Goal: Task Accomplishment & Management: Use online tool/utility

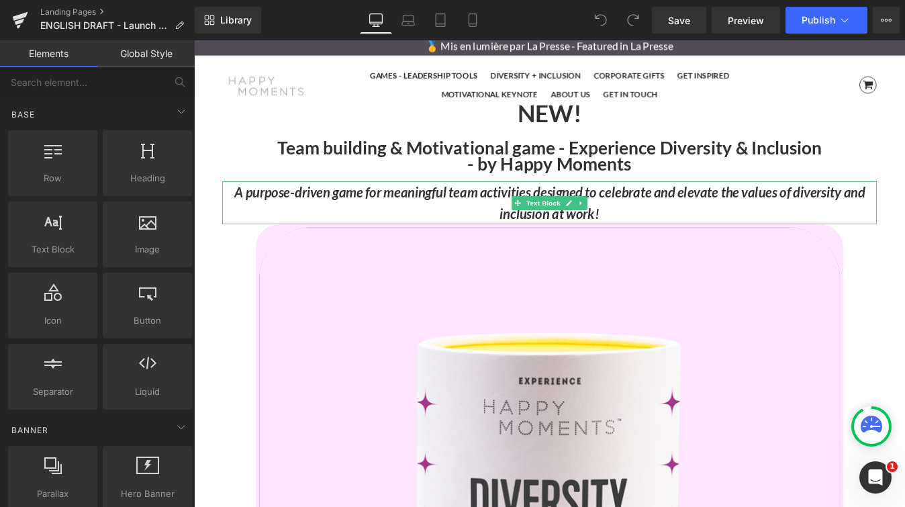
click at [254, 216] on icon "A purpose-driven game for meaningful team activities designed to celebrate and …" at bounding box center [600, 226] width 720 height 44
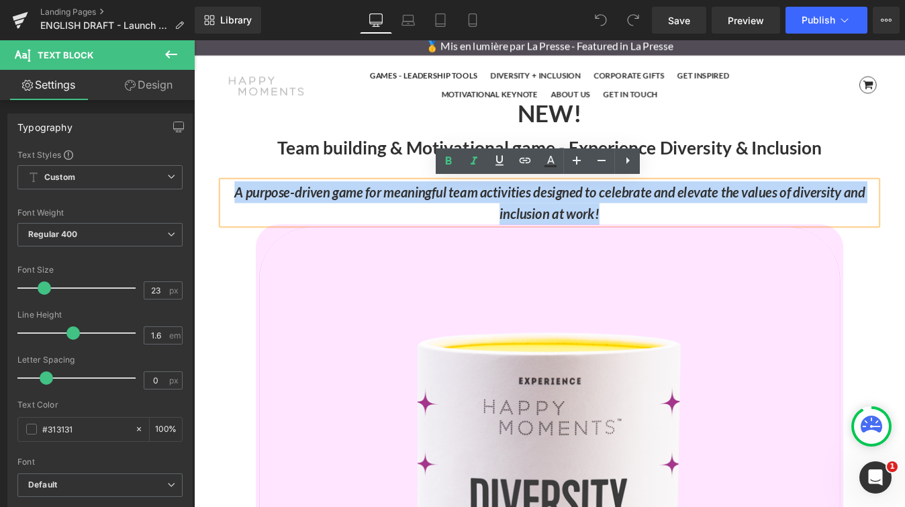
drag, startPoint x: 234, startPoint y: 216, endPoint x: 679, endPoint y: 246, distance: 445.3
click at [679, 246] on p "A purpose-driven game for meaningful team activities designed to celebrate and …" at bounding box center [599, 226] width 747 height 50
copy icon "A purpose-driven game for meaningful team activities designed to celebrate and …"
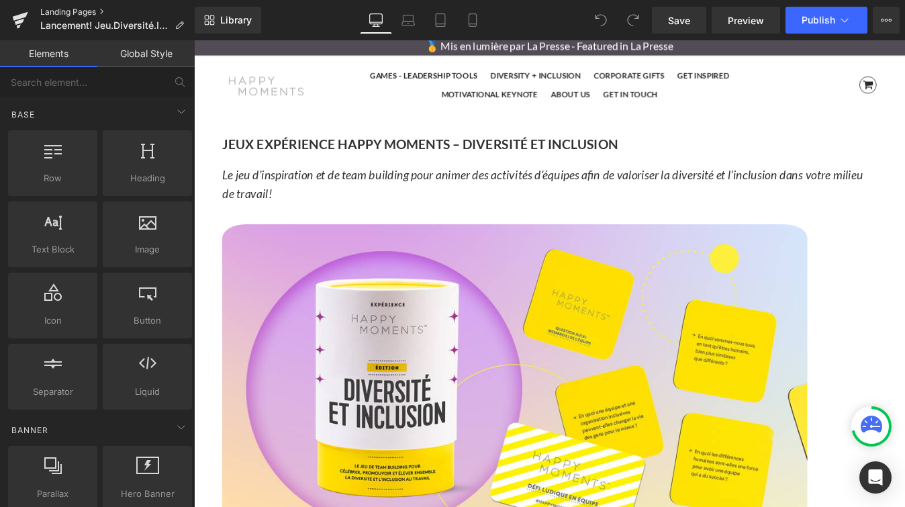
click at [70, 16] on link "Landing Pages" at bounding box center [117, 12] width 154 height 11
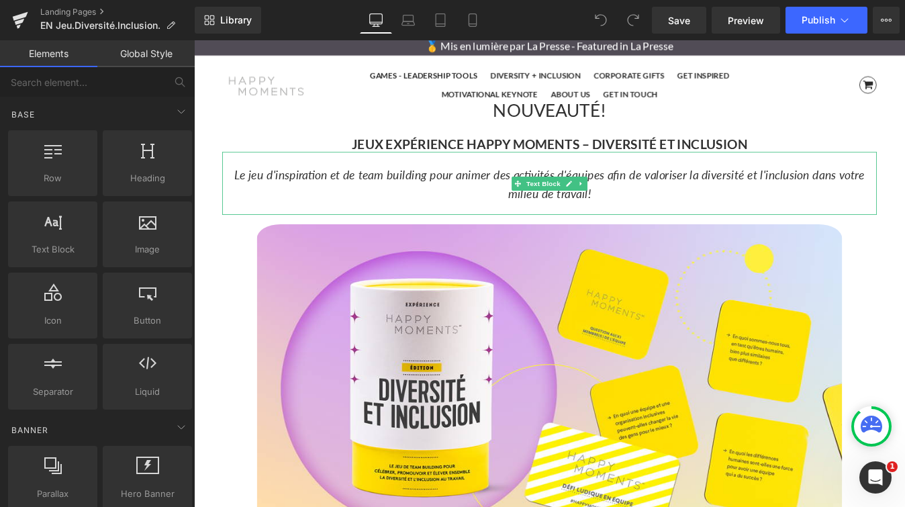
click at [350, 197] on icon "Le jeu d'inspiration et de team building pour animer des activités d'équipes af…" at bounding box center [600, 204] width 720 height 38
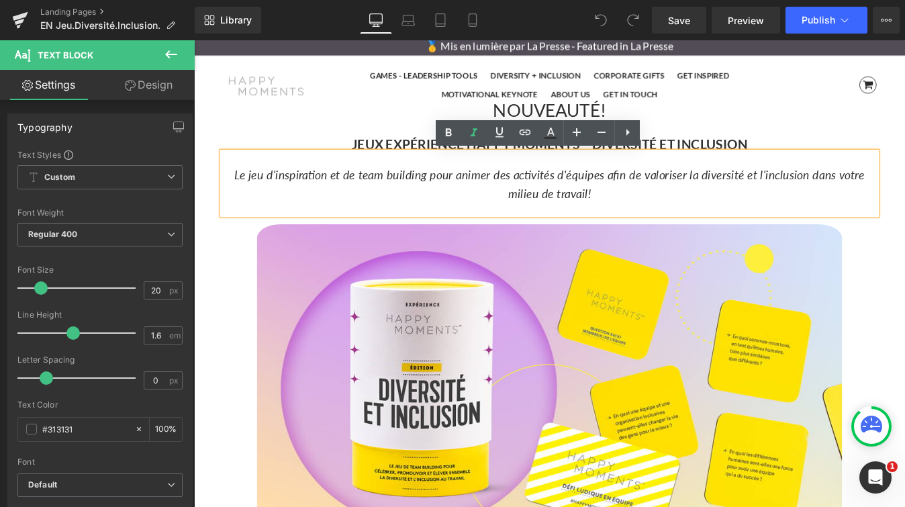
drag, startPoint x: 658, startPoint y: 217, endPoint x: 236, endPoint y: 200, distance: 423.2
click at [236, 200] on p "Le jeu d'inspiration et de team building pour animer des activités d'équipes af…" at bounding box center [599, 204] width 747 height 43
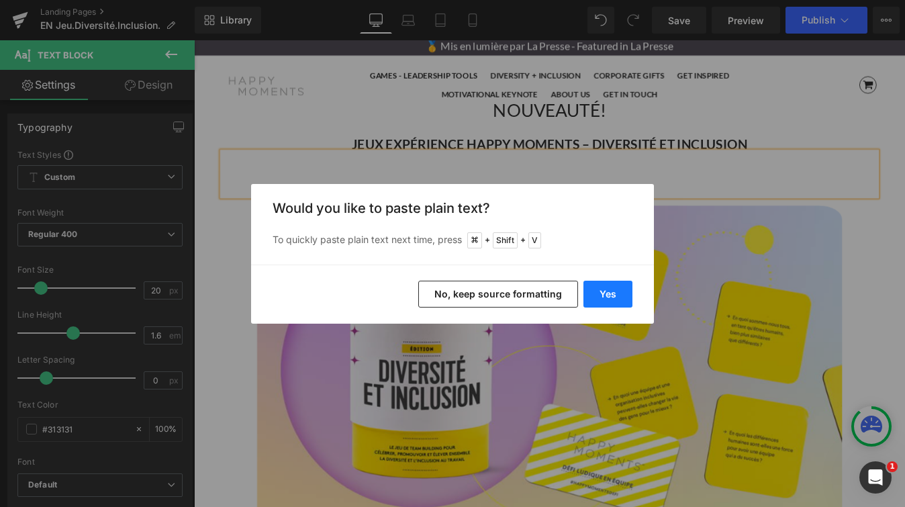
click at [620, 289] on button "Yes" at bounding box center [607, 294] width 49 height 27
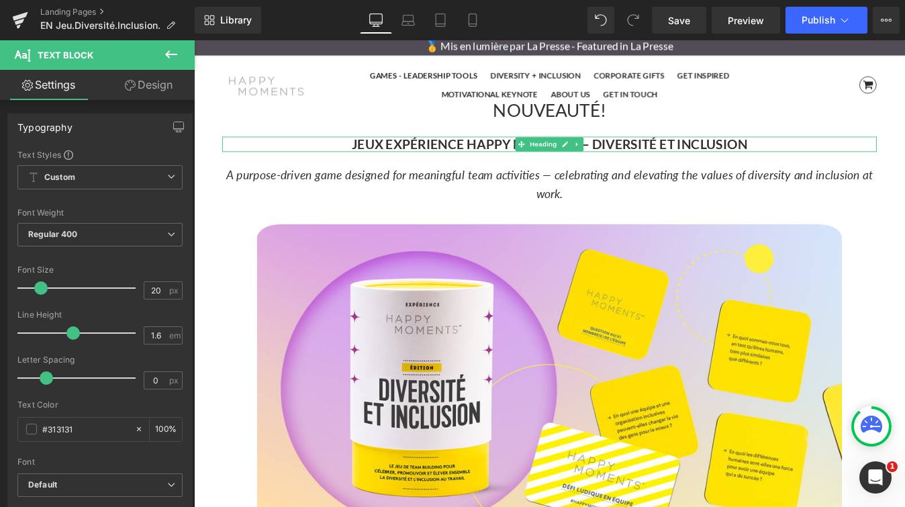
click at [456, 160] on strong "JEUX EXPÉRIENCE HAPPY MOMENTS – DIVERSITÉ ET INCLUSION" at bounding box center [600, 159] width 452 height 18
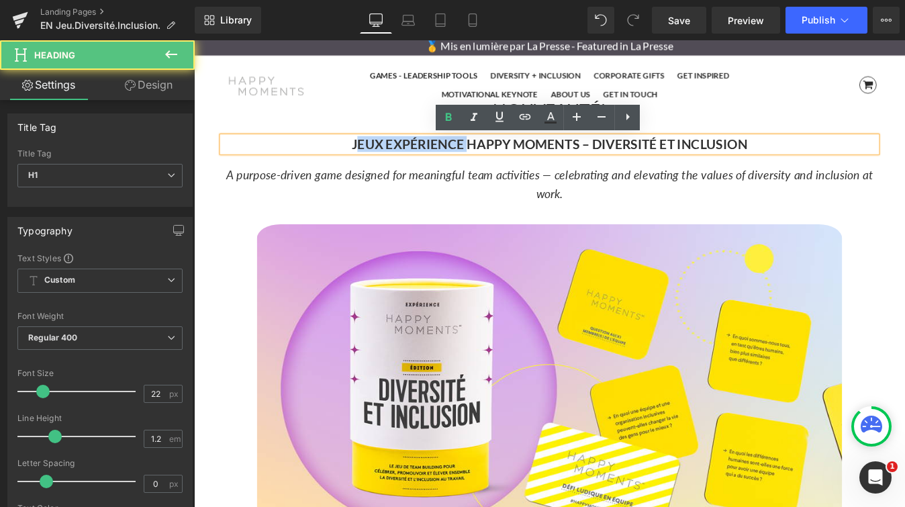
drag, startPoint x: 505, startPoint y: 158, endPoint x: 379, endPoint y: 158, distance: 125.5
click at [379, 158] on strong "JEUX EXPÉRIENCE HAPPY MOMENTS – DIVERSITÉ ET INCLUSION" at bounding box center [600, 159] width 452 height 18
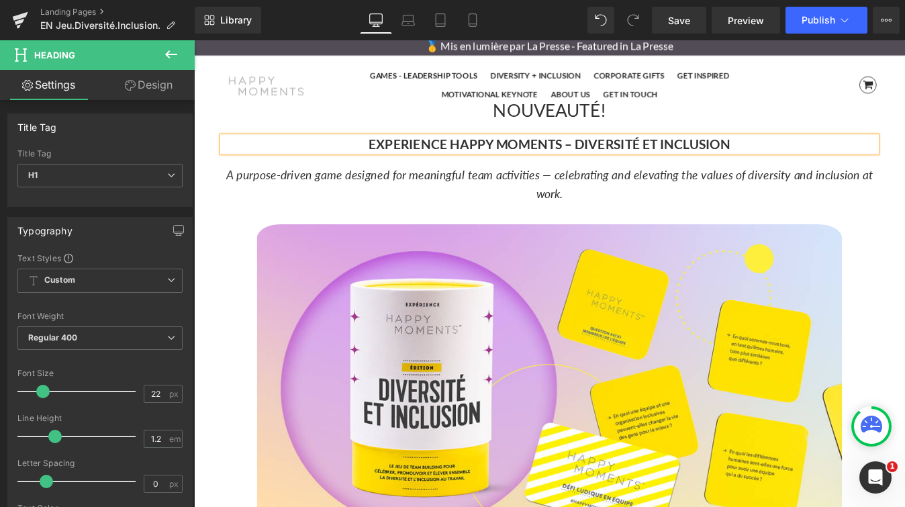
click at [697, 154] on strong "EXPERIENCE HAPPY MOMENTS – DIVERSITÉ ET INCLUSION" at bounding box center [599, 159] width 413 height 18
click at [391, 159] on h1 "EXPERIENCE HAPPY MOMENTS – DIVERSITY ET INCLUSION" at bounding box center [599, 158] width 747 height 17
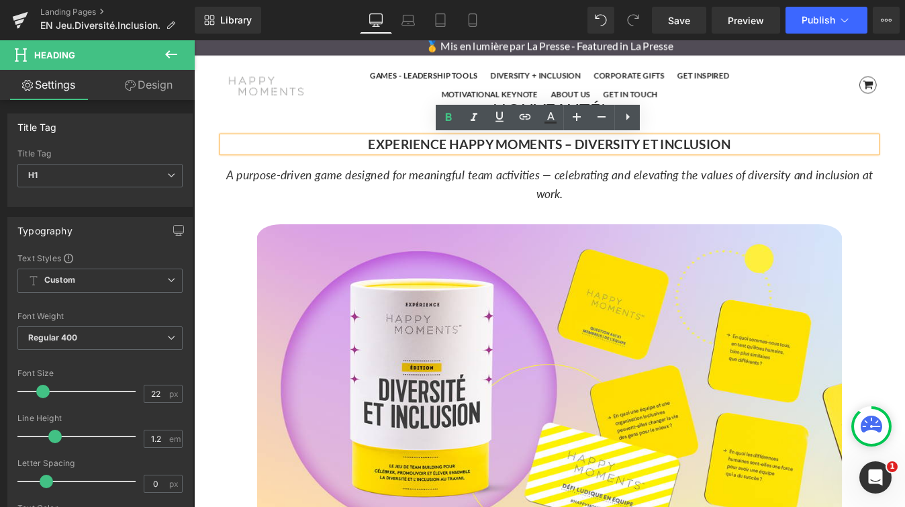
click at [822, 157] on h1 "EXPERIENCE HAPPY MOMENTS – DIVERSITY ET INCLUSION" at bounding box center [599, 158] width 747 height 17
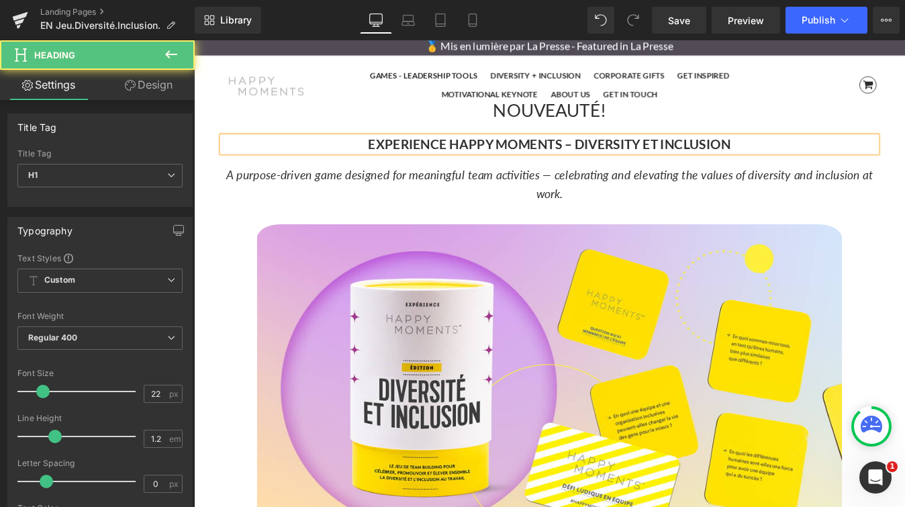
click at [408, 156] on strong "EXPERIENCE HAPPY MOMENTS – DIVERSITY ET INCLUSION" at bounding box center [600, 159] width 414 height 18
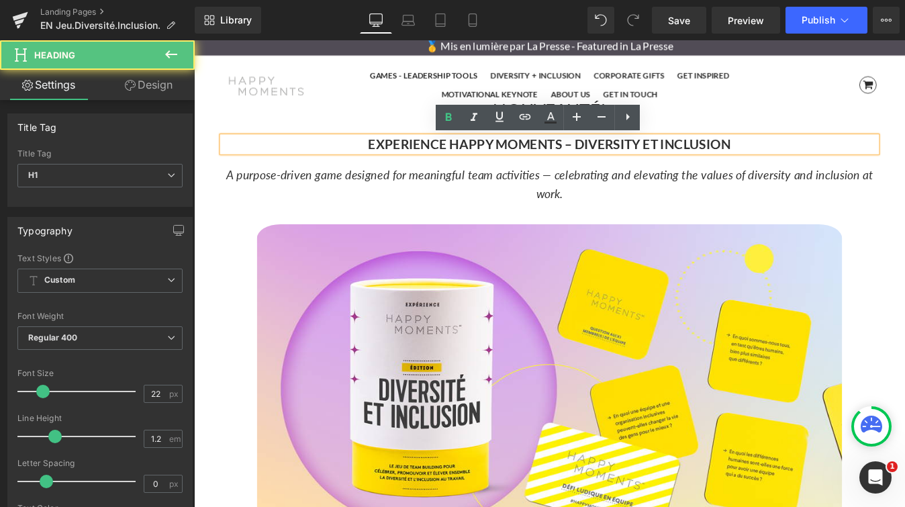
click at [625, 158] on strong "EXPERIENCE HAPPY MOMENTS – DIVERSITY ET INCLUSION" at bounding box center [600, 159] width 414 height 18
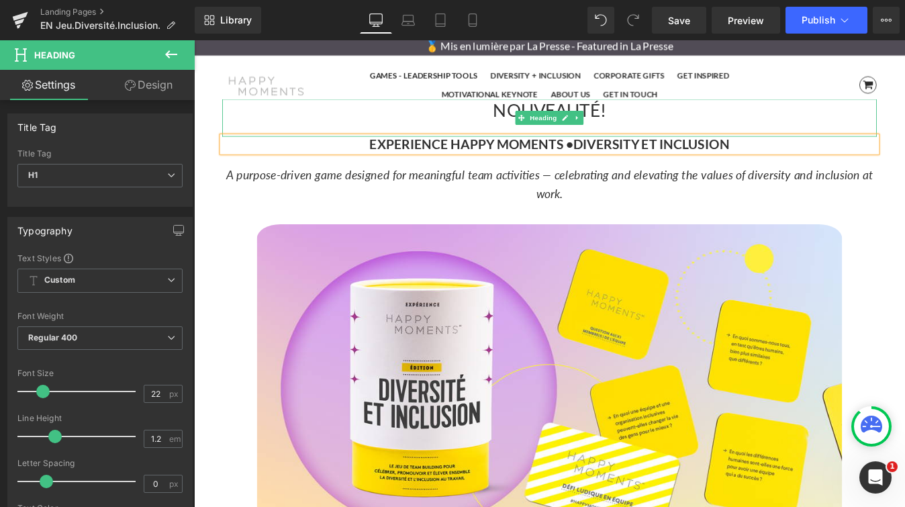
click at [685, 123] on h1 "NOUVEAUTÉ!" at bounding box center [599, 119] width 747 height 24
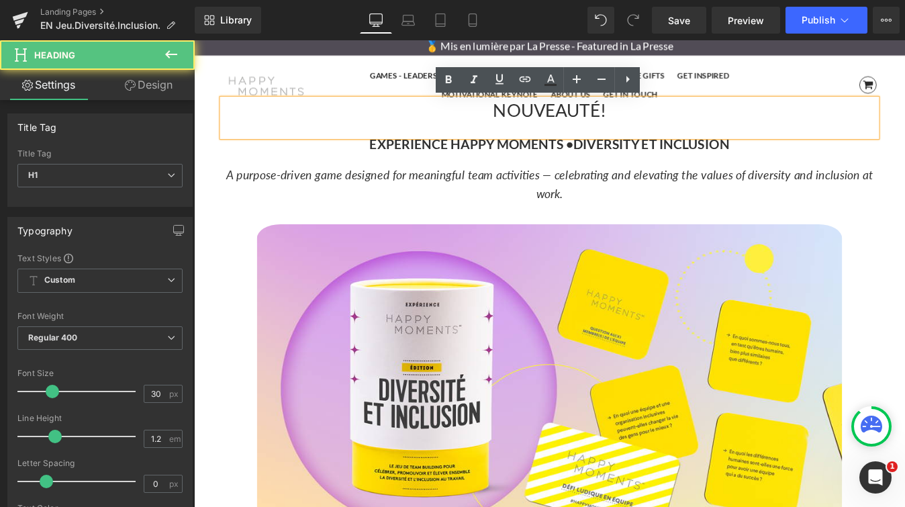
click at [664, 119] on h1 "NOUVEAUTÉ!" at bounding box center [599, 119] width 747 height 24
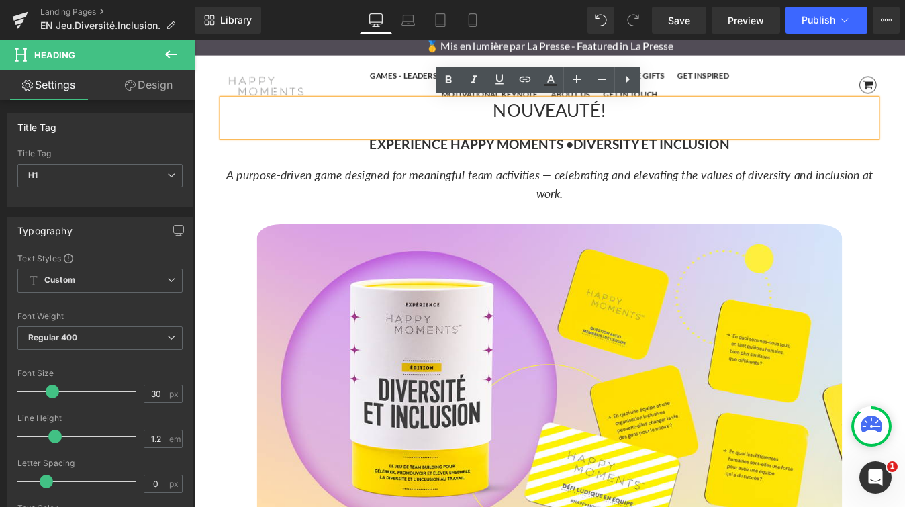
click at [654, 119] on h1 "NOUVEAUTÉ!" at bounding box center [599, 119] width 747 height 24
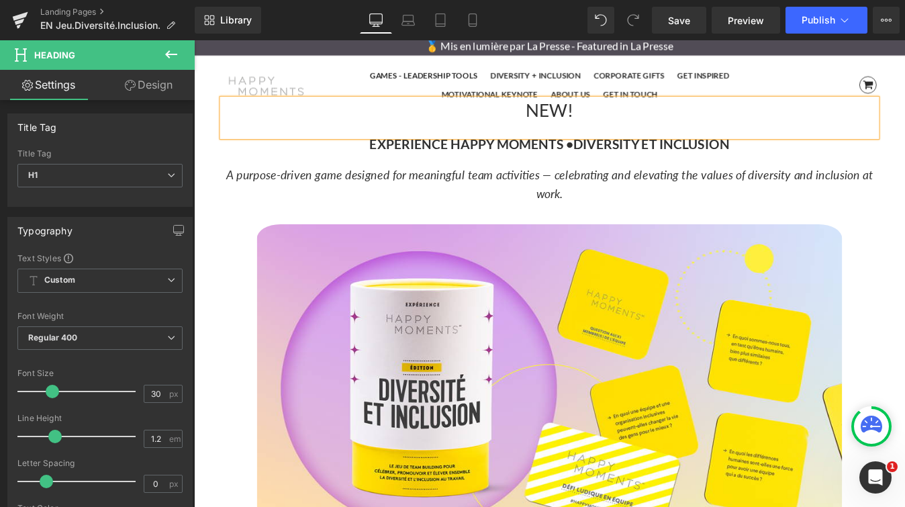
click at [687, 119] on h1 "NEW!" at bounding box center [599, 119] width 747 height 24
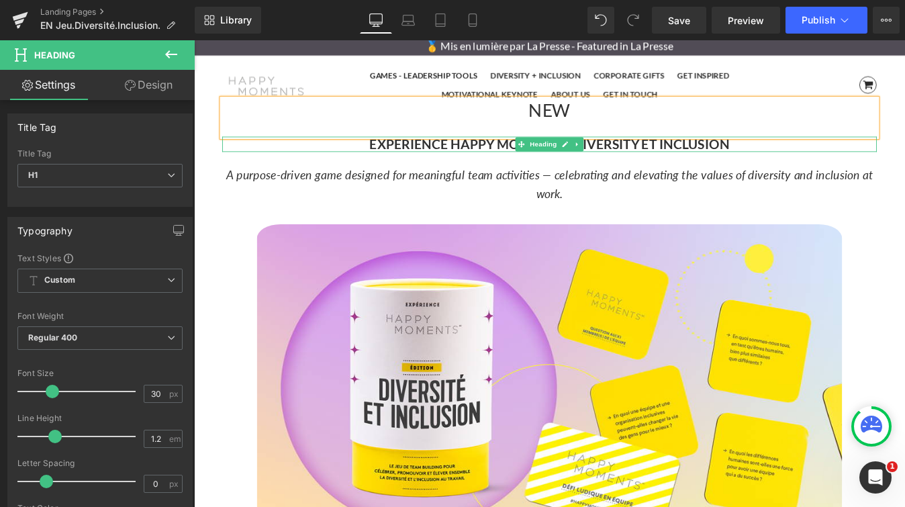
click at [536, 158] on strong "EXPERIENCE HAPPY MOMENTS •" at bounding box center [511, 159] width 233 height 18
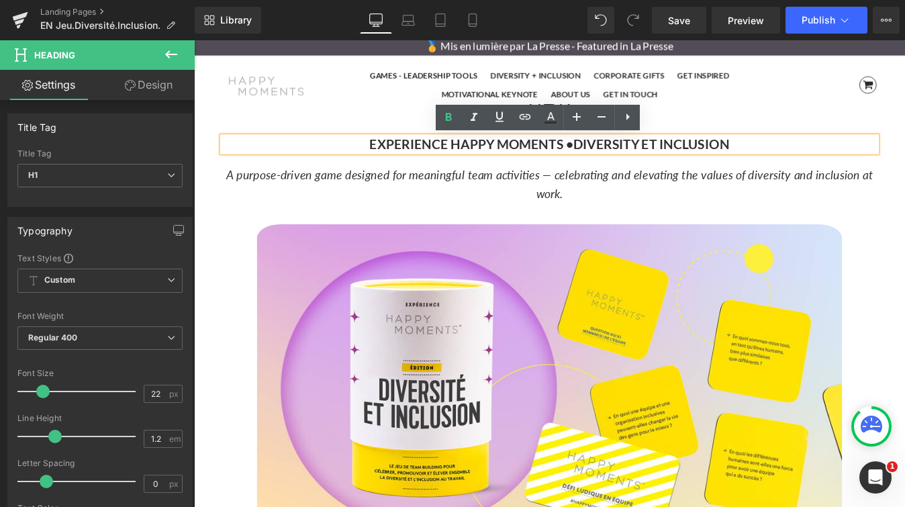
click at [432, 127] on h1 "NEW" at bounding box center [599, 119] width 747 height 24
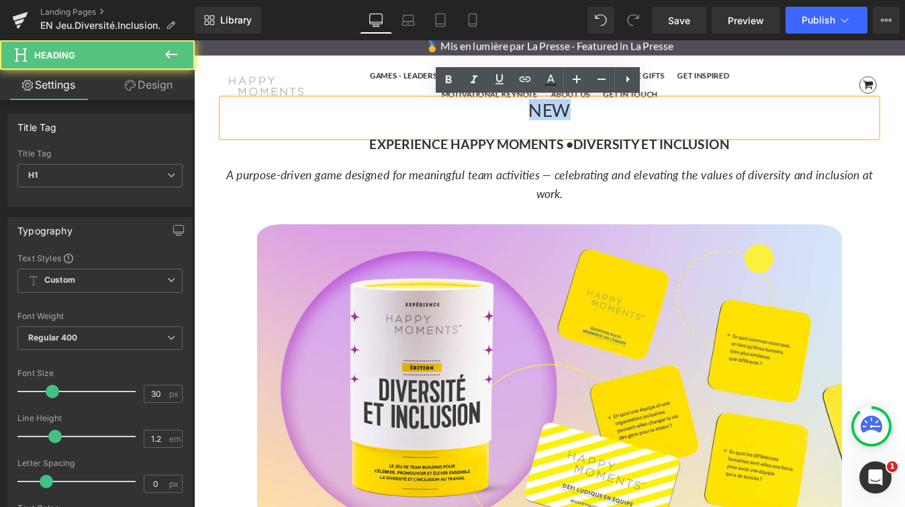
drag, startPoint x: 574, startPoint y: 116, endPoint x: 628, endPoint y: 116, distance: 53.0
click at [628, 116] on h1 "NEW" at bounding box center [599, 119] width 747 height 24
copy h1 "NEW"
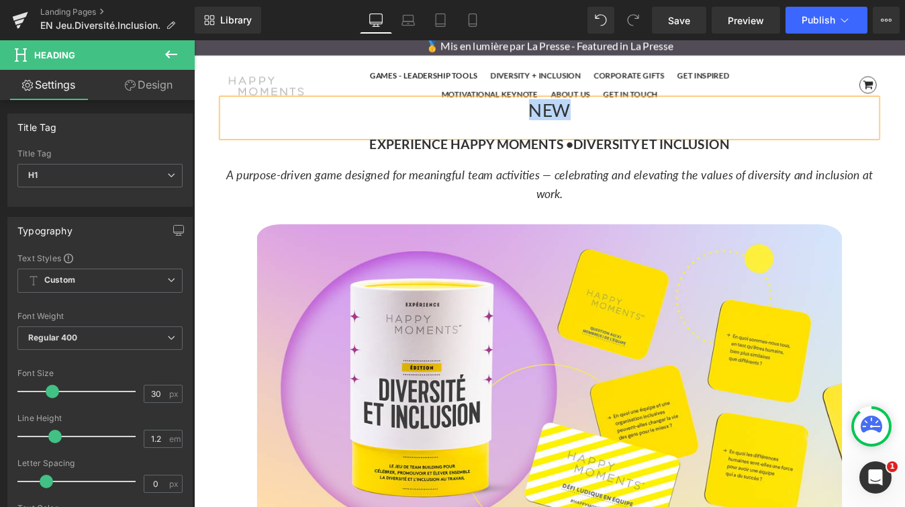
click at [425, 163] on strong "EXPERIENCE HAPPY MOMENTS •" at bounding box center [511, 159] width 233 height 18
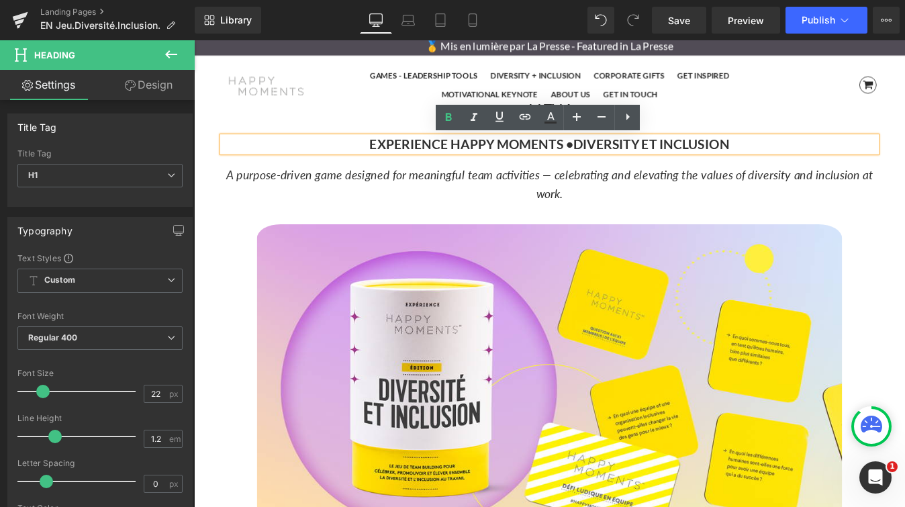
drag, startPoint x: 401, startPoint y: 162, endPoint x: 805, endPoint y: 164, distance: 404.0
click at [805, 164] on h1 "EXPERIENCE HAPPY MOMENTS • DIVERSITY ET INCLUSION" at bounding box center [599, 158] width 747 height 17
copy h1 "EXPERIENCE HAPPY MOMENTS • DIVERSITY ET INCLUSION"
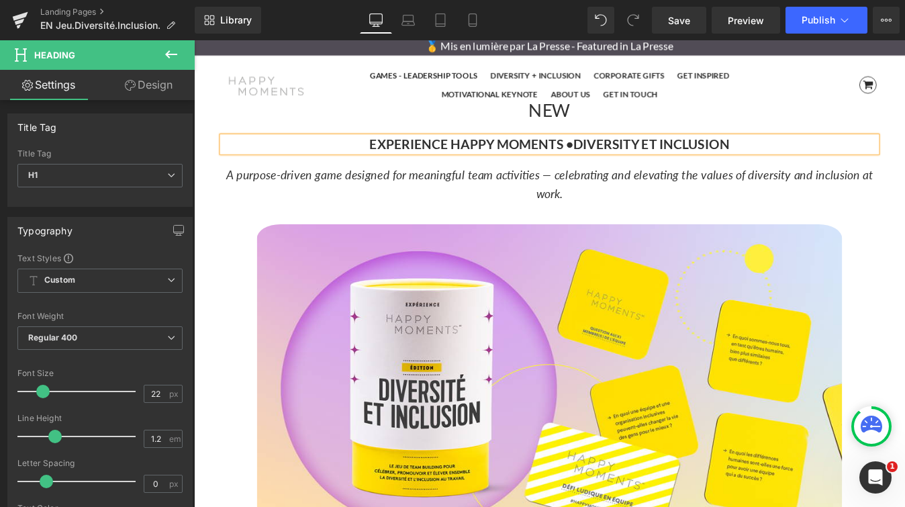
click at [295, 197] on icon "A purpose-driven game designed for meaningful team activities — celebrating and…" at bounding box center [600, 204] width 738 height 38
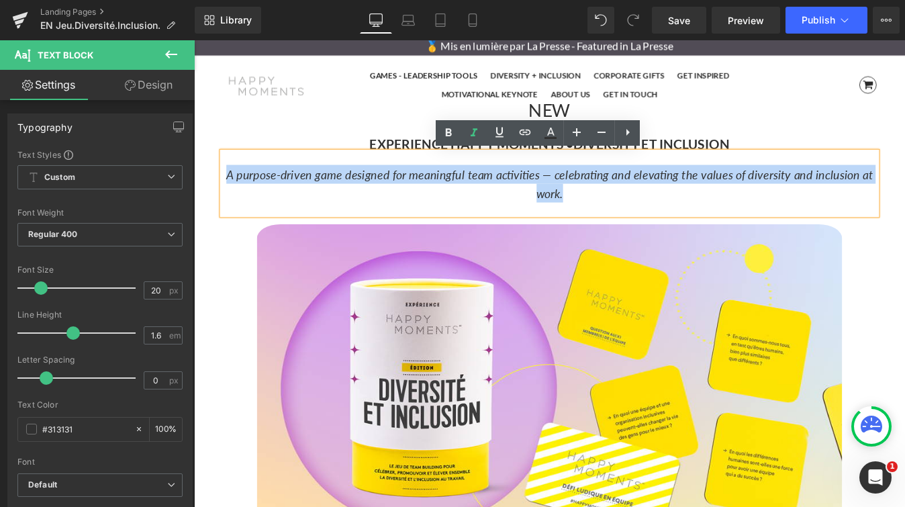
drag, startPoint x: 238, startPoint y: 191, endPoint x: 708, endPoint y: 210, distance: 470.8
click at [708, 210] on p "A purpose-driven game designed for meaningful team activities — celebrating and…" at bounding box center [599, 204] width 747 height 43
copy icon "A purpose-driven game designed for meaningful team activities — celebrating and…"
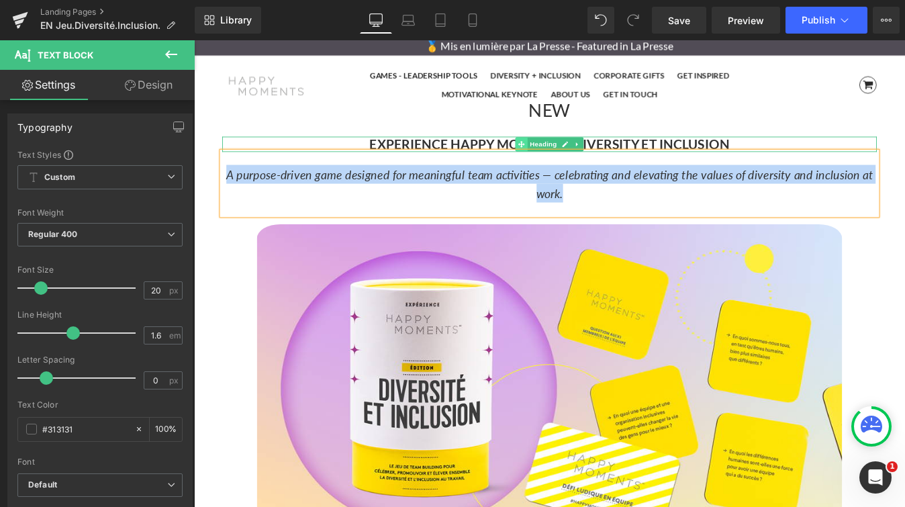
click at [570, 158] on icon at bounding box center [567, 159] width 7 height 7
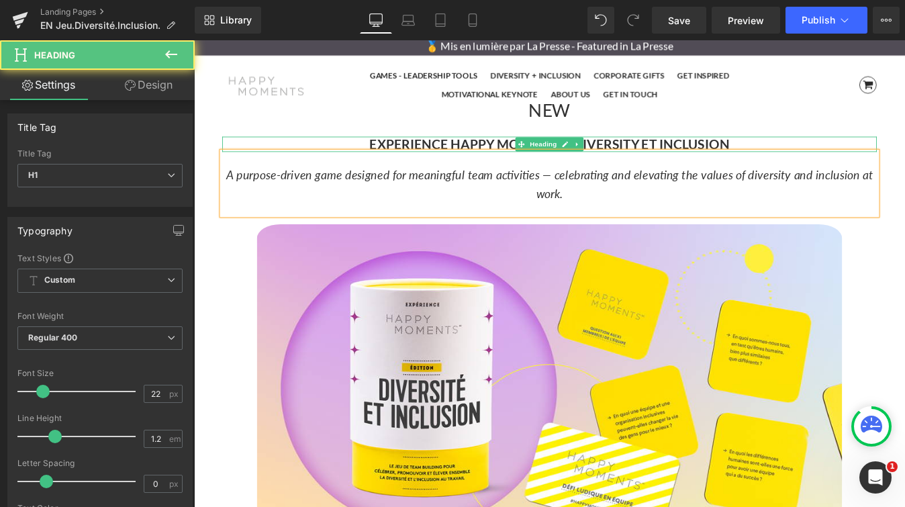
click at [538, 156] on strong "EXPERIENCE HAPPY MOMENTS •" at bounding box center [511, 159] width 233 height 18
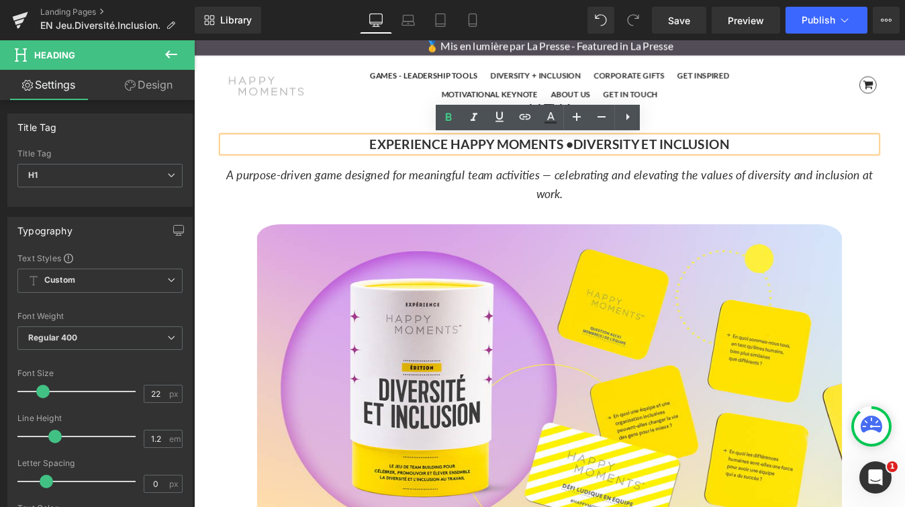
click at [817, 158] on h1 "EXPERIENCE HAPPY MOMENTS • DIVERSITY ET INCLUSION" at bounding box center [599, 158] width 747 height 17
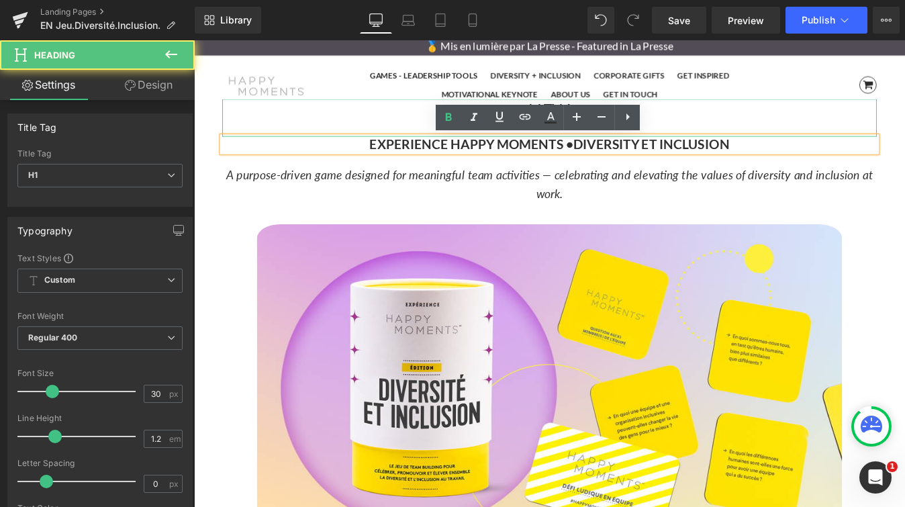
click at [785, 132] on div "NEW" at bounding box center [599, 128] width 747 height 43
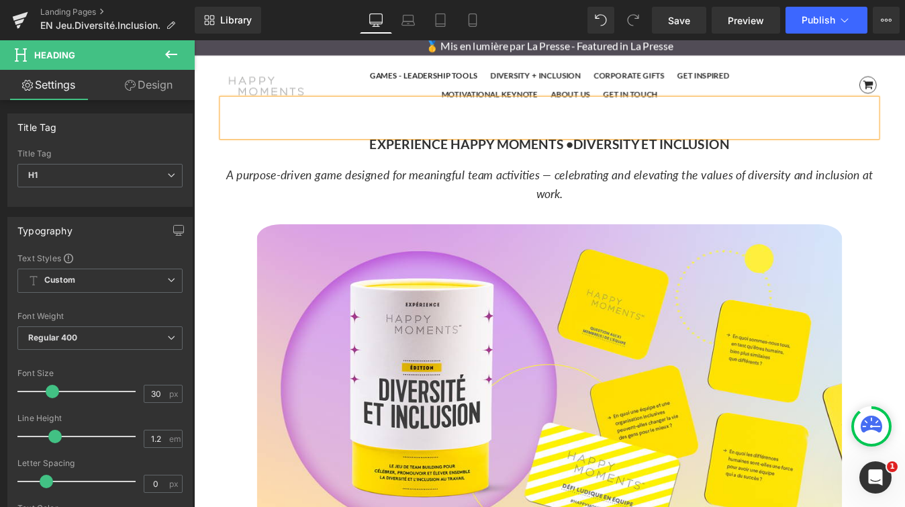
click at [423, 162] on strong "EXPERIENCE HAPPY MOMENTS •" at bounding box center [511, 159] width 233 height 18
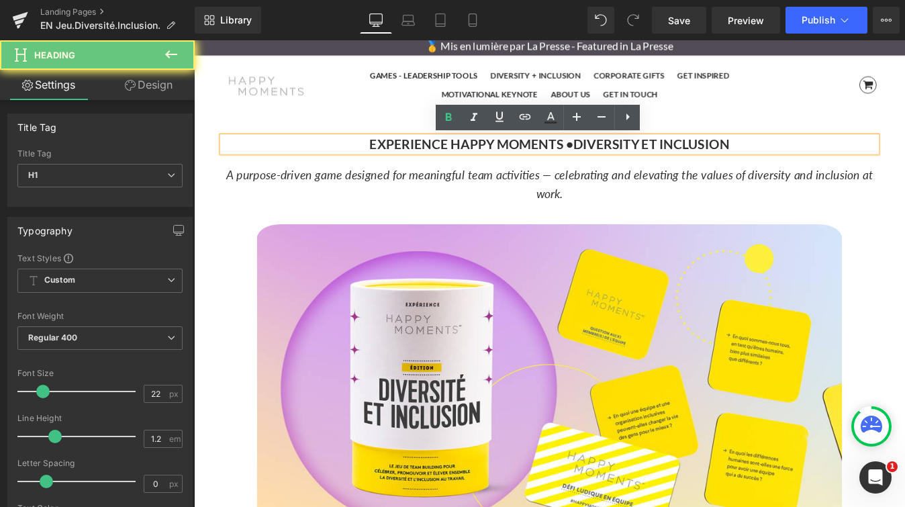
click at [385, 160] on h1 "EXPERIENCE HAPPY MOMENTS • DIVERSITY ET INCLUSION" at bounding box center [599, 158] width 747 height 17
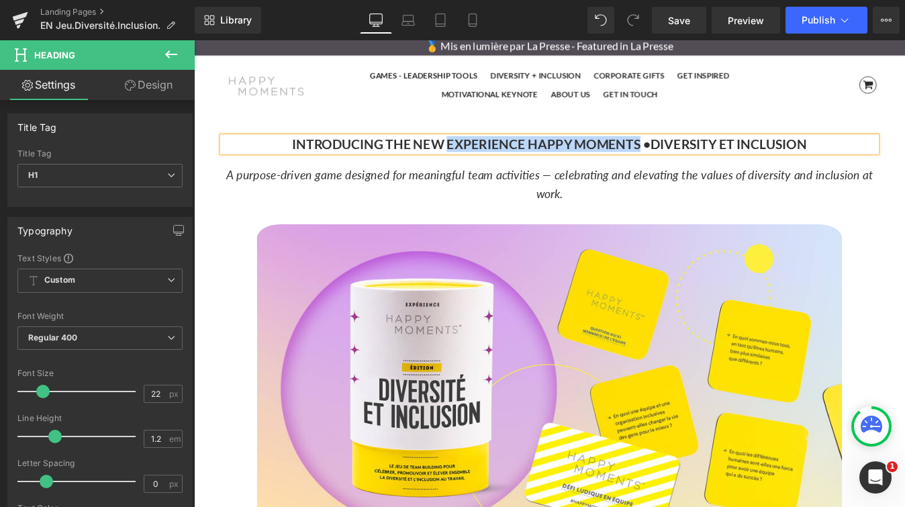
drag, startPoint x: 700, startPoint y: 159, endPoint x: 483, endPoint y: 160, distance: 217.5
click at [483, 160] on strong "INTRODUCING THE NEW EXPERIENCE HAPPY MOMENTS •" at bounding box center [510, 159] width 409 height 18
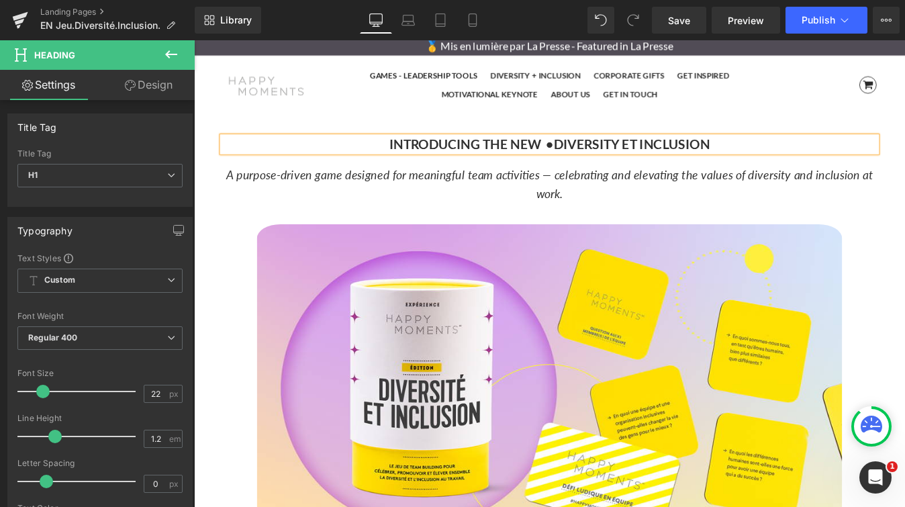
click at [525, 124] on h1 at bounding box center [599, 119] width 747 height 24
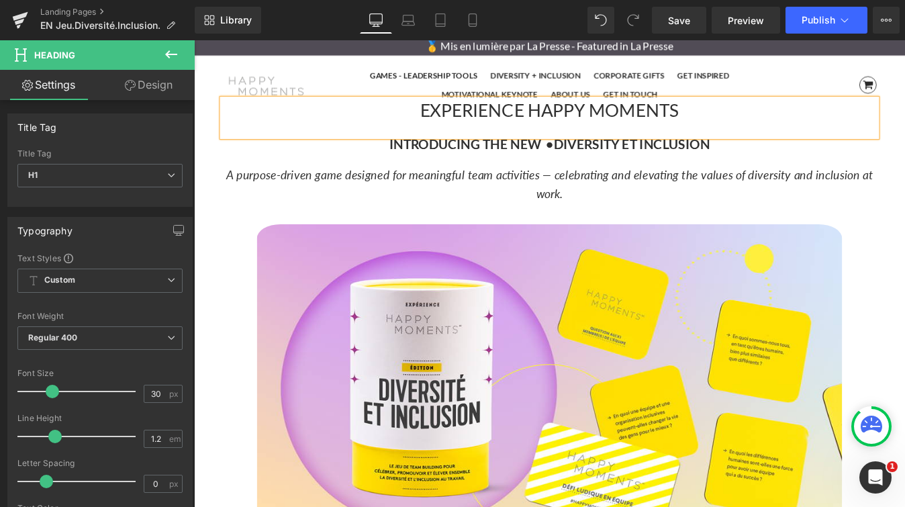
click at [535, 158] on strong "INTRODUCING THE NEW •" at bounding box center [511, 159] width 188 height 18
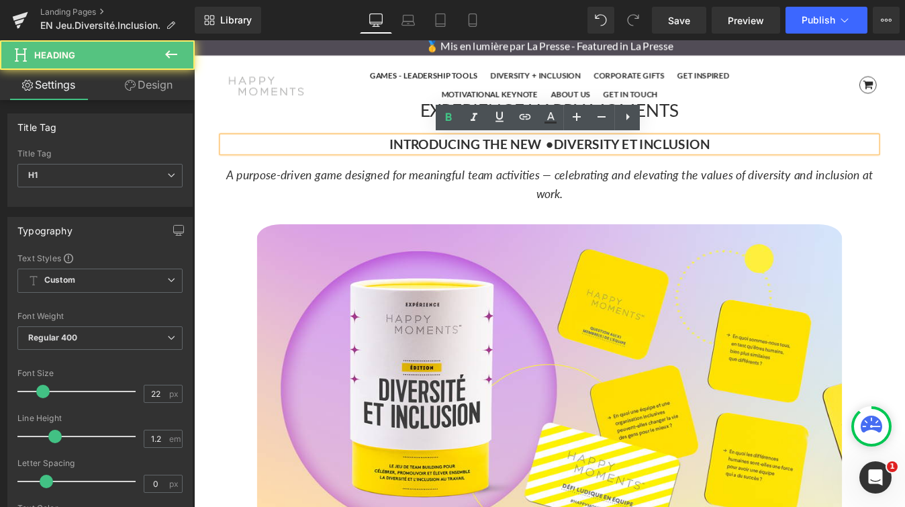
click at [703, 156] on strong "DIVERSITY ET INCLUSION" at bounding box center [694, 159] width 179 height 18
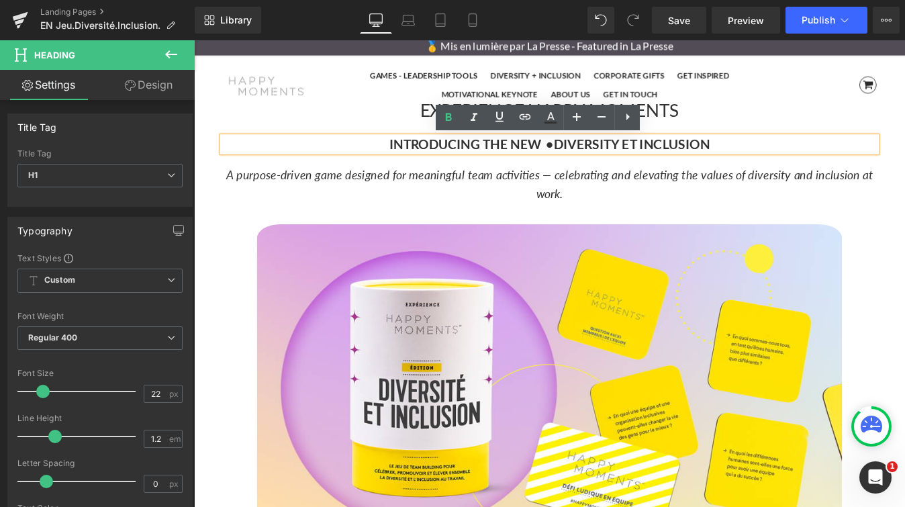
click at [607, 162] on strong "DIVERSITY ET INCLUSION" at bounding box center [694, 159] width 179 height 18
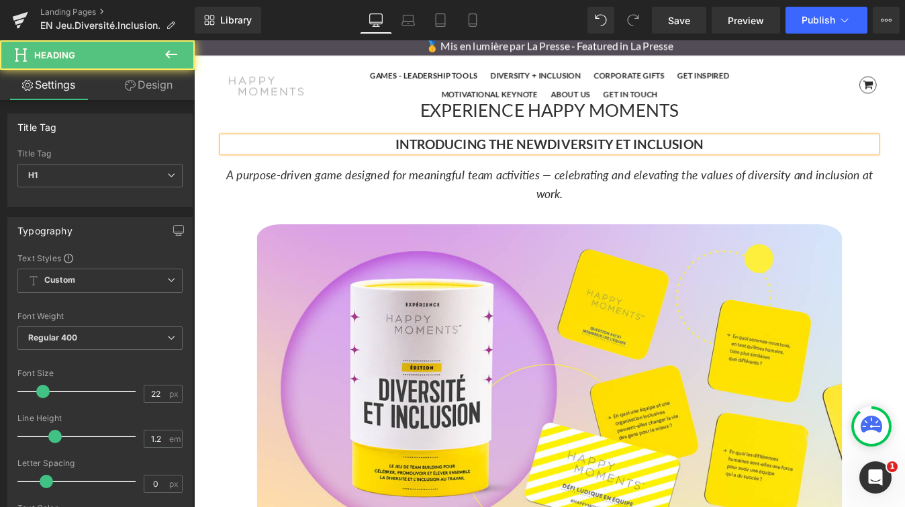
click at [805, 164] on h1 "INTRODUCING THE NEW DIVERSITY ET INCLUSION" at bounding box center [599, 158] width 747 height 17
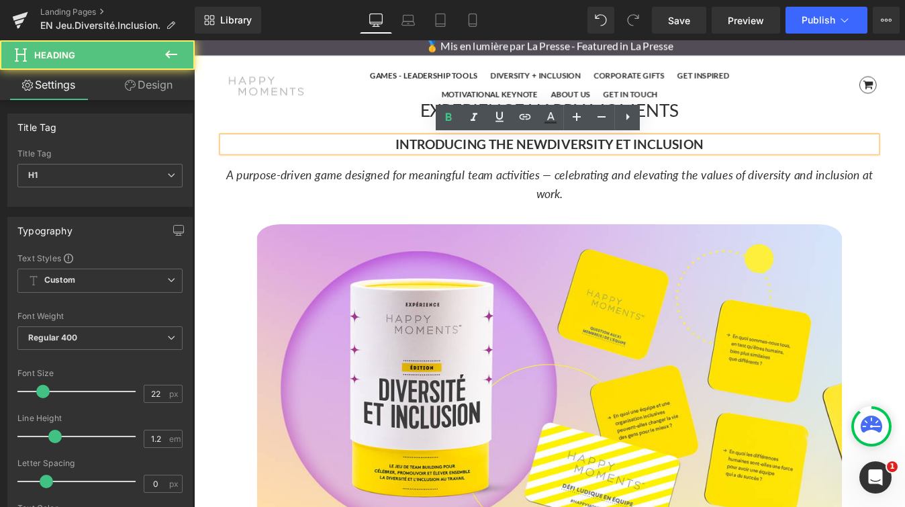
click at [693, 157] on strong "DIVERSITY ET INCLUSION" at bounding box center [687, 159] width 179 height 18
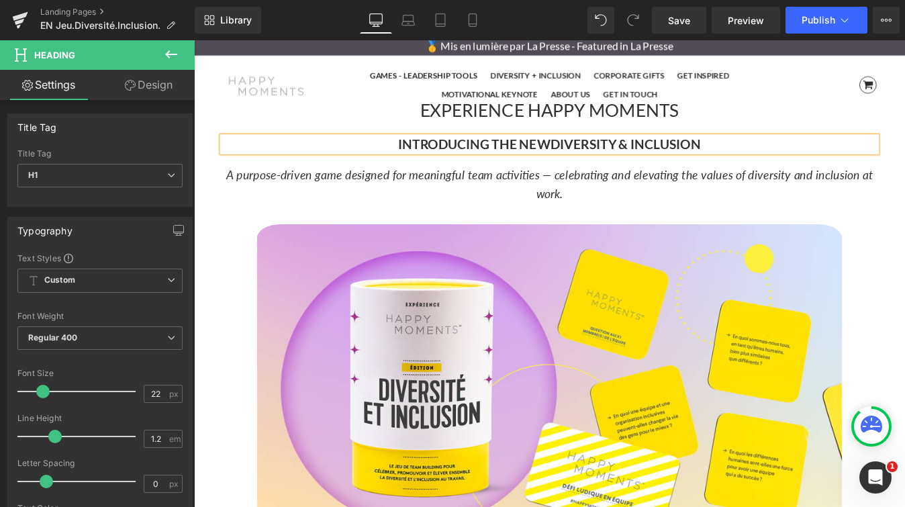
click at [791, 163] on h1 "INTRODUCING THE NEW DIVERSITY & INCLUSION" at bounding box center [599, 158] width 747 height 17
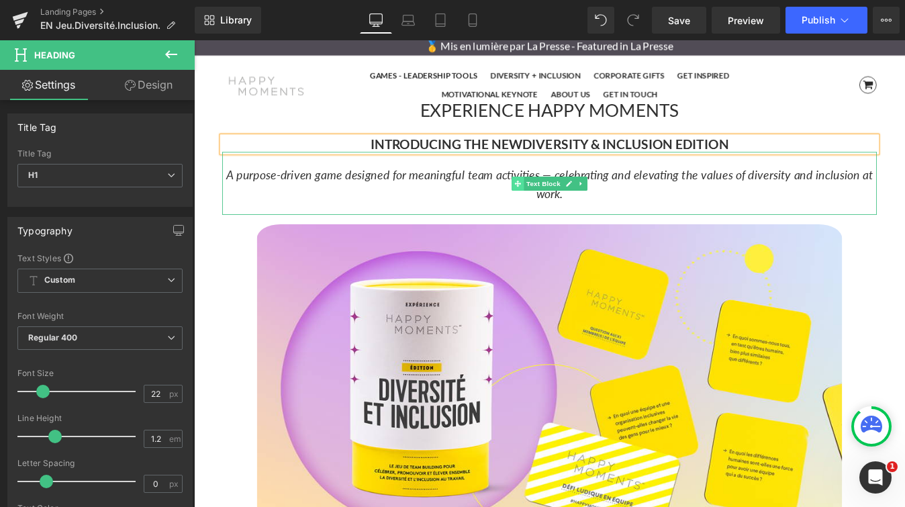
click at [559, 198] on span at bounding box center [564, 204] width 14 height 16
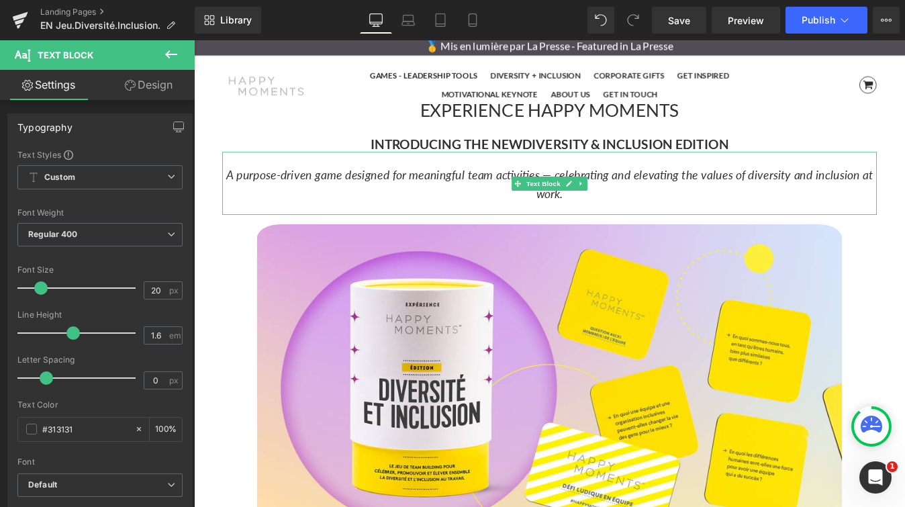
click at [407, 229] on div "A purpose-driven game designed for meaningful team activities — celebrating and…" at bounding box center [599, 204] width 747 height 72
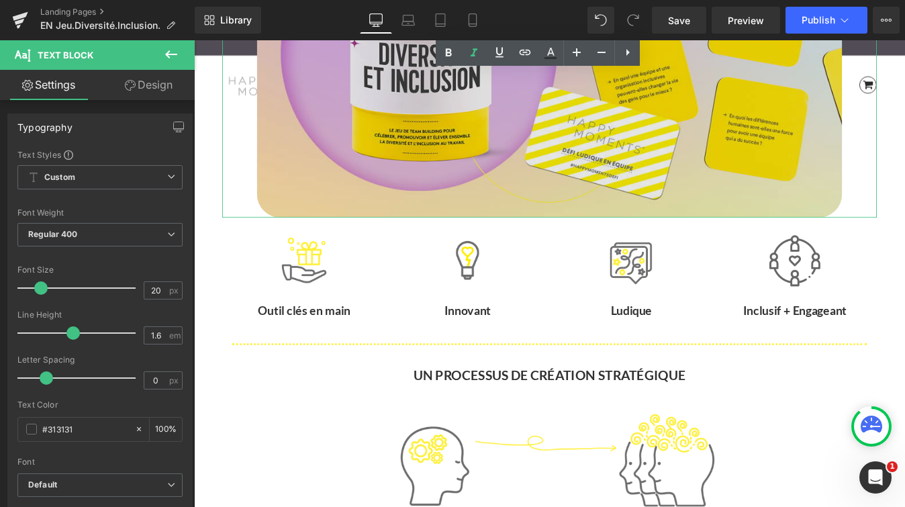
scroll to position [385, 0]
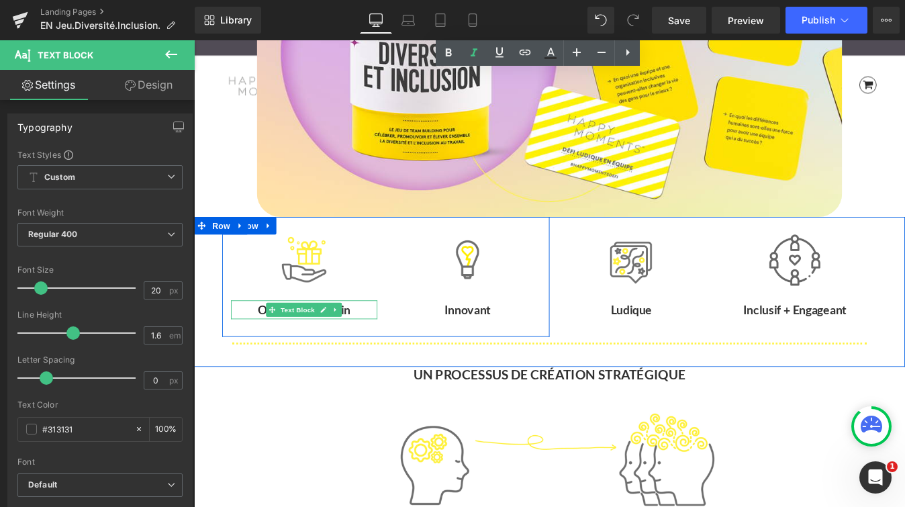
click at [264, 348] on p "Outil clés en main" at bounding box center [319, 347] width 167 height 21
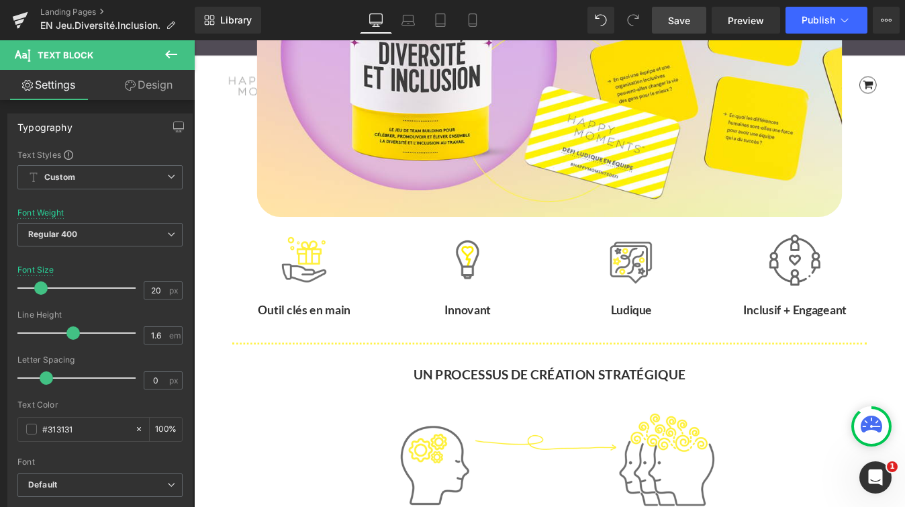
click at [686, 19] on span "Save" at bounding box center [679, 20] width 22 height 14
click at [81, 13] on link "Landing Pages" at bounding box center [117, 12] width 154 height 11
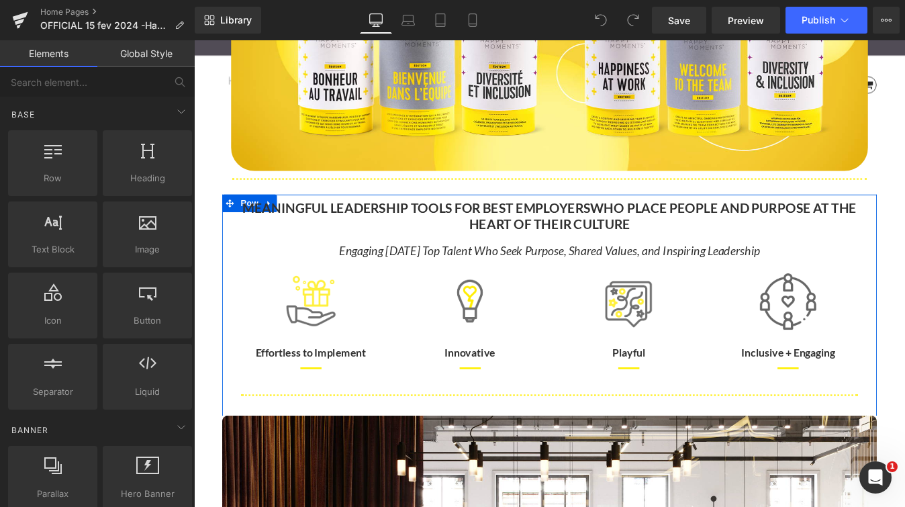
scroll to position [301, 0]
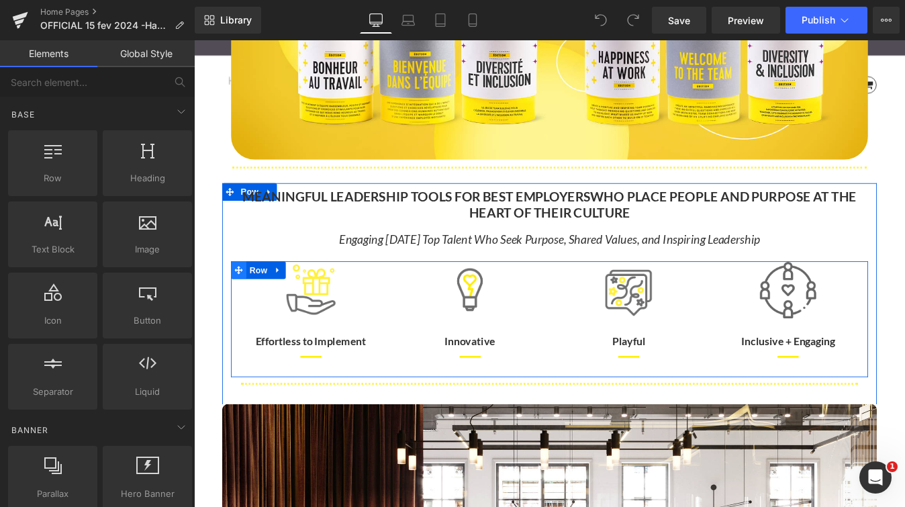
click at [246, 301] on icon at bounding box center [244, 302] width 9 height 10
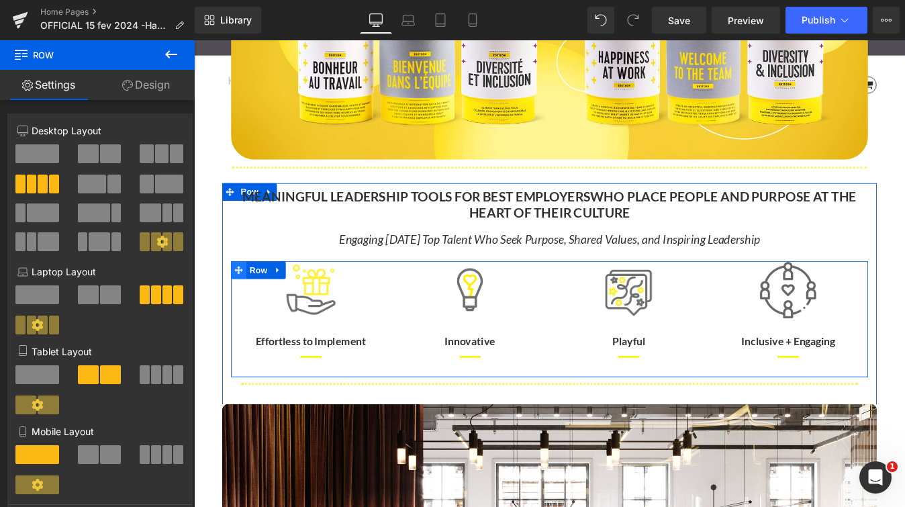
click at [249, 302] on icon at bounding box center [244, 302] width 9 height 9
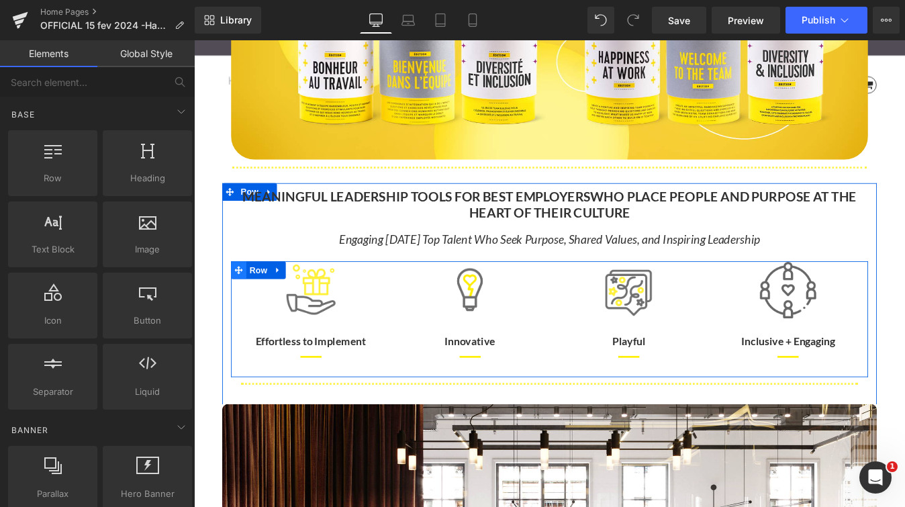
click at [240, 304] on icon at bounding box center [244, 302] width 9 height 10
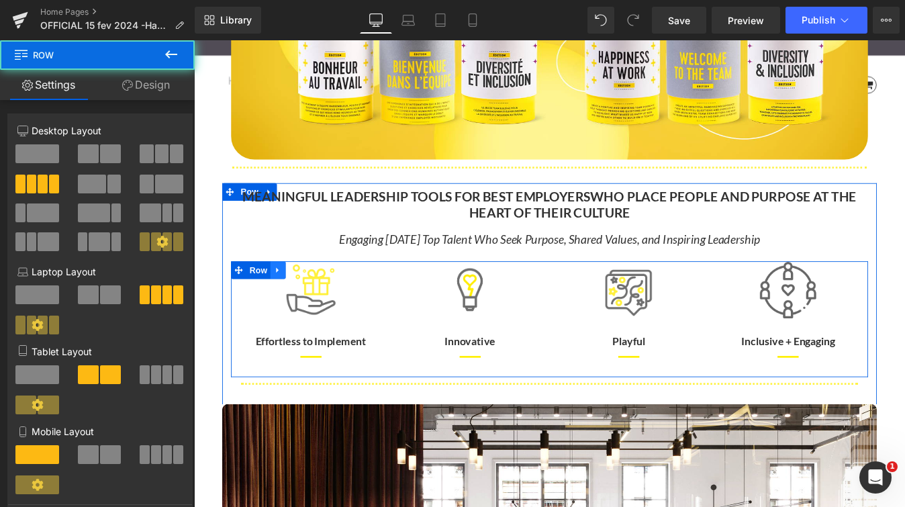
click at [286, 305] on icon at bounding box center [289, 302] width 9 height 10
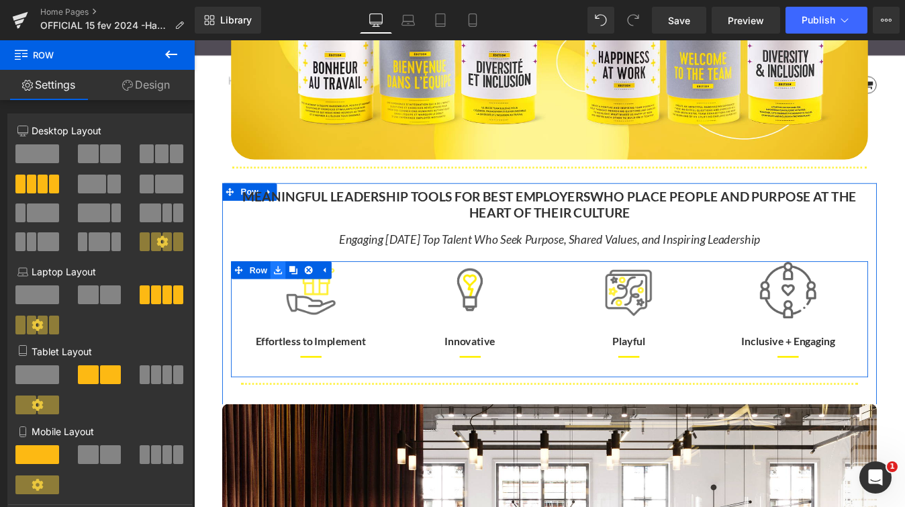
click at [286, 305] on icon at bounding box center [289, 302] width 9 height 9
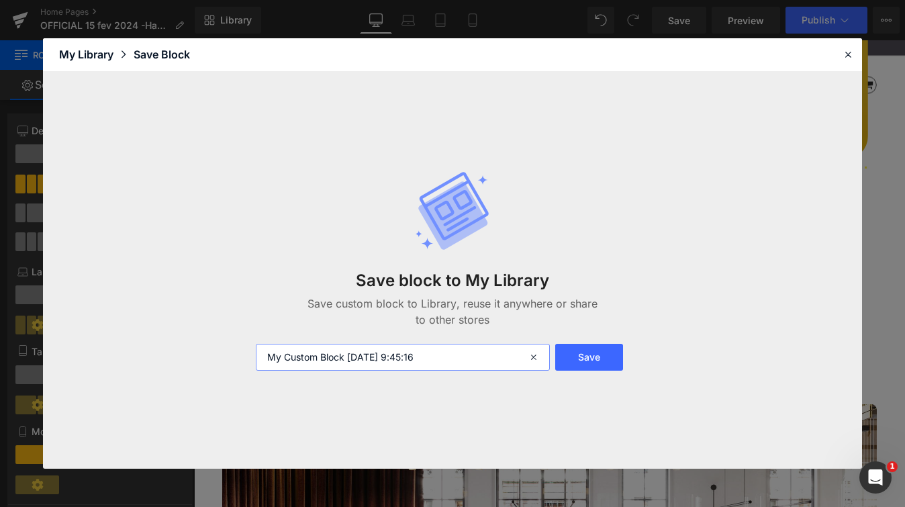
drag, startPoint x: 421, startPoint y: 355, endPoint x: 249, endPoint y: 355, distance: 172.5
click at [249, 355] on div "My Custom Block 2025-09-17 9:45:16" at bounding box center [401, 357] width 307 height 27
click at [267, 356] on input "ICONES" at bounding box center [403, 357] width 294 height 27
click at [380, 361] on input "4 ICONES" at bounding box center [403, 357] width 294 height 27
type input "4 ICONES"
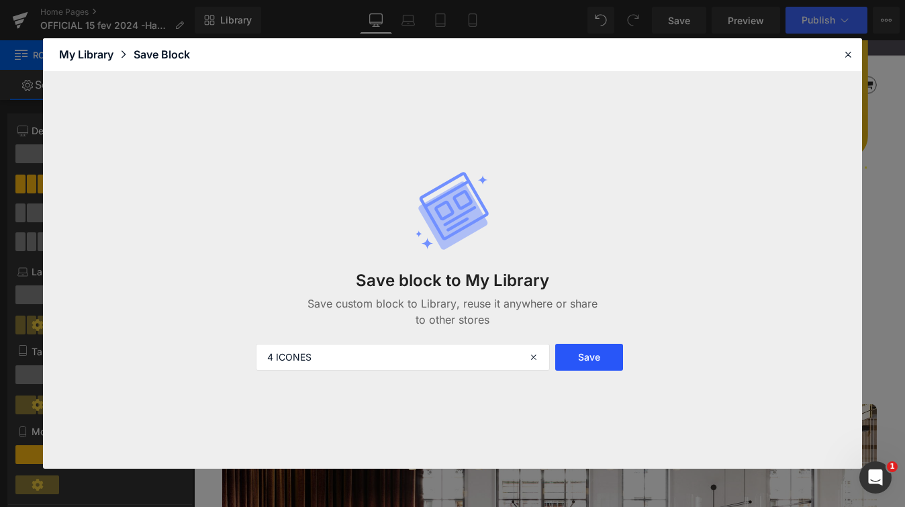
click at [579, 360] on button "Save" at bounding box center [589, 357] width 68 height 27
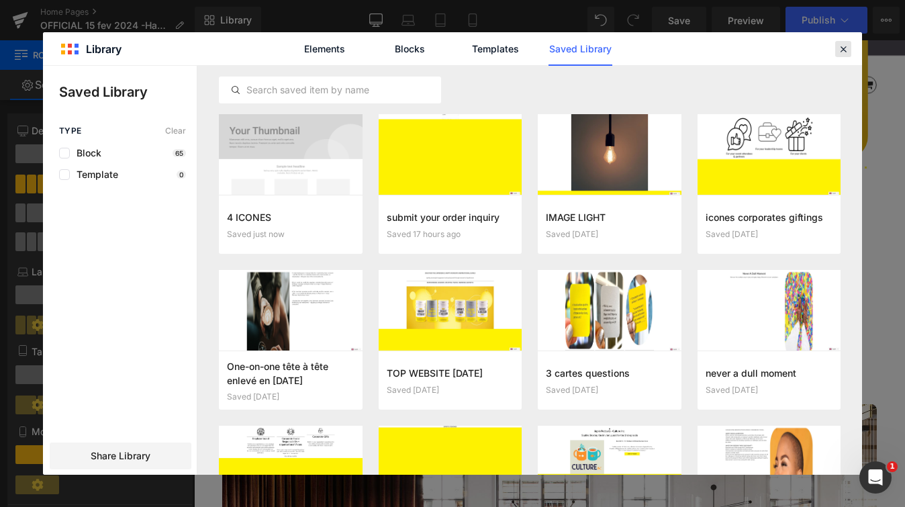
click at [840, 50] on icon at bounding box center [843, 49] width 12 height 12
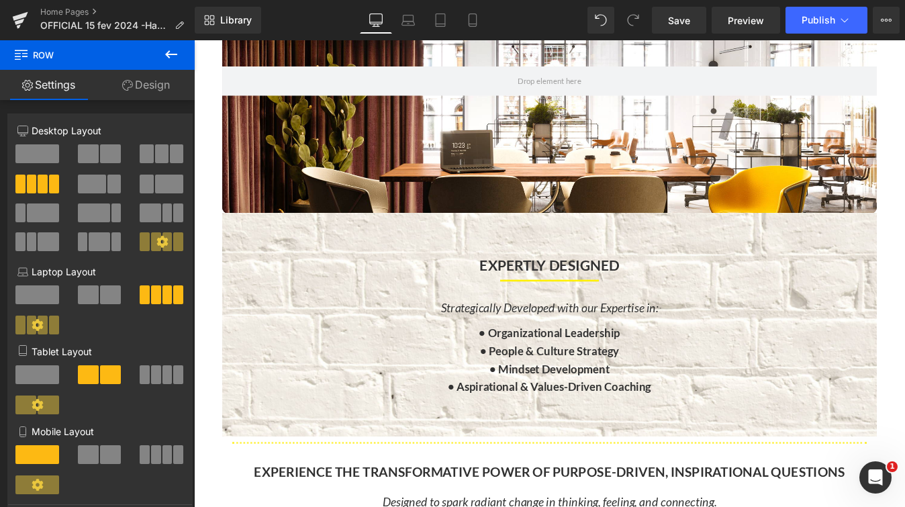
scroll to position [821, 0]
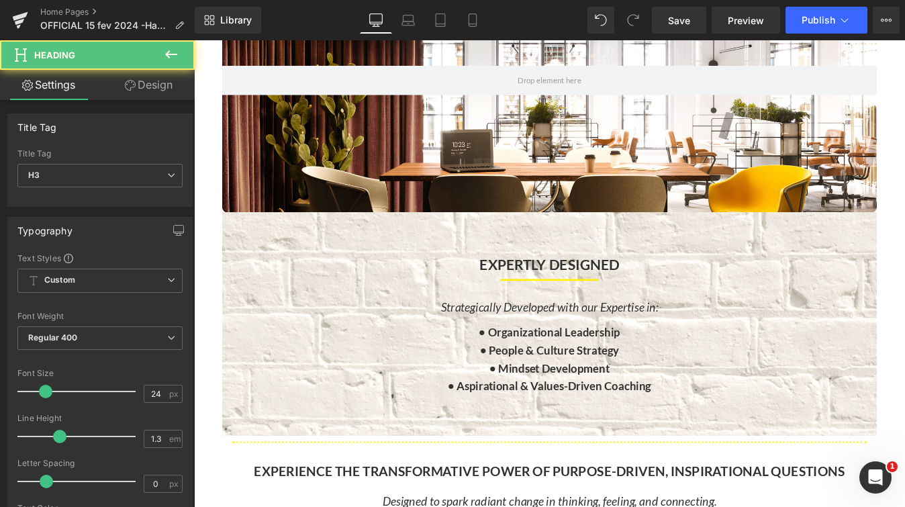
click at [594, 287] on div "EXPERTLY DESIGNED Heading" at bounding box center [600, 286] width 748 height 39
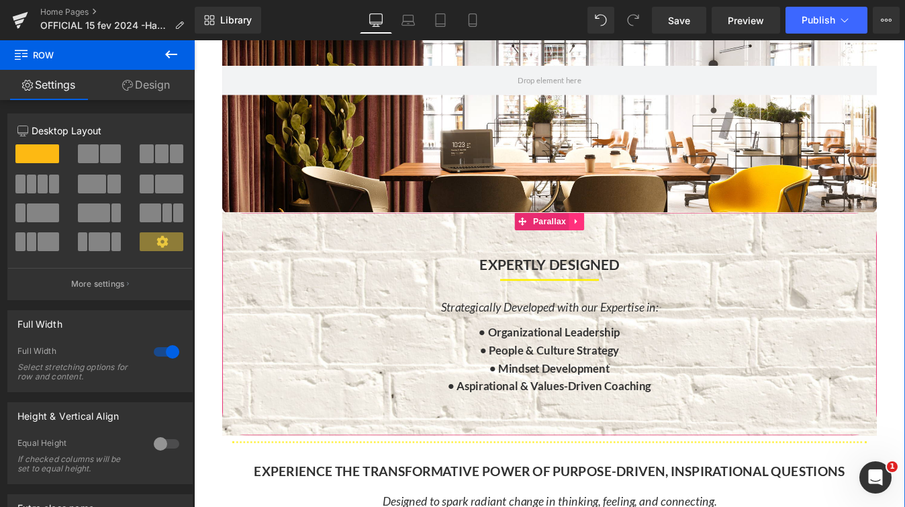
click at [632, 250] on icon at bounding box center [630, 247] width 9 height 10
click at [603, 247] on icon at bounding box center [604, 246] width 9 height 9
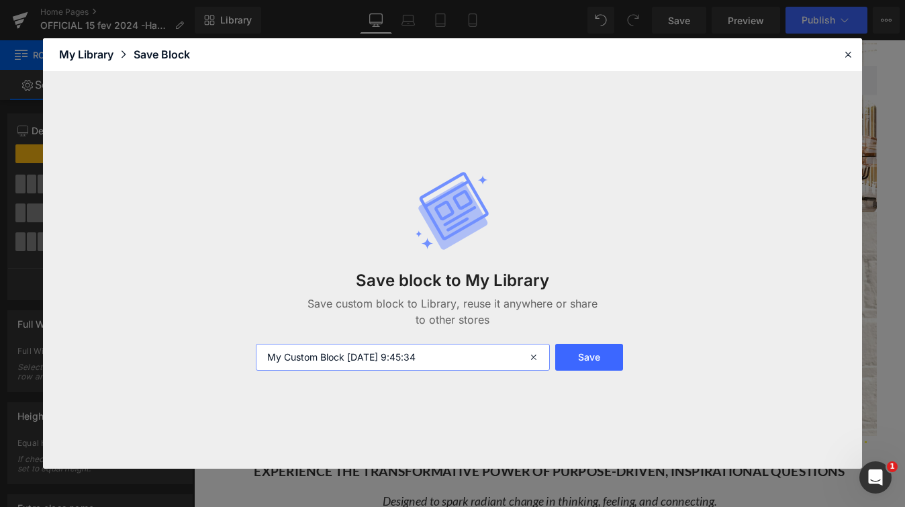
drag, startPoint x: 433, startPoint y: 356, endPoint x: 201, endPoint y: 356, distance: 231.5
click at [201, 356] on div "Save block to My Library Save custom block to Library, reuse it anywhere or sha…" at bounding box center [452, 270] width 819 height 397
type input "expertly designed"
click at [591, 364] on button "Save" at bounding box center [589, 357] width 68 height 27
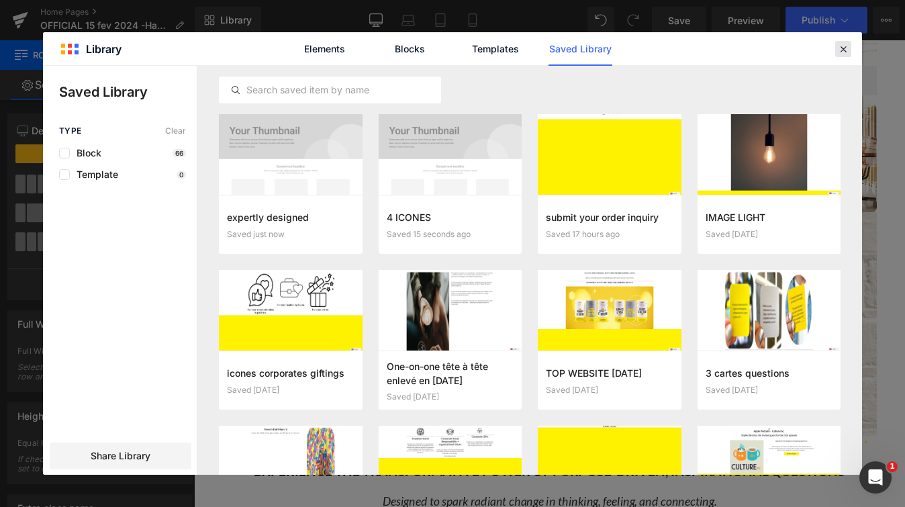
click at [841, 49] on icon at bounding box center [843, 49] width 12 height 12
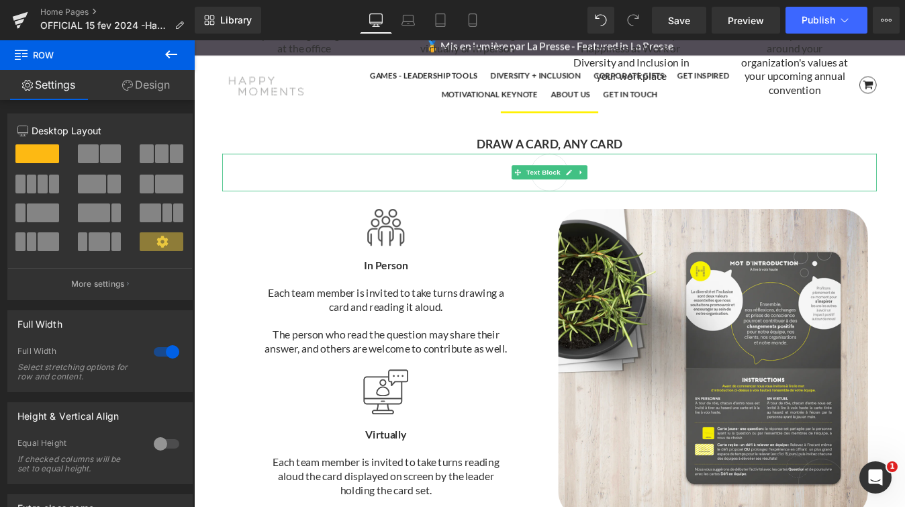
scroll to position [3385, 0]
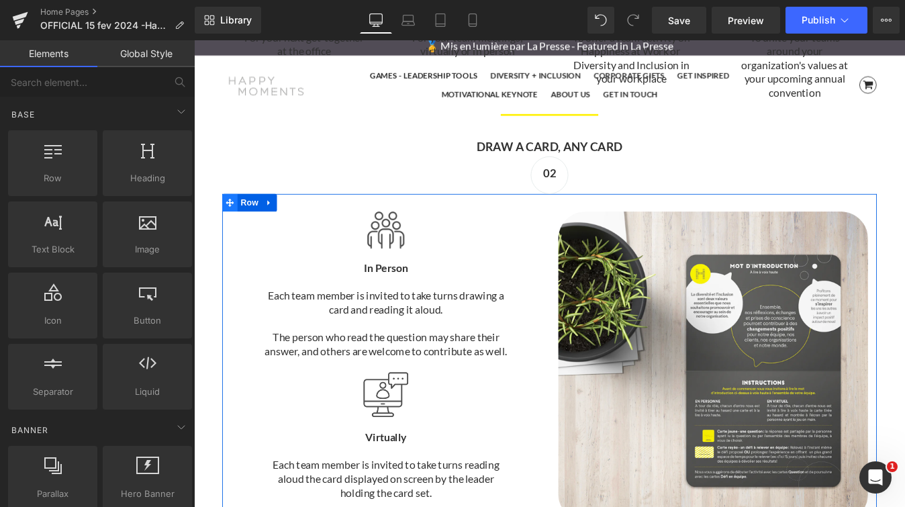
click at [238, 230] on icon at bounding box center [234, 226] width 9 height 10
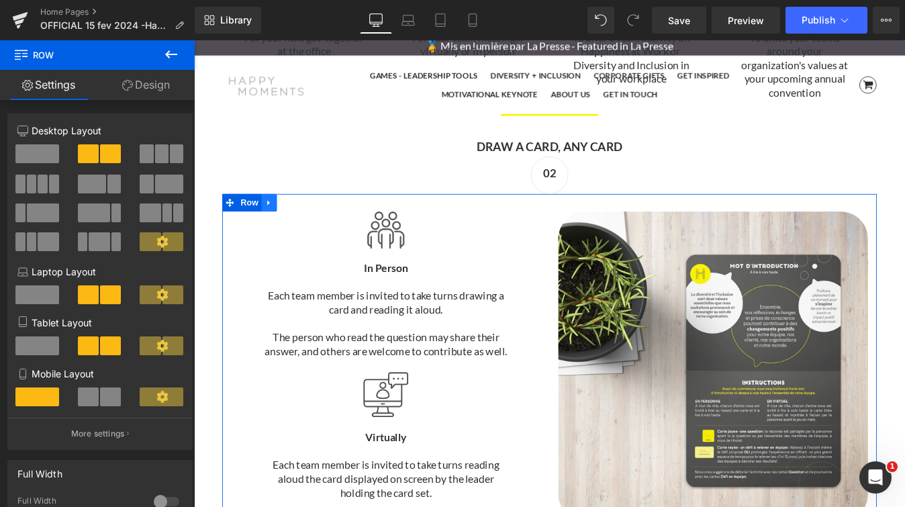
click at [279, 228] on icon at bounding box center [279, 226] width 3 height 6
click at [281, 227] on icon at bounding box center [279, 225] width 9 height 9
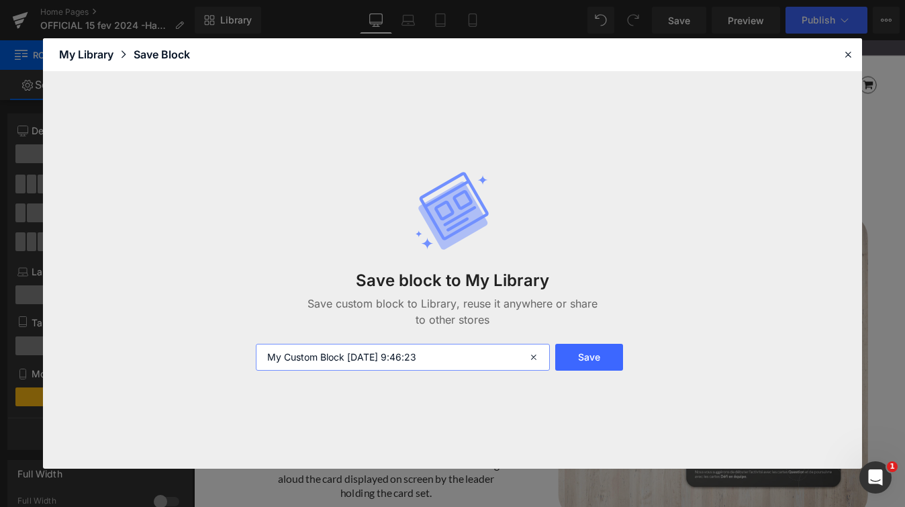
drag, startPoint x: 461, startPoint y: 355, endPoint x: 223, endPoint y: 355, distance: 237.6
click at [223, 355] on div "Save block to My Library Save custom block to Library, reuse it anywhere or sha…" at bounding box center [452, 270] width 819 height 397
type input "instructions"
click at [577, 348] on button "Save" at bounding box center [589, 357] width 68 height 27
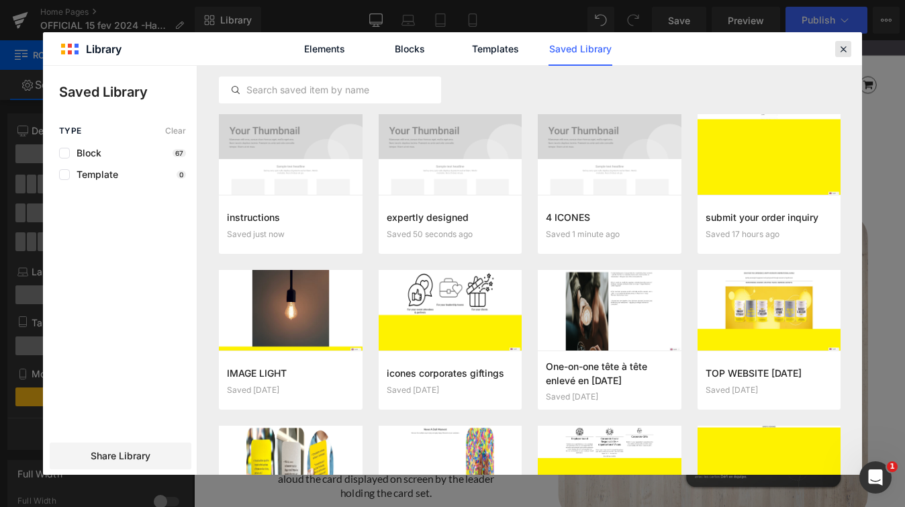
click at [842, 50] on icon at bounding box center [843, 49] width 12 height 12
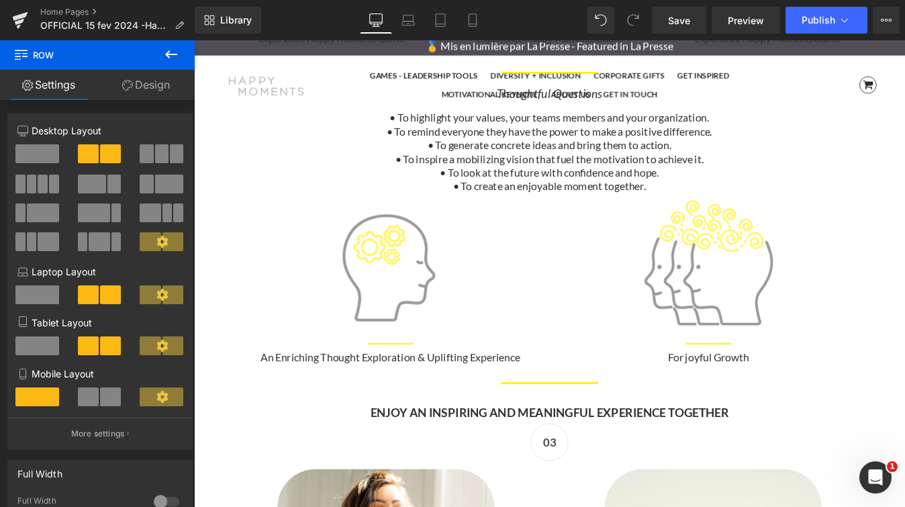
scroll to position [4240, 0]
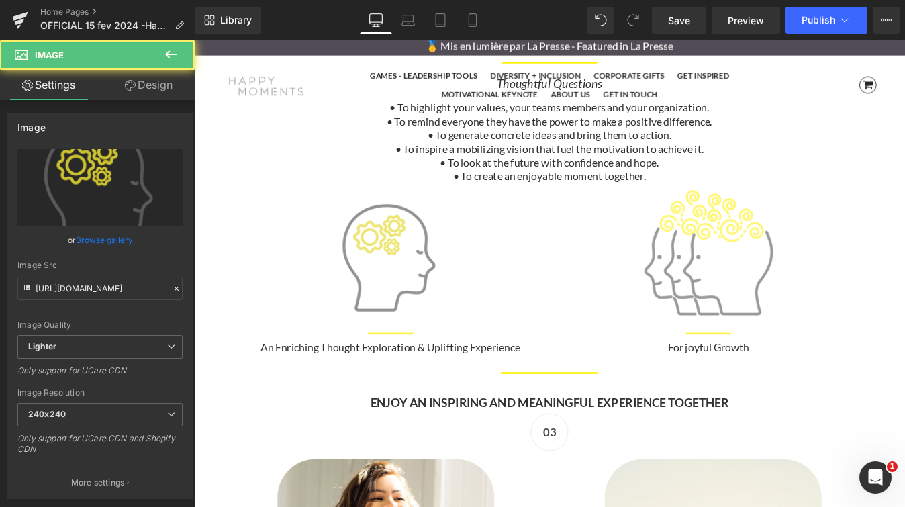
click at [441, 258] on img at bounding box center [418, 287] width 161 height 161
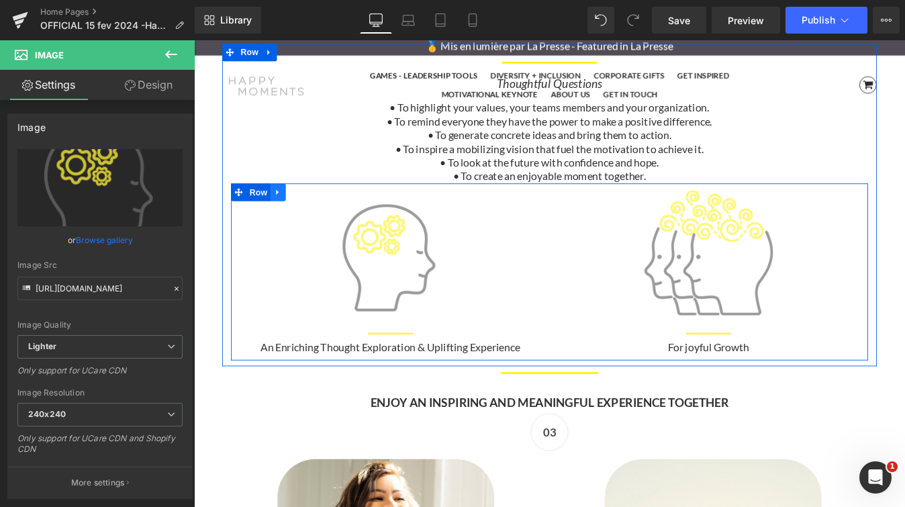
click at [291, 212] on icon at bounding box center [289, 214] width 9 height 10
click at [291, 217] on icon at bounding box center [289, 213] width 9 height 9
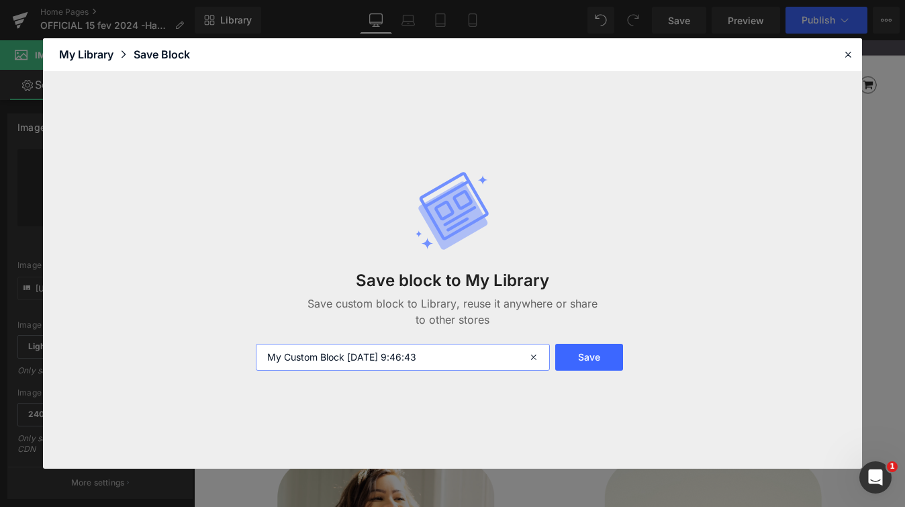
drag, startPoint x: 469, startPoint y: 357, endPoint x: 256, endPoint y: 355, distance: 213.4
click at [256, 355] on input "My Custom Block 2025-09-17 9:46:43" at bounding box center [403, 357] width 294 height 27
type input "2 têtes"
click at [602, 360] on button "Save" at bounding box center [589, 357] width 68 height 27
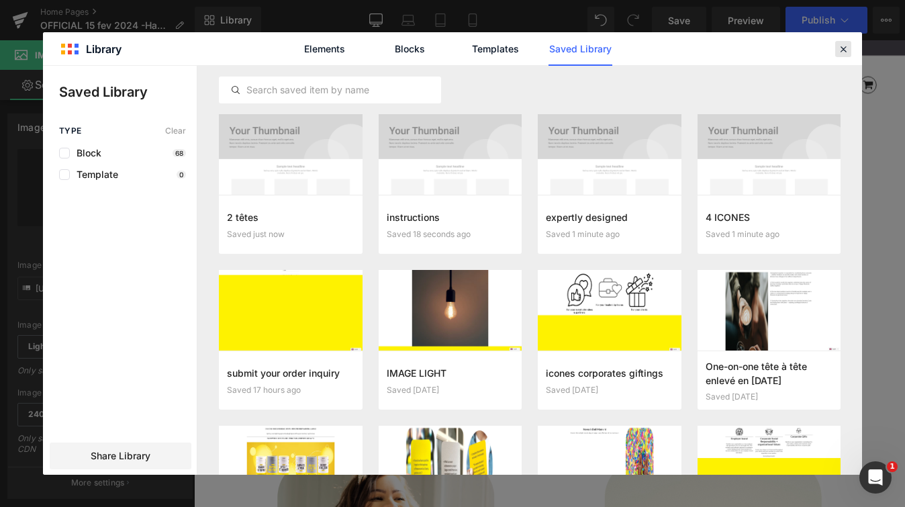
drag, startPoint x: 841, startPoint y: 47, endPoint x: 739, endPoint y: 7, distance: 109.4
click at [841, 47] on icon at bounding box center [843, 49] width 12 height 12
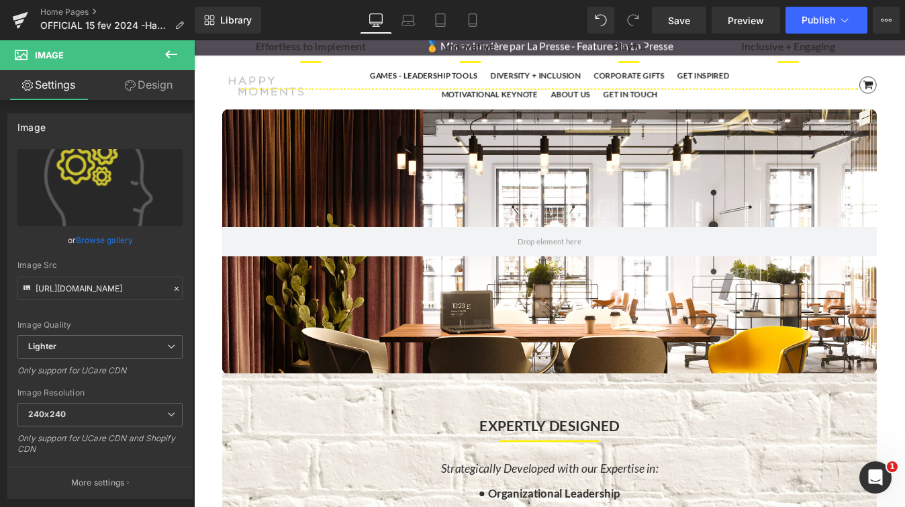
scroll to position [0, 0]
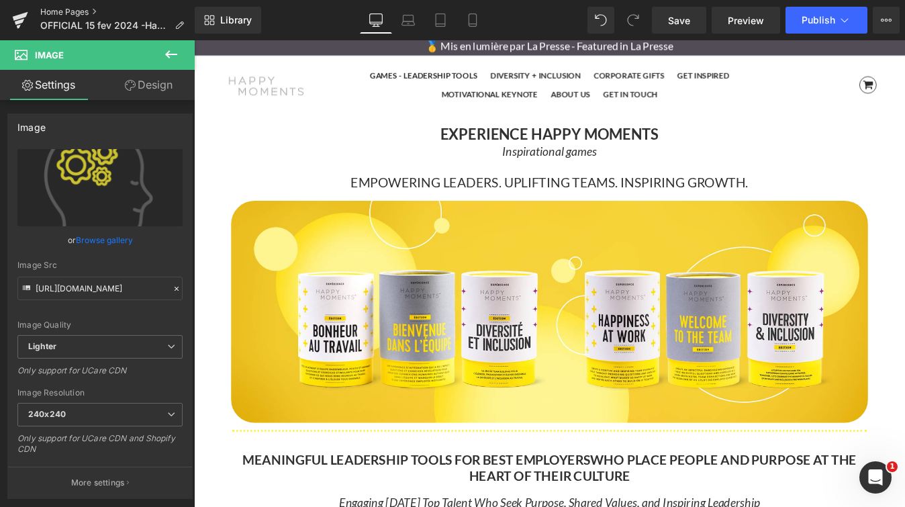
click at [58, 11] on link "Home Pages" at bounding box center [117, 12] width 154 height 11
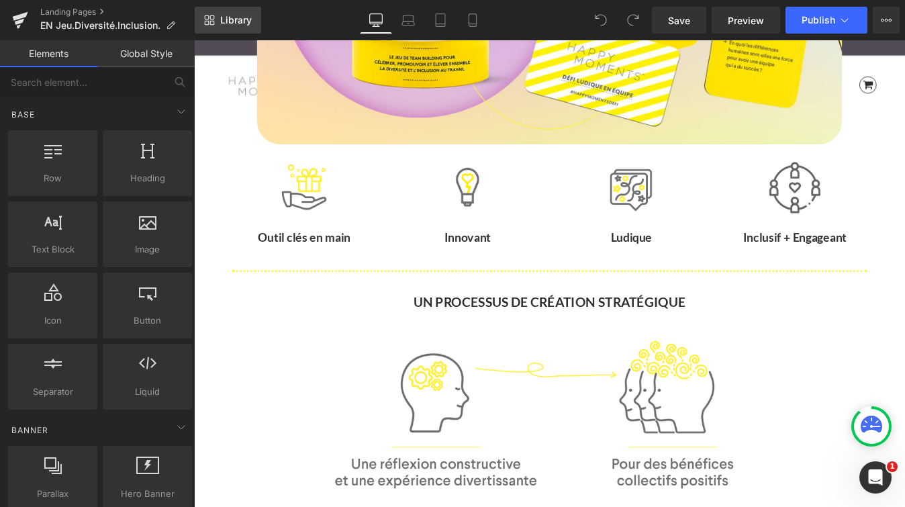
click at [233, 21] on span "Library" at bounding box center [236, 20] width 32 height 12
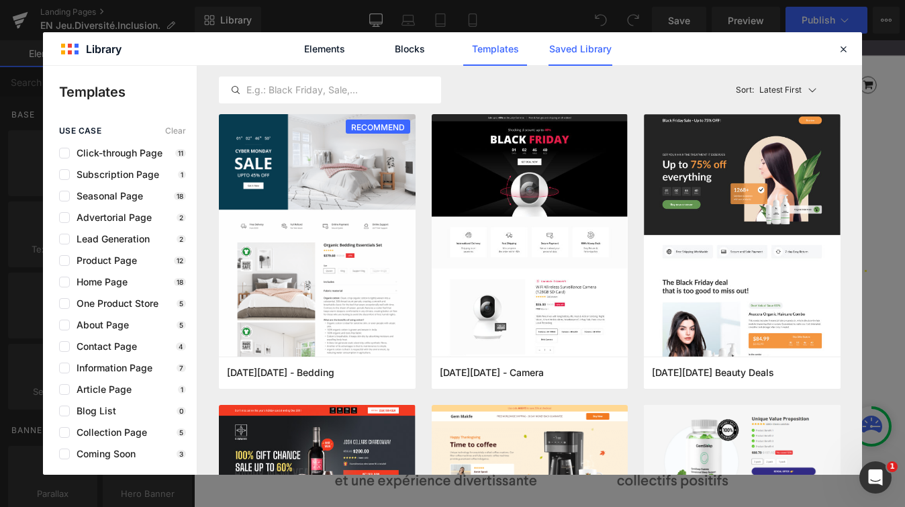
click at [561, 46] on link "Saved Library" at bounding box center [580, 49] width 64 height 34
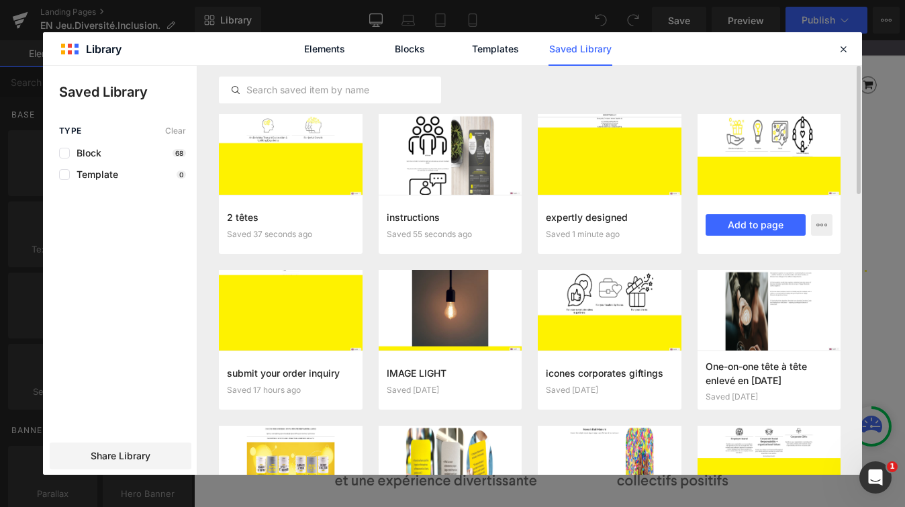
click at [781, 136] on div at bounding box center [769, 154] width 144 height 81
click at [761, 226] on button "Add to page" at bounding box center [755, 224] width 101 height 21
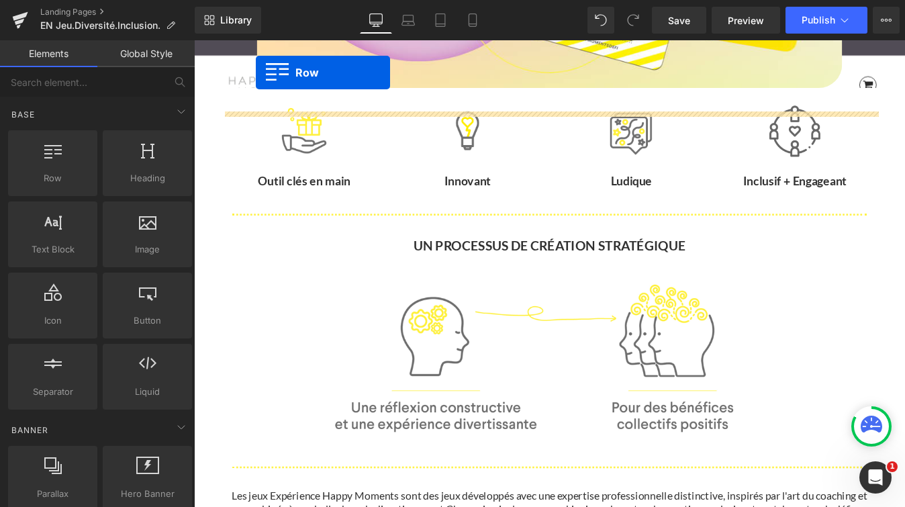
scroll to position [430, 0]
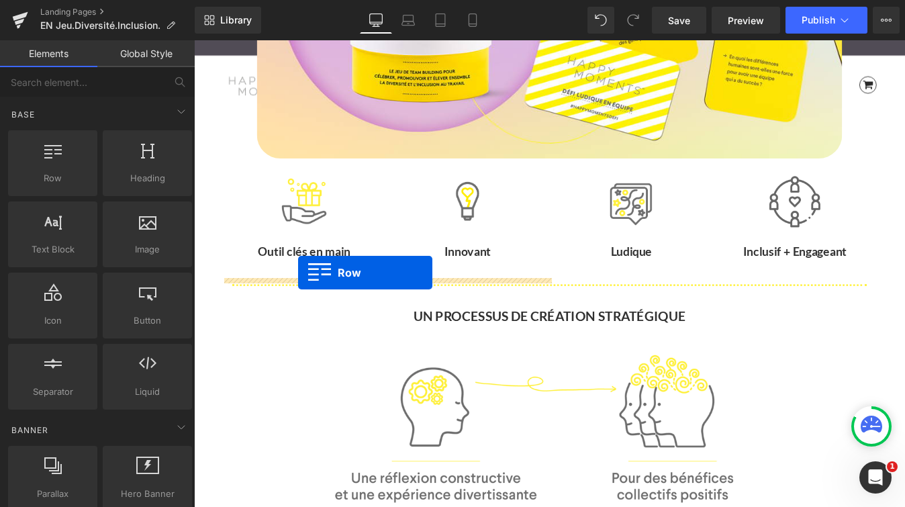
drag, startPoint x: 233, startPoint y: 338, endPoint x: 313, endPoint y: 305, distance: 86.1
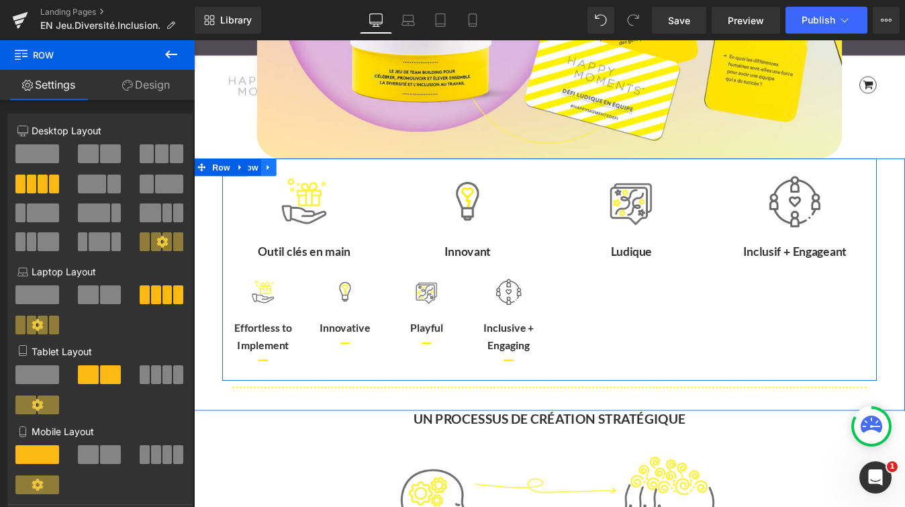
click at [283, 188] on icon at bounding box center [278, 186] width 9 height 10
click at [312, 186] on icon at bounding box center [313, 185] width 9 height 9
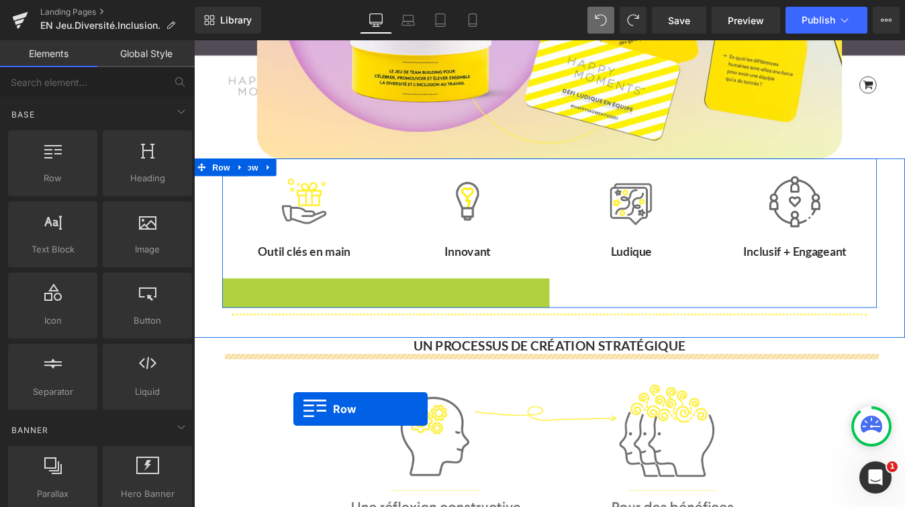
drag, startPoint x: 235, startPoint y: 326, endPoint x: 307, endPoint y: 461, distance: 153.1
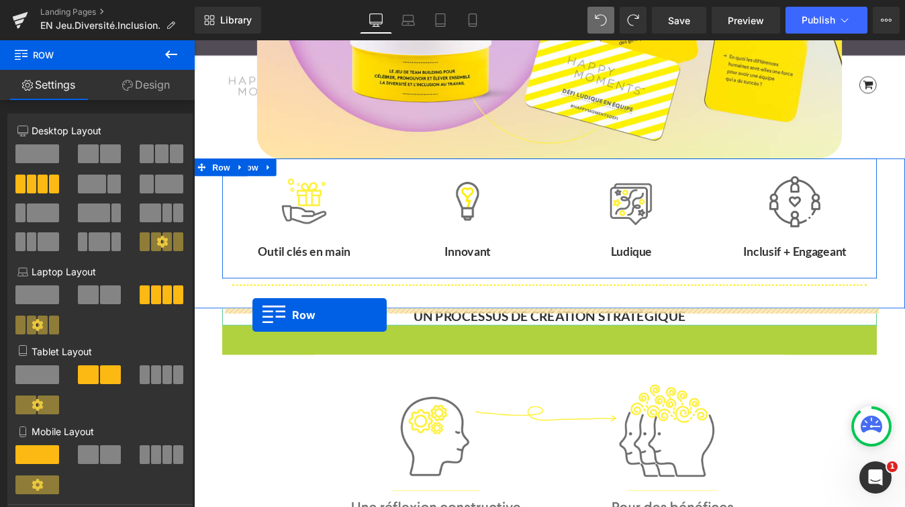
drag, startPoint x: 233, startPoint y: 377, endPoint x: 260, endPoint y: 354, distance: 35.7
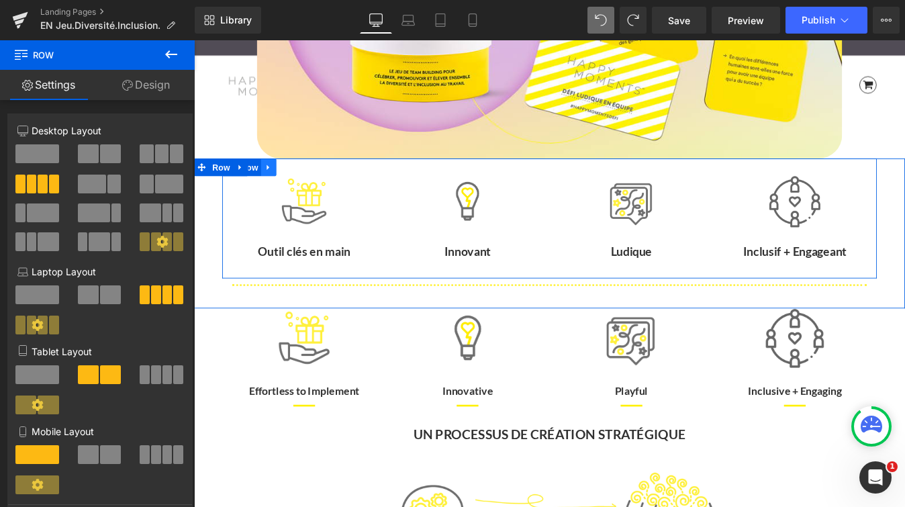
click at [281, 188] on icon at bounding box center [278, 186] width 9 height 10
click at [312, 189] on icon at bounding box center [313, 185] width 9 height 9
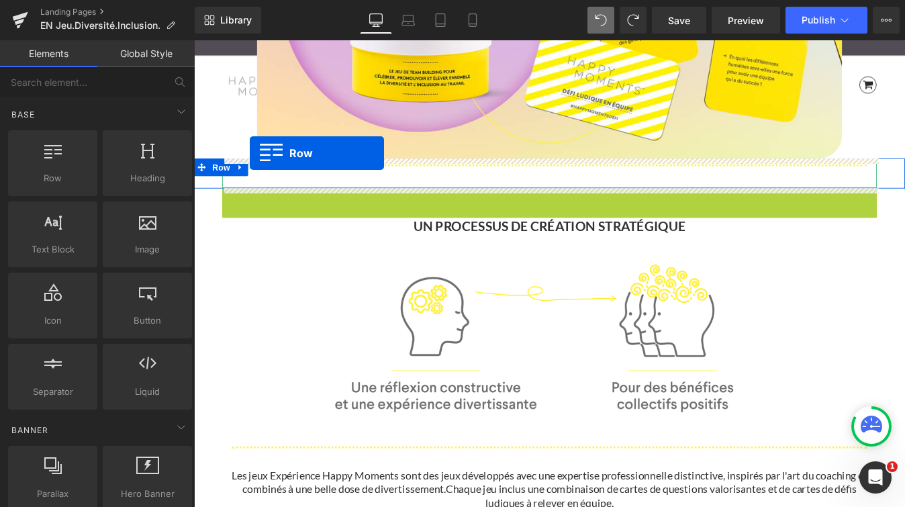
drag, startPoint x: 238, startPoint y: 222, endPoint x: 258, endPoint y: 169, distance: 56.7
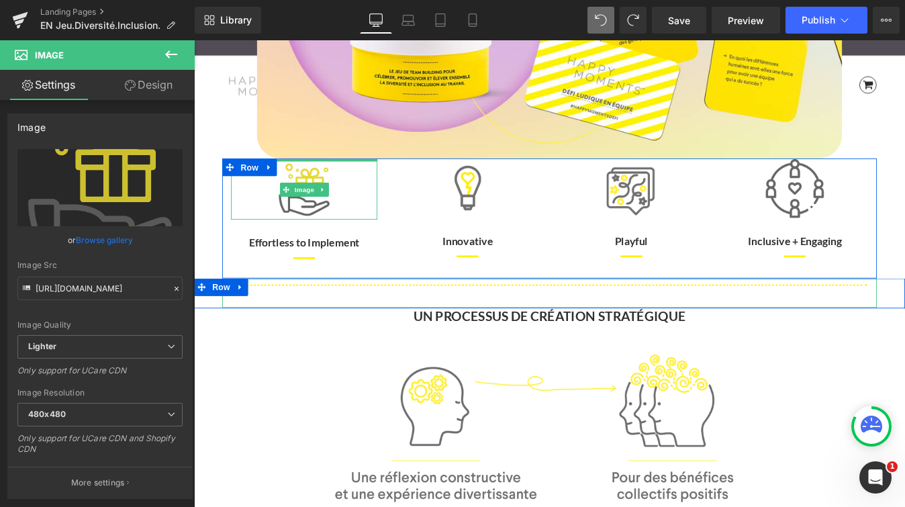
click at [335, 180] on div "Image" at bounding box center [319, 210] width 166 height 68
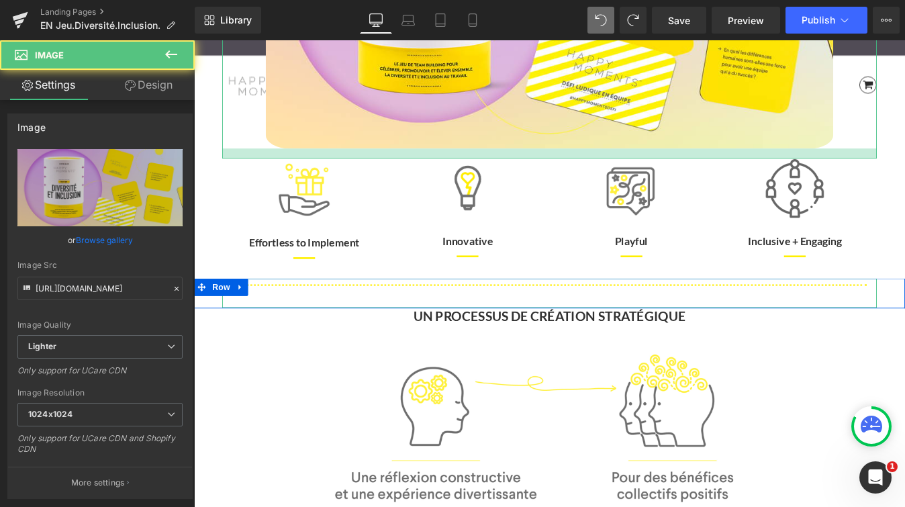
drag, startPoint x: 944, startPoint y: 173, endPoint x: 944, endPoint y: 185, distance: 11.4
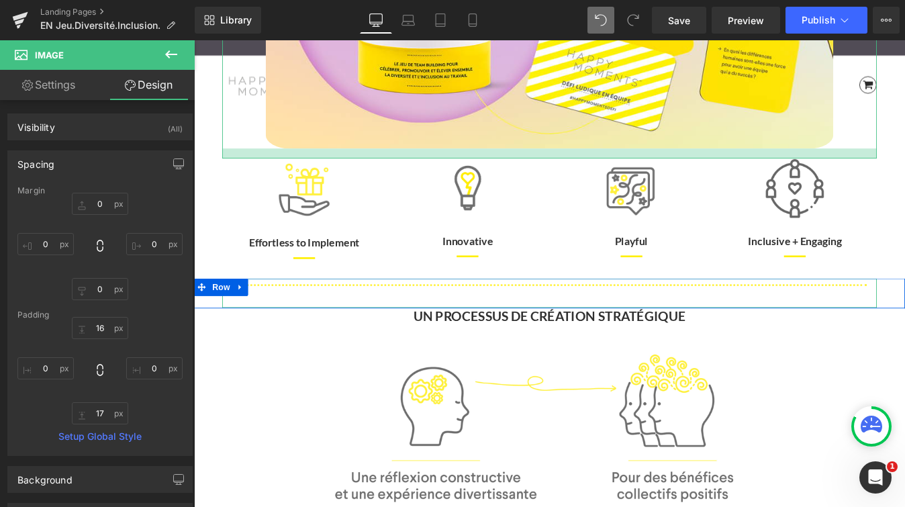
type input "0px"
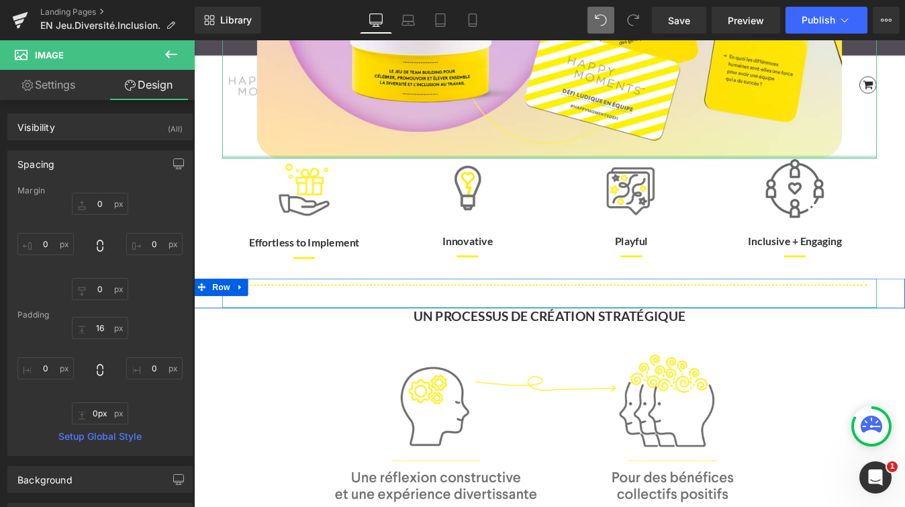
drag, startPoint x: 946, startPoint y: 172, endPoint x: 946, endPoint y: 162, distance: 9.4
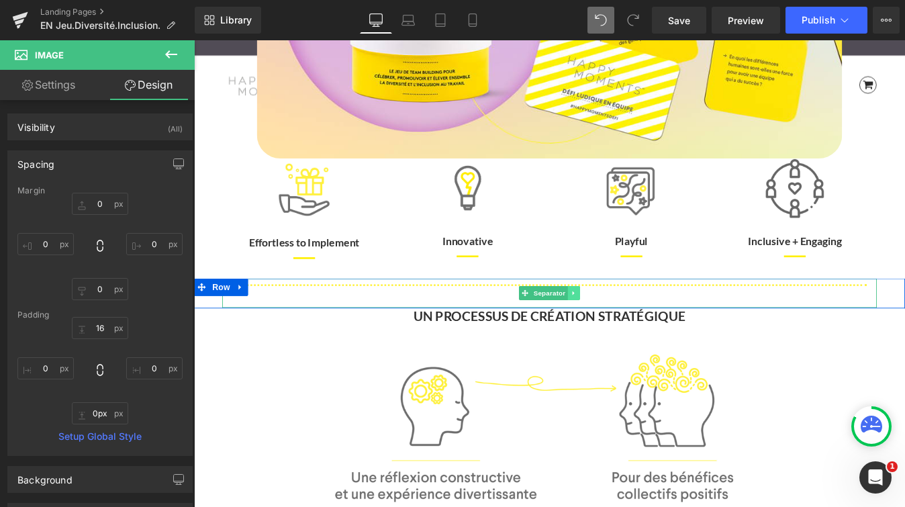
click at [628, 327] on icon at bounding box center [627, 329] width 7 height 8
click at [623, 328] on icon at bounding box center [620, 328] width 7 height 7
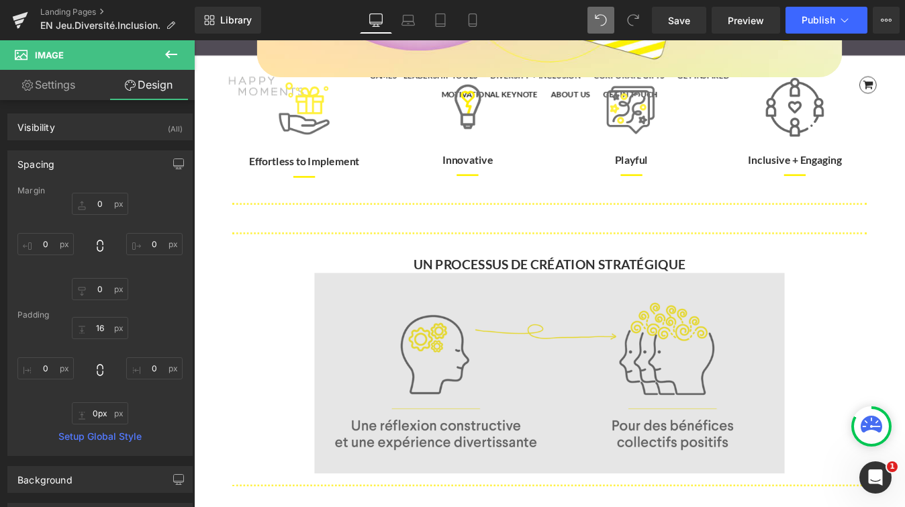
scroll to position [490, 0]
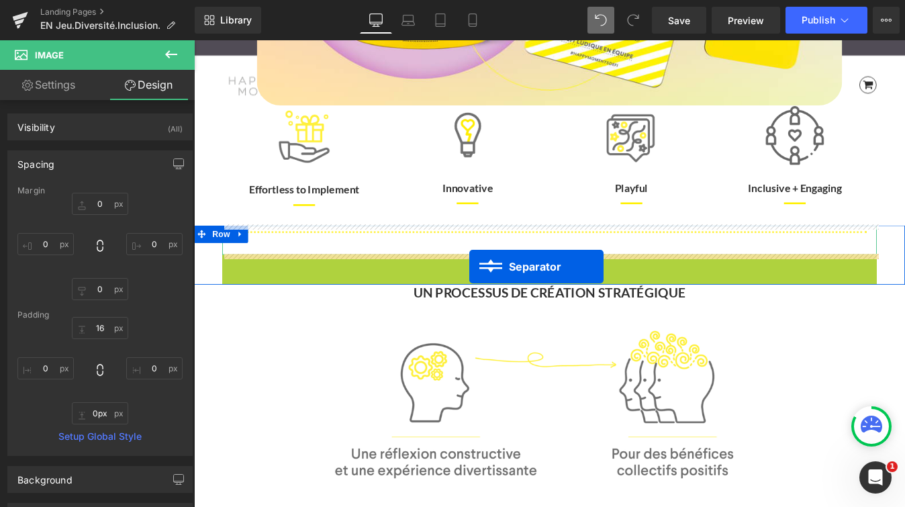
drag, startPoint x: 566, startPoint y: 301, endPoint x: 509, endPoint y: 298, distance: 57.8
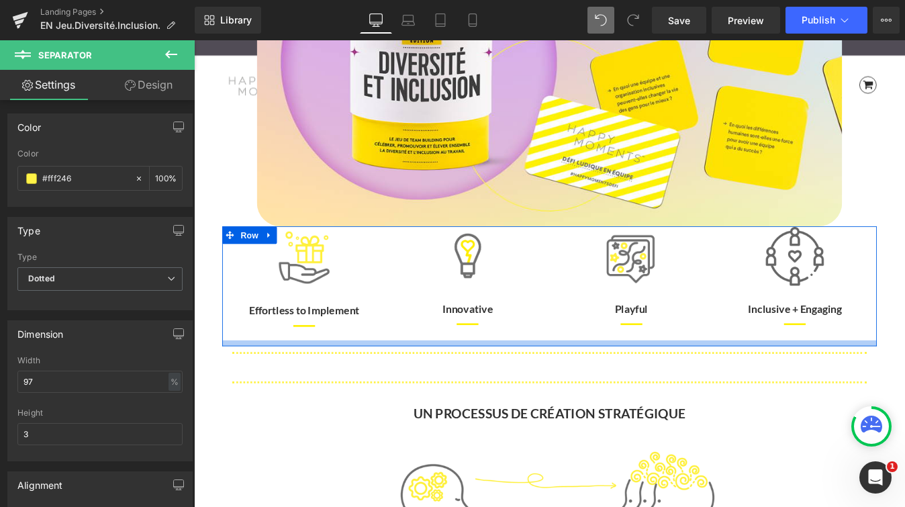
scroll to position [350, 0]
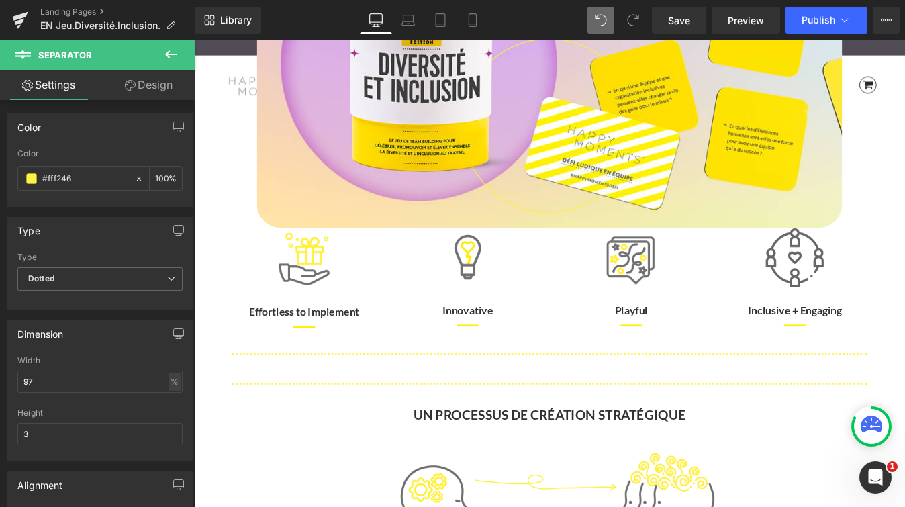
click at [172, 58] on icon at bounding box center [171, 54] width 16 height 16
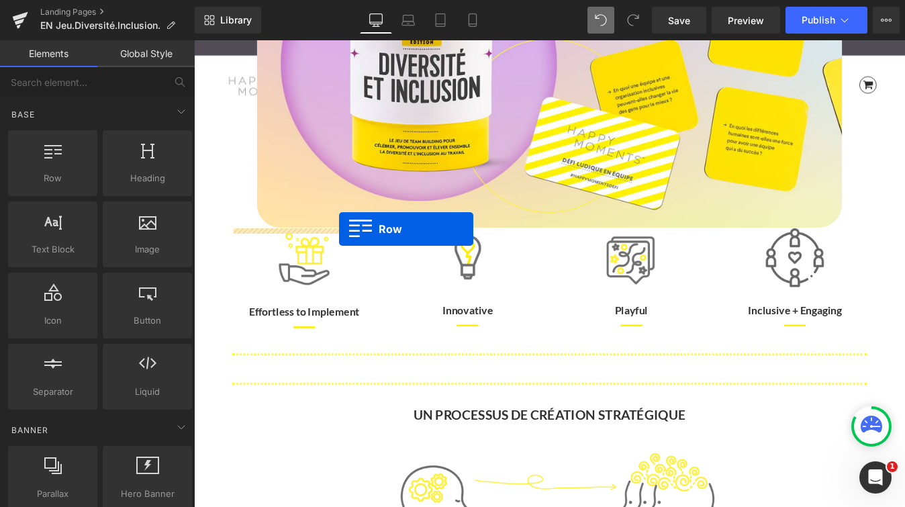
drag, startPoint x: 267, startPoint y: 210, endPoint x: 360, endPoint y: 255, distance: 103.6
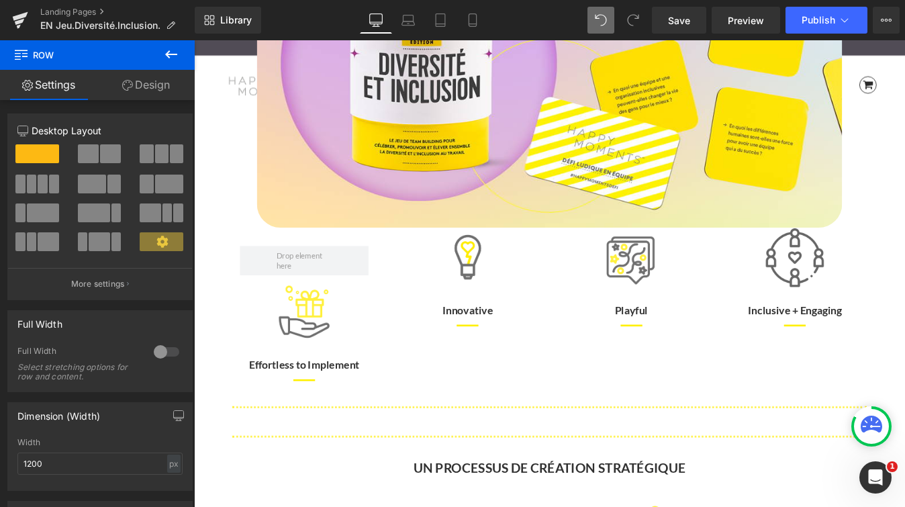
click at [170, 47] on icon at bounding box center [171, 54] width 16 height 16
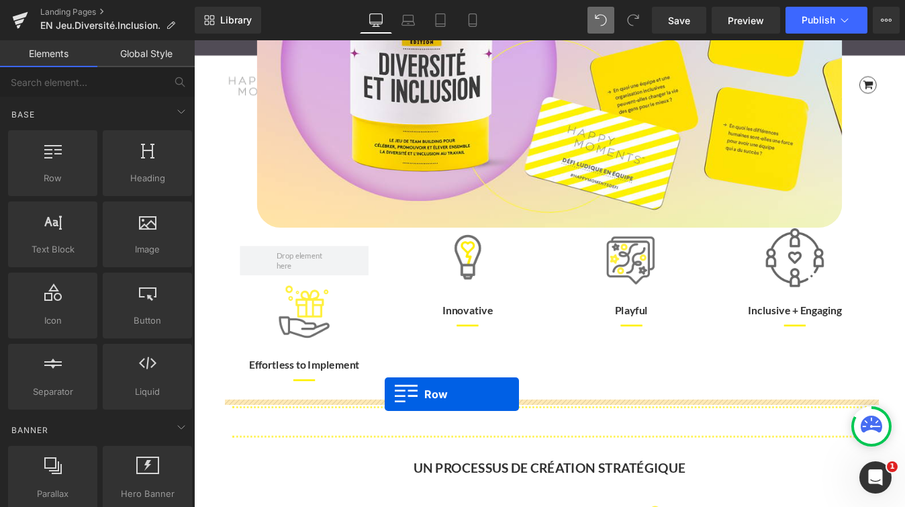
drag, startPoint x: 246, startPoint y: 211, endPoint x: 411, endPoint y: 445, distance: 287.0
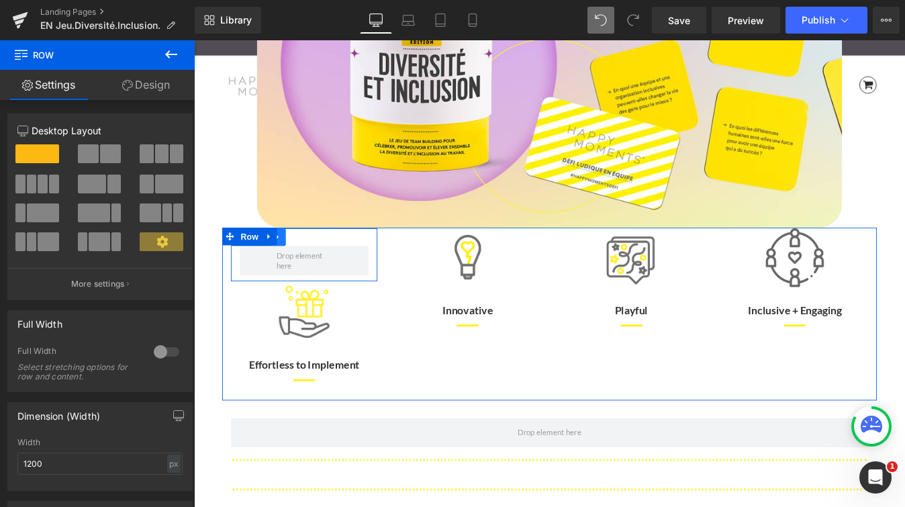
click at [292, 262] on icon at bounding box center [289, 265] width 9 height 10
click at [330, 268] on icon at bounding box center [324, 265] width 9 height 10
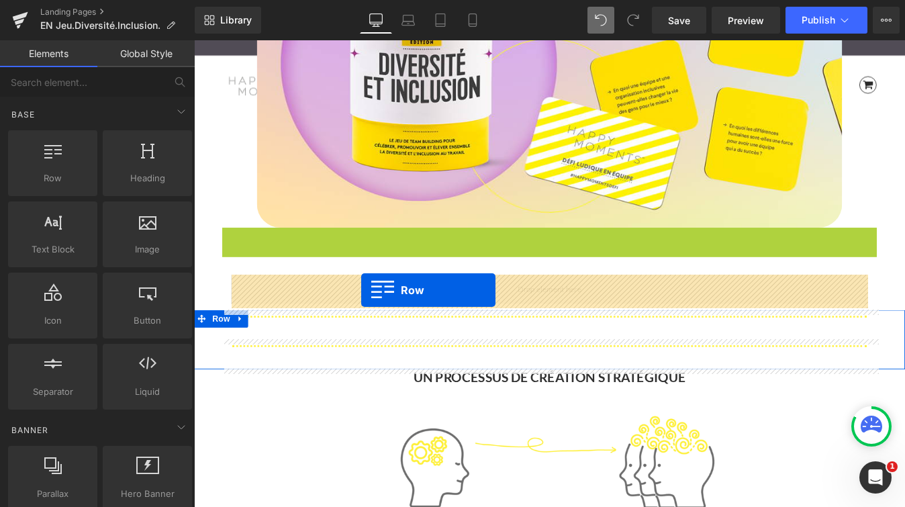
drag, startPoint x: 235, startPoint y: 261, endPoint x: 385, endPoint y: 325, distance: 163.3
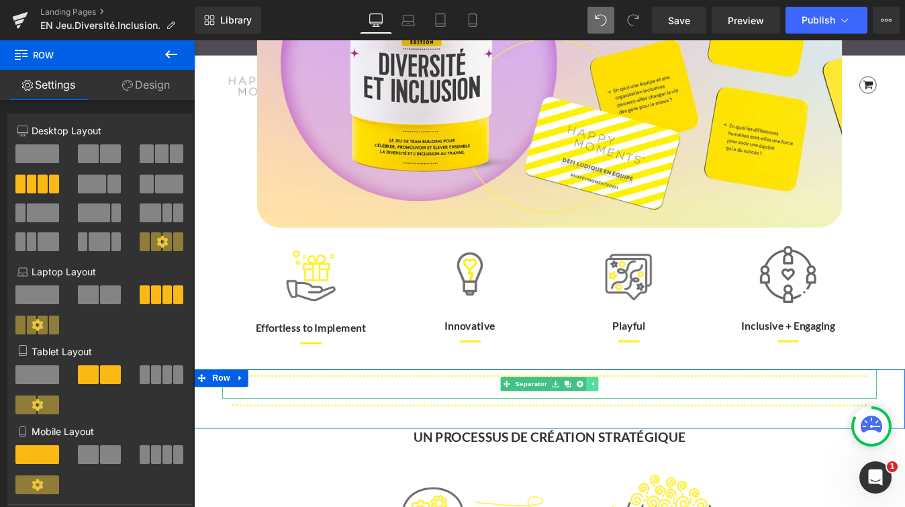
click at [647, 432] on icon at bounding box center [648, 433] width 7 height 8
click at [630, 432] on icon at bounding box center [627, 433] width 7 height 8
click at [633, 432] on icon at bounding box center [634, 432] width 7 height 7
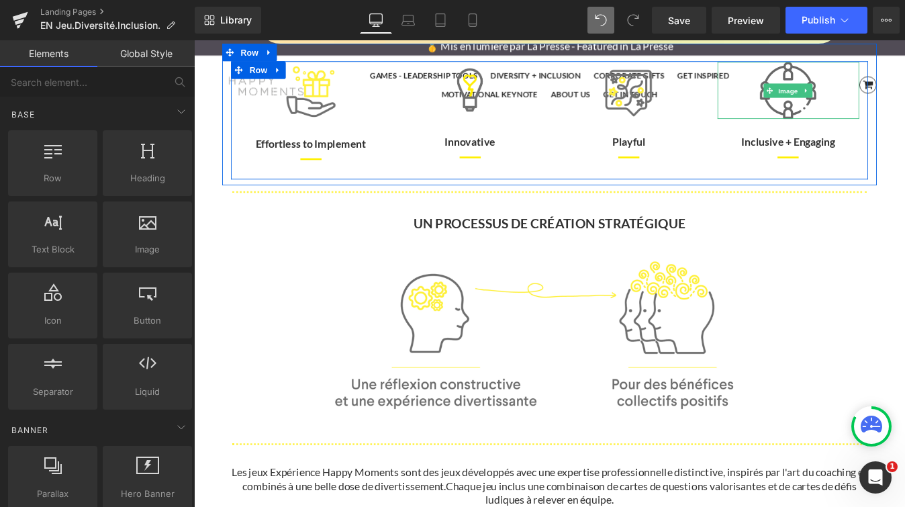
scroll to position [563, 0]
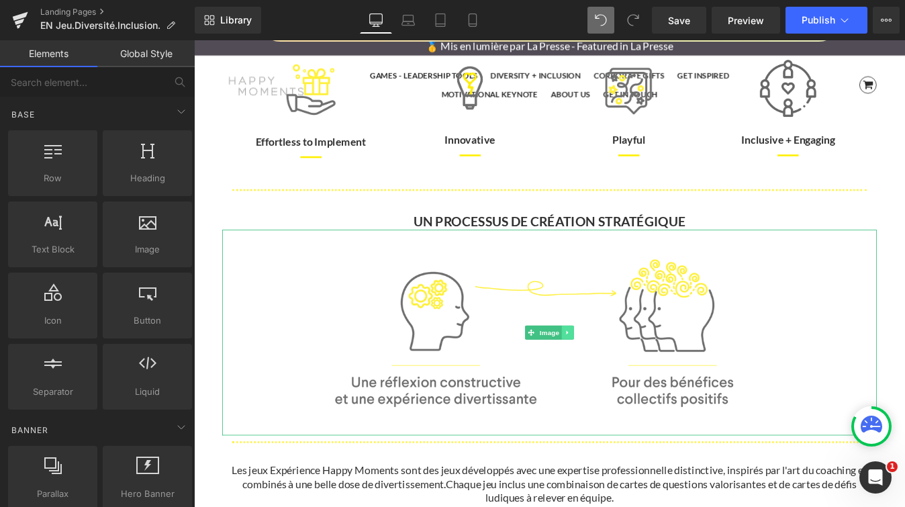
click at [625, 377] on link at bounding box center [621, 374] width 14 height 16
click at [623, 376] on link at bounding box center [628, 374] width 14 height 16
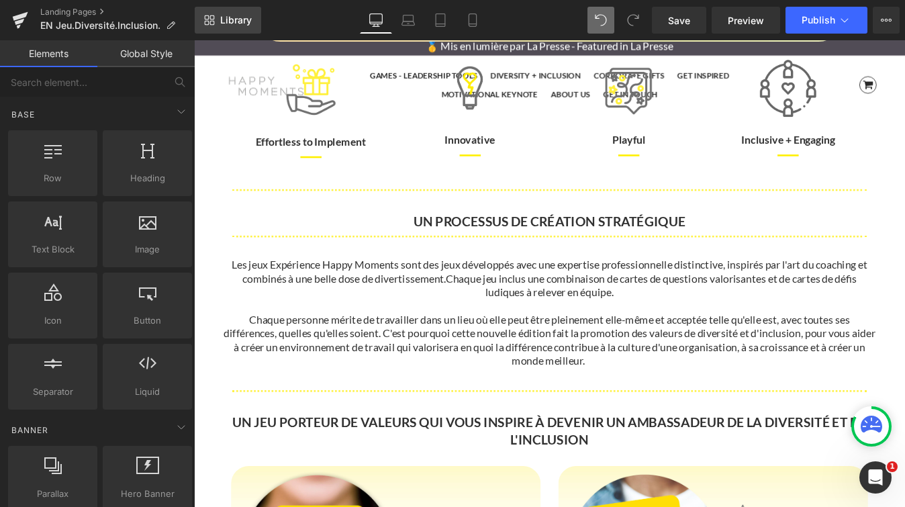
click at [228, 23] on span "Library" at bounding box center [236, 20] width 32 height 12
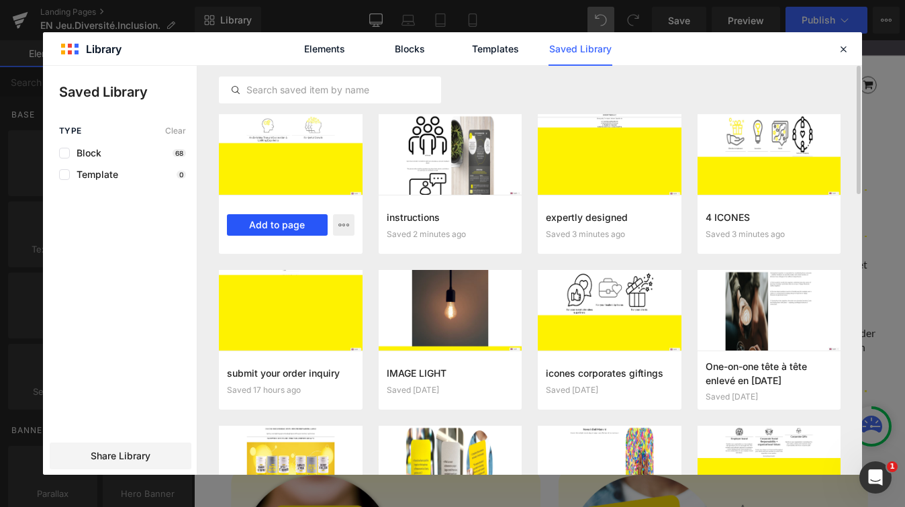
click at [293, 228] on button "Add to page" at bounding box center [277, 224] width 101 height 21
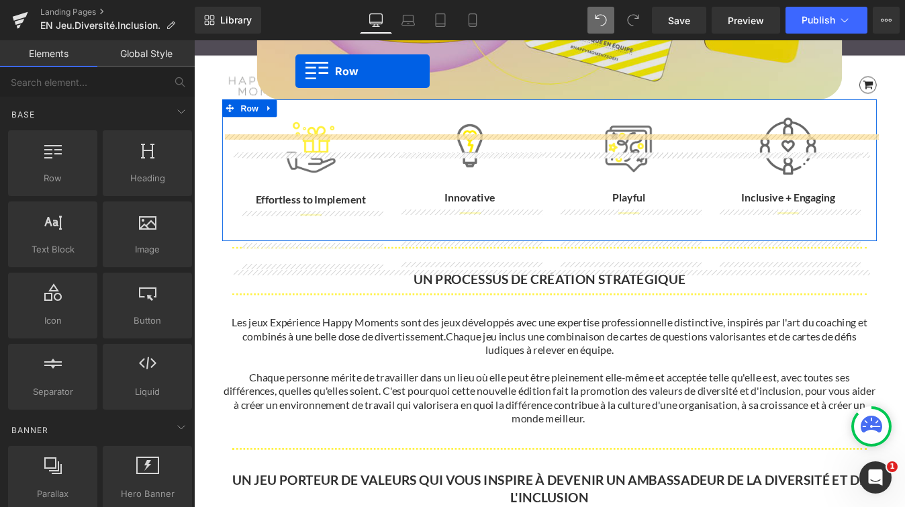
scroll to position [403, 0]
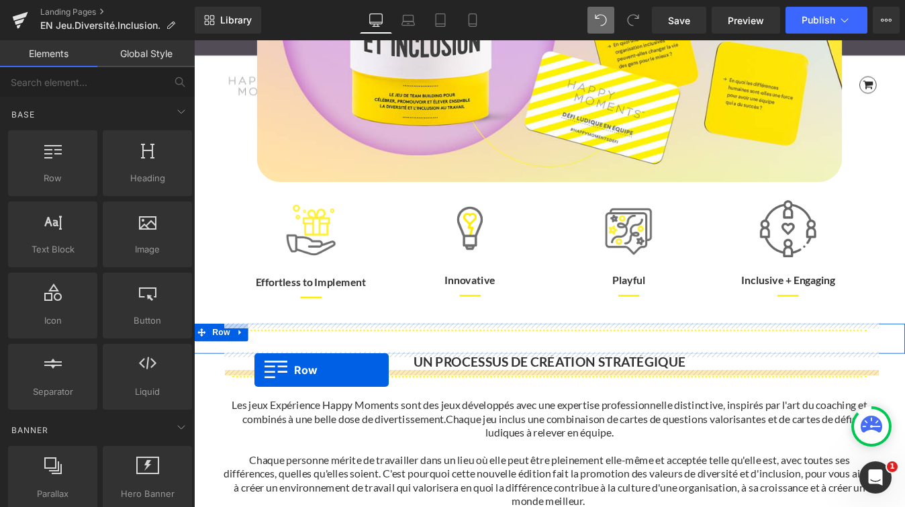
drag, startPoint x: 236, startPoint y: 165, endPoint x: 263, endPoint y: 417, distance: 253.2
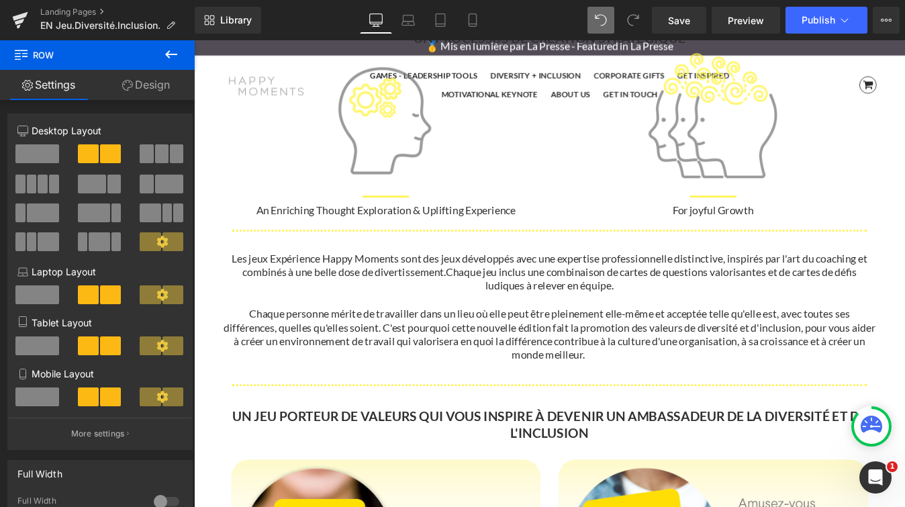
scroll to position [775, 0]
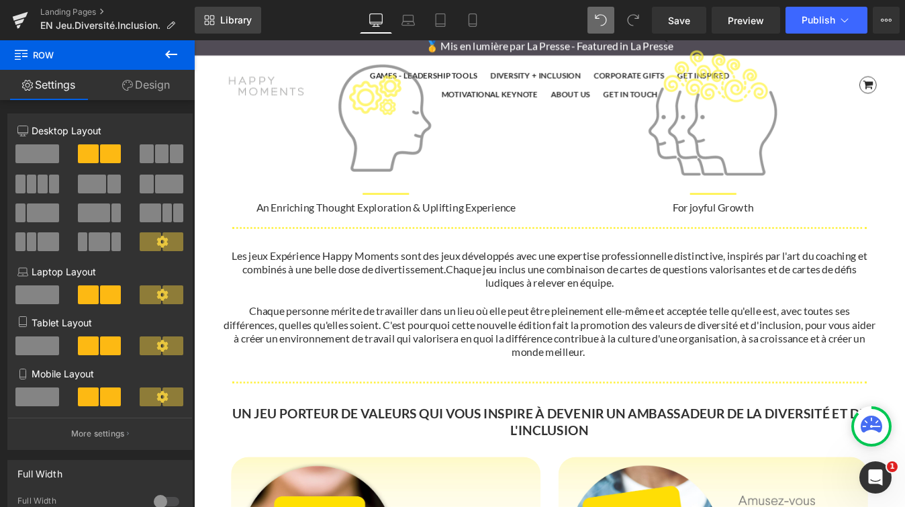
click at [238, 23] on span "Library" at bounding box center [236, 20] width 32 height 12
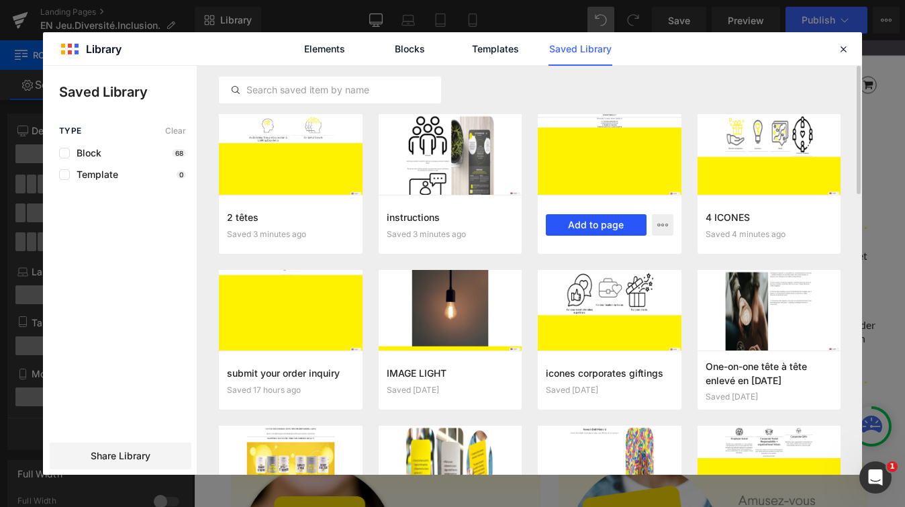
click at [584, 233] on button "Add to page" at bounding box center [596, 224] width 101 height 21
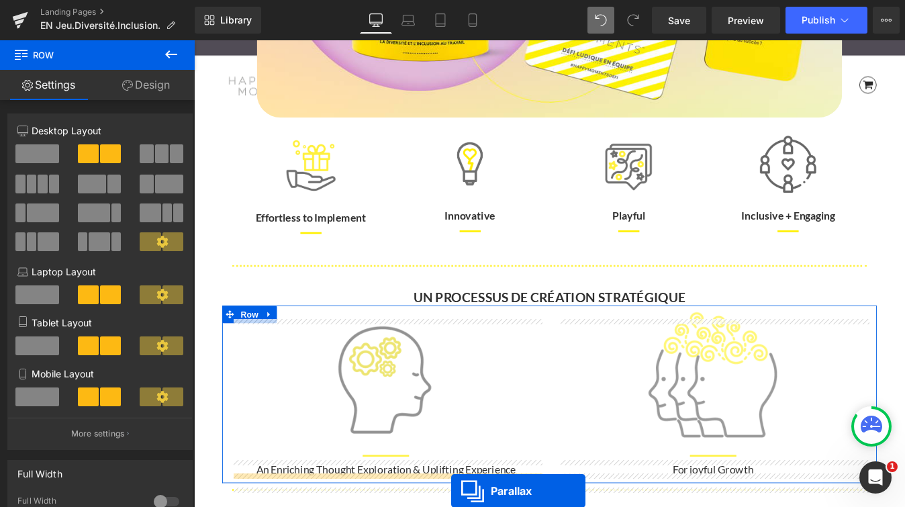
scroll to position [544, 0]
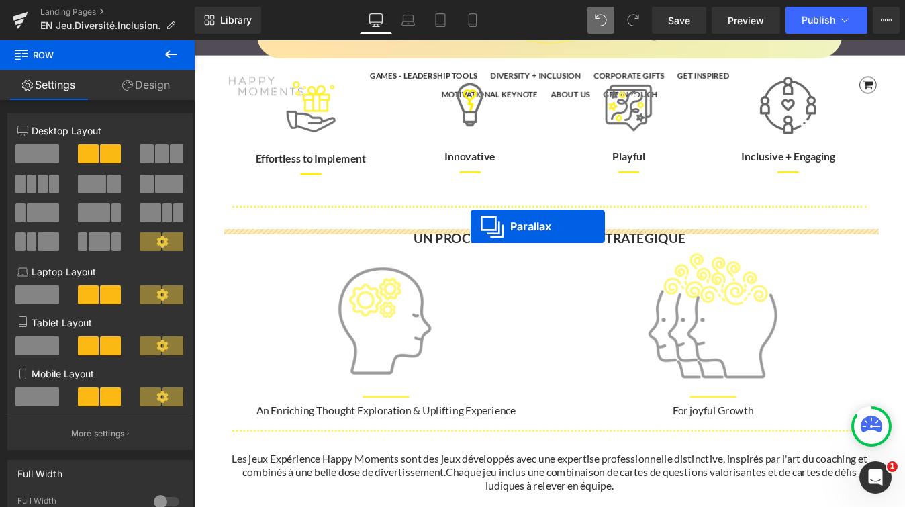
drag, startPoint x: 567, startPoint y: 332, endPoint x: 510, endPoint y: 252, distance: 97.6
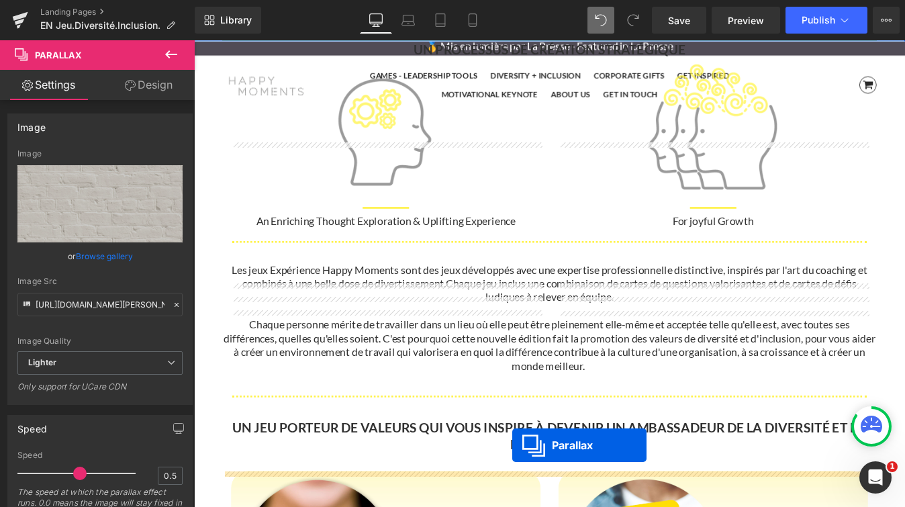
scroll to position [819, 0]
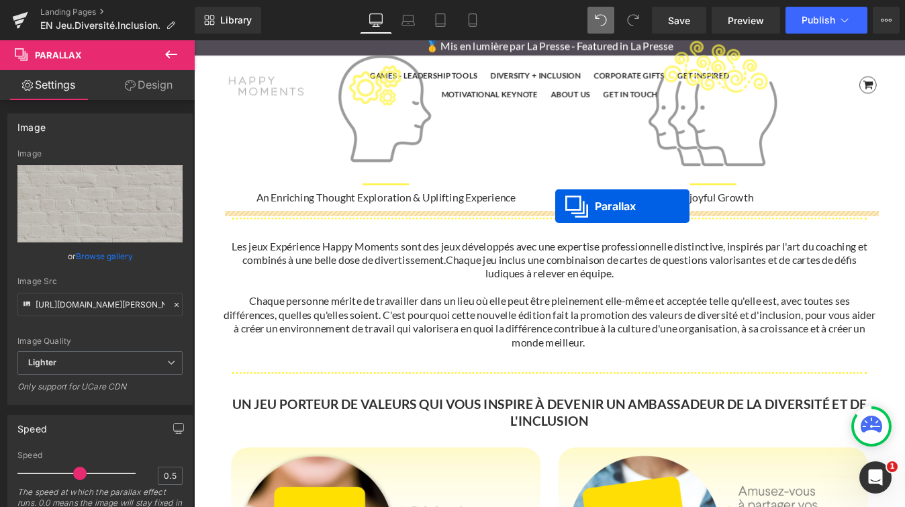
drag, startPoint x: 566, startPoint y: 109, endPoint x: 606, endPoint y: 230, distance: 127.3
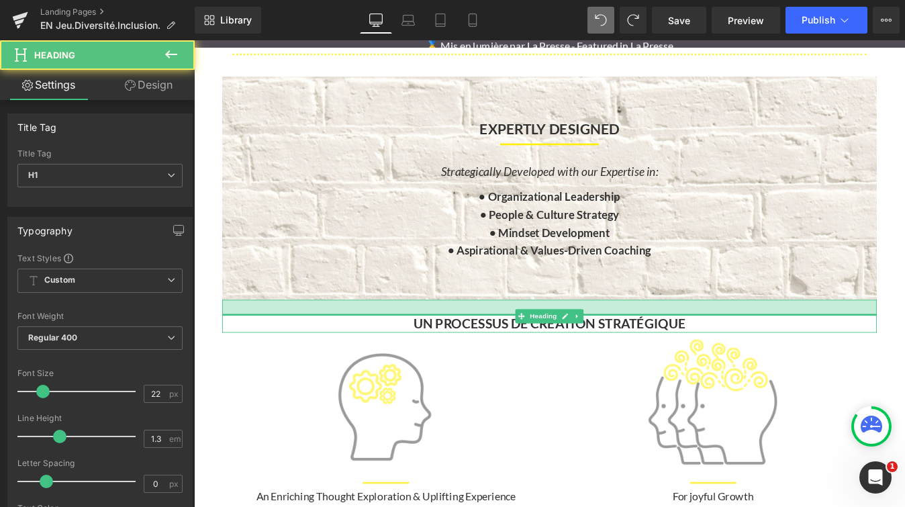
scroll to position [0, 0]
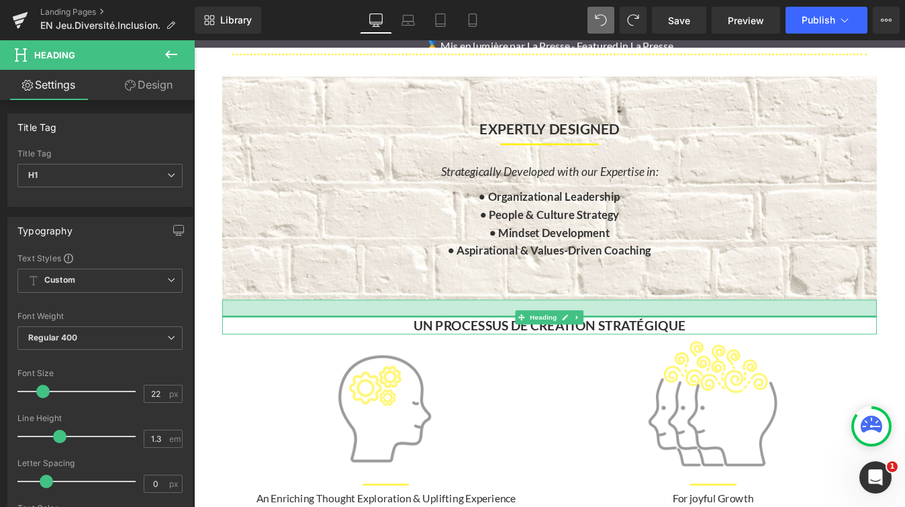
drag, startPoint x: 784, startPoint y: 338, endPoint x: 784, endPoint y: 357, distance: 18.8
click at [784, 357] on div "UN PROCESSUS DE CRÉATION STRATÉGIQUE Heading" at bounding box center [599, 357] width 747 height 40
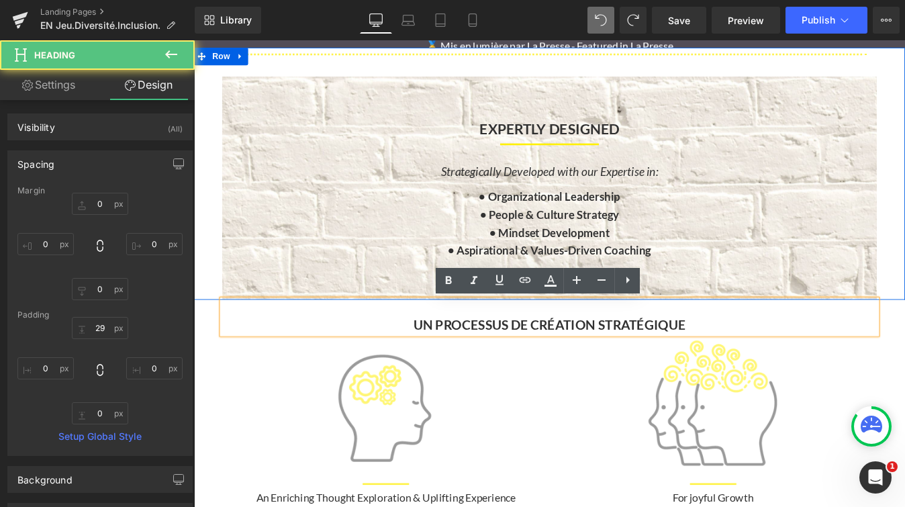
click at [904, 291] on div "Separator EXPERTLY DESIGNED Heading Separator Strategically Developed with our …" at bounding box center [600, 193] width 812 height 289
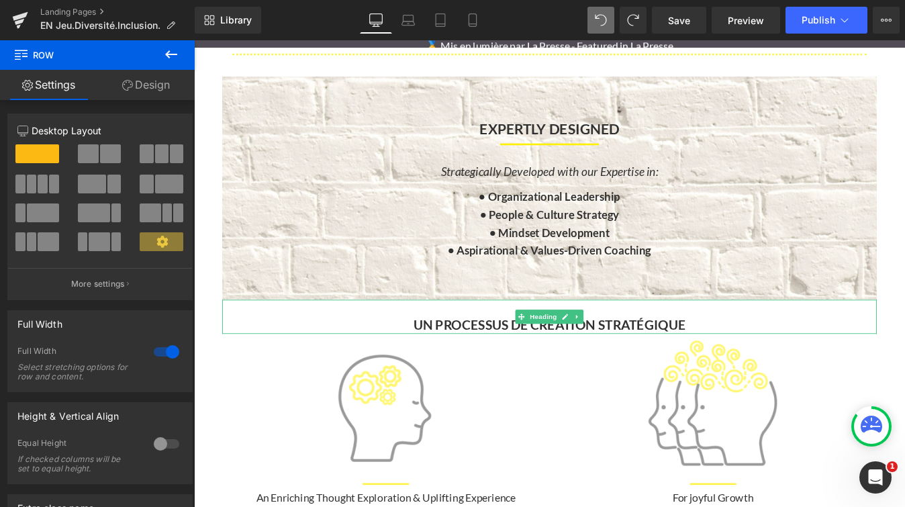
click at [686, 364] on strong "UN PROCESSUS DE CRÉATION STRATÉGIQUE" at bounding box center [600, 365] width 311 height 18
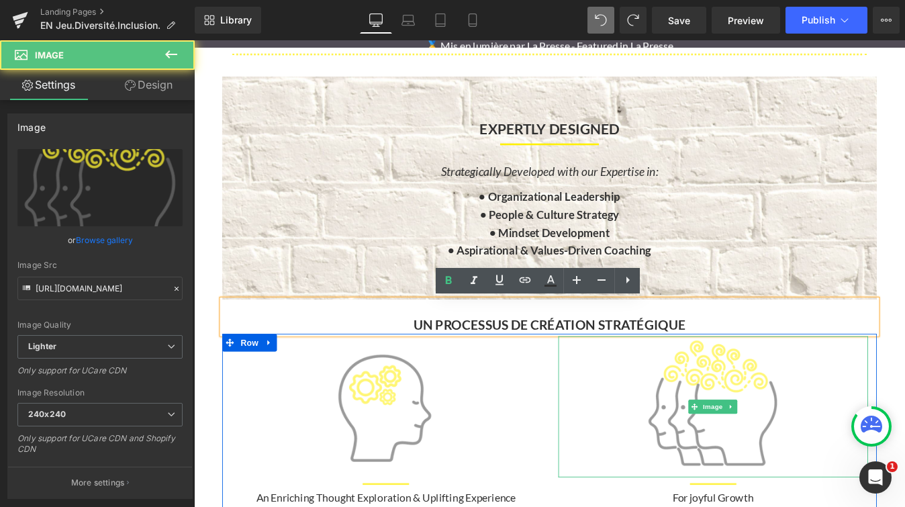
click at [657, 435] on div at bounding box center [787, 459] width 354 height 161
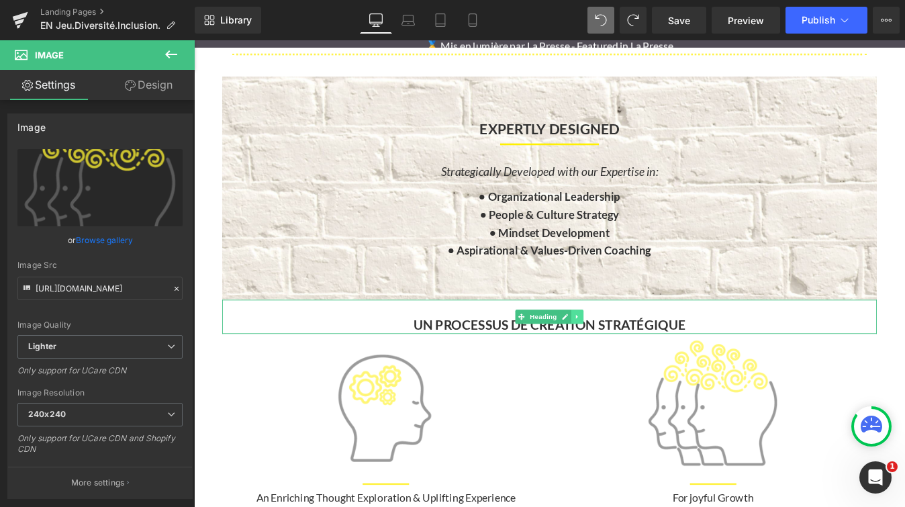
click at [632, 358] on icon at bounding box center [631, 356] width 7 height 8
click at [634, 358] on link at bounding box center [639, 356] width 14 height 16
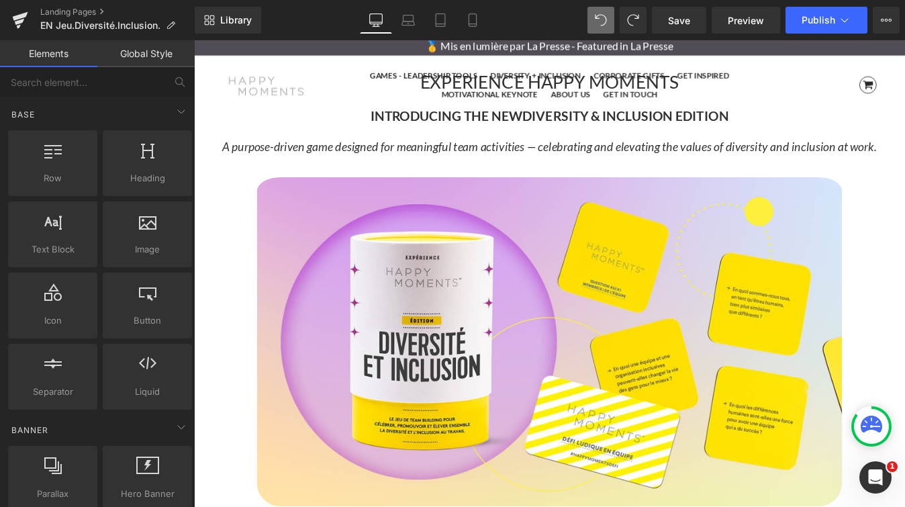
scroll to position [30, 0]
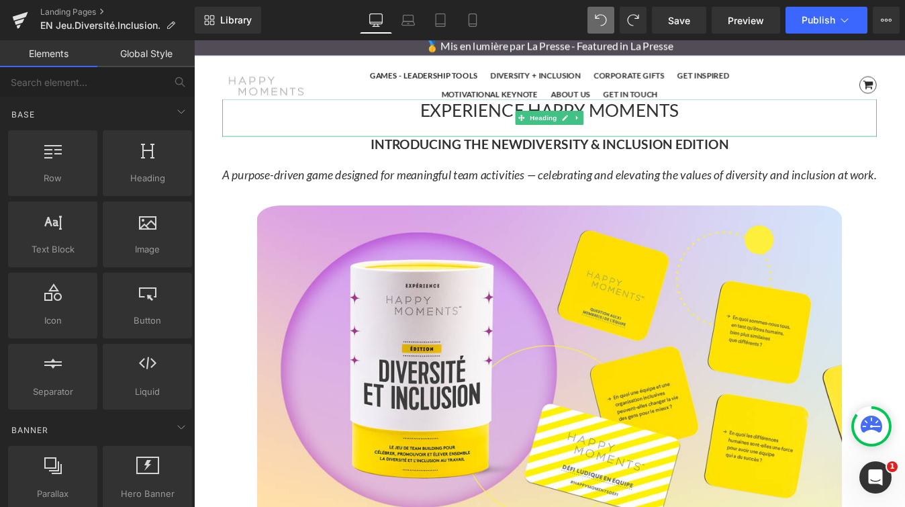
click at [503, 123] on h1 "EXPERIENCE HAPPY MOMENTS" at bounding box center [599, 119] width 747 height 24
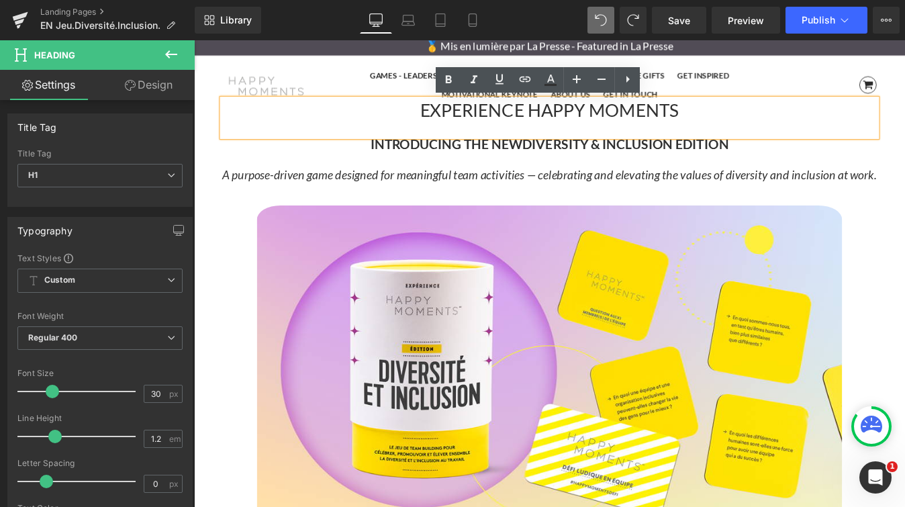
click at [494, 124] on h1 "EXPERIENCE HAPPY MOMENTS" at bounding box center [599, 119] width 747 height 24
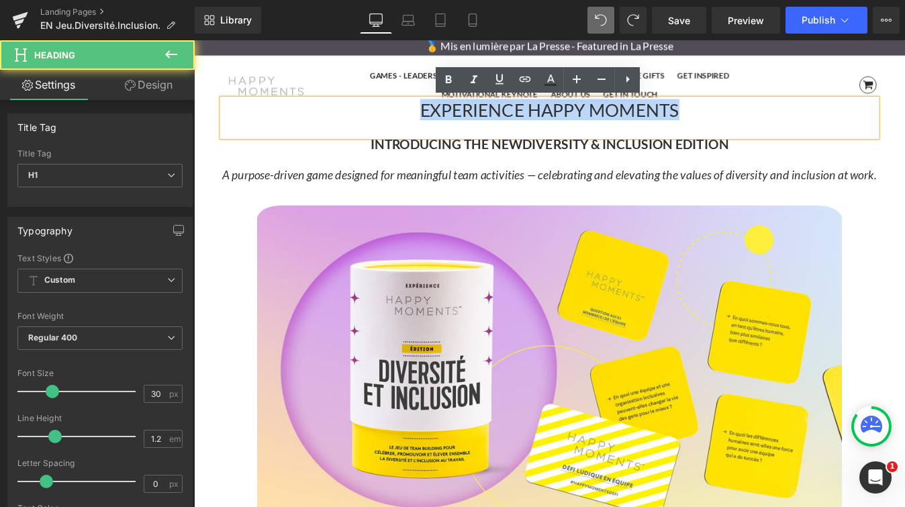
drag, startPoint x: 476, startPoint y: 119, endPoint x: 772, endPoint y: 119, distance: 296.6
click at [772, 119] on h1 "EXPERIENCE HAPPY MOMENTS" at bounding box center [599, 119] width 747 height 24
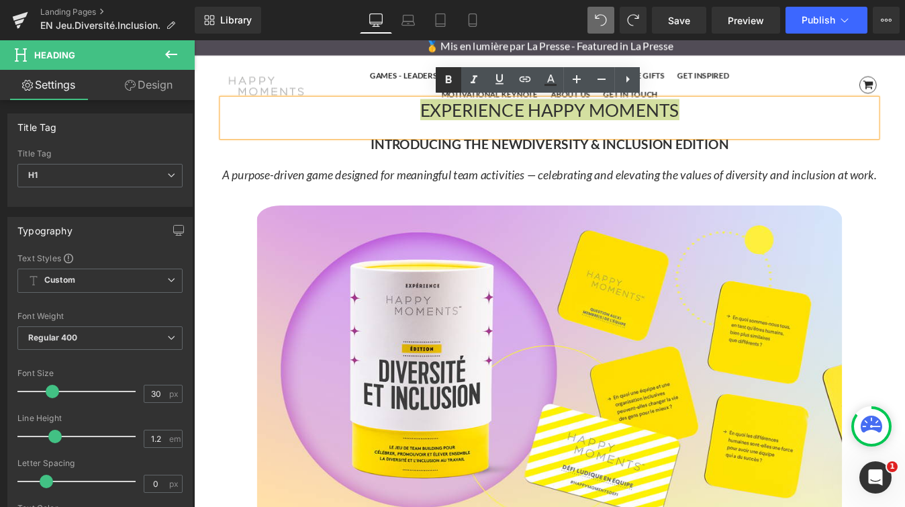
click at [450, 82] on icon at bounding box center [449, 79] width 6 height 8
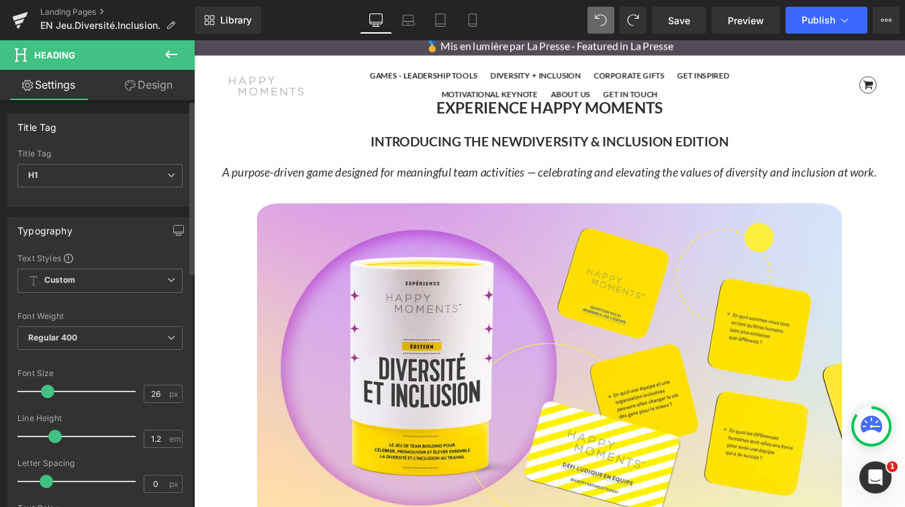
scroll to position [5041, 812]
type input "25"
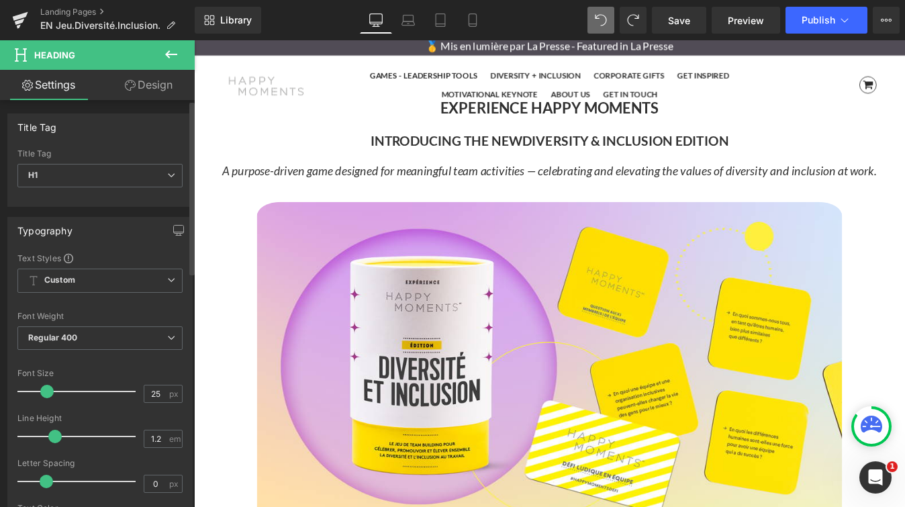
click at [44, 393] on span at bounding box center [46, 391] width 13 height 13
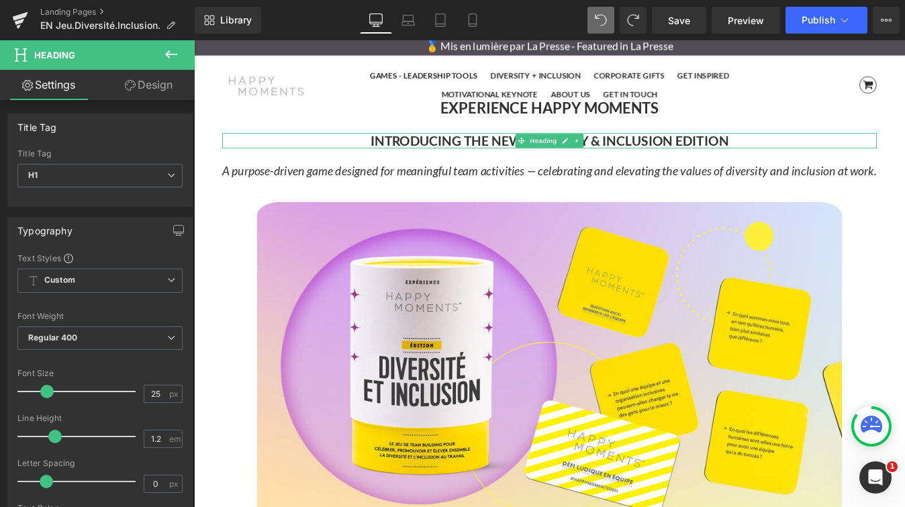
click at [429, 155] on strong "INTRODUCING THE NEW" at bounding box center [482, 155] width 174 height 18
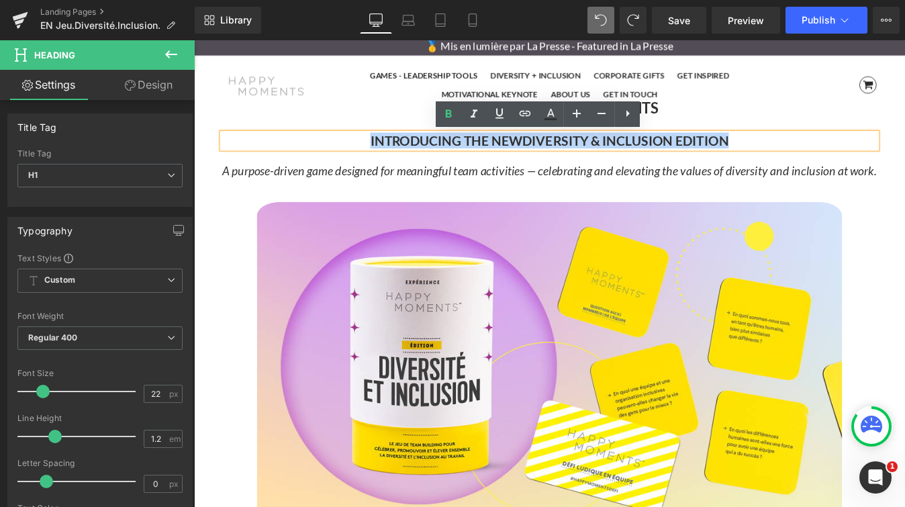
drag, startPoint x: 381, startPoint y: 155, endPoint x: 817, endPoint y: 158, distance: 435.6
click at [817, 158] on h1 "INTRODUCING THE NEW DIVERSITY & INCLUSION EDITION" at bounding box center [599, 154] width 747 height 17
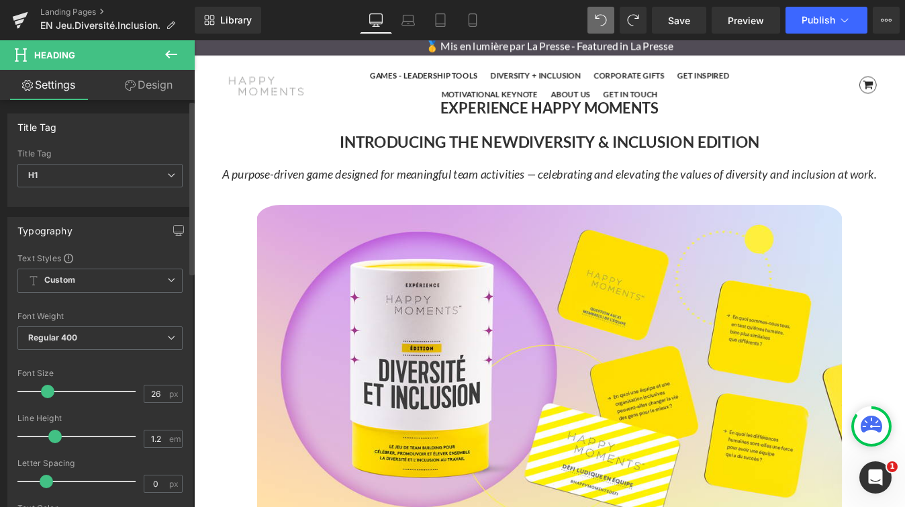
type input "25"
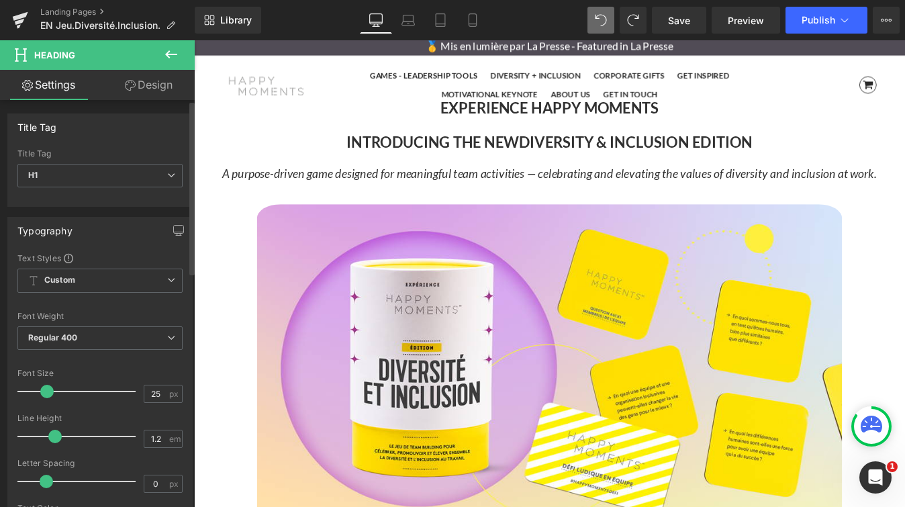
click at [46, 392] on span at bounding box center [46, 391] width 13 height 13
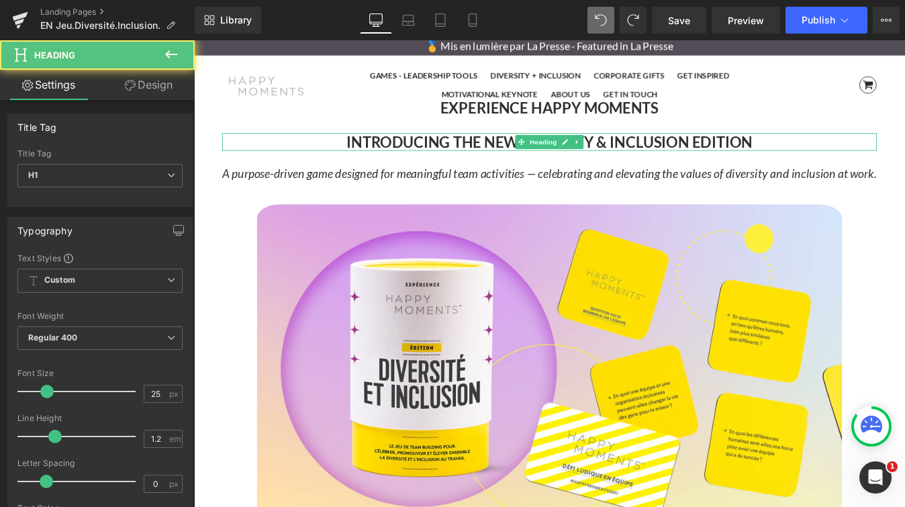
click at [481, 155] on strong "INTRODUCING THE NEW" at bounding box center [466, 156] width 197 height 20
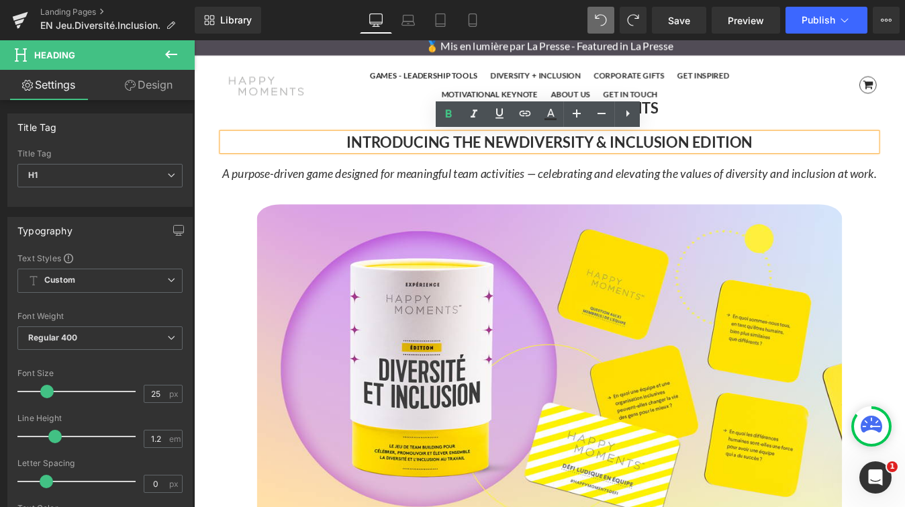
click at [452, 114] on h1 "EXPERIENCE HAPPY MOMENTS" at bounding box center [599, 117] width 747 height 20
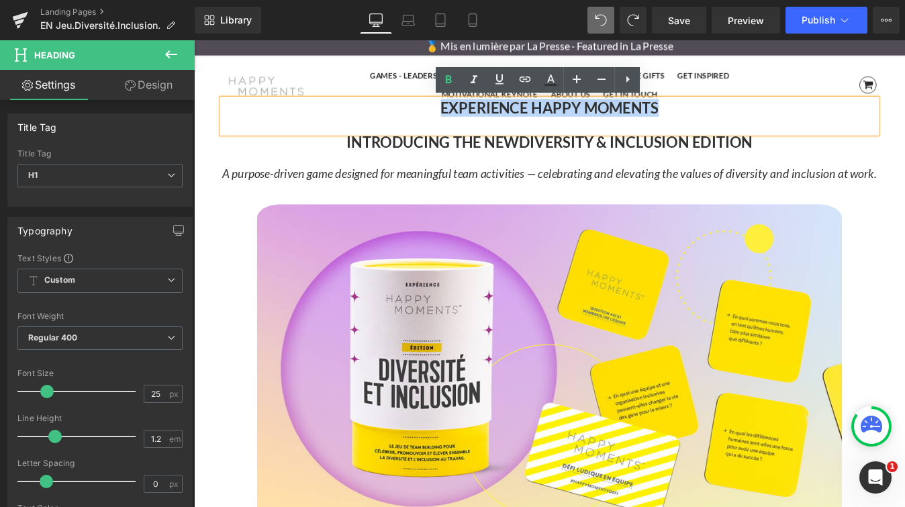
drag, startPoint x: 470, startPoint y: 113, endPoint x: 739, endPoint y: 117, distance: 268.5
click at [739, 117] on h1 "EXPERIENCE HAPPY MOMENTS" at bounding box center [599, 117] width 747 height 20
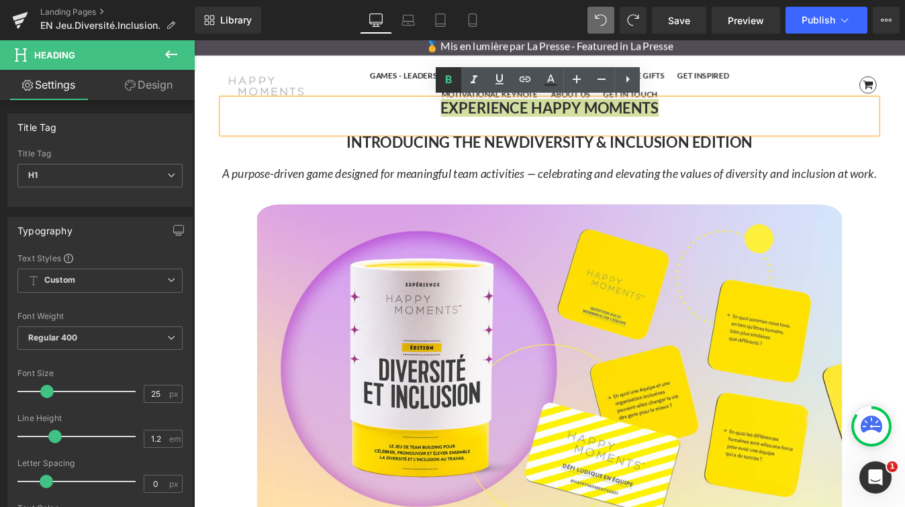
click at [447, 81] on icon at bounding box center [449, 79] width 6 height 8
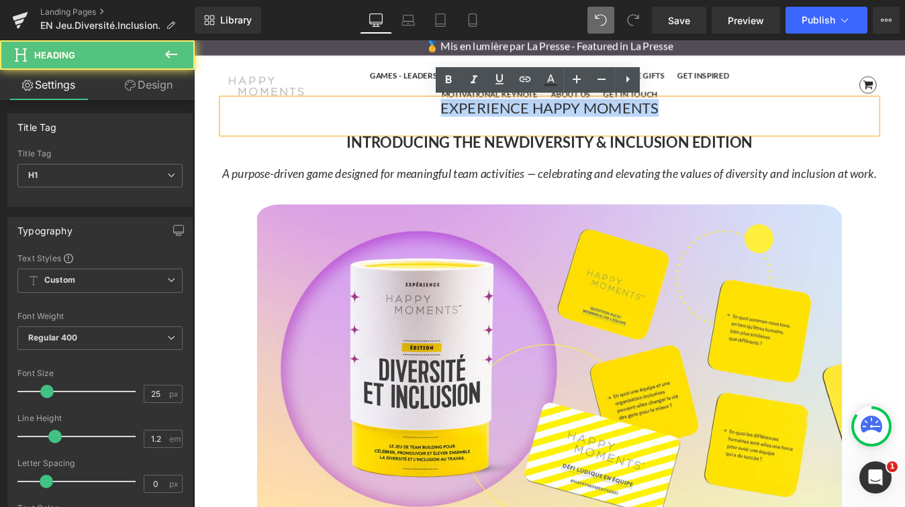
drag, startPoint x: 473, startPoint y: 120, endPoint x: 730, endPoint y: 122, distance: 256.4
click at [730, 122] on h1 "EXPERIENCE HAPPY MOMENTS" at bounding box center [599, 117] width 747 height 20
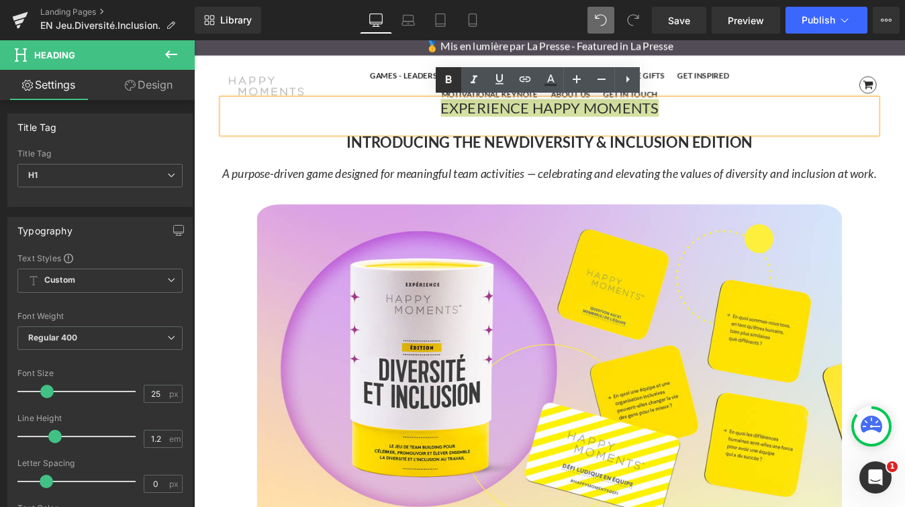
click at [446, 80] on icon at bounding box center [449, 79] width 6 height 8
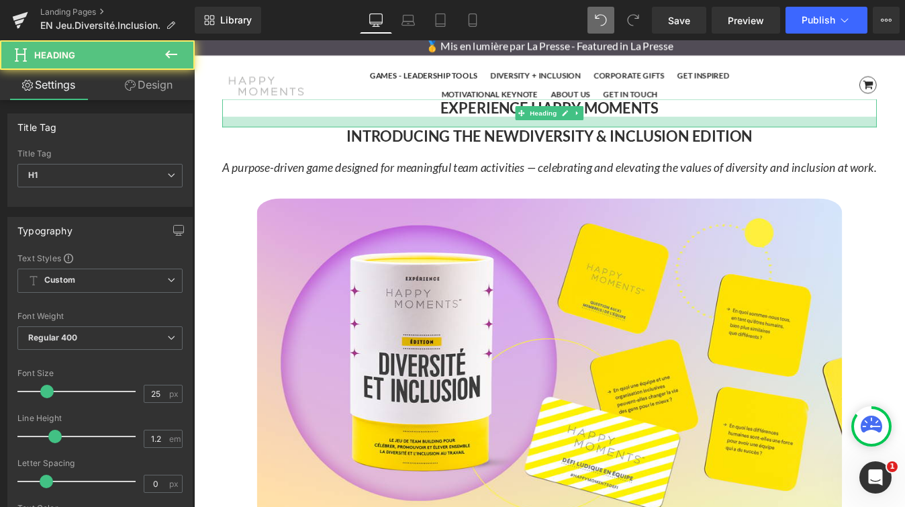
scroll to position [5032, 812]
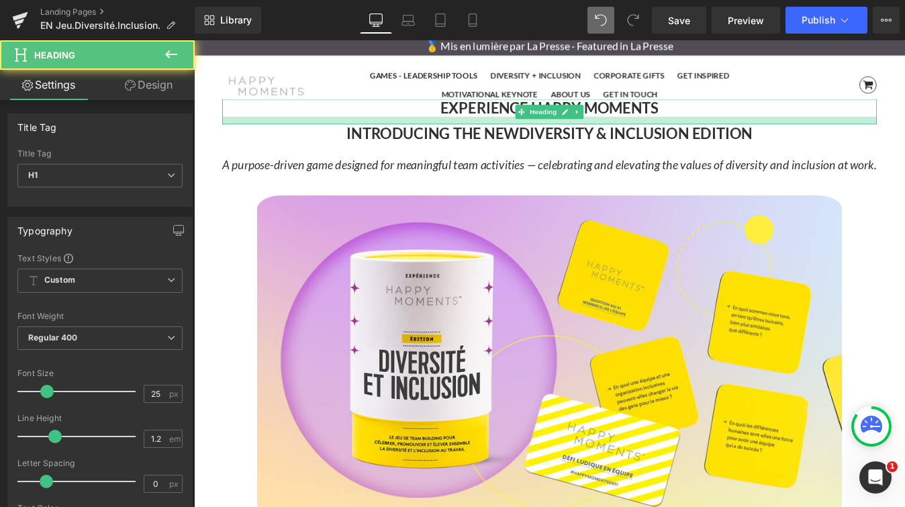
drag, startPoint x: 744, startPoint y: 144, endPoint x: 744, endPoint y: 134, distance: 10.1
click at [744, 134] on div at bounding box center [599, 132] width 747 height 9
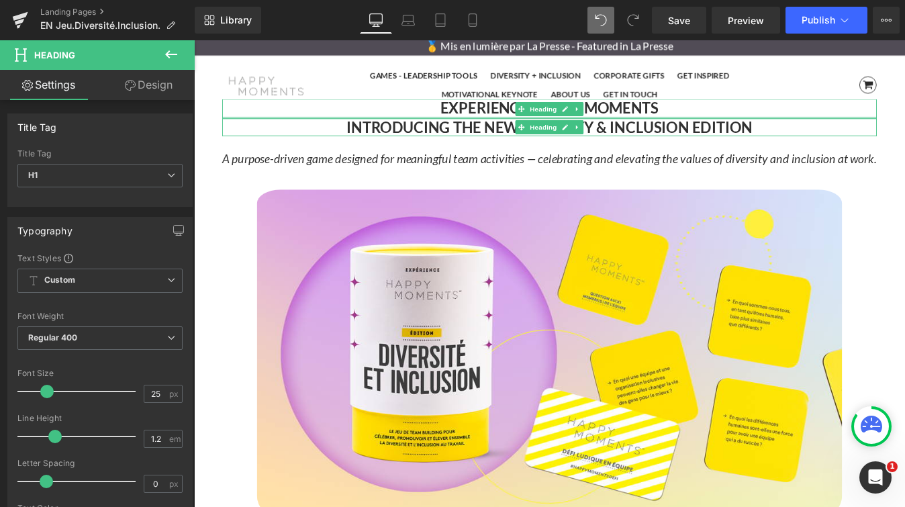
scroll to position [5026, 812]
click at [732, 123] on div "EXPERIENCE HAPPY MOMENTS Heading" at bounding box center [599, 118] width 747 height 22
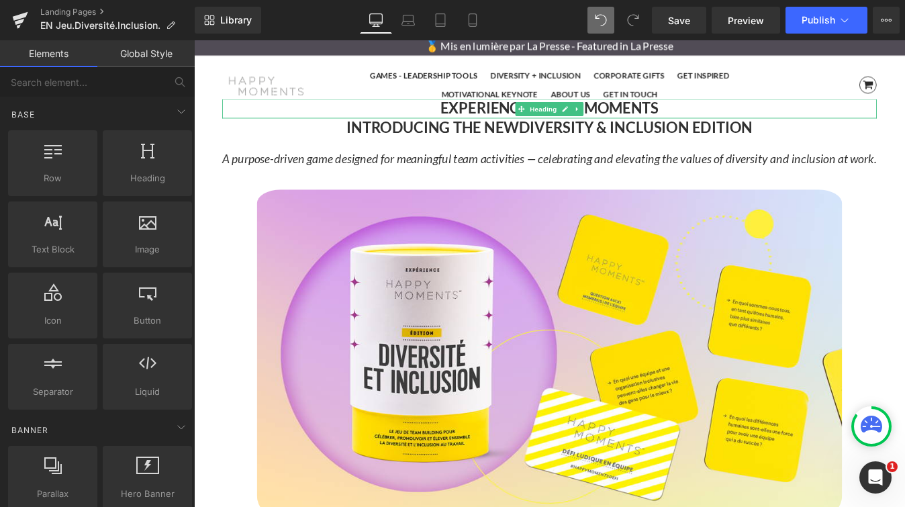
click at [878, 127] on h1 "EXPERIENCE HAPPY MOMENTS" at bounding box center [599, 117] width 747 height 20
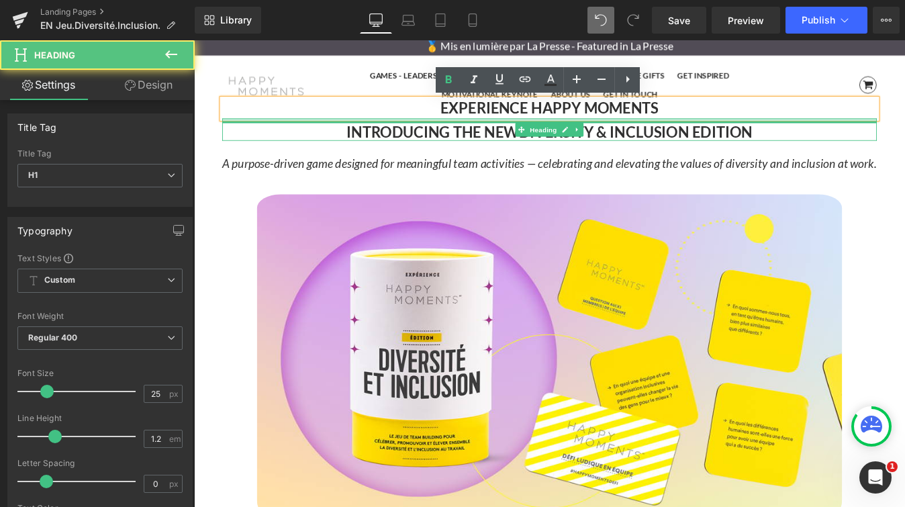
scroll to position [5031, 812]
click at [878, 134] on div at bounding box center [599, 132] width 747 height 5
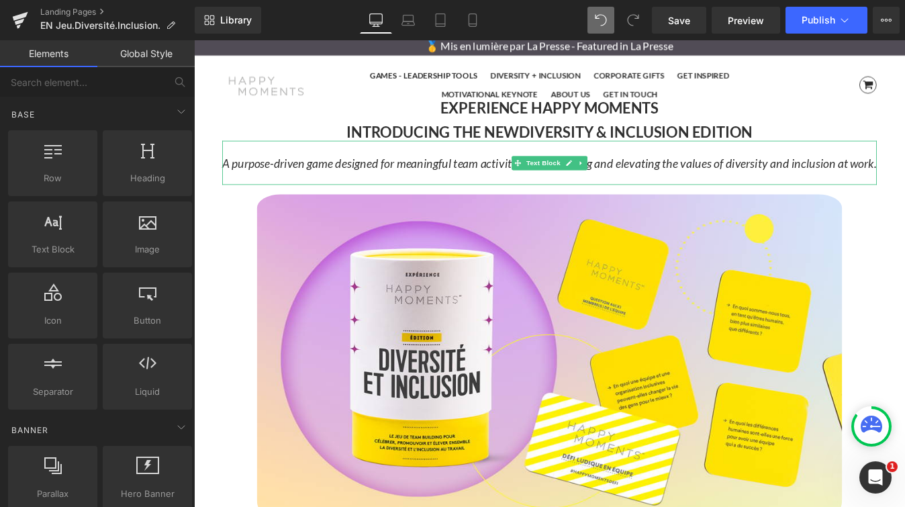
click at [808, 182] on icon "A purpose-driven game designed for meaningful team activities — celebrating and…" at bounding box center [600, 180] width 747 height 16
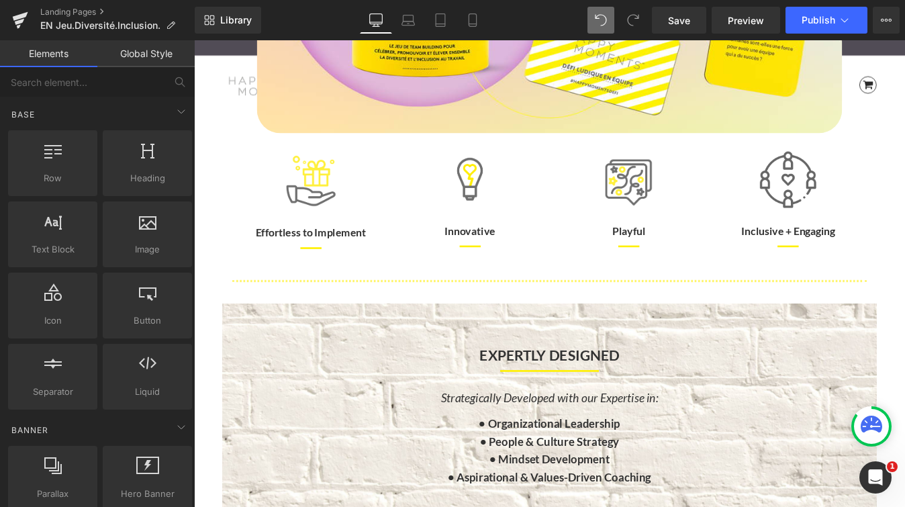
scroll to position [436, 0]
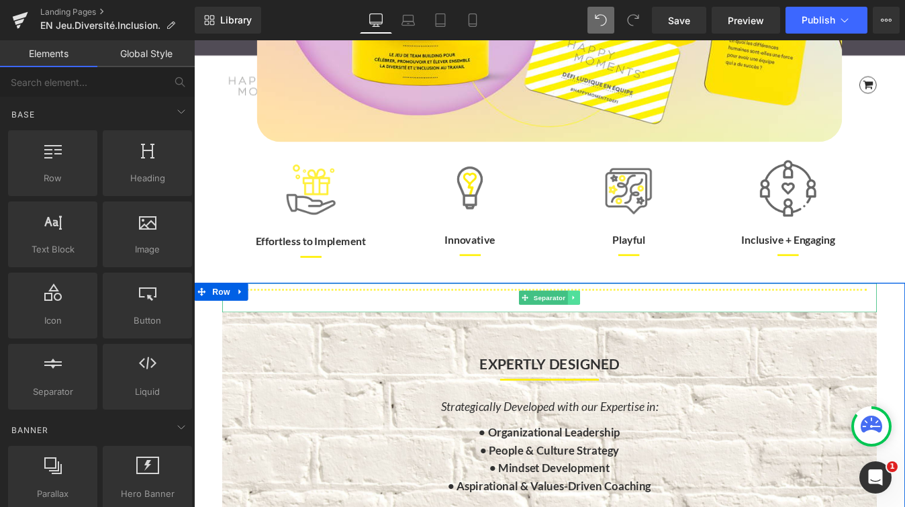
click at [626, 334] on icon at bounding box center [627, 334] width 7 height 8
click at [630, 334] on link at bounding box center [635, 334] width 14 height 16
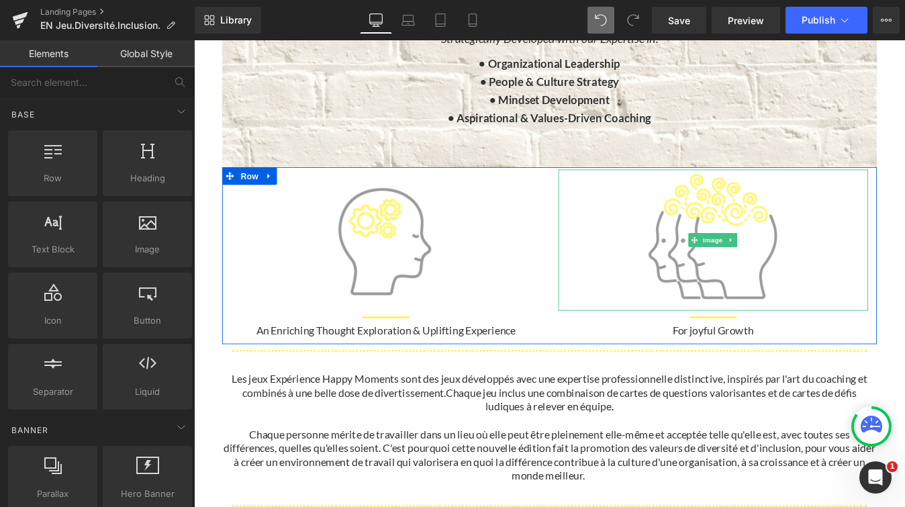
scroll to position [838, 0]
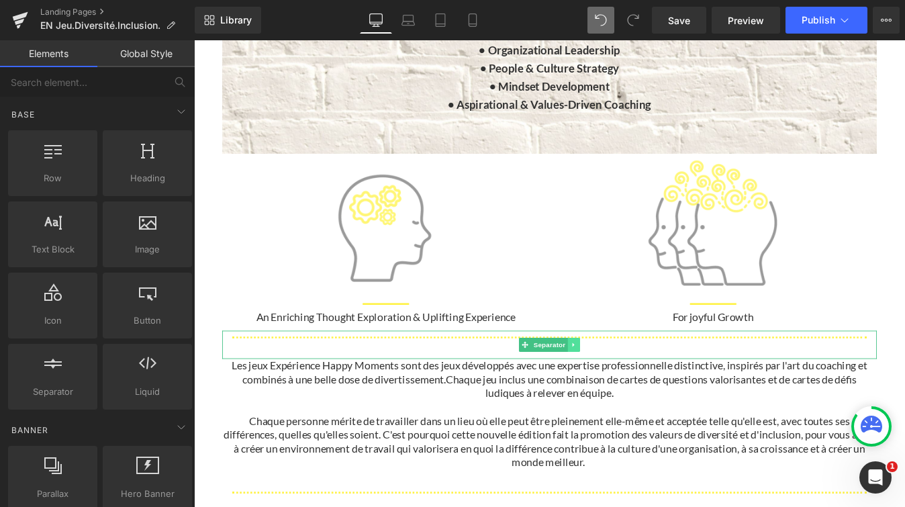
click at [629, 391] on icon at bounding box center [627, 388] width 7 height 8
drag, startPoint x: 630, startPoint y: 390, endPoint x: 617, endPoint y: 388, distance: 13.6
click at [617, 388] on li at bounding box center [621, 388] width 42 height 16
click at [617, 388] on icon at bounding box center [620, 388] width 7 height 7
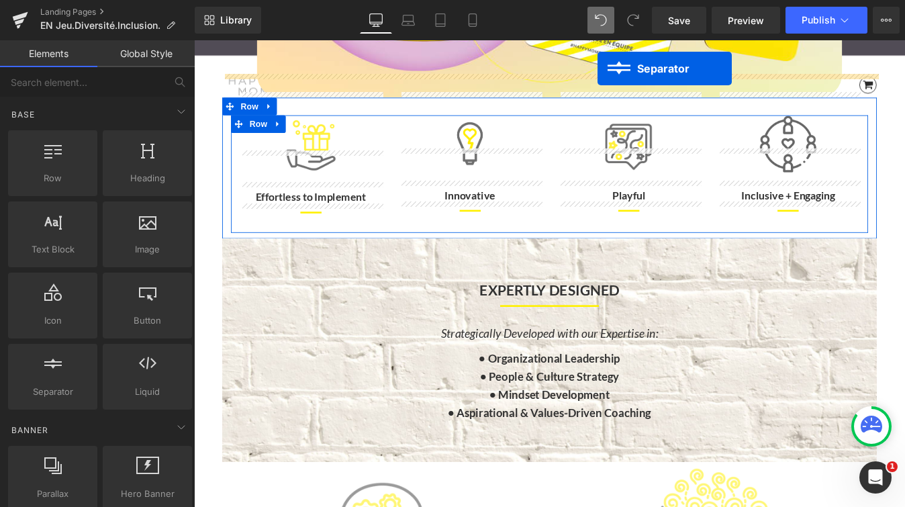
scroll to position [419, 0]
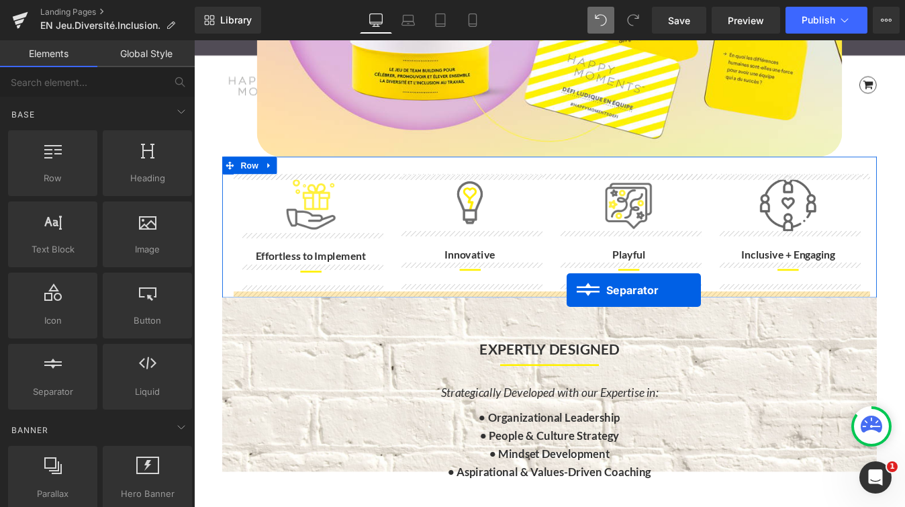
drag, startPoint x: 569, startPoint y: 422, endPoint x: 618, endPoint y: 326, distance: 108.4
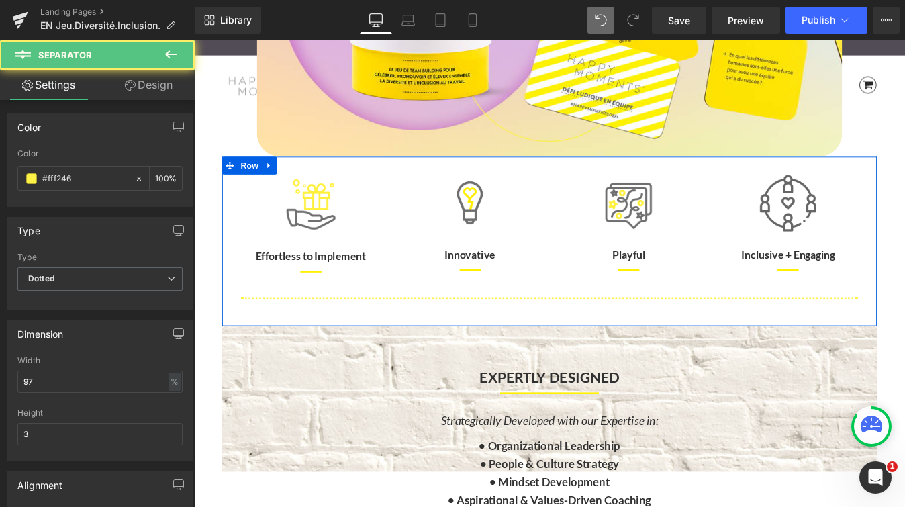
scroll to position [5030, 812]
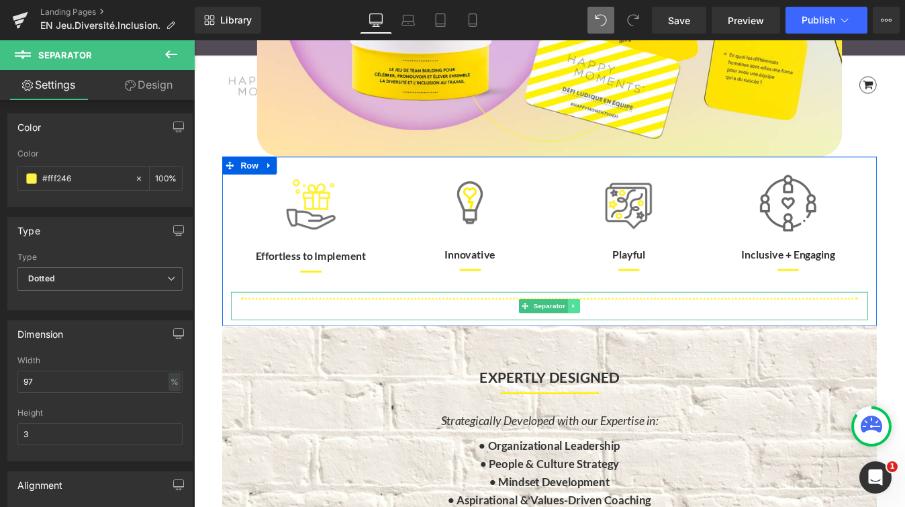
click at [628, 342] on icon at bounding box center [627, 344] width 2 height 5
click at [621, 342] on icon at bounding box center [620, 343] width 7 height 7
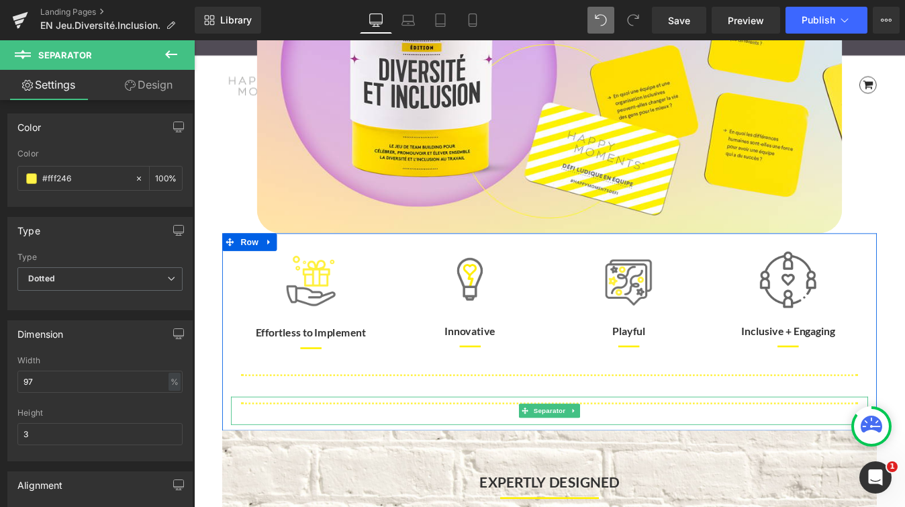
scroll to position [5063, 812]
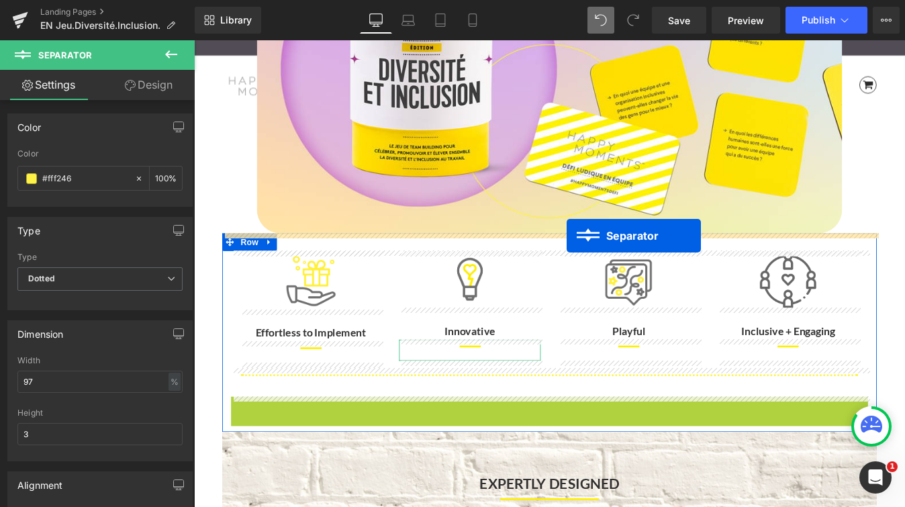
drag, startPoint x: 572, startPoint y: 464, endPoint x: 619, endPoint y: 264, distance: 206.1
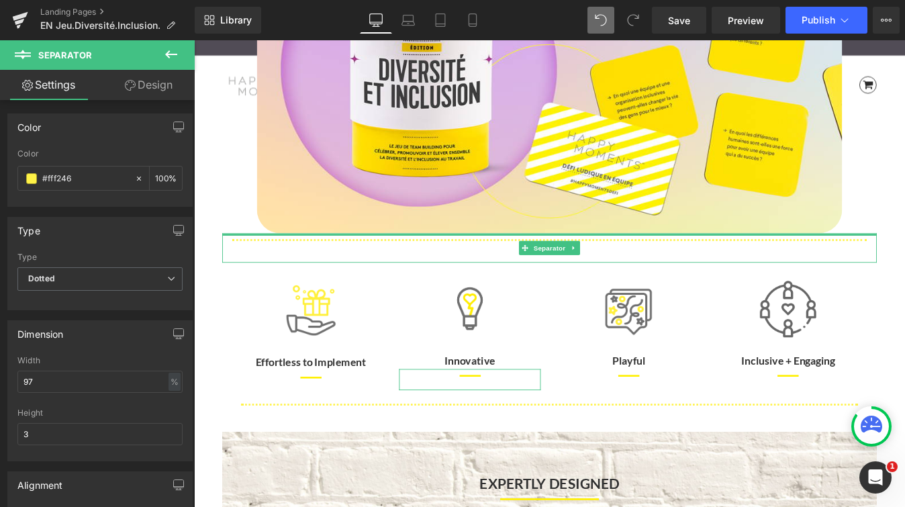
click at [904, 263] on div "Separator" at bounding box center [599, 277] width 747 height 34
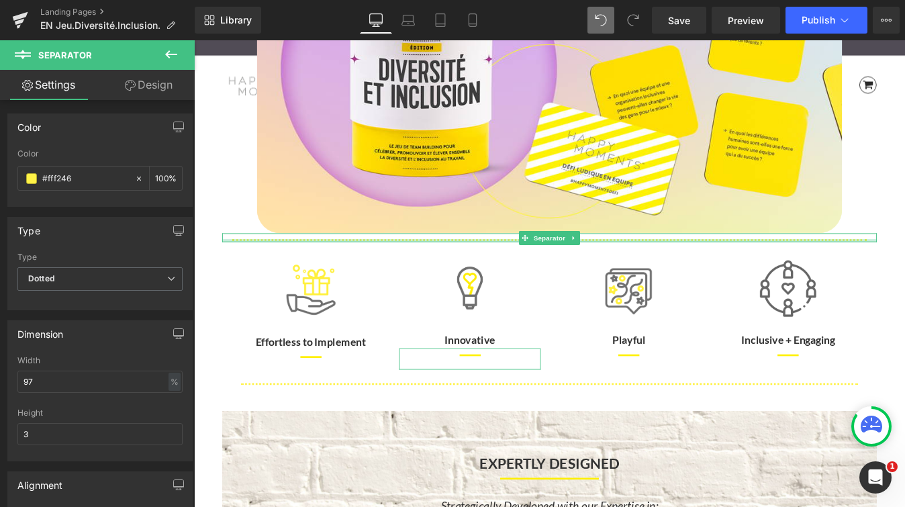
drag, startPoint x: 932, startPoint y: 290, endPoint x: 933, endPoint y: 266, distance: 24.2
click at [904, 266] on div "Separator" at bounding box center [599, 265] width 747 height 10
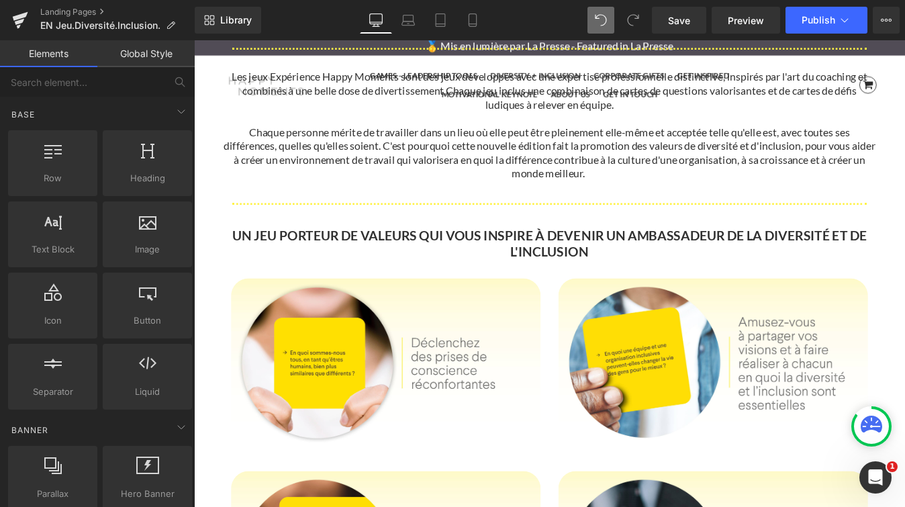
scroll to position [1213, 0]
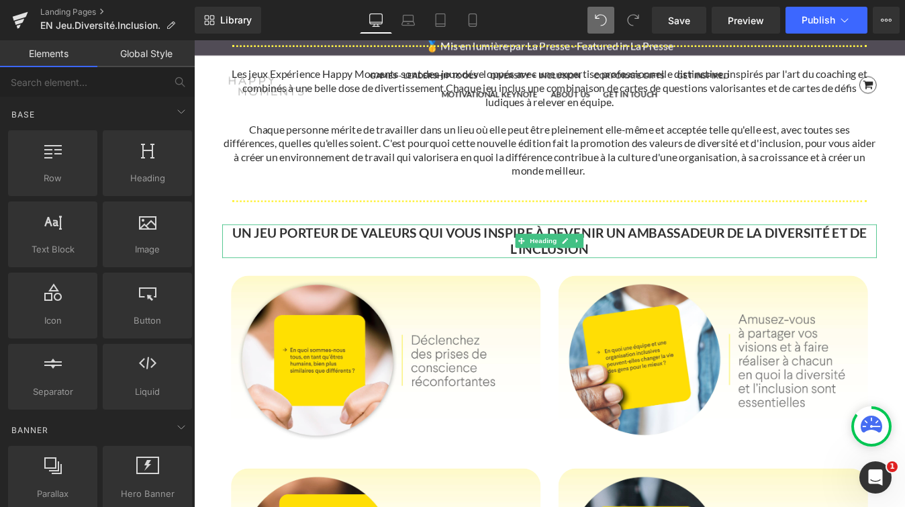
click at [446, 259] on strong "UN JEU PORTEUR DE VALEURS QUI VOUS INSPIRE À DEVENIR UN AMBASSADEUR DE LA DIVER…" at bounding box center [600, 269] width 725 height 38
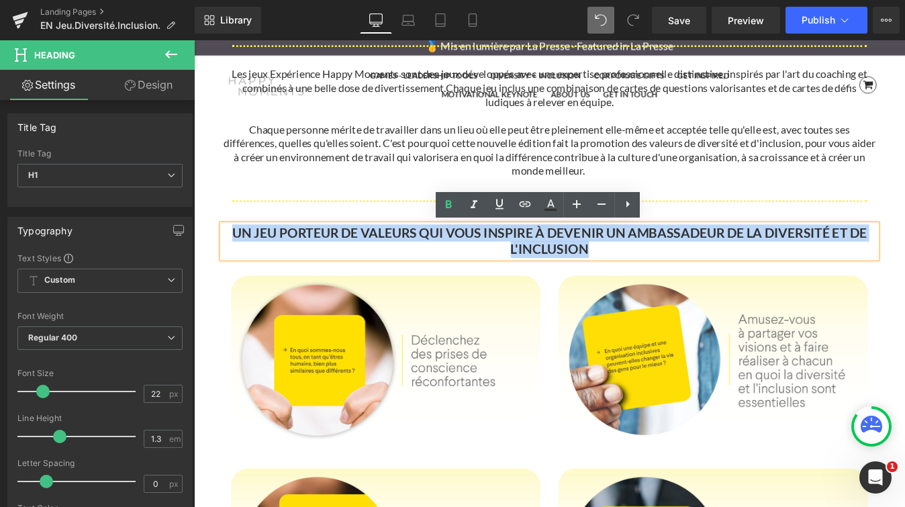
drag, startPoint x: 238, startPoint y: 260, endPoint x: 662, endPoint y: 274, distance: 425.1
click at [662, 274] on h1 "UN JEU PORTEUR DE VALEURS QUI VOUS INSPIRE À DEVENIR UN AMBASSADEUR DE LA DIVER…" at bounding box center [599, 269] width 747 height 38
copy strong "UN JEU PORTEUR DE VALEURS QUI VOUS INSPIRE À DEVENIR UN AMBASSADEUR DE LA DIVER…"
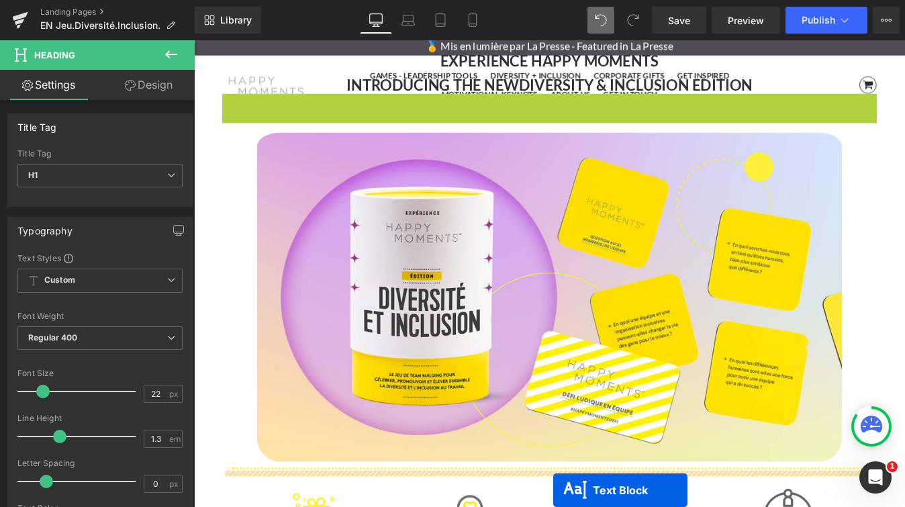
scroll to position [121, 0]
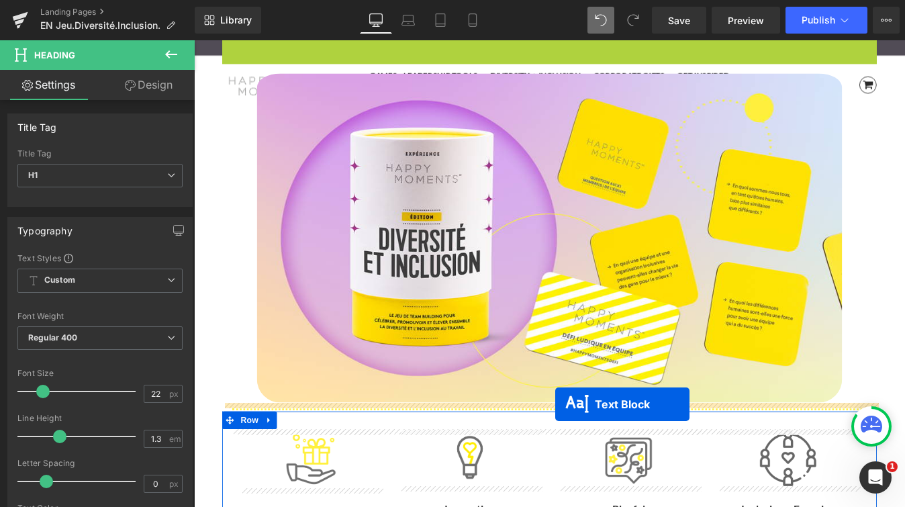
drag, startPoint x: 562, startPoint y: 181, endPoint x: 607, endPoint y: 454, distance: 276.7
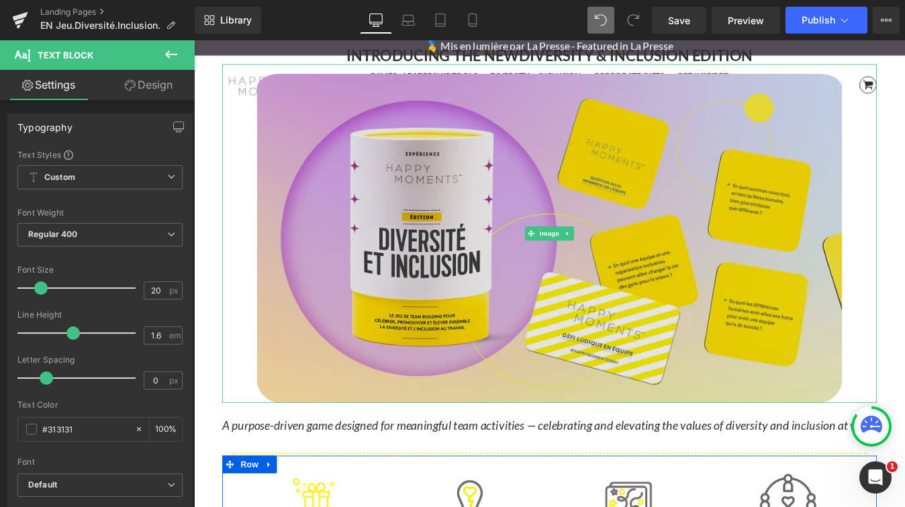
scroll to position [0, 0]
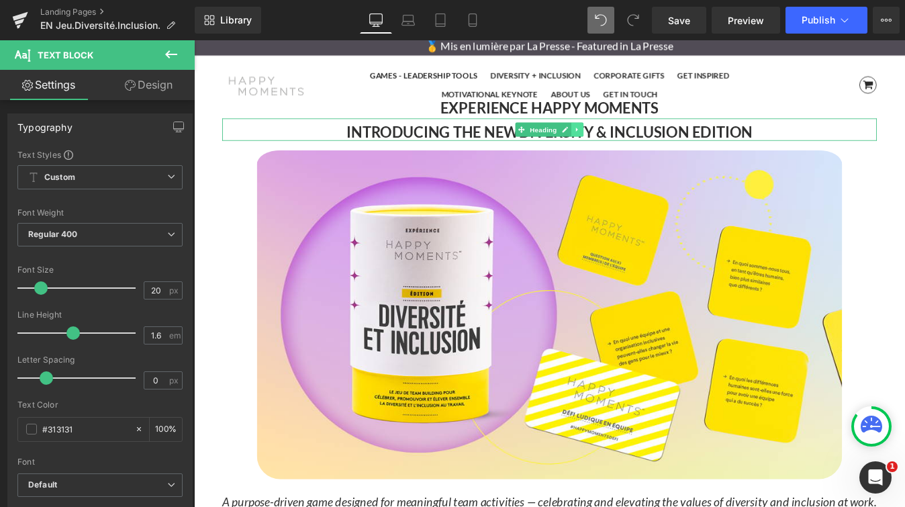
click at [631, 142] on icon at bounding box center [631, 142] width 2 height 5
click at [626, 143] on icon at bounding box center [624, 141] width 7 height 7
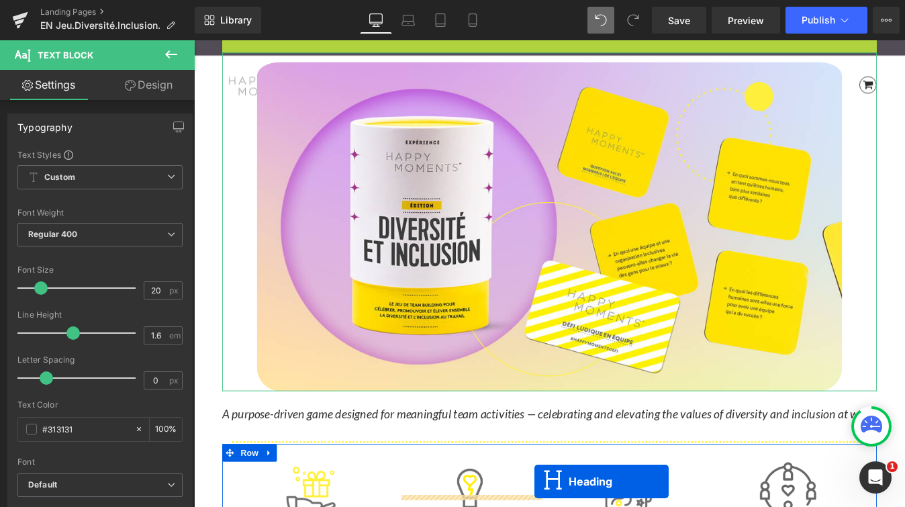
scroll to position [215, 0]
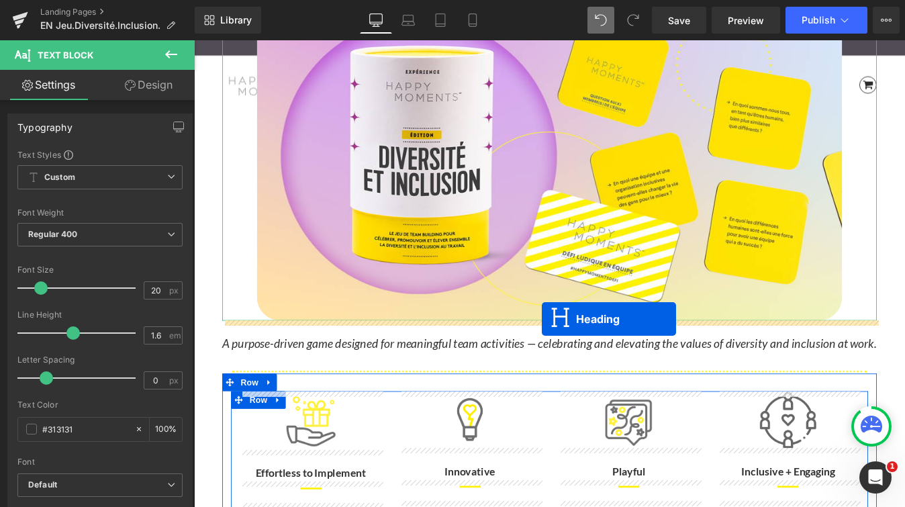
drag, startPoint x: 566, startPoint y: 169, endPoint x: 591, endPoint y: 357, distance: 189.6
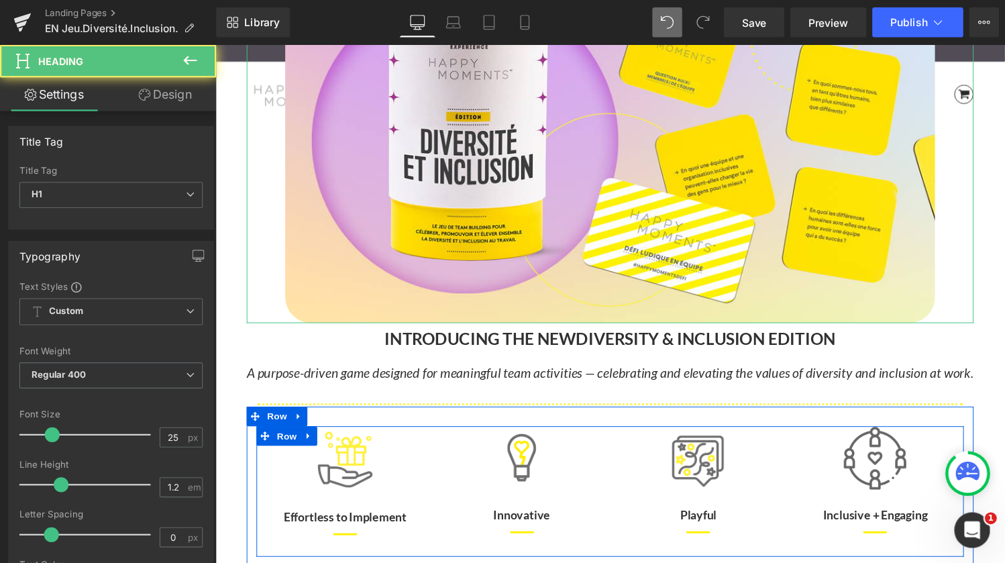
scroll to position [5065, 812]
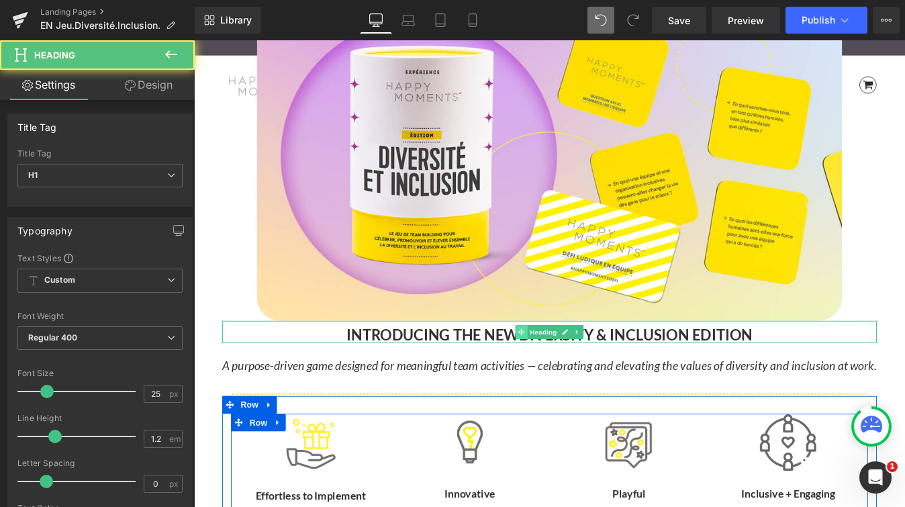
click at [570, 376] on icon at bounding box center [567, 373] width 7 height 8
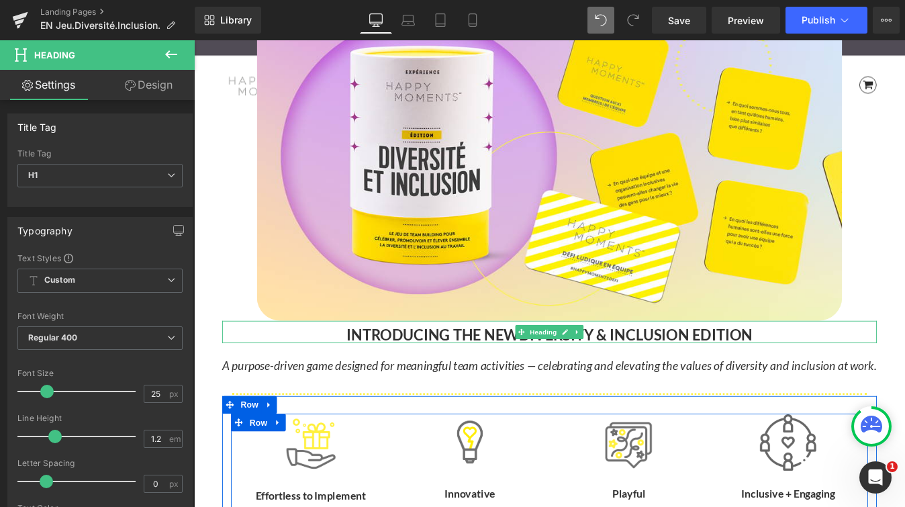
click at [826, 371] on strong "DIVERSITY & INCLUSION EDITION" at bounding box center [698, 376] width 267 height 20
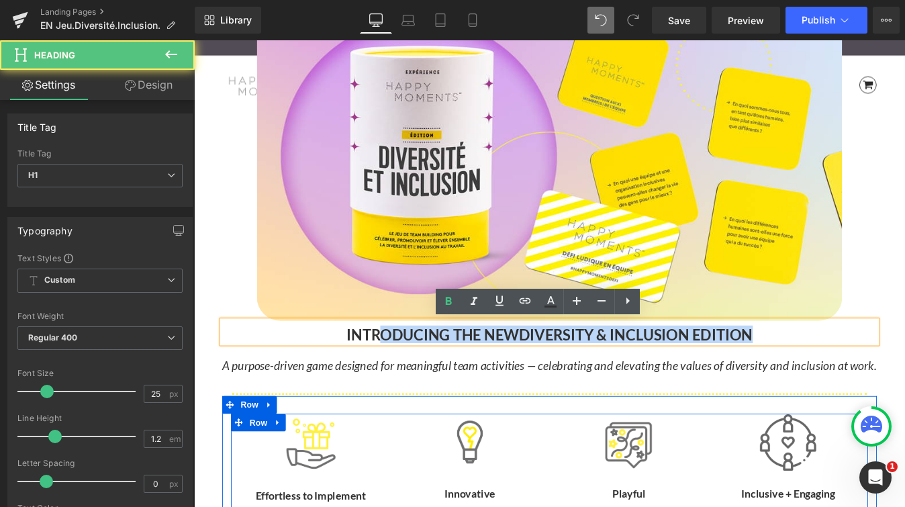
drag, startPoint x: 851, startPoint y: 371, endPoint x: 405, endPoint y: 381, distance: 445.7
click at [405, 381] on h1 "INTRODUCING THE NEW DIVERSITY & INCLUSION EDITION" at bounding box center [599, 376] width 747 height 20
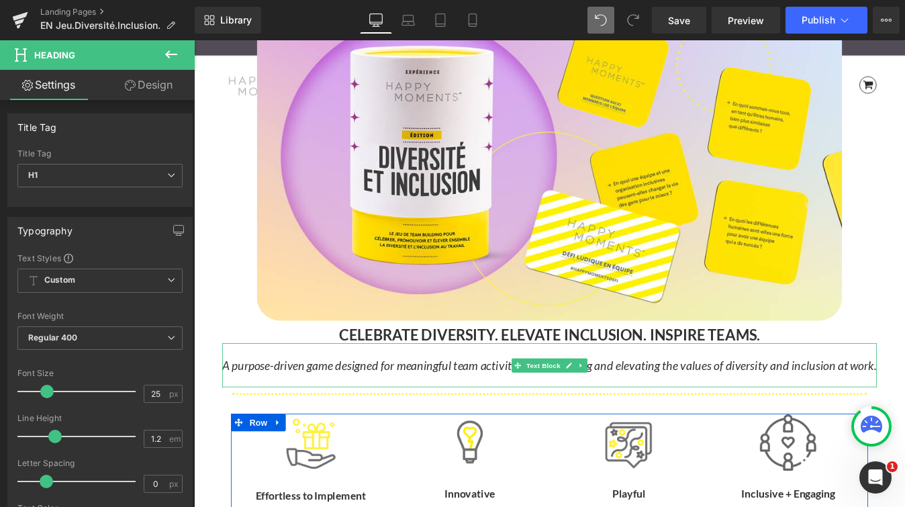
click at [425, 411] on icon "A purpose-driven game designed for meaningful team activities — celebrating and…" at bounding box center [600, 411] width 747 height 16
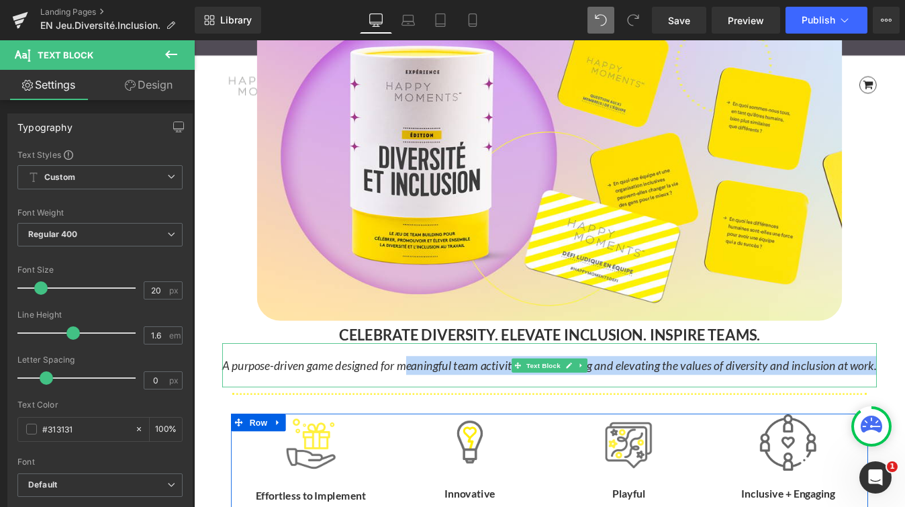
drag, startPoint x: 967, startPoint y: 409, endPoint x: 443, endPoint y: 417, distance: 524.2
click at [443, 417] on icon "A purpose-driven game designed for meaningful team activities — celebrating and…" at bounding box center [600, 411] width 747 height 16
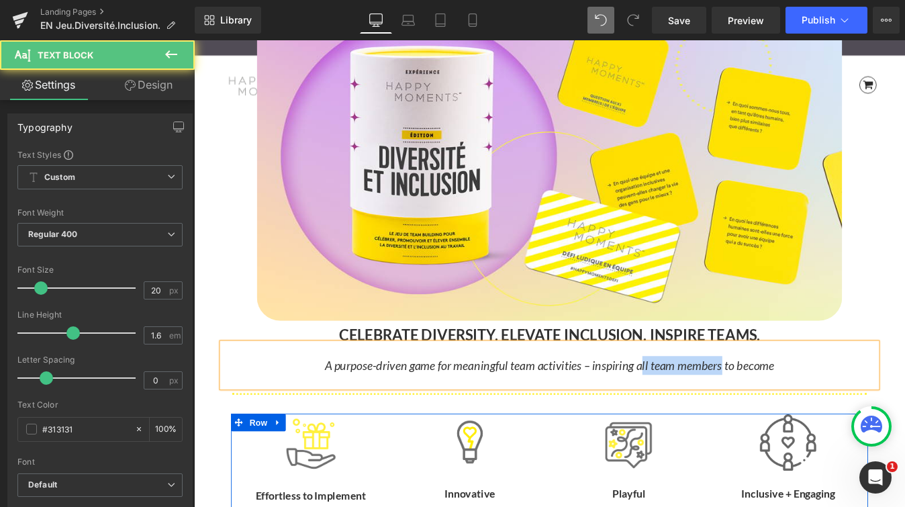
drag, startPoint x: 795, startPoint y: 411, endPoint x: 701, endPoint y: 411, distance: 94.0
click at [701, 411] on icon "A purpose-driven game for meaningful team activities – inspiring all team membe…" at bounding box center [600, 411] width 513 height 16
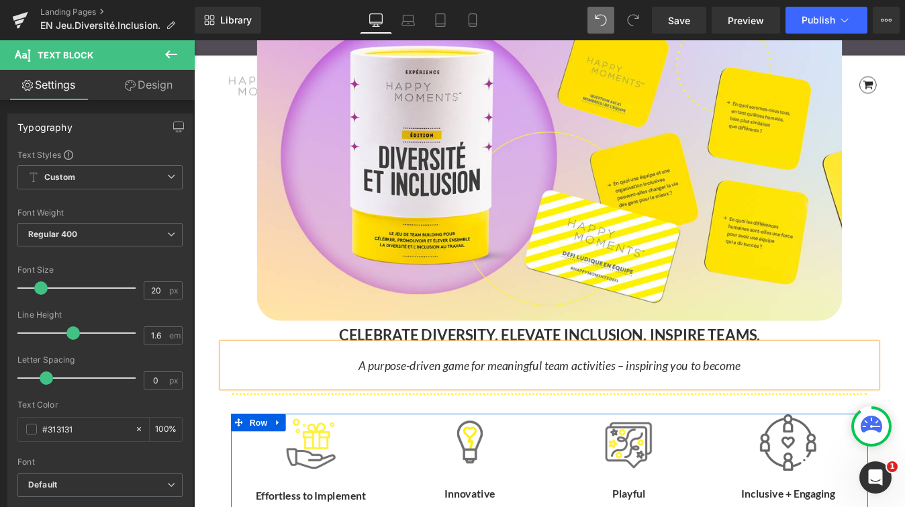
click at [815, 414] on icon "A purpose-driven game for meaningful team activities – inspiring you to become" at bounding box center [600, 411] width 436 height 16
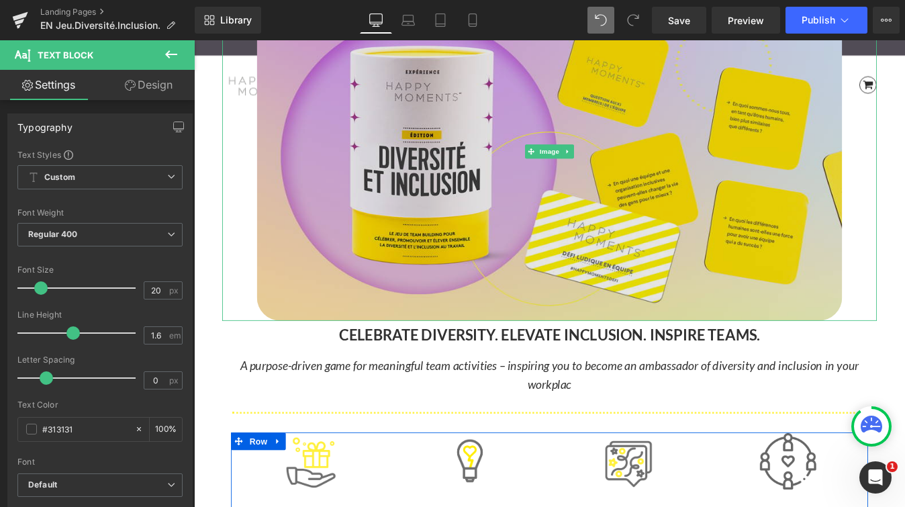
scroll to position [5087, 812]
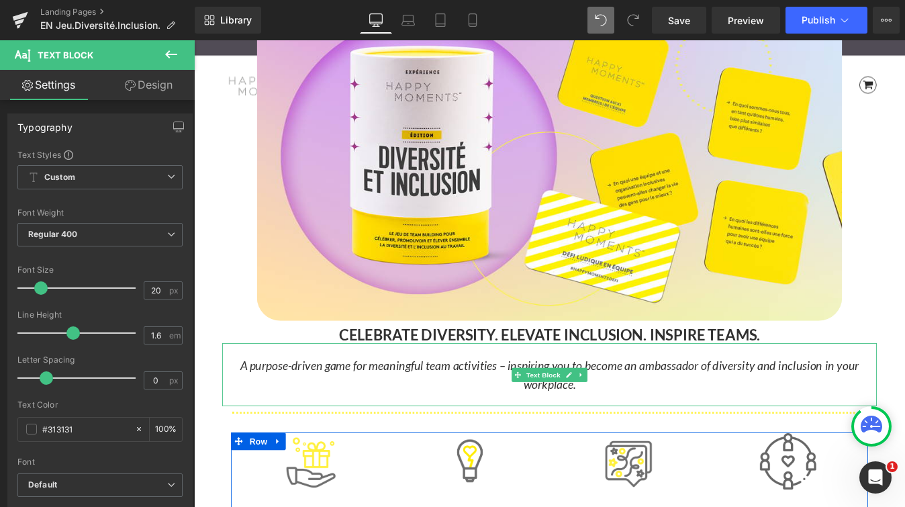
click at [274, 415] on icon "A purpose-driven game for meaningful team activities – inspiring you to become …" at bounding box center [600, 422] width 707 height 38
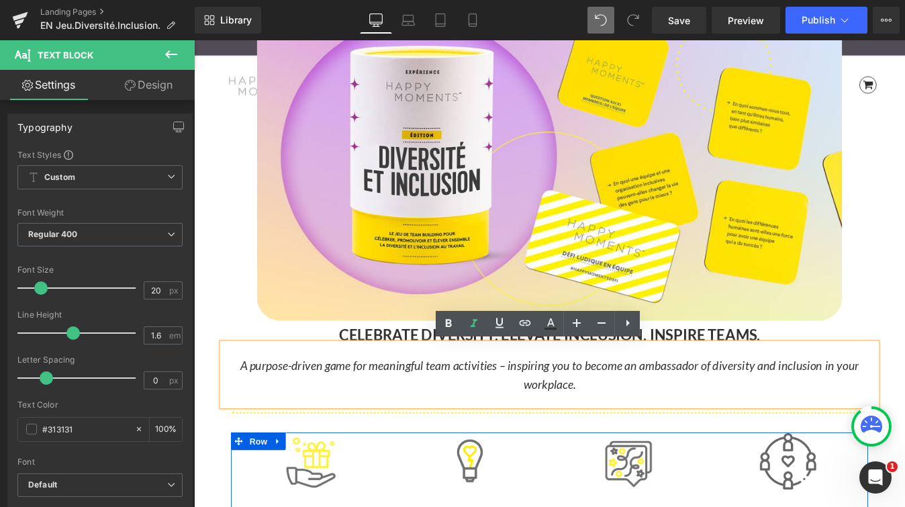
drag, startPoint x: 238, startPoint y: 415, endPoint x: 721, endPoint y: 454, distance: 484.1
click at [721, 454] on div "A purpose-driven game for meaningful team activities – inspiring you to become …" at bounding box center [599, 422] width 747 height 72
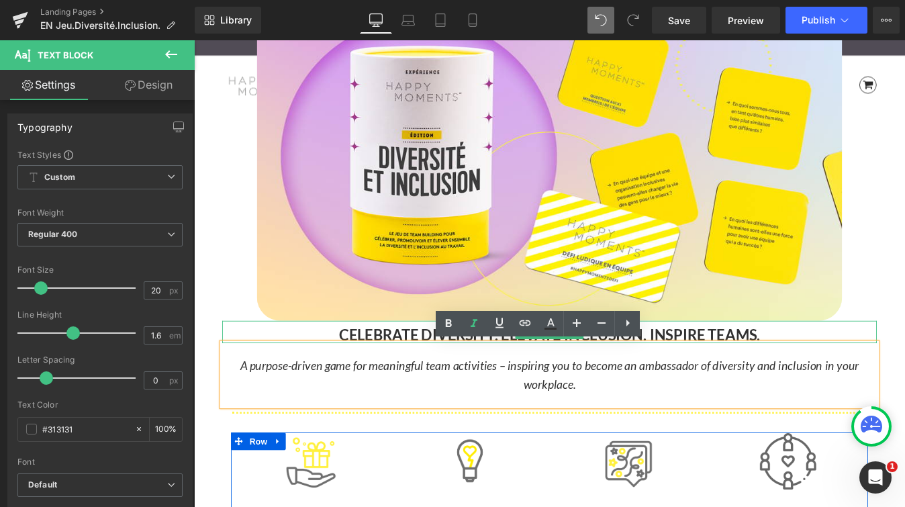
click at [385, 376] on b "CELEBRATE DIVERSITY. ELEVATE INCLUSION. INSPIRE TEAMS." at bounding box center [600, 376] width 481 height 20
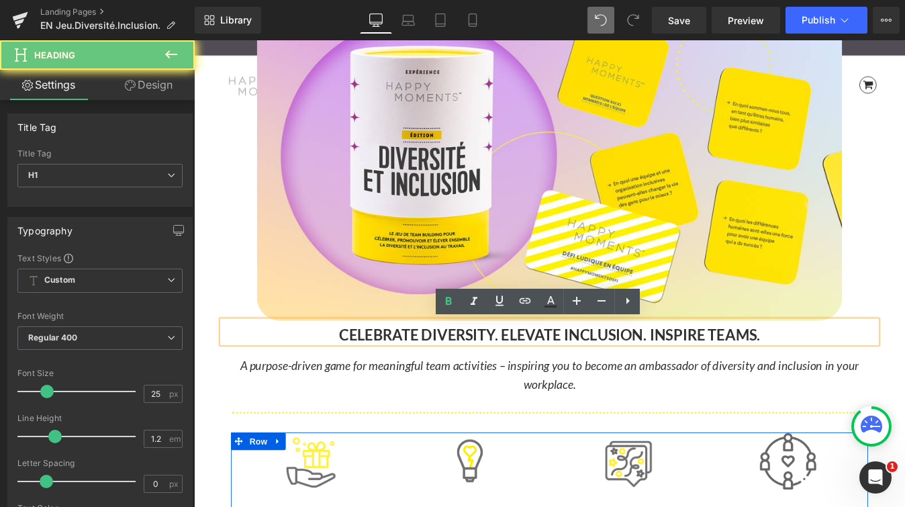
drag, startPoint x: 351, startPoint y: 376, endPoint x: 930, endPoint y: 376, distance: 578.5
click at [904, 376] on h1 "CELEBRATE DIVERSITY. ELEVATE INCLUSION. INSPIRE TEAMS." at bounding box center [599, 376] width 747 height 20
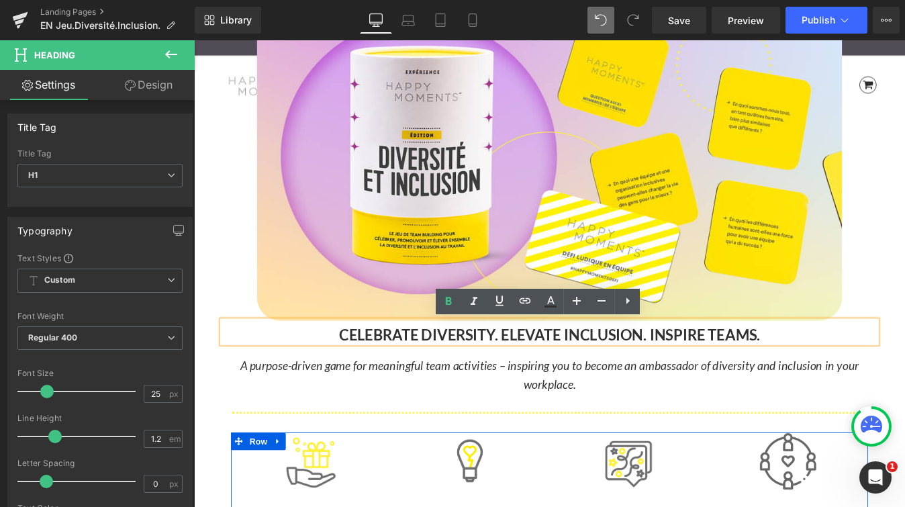
copy b "CELEBRATE DIVERSITY. ELEVATE INCLUSION. INSPIRE TEAMS."
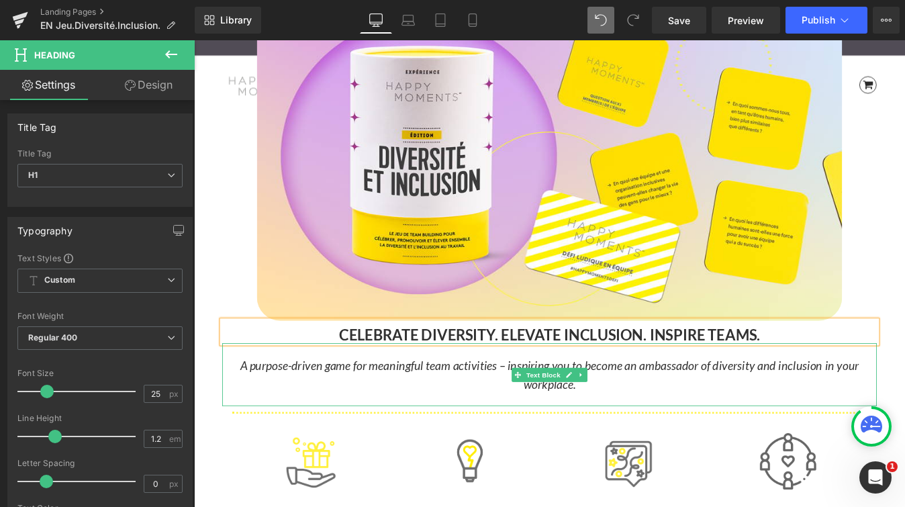
click at [260, 415] on icon "A purpose-driven game for meaningful team activities – inspiring you to become …" at bounding box center [600, 422] width 707 height 38
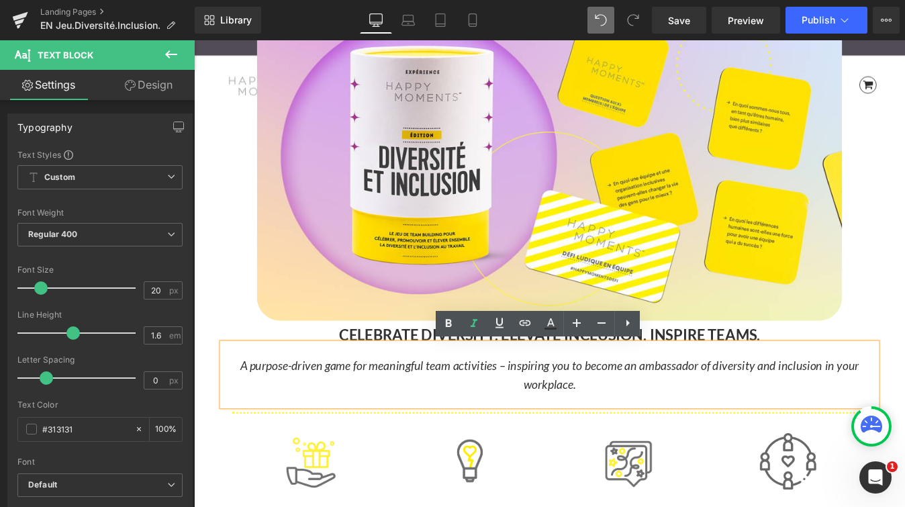
drag, startPoint x: 244, startPoint y: 415, endPoint x: 673, endPoint y: 440, distance: 429.6
click at [673, 440] on p "A purpose-driven game for meaningful team activities – inspiring you to become …" at bounding box center [599, 422] width 747 height 43
copy icon "A purpose-driven game for meaningful team activities – inspiring you to become …"
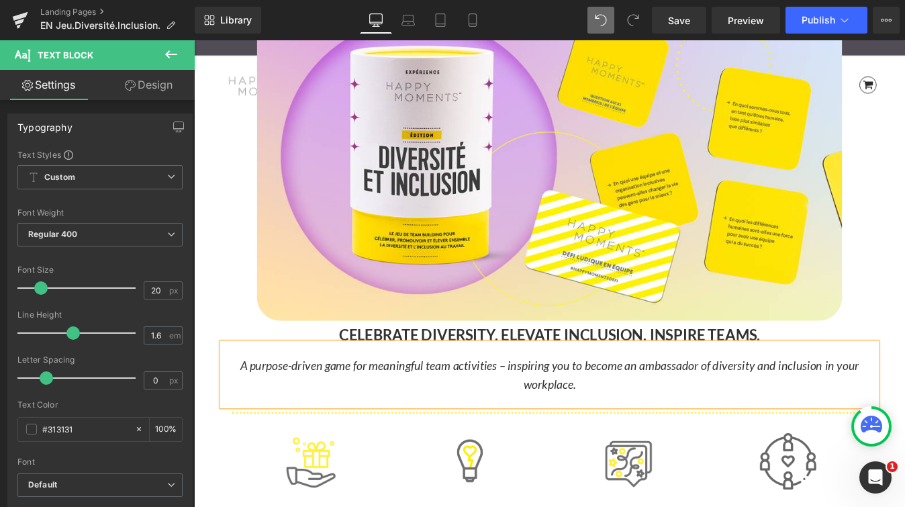
click at [904, 416] on p "A purpose-driven game for meaningful team activities – inspiring you to become …" at bounding box center [599, 422] width 747 height 43
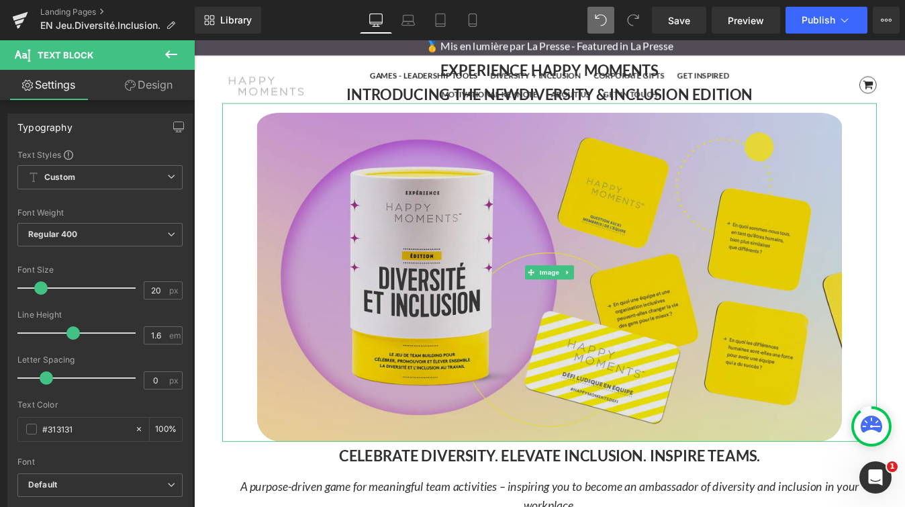
scroll to position [0, 0]
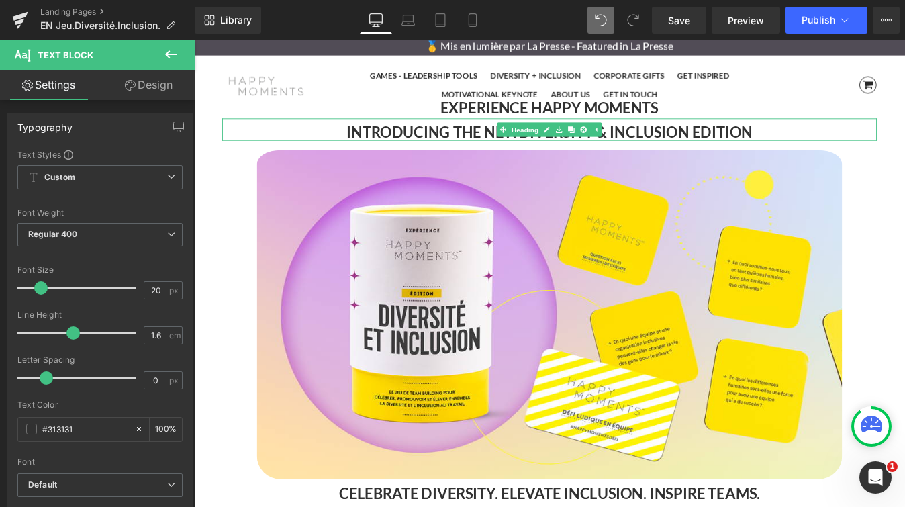
click at [500, 148] on strong "INTRODUCING THE NEW" at bounding box center [466, 145] width 197 height 20
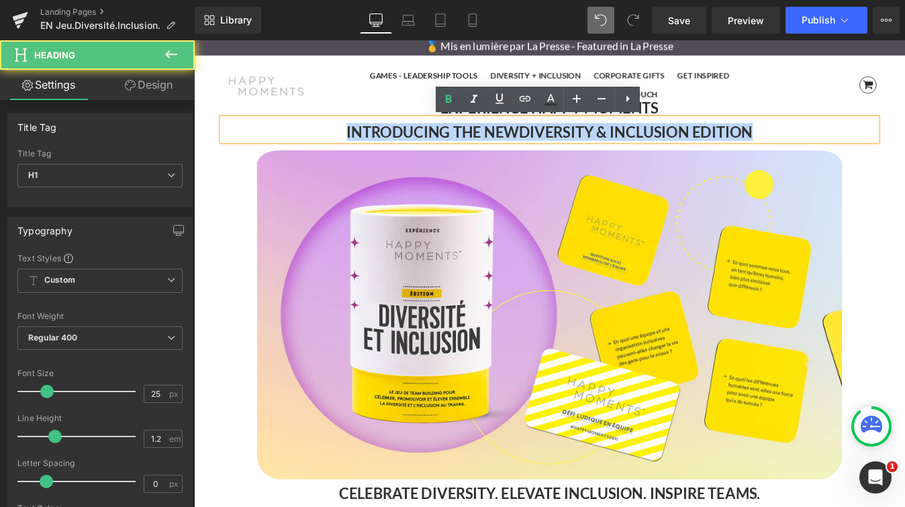
drag, startPoint x: 355, startPoint y: 142, endPoint x: 837, endPoint y: 140, distance: 481.9
click at [837, 140] on h1 "INTRODUCING THE NEW DIVERSITY & INCLUSION EDITION" at bounding box center [599, 145] width 747 height 20
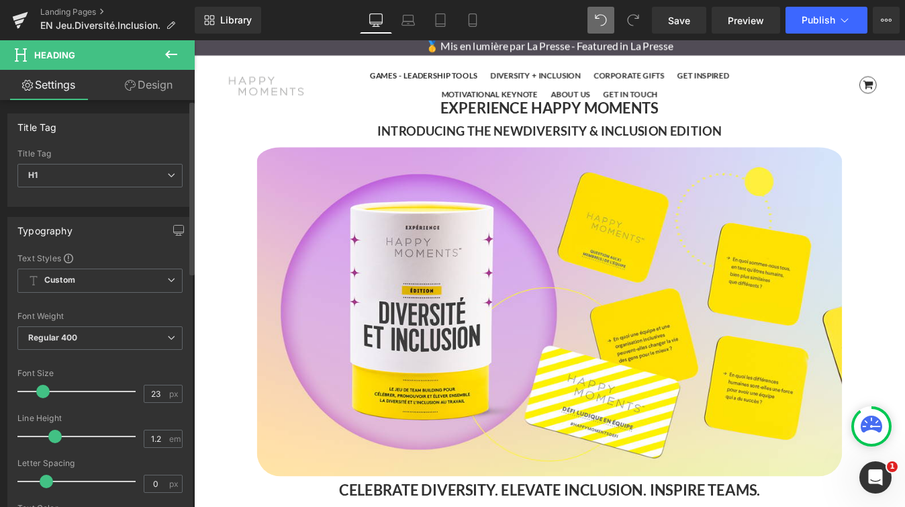
scroll to position [7, 7]
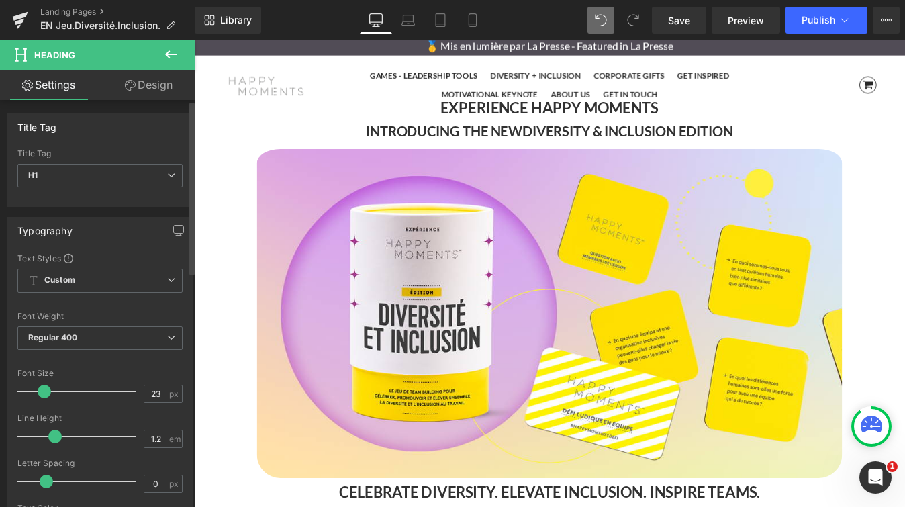
type input "22"
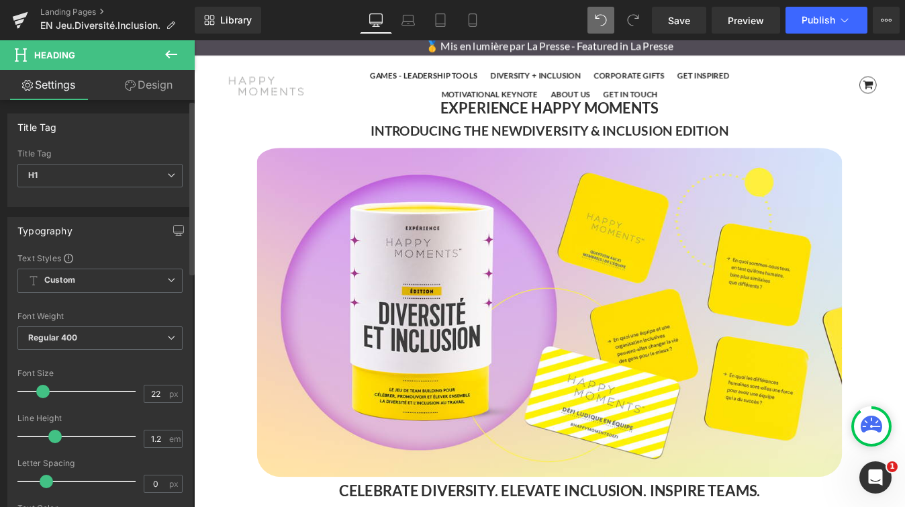
click at [40, 392] on span at bounding box center [42, 391] width 13 height 13
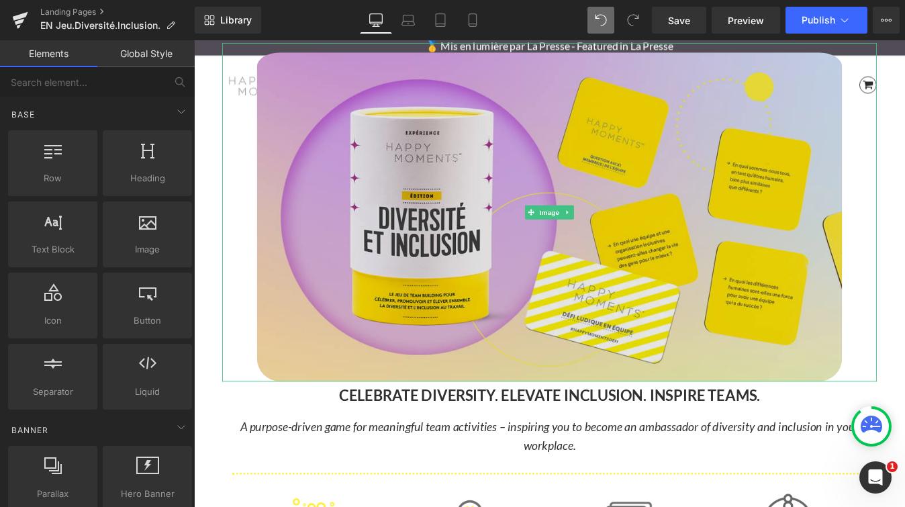
scroll to position [121, 0]
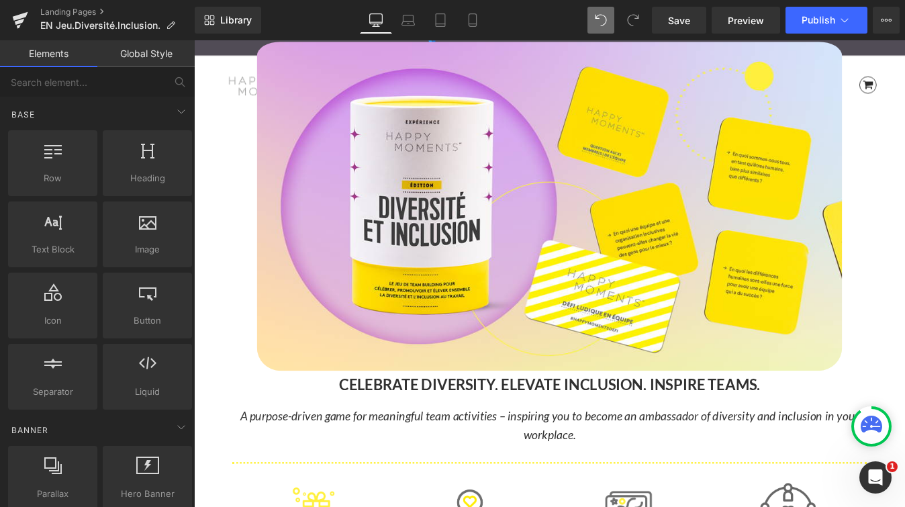
click at [434, 437] on b "CELEBRATE DIVERSITY. ELEVATE INCLUSION. INSPIRE TEAMS." at bounding box center [600, 433] width 481 height 20
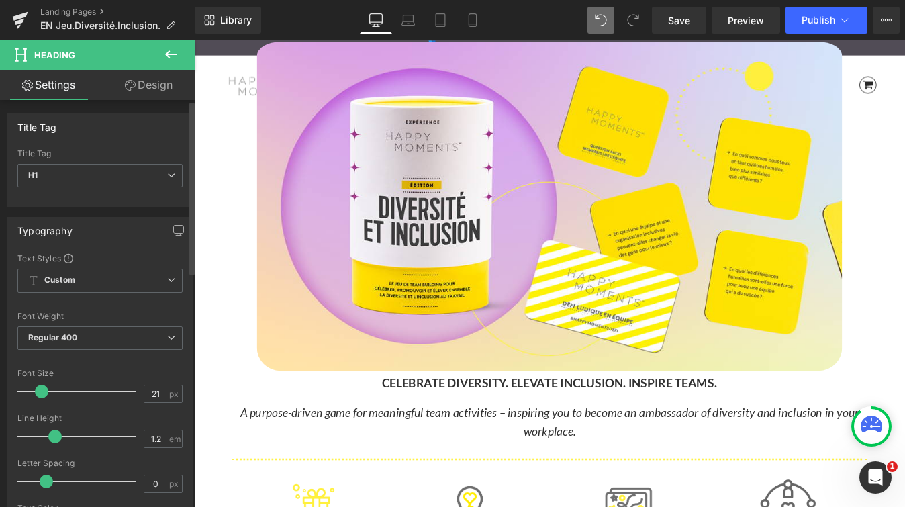
scroll to position [5081, 812]
type input "22"
click at [41, 393] on span at bounding box center [42, 391] width 13 height 13
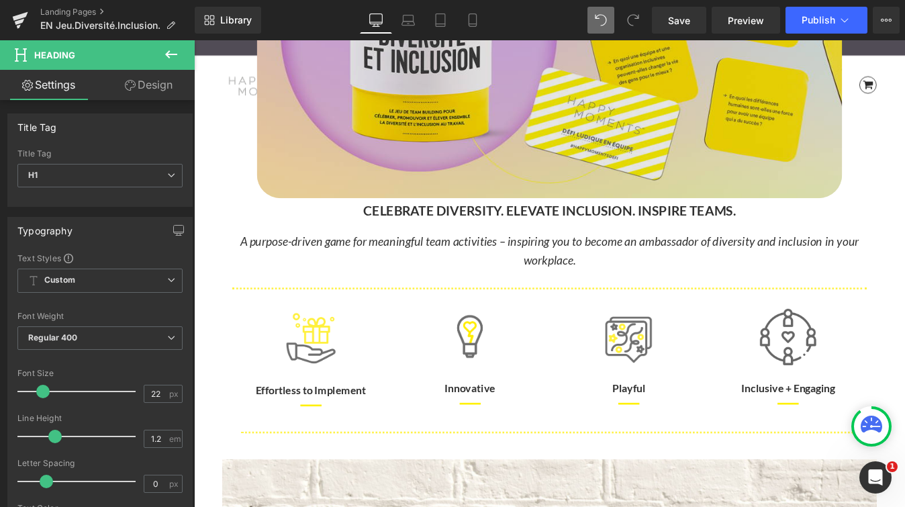
scroll to position [324, 0]
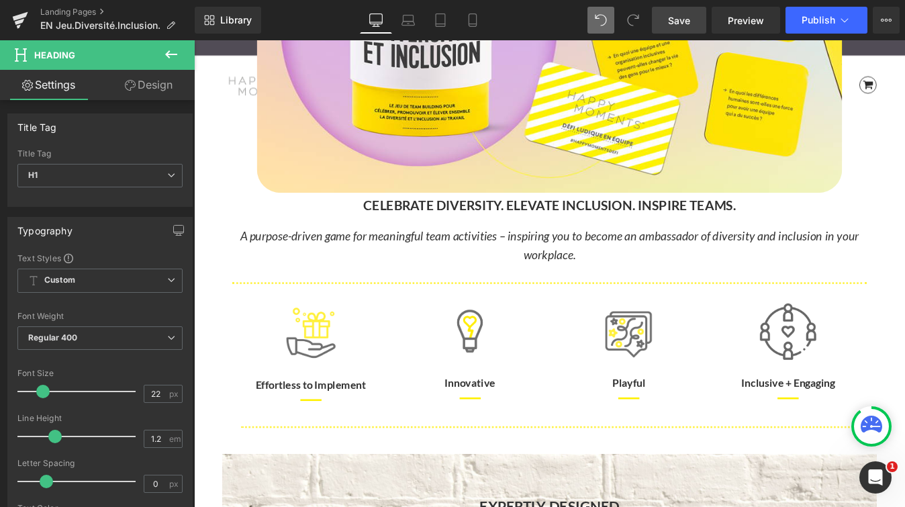
click at [693, 21] on link "Save" at bounding box center [679, 20] width 54 height 27
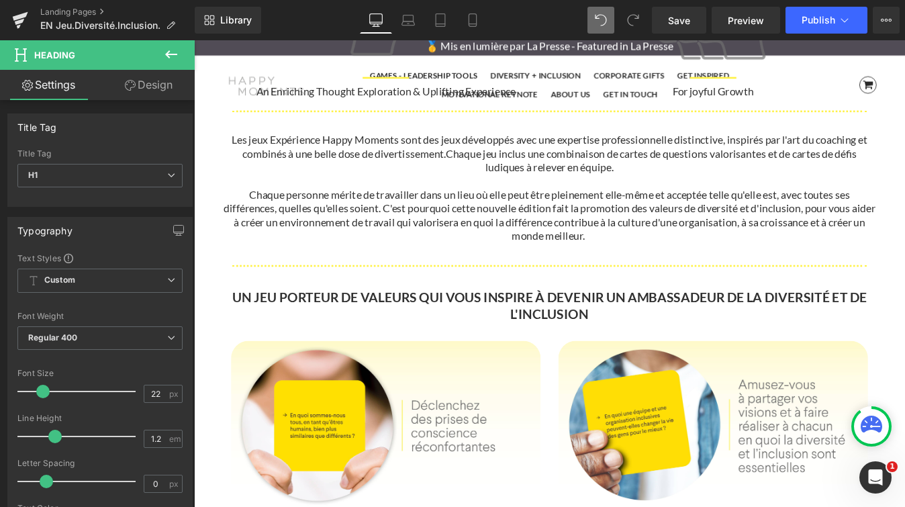
scroll to position [1183, 0]
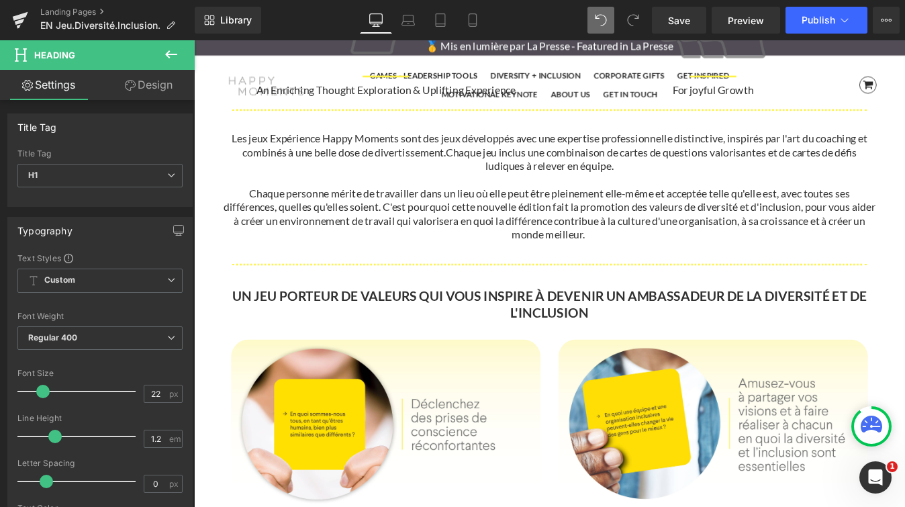
click at [583, 336] on div "UN JEU PORTEUR DE VALEURS QUI VOUS INSPIRE À DEVENIR UN AMBASSADEUR DE LA DIVER…" at bounding box center [599, 342] width 747 height 38
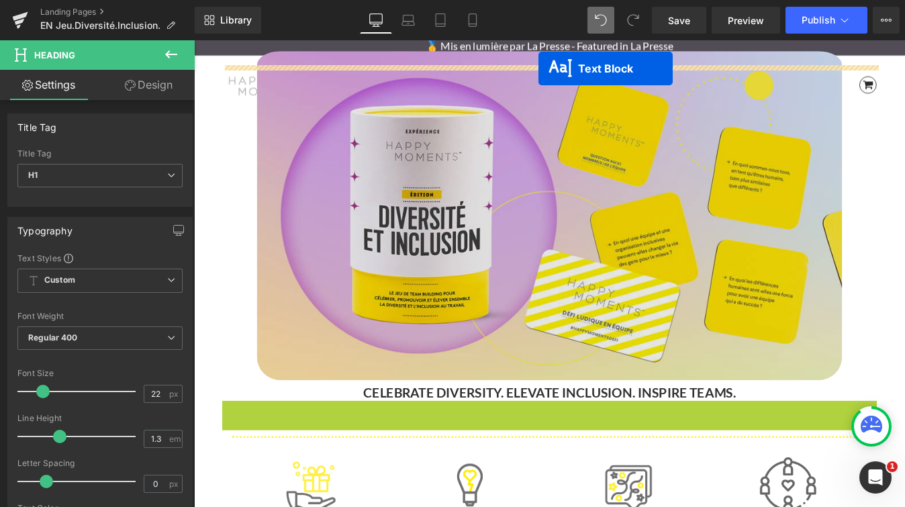
scroll to position [44, 0]
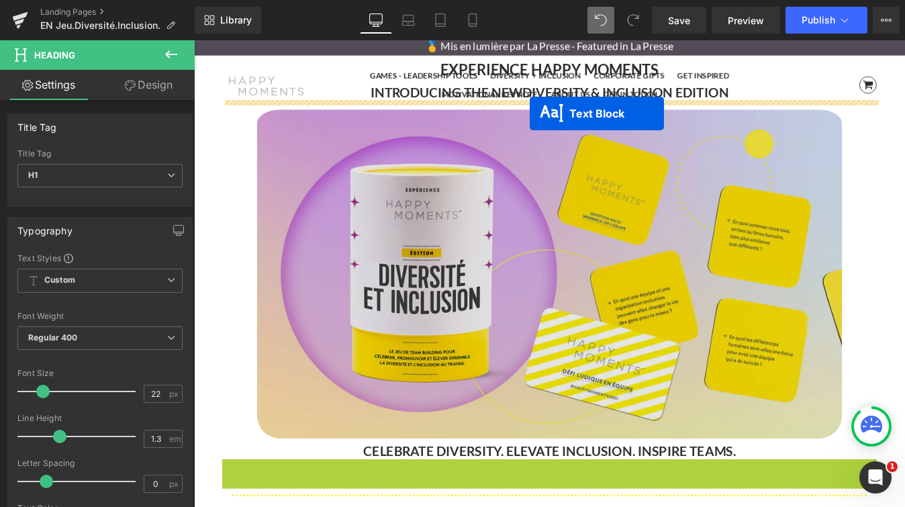
drag, startPoint x: 562, startPoint y: 395, endPoint x: 577, endPoint y: 124, distance: 270.9
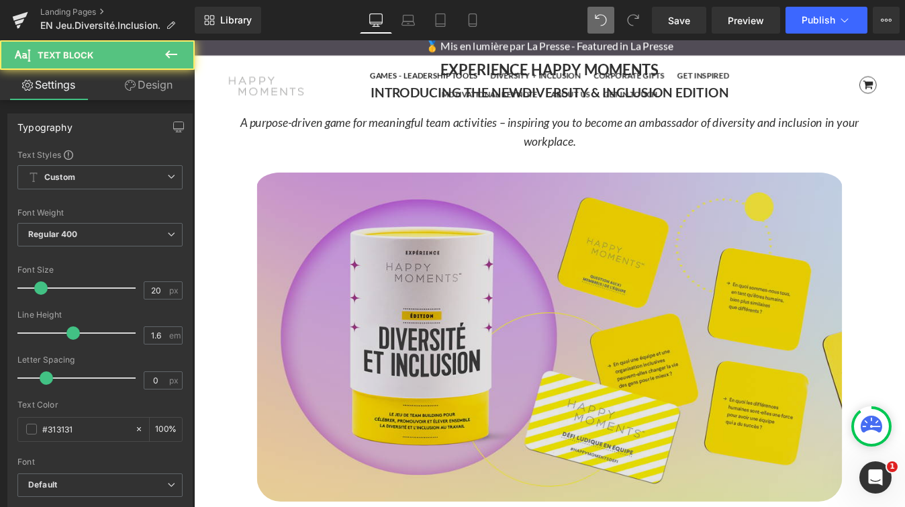
scroll to position [5082, 812]
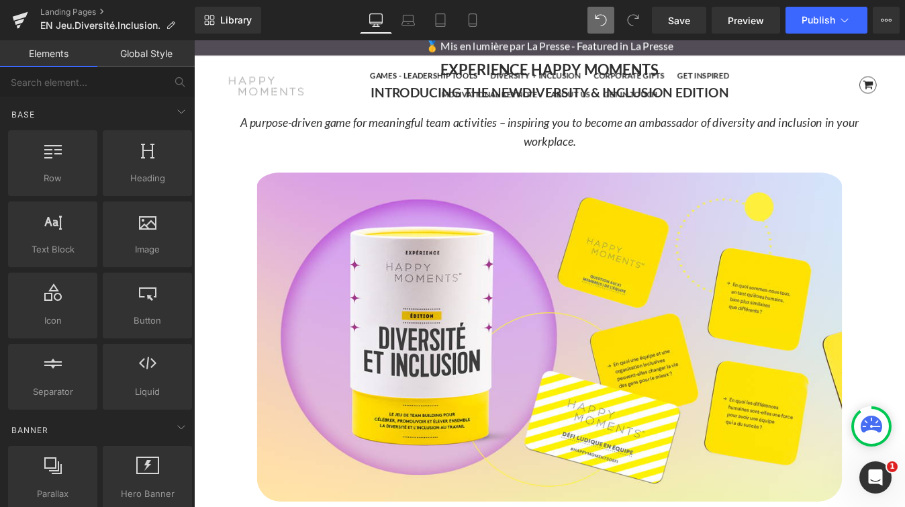
click at [904, 111] on div "GAMES - LEADERSHIP TOOLS DIVERSITY + INCLUSION CORPORATE GIFTS GET INSPIRED MOT…" at bounding box center [600, 93] width 812 height 70
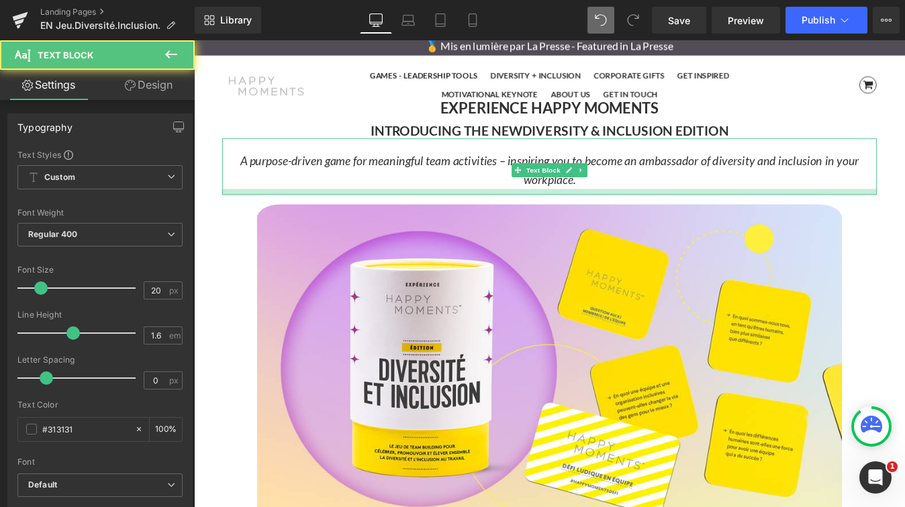
scroll to position [5068, 812]
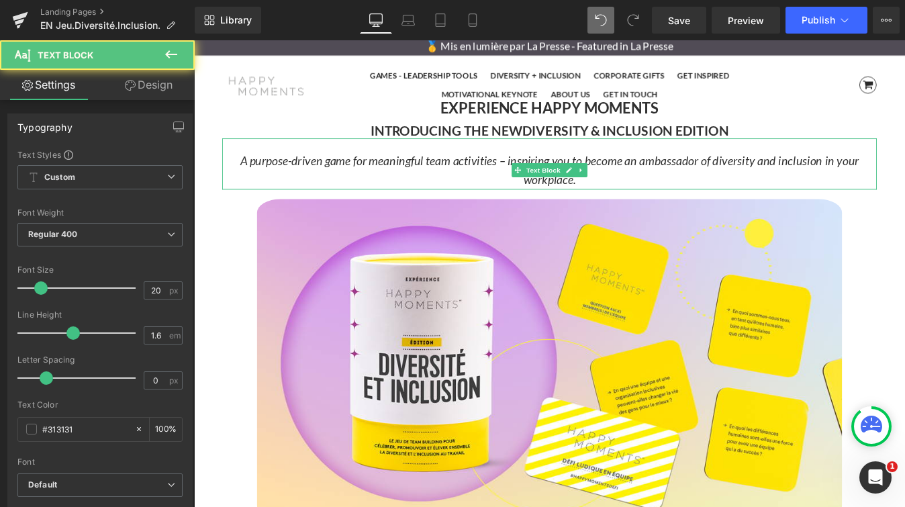
drag, startPoint x: 915, startPoint y: 221, endPoint x: 917, endPoint y: 208, distance: 13.6
click at [904, 208] on div "A purpose-driven game for meaningful team activities – inspiring you to become …" at bounding box center [599, 181] width 747 height 58
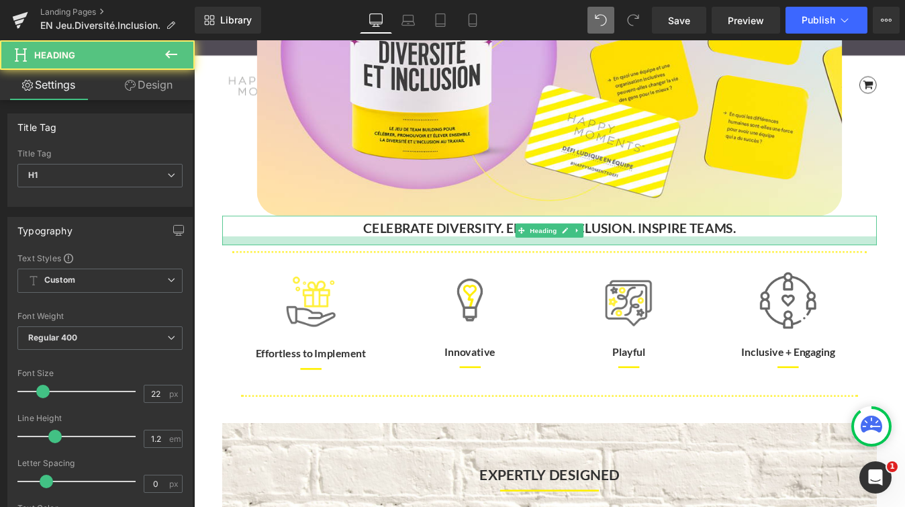
scroll to position [5080, 812]
drag, startPoint x: 905, startPoint y: 262, endPoint x: 905, endPoint y: 273, distance: 11.4
click at [904, 273] on div at bounding box center [599, 269] width 747 height 11
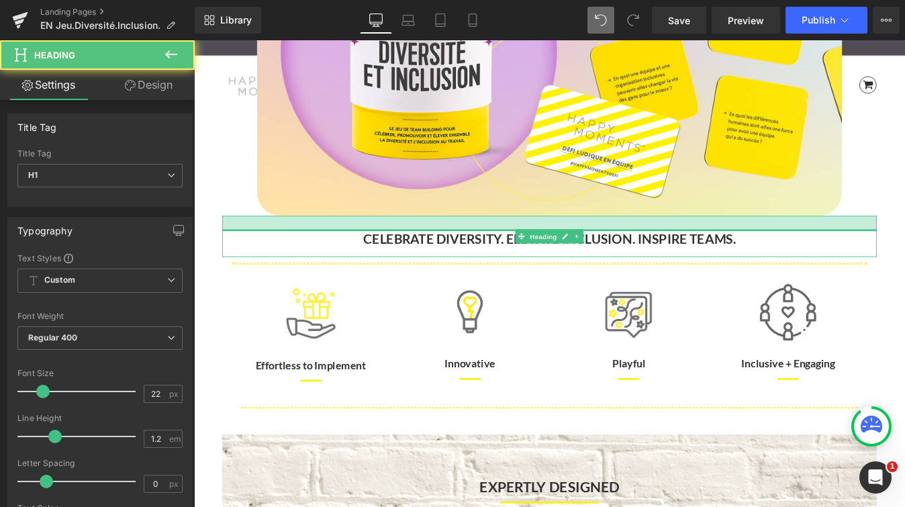
scroll to position [6, 7]
drag, startPoint x: 954, startPoint y: 244, endPoint x: 997, endPoint y: 221, distance: 48.6
click at [904, 256] on div at bounding box center [599, 249] width 747 height 17
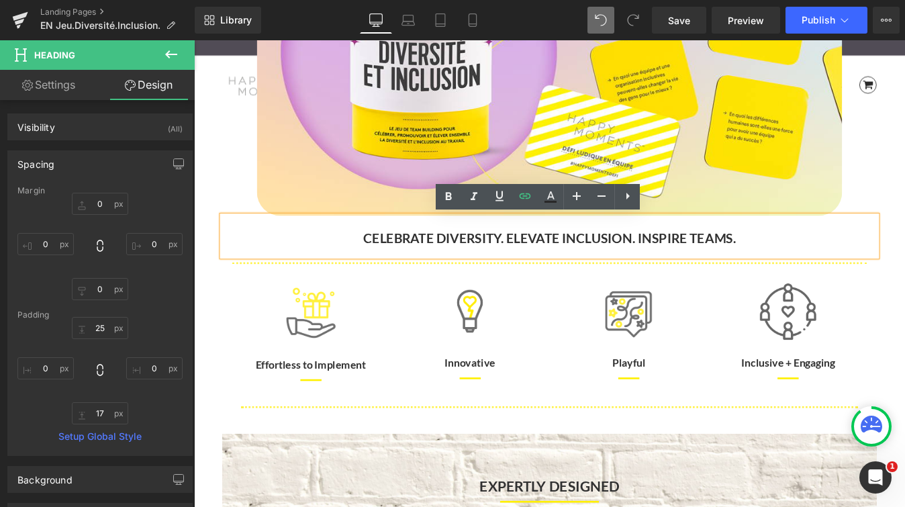
scroll to position [5091, 812]
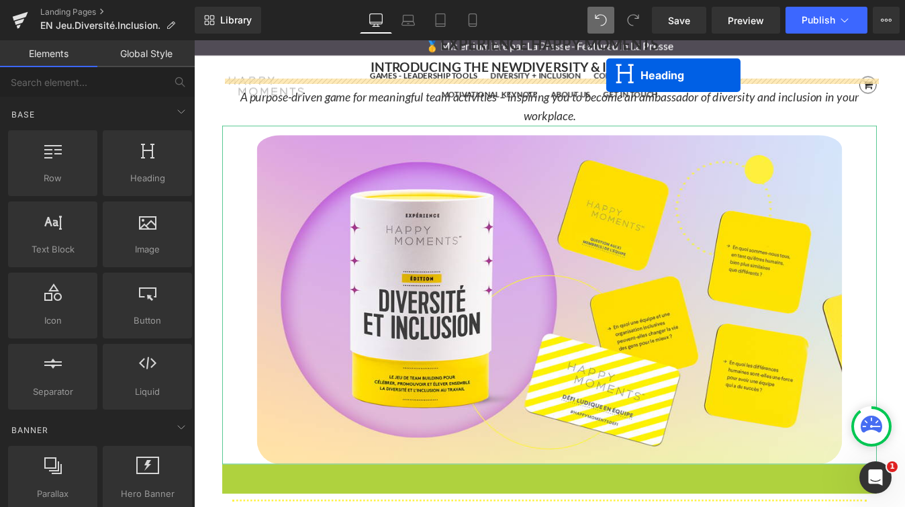
scroll to position [0, 0]
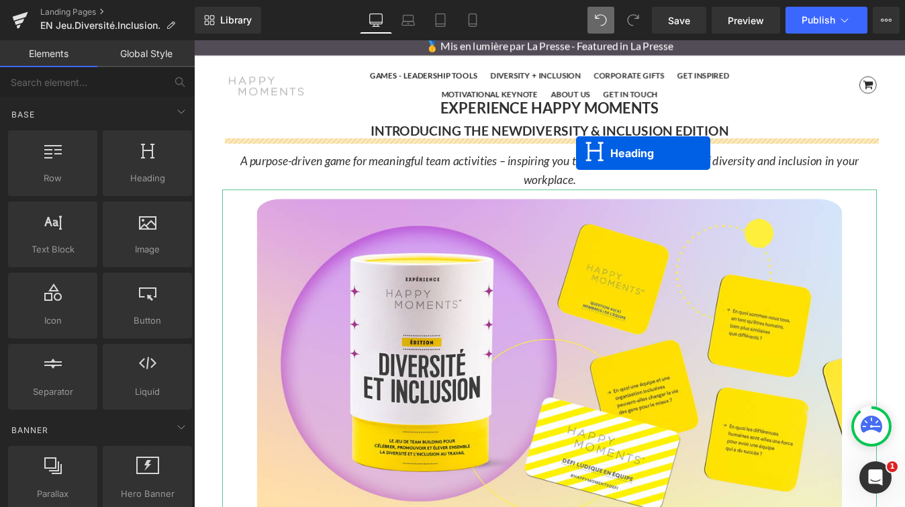
drag, startPoint x: 571, startPoint y: 415, endPoint x: 630, endPoint y: 170, distance: 252.6
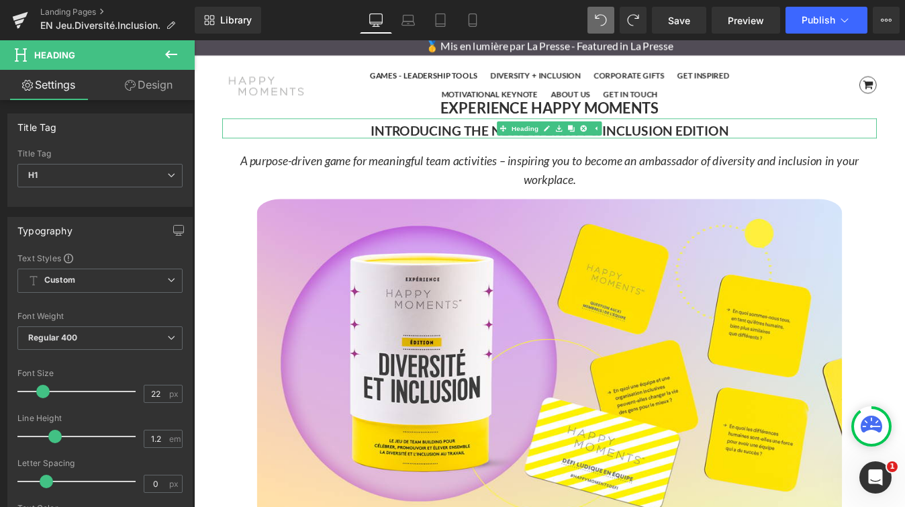
click at [521, 142] on strong "INTRODUCING THE NEW" at bounding box center [482, 143] width 174 height 18
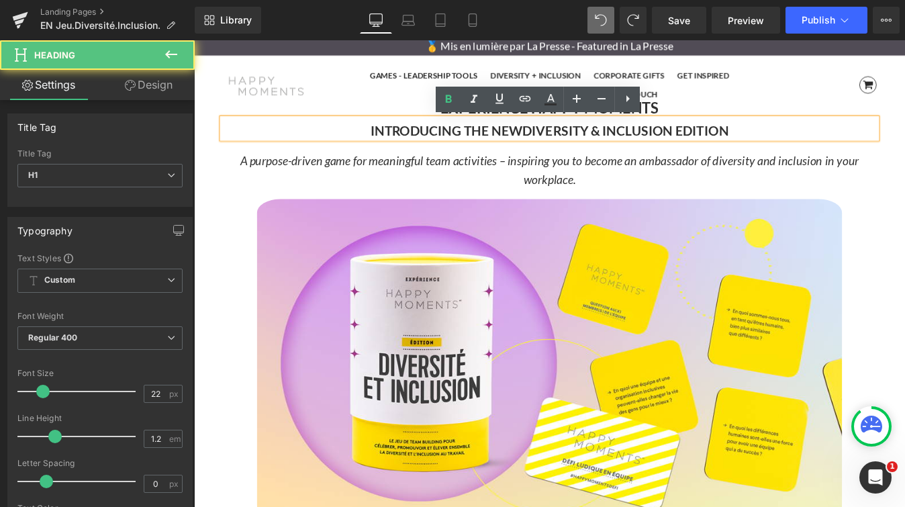
click at [573, 142] on strong "DIVERSITY & INCLUSION EDITION" at bounding box center [687, 143] width 236 height 18
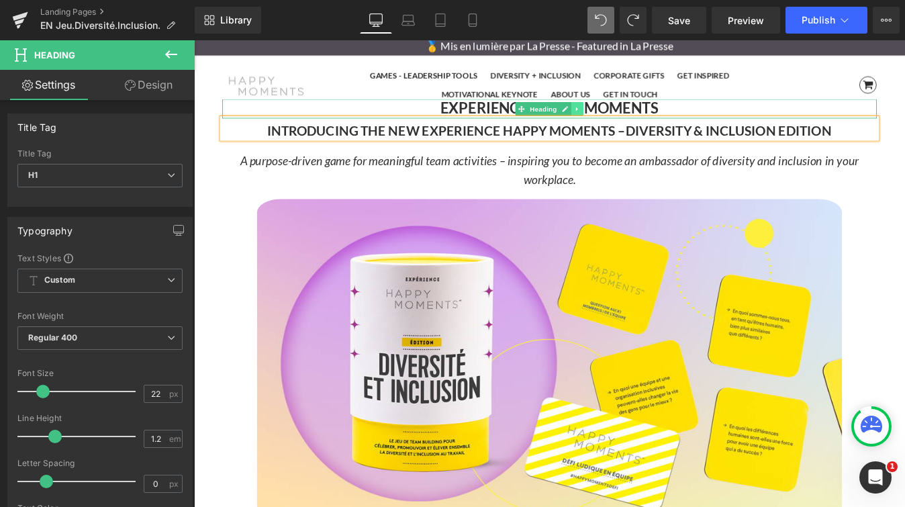
click at [631, 115] on icon at bounding box center [631, 119] width 7 height 8
click at [626, 118] on icon at bounding box center [624, 118] width 7 height 7
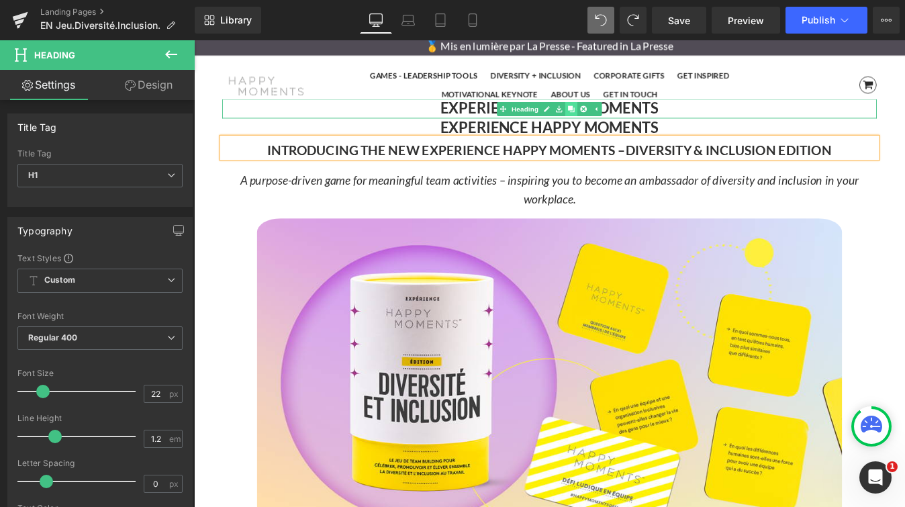
scroll to position [5113, 812]
click at [638, 119] on icon at bounding box center [639, 119] width 7 height 8
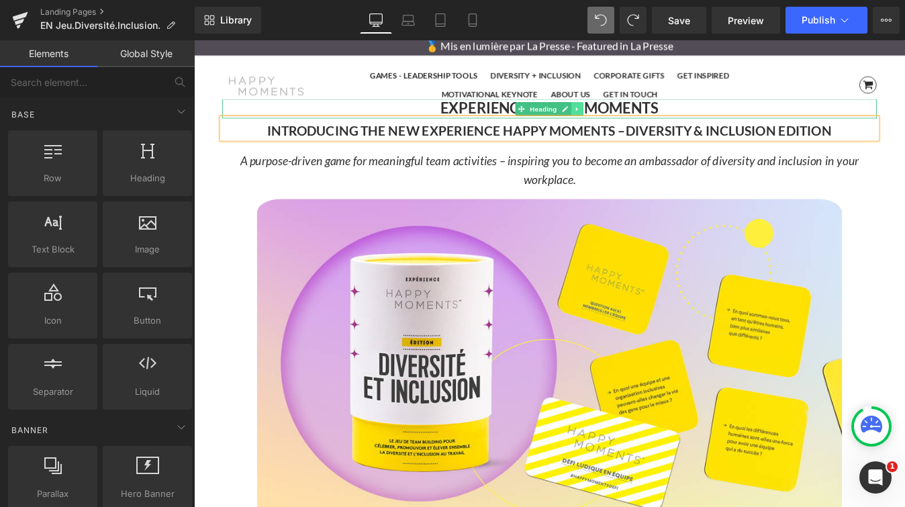
click at [631, 118] on icon at bounding box center [631, 118] width 2 height 5
click at [636, 117] on icon at bounding box center [639, 119] width 7 height 8
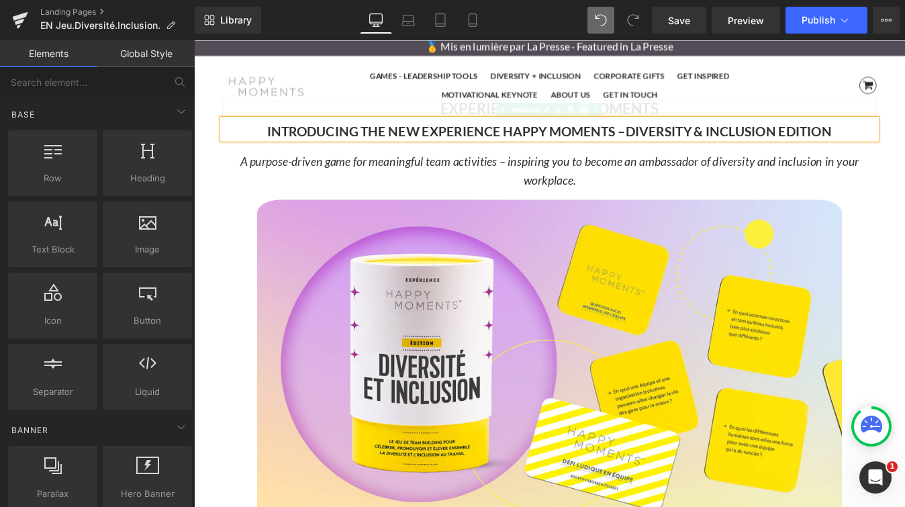
scroll to position [5069, 812]
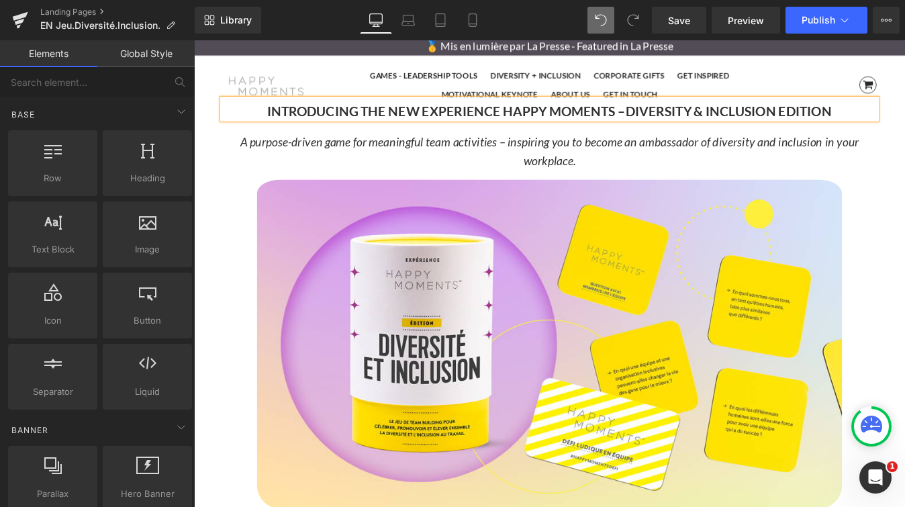
click at [520, 122] on strong "INTRODUCING THE NEW EXPERIENCE HAPPY MOMENTS –" at bounding box center [482, 121] width 409 height 18
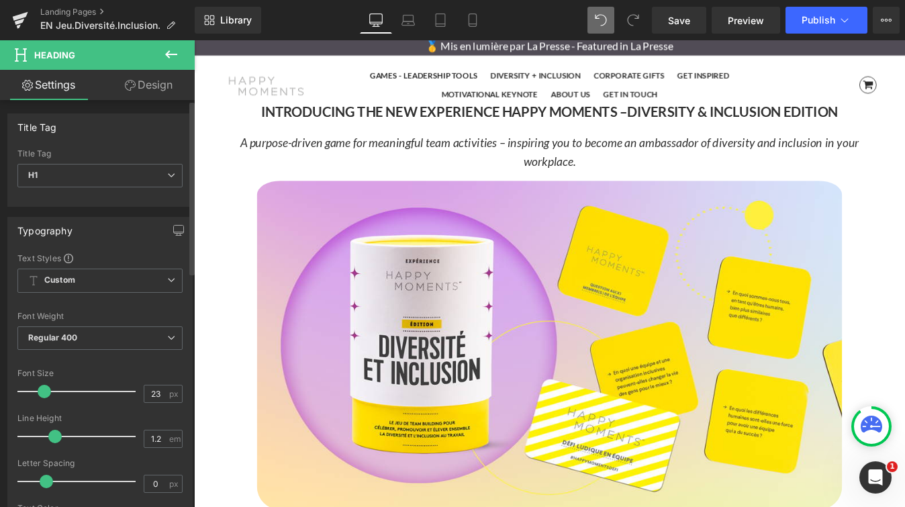
scroll to position [5070, 812]
type input "25"
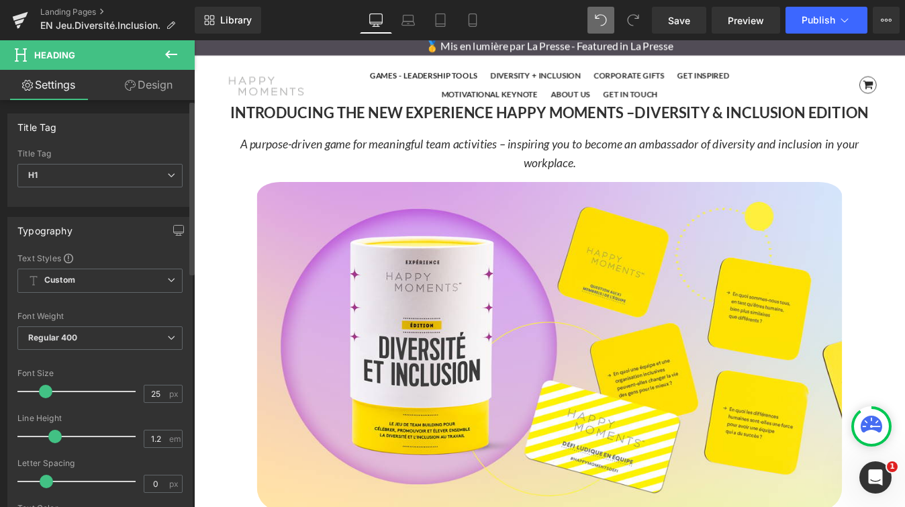
scroll to position [5072, 812]
click at [47, 391] on span at bounding box center [46, 391] width 13 height 13
click at [279, 121] on strong "INTRODUCING THE NEW EXPERIENCE HAPPY MOMENTS –" at bounding box center [467, 123] width 462 height 20
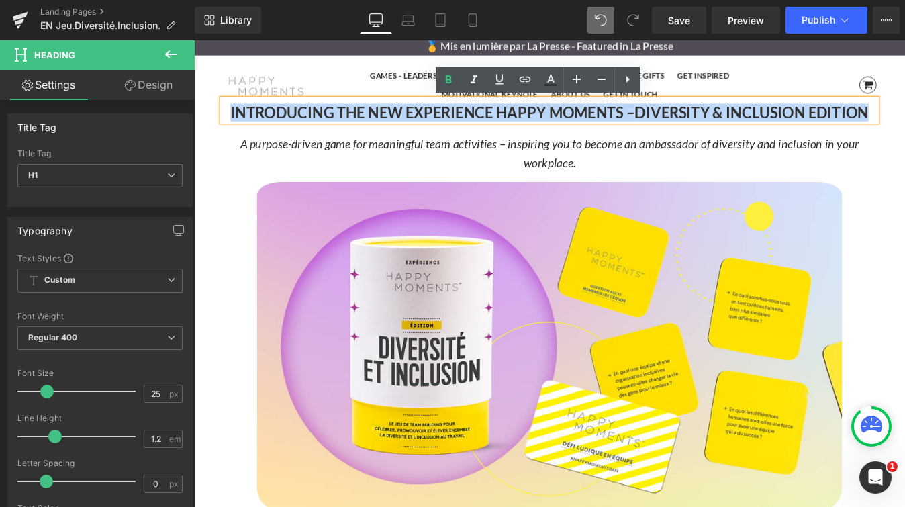
drag, startPoint x: 230, startPoint y: 122, endPoint x: 967, endPoint y: 129, distance: 736.9
click at [904, 129] on h1 "INTRODUCING THE NEW EXPERIENCE HAPPY MOMENTS – DIVERSITY & INCLUSION EDITION" at bounding box center [599, 123] width 747 height 20
copy h1 "INTRODUCING THE NEW EXPERIENCE HAPPY MOMENTS – DIVERSITY & INCLUSION EDITION"
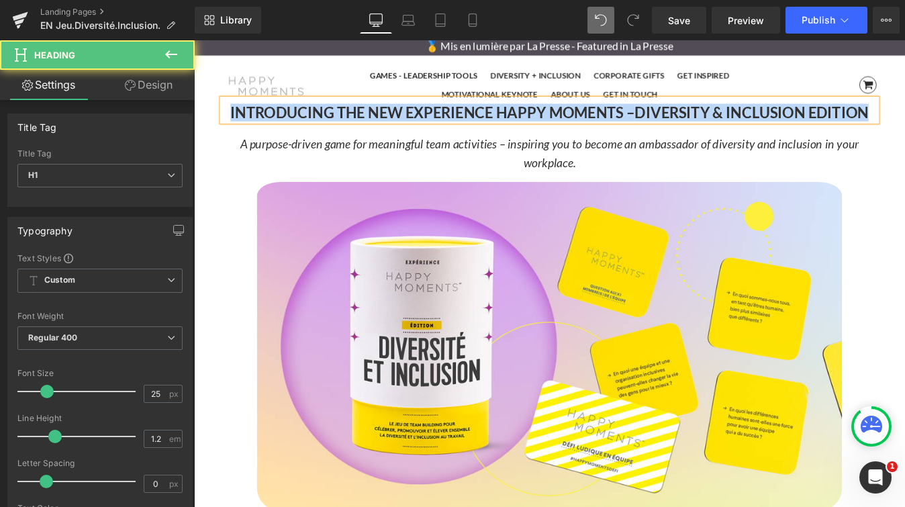
click at [435, 127] on strong "INTRODUCING THE NEW EXPERIENCE HAPPY MOMENTS –" at bounding box center [467, 123] width 462 height 20
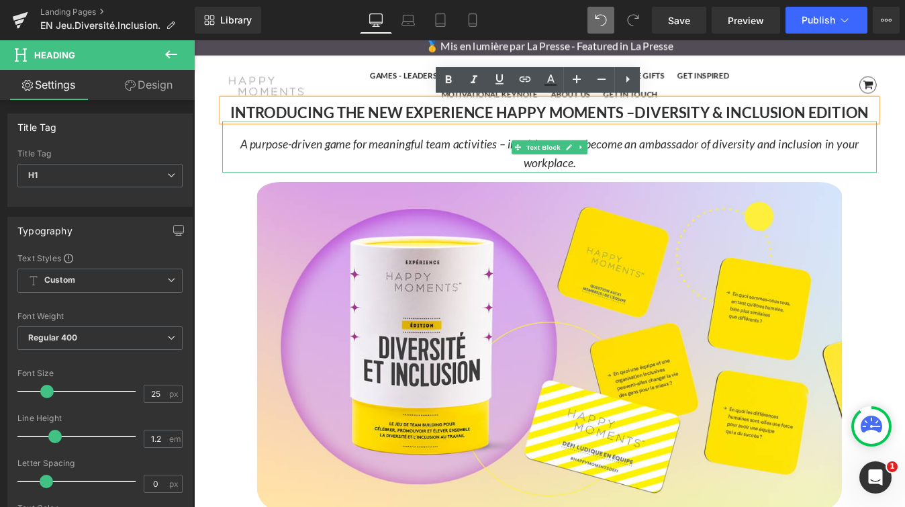
click at [754, 162] on icon "A purpose-driven game for meaningful team activities – inspiring you to become …" at bounding box center [600, 169] width 707 height 38
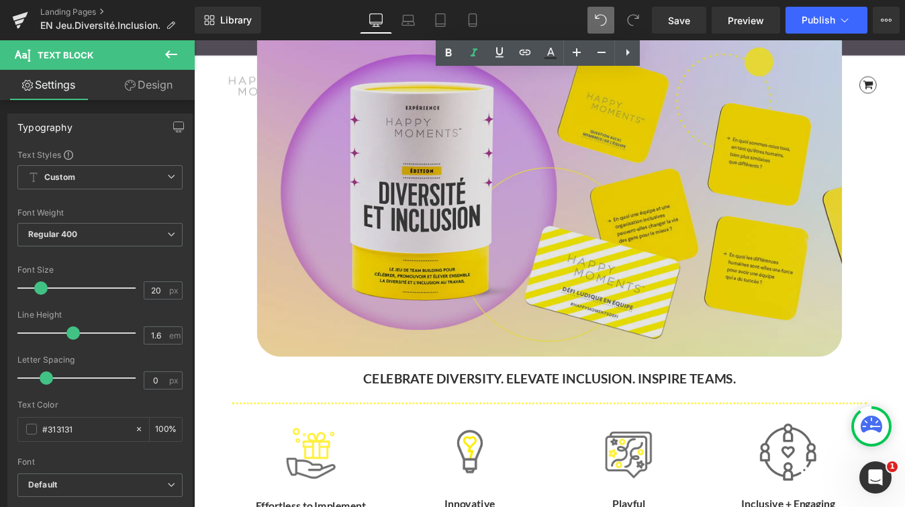
scroll to position [0, 0]
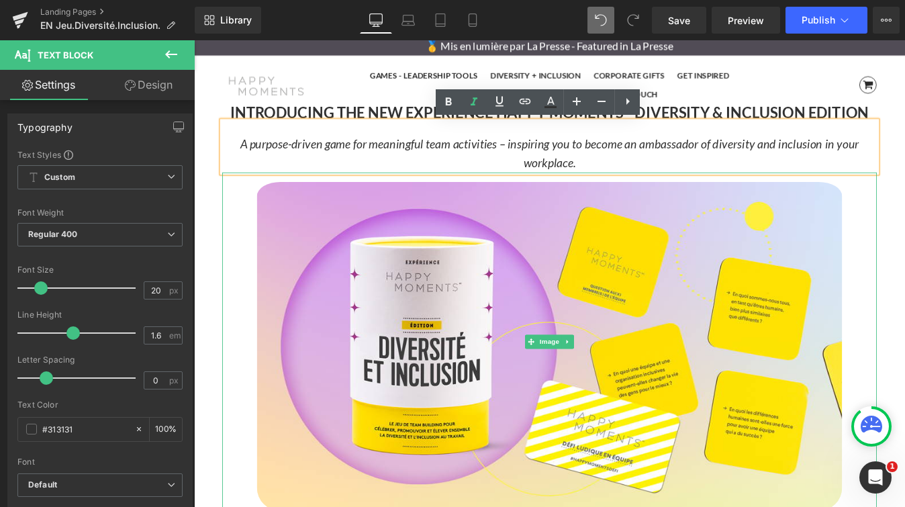
click at [236, 230] on link at bounding box center [599, 384] width 747 height 387
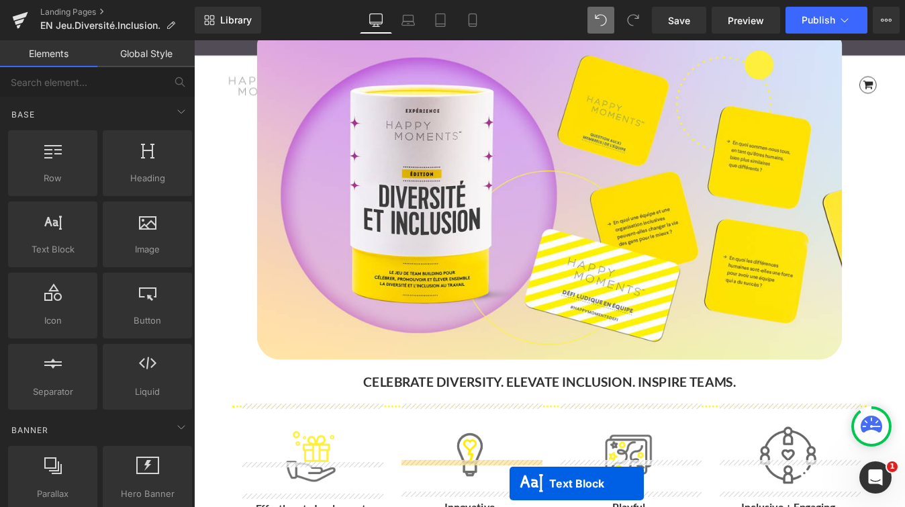
scroll to position [255, 0]
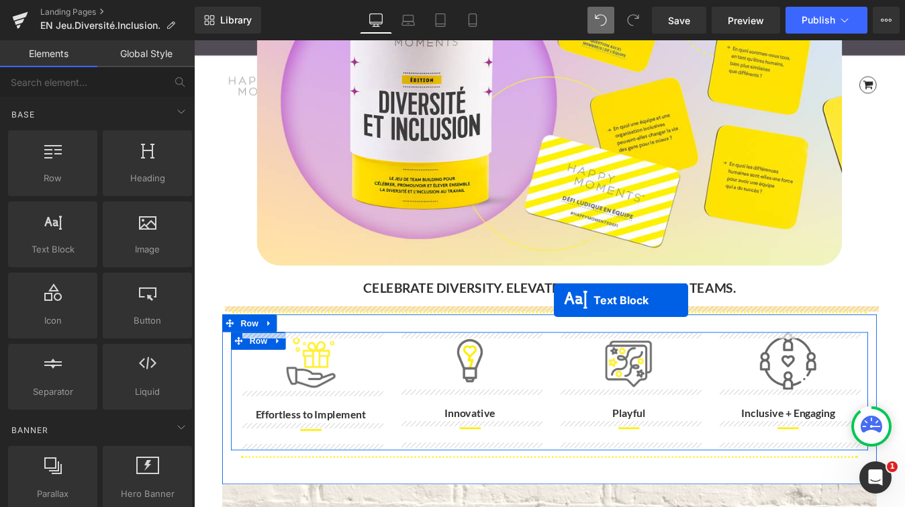
drag, startPoint x: 561, startPoint y: 165, endPoint x: 605, endPoint y: 335, distance: 175.3
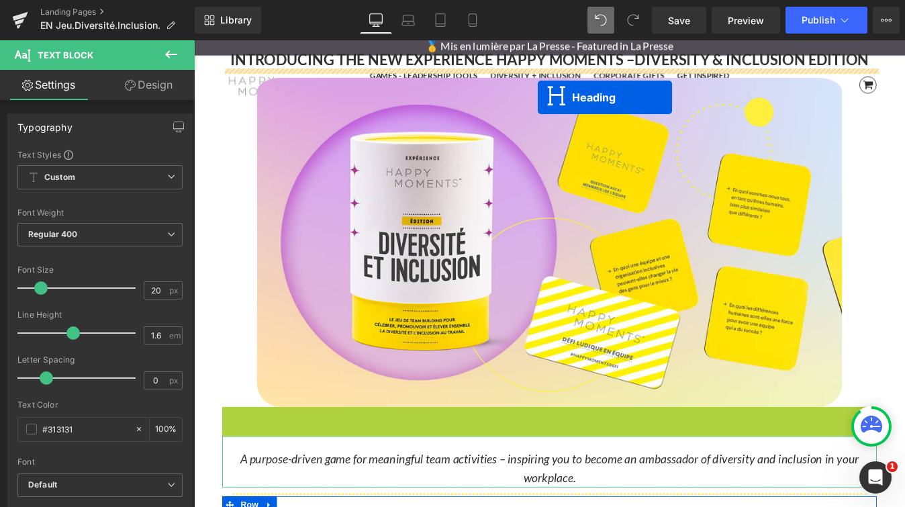
scroll to position [0, 0]
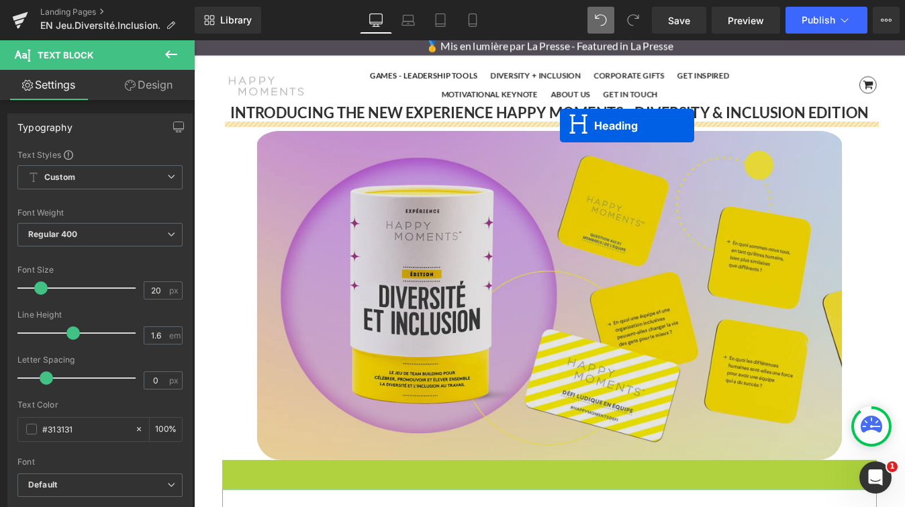
drag, startPoint x: 568, startPoint y: 321, endPoint x: 612, endPoint y: 138, distance: 189.0
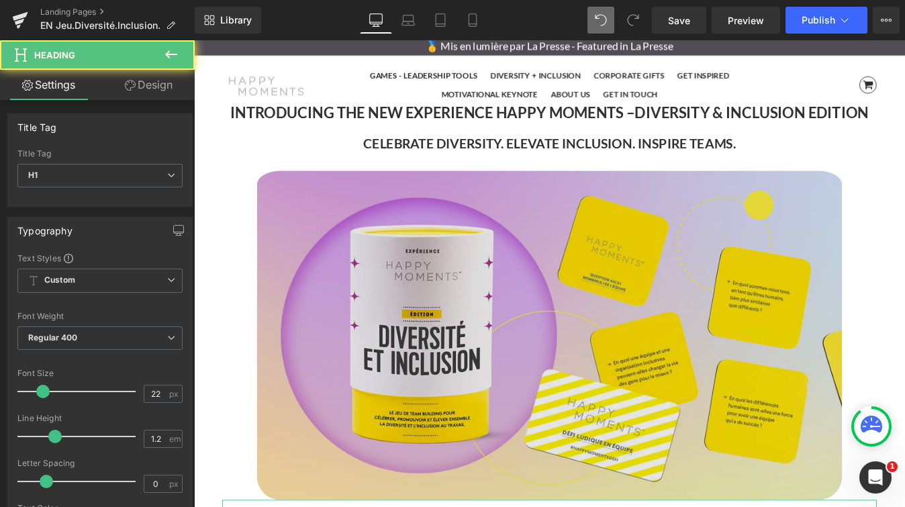
scroll to position [5072, 812]
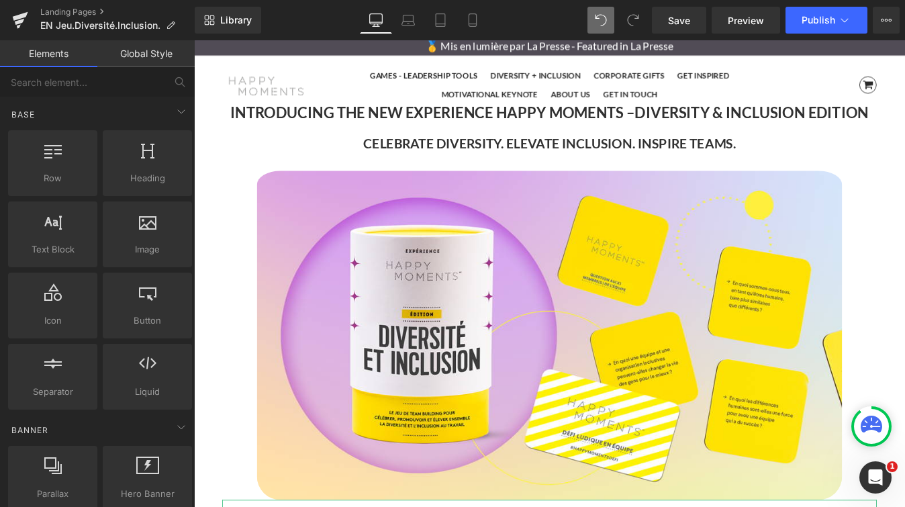
click at [904, 117] on div "GAMES - LEADERSHIP TOOLS DIVERSITY + INCLUSION CORPORATE GIFTS GET INSPIRED MOT…" at bounding box center [600, 93] width 812 height 70
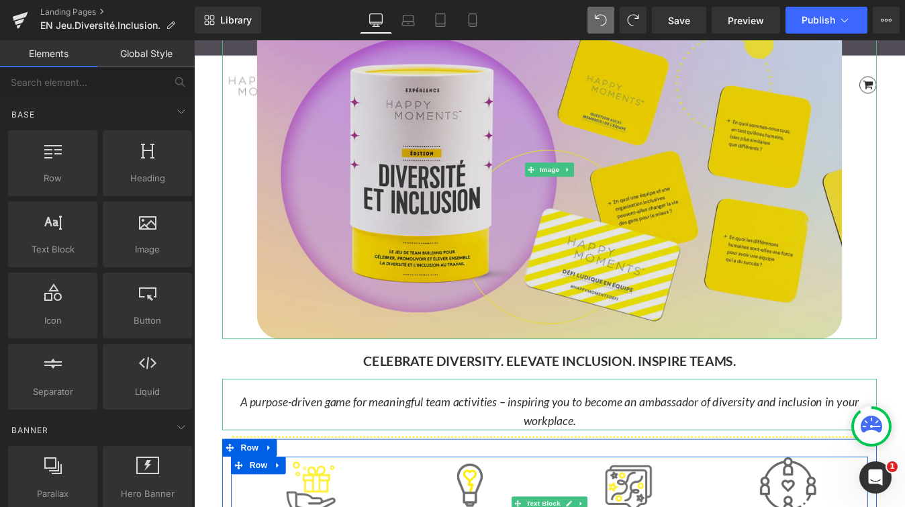
scroll to position [148, 0]
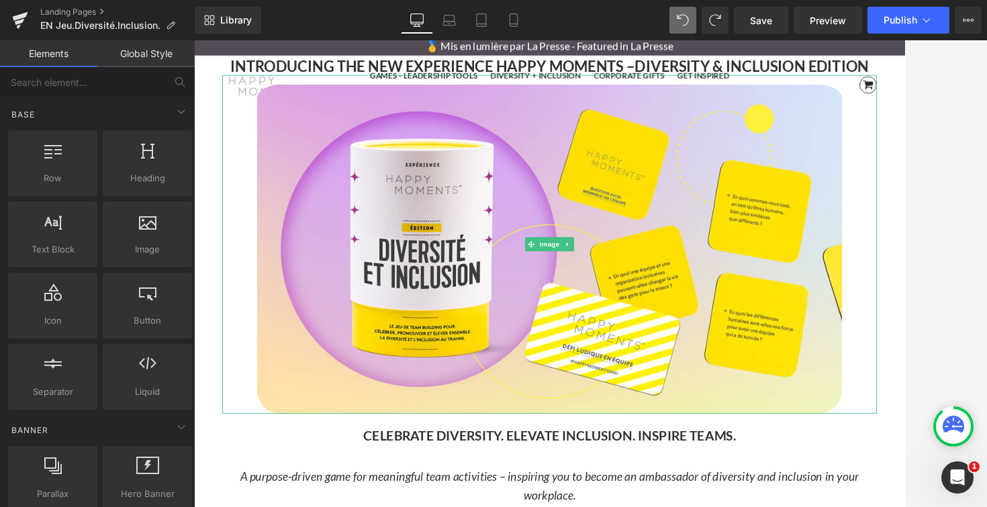
scroll to position [46, 0]
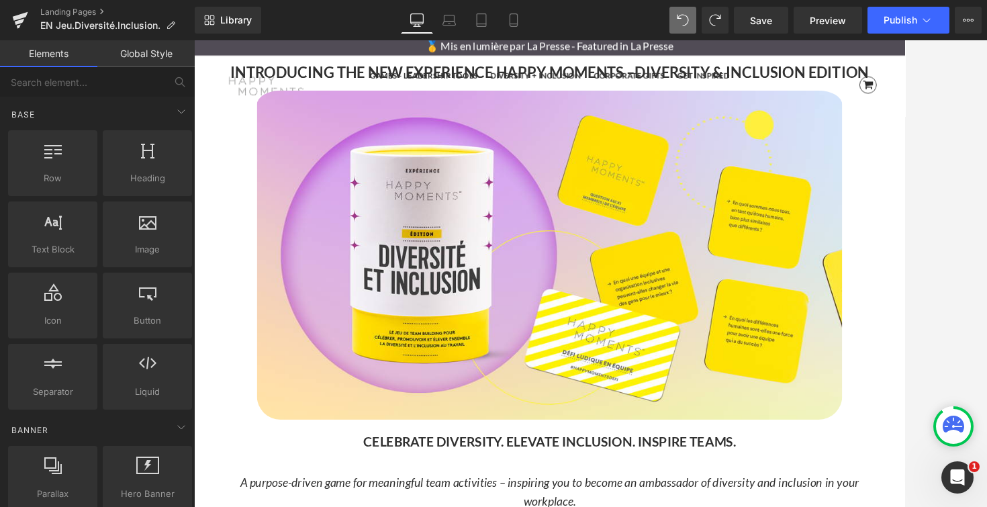
click at [904, 126] on div at bounding box center [590, 273] width 793 height 466
click at [904, 94] on div at bounding box center [590, 273] width 793 height 466
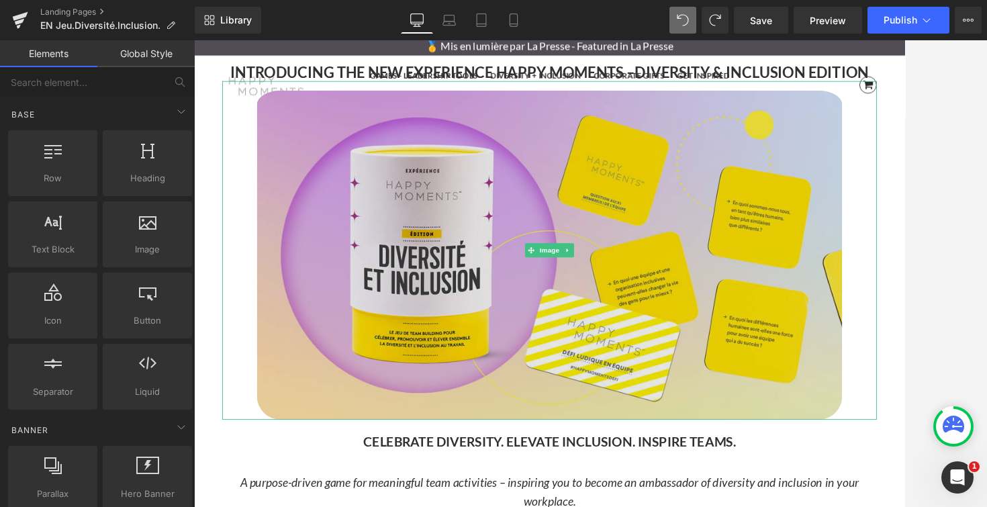
scroll to position [0, 0]
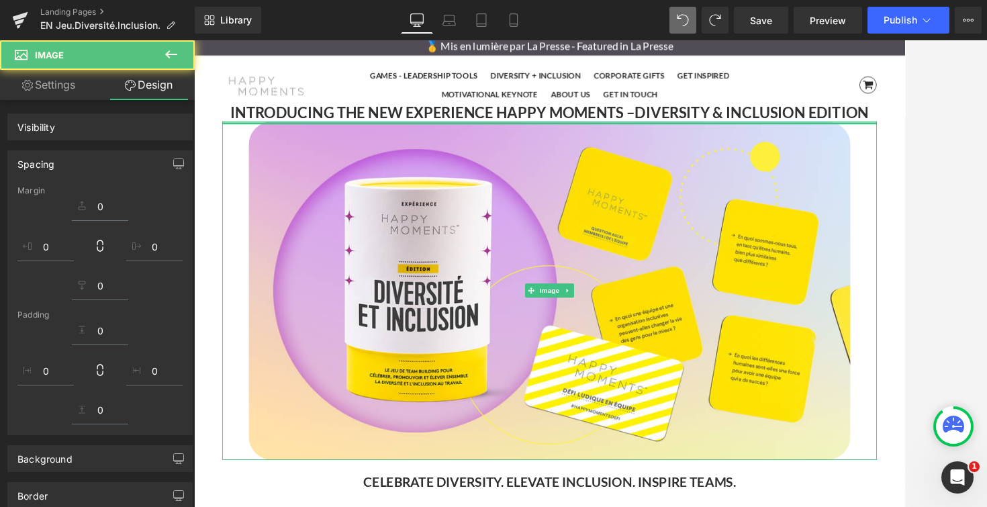
click at [904, 119] on div at bounding box center [590, 273] width 793 height 466
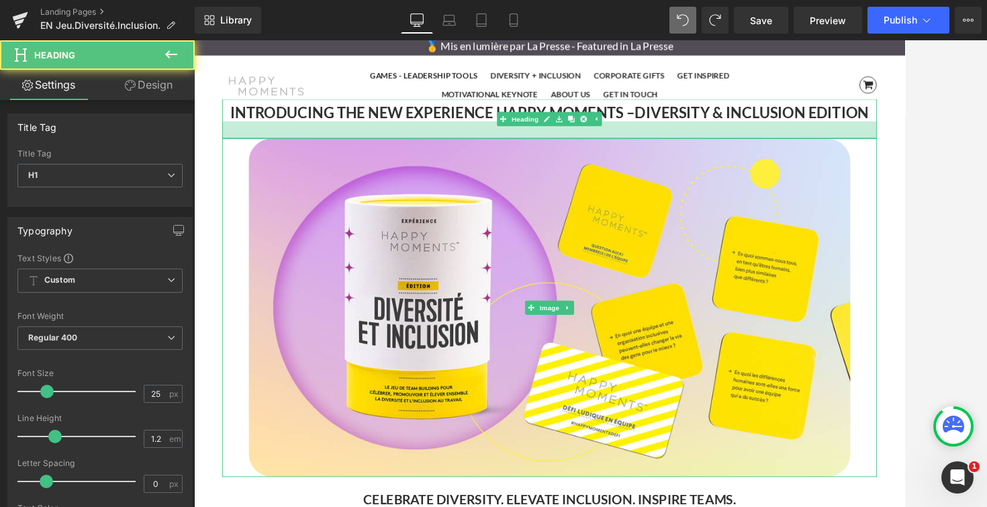
scroll to position [5091, 812]
drag, startPoint x: 966, startPoint y: 130, endPoint x: 1180, endPoint y: 177, distance: 219.3
click at [904, 149] on div at bounding box center [599, 142] width 747 height 19
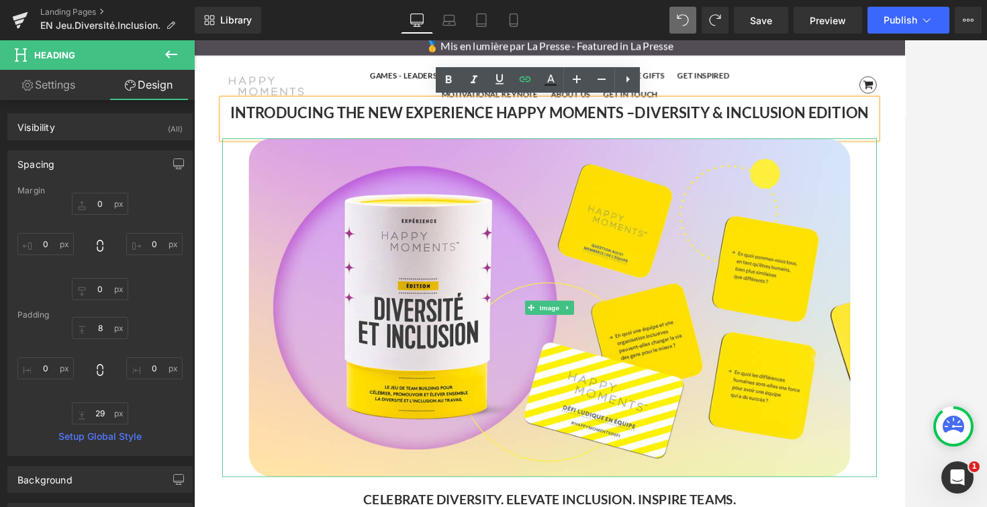
type input "0"
type input "8"
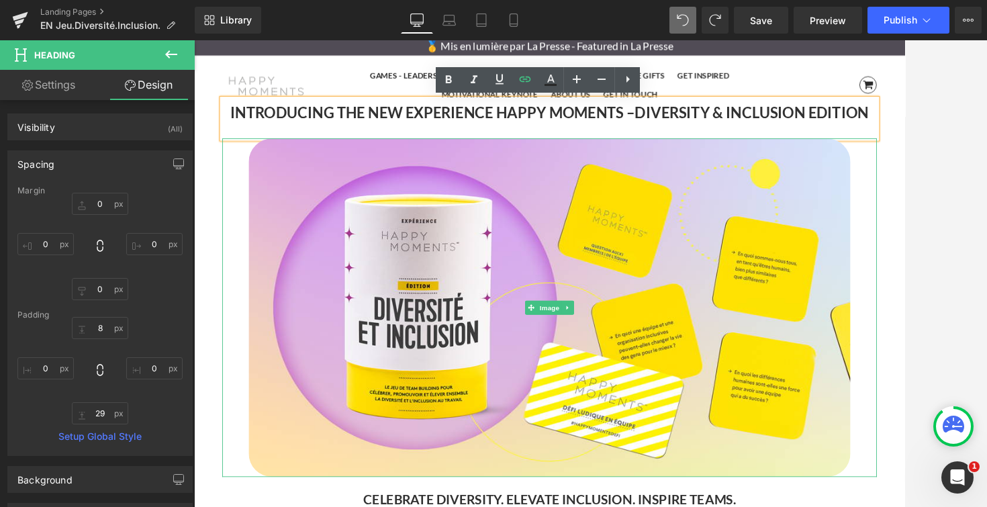
type input "0"
type input "29"
type input "0"
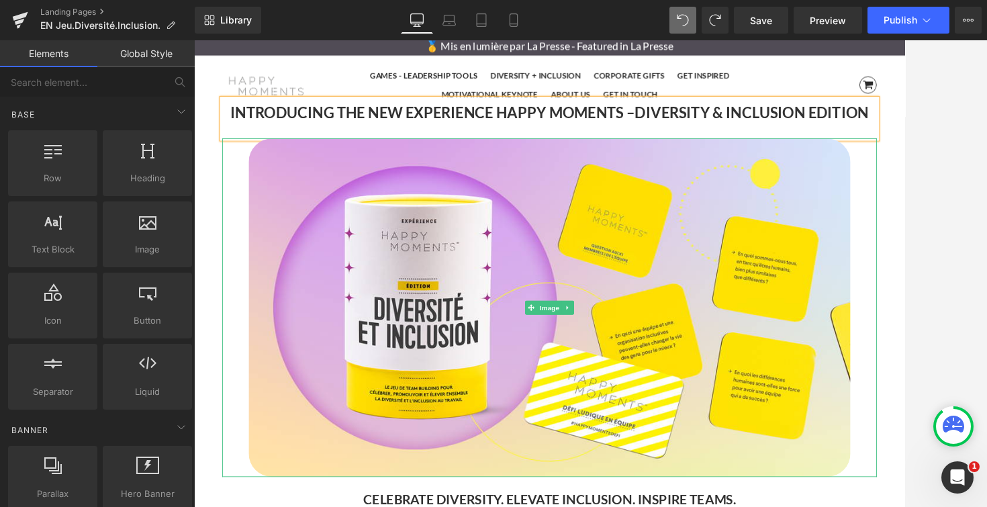
click at [904, 130] on div at bounding box center [590, 273] width 793 height 466
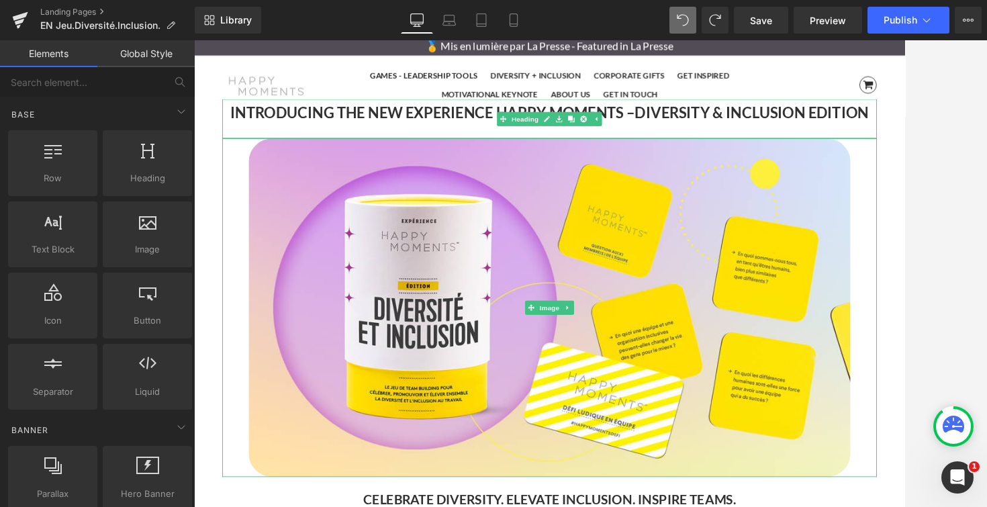
click at [354, 122] on strong "INTRODUCING THE NEW EXPERIENCE HAPPY MOMENTS –" at bounding box center [467, 123] width 462 height 20
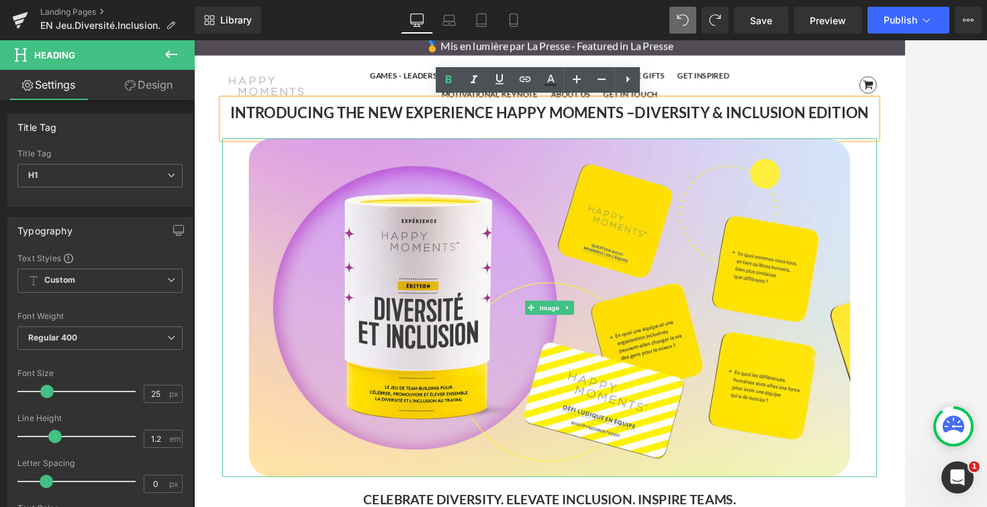
scroll to position [5111, 812]
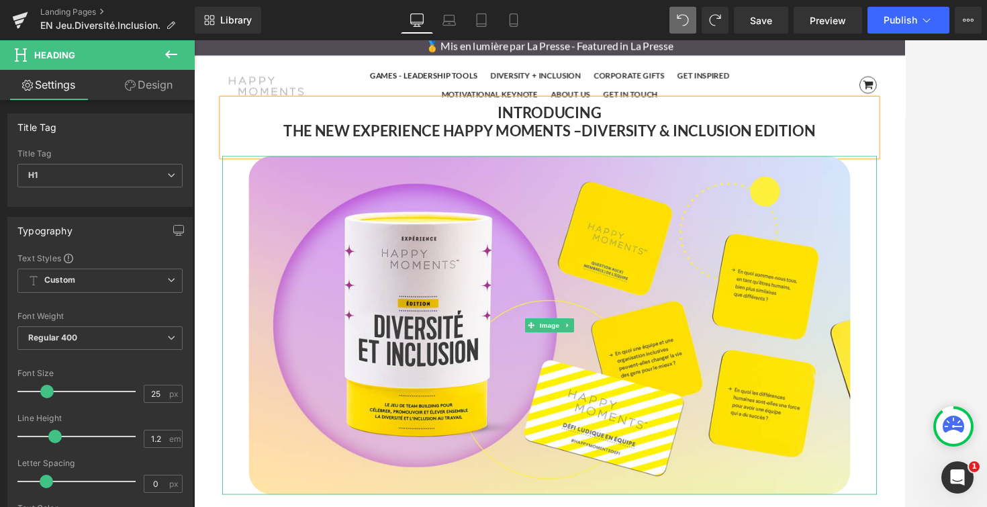
click at [904, 130] on div at bounding box center [590, 273] width 793 height 466
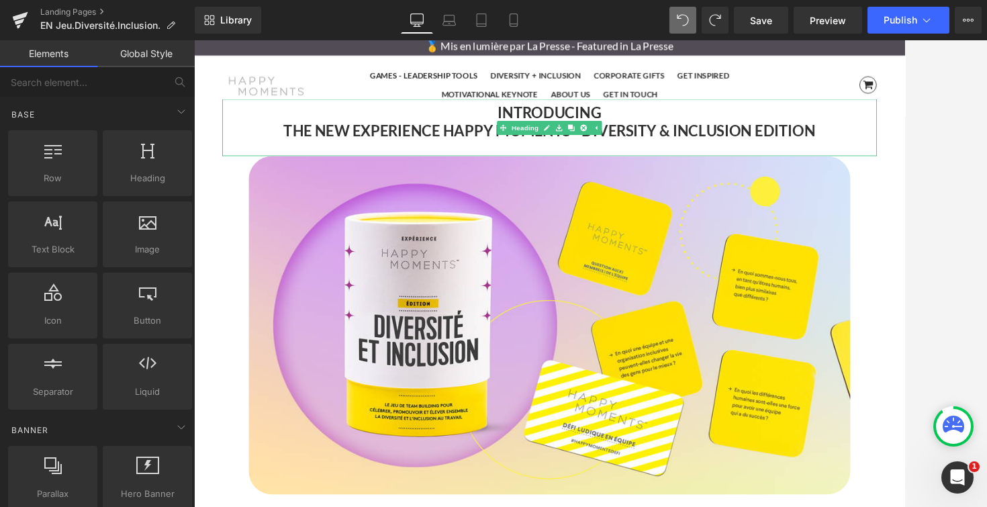
click at [542, 121] on strong "INTRODUCING" at bounding box center [600, 123] width 118 height 20
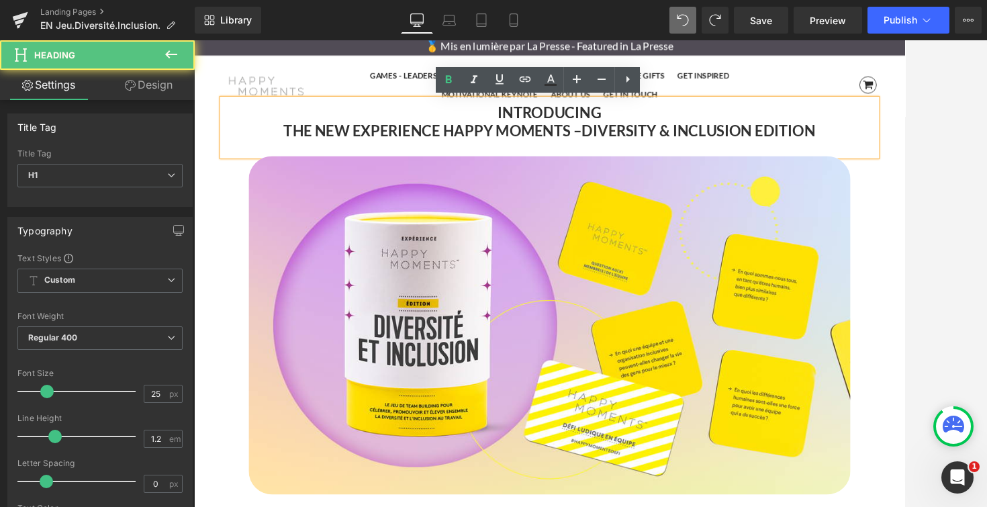
click at [485, 144] on strong "THE NEW EXPERIENCE HAPPY MOMENTS –" at bounding box center [467, 143] width 340 height 20
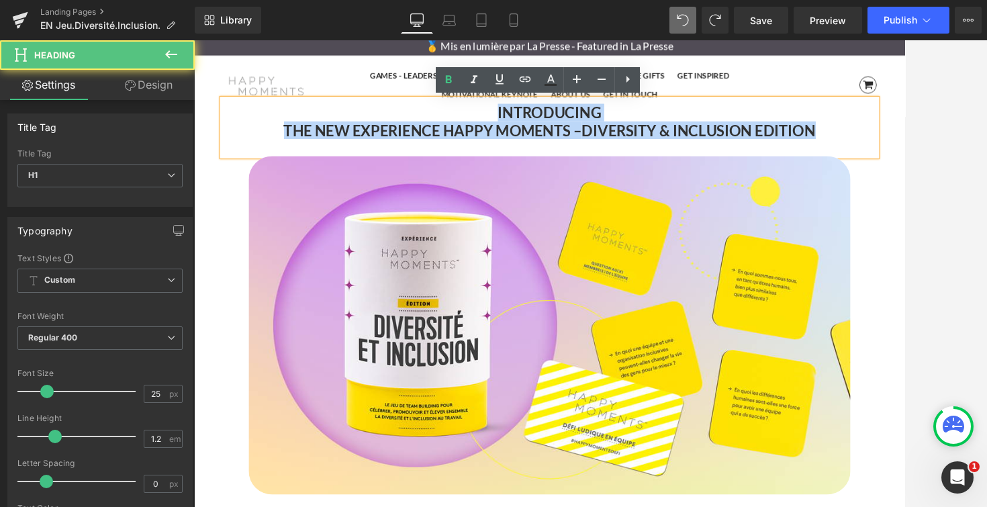
drag, startPoint x: 538, startPoint y: 121, endPoint x: 925, endPoint y: 156, distance: 388.2
click at [904, 156] on div "INTRODUCING THE NEW EXPERIENCE HAPPY MOMENTS – DIVERSITY & INCLUSION EDITION" at bounding box center [599, 139] width 747 height 65
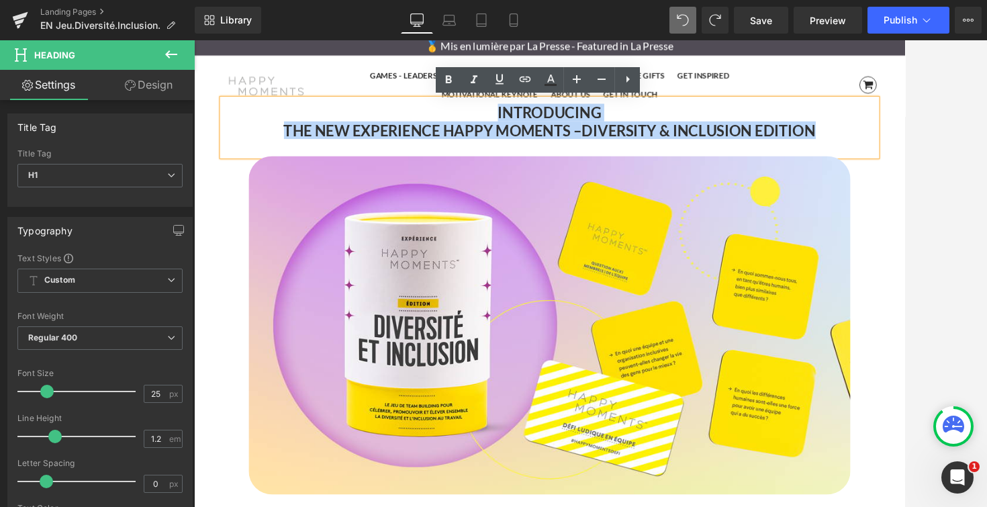
copy div "INTRODUCING THE NEW EXPERIENCE HAPPY MOMENTS – DIVERSITY & INCLUSION EDITION"
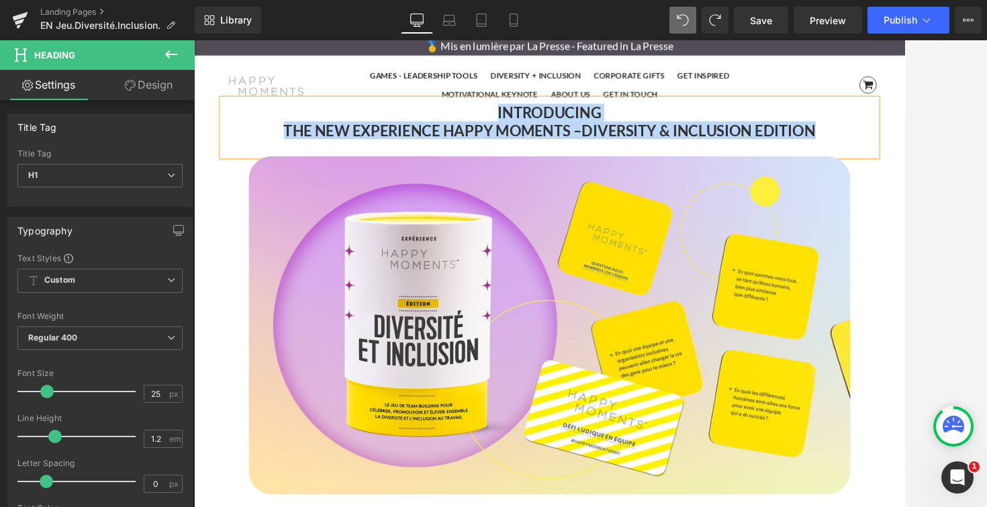
click at [632, 146] on strong "THE NEW EXPERIENCE HAPPY MOMENTS –" at bounding box center [467, 143] width 340 height 20
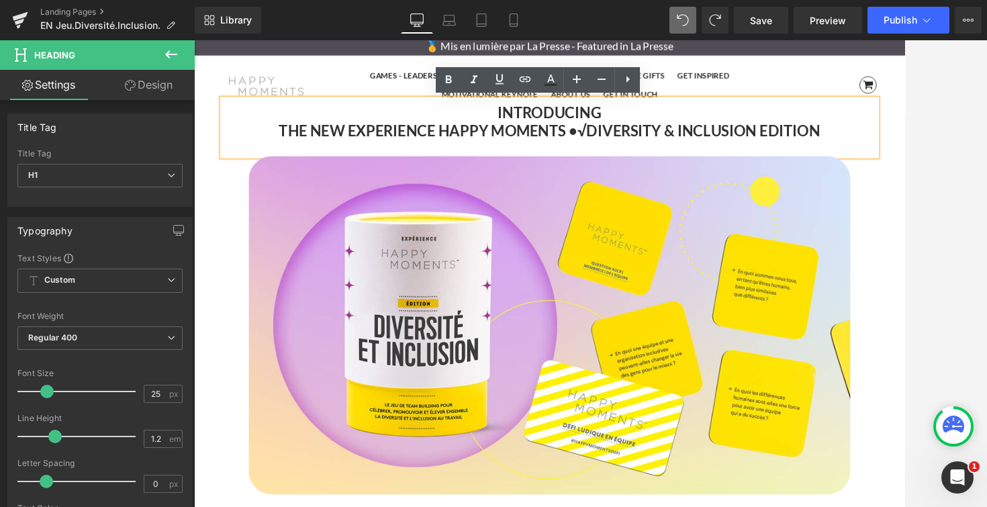
click at [644, 140] on strong "DIVERSITY & INCLUSION EDITION" at bounding box center [775, 143] width 267 height 20
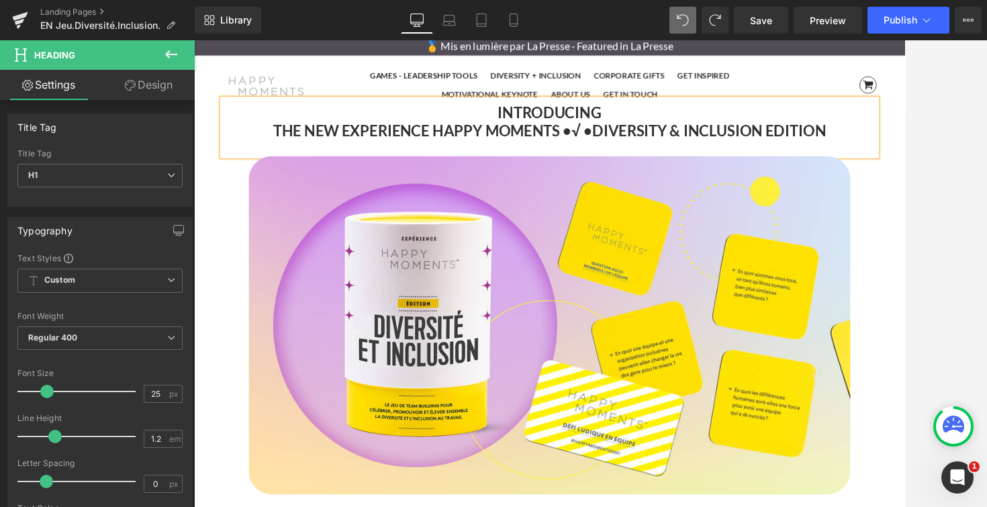
click at [633, 140] on strong "THE NEW EXPERIENCE HAPPY MOMENTS •√ •" at bounding box center [467, 143] width 364 height 20
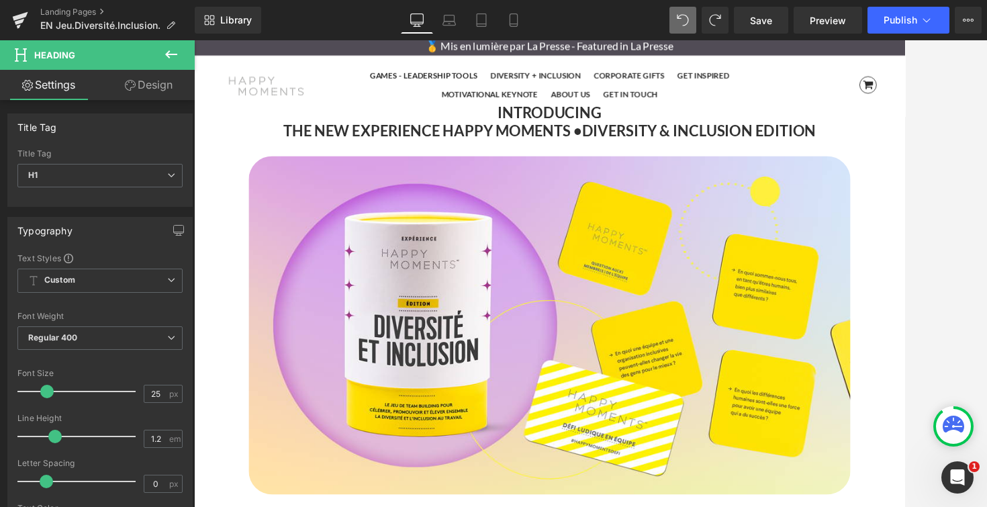
click at [904, 152] on div at bounding box center [590, 273] width 793 height 466
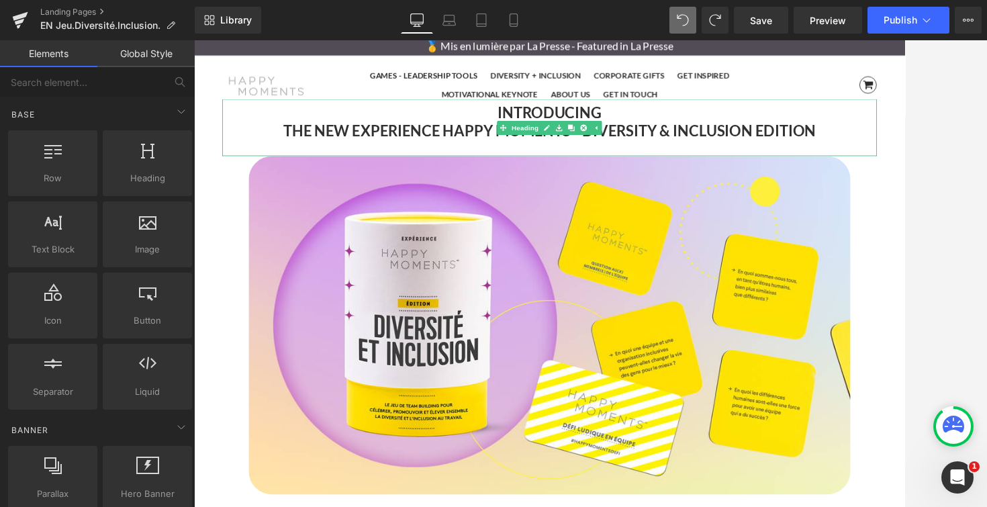
click at [640, 152] on strong "DIVERSITY & INCLUSION EDITION" at bounding box center [770, 143] width 267 height 20
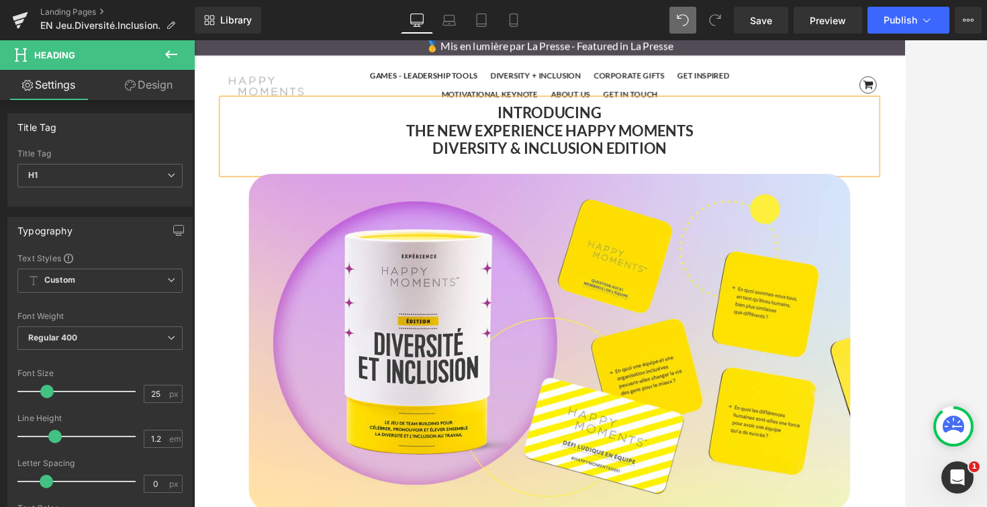
scroll to position [5132, 812]
click at [904, 137] on div at bounding box center [590, 273] width 793 height 466
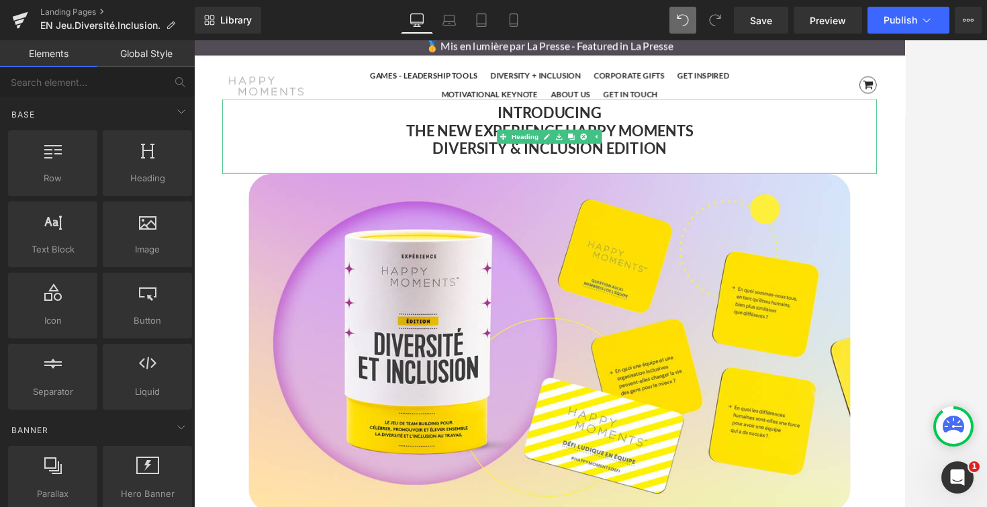
click at [548, 126] on strong "INTRODUCING" at bounding box center [600, 123] width 118 height 20
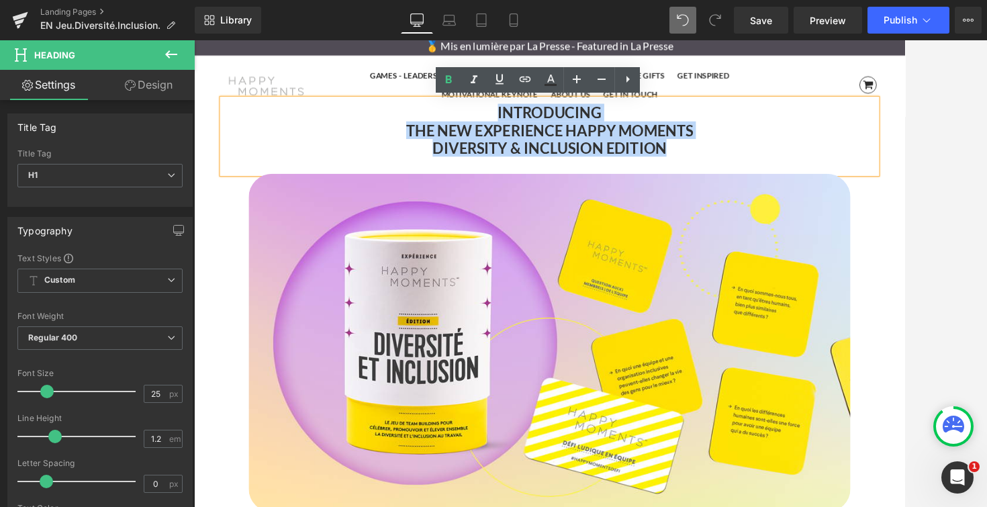
drag, startPoint x: 532, startPoint y: 119, endPoint x: 761, endPoint y: 163, distance: 233.0
click at [761, 163] on div "INTRODUCING THE NEW EXPERIENCE HAPPY MOMENTS DIVERSITY & INCLUSION EDITION" at bounding box center [599, 149] width 747 height 85
copy div "INTRODUCING THE NEW EXPERIENCE HAPPY MOMENTS DIVERSITY & INCLUSION EDITION"
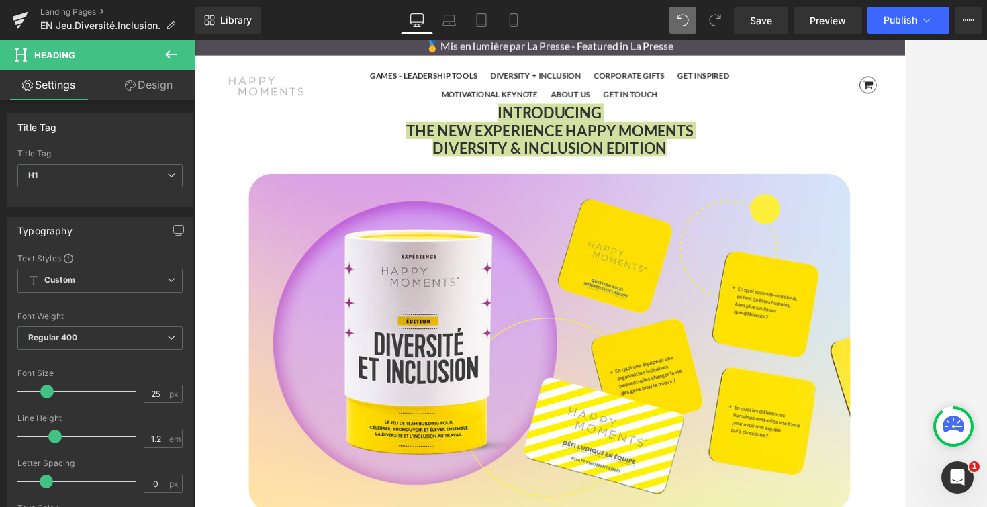
click at [904, 143] on div at bounding box center [590, 273] width 793 height 466
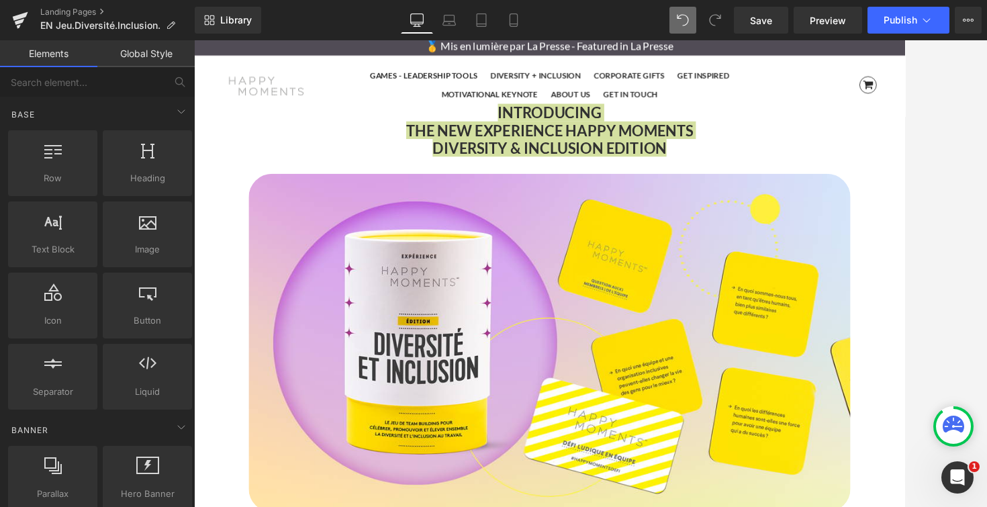
click at [904, 143] on div at bounding box center [590, 273] width 793 height 466
click at [904, 124] on div at bounding box center [590, 273] width 793 height 466
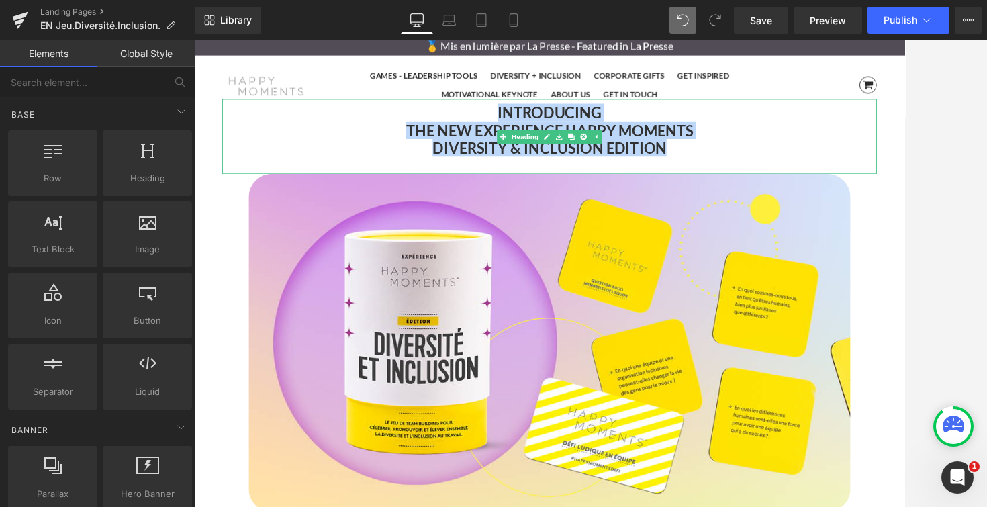
click at [468, 159] on strong "DIVERSITY & INCLUSION EDITION" at bounding box center [599, 163] width 267 height 20
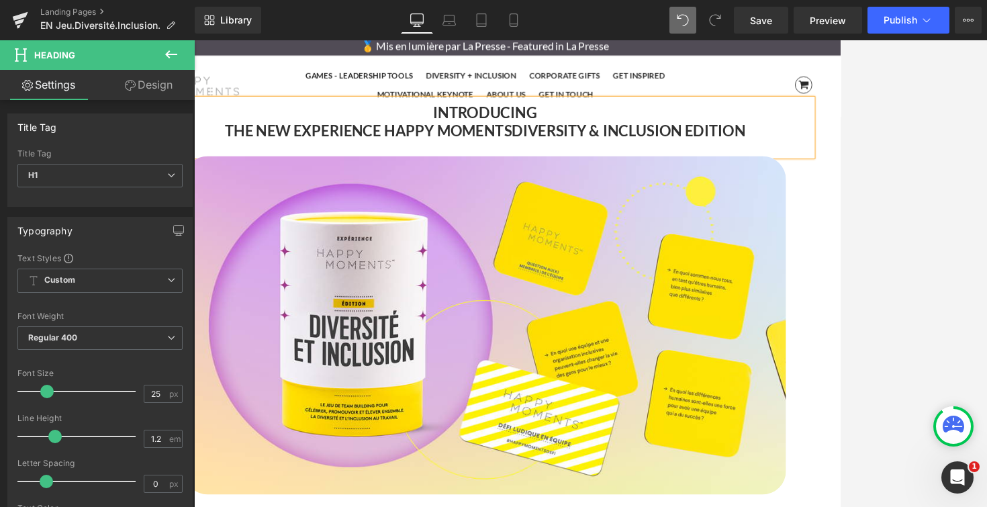
scroll to position [5111, 812]
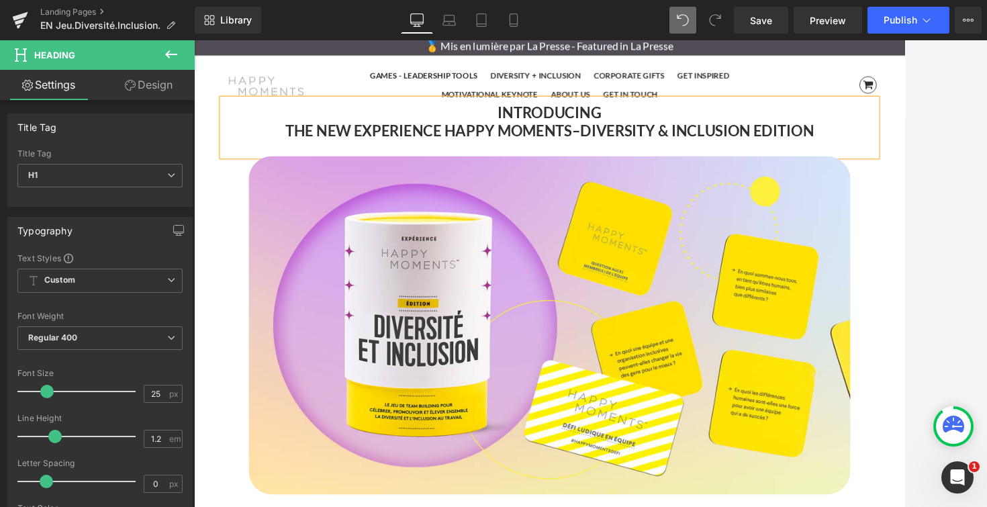
click at [628, 142] on strong "THE NEW EXPERIENCE HAPPY MOMENTS–" at bounding box center [466, 143] width 337 height 20
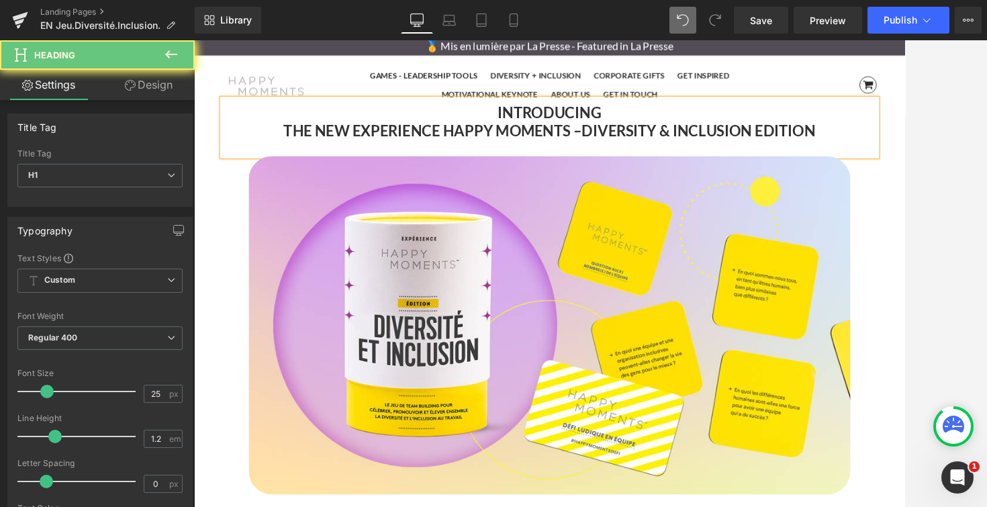
click at [635, 144] on strong "THE NEW EXPERIENCE HAPPY MOMENTS –" at bounding box center [467, 143] width 340 height 20
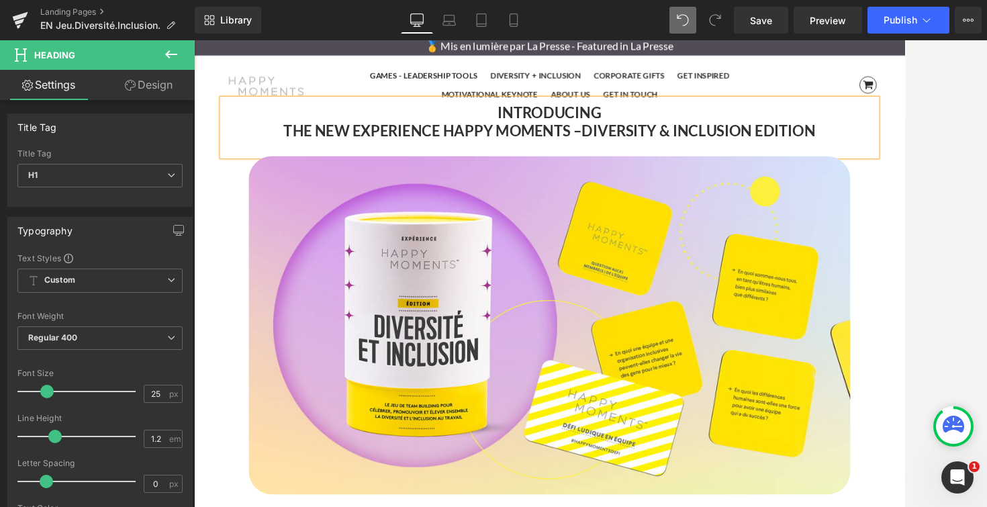
click at [904, 131] on div at bounding box center [590, 273] width 793 height 466
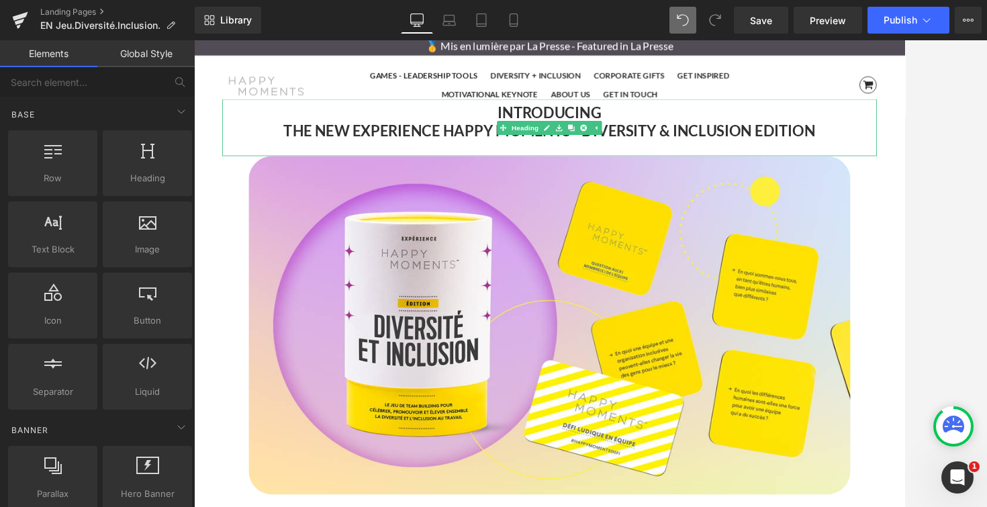
click at [667, 129] on h1 "INTRODUCING" at bounding box center [599, 123] width 747 height 20
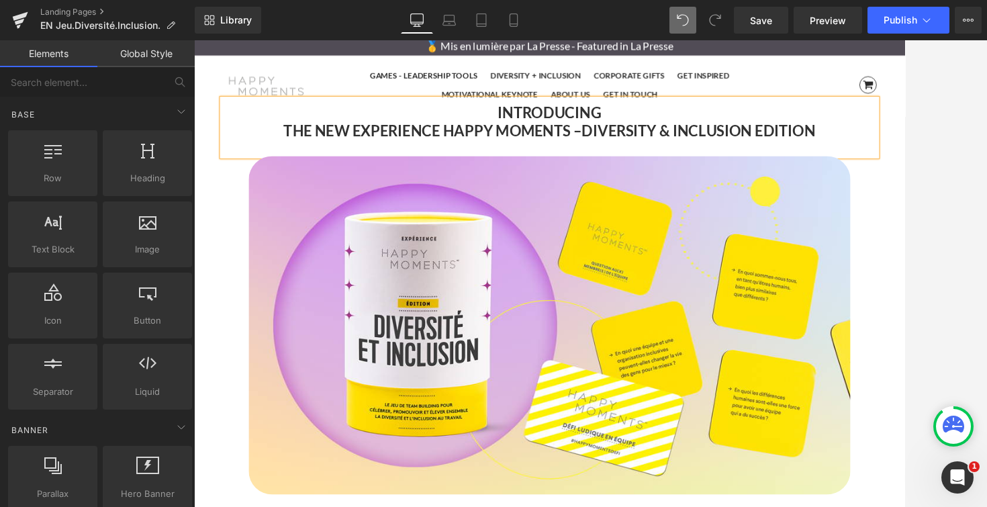
click at [904, 121] on div at bounding box center [590, 273] width 793 height 466
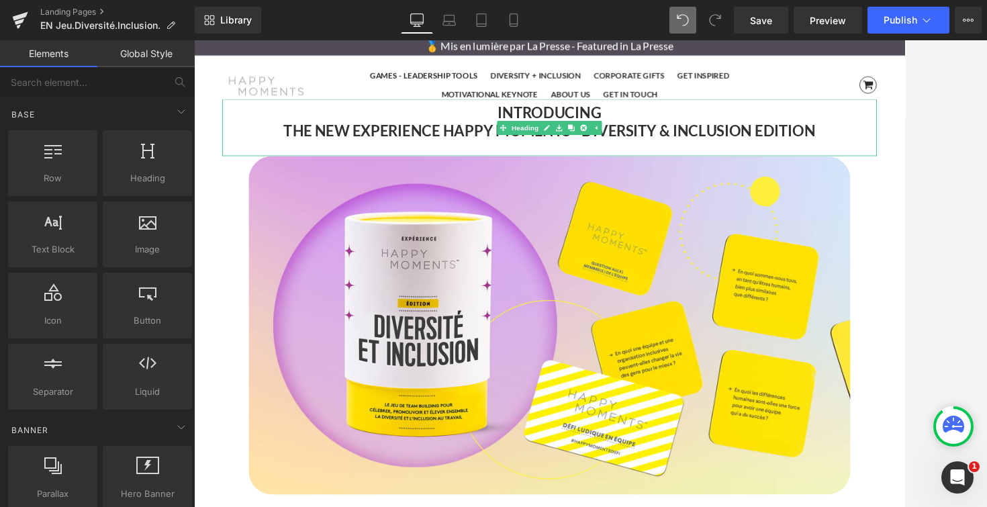
click at [590, 125] on strong "INTRODUCING" at bounding box center [600, 123] width 118 height 20
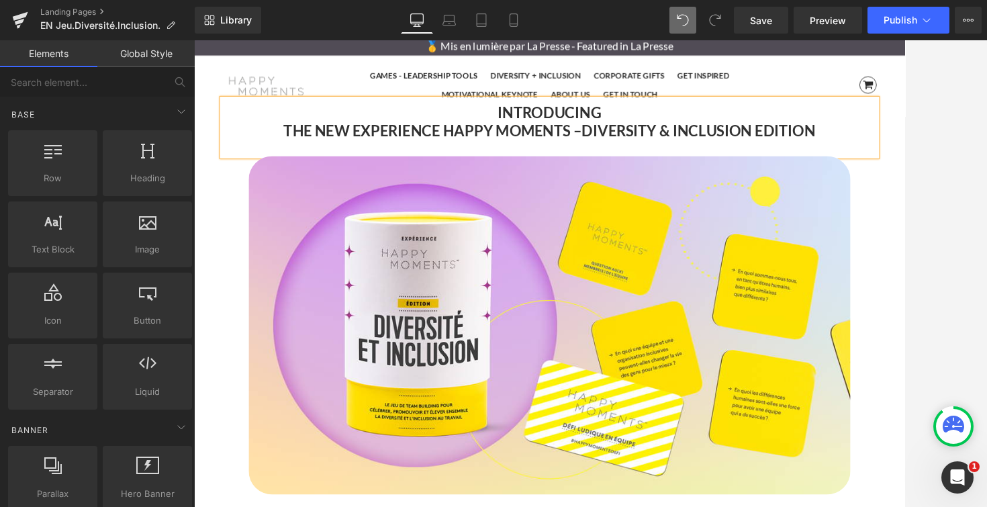
click at [904, 144] on div at bounding box center [590, 273] width 793 height 466
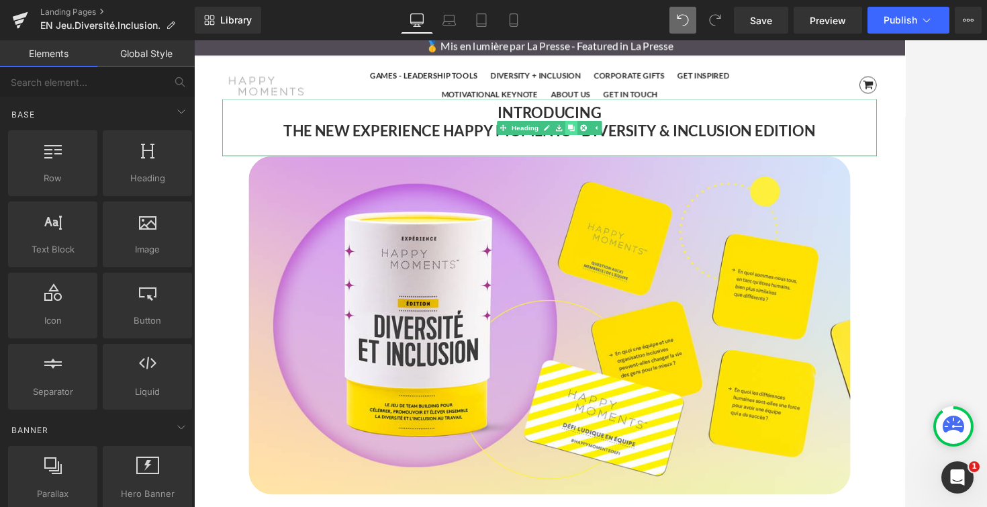
click at [626, 140] on icon at bounding box center [624, 139] width 7 height 7
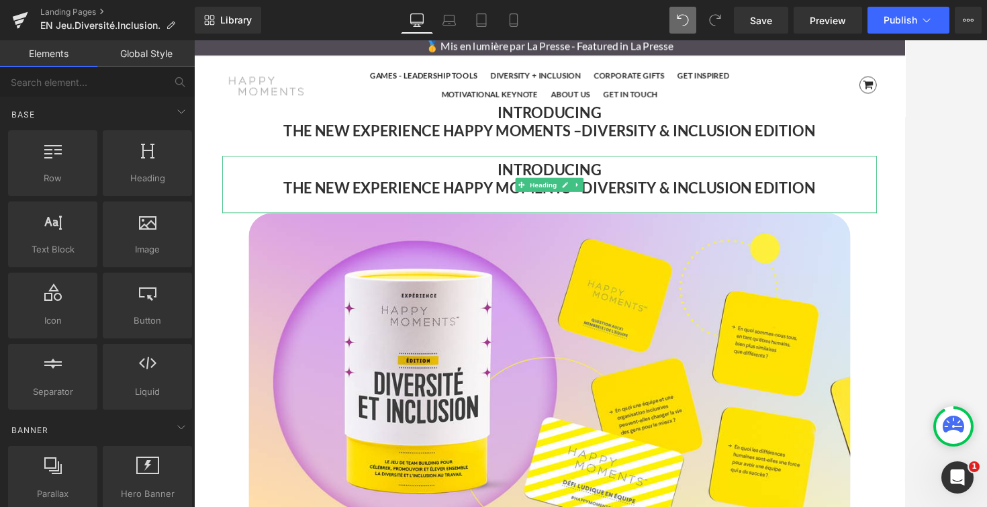
click at [563, 191] on strong "INTRODUCING" at bounding box center [600, 188] width 118 height 20
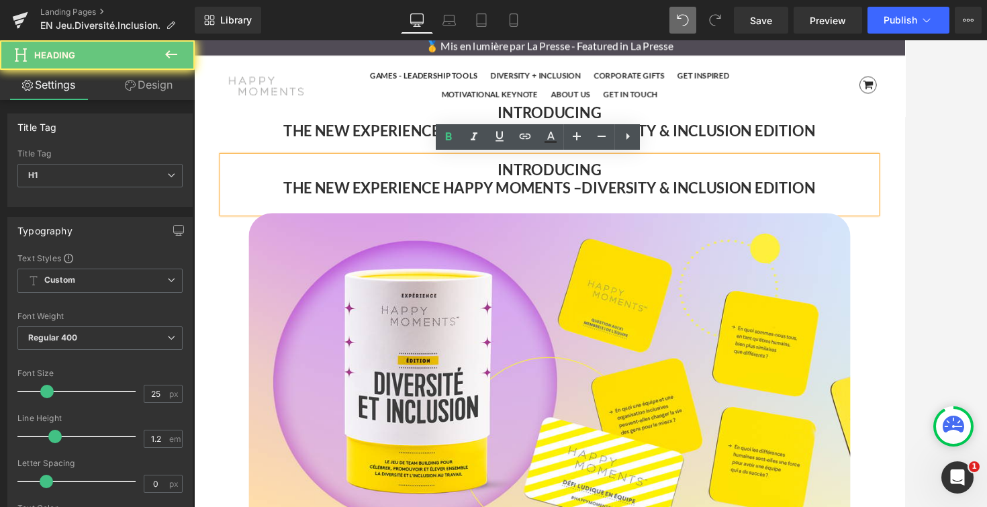
drag, startPoint x: 670, startPoint y: 186, endPoint x: 483, endPoint y: 186, distance: 187.2
click at [483, 186] on h1 "INTRODUCING" at bounding box center [599, 188] width 747 height 20
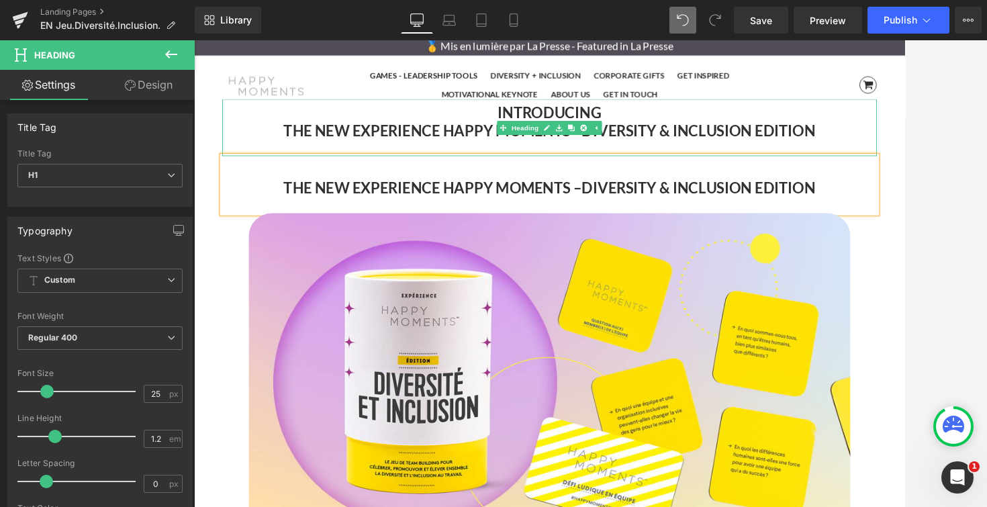
click at [658, 121] on strong "INTRODUCING" at bounding box center [600, 123] width 118 height 20
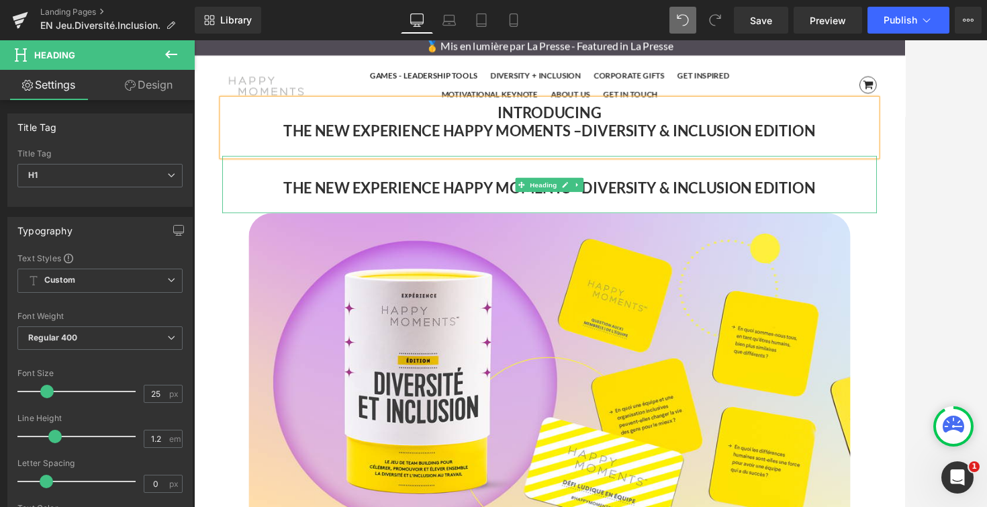
click at [764, 203] on strong "DIVERSITY & INCLUSION EDITION" at bounding box center [770, 208] width 267 height 20
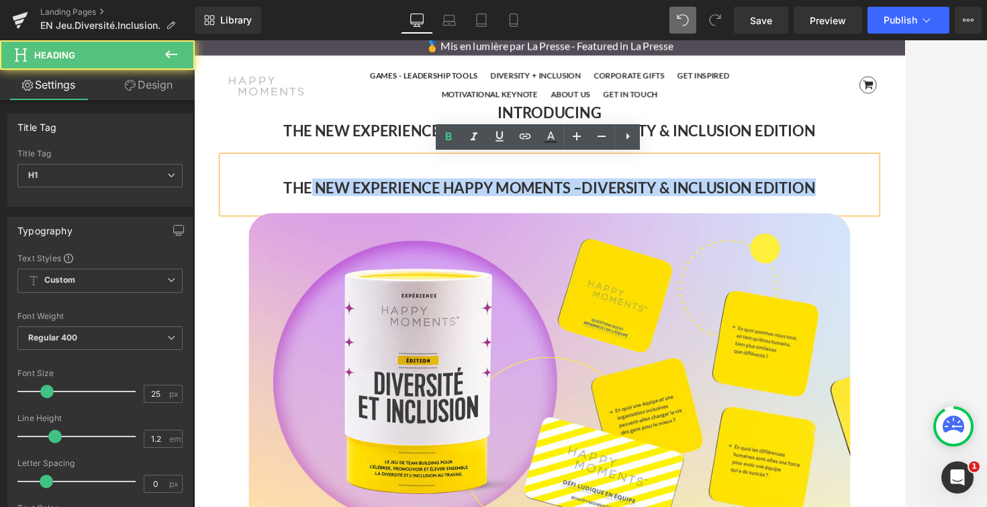
drag, startPoint x: 909, startPoint y: 206, endPoint x: 324, endPoint y: 199, distance: 585.3
click at [324, 199] on h1 "THE NEW EXPERIENCE HAPPY MOMENTS – DIVERSITY & INCLUSION EDITION" at bounding box center [599, 208] width 747 height 20
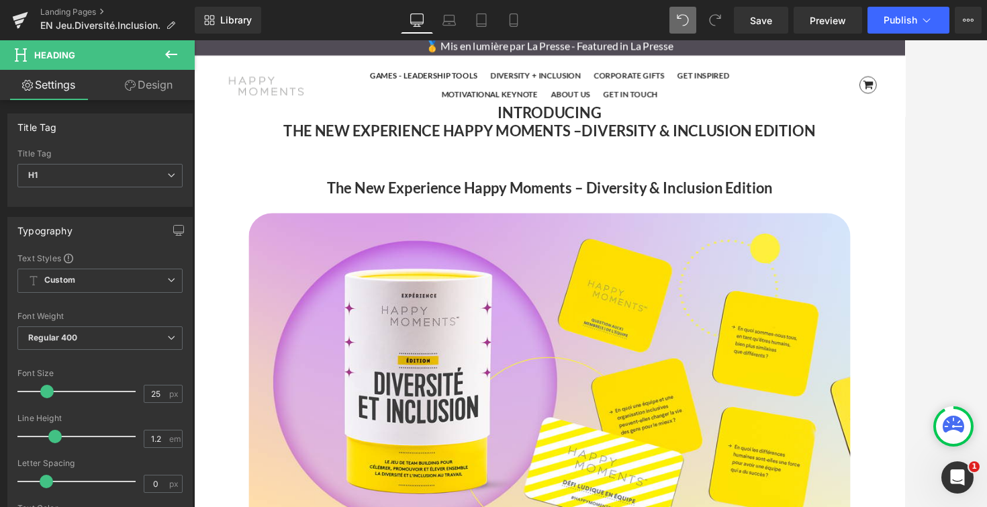
click at [904, 136] on div at bounding box center [590, 273] width 793 height 466
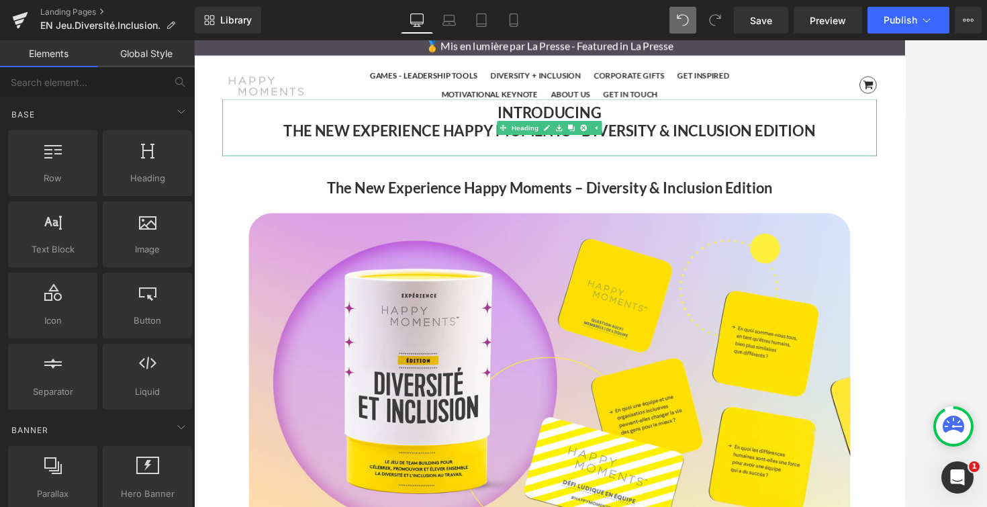
click at [535, 119] on h1 "INTRODUCING" at bounding box center [599, 123] width 747 height 20
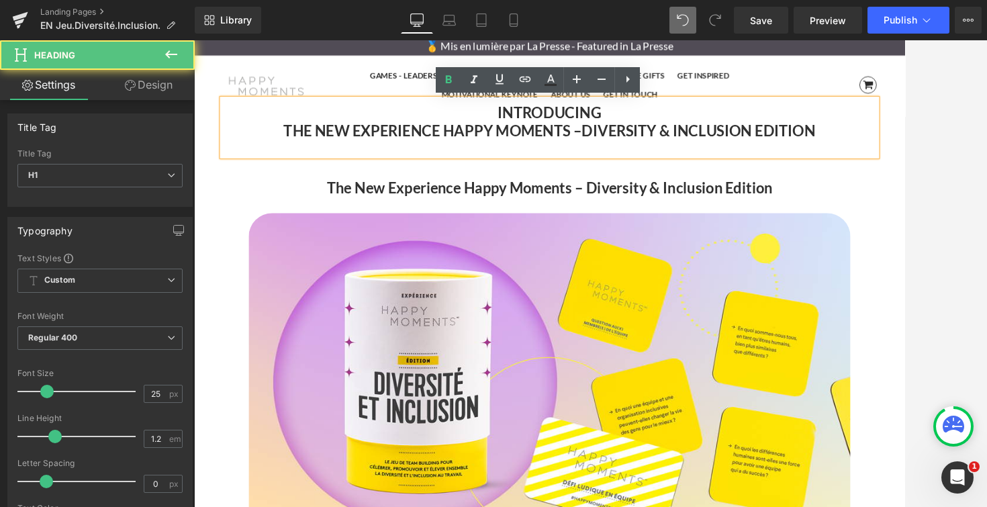
drag, startPoint x: 666, startPoint y: 124, endPoint x: 545, endPoint y: 124, distance: 120.8
click at [545, 124] on h1 "INTRODUCING" at bounding box center [599, 123] width 747 height 20
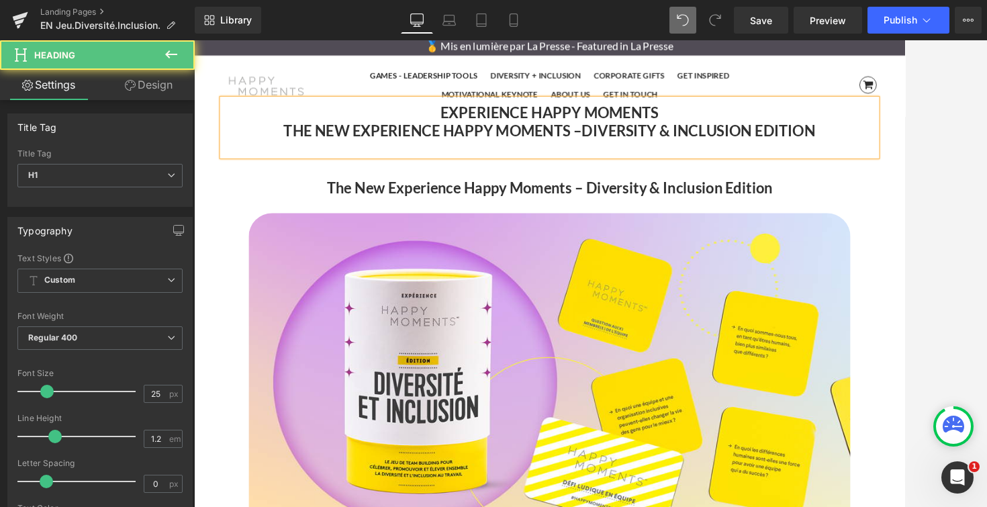
click at [563, 142] on strong "THE NEW EXPERIENCE HAPPY MOMENTS –" at bounding box center [467, 143] width 340 height 20
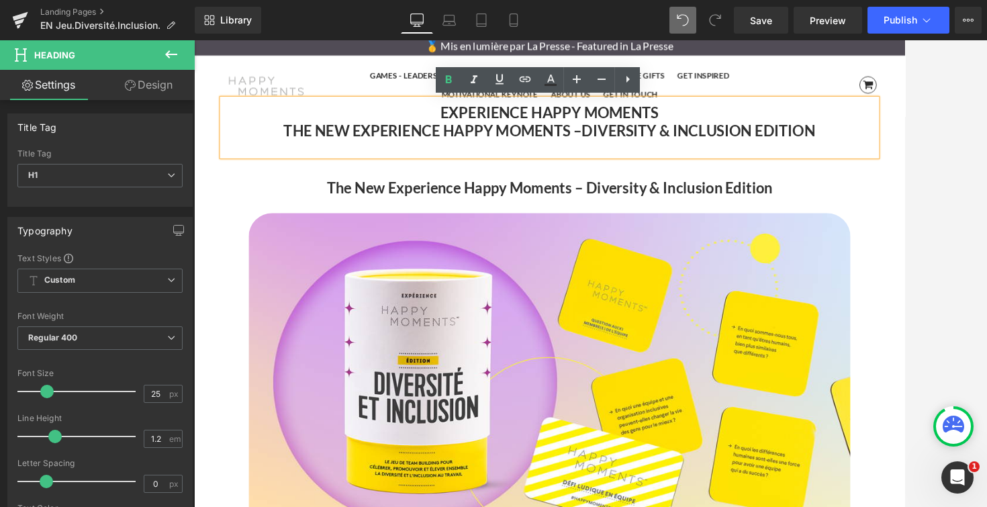
drag, startPoint x: 640, startPoint y: 142, endPoint x: 383, endPoint y: 144, distance: 257.1
click at [383, 144] on h1 "THE NEW EXPERIENCE HAPPY MOMENTS – DIVERSITY & INCLUSION EDITION" at bounding box center [599, 143] width 747 height 20
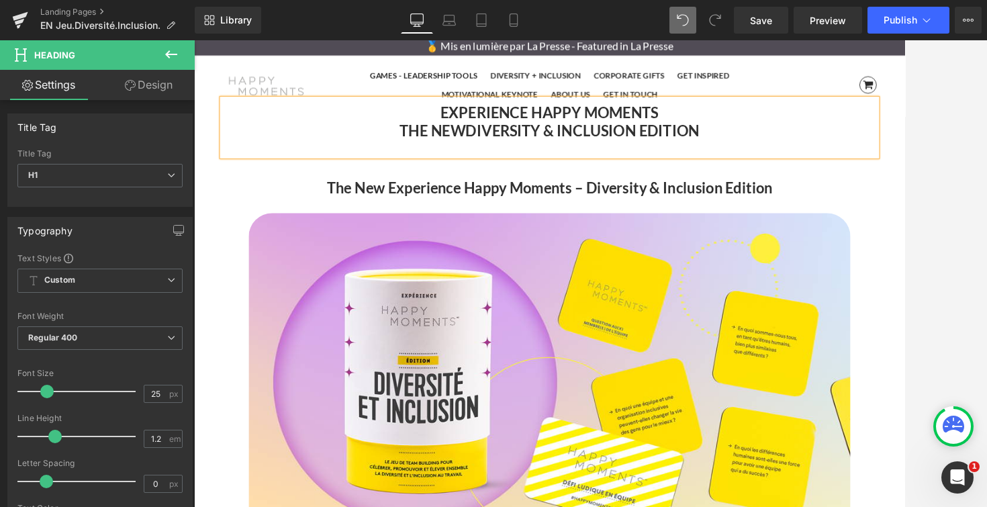
click at [429, 141] on strong "THE NEW" at bounding box center [466, 143] width 75 height 20
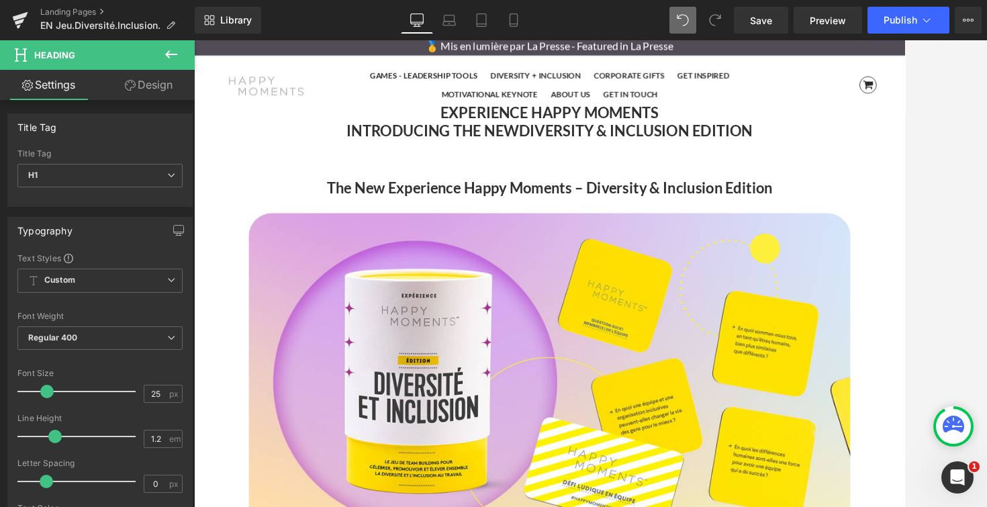
click at [904, 159] on div at bounding box center [590, 273] width 793 height 466
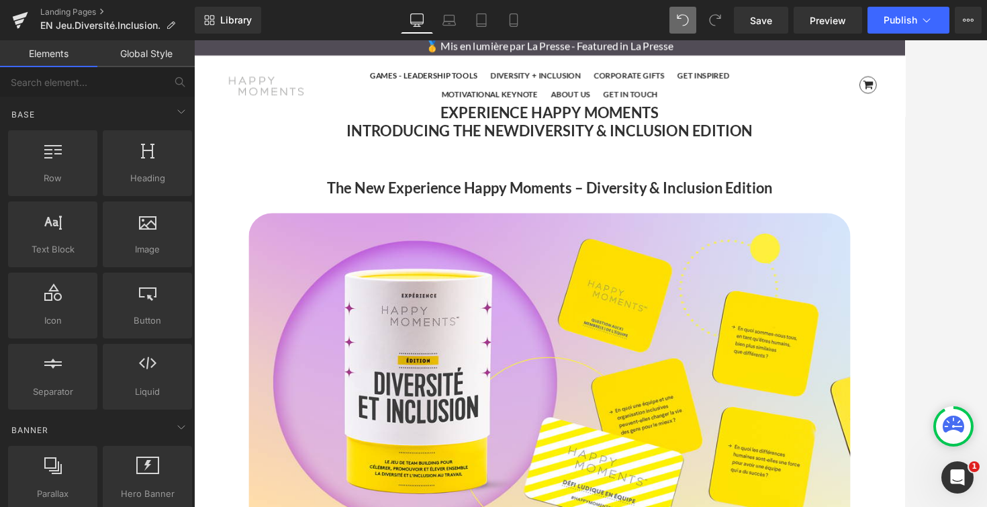
click at [487, 116] on b "EXPERIENCE HAPPY MOMENTS" at bounding box center [600, 123] width 249 height 20
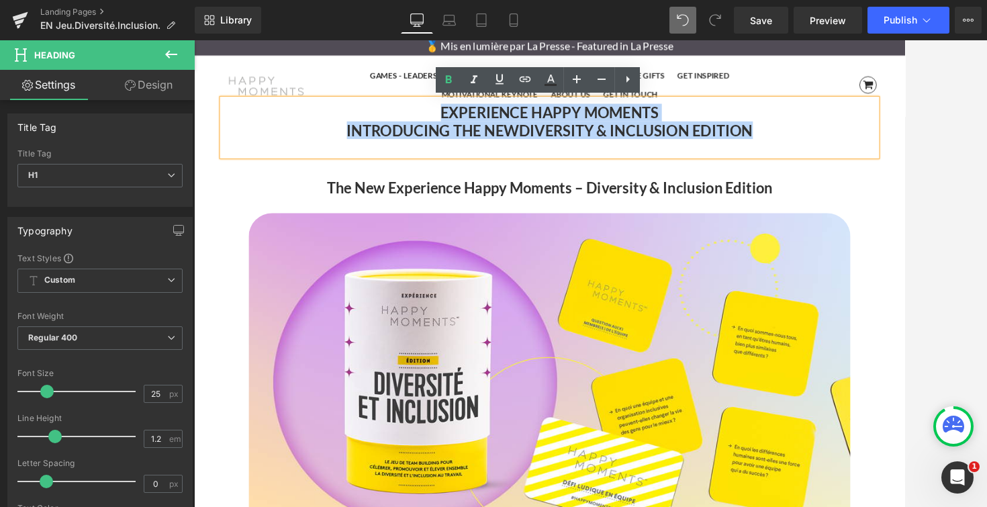
drag, startPoint x: 470, startPoint y: 119, endPoint x: 903, endPoint y: 156, distance: 435.2
click at [903, 156] on div "EXPERIENCE HAPPY MOMENTS INTRODUCING THE NEW DIVERSITY & INCLUSION EDITION" at bounding box center [599, 139] width 747 height 65
copy div "EXPERIENCE HAPPY MOMENTS INTRODUCING THE NEW DIVERSITY & INCLUSION EDITION"
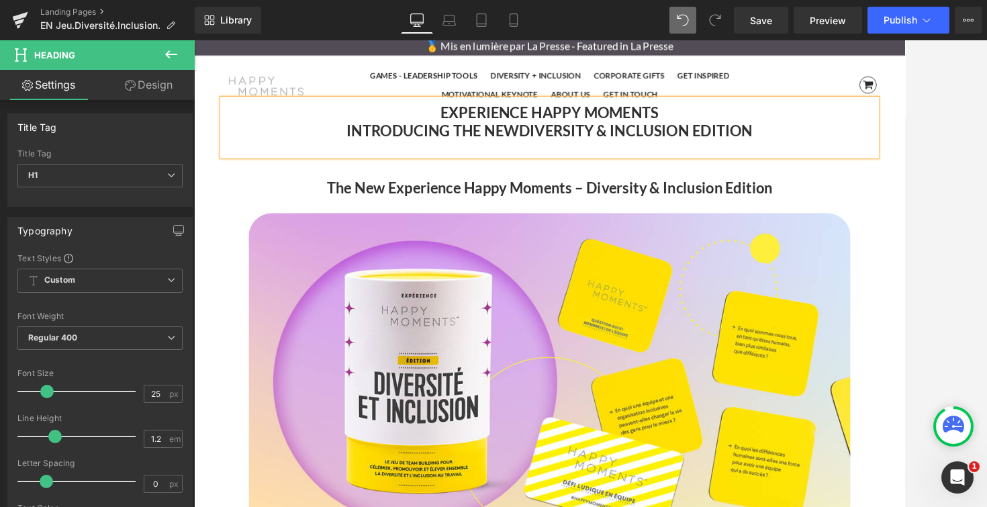
click at [458, 152] on strong "INTRODUCING THE NEW" at bounding box center [466, 143] width 197 height 20
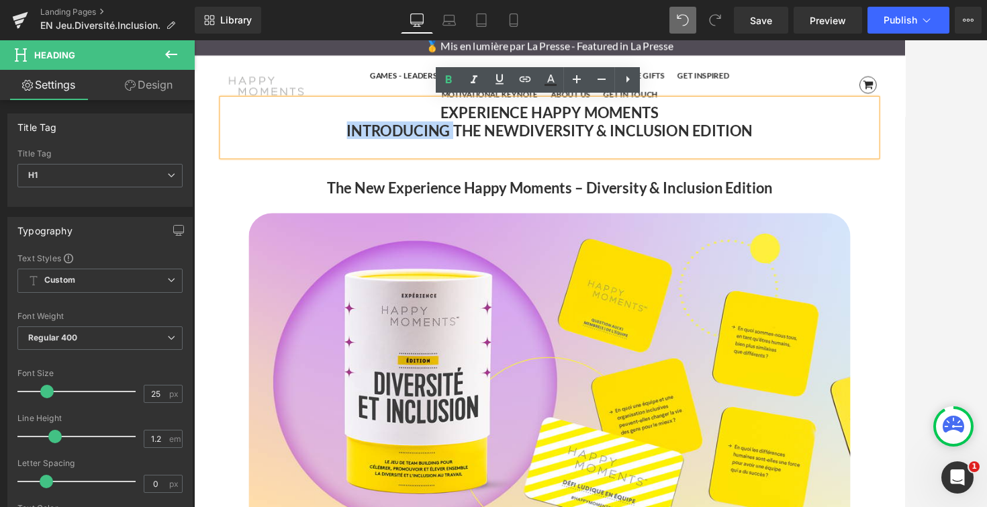
drag, startPoint x: 488, startPoint y: 142, endPoint x: 358, endPoint y: 142, distance: 130.2
click at [358, 142] on h1 "INTRODUCING THE NEW DIVERSITY & INCLUSION EDITION" at bounding box center [599, 143] width 747 height 20
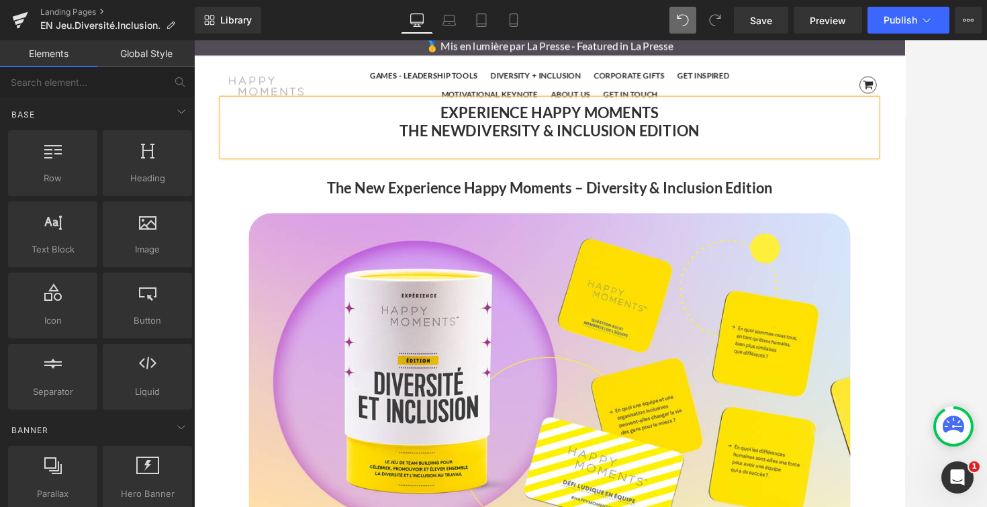
click at [904, 198] on div at bounding box center [590, 273] width 793 height 466
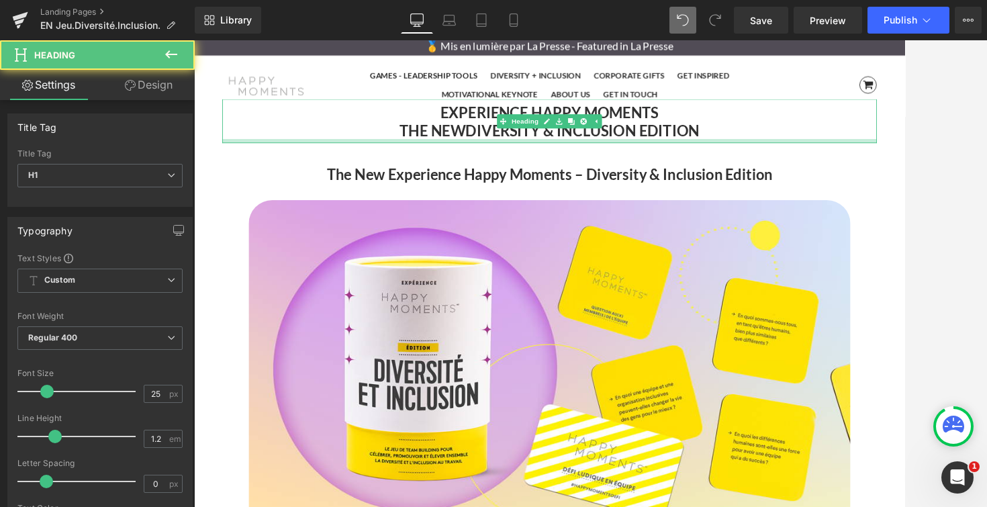
drag, startPoint x: 737, startPoint y: 170, endPoint x: 758, endPoint y: 153, distance: 27.7
click at [737, 153] on div at bounding box center [599, 155] width 747 height 5
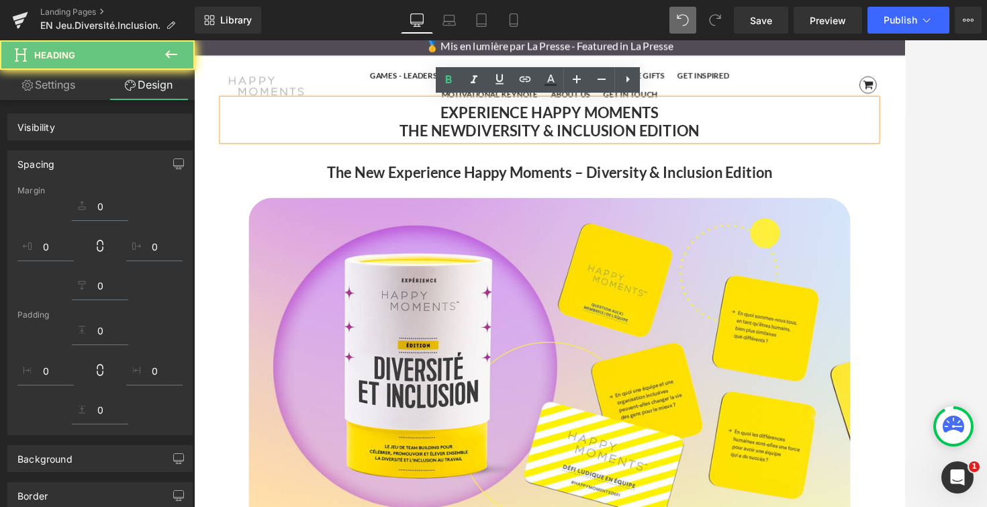
scroll to position [5159, 812]
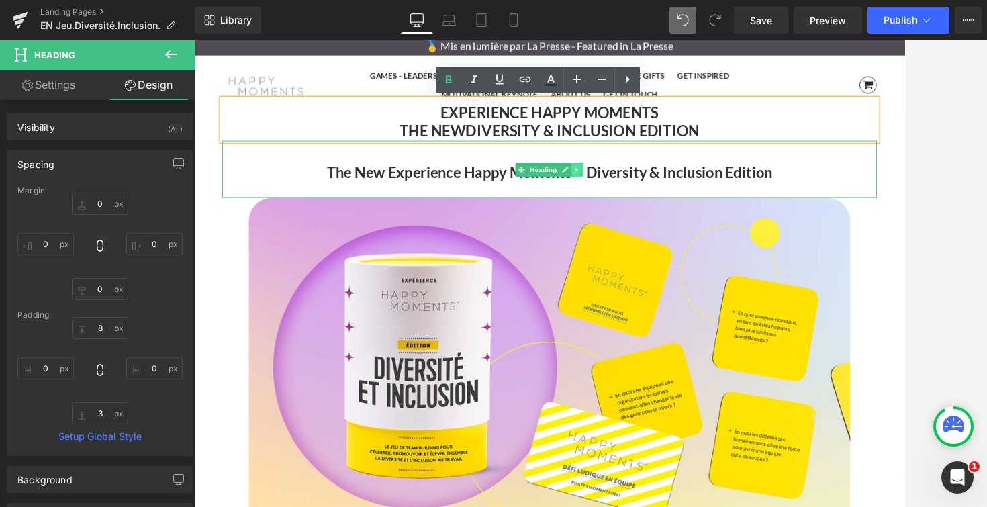
click at [633, 186] on icon at bounding box center [631, 188] width 7 height 8
click at [641, 187] on icon at bounding box center [639, 187] width 7 height 7
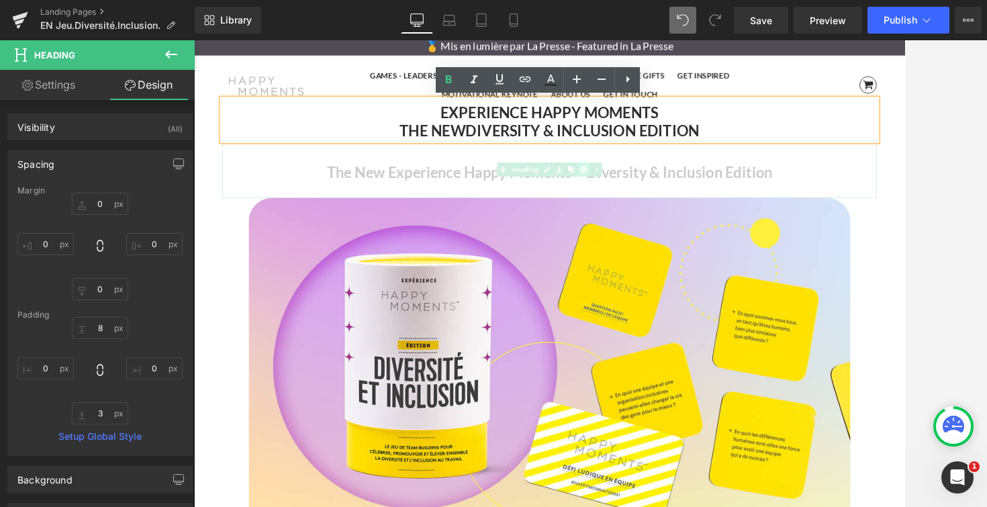
scroll to position [5094, 812]
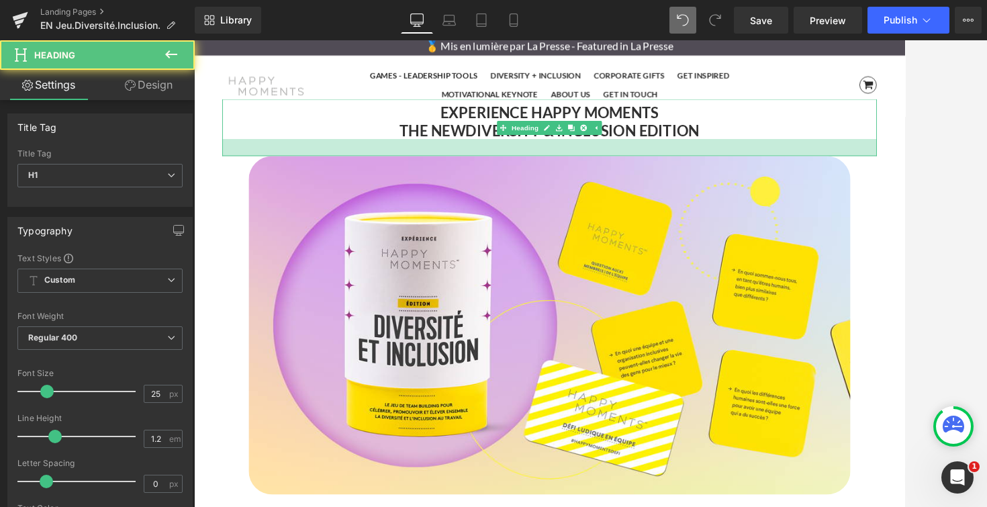
scroll to position [5113, 812]
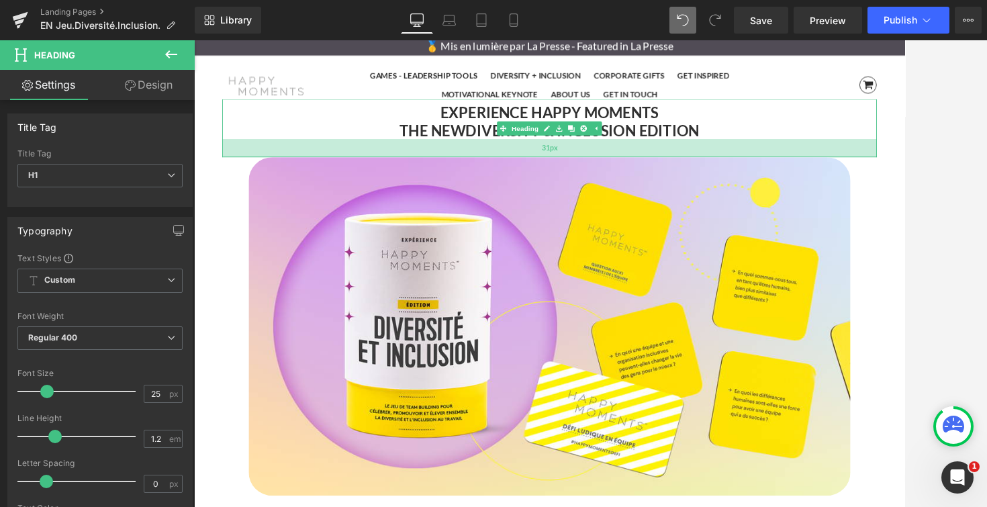
drag, startPoint x: 960, startPoint y: 154, endPoint x: 959, endPoint y: 172, distance: 18.8
click at [904, 172] on div "31px" at bounding box center [599, 163] width 747 height 21
click at [904, 134] on div at bounding box center [590, 273] width 793 height 466
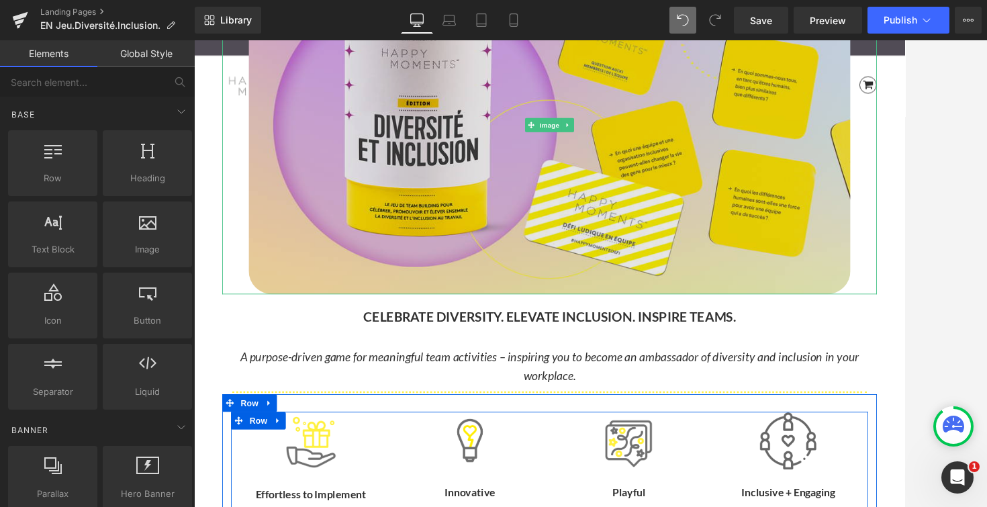
scroll to position [0, 0]
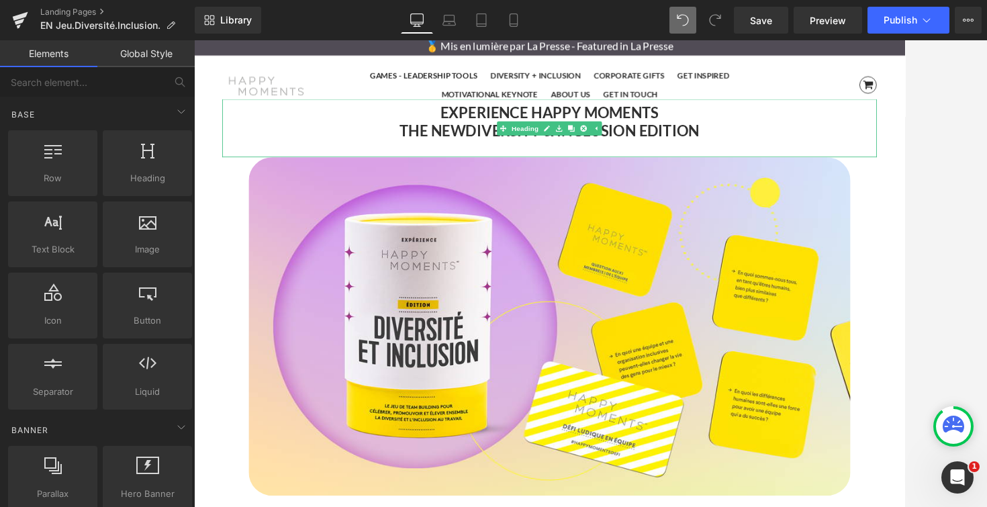
click at [481, 141] on strong "THE NEW" at bounding box center [466, 143] width 75 height 20
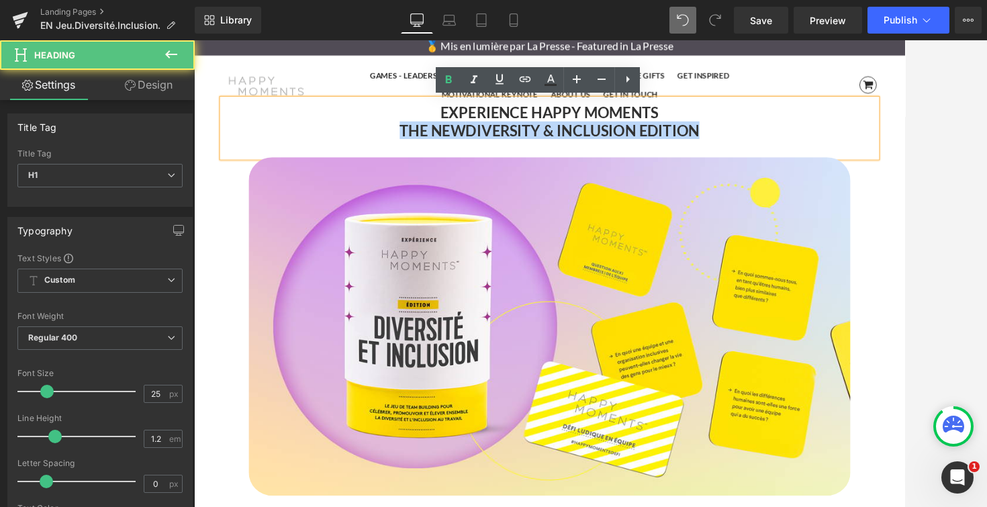
drag, startPoint x: 423, startPoint y: 145, endPoint x: 832, endPoint y: 145, distance: 408.7
click at [832, 145] on h1 "THE NEW DIVERSITY & INCLUSION EDITION" at bounding box center [599, 143] width 747 height 20
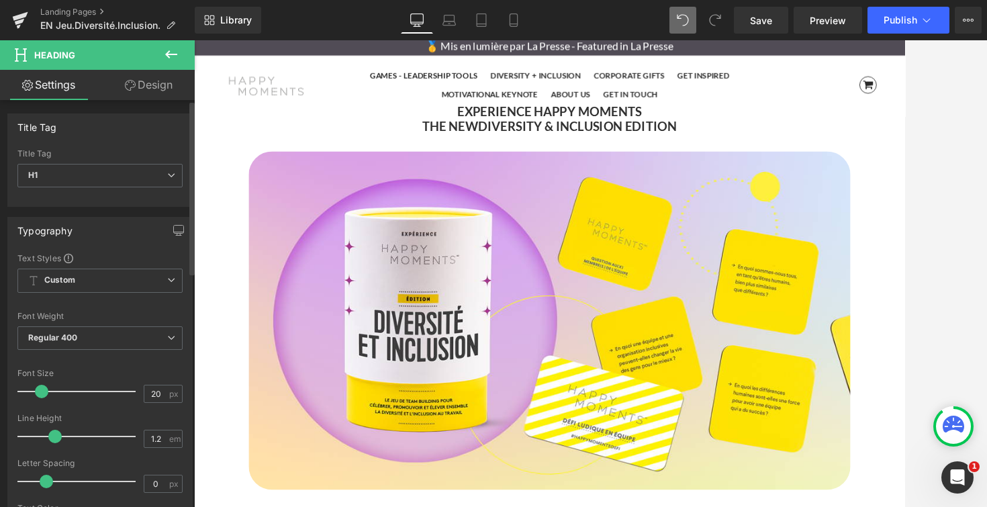
scroll to position [5105, 812]
type input "22"
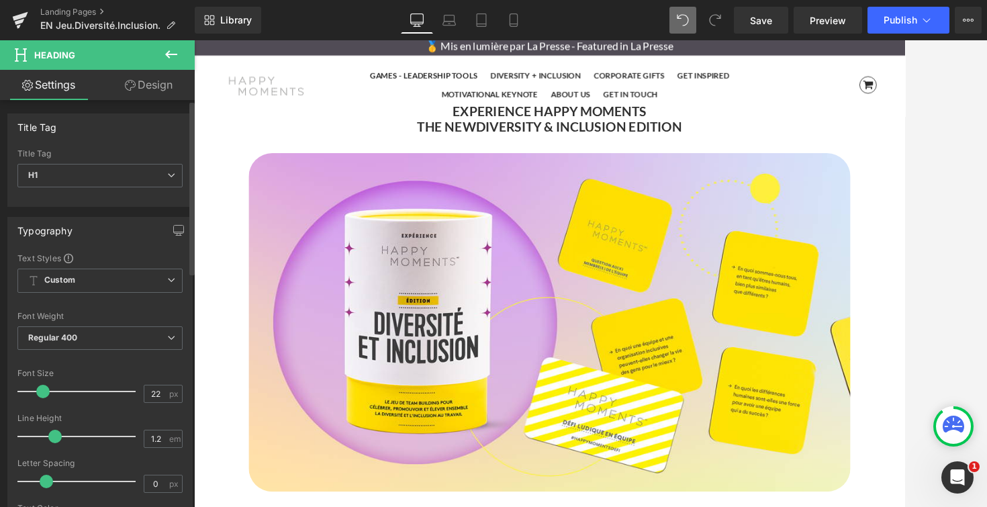
click at [40, 391] on span at bounding box center [42, 391] width 13 height 13
click at [904, 136] on div at bounding box center [590, 273] width 793 height 466
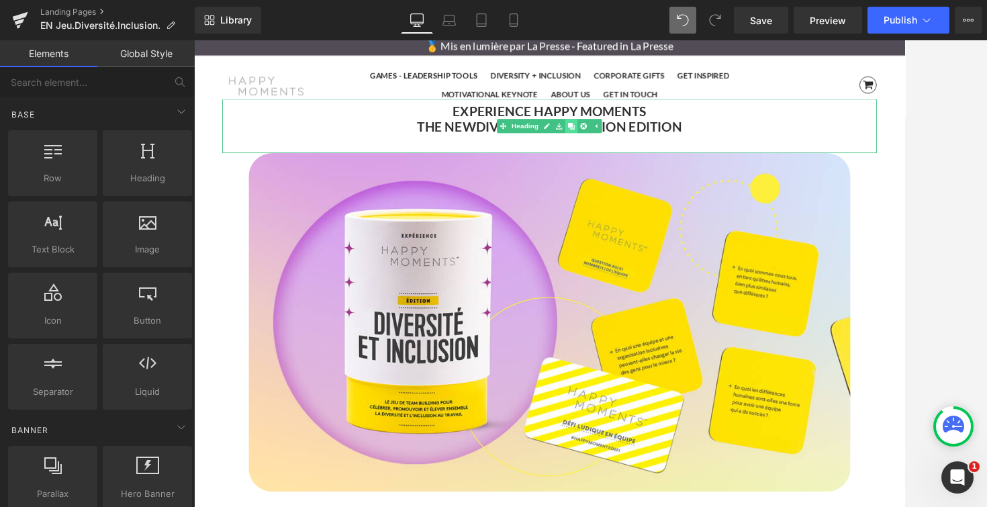
click at [626, 140] on icon at bounding box center [624, 137] width 7 height 7
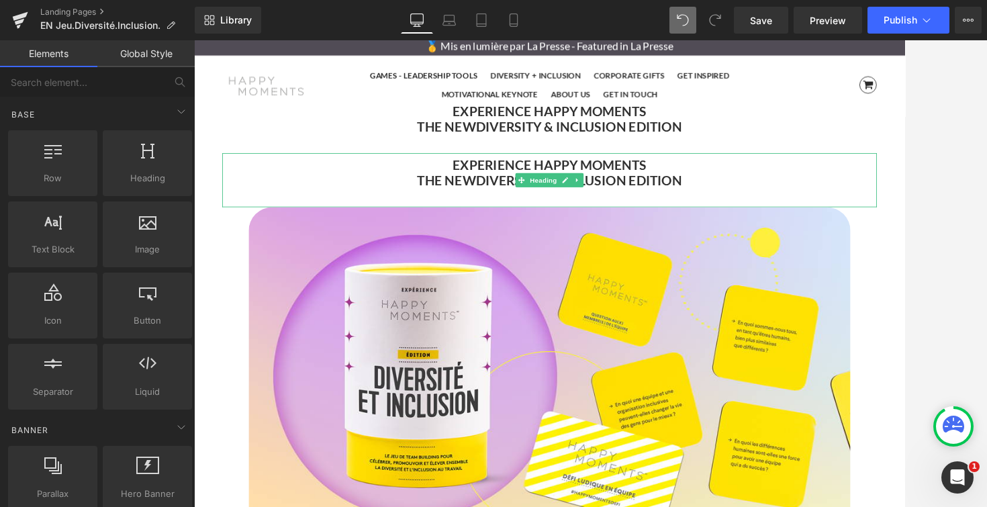
click at [556, 187] on b "EXPERIENCE HAPPY MOMENTS" at bounding box center [599, 183] width 221 height 18
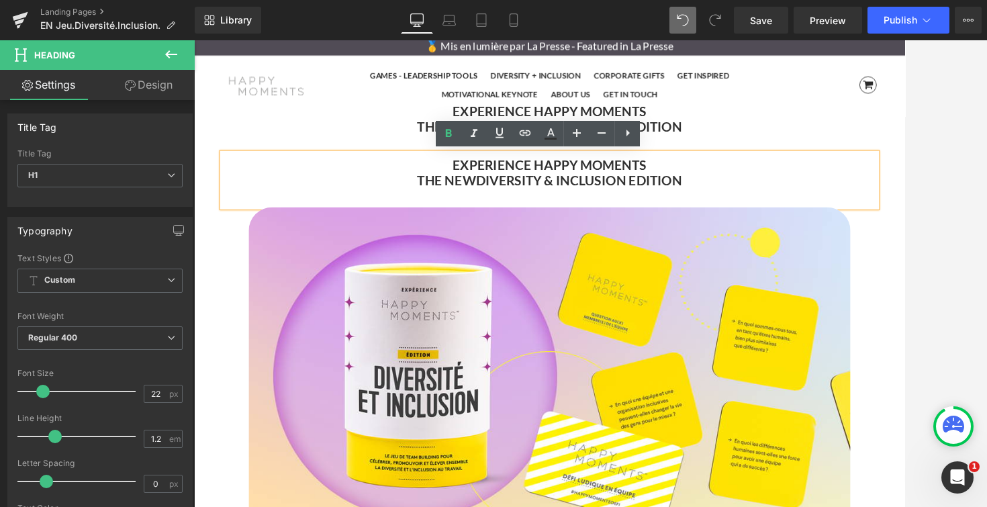
drag, startPoint x: 717, startPoint y: 178, endPoint x: 432, endPoint y: 179, distance: 285.2
click at [432, 179] on h1 "EXPERIENCE HAPPY MOMENTS" at bounding box center [599, 182] width 747 height 17
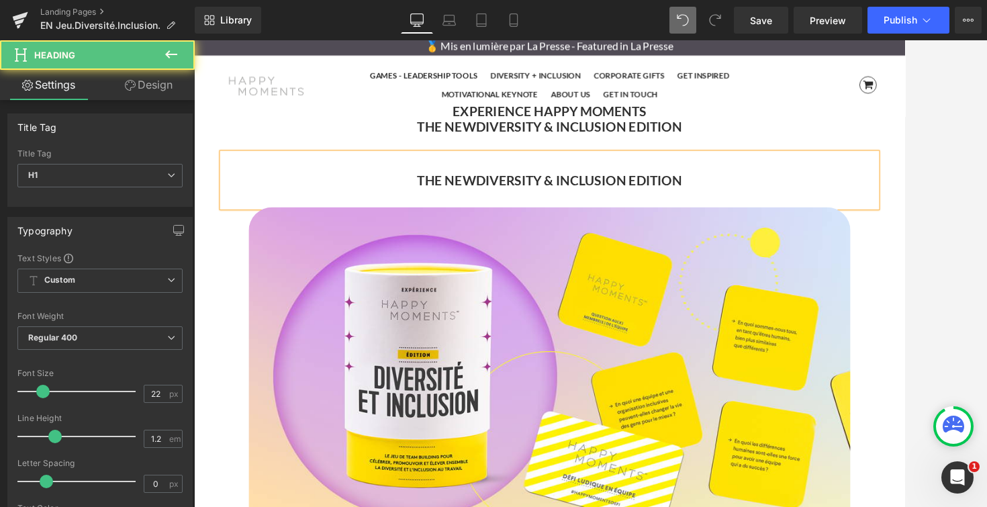
click at [448, 199] on h1 "THE NEW DIVERSITY & INCLUSION EDITION" at bounding box center [599, 200] width 747 height 17
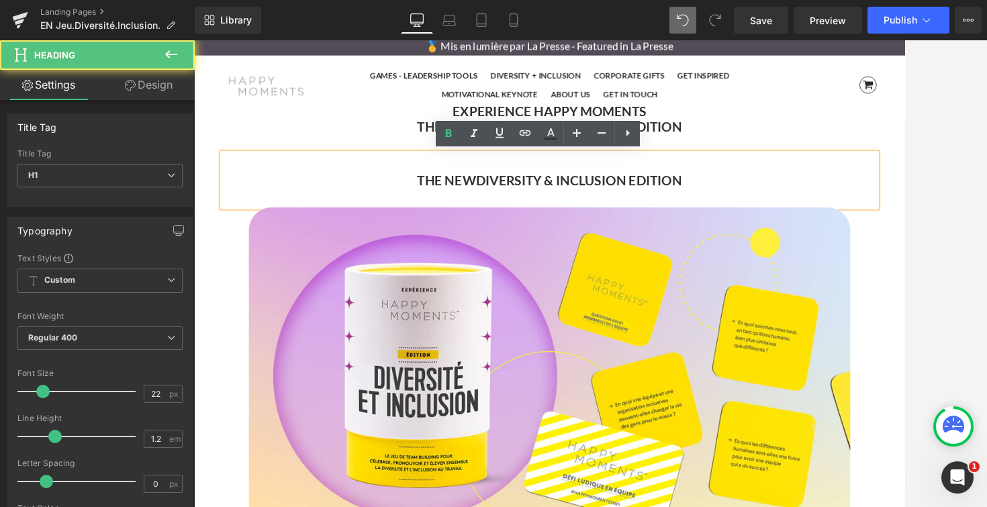
scroll to position [7, 7]
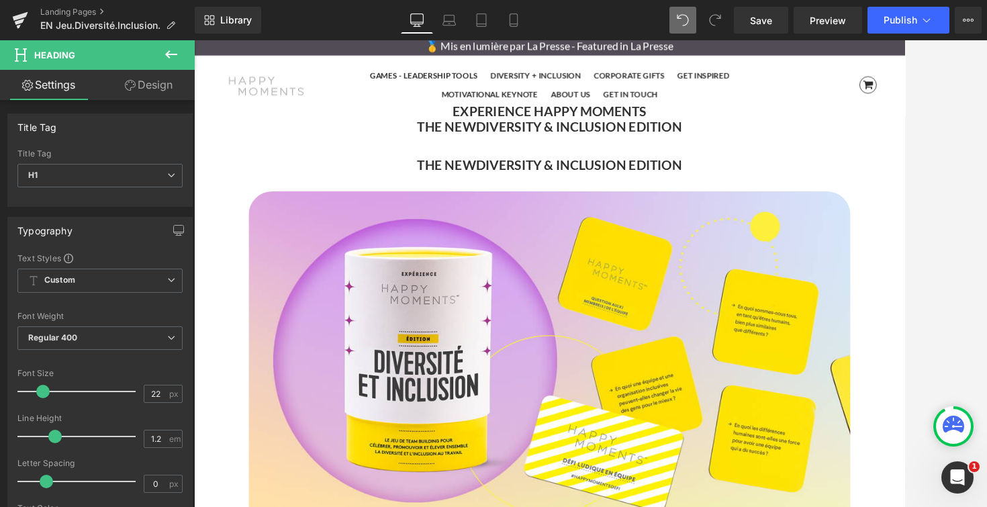
click at [904, 121] on div at bounding box center [590, 273] width 793 height 466
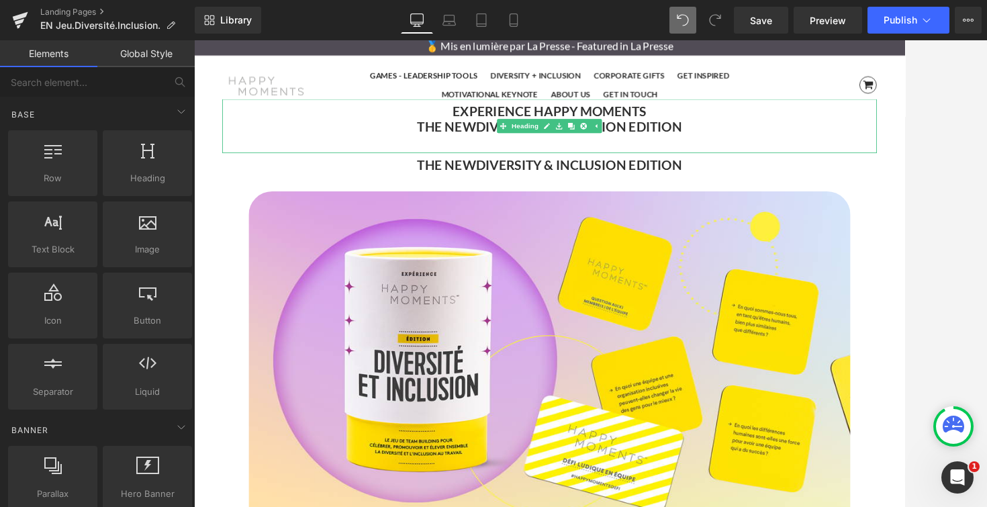
click at [512, 125] on b "EXPERIENCE HAPPY MOMENTS" at bounding box center [599, 121] width 221 height 18
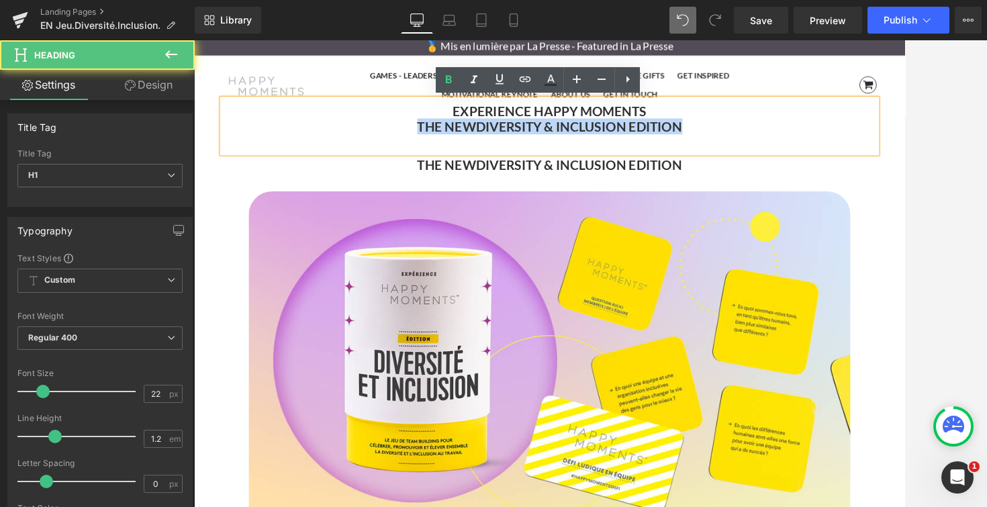
drag, startPoint x: 757, startPoint y: 138, endPoint x: 414, endPoint y: 134, distance: 343.0
click at [414, 135] on h1 "THE NEW DIVERSITY & INCLUSION EDITION" at bounding box center [599, 138] width 747 height 17
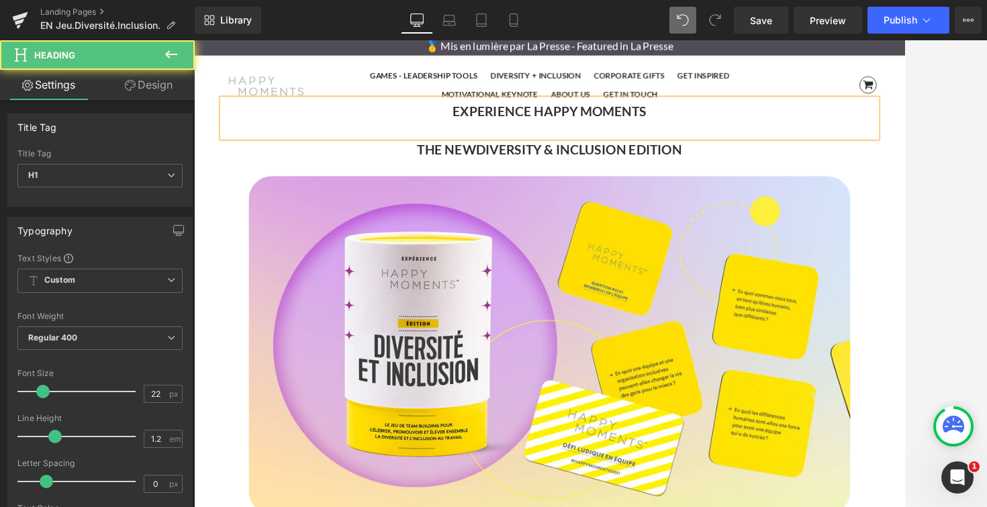
click at [531, 139] on div "EXPERIENCE HAPPY MOMENTS" at bounding box center [599, 129] width 747 height 44
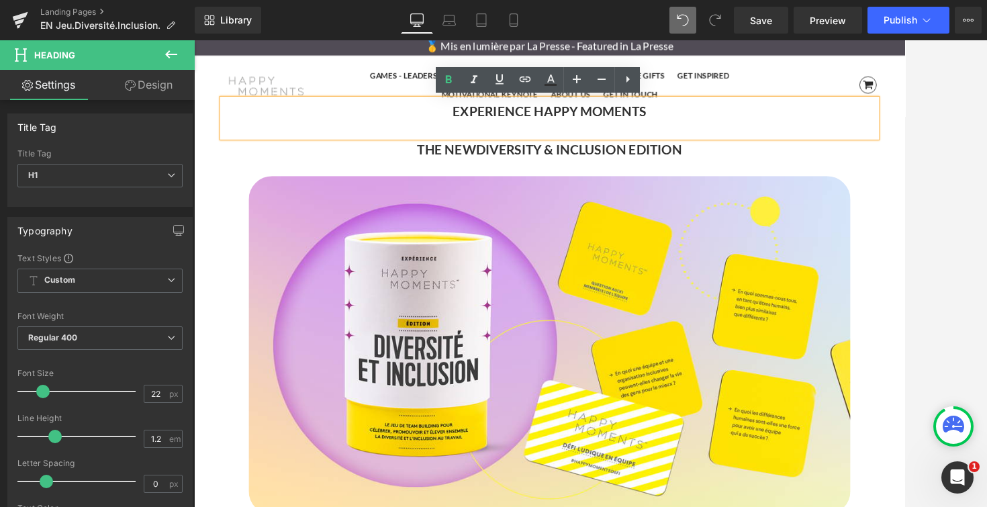
click at [530, 143] on div "EXPERIENCE HAPPY MOMENTS" at bounding box center [599, 129] width 747 height 44
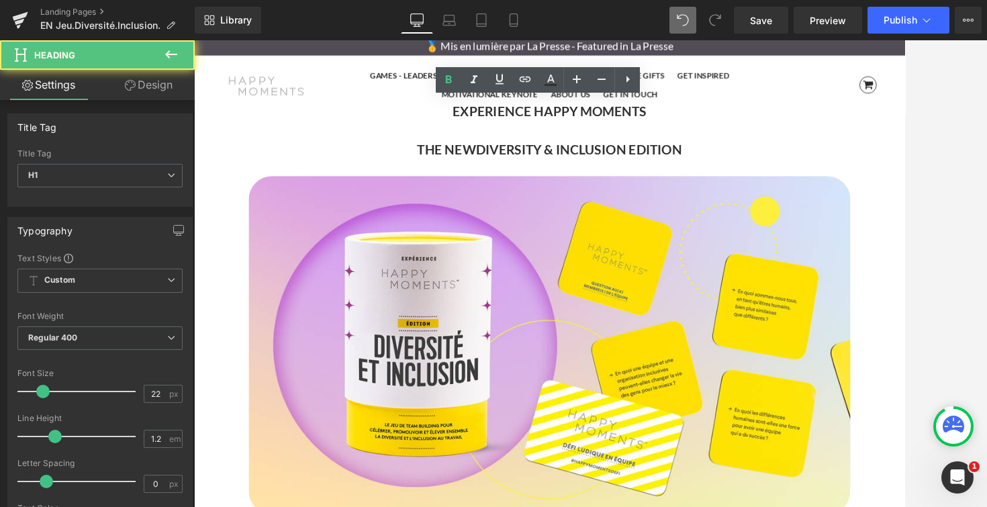
click at [904, 186] on div at bounding box center [590, 273] width 793 height 466
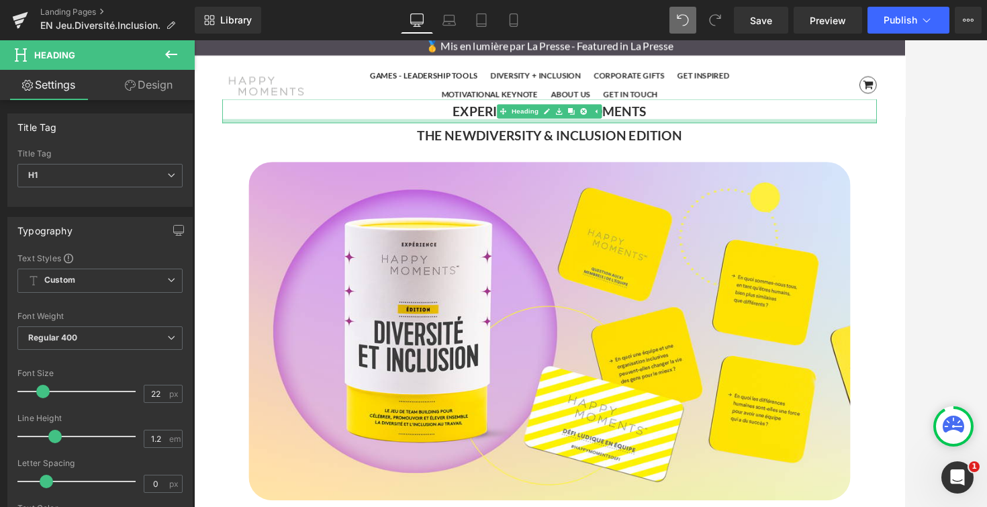
scroll to position [5115, 812]
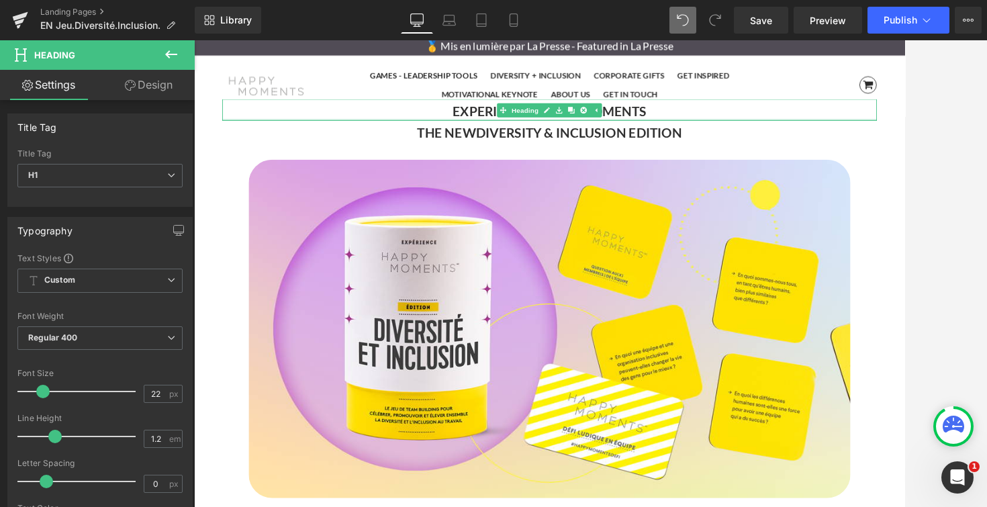
drag, startPoint x: 717, startPoint y: 137, endPoint x: 719, endPoint y: 126, distance: 10.8
click at [719, 126] on div "EXPERIENCE HAPPY MOMENTS Heading" at bounding box center [599, 119] width 747 height 25
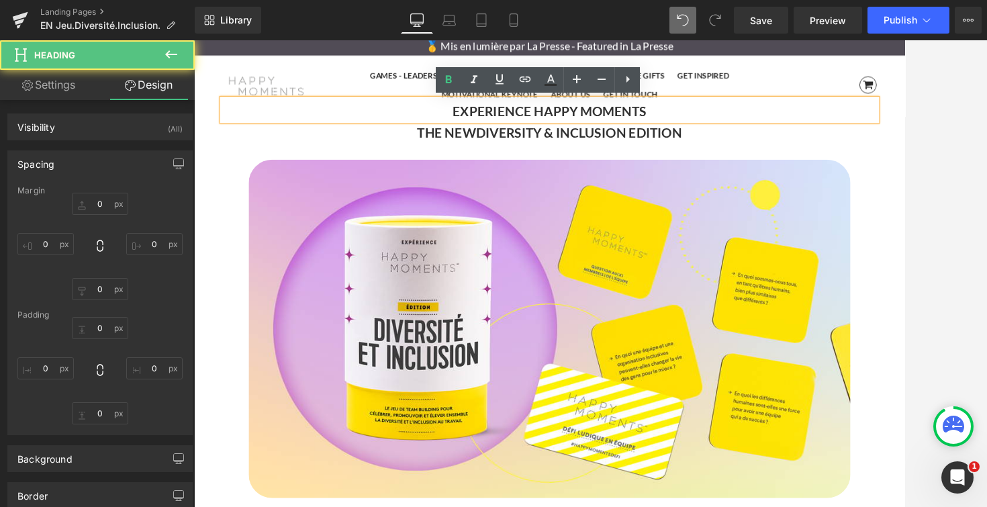
type input "0"
type input "8"
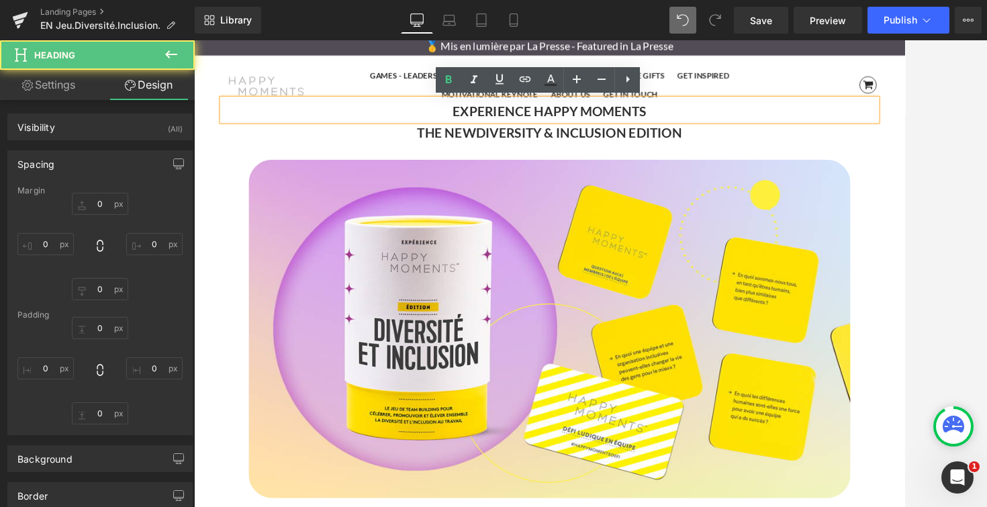
type input "0"
type input "3"
type input "0"
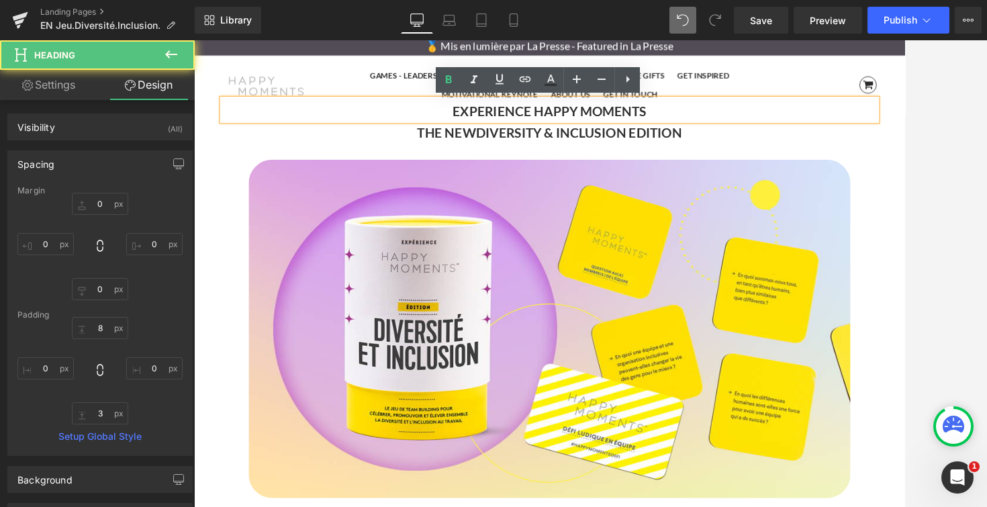
click at [433, 145] on h1 "THE NEW DIVERSITY & INCLUSION EDITION" at bounding box center [599, 146] width 747 height 17
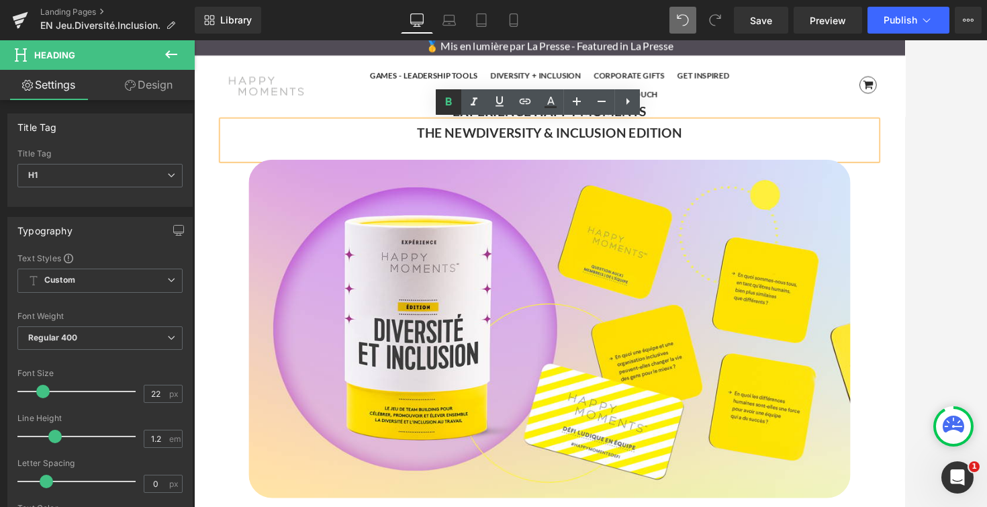
click at [451, 109] on icon at bounding box center [448, 102] width 16 height 16
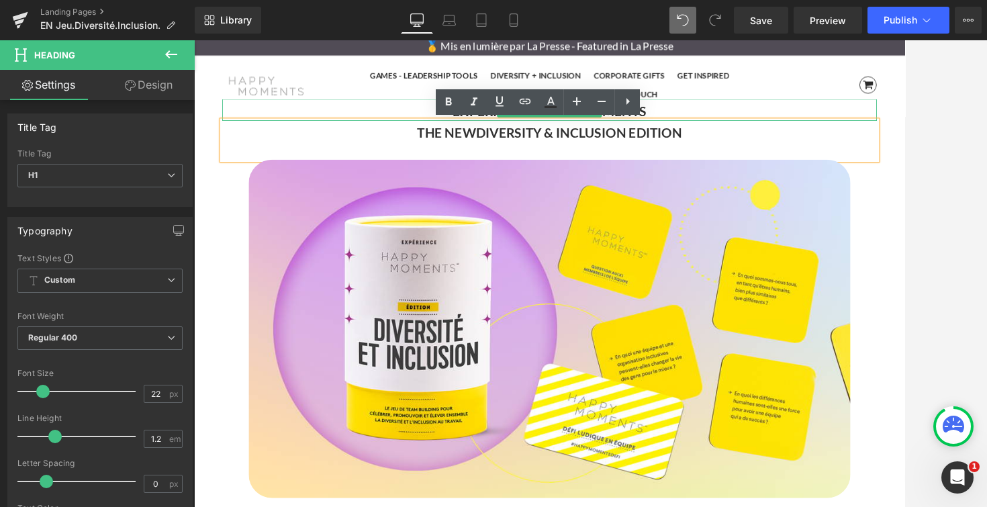
click at [442, 119] on h1 "EXPERIENCE HAPPY MOMENTS" at bounding box center [599, 121] width 747 height 17
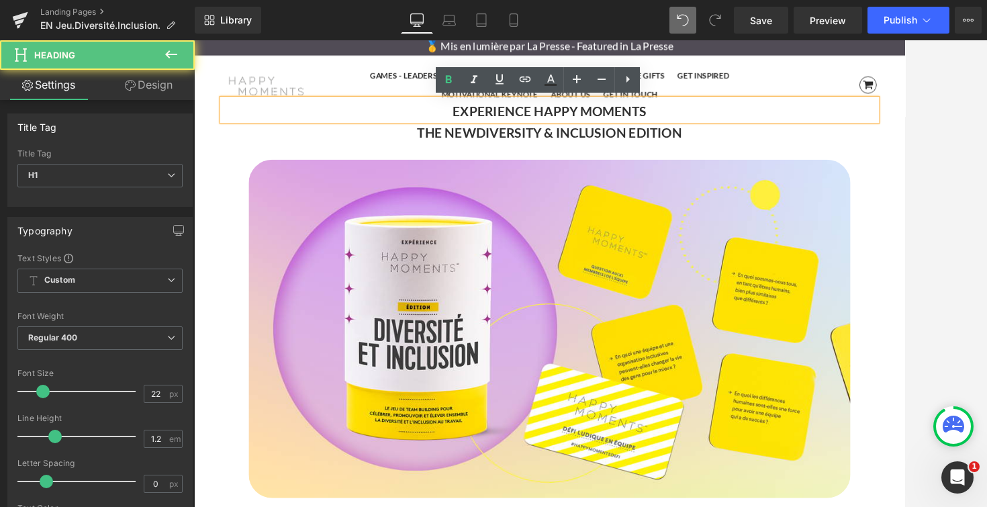
drag, startPoint x: 470, startPoint y: 119, endPoint x: 769, endPoint y: 118, distance: 298.7
click at [769, 119] on h1 "EXPERIENCE HAPPY MOMENTS" at bounding box center [599, 121] width 747 height 17
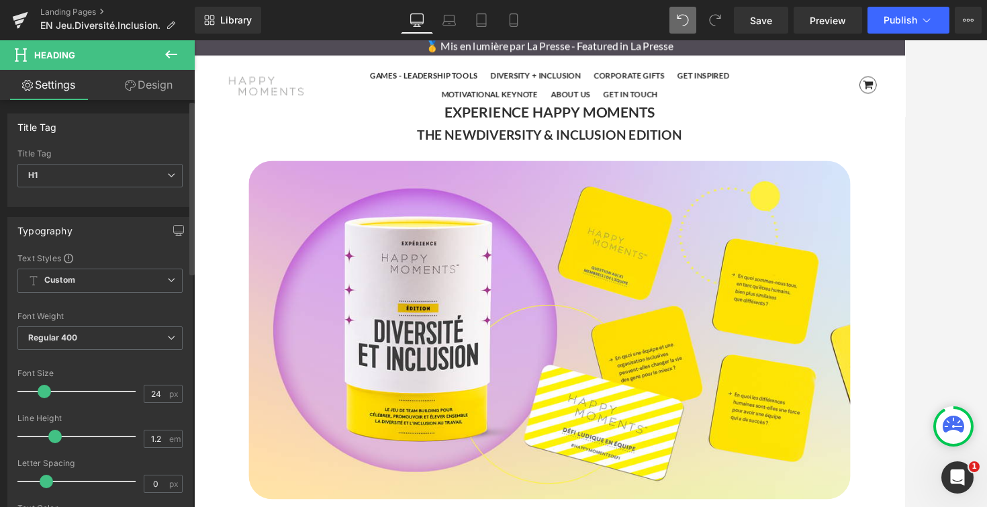
scroll to position [5117, 812]
type input "25"
click at [44, 389] on span at bounding box center [46, 391] width 13 height 13
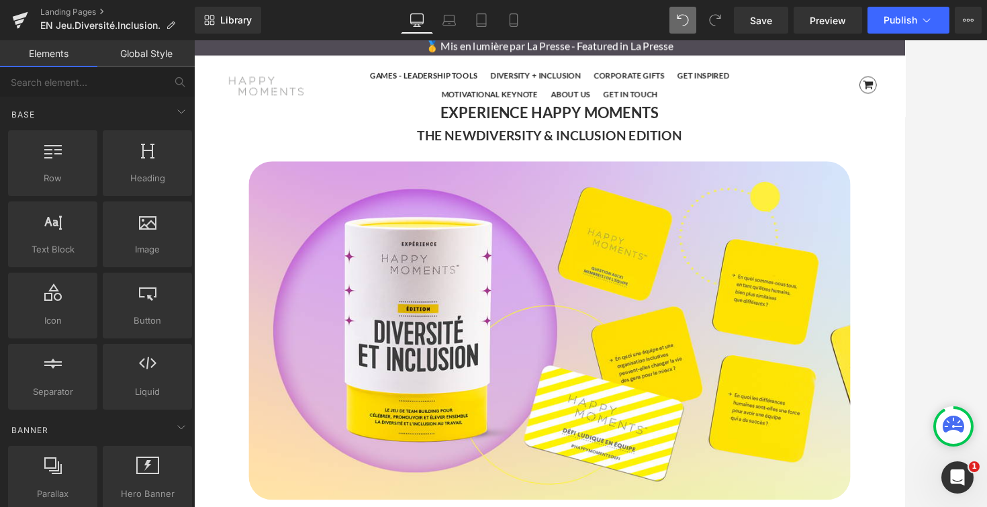
click at [904, 144] on div at bounding box center [590, 273] width 793 height 466
click at [464, 146] on strong "THE NEW" at bounding box center [482, 149] width 67 height 18
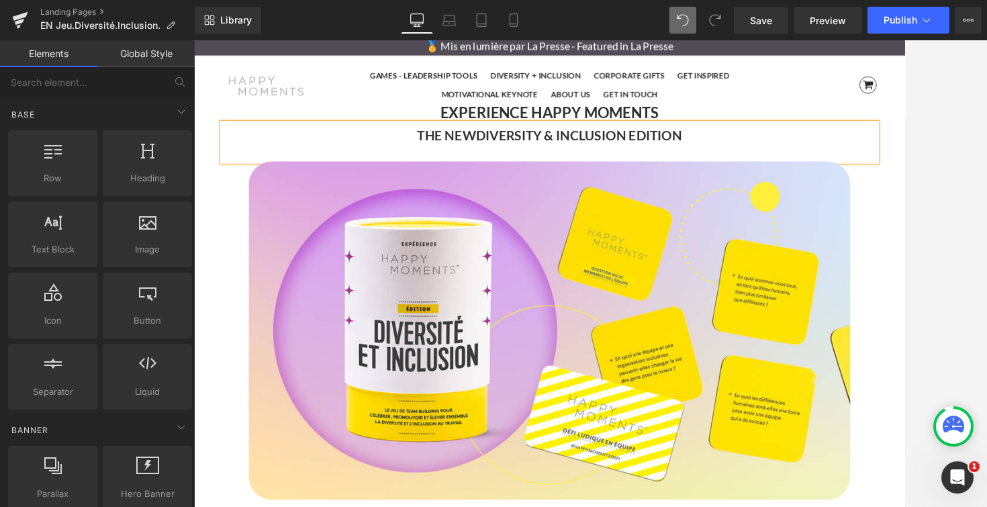
click at [904, 116] on div at bounding box center [590, 273] width 793 height 466
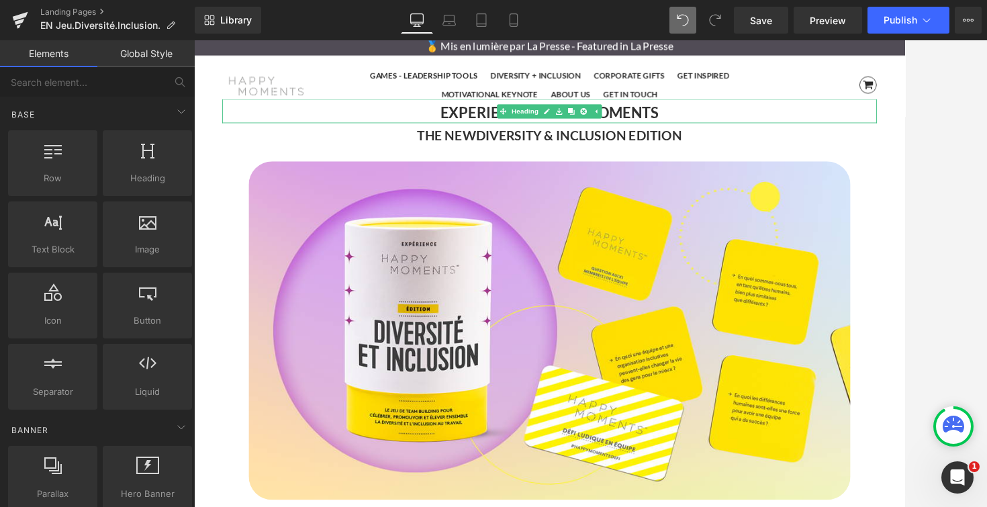
click at [485, 119] on b "EXPERIENCE HAPPY MOMENTS" at bounding box center [600, 123] width 249 height 20
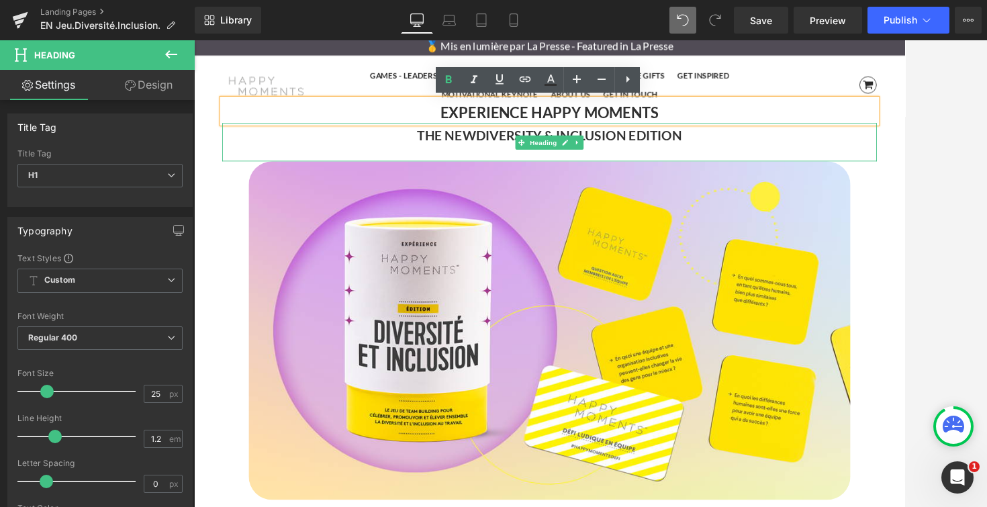
click at [458, 147] on strong "THE NEW" at bounding box center [482, 149] width 67 height 18
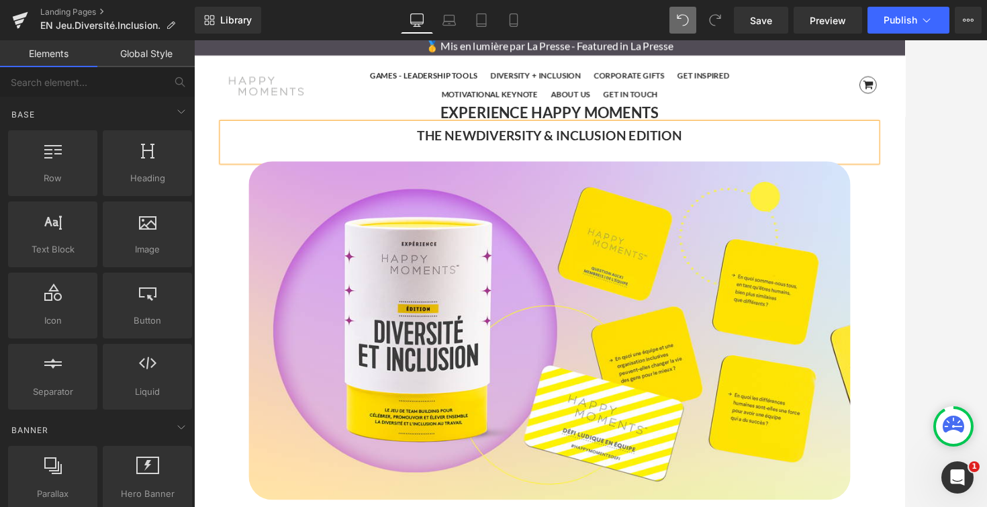
click at [904, 167] on div at bounding box center [590, 273] width 793 height 466
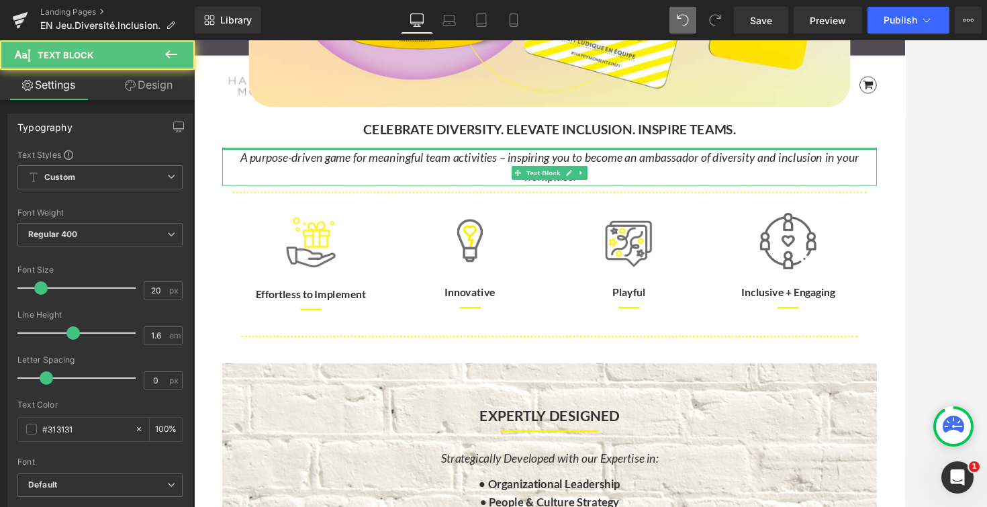
scroll to position [5103, 812]
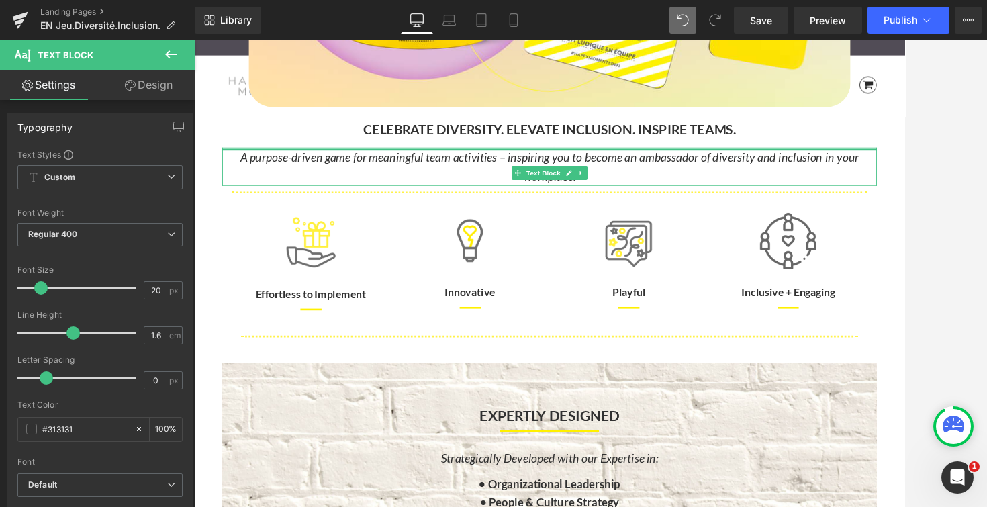
drag, startPoint x: 745, startPoint y: 155, endPoint x: 745, endPoint y: 148, distance: 7.4
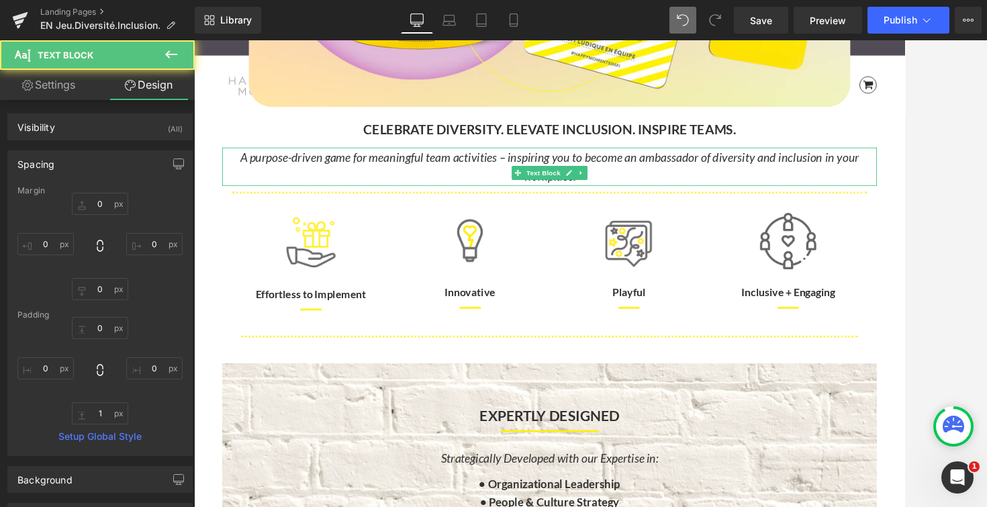
click at [904, 144] on div at bounding box center [590, 273] width 793 height 466
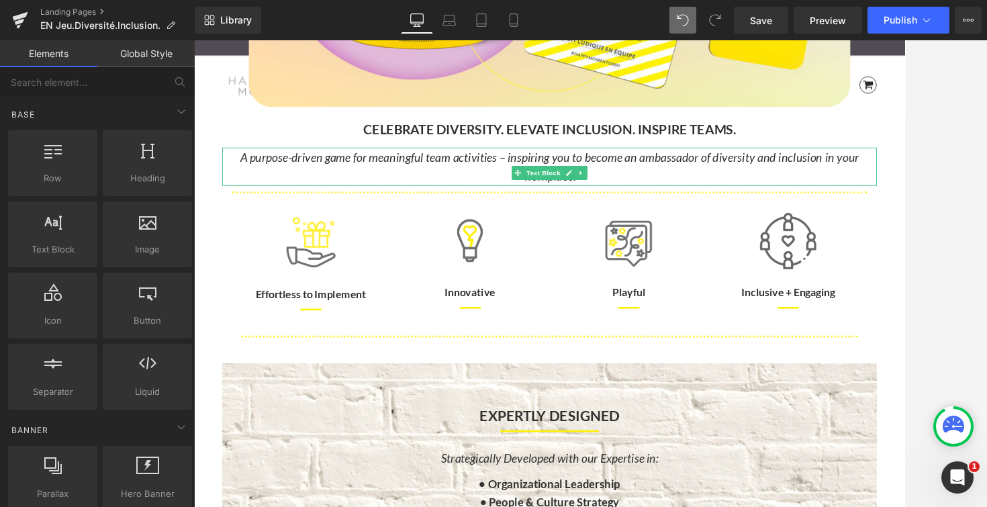
click at [904, 239] on div at bounding box center [590, 273] width 793 height 466
click at [904, 252] on div at bounding box center [590, 273] width 793 height 466
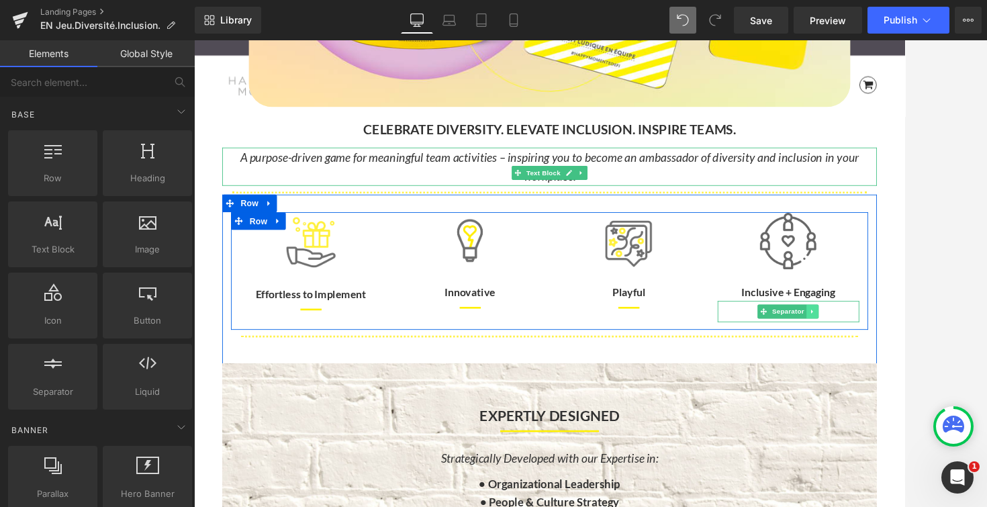
click at [900, 348] on icon at bounding box center [900, 350] width 7 height 8
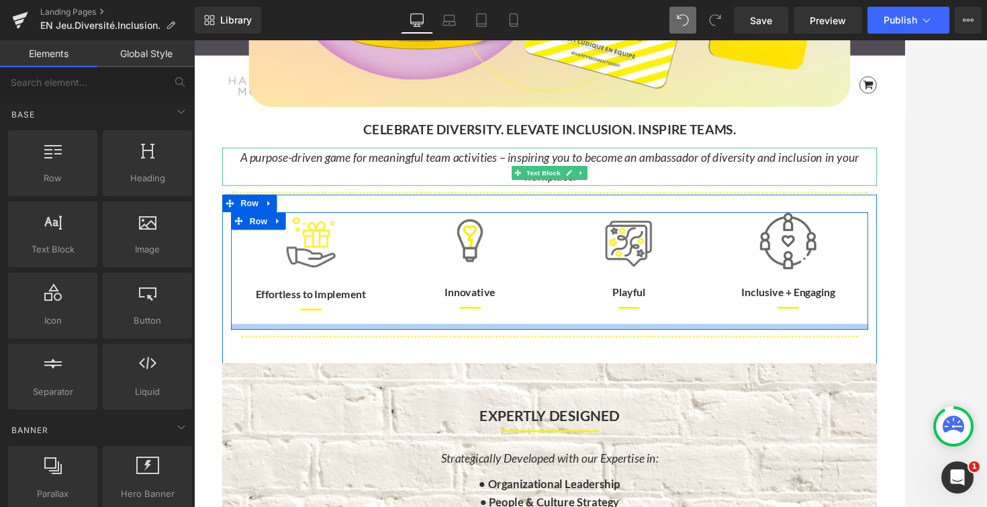
click at [895, 374] on div "Separator" at bounding box center [599, 387] width 727 height 32
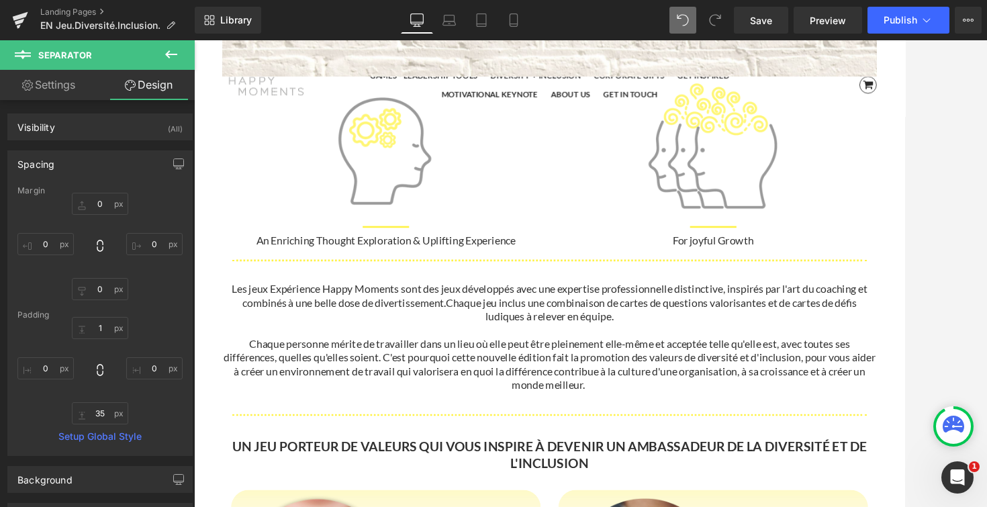
scroll to position [1034, 0]
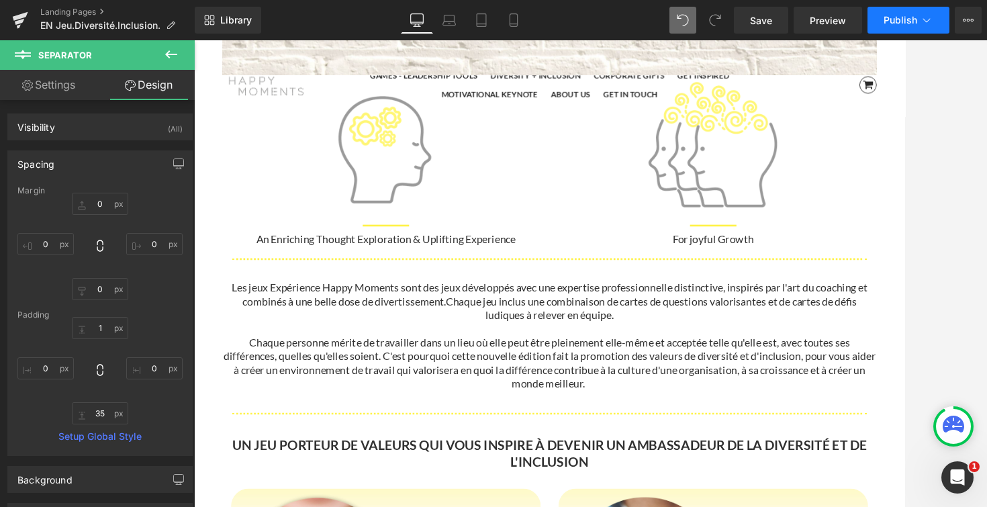
click at [904, 24] on icon at bounding box center [925, 19] width 13 height 13
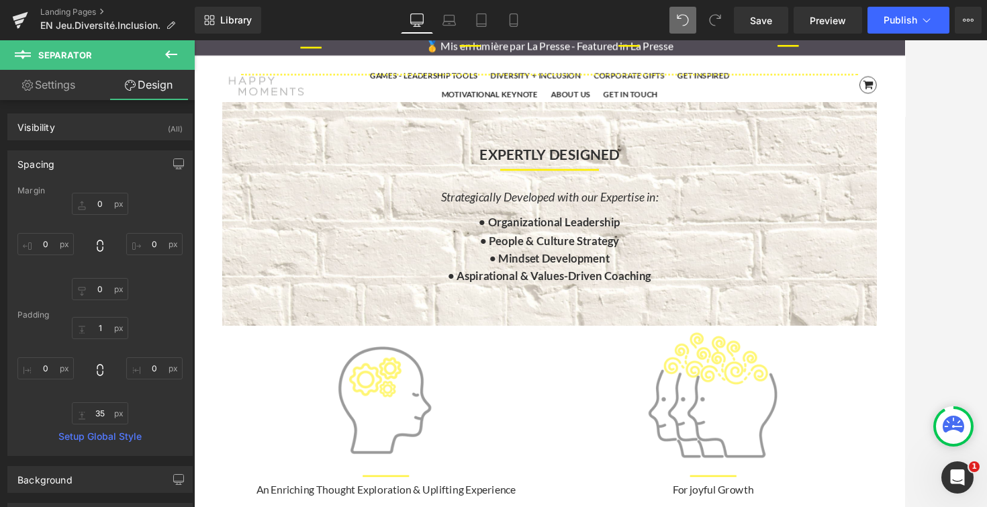
scroll to position [0, 0]
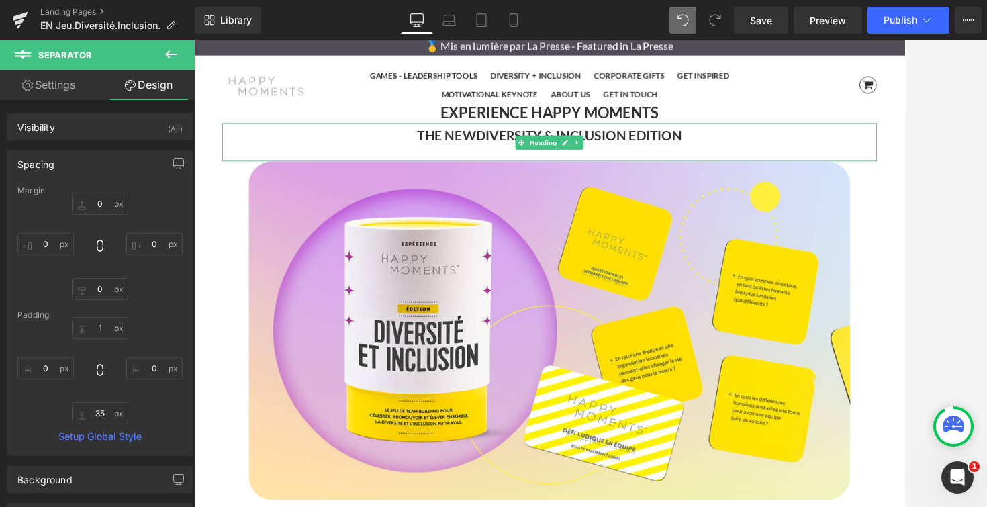
click at [672, 147] on strong "DIVERSITY & INCLUSION EDITION" at bounding box center [634, 149] width 236 height 18
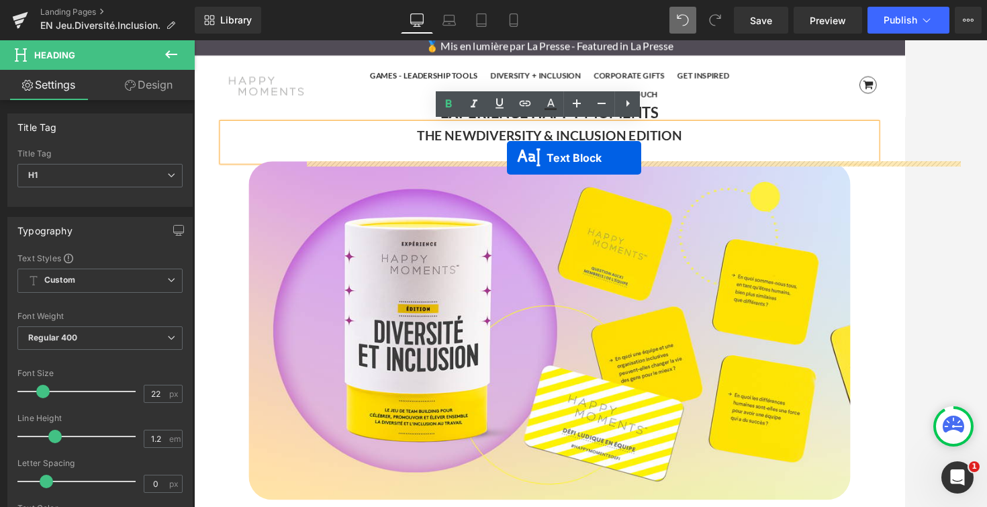
drag, startPoint x: 560, startPoint y: 502, endPoint x: 552, endPoint y: 176, distance: 326.3
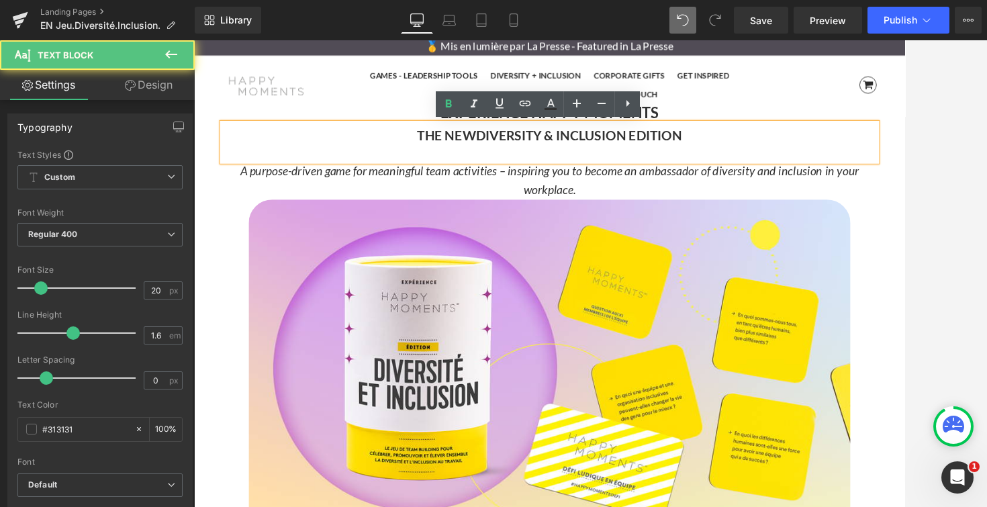
scroll to position [5103, 812]
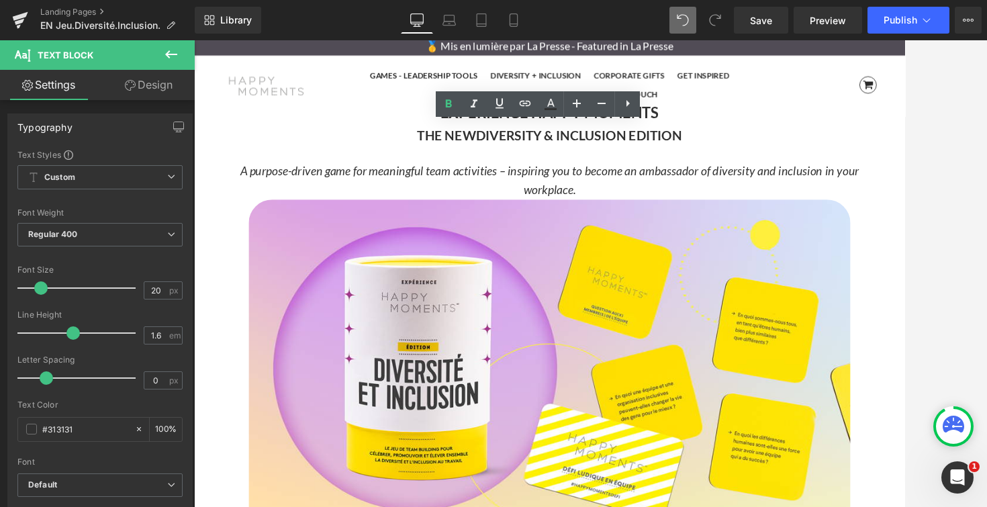
click at [904, 208] on div at bounding box center [590, 273] width 793 height 466
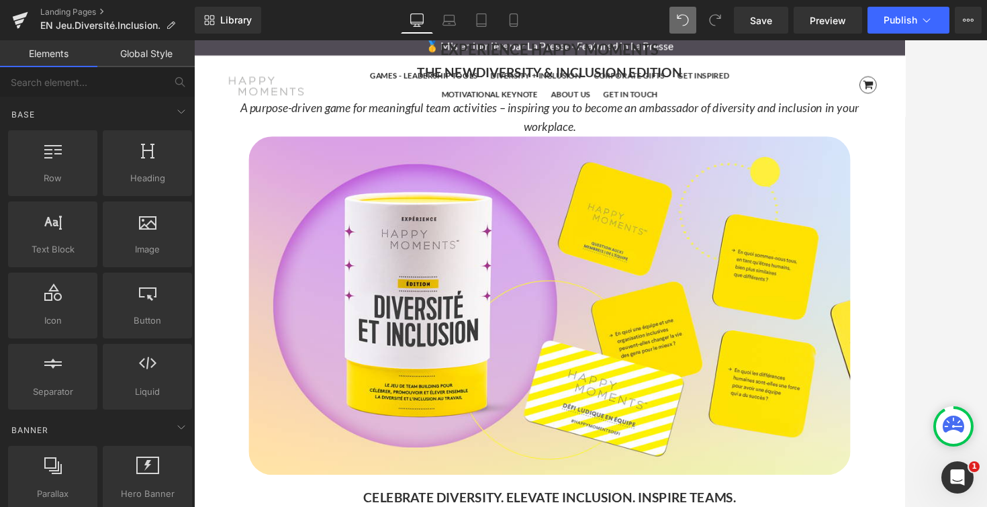
scroll to position [0, 0]
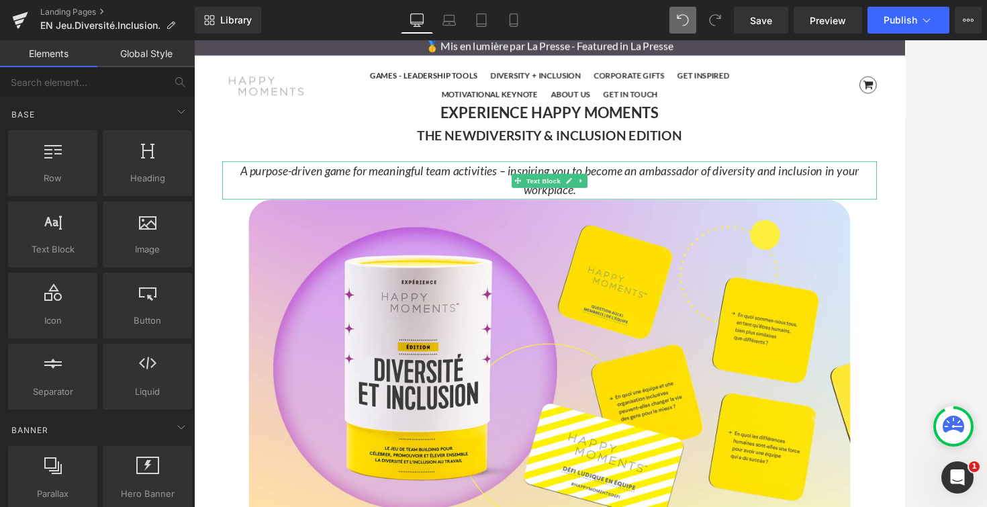
click at [638, 211] on p "A purpose-driven game for meaningful team activities – inspiring you to become …" at bounding box center [599, 200] width 747 height 43
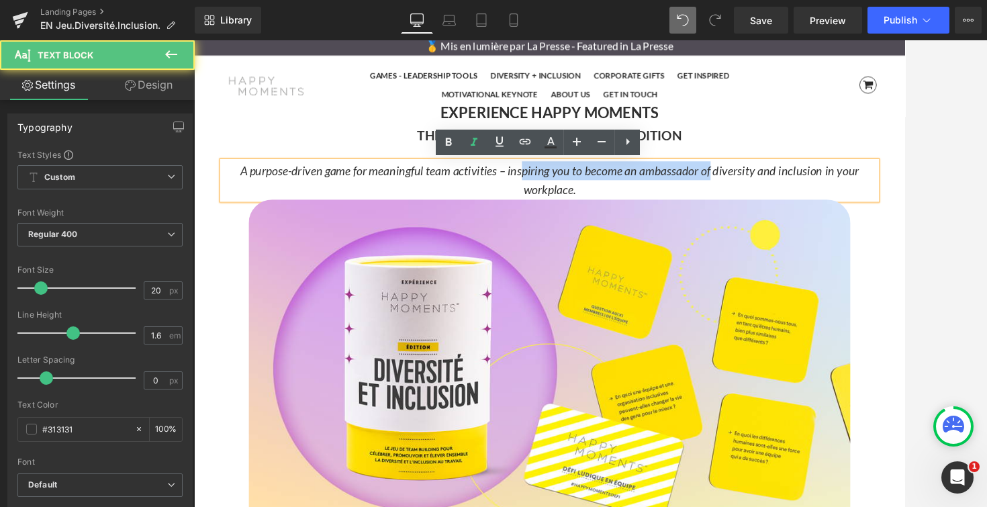
drag, startPoint x: 783, startPoint y: 189, endPoint x: 568, endPoint y: 189, distance: 214.8
click at [568, 189] on icon "A purpose-driven game for meaningful team activities – inspiring you to become …" at bounding box center [600, 200] width 707 height 38
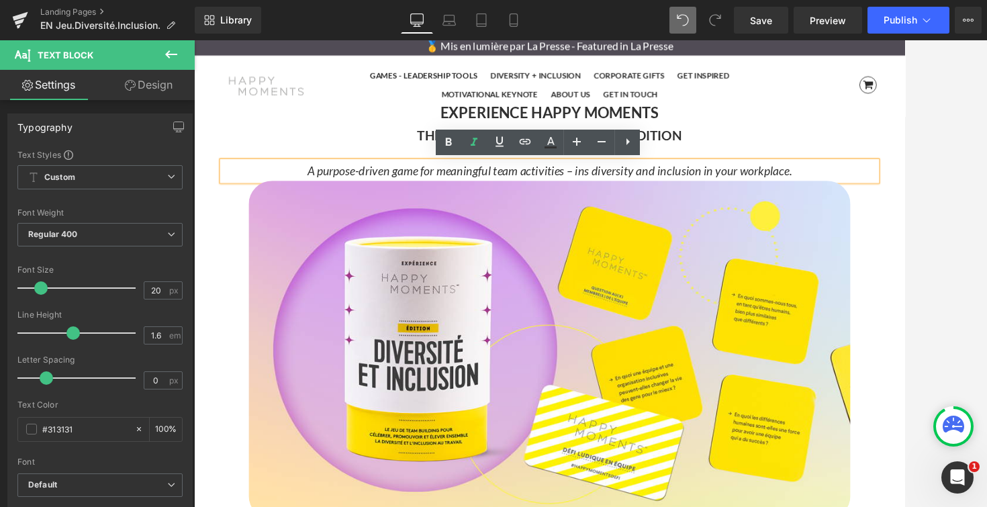
scroll to position [5082, 812]
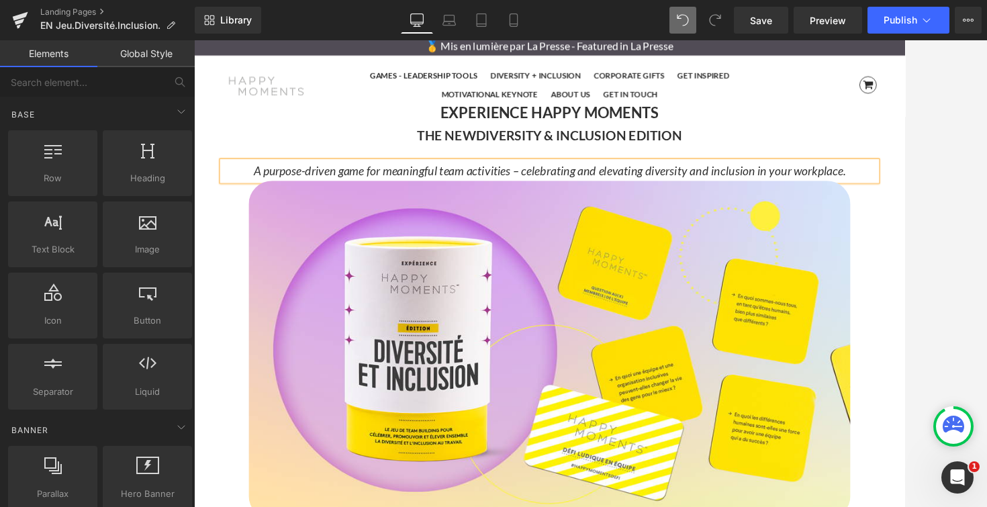
click at [904, 134] on div at bounding box center [590, 273] width 793 height 466
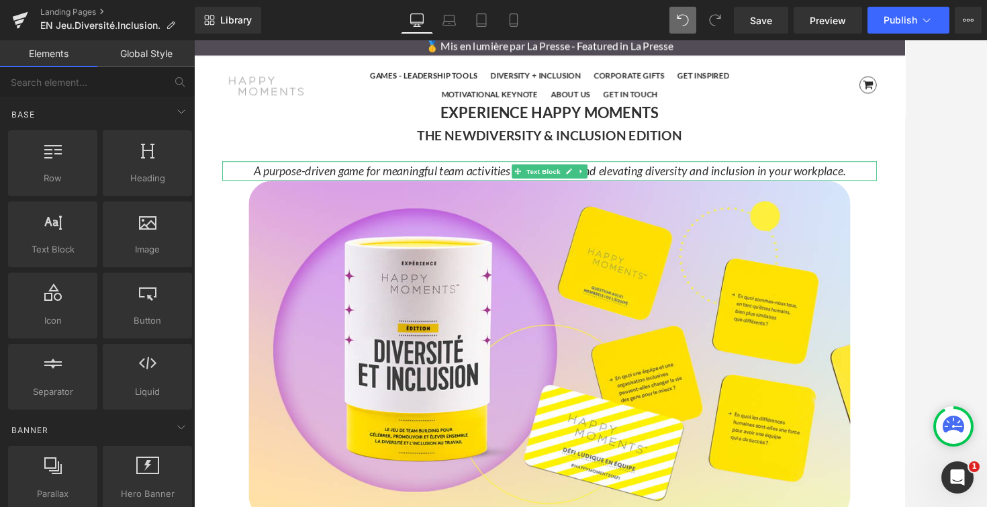
click at [544, 188] on icon "A purpose-driven game for meaningful team activities – celebrating and elevatin…" at bounding box center [600, 189] width 676 height 16
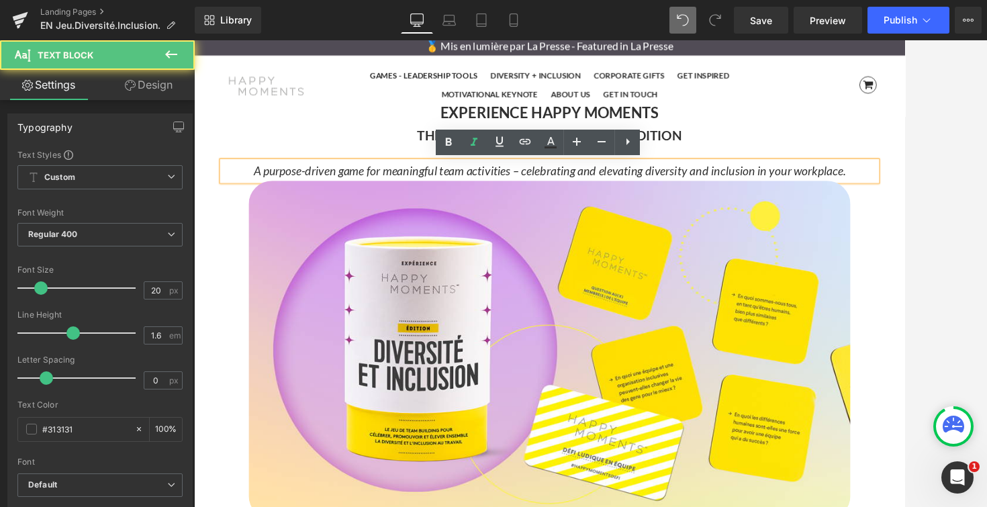
drag, startPoint x: 264, startPoint y: 188, endPoint x: 954, endPoint y: 201, distance: 690.1
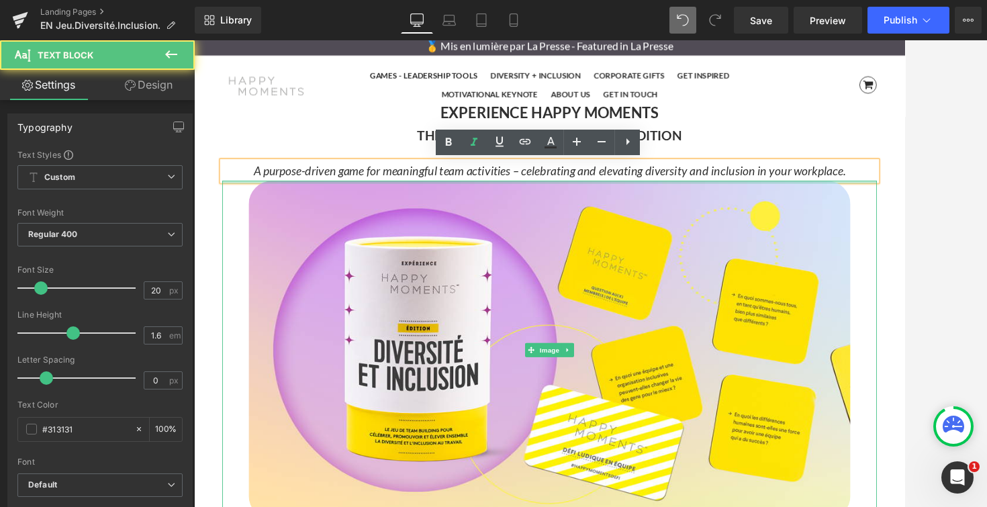
copy icon "A purpose-driven game for meaningful team activities – celebrating and elevatin…"
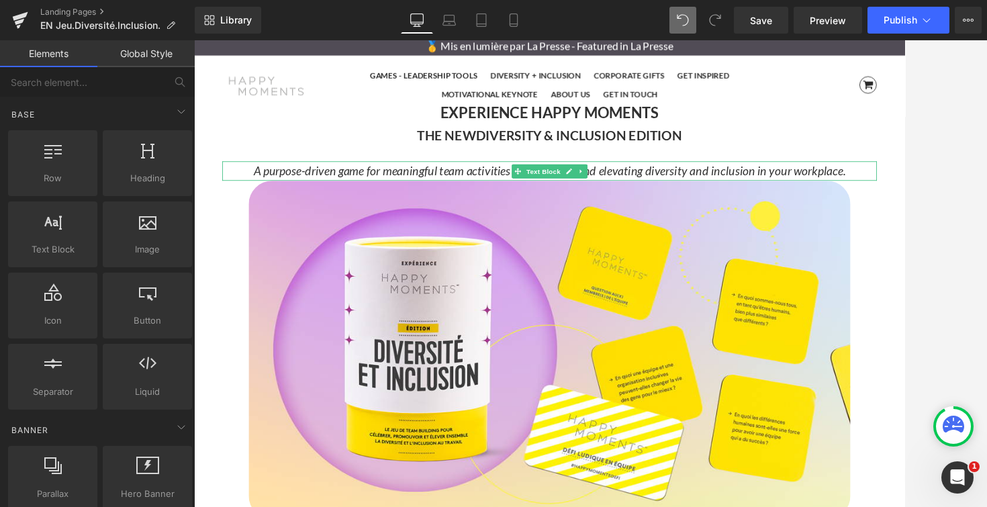
click at [691, 185] on icon "A purpose-driven game for meaningful team activities – celebrating and elevatin…" at bounding box center [600, 189] width 676 height 16
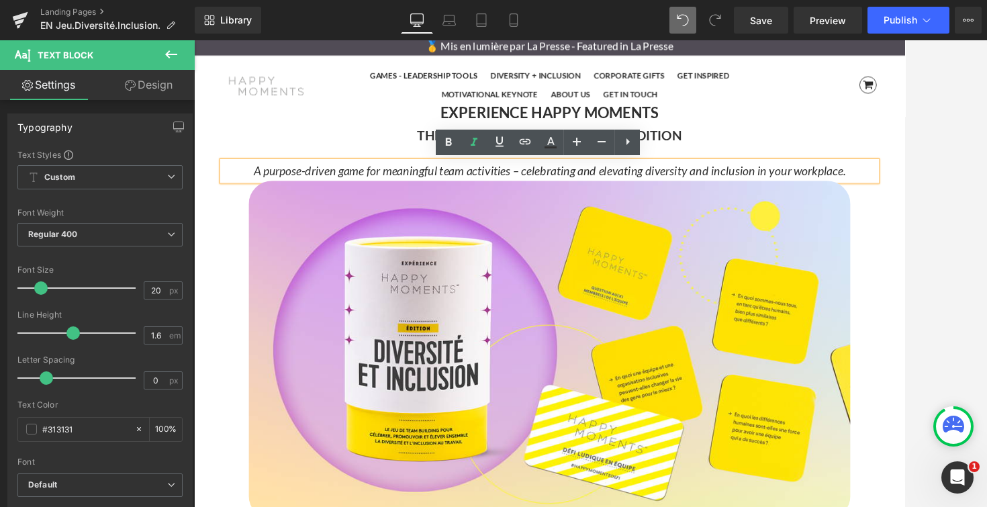
click at [569, 189] on icon "A purpose-driven game for meaningful team activities – celebrating and elevatin…" at bounding box center [600, 189] width 676 height 16
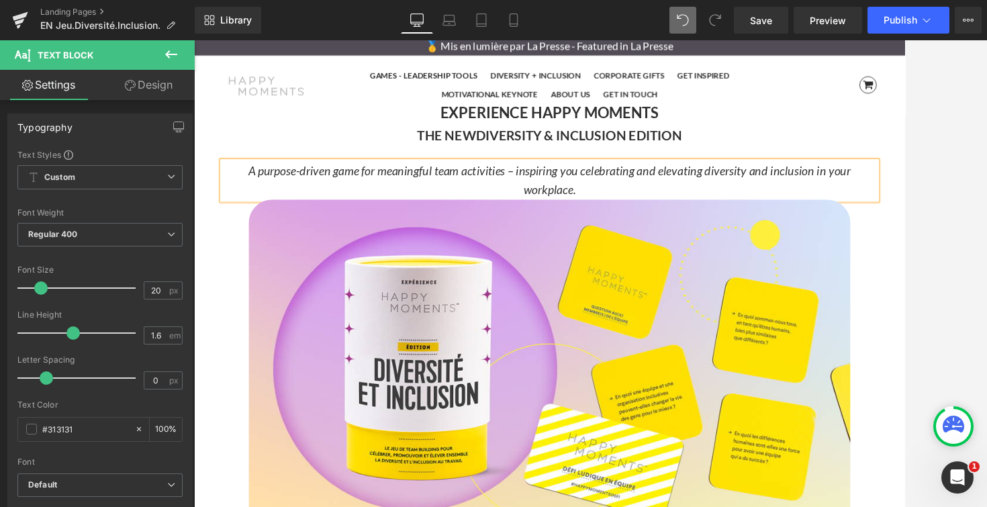
scroll to position [5103, 812]
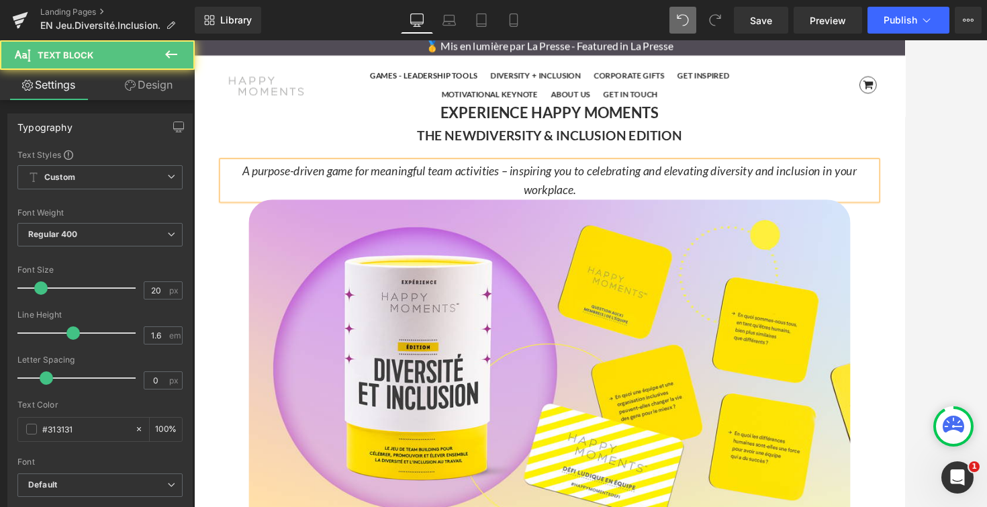
click at [707, 189] on icon "A purpose-driven game for meaningful team activities – inspiring you to celebra…" at bounding box center [600, 200] width 702 height 38
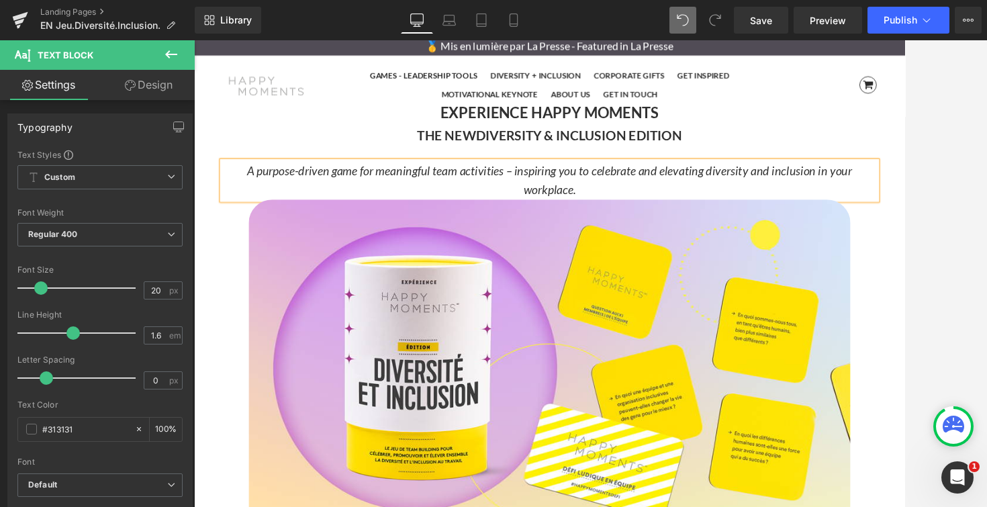
click at [742, 189] on icon "A purpose-driven game for meaningful team activities – inspiring you to celebra…" at bounding box center [599, 200] width 691 height 38
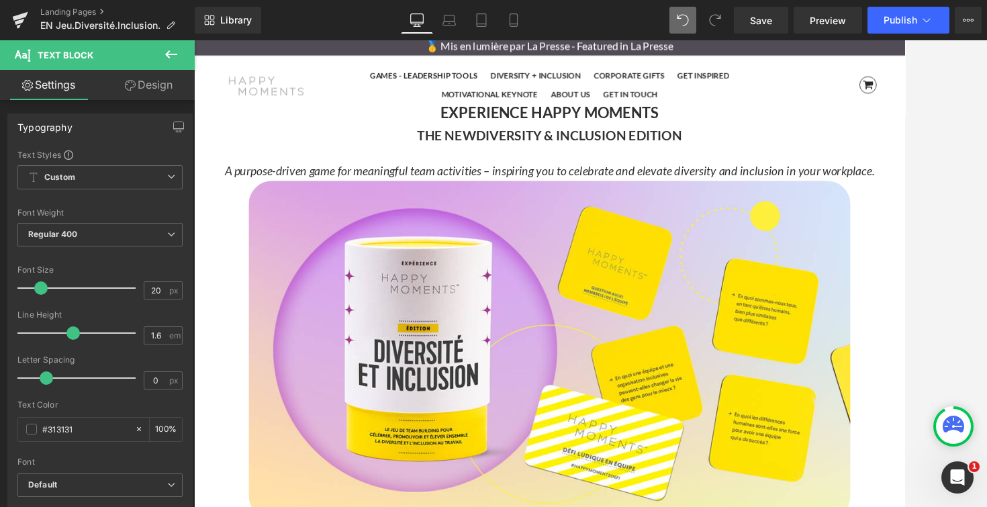
click at [904, 166] on div at bounding box center [590, 273] width 793 height 466
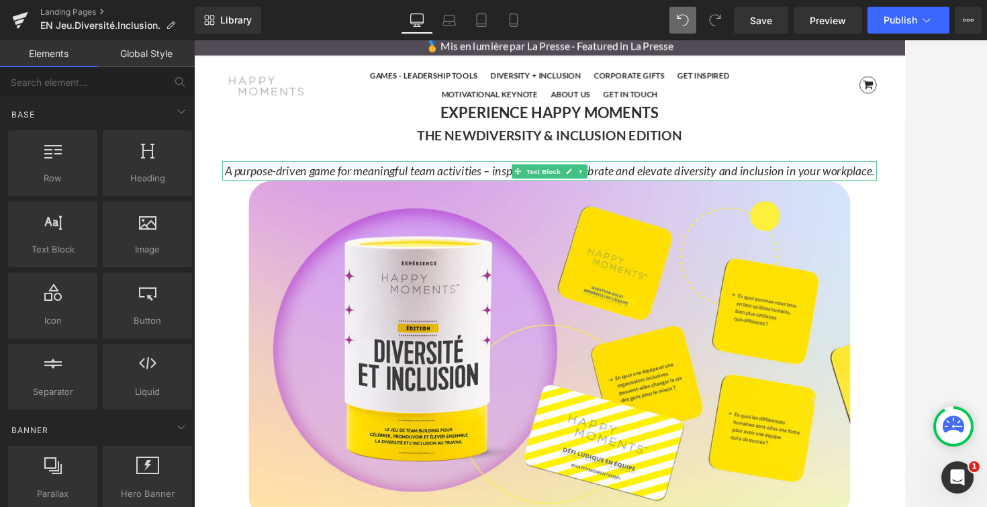
click at [272, 183] on icon "A purpose-driven game for meaningful team activities – inspiring you to celebra…" at bounding box center [600, 189] width 742 height 16
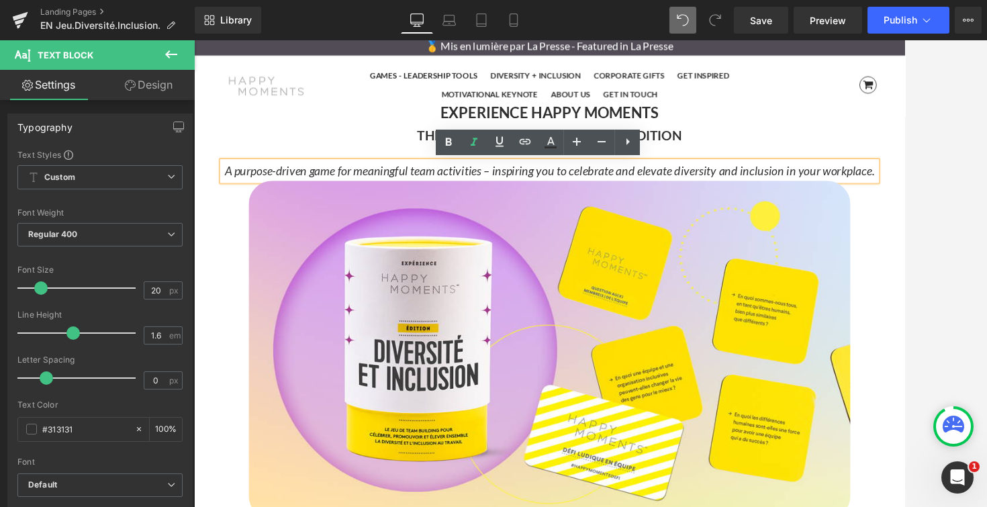
drag, startPoint x: 229, startPoint y: 193, endPoint x: 968, endPoint y: 195, distance: 739.6
click at [904, 195] on p "A purpose-driven game for meaningful team activities – inspiring you to celebra…" at bounding box center [599, 189] width 747 height 21
copy icon "A purpose-driven game for meaningful team activities – inspiring you to celebra…"
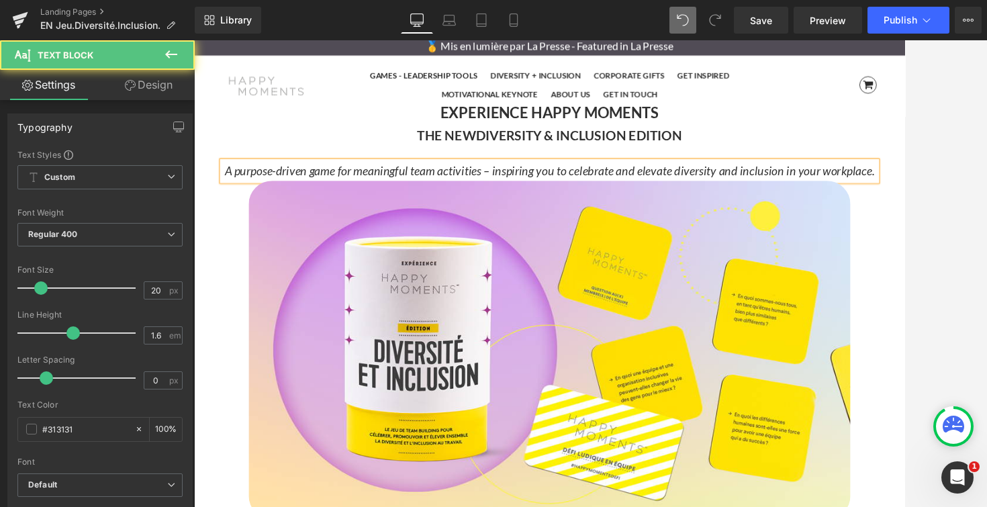
click at [579, 189] on icon "A purpose-driven game for meaningful team activities – inspiring you to celebra…" at bounding box center [600, 189] width 742 height 16
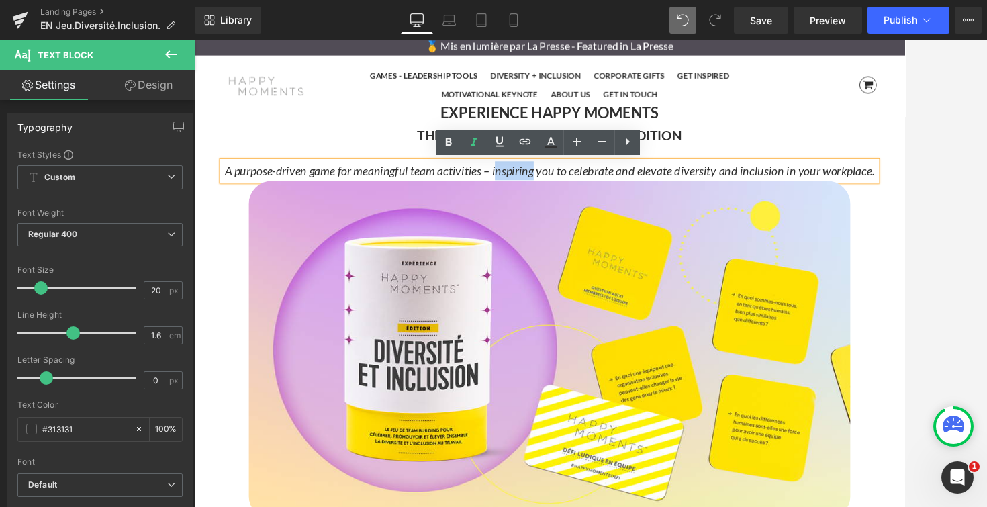
drag, startPoint x: 581, startPoint y: 189, endPoint x: 538, endPoint y: 189, distance: 43.0
click at [538, 189] on icon "A purpose-driven game for meaningful team activities – inspiring you to celebra…" at bounding box center [600, 189] width 742 height 16
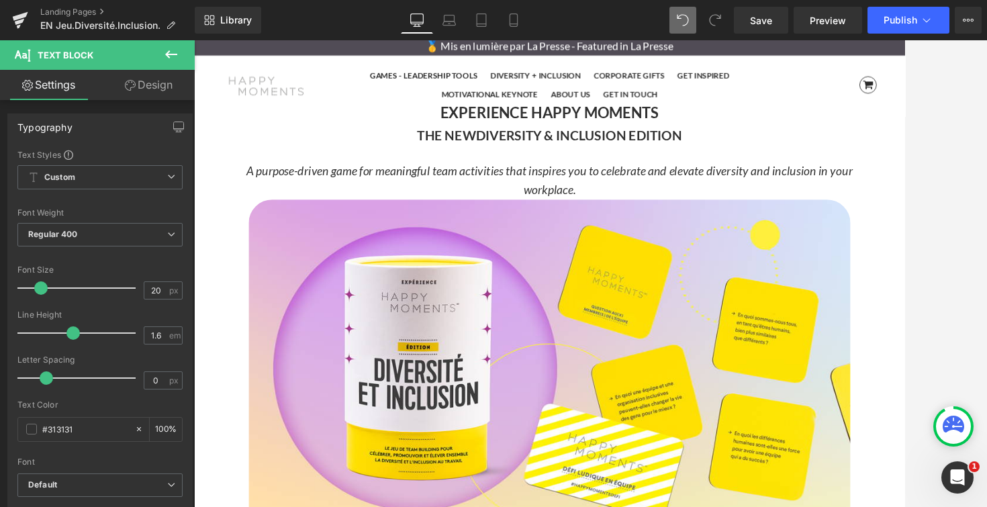
click at [904, 151] on div at bounding box center [590, 273] width 793 height 466
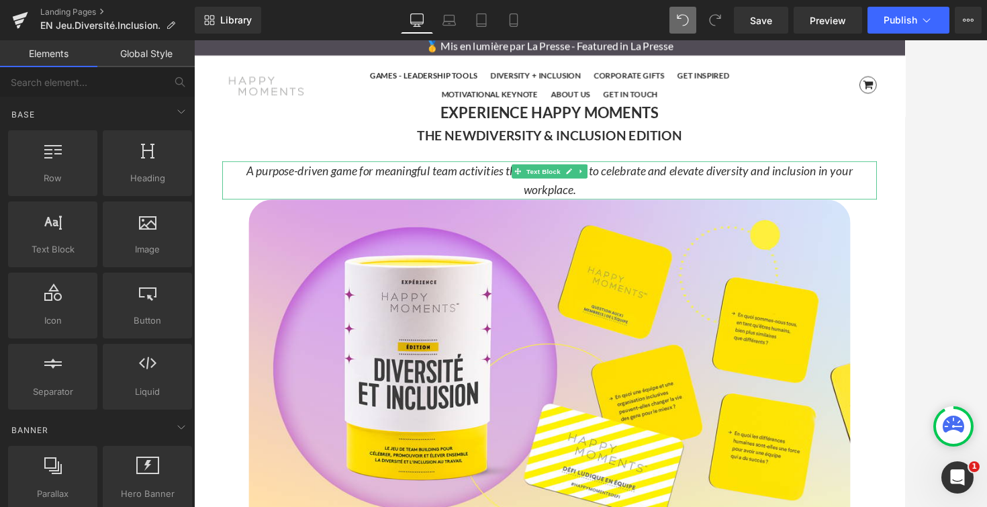
click at [542, 189] on icon "A purpose-driven game for meaningful team activities that inspires you to celeb…" at bounding box center [600, 200] width 692 height 38
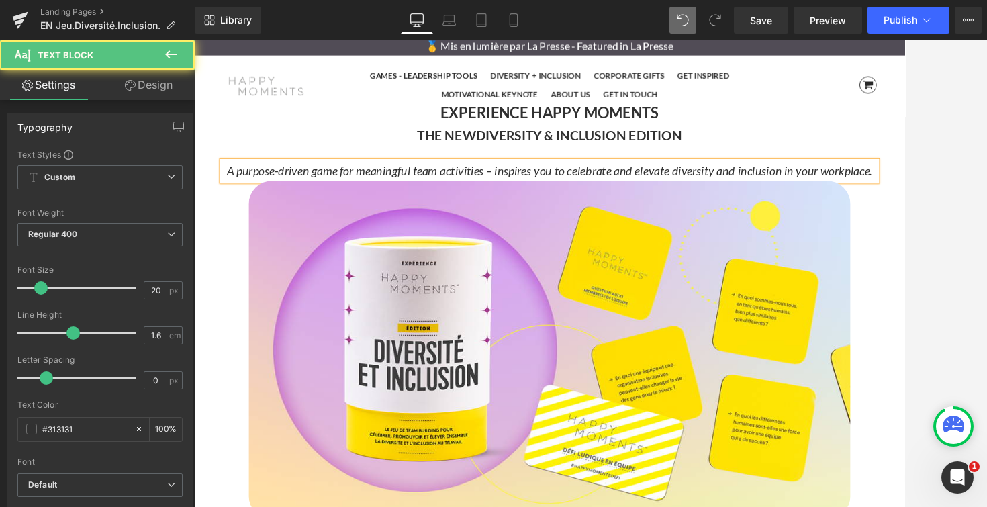
click at [577, 191] on icon "A purpose-driven game for meaningful team activities – inspires you to celebrat…" at bounding box center [600, 189] width 737 height 16
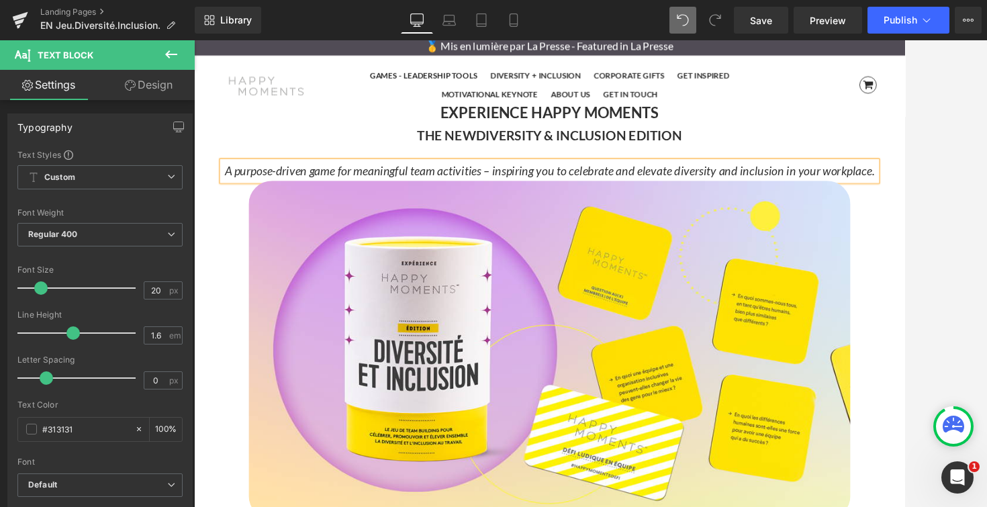
click at [904, 164] on div at bounding box center [590, 273] width 793 height 466
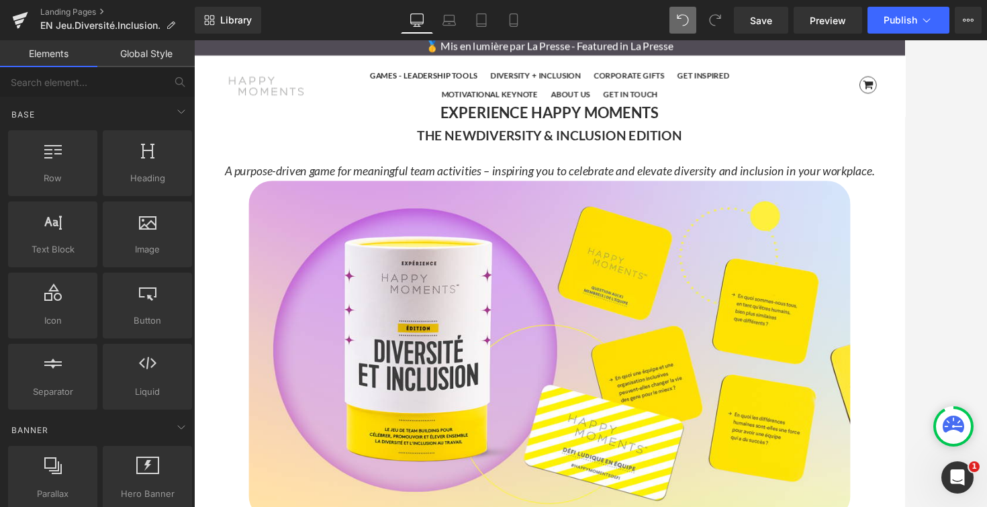
click at [904, 144] on div at bounding box center [590, 273] width 793 height 466
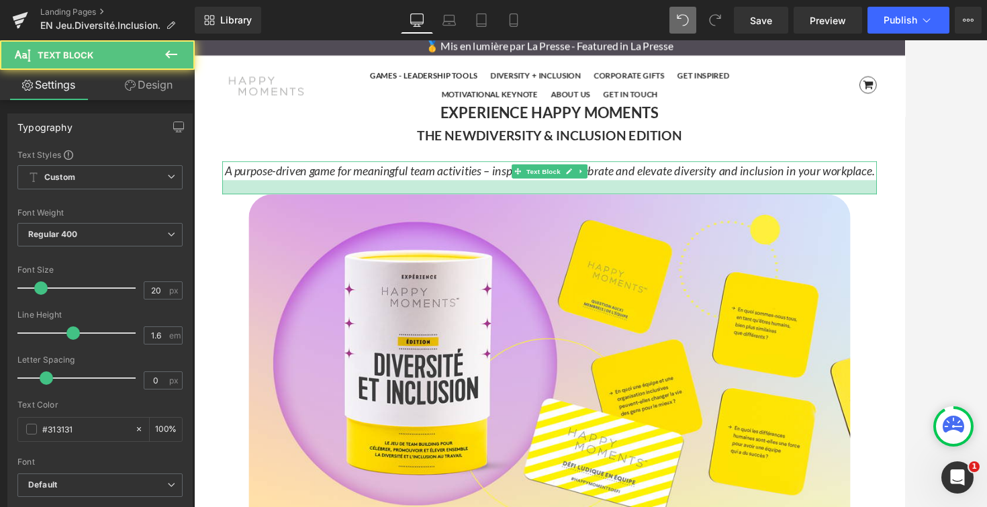
drag, startPoint x: 955, startPoint y: 200, endPoint x: 1146, endPoint y: 193, distance: 191.4
click at [904, 215] on div at bounding box center [599, 208] width 747 height 16
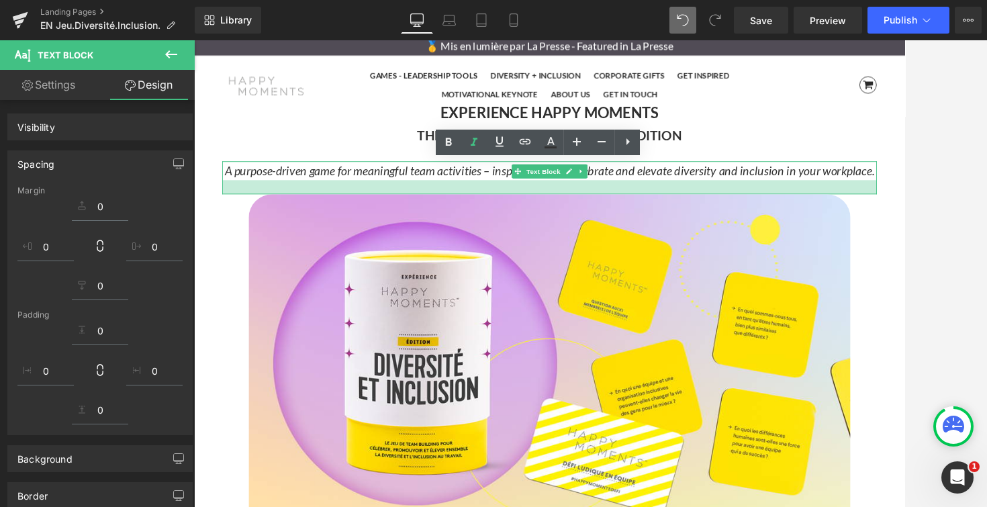
scroll to position [5097, 812]
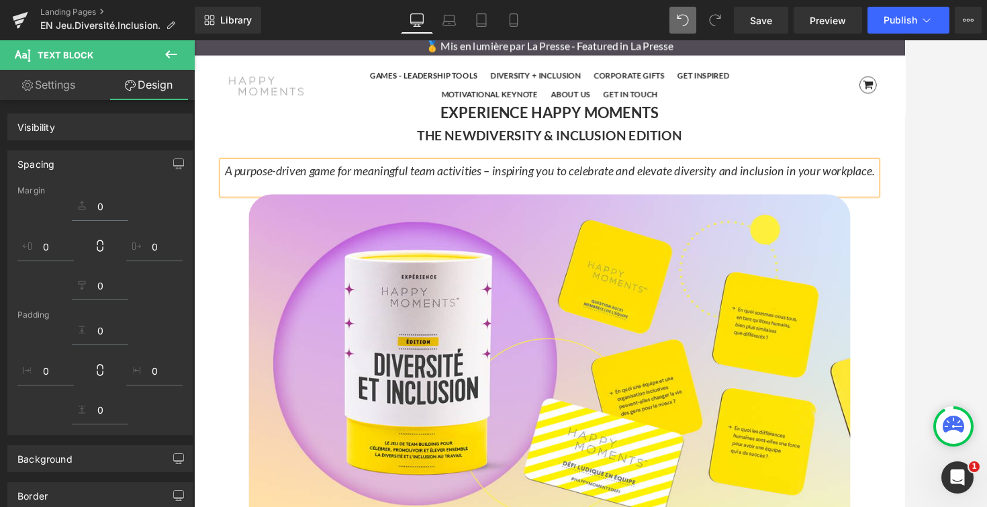
click at [904, 153] on div at bounding box center [590, 273] width 793 height 466
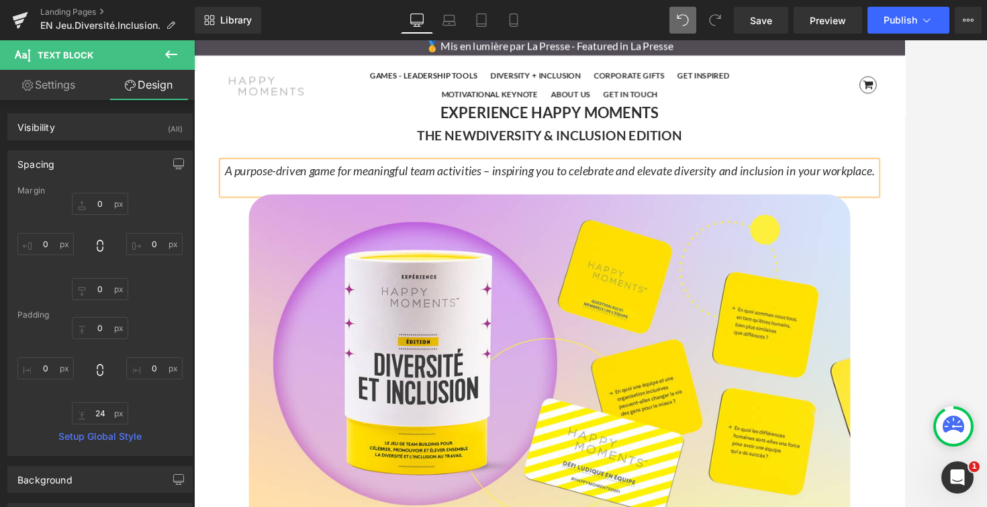
click at [904, 123] on div at bounding box center [590, 273] width 793 height 466
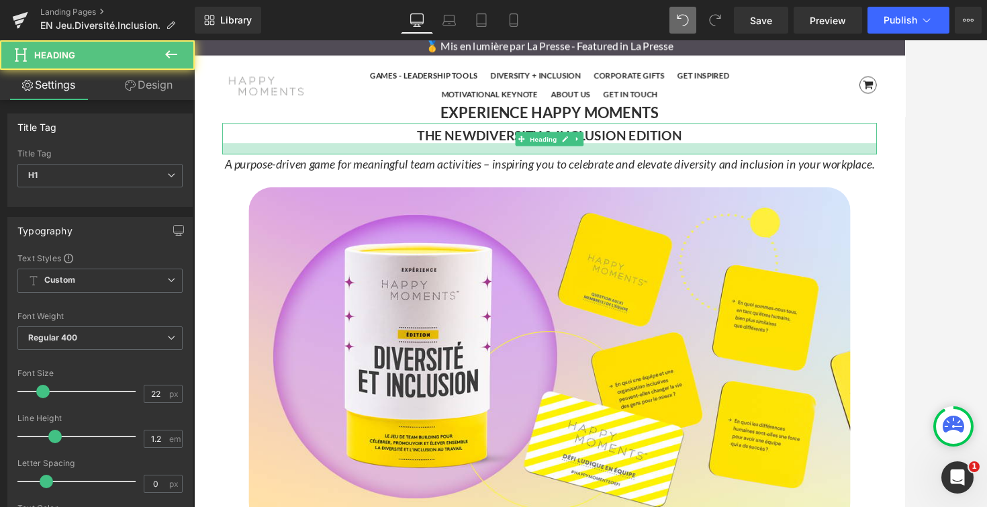
drag, startPoint x: 841, startPoint y: 176, endPoint x: 921, endPoint y: 154, distance: 83.5
click at [841, 165] on div at bounding box center [599, 164] width 747 height 13
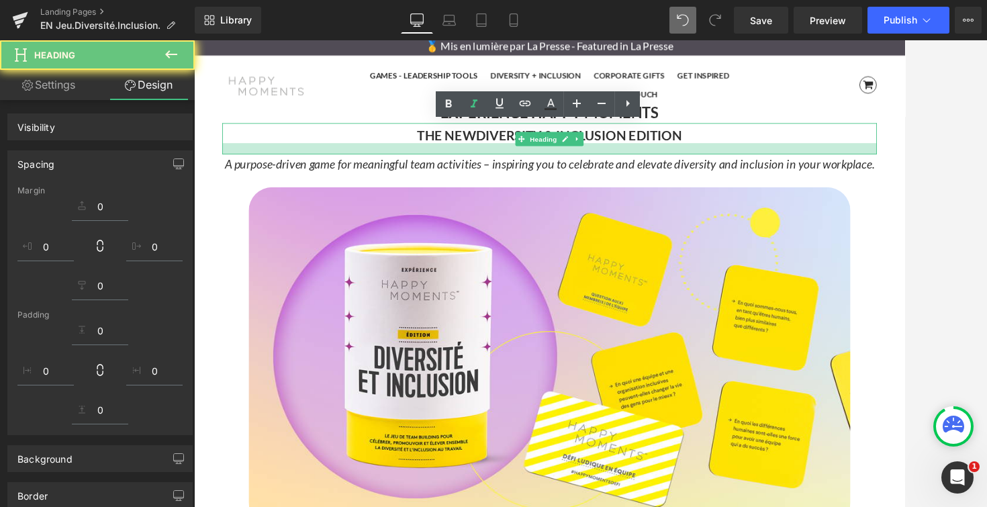
click at [904, 140] on div at bounding box center [590, 273] width 793 height 466
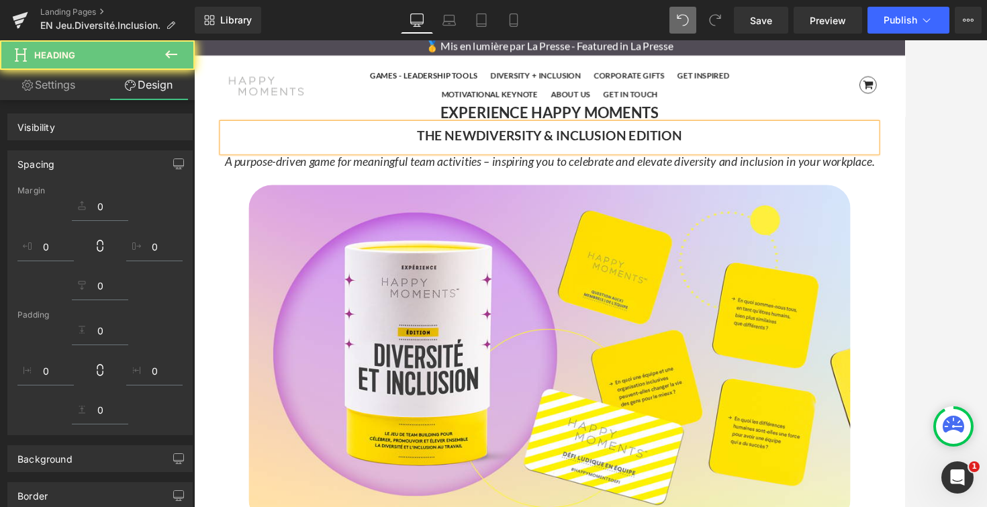
scroll to position [5087, 812]
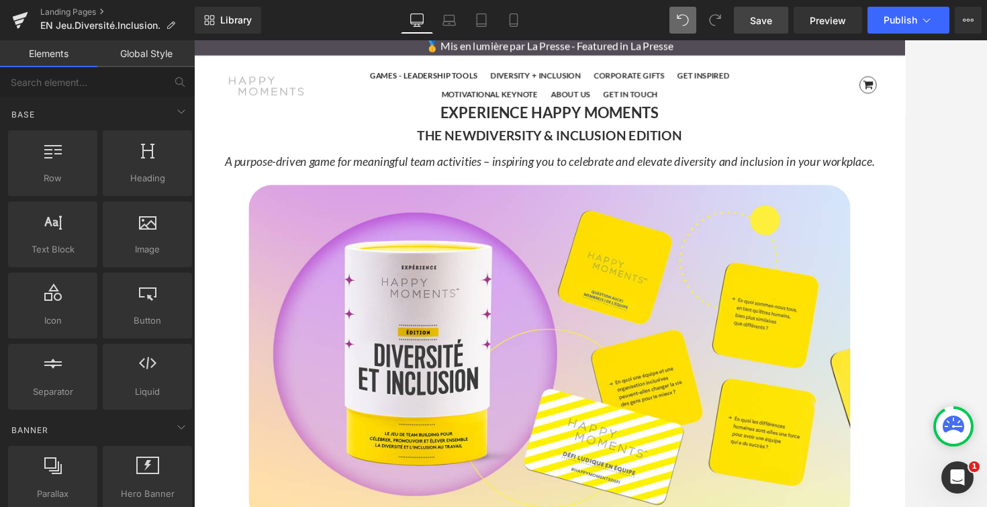
click at [755, 23] on span "Save" at bounding box center [761, 20] width 22 height 14
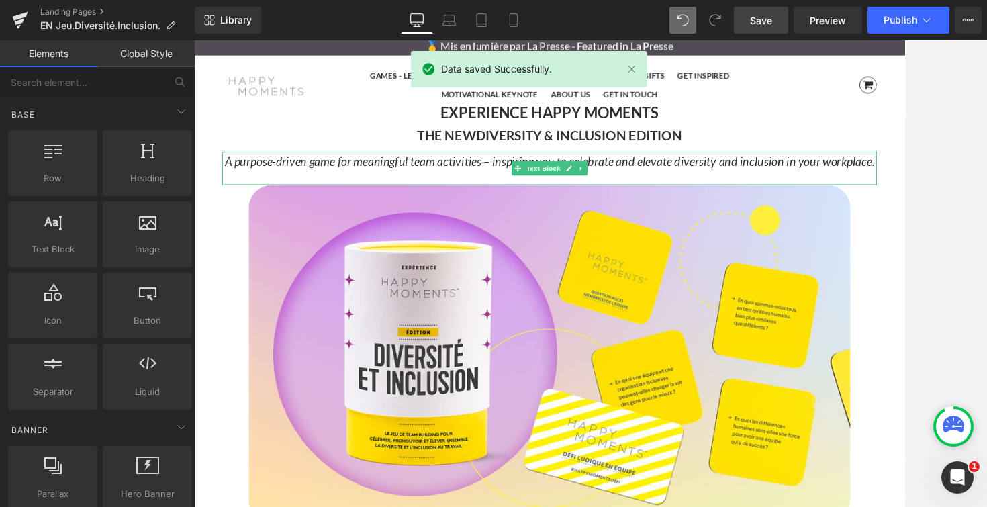
click at [904, 183] on icon "A purpose-driven game for meaningful team activities – inspiring you to celebra…" at bounding box center [600, 178] width 742 height 16
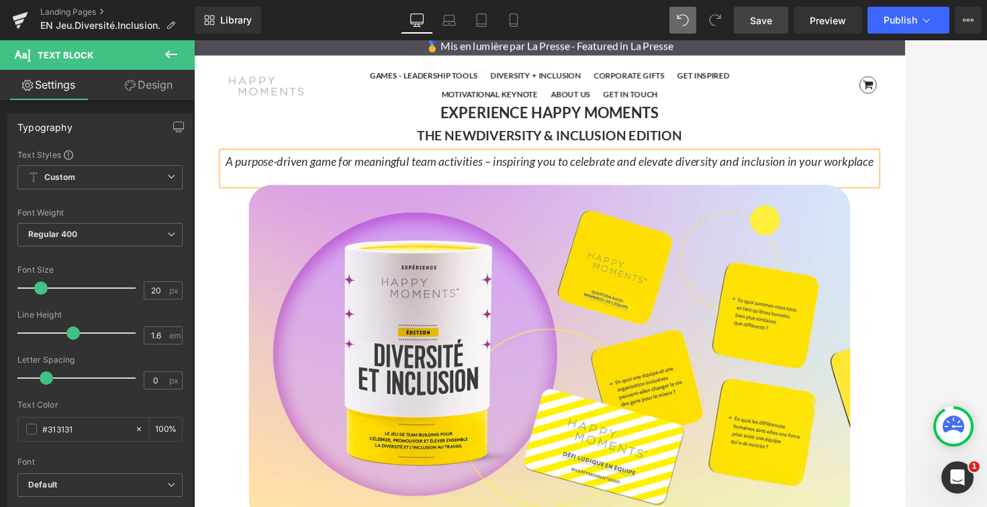
click at [764, 20] on span "Save" at bounding box center [761, 20] width 22 height 14
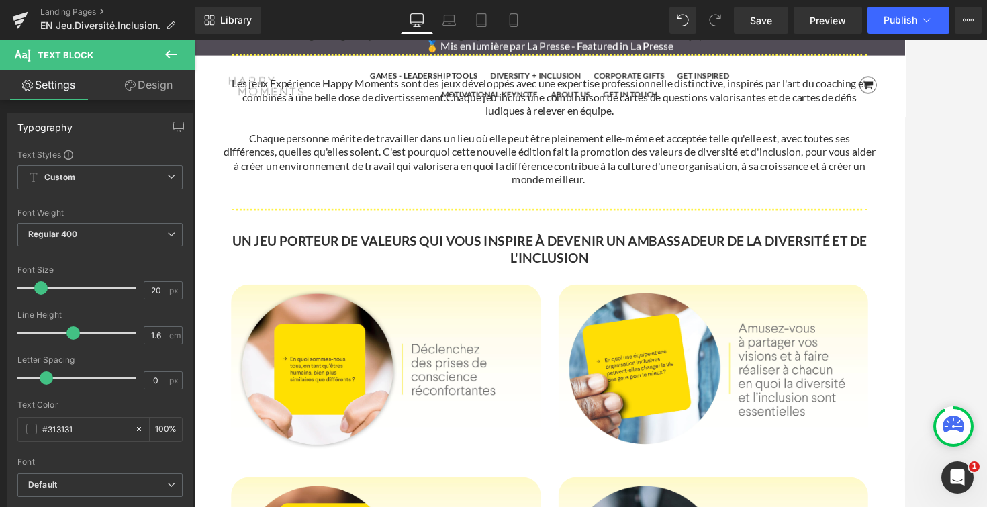
scroll to position [1252, 0]
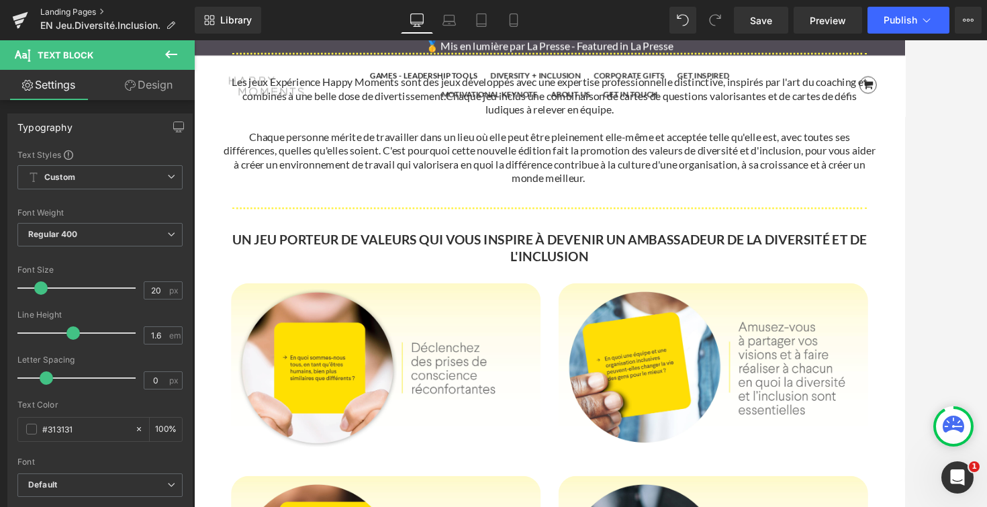
click at [72, 9] on link "Landing Pages" at bounding box center [117, 12] width 154 height 11
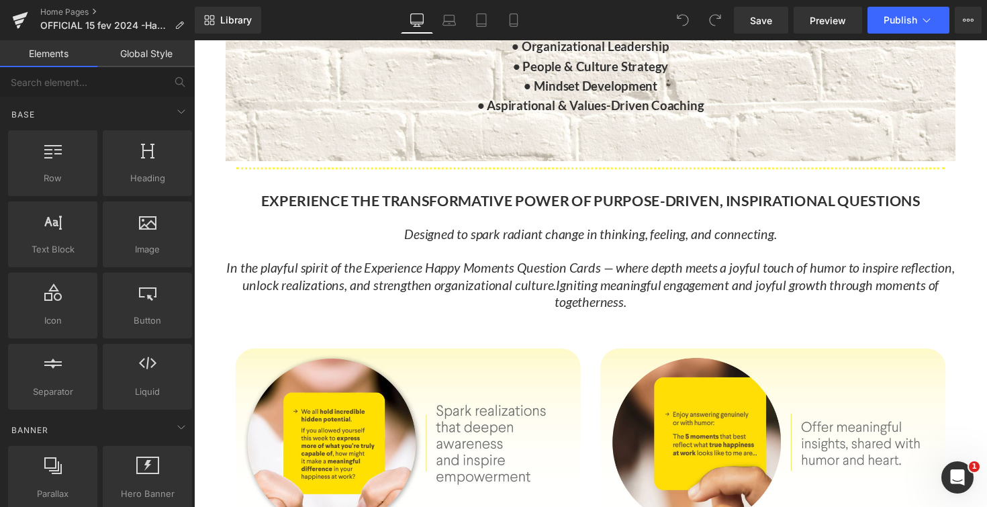
scroll to position [1158, 0]
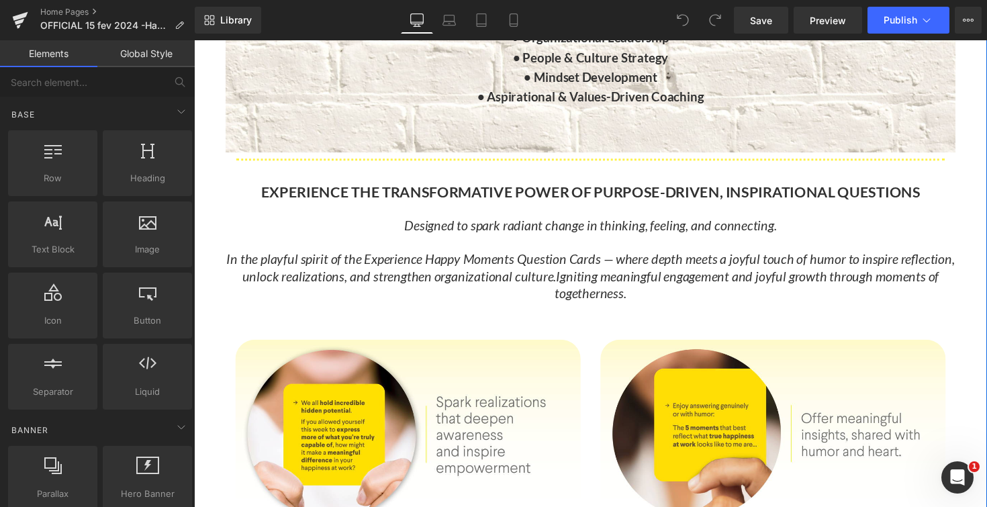
click at [214, 153] on div "Hero Banner EXPERTLY DESIGNED Heading Separator Strategically Developed with ou…" at bounding box center [600, 491] width 812 height 1785
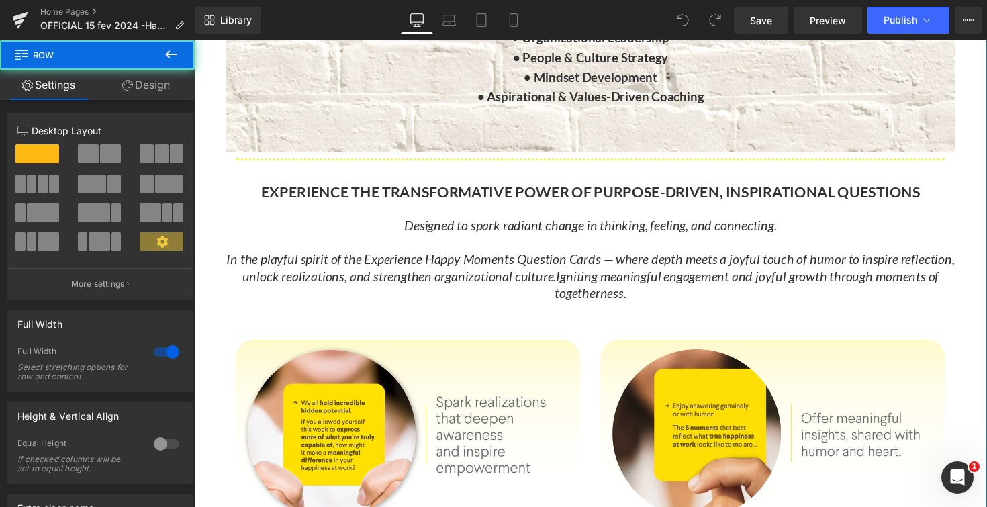
click at [215, 200] on div "Hero Banner EXPERTLY DESIGNED Heading Separator Strategically Developed with ou…" at bounding box center [600, 491] width 812 height 1785
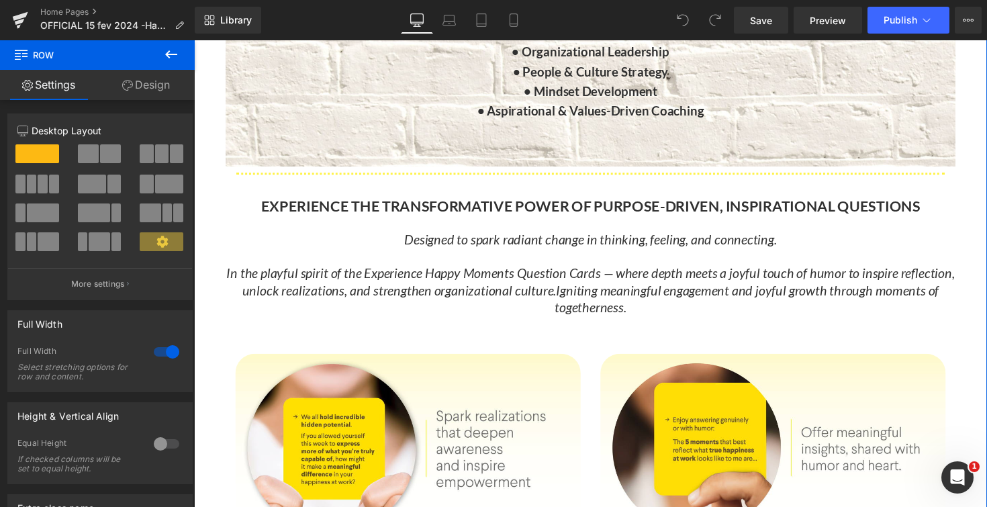
scroll to position [1154, 0]
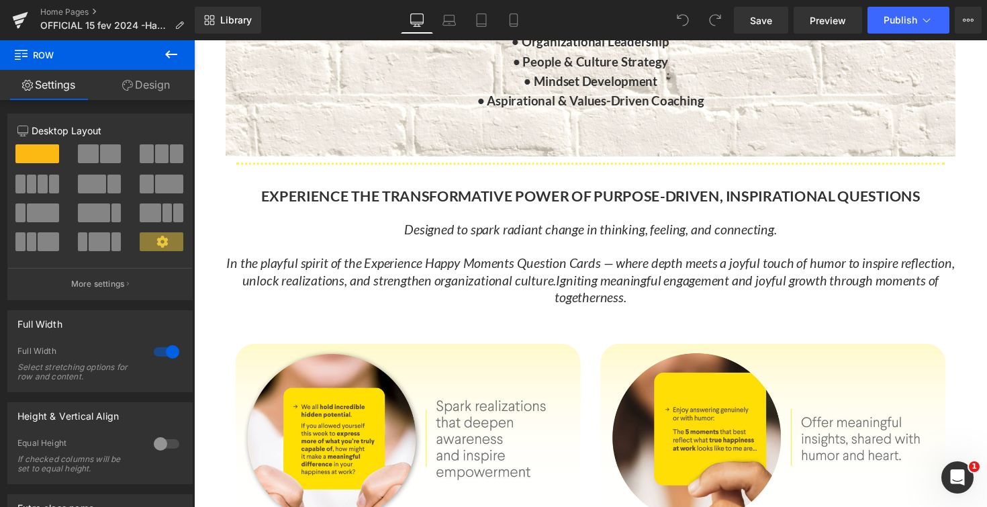
click at [167, 59] on icon at bounding box center [171, 54] width 16 height 16
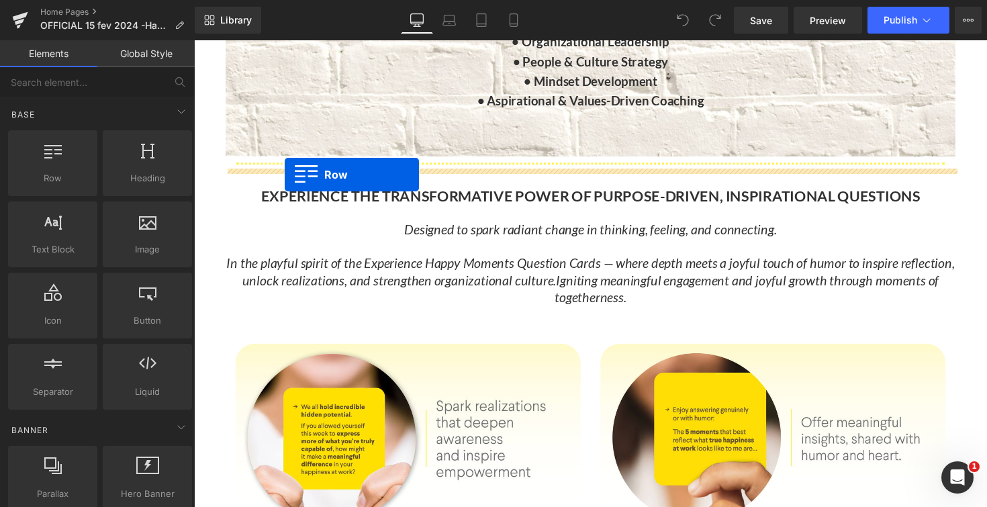
drag, startPoint x: 261, startPoint y: 209, endPoint x: 287, endPoint y: 178, distance: 40.0
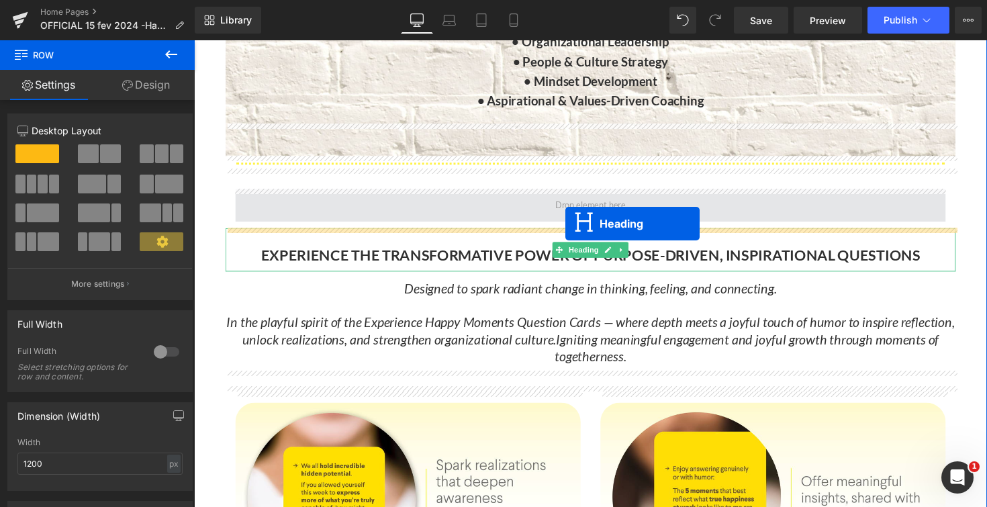
scroll to position [7, 7]
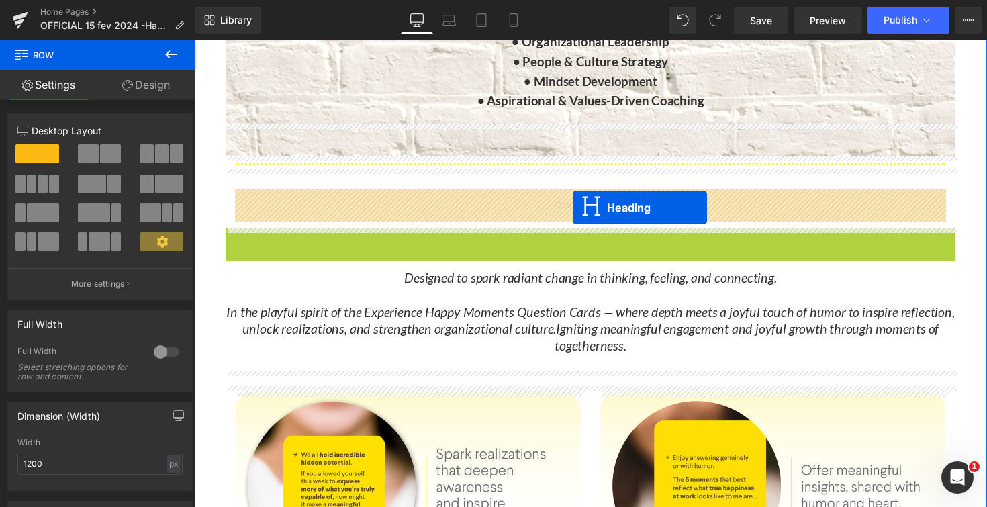
drag, startPoint x: 566, startPoint y: 258, endPoint x: 582, endPoint y: 211, distance: 48.8
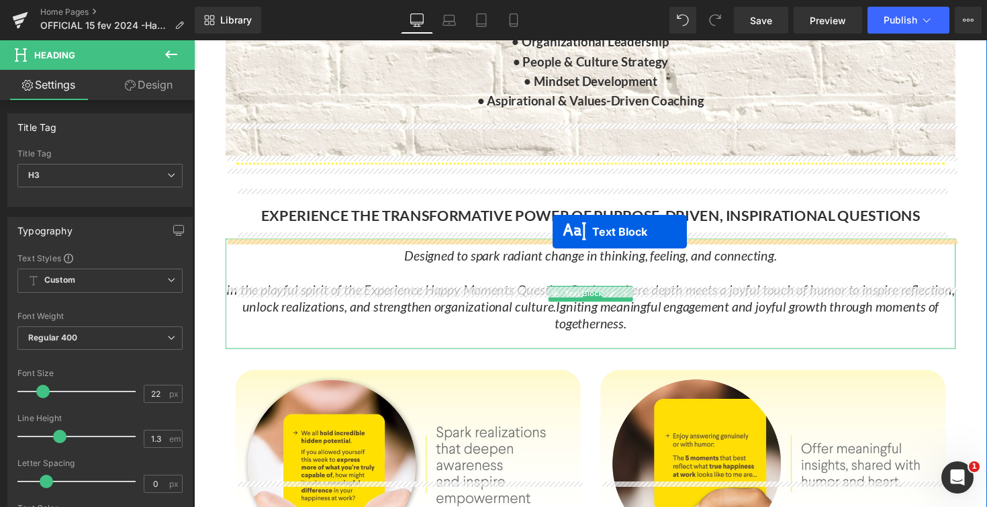
scroll to position [7909, 812]
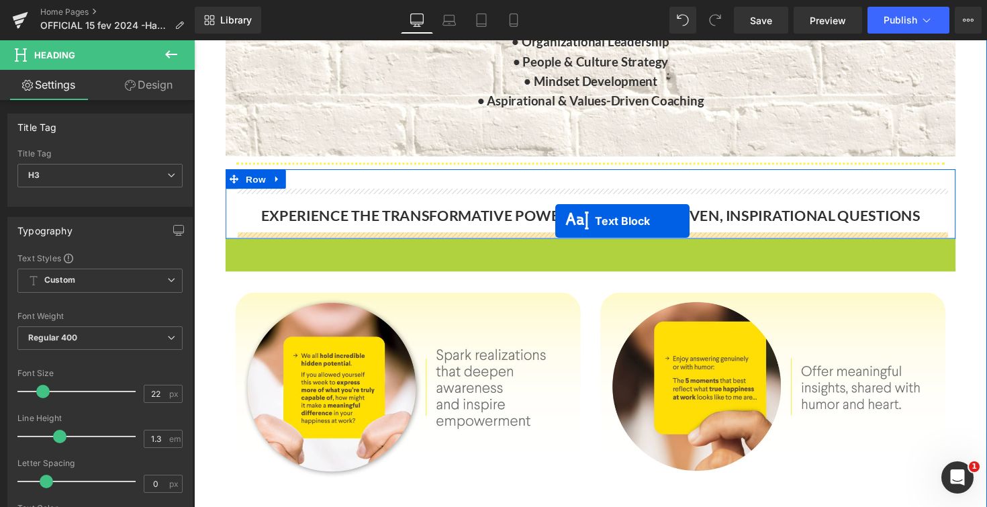
drag, startPoint x: 561, startPoint y: 299, endPoint x: 564, endPoint y: 226, distance: 73.9
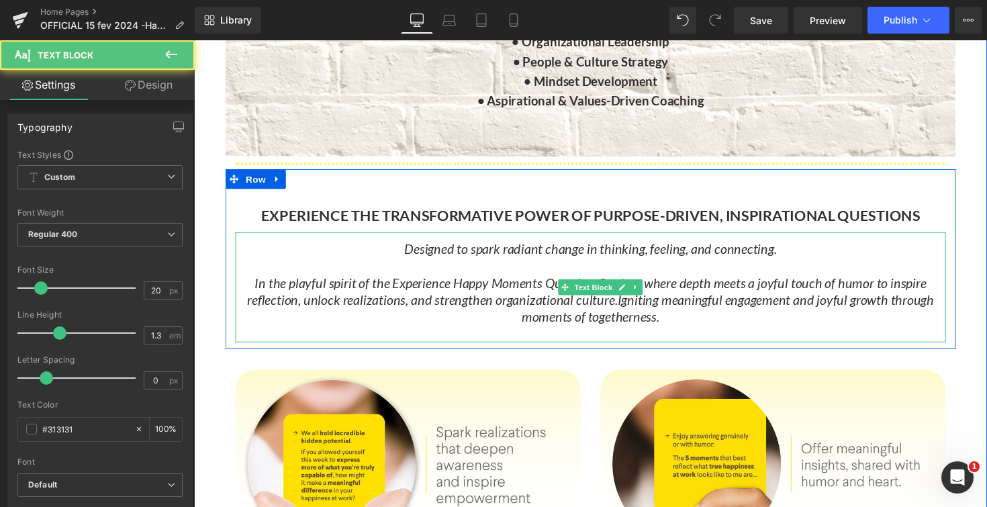
scroll to position [7989, 812]
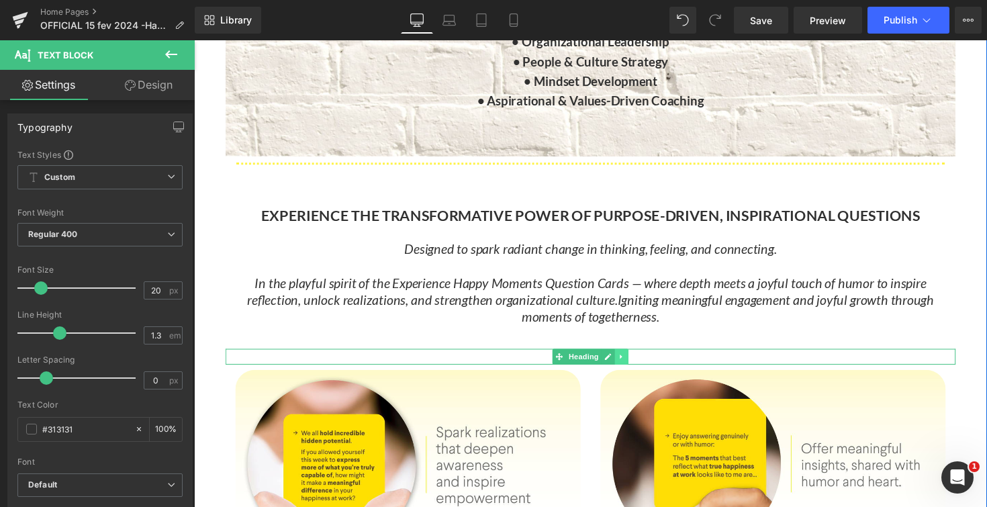
click at [634, 368] on link at bounding box center [632, 364] width 14 height 16
click at [634, 367] on link at bounding box center [639, 364] width 14 height 16
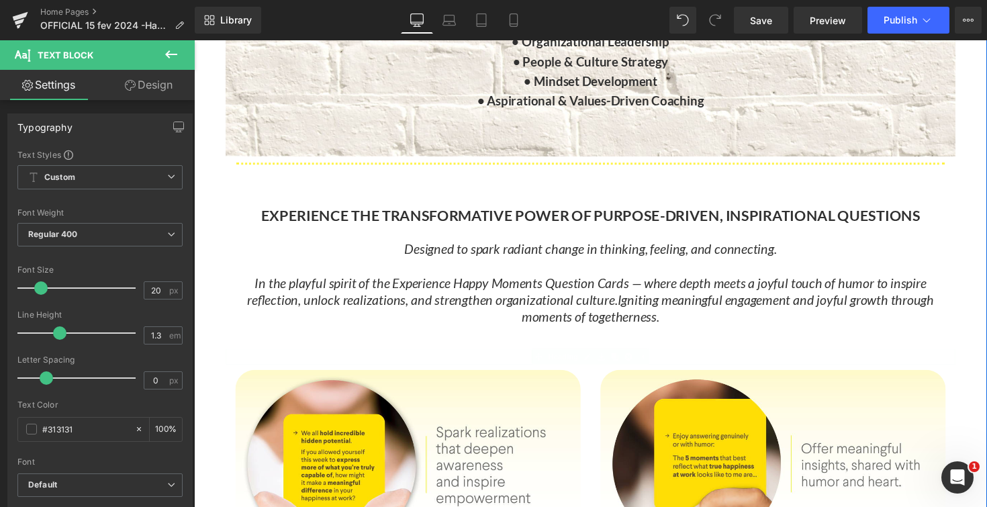
scroll to position [7972, 812]
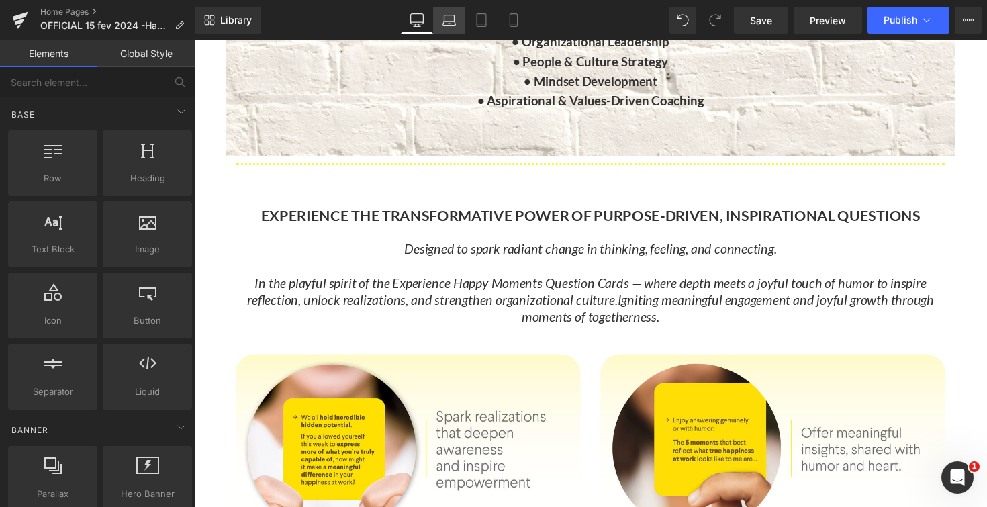
click at [451, 19] on icon at bounding box center [448, 19] width 13 height 13
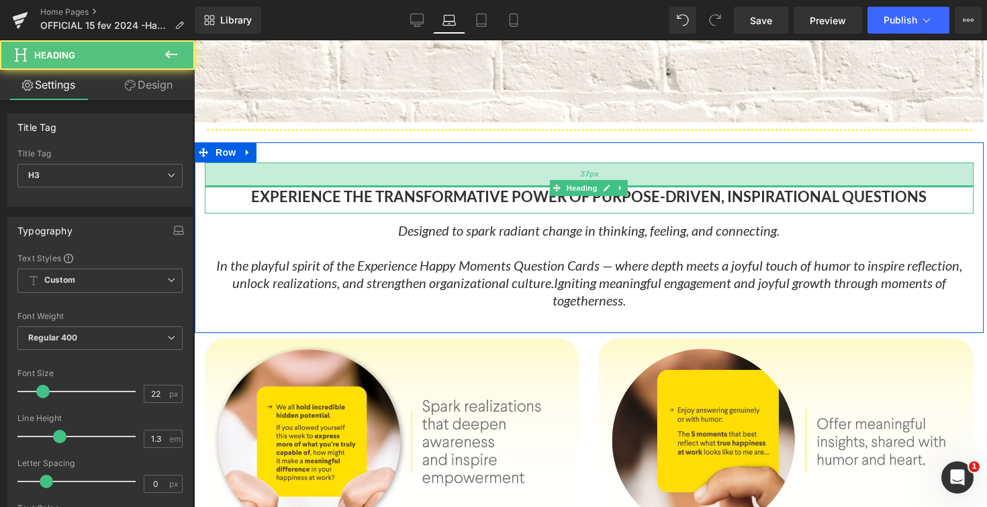
scroll to position [0, 0]
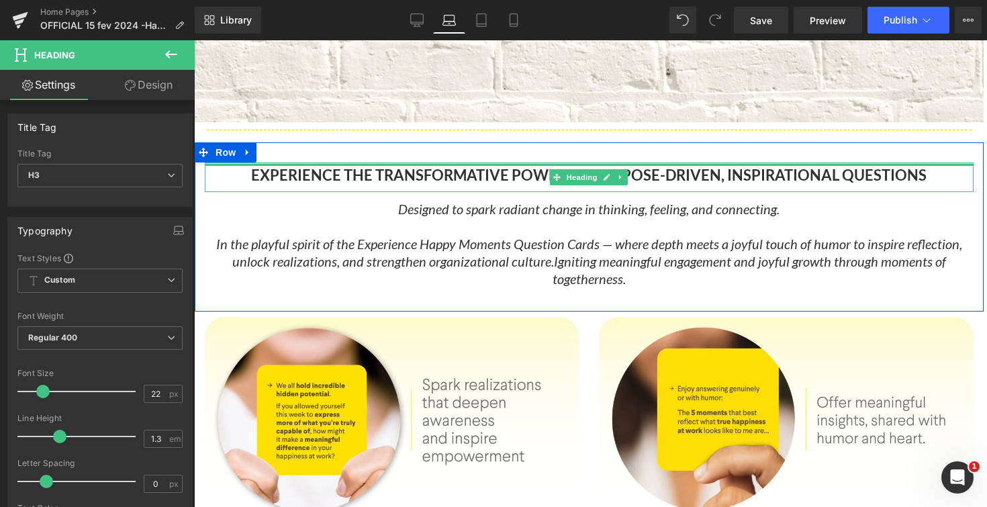
drag, startPoint x: 481, startPoint y: 163, endPoint x: 482, endPoint y: 148, distance: 14.8
click at [482, 148] on div "EXPERIENCE THE TRANSFORMATIVE POWER OF PURPOSE-DRIVEN, INSPIRATIONAL QUESTIONS …" at bounding box center [589, 227] width 789 height 170
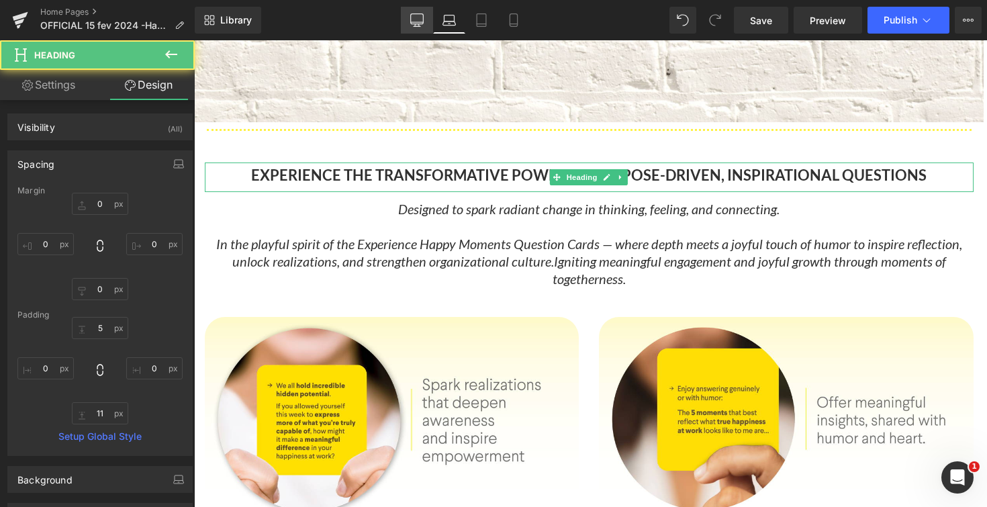
click at [419, 19] on icon at bounding box center [416, 19] width 13 height 13
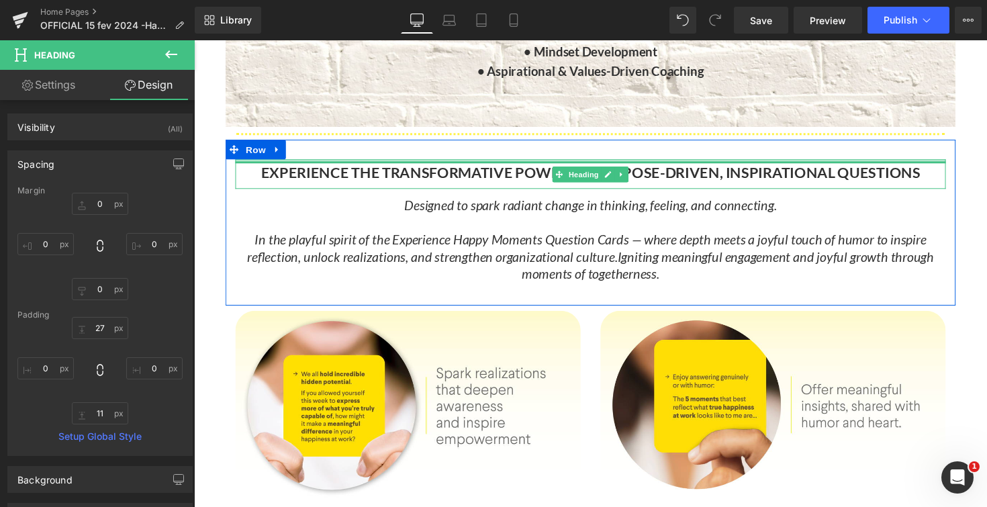
drag, startPoint x: 466, startPoint y: 164, endPoint x: 467, endPoint y: 150, distance: 14.2
click at [467, 150] on div "EXPERIENCE THE TRANSFORMATIVE POWER OF PURPOSE-DRIVEN, INSPIRATIONAL QUESTIONS …" at bounding box center [600, 227] width 748 height 170
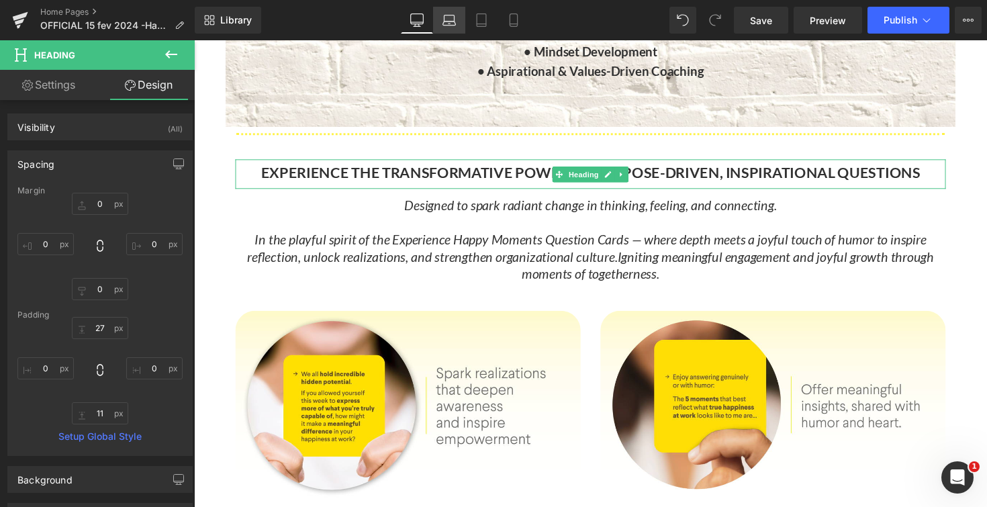
click at [439, 21] on link "Laptop" at bounding box center [449, 20] width 32 height 27
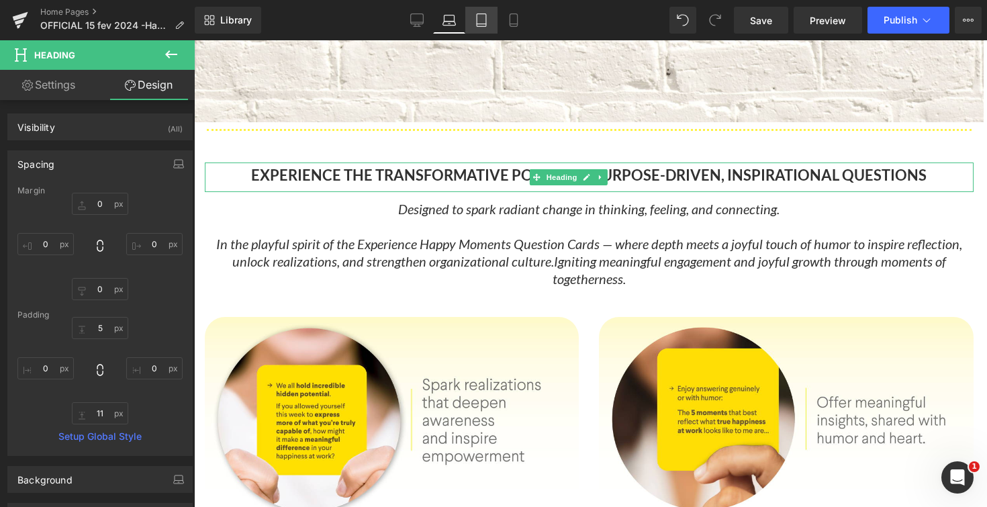
click at [478, 22] on icon at bounding box center [480, 19] width 13 height 13
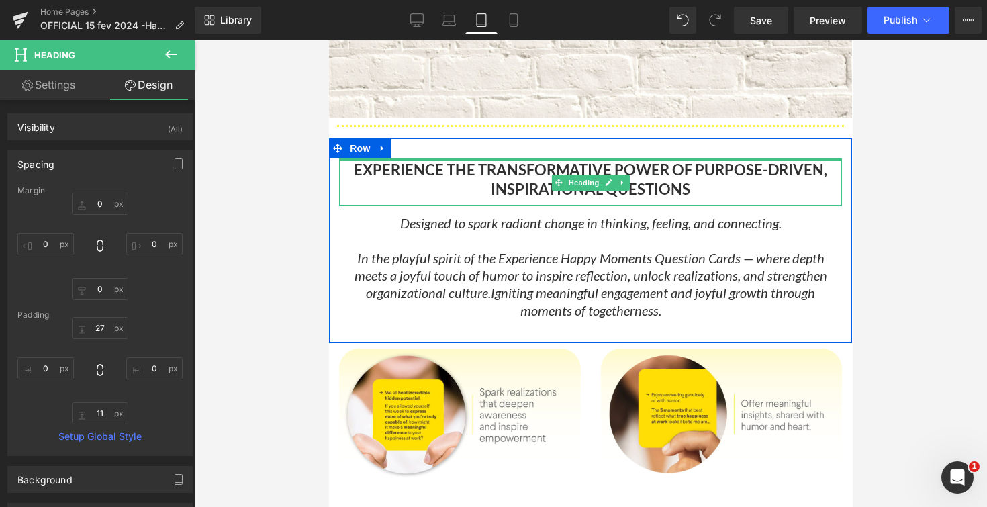
drag, startPoint x: 465, startPoint y: 160, endPoint x: 465, endPoint y: 144, distance: 16.1
click at [465, 144] on div "EXPERIENCE THE TRANSFORMATIVE POWER OF PURPOSE-DRIVEN, INSPIRATIONAL QUESTIONS …" at bounding box center [589, 240] width 523 height 205
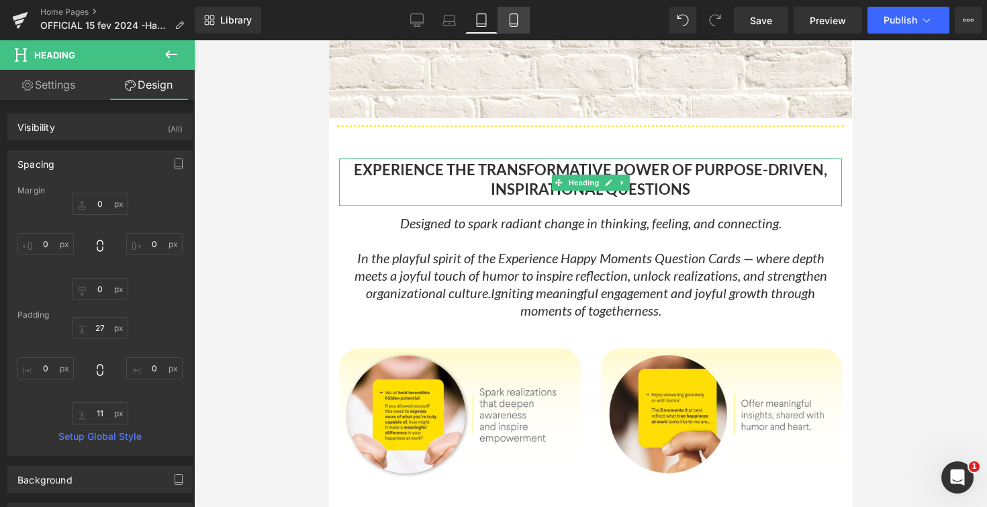
click at [509, 19] on icon at bounding box center [513, 19] width 13 height 13
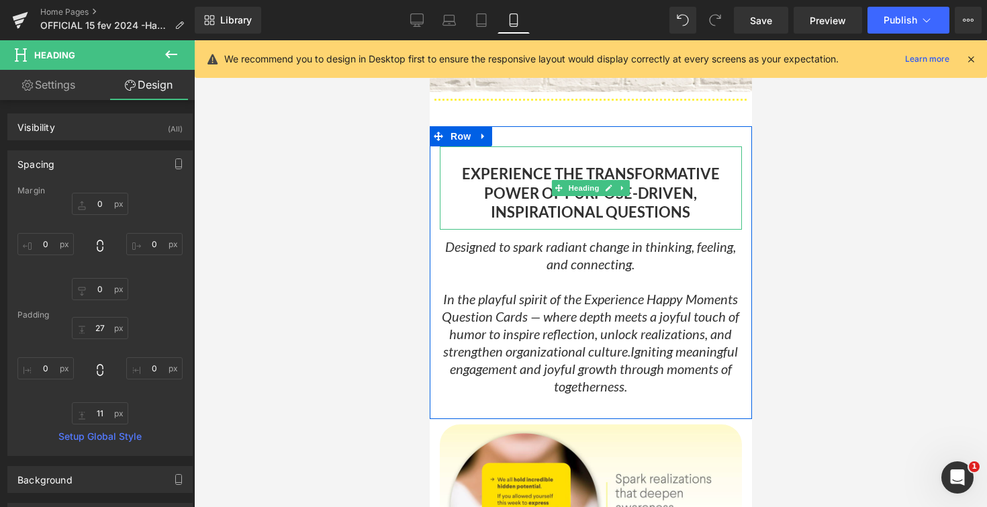
click at [546, 148] on div "EXPERIENCE THE TRANSFORMATIVE POWER OF PURPOSE-DRIVEN, INSPIRATIONAL QUESTIONS" at bounding box center [589, 187] width 301 height 83
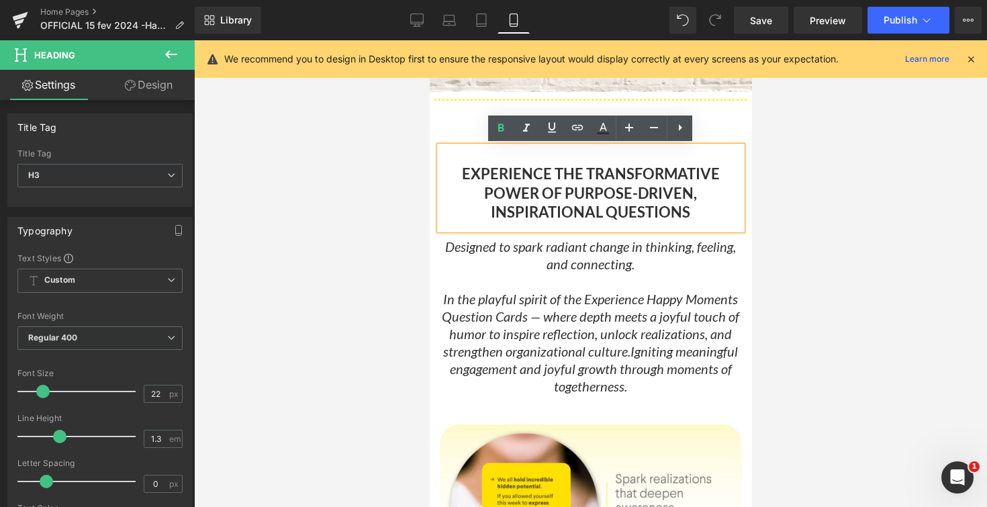
click at [391, 156] on div at bounding box center [590, 273] width 793 height 466
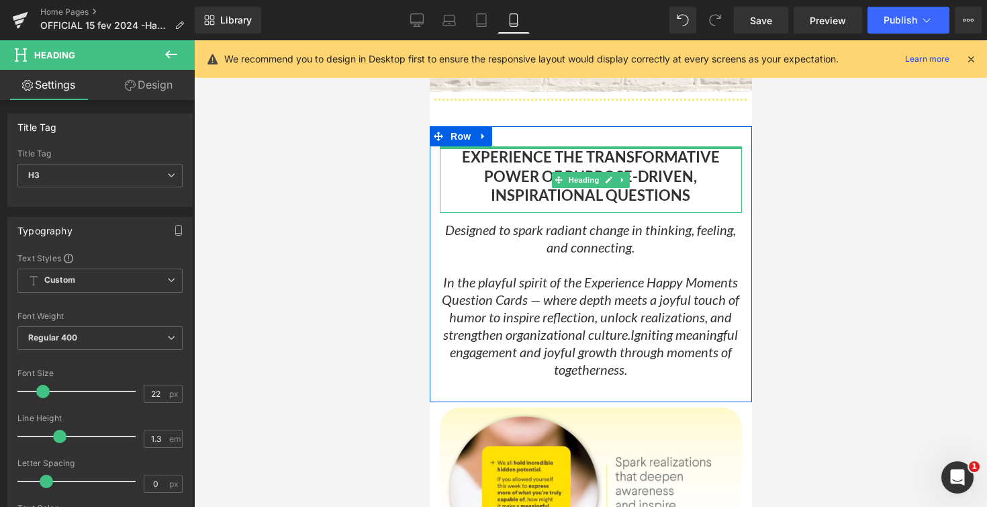
drag, startPoint x: 524, startPoint y: 149, endPoint x: 527, endPoint y: 132, distance: 17.7
click at [527, 132] on div "EXPERIENCE THE TRANSFORMATIVE POWER OF PURPOSE-DRIVEN, INSPIRATIONAL QUESTIONS …" at bounding box center [589, 264] width 321 height 276
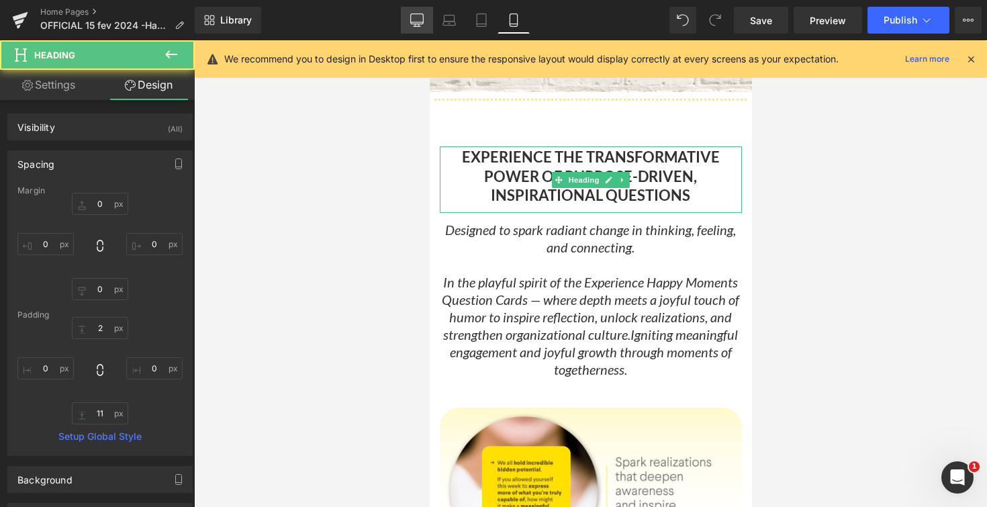
click at [424, 15] on link "Desktop" at bounding box center [417, 20] width 32 height 27
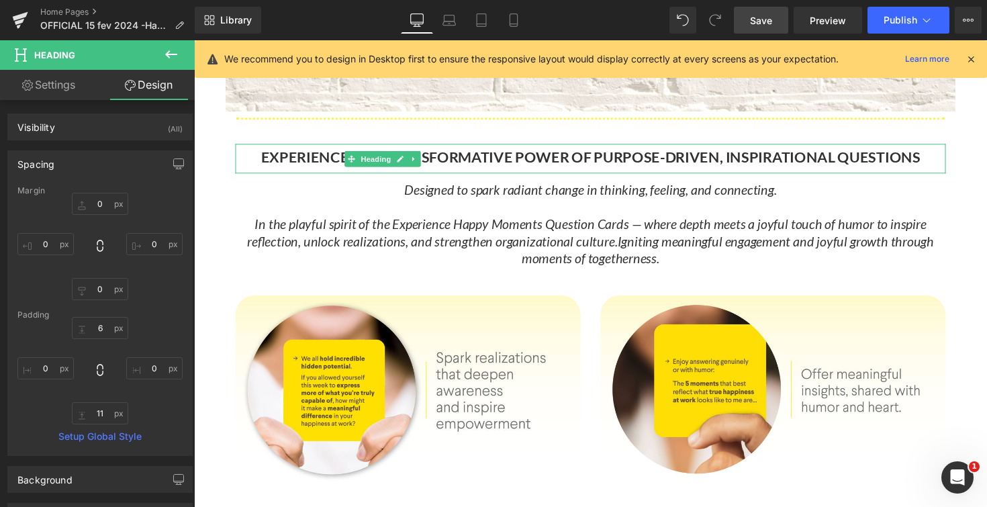
click at [769, 23] on span "Save" at bounding box center [761, 20] width 22 height 14
click at [912, 23] on span "Publish" at bounding box center [900, 20] width 34 height 11
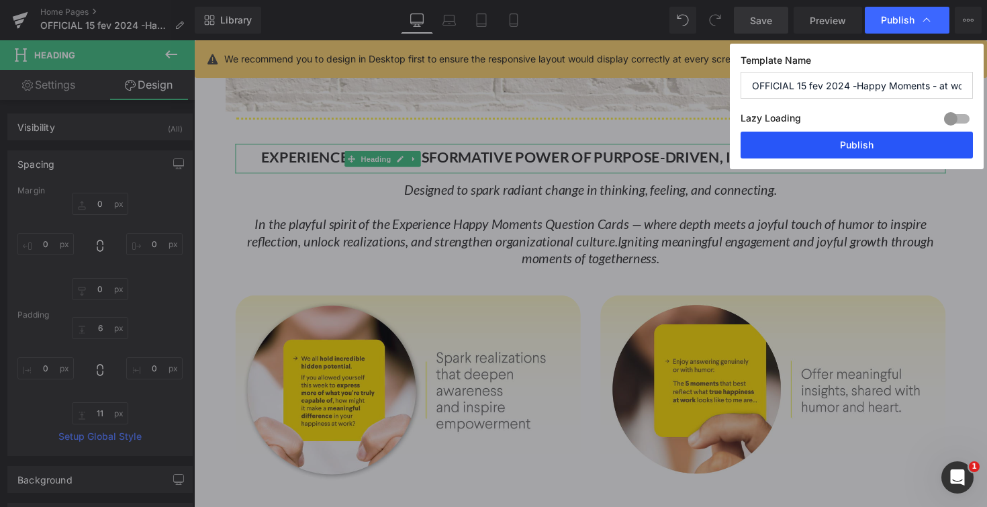
click at [887, 147] on button "Publish" at bounding box center [856, 145] width 232 height 27
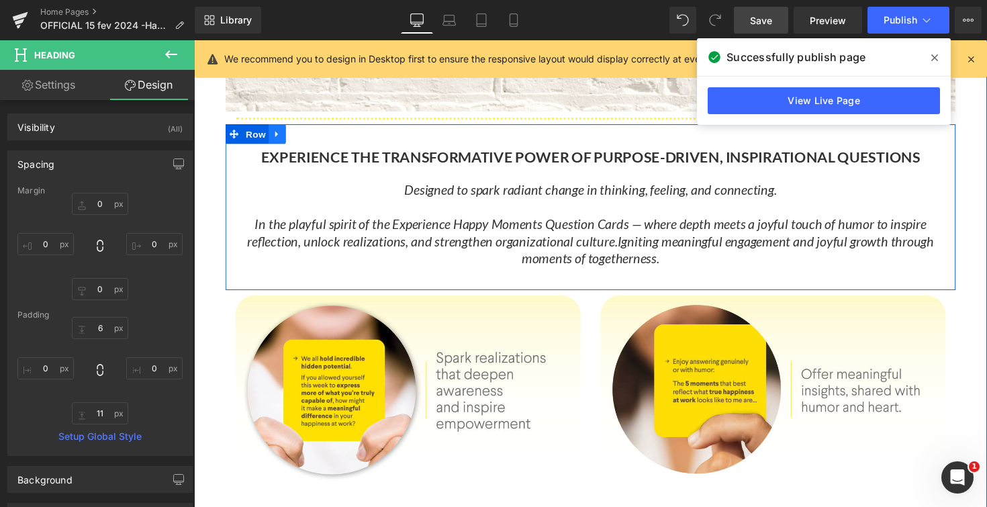
click at [285, 137] on link at bounding box center [278, 136] width 17 height 20
drag, startPoint x: 294, startPoint y: 137, endPoint x: 280, endPoint y: 137, distance: 14.1
click at [280, 137] on li at bounding box center [296, 136] width 52 height 20
click at [280, 137] on icon at bounding box center [278, 136] width 9 height 9
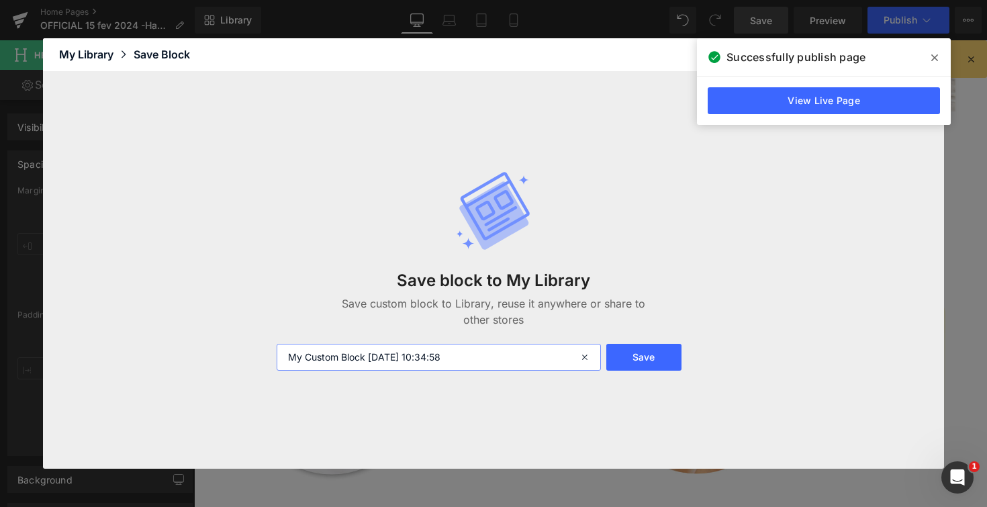
drag, startPoint x: 491, startPoint y: 360, endPoint x: 269, endPoint y: 354, distance: 221.5
click at [269, 354] on div "My Custom Block 2025-09-17 10:34:58" at bounding box center [437, 357] width 338 height 27
type input "e"
type input "f"
type input "the way we think, feel and connect"
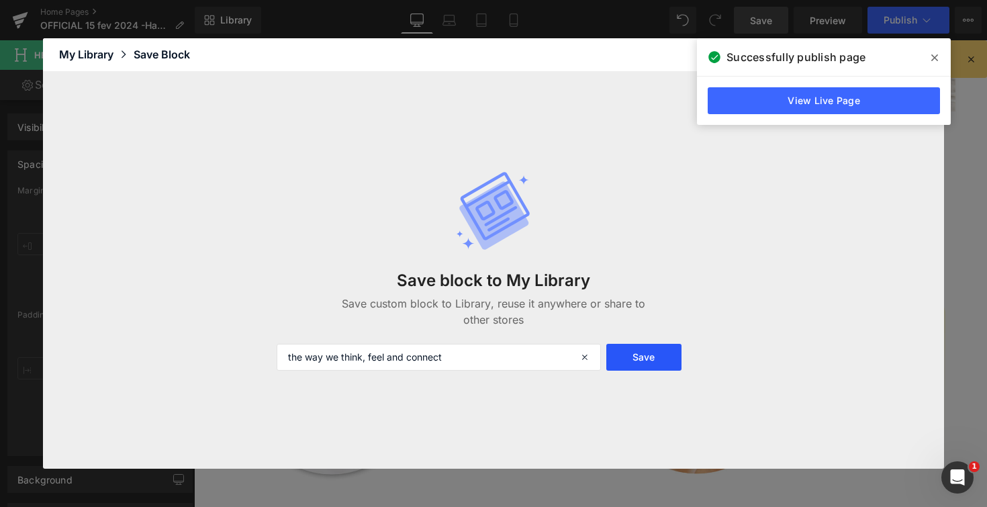
click at [628, 356] on button "Save" at bounding box center [643, 357] width 75 height 27
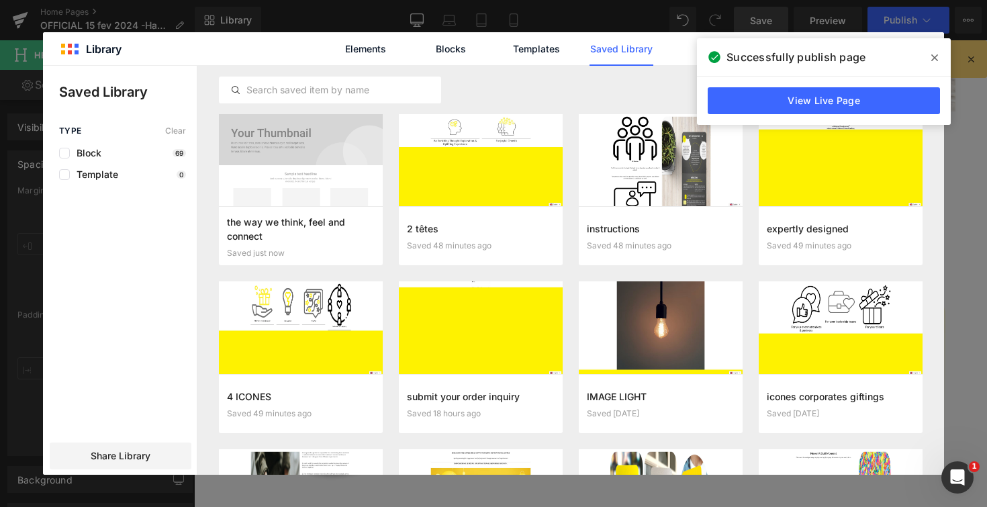
click at [935, 57] on icon at bounding box center [934, 57] width 7 height 11
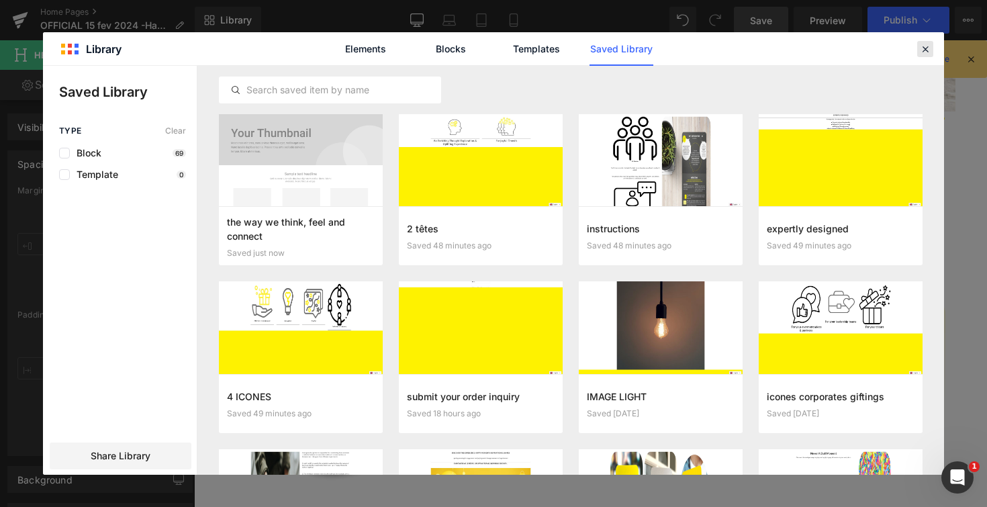
click at [925, 48] on icon at bounding box center [925, 49] width 12 height 12
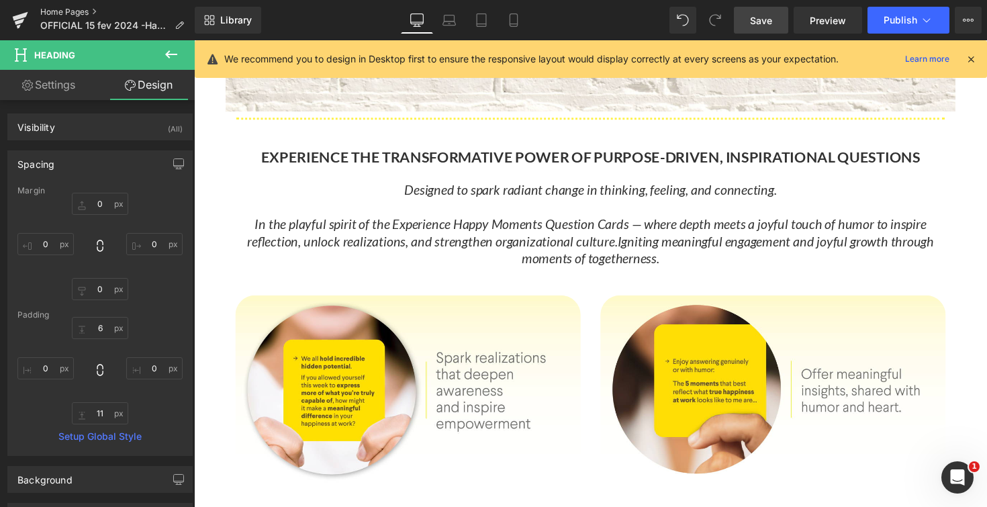
click at [79, 11] on link "Home Pages" at bounding box center [117, 12] width 154 height 11
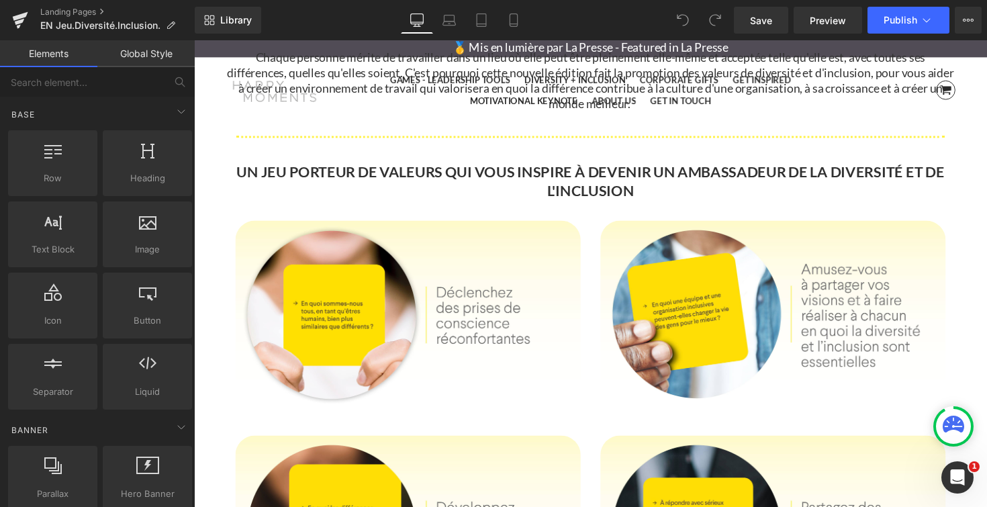
scroll to position [1346, 0]
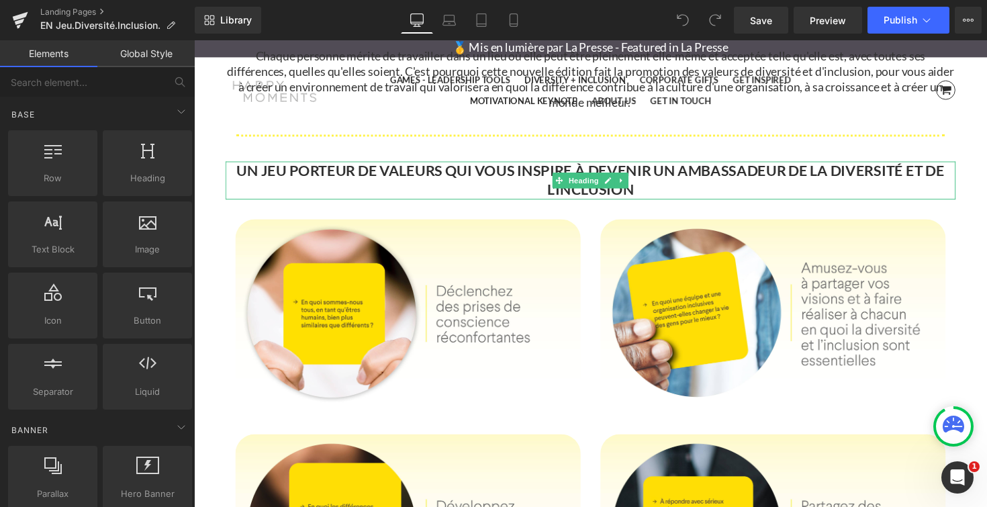
click at [307, 177] on strong "UN JEU PORTEUR DE VALEURS QUI VOUS INSPIRE À DEVENIR UN AMBASSADEUR DE LA DIVER…" at bounding box center [600, 183] width 725 height 38
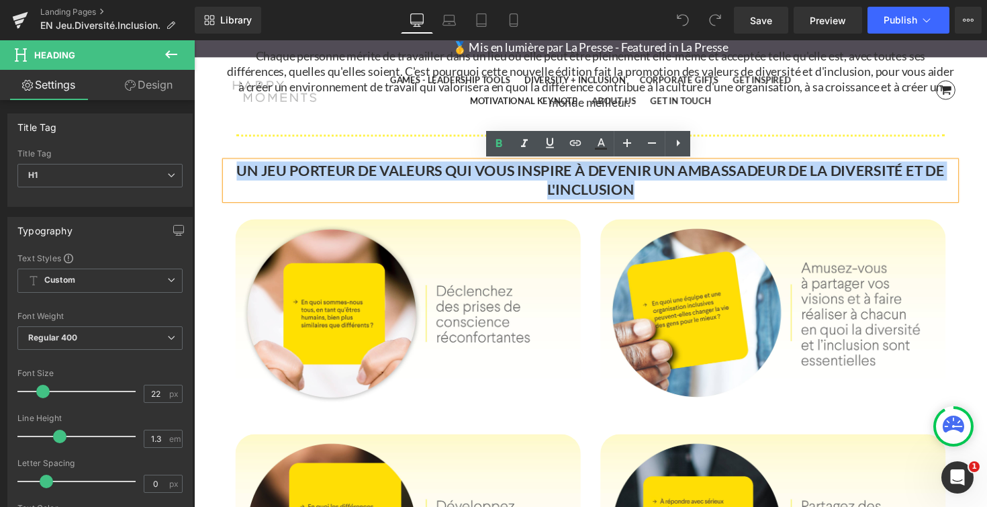
drag, startPoint x: 235, startPoint y: 174, endPoint x: 654, endPoint y: 195, distance: 419.3
click at [654, 195] on h1 "UN JEU PORTEUR DE VALEURS QUI VOUS INSPIRE À DEVENIR UN AMBASSADEUR DE LA DIVER…" at bounding box center [599, 183] width 747 height 38
copy strong "UN JEU PORTEUR DE VALEURS QUI VOUS INSPIRE À DEVENIR UN AMBASSADEUR DE LA DIVER…"
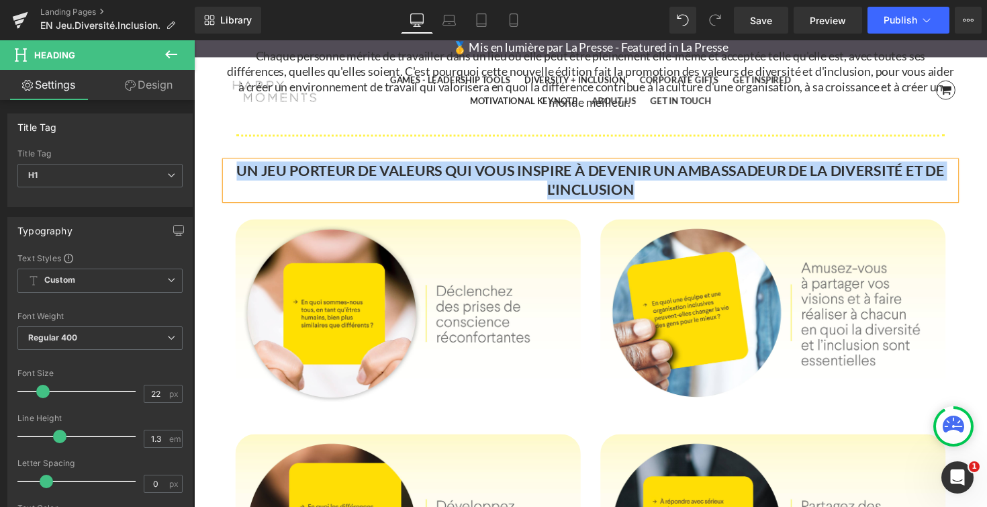
click at [699, 197] on h1 "UN JEU PORTEUR DE VALEURS QUI VOUS INSPIRE À DEVENIR UN AMBASSADEUR DE LA DIVER…" at bounding box center [599, 183] width 747 height 38
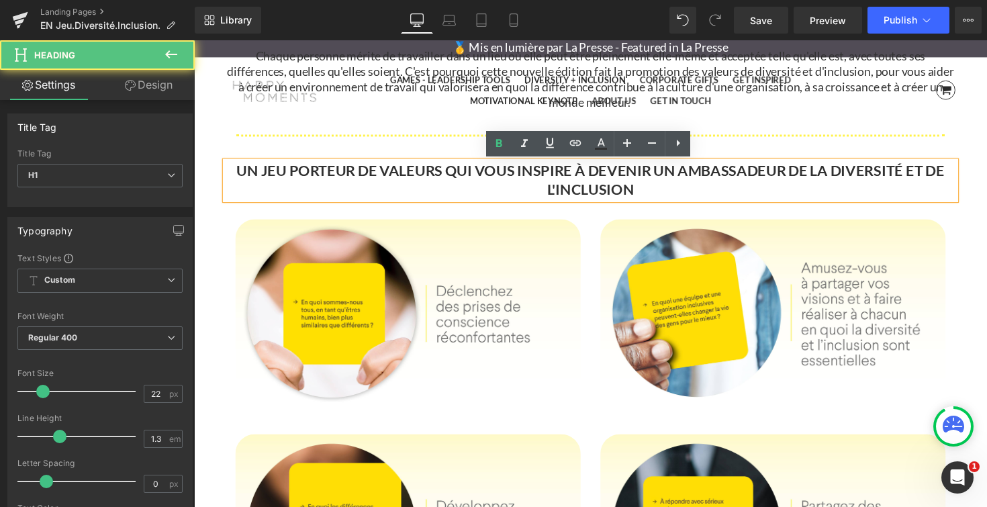
paste div
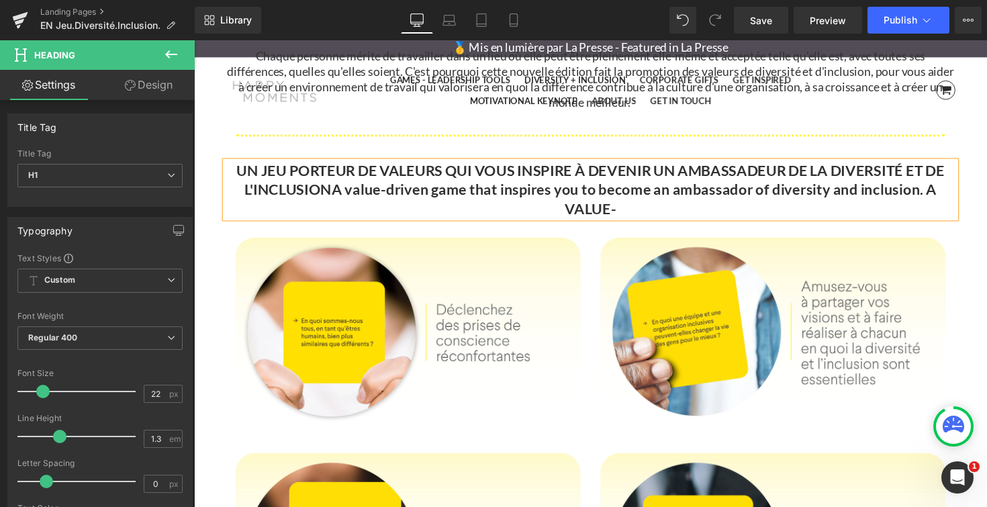
scroll to position [5106, 812]
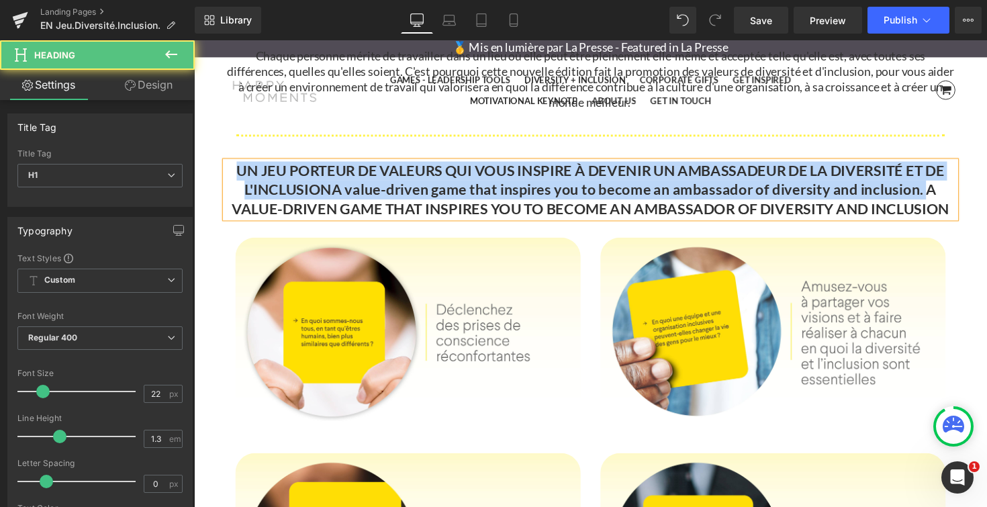
drag, startPoint x: 936, startPoint y: 195, endPoint x: 231, endPoint y: 178, distance: 704.9
click at [231, 178] on h1 "UN JEU PORTEUR DE VALEURS QUI VOUS INSPIRE À DEVENIR UN AMBASSADEUR DE LA DIVER…" at bounding box center [599, 193] width 747 height 58
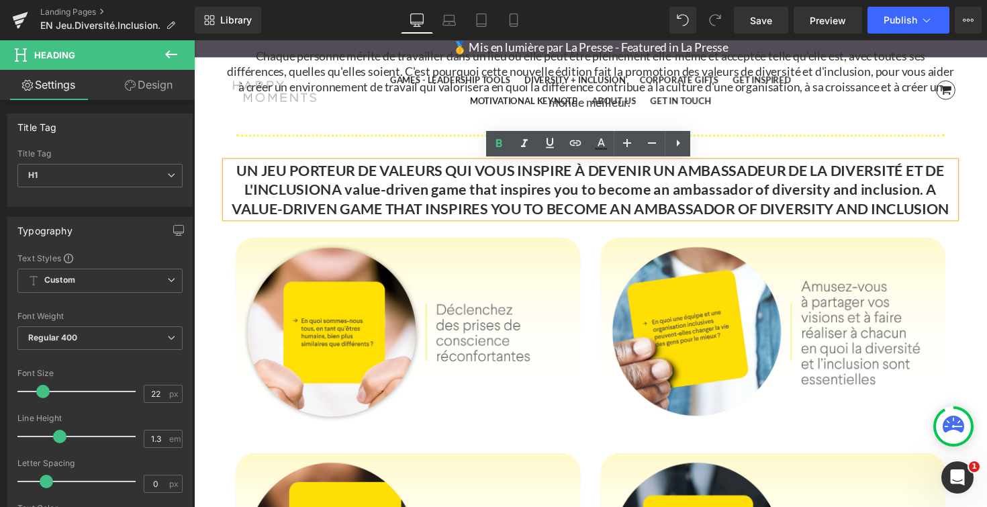
scroll to position [7, 7]
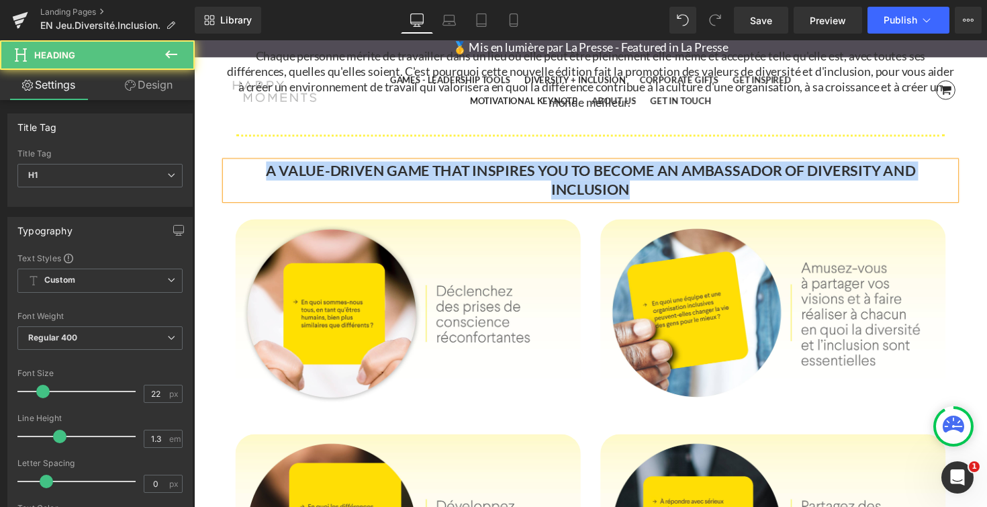
drag, startPoint x: 229, startPoint y: 177, endPoint x: 975, endPoint y: 177, distance: 746.3
click at [973, 177] on div "A VALUE-DRIVEN GAME THAT INSPIRES YOU TO BECOME AN AMBASSADOR OF DIVERSITY AND …" at bounding box center [599, 183] width 747 height 38
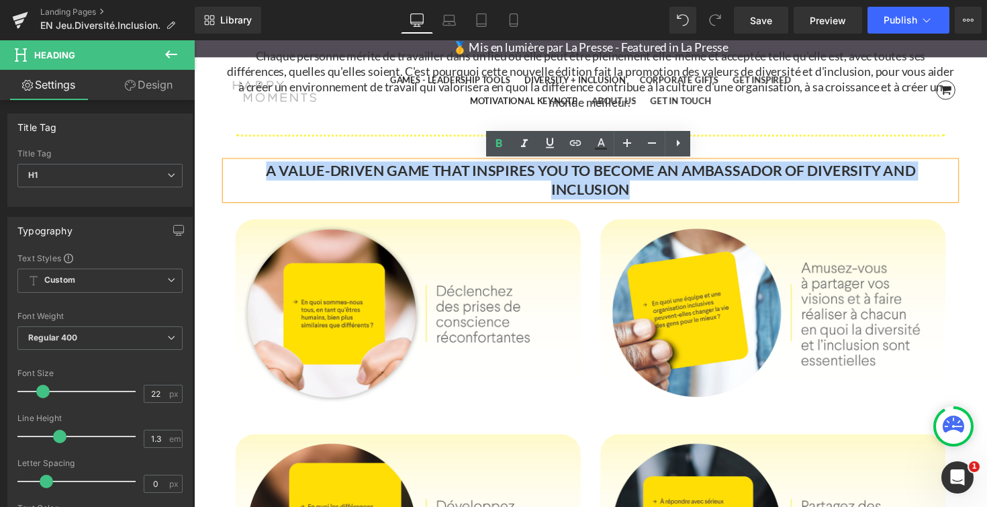
copy strong "A VALUE-DRIVEN GAME THAT INSPIRES YOU TO BECOME AN AMBASSADOR OF DIVERSITY AND …"
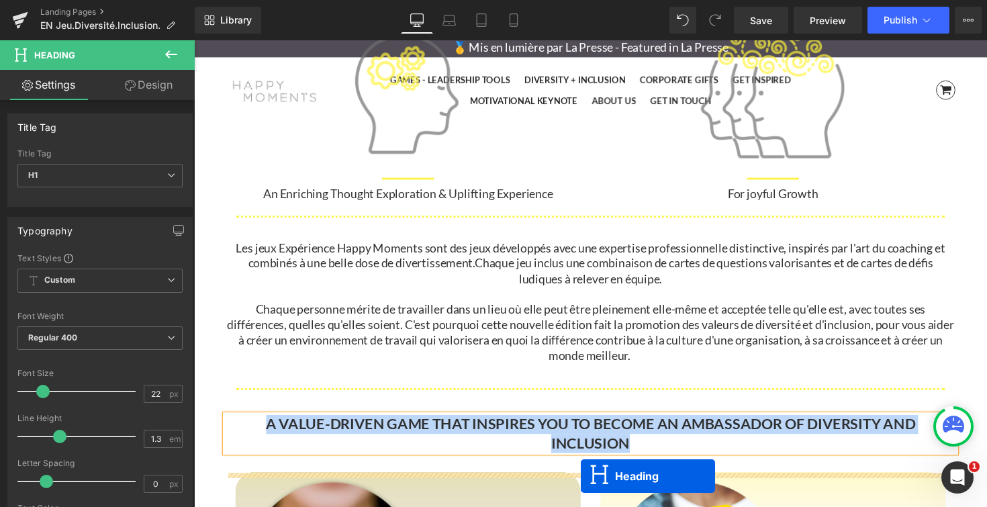
scroll to position [1221, 0]
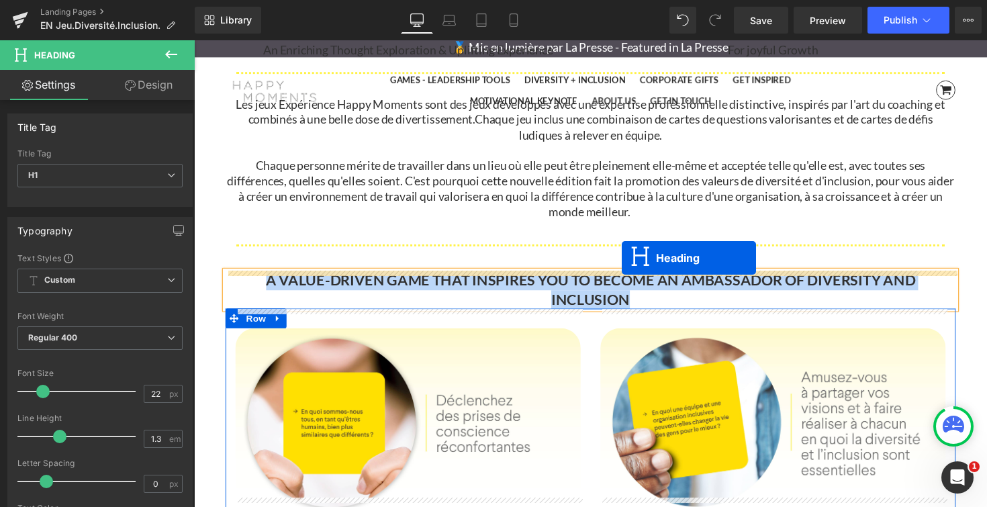
drag, startPoint x: 565, startPoint y: 266, endPoint x: 632, endPoint y: 263, distance: 67.2
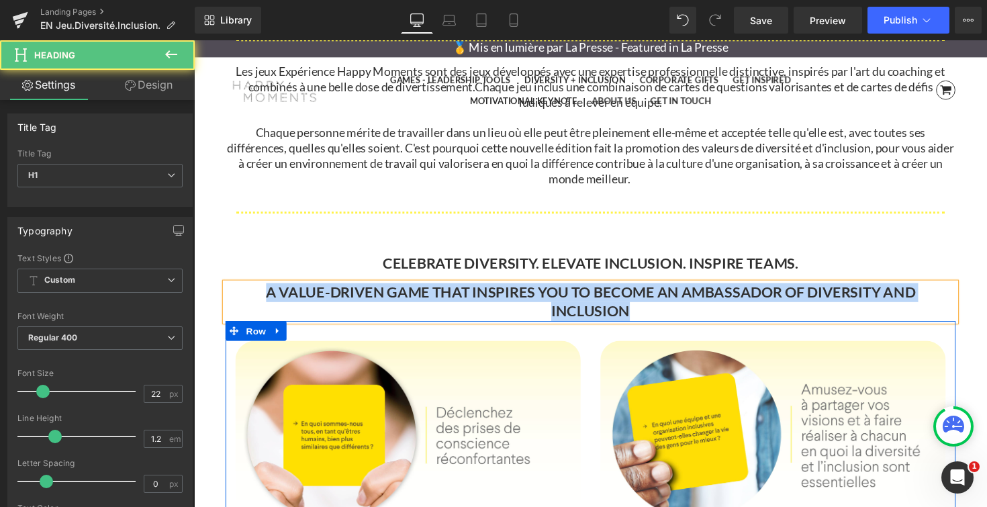
scroll to position [5068, 812]
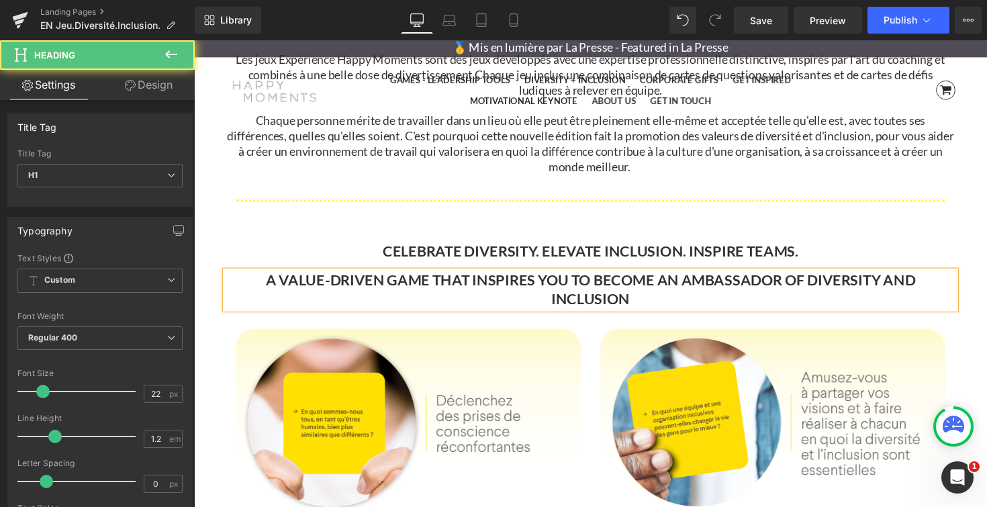
click at [883, 253] on h1 "CELEBRATE DIVERSITY. ELEVATE INCLUSION. INSPIRE TEAMS." at bounding box center [599, 256] width 747 height 17
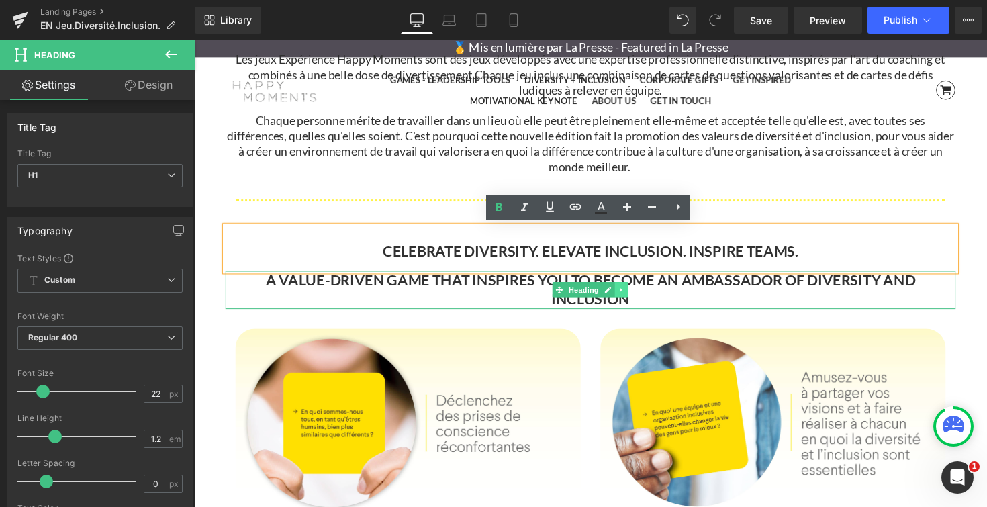
click at [632, 294] on icon at bounding box center [631, 296] width 2 height 5
click at [641, 292] on icon at bounding box center [639, 295] width 7 height 7
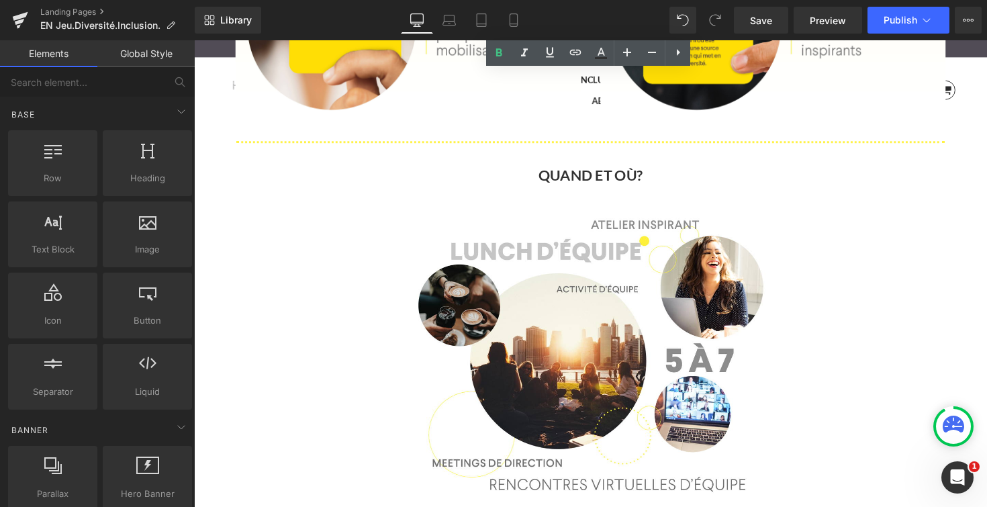
scroll to position [1830, 0]
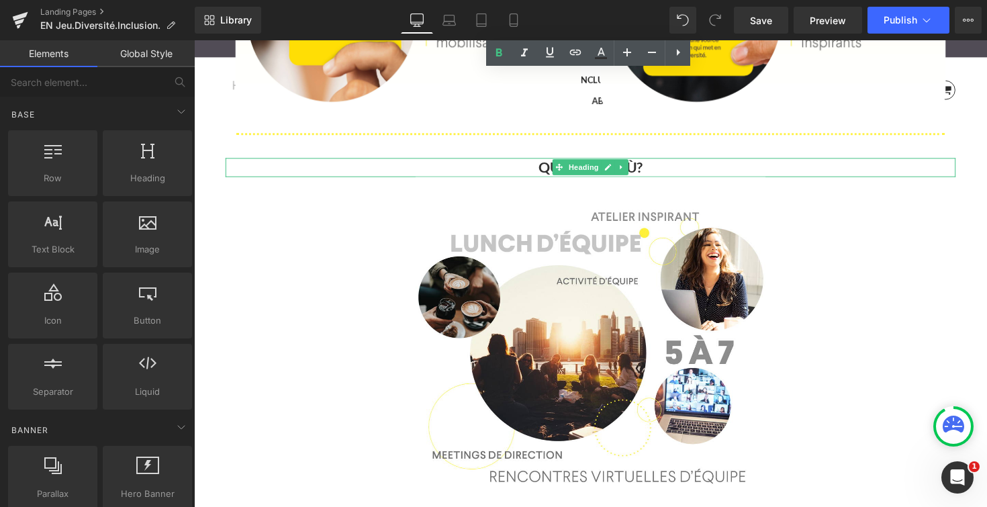
click at [550, 171] on strong "QUAND ET OÙ?" at bounding box center [600, 170] width 107 height 18
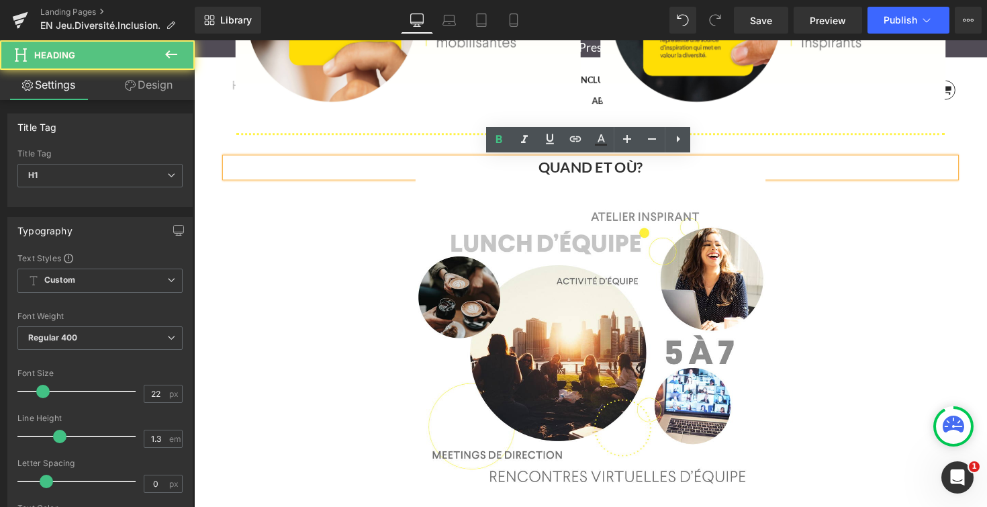
drag, startPoint x: 540, startPoint y: 171, endPoint x: 709, endPoint y: 170, distance: 169.1
click at [709, 170] on h1 "QUAND ET OÙ?" at bounding box center [599, 170] width 747 height 19
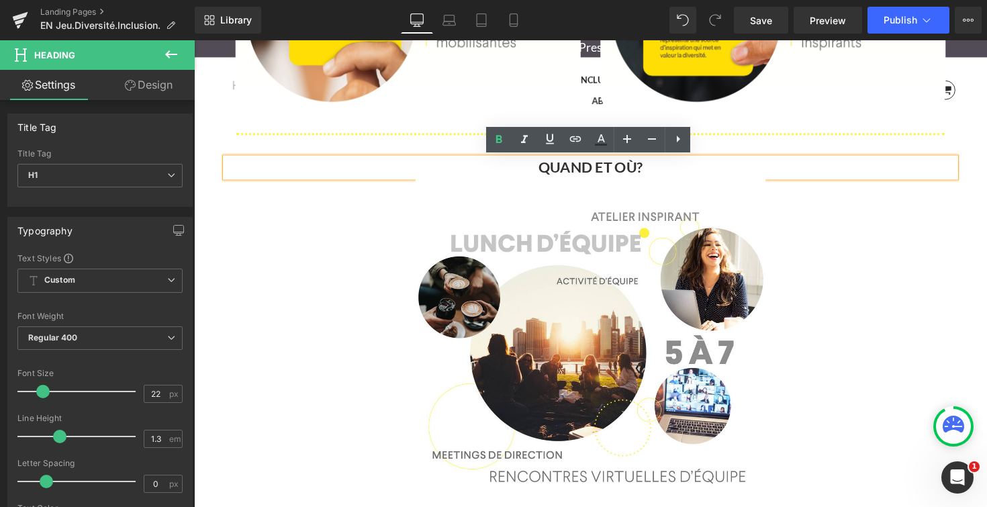
copy strong "QUAND ET OÙ?"
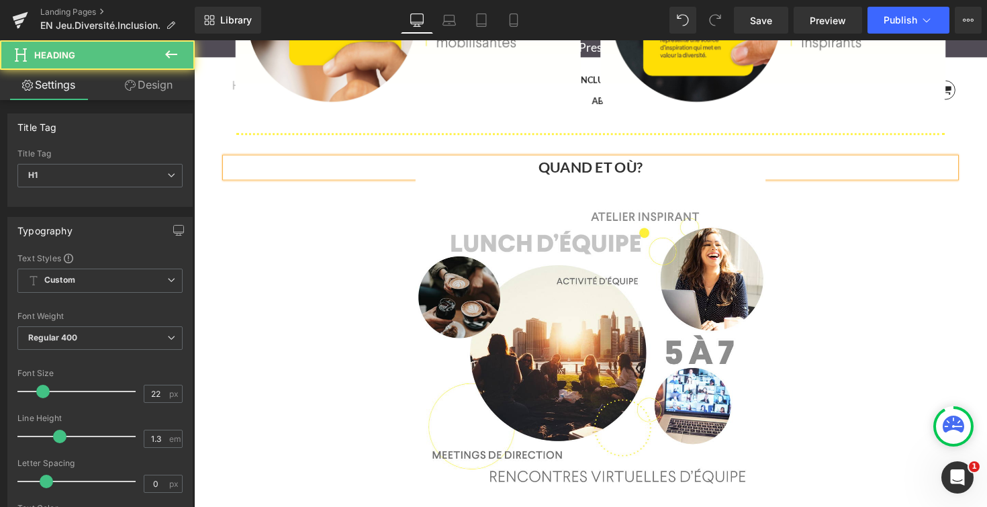
click at [674, 166] on h1 "QUAND ET OÙ?" at bounding box center [599, 170] width 747 height 19
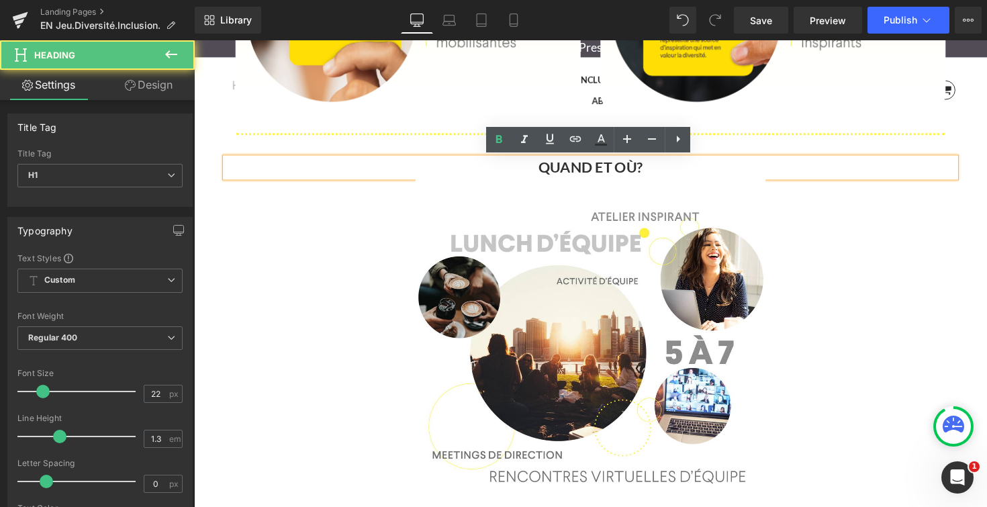
paste div
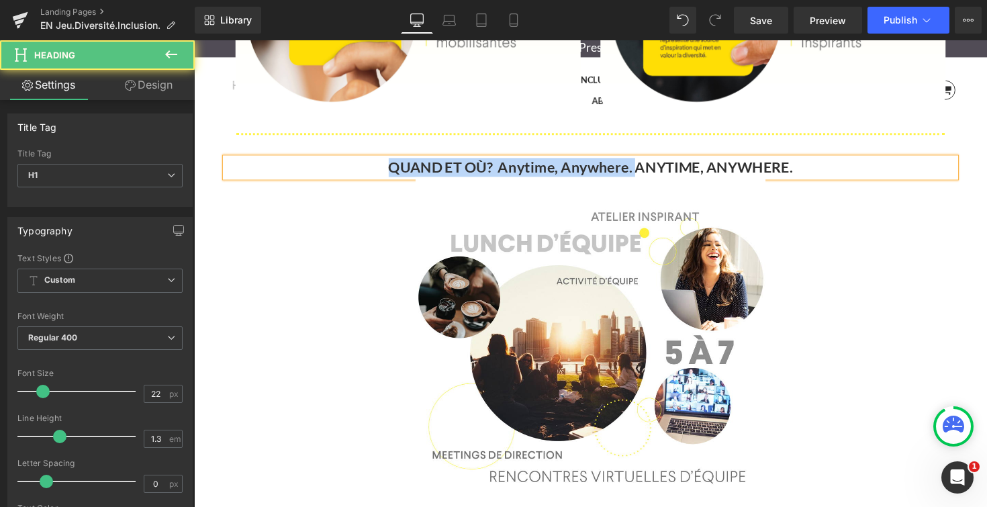
drag, startPoint x: 637, startPoint y: 169, endPoint x: 383, endPoint y: 172, distance: 253.7
click at [383, 172] on h1 "QUAND ET OÙ? Anytime, Anywhere. ANYTIME, ANYWHERE." at bounding box center [599, 170] width 747 height 19
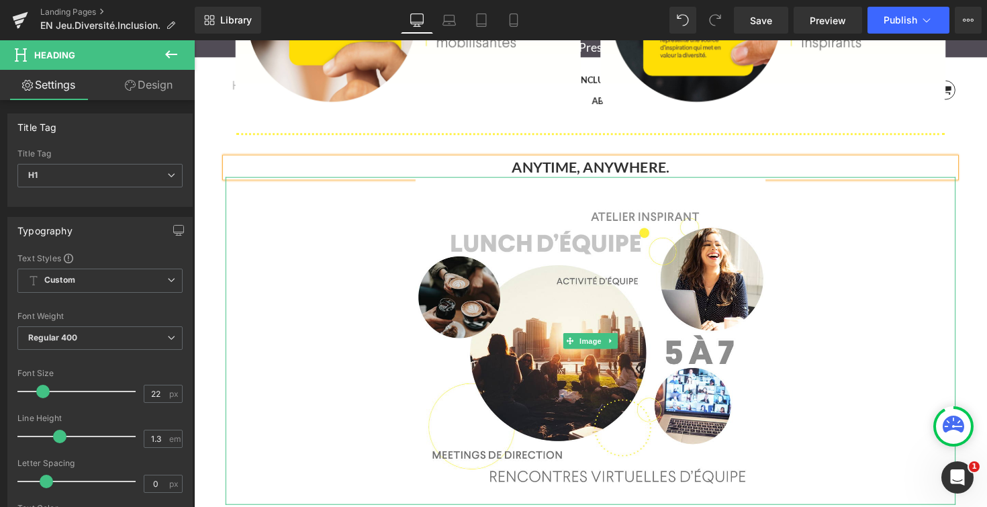
click at [903, 267] on div at bounding box center [599, 349] width 747 height 336
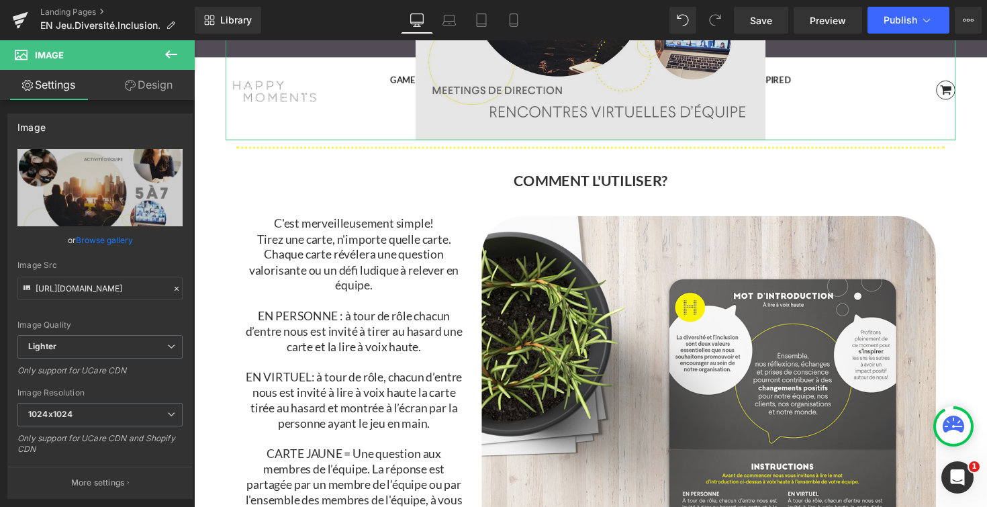
scroll to position [2206, 0]
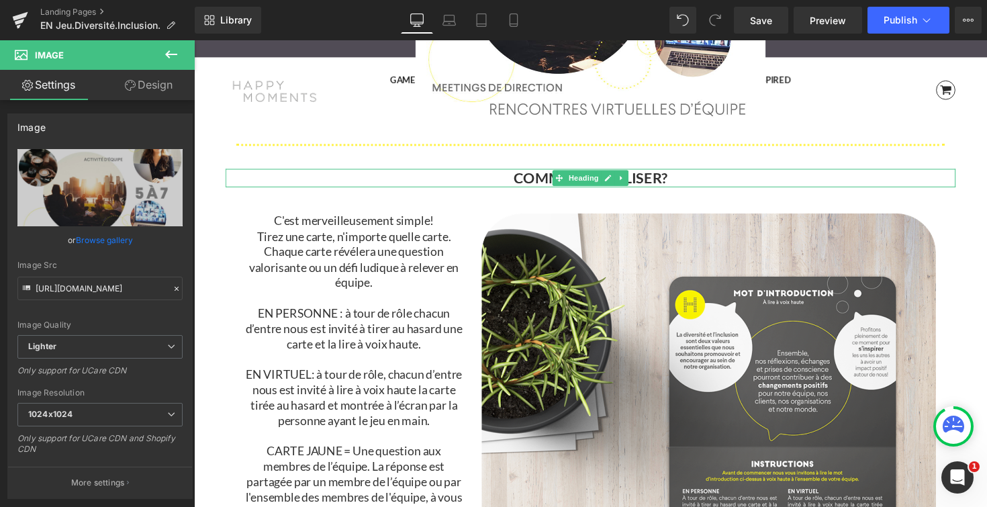
click at [677, 180] on b "COMMENT L'UTILISER?" at bounding box center [600, 181] width 158 height 18
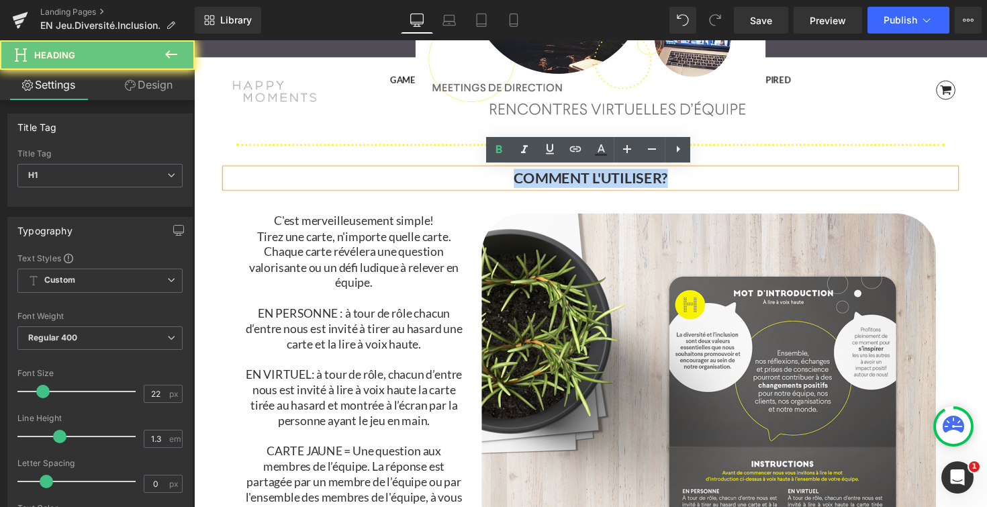
drag, startPoint x: 704, startPoint y: 180, endPoint x: 483, endPoint y: 180, distance: 220.8
click at [483, 180] on h1 "COMMENT L'UTILISER?" at bounding box center [599, 181] width 747 height 19
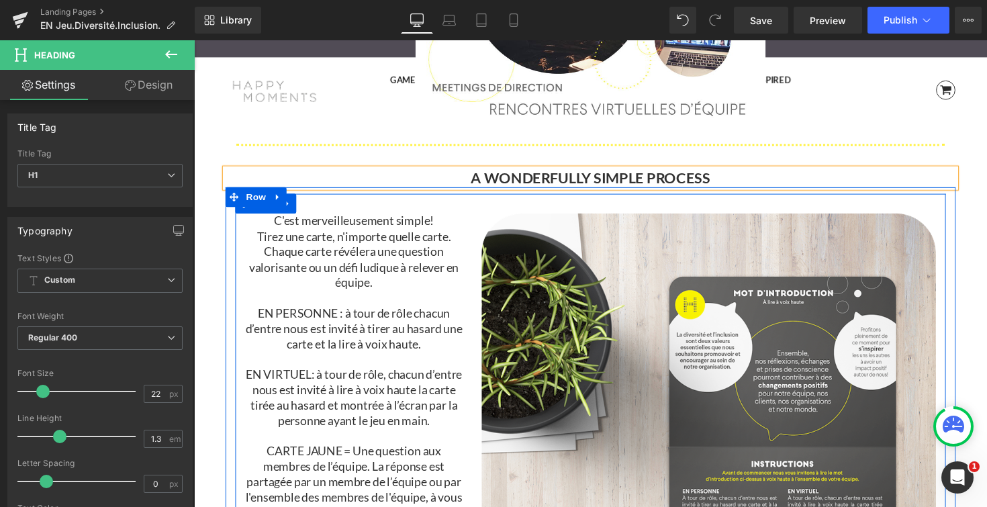
click at [493, 203] on div "C'est merveilleusement simple! Tirez une carte, n'importe quelle carte. Chaque …" at bounding box center [599, 454] width 727 height 514
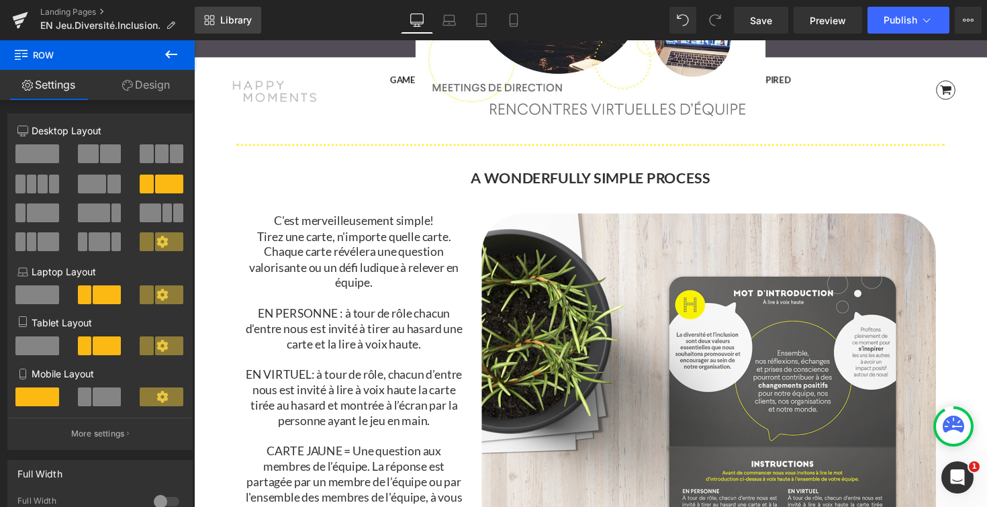
click at [228, 24] on span "Library" at bounding box center [236, 20] width 32 height 12
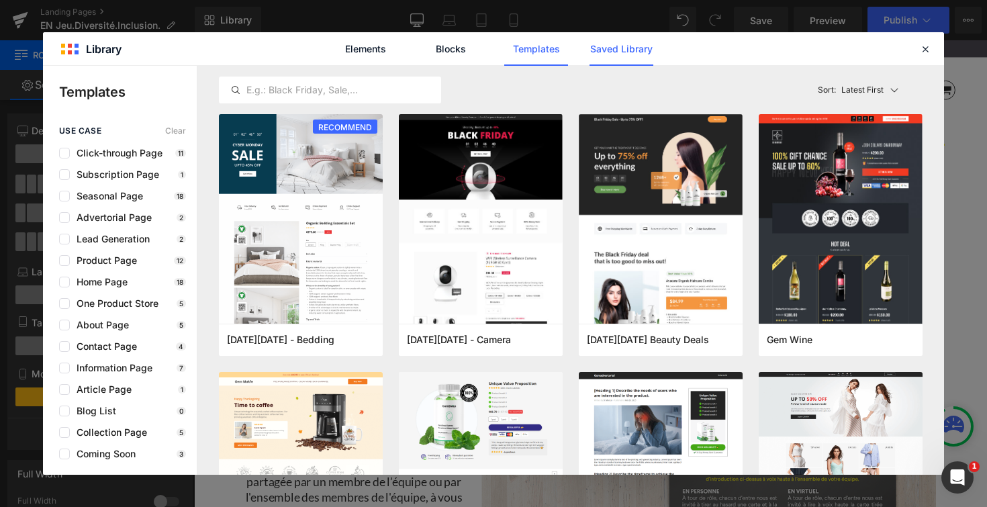
click at [619, 58] on link "Saved Library" at bounding box center [621, 49] width 64 height 34
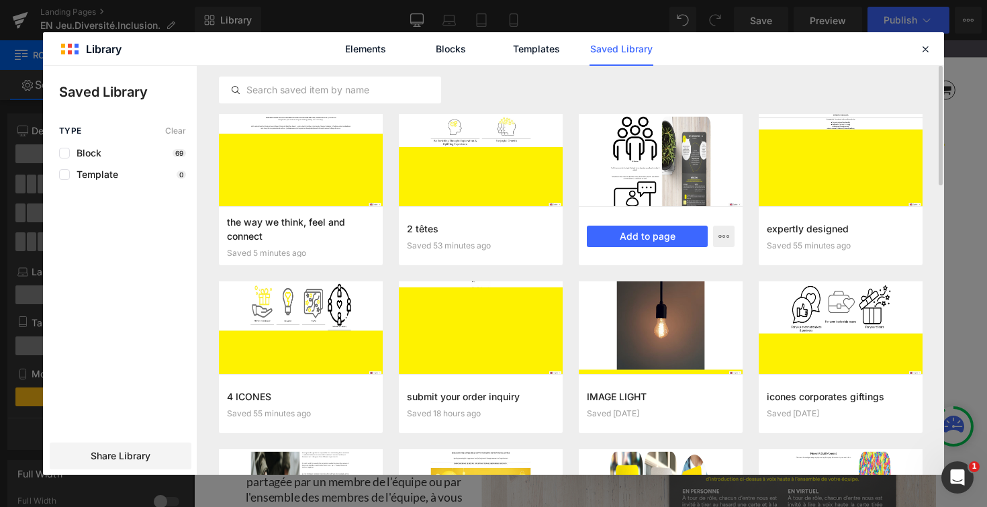
click at [687, 170] on div at bounding box center [661, 160] width 164 height 92
click at [649, 238] on button "Add to page" at bounding box center [647, 236] width 121 height 21
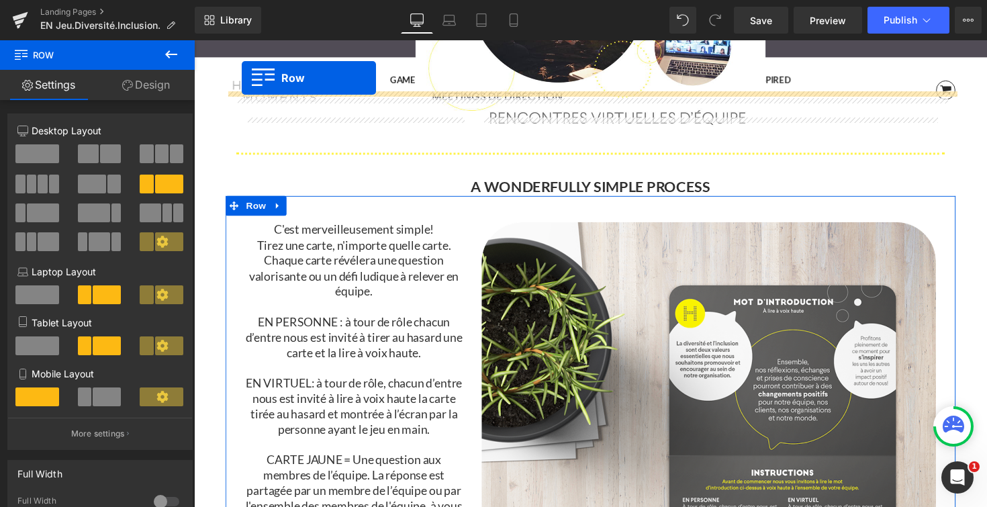
scroll to position [2103, 0]
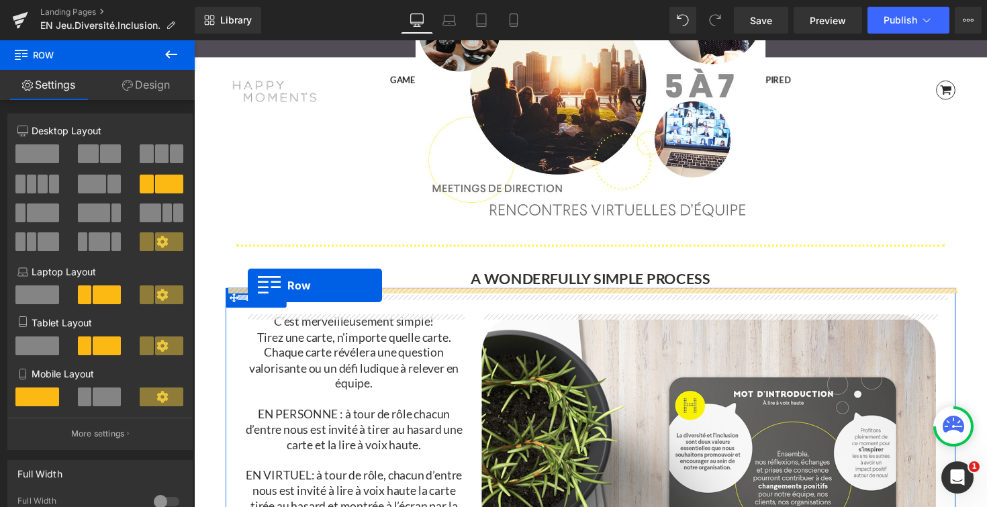
drag, startPoint x: 234, startPoint y: 226, endPoint x: 249, endPoint y: 291, distance: 67.4
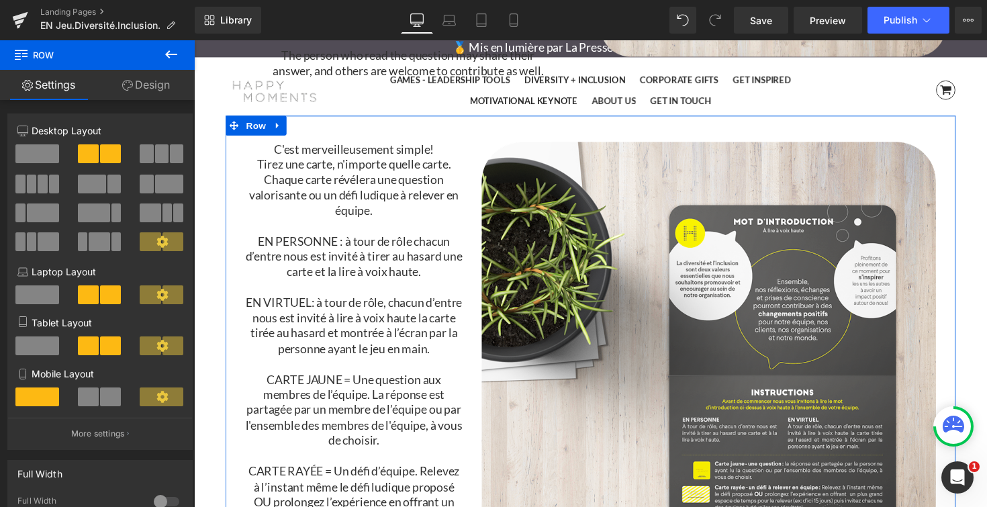
scroll to position [2701, 0]
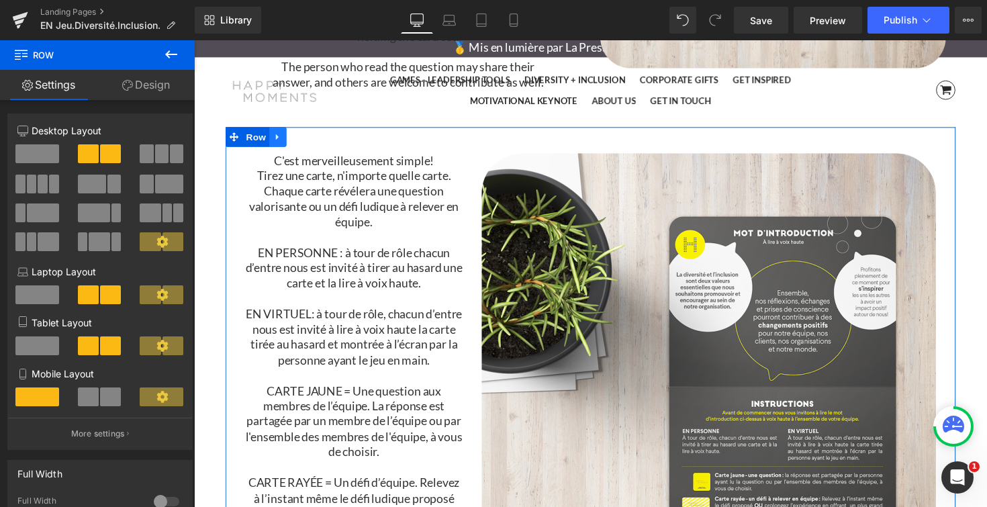
click at [283, 140] on icon at bounding box center [279, 139] width 9 height 10
click at [313, 140] on icon at bounding box center [314, 139] width 9 height 10
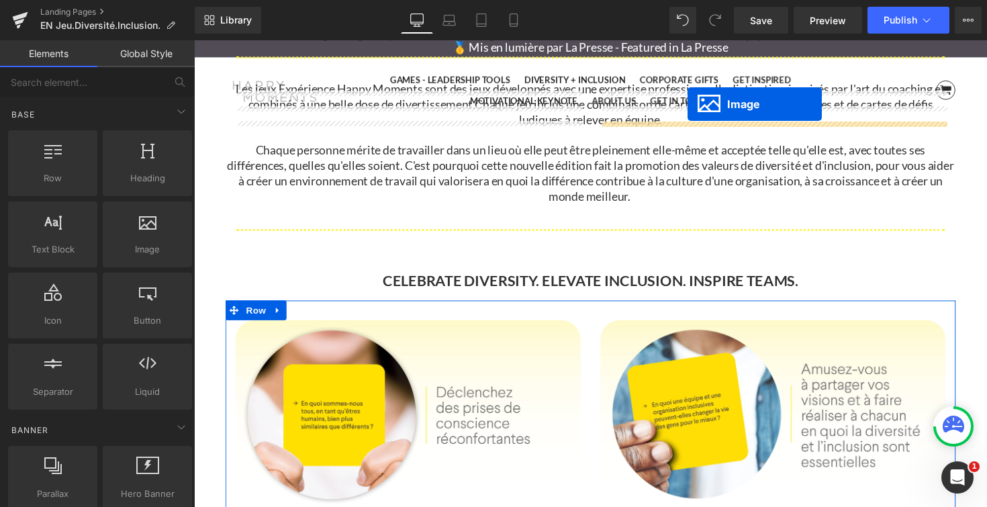
scroll to position [1109, 0]
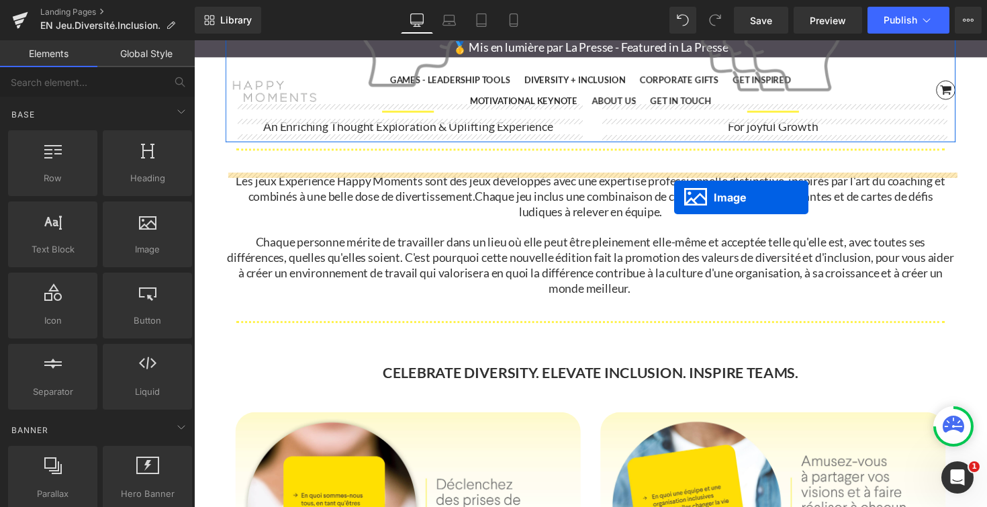
drag, startPoint x: 820, startPoint y: 319, endPoint x: 686, endPoint y: 202, distance: 178.4
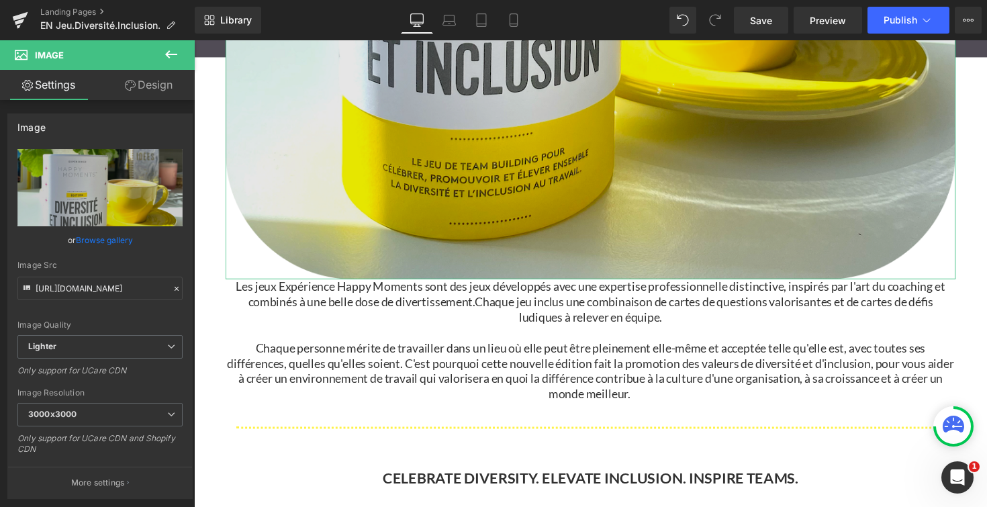
scroll to position [1765, 0]
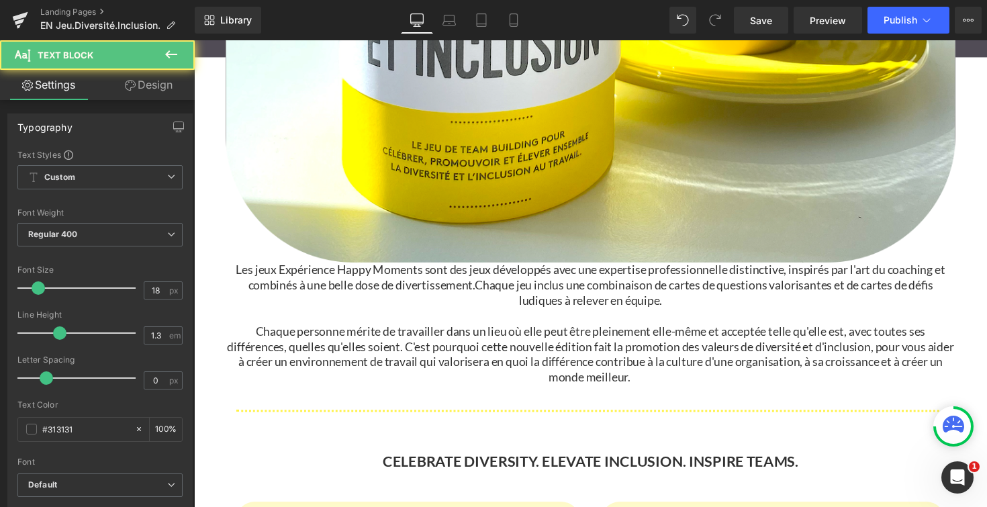
click at [333, 292] on p "Les jeux Expérience Happy Moments sont des jeux développés avec une expertise p…" at bounding box center [599, 291] width 747 height 47
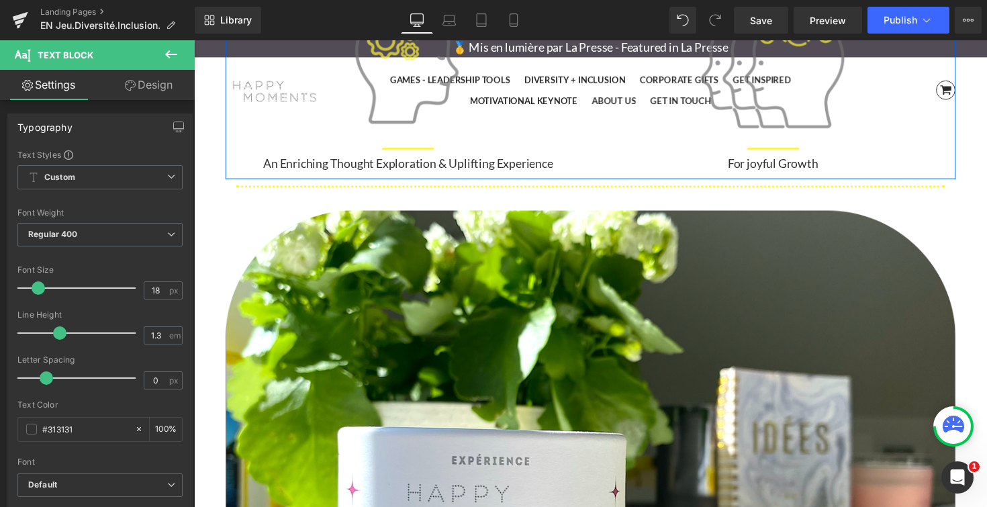
scroll to position [1068, 0]
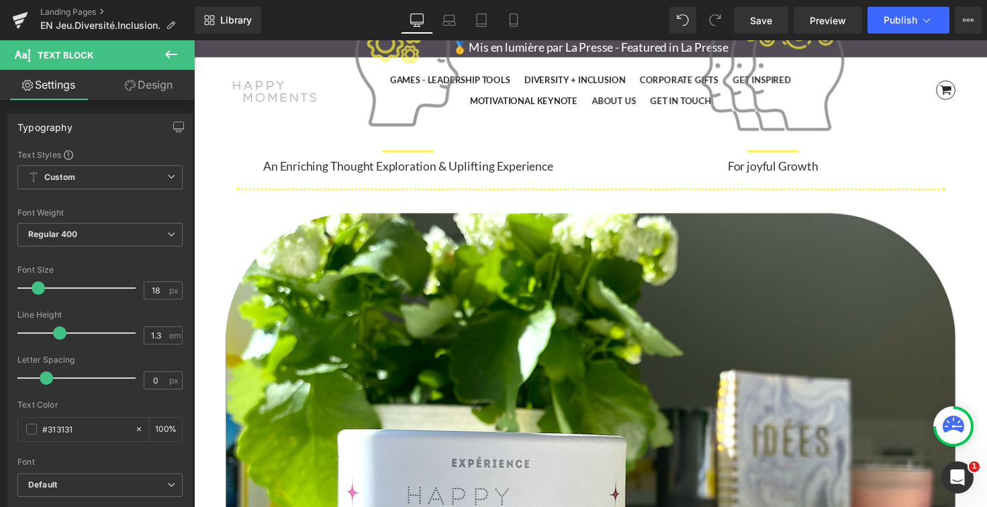
click at [168, 56] on icon at bounding box center [171, 54] width 12 height 8
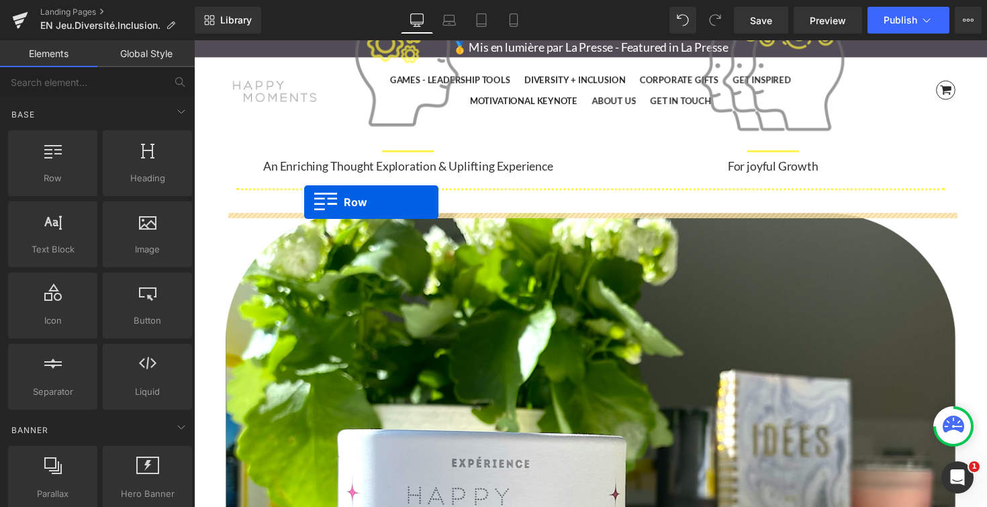
drag, startPoint x: 268, startPoint y: 208, endPoint x: 307, endPoint y: 206, distance: 39.0
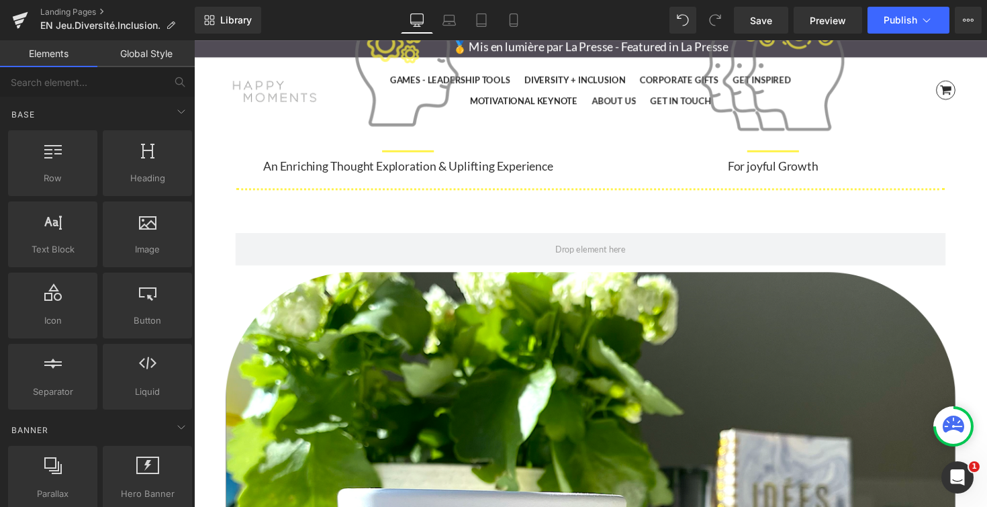
scroll to position [5680, 812]
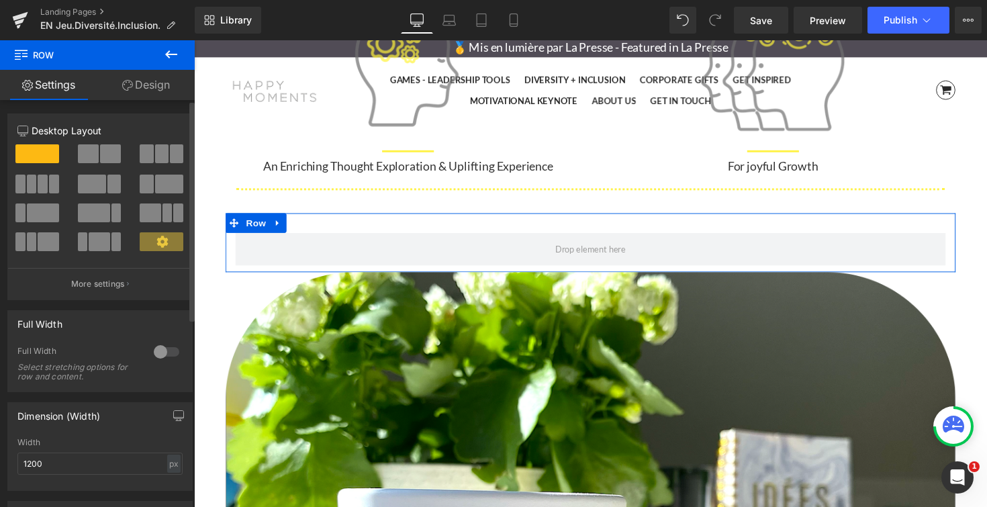
click at [110, 184] on span at bounding box center [113, 183] width 13 height 19
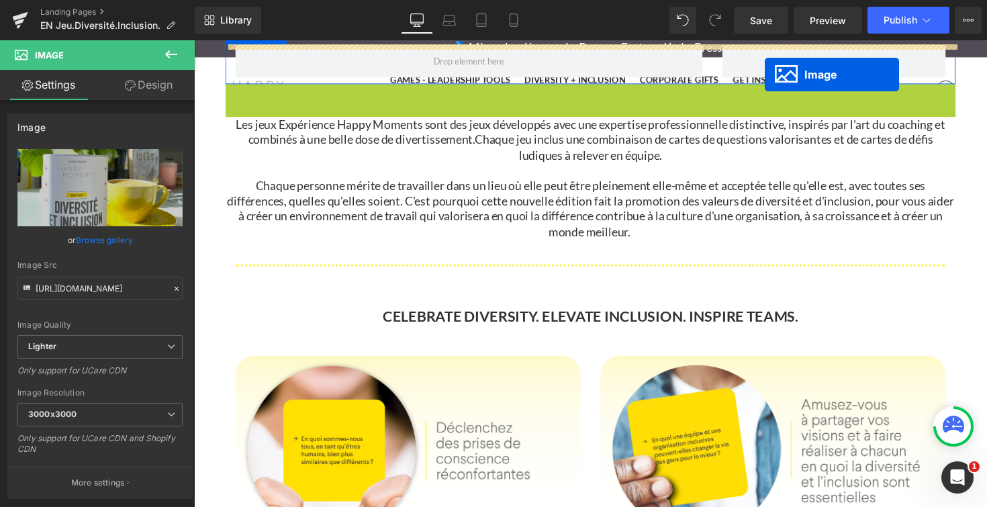
scroll to position [1194, 0]
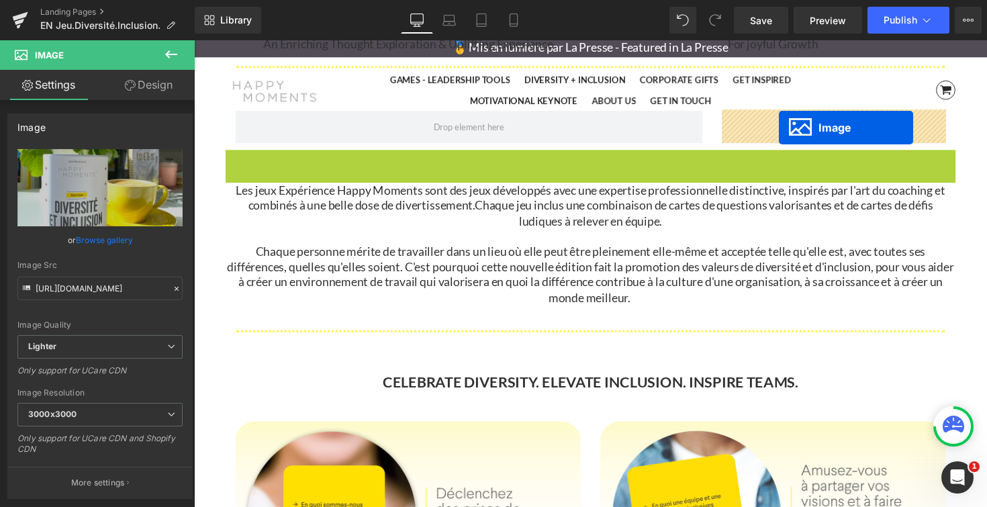
drag, startPoint x: 578, startPoint y: 378, endPoint x: 793, endPoint y: 130, distance: 328.3
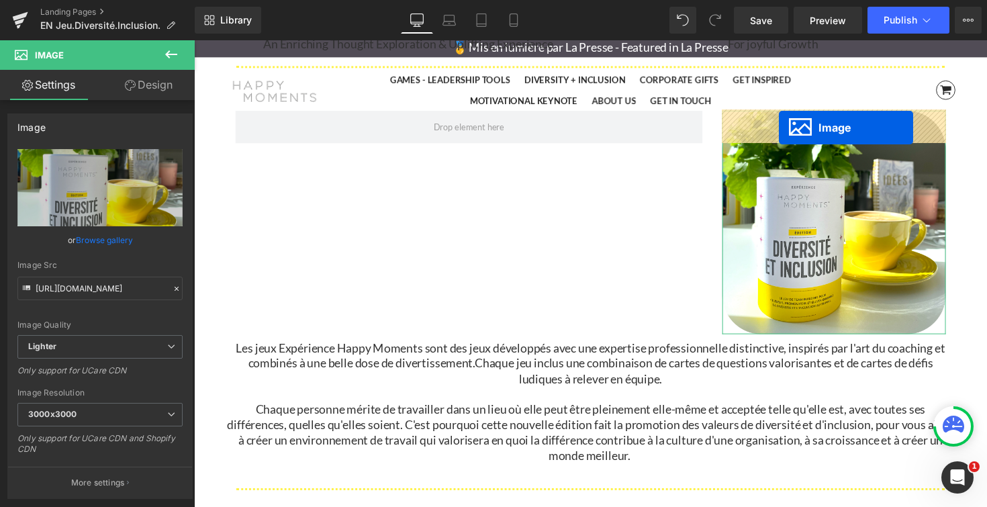
scroll to position [5128, 812]
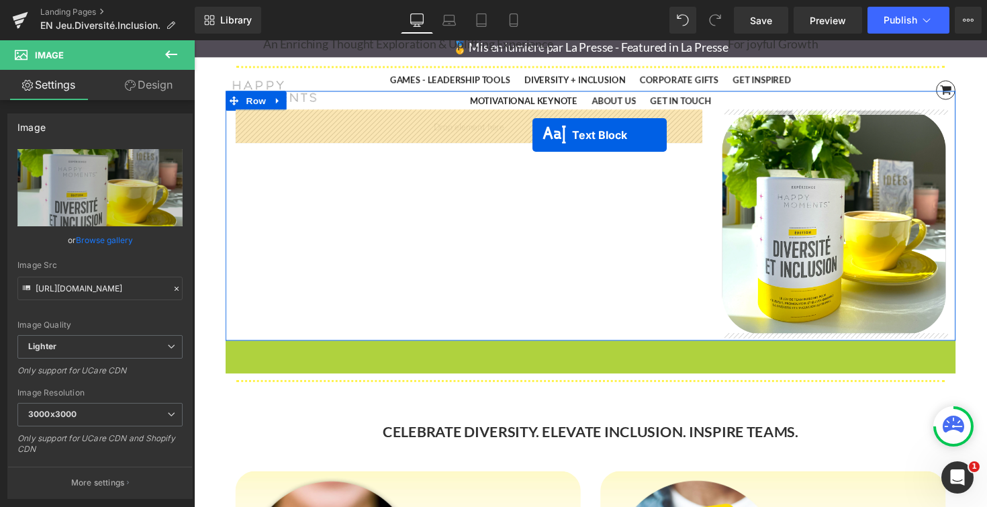
drag, startPoint x: 563, startPoint y: 420, endPoint x: 540, endPoint y: 137, distance: 284.1
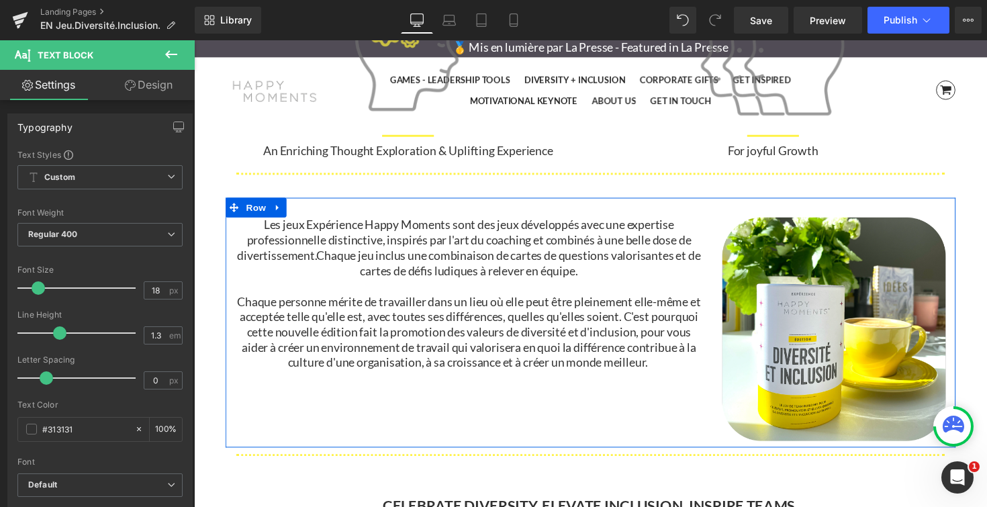
scroll to position [1079, 0]
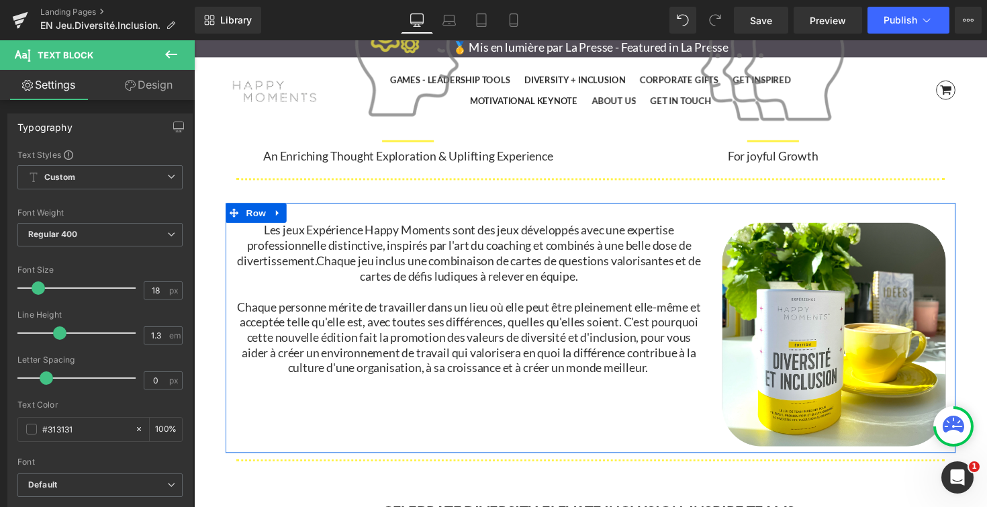
click at [574, 423] on div "Les jeux Expérience Happy Moments sont des jeux développés avec une expertise p…" at bounding box center [599, 335] width 747 height 256
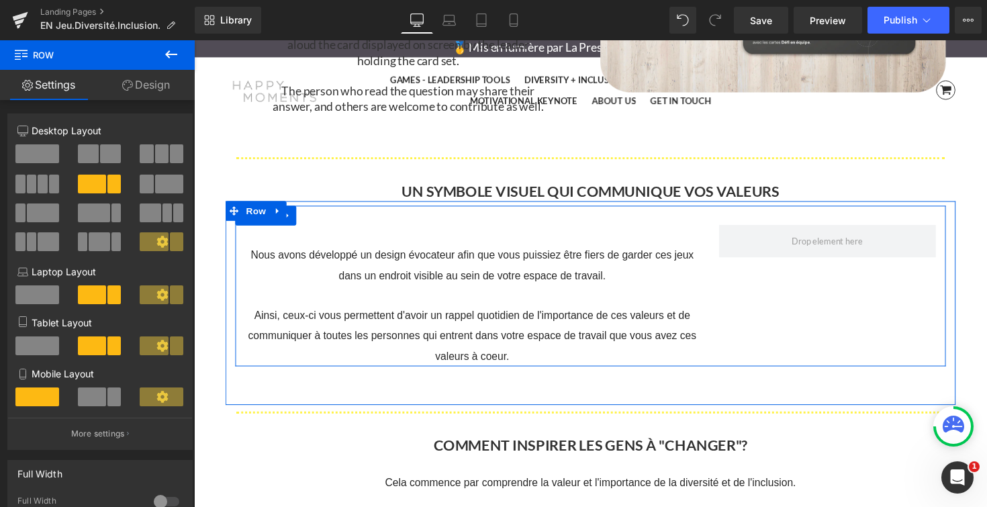
scroll to position [2789, 0]
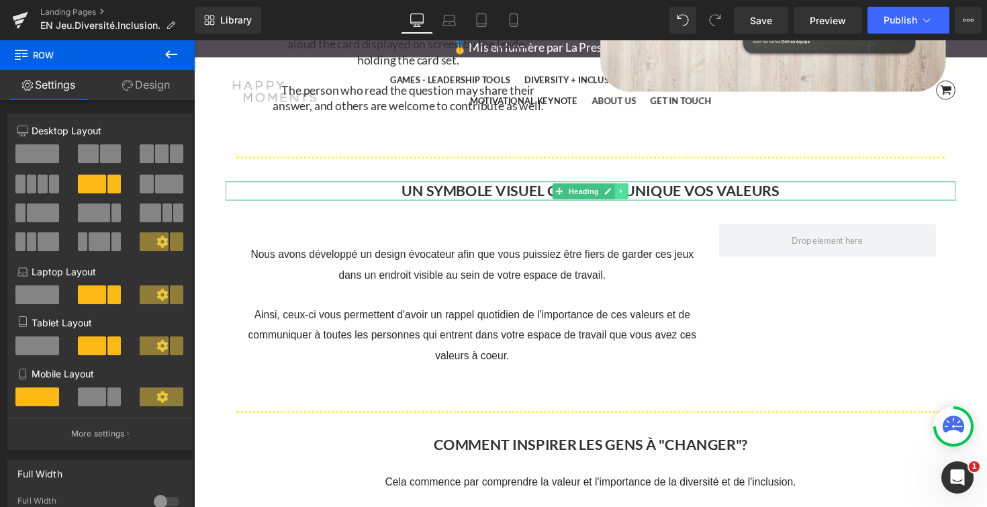
click at [634, 194] on icon at bounding box center [631, 195] width 7 height 8
click at [641, 194] on icon at bounding box center [639, 194] width 7 height 7
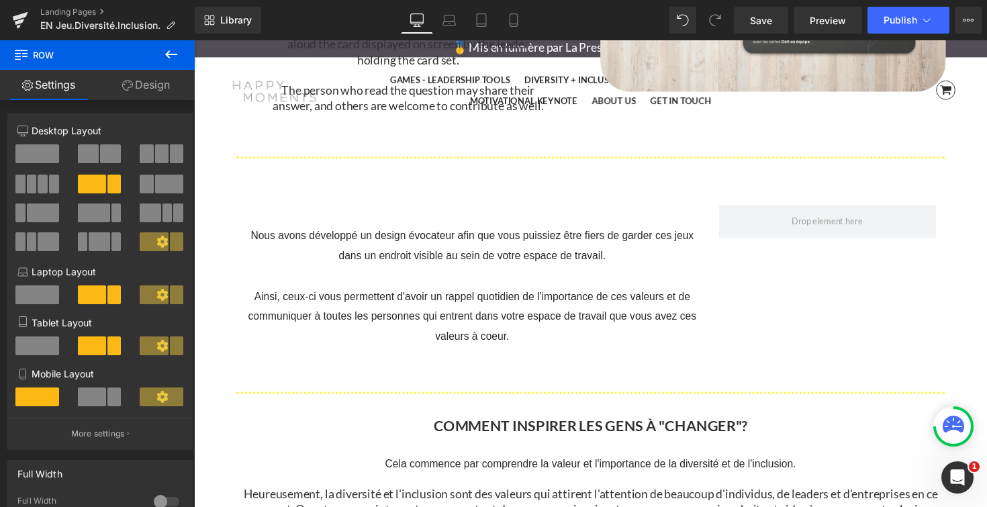
scroll to position [7, 7]
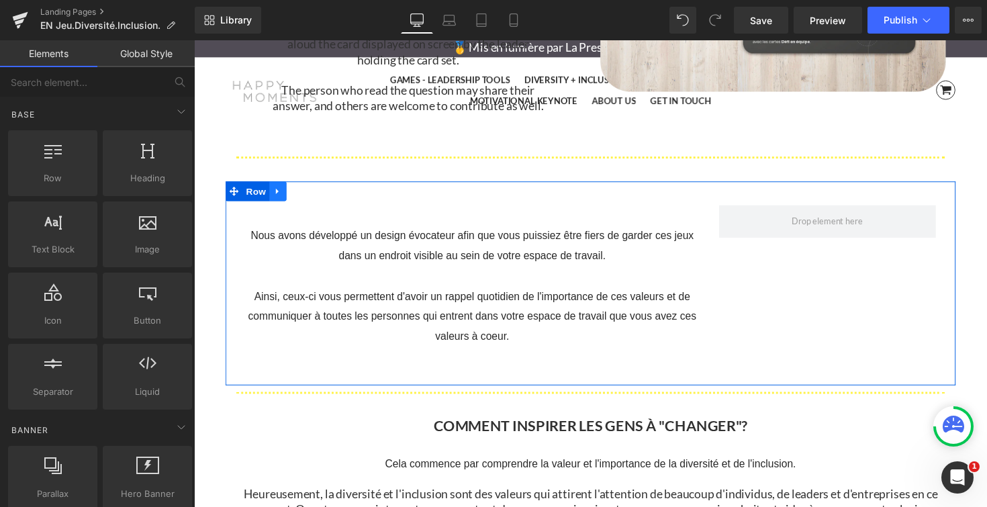
click at [281, 192] on icon at bounding box center [279, 195] width 9 height 10
click at [277, 194] on icon at bounding box center [279, 195] width 9 height 9
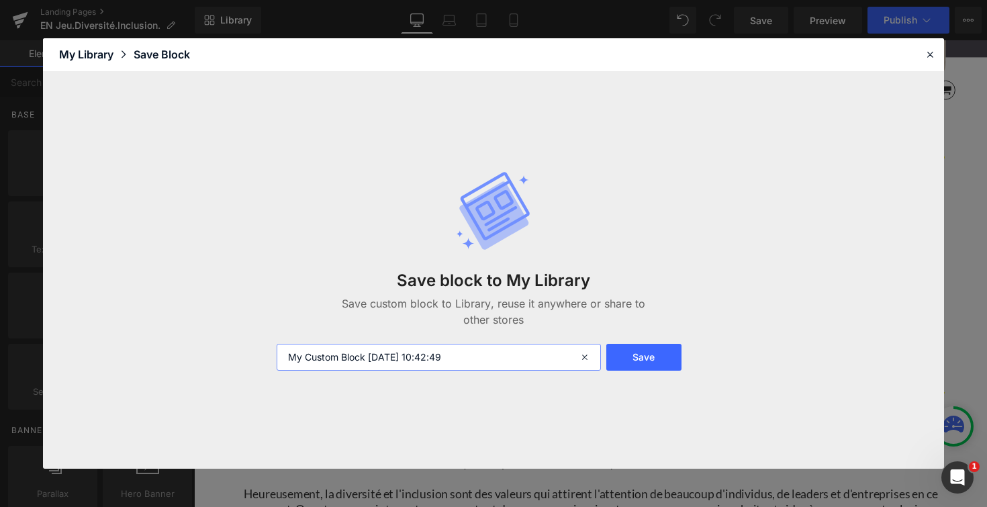
drag, startPoint x: 476, startPoint y: 353, endPoint x: 287, endPoint y: 352, distance: 188.6
click at [287, 352] on input "My Custom Block 2025-09-17 10:42:49" at bounding box center [439, 357] width 324 height 27
type input "SECTION JEU SYMBOLE DE VOS VALEURS D&I"
click at [645, 358] on button "Save" at bounding box center [643, 357] width 75 height 27
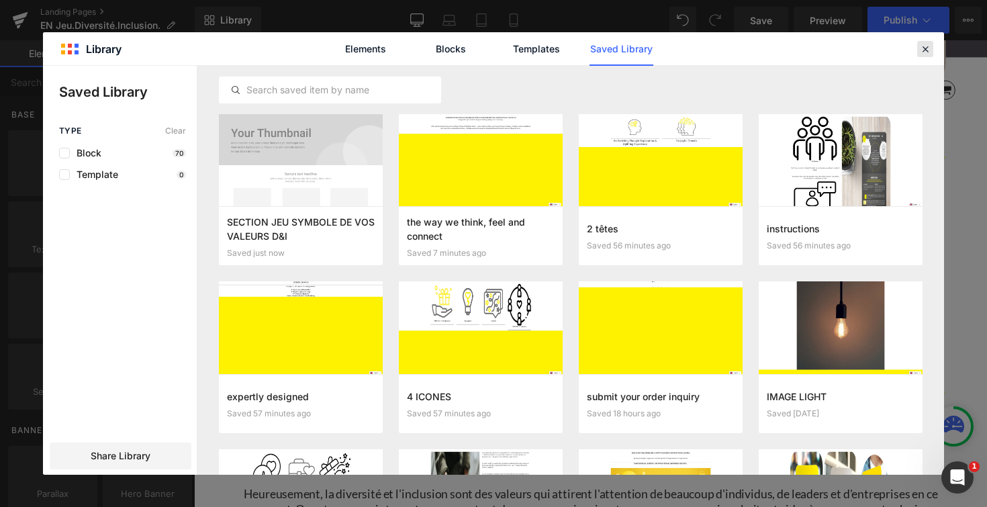
click at [921, 52] on icon at bounding box center [925, 49] width 12 height 12
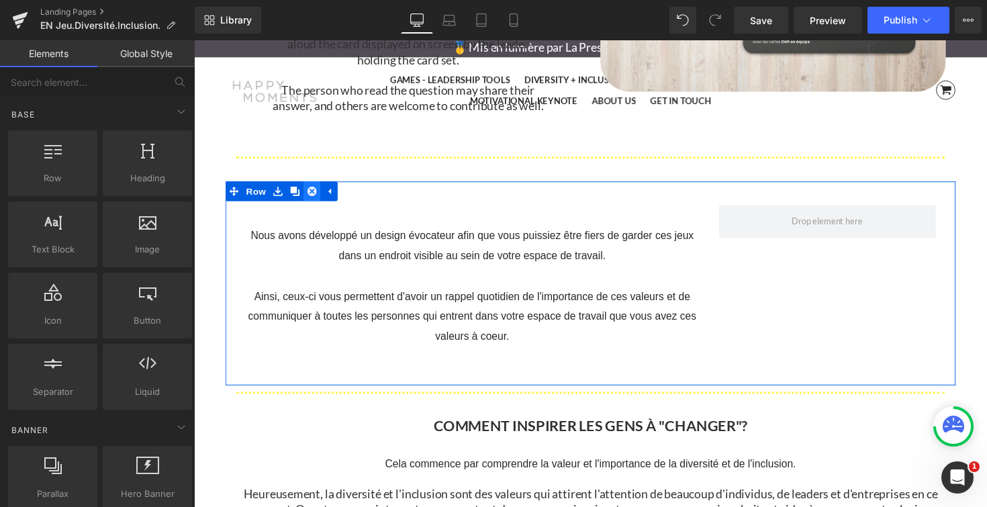
click at [314, 194] on icon at bounding box center [314, 195] width 9 height 10
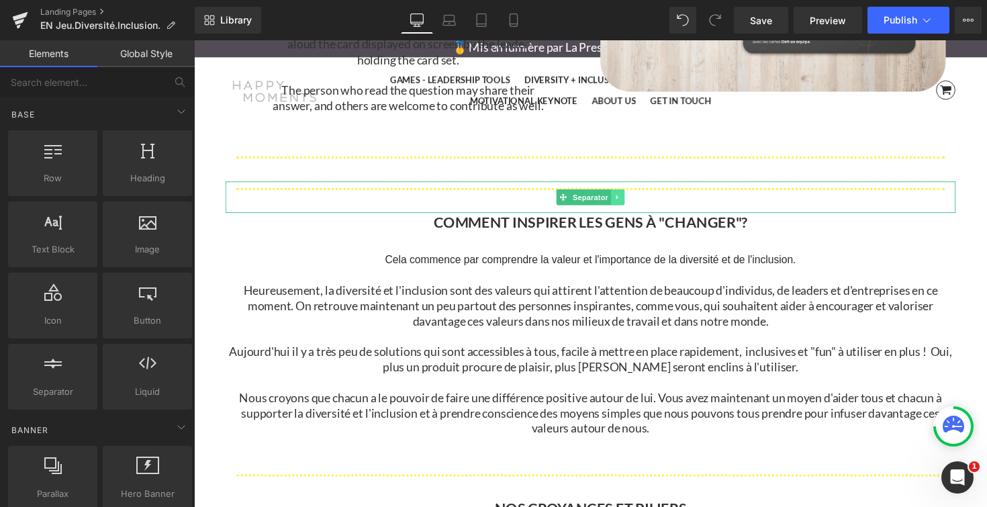
click at [630, 198] on icon at bounding box center [627, 201] width 7 height 8
click at [632, 201] on icon at bounding box center [634, 200] width 7 height 7
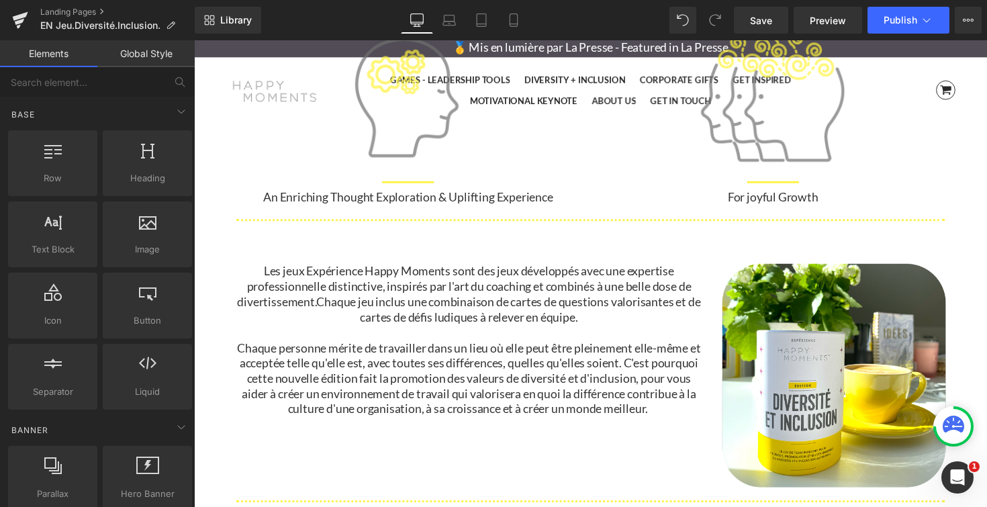
scroll to position [1040, 0]
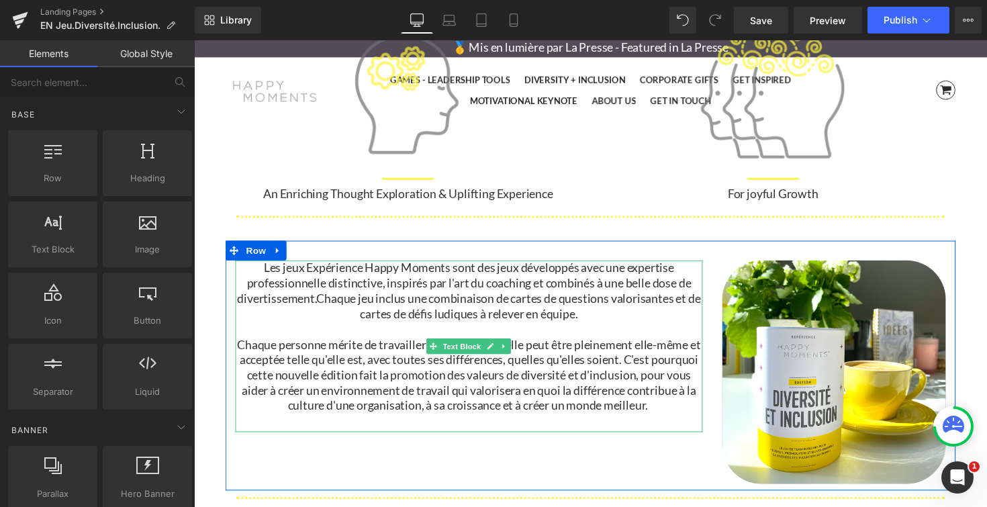
click at [328, 305] on span "Chaque jeu inclus une combinaison de cartes de questions valorisantes et de car…" at bounding box center [515, 312] width 393 height 30
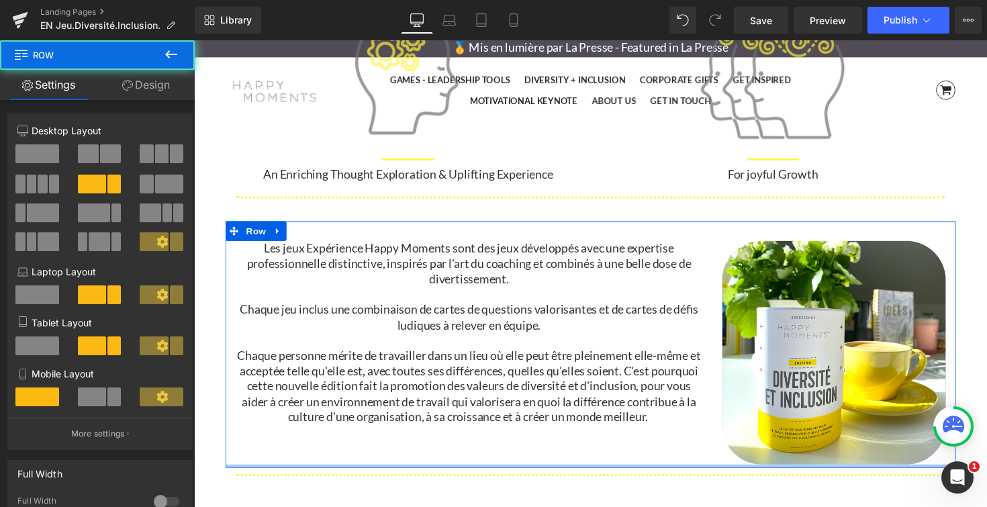
scroll to position [4726, 812]
click at [691, 475] on div at bounding box center [599, 475] width 747 height 3
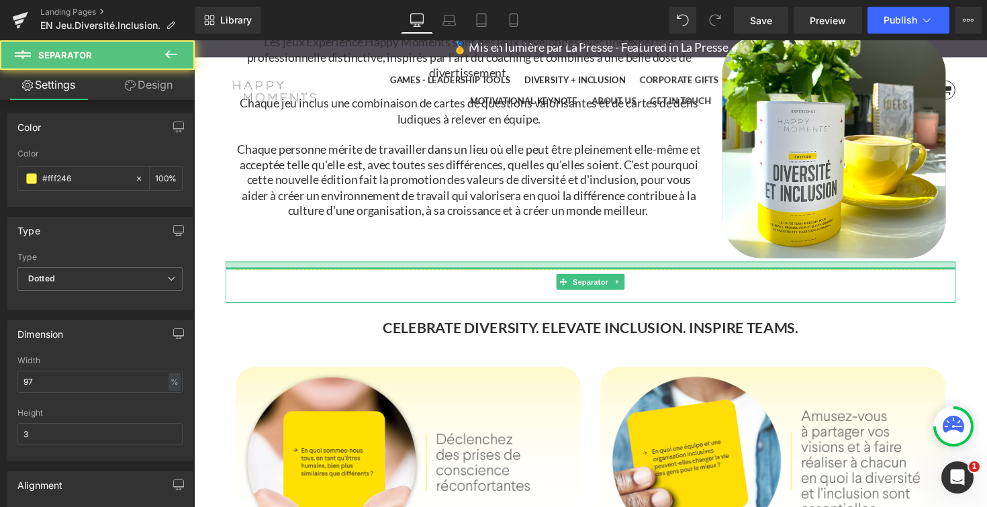
scroll to position [4737, 812]
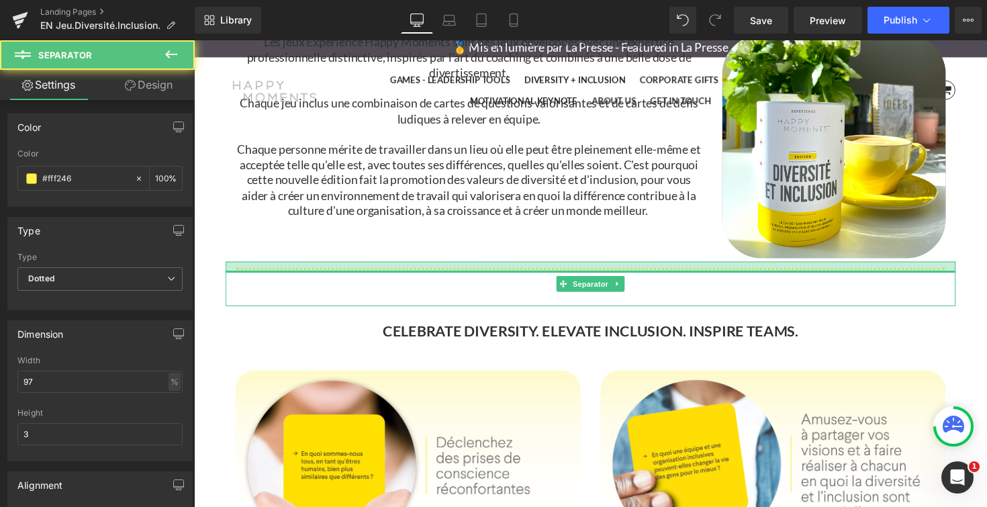
drag, startPoint x: 641, startPoint y: 268, endPoint x: 641, endPoint y: 280, distance: 11.4
click at [641, 280] on div "Separator" at bounding box center [599, 290] width 747 height 46
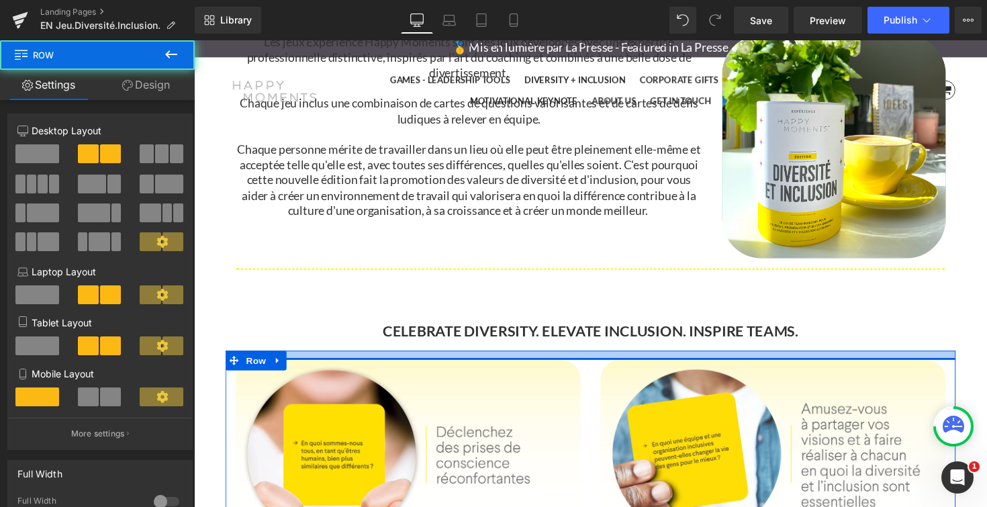
scroll to position [4726, 812]
drag, startPoint x: 702, startPoint y: 358, endPoint x: 704, endPoint y: 347, distance: 11.6
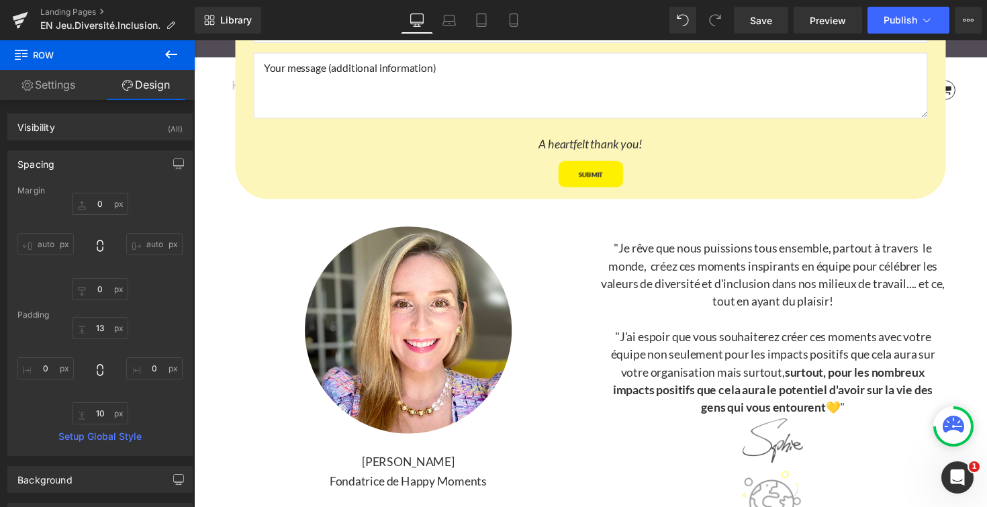
scroll to position [3835, 0]
click at [764, 21] on span "Save" at bounding box center [761, 20] width 22 height 14
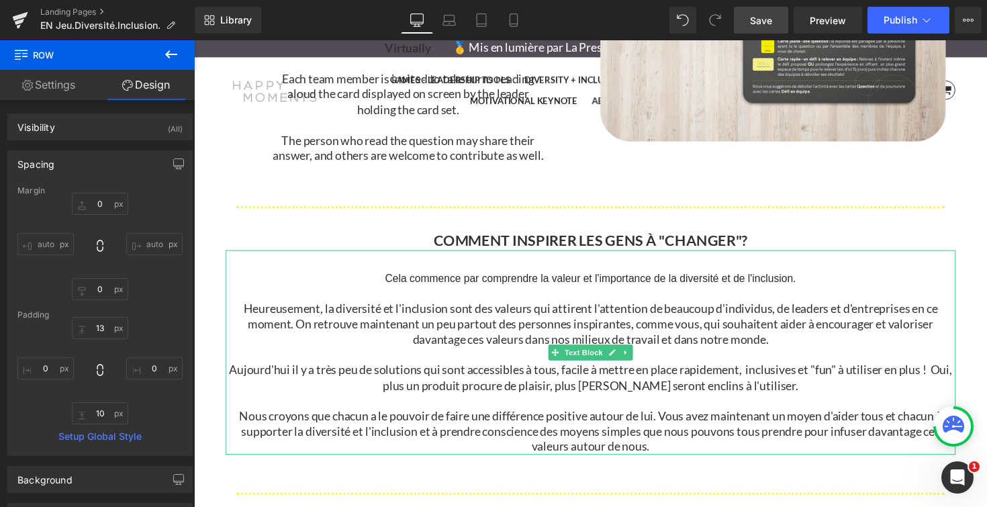
scroll to position [2734, 0]
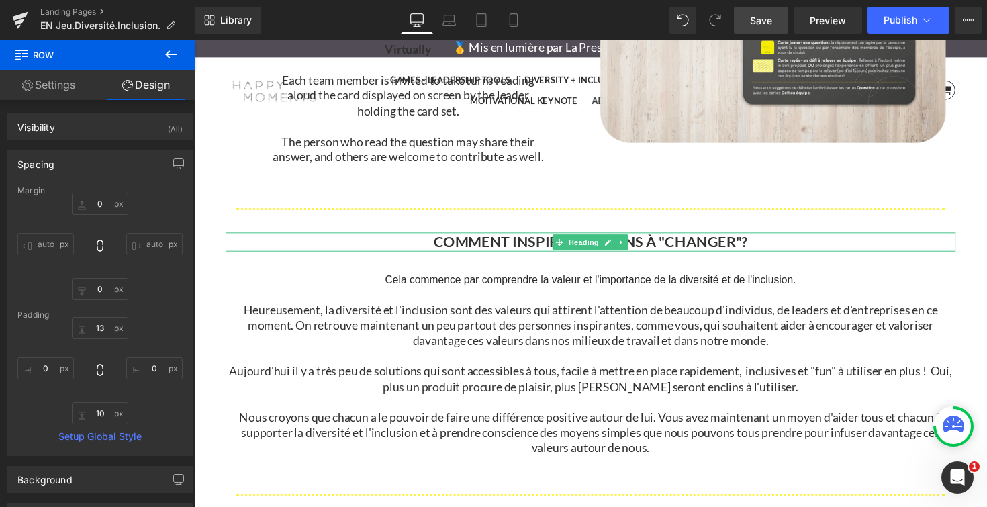
click at [487, 252] on b "COMMENT INSPIRER LES GENS À "CHANGER"?" at bounding box center [600, 246] width 321 height 18
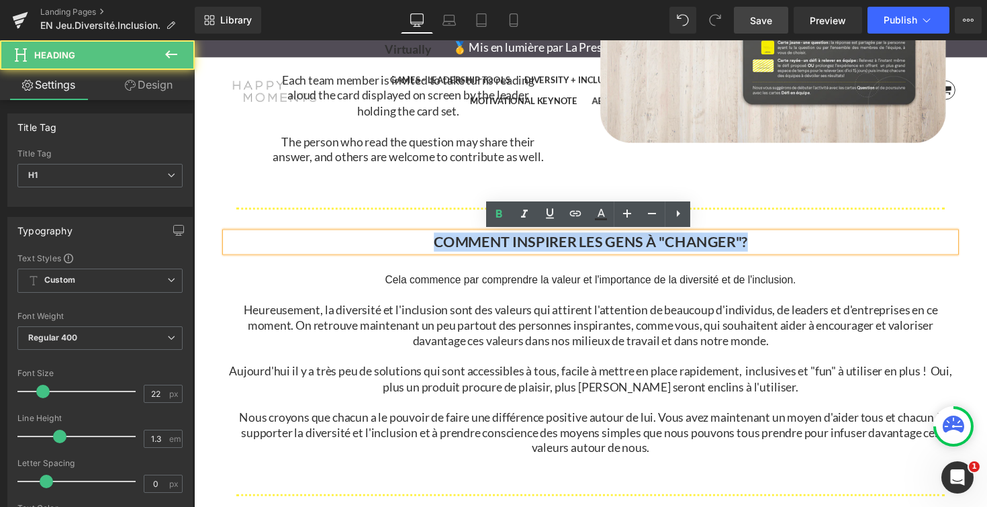
drag, startPoint x: 430, startPoint y: 249, endPoint x: 780, endPoint y: 252, distance: 349.7
click at [780, 252] on h1 "COMMENT INSPIRER LES GENS À "CHANGER"?" at bounding box center [599, 246] width 747 height 19
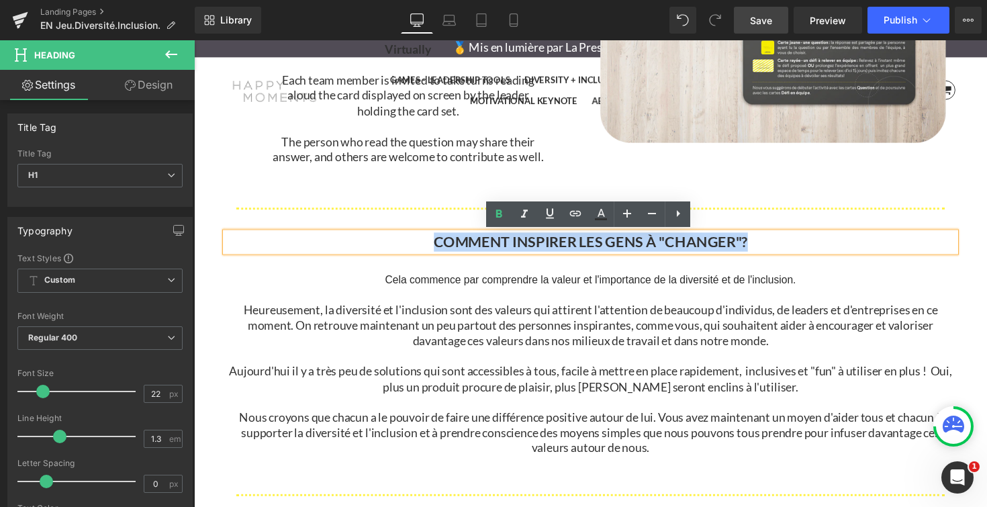
copy b "COMMENT INSPIRER LES GENS À "CHANGER"?"
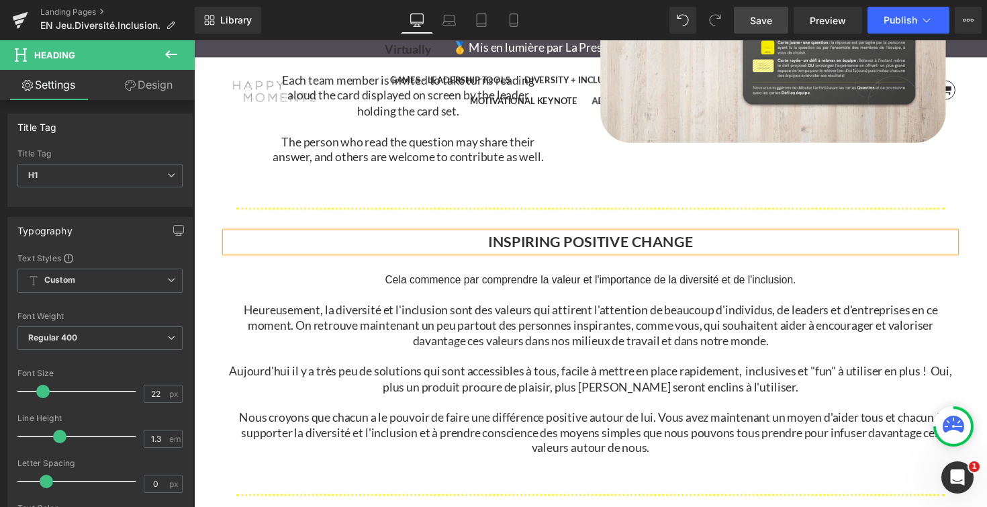
click at [671, 301] on p at bounding box center [599, 300] width 747 height 15
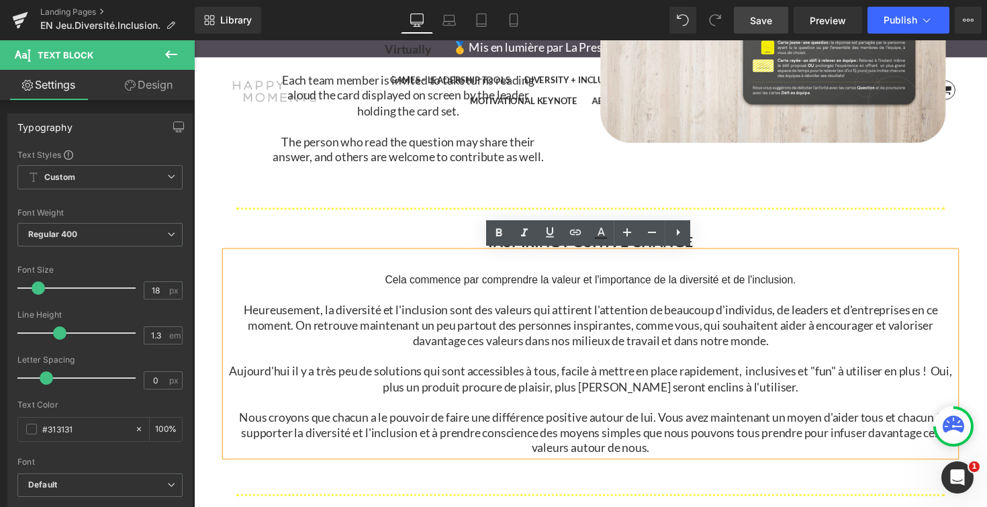
click at [420, 289] on span "Cela commence par comprendre la valeur et l'importance de la diversité et de l'…" at bounding box center [600, 284] width 421 height 11
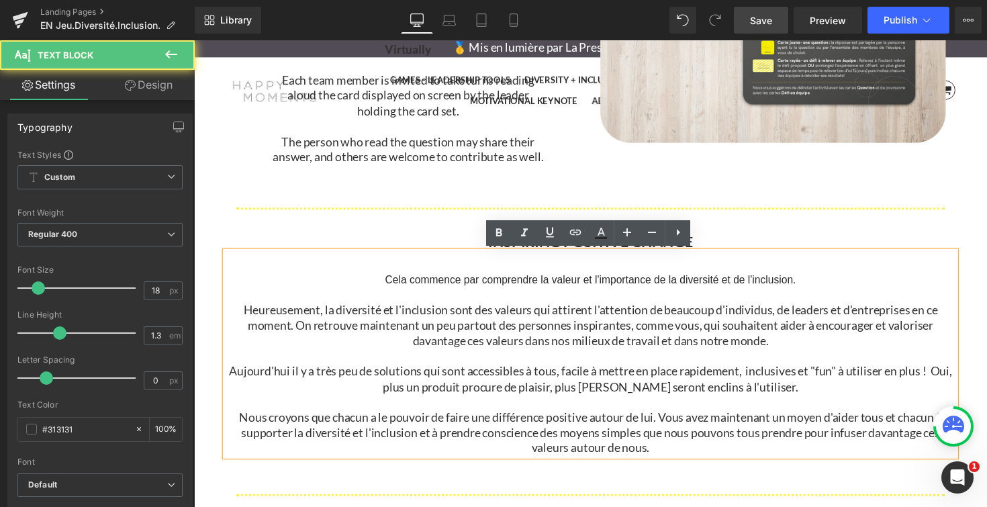
drag, startPoint x: 382, startPoint y: 285, endPoint x: 689, endPoint y: 452, distance: 349.9
click at [689, 452] on div "Cela commence par comprendre la valeur et l'importance de la diversité et de l'…" at bounding box center [599, 360] width 747 height 209
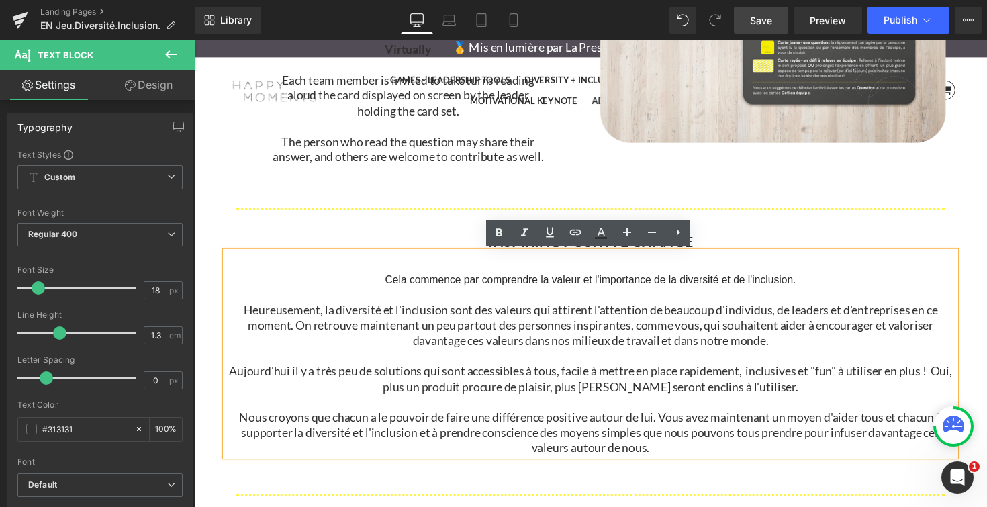
copy div "Cela commence par comprendre la valeur et l'importance de la diversité et de l'…"
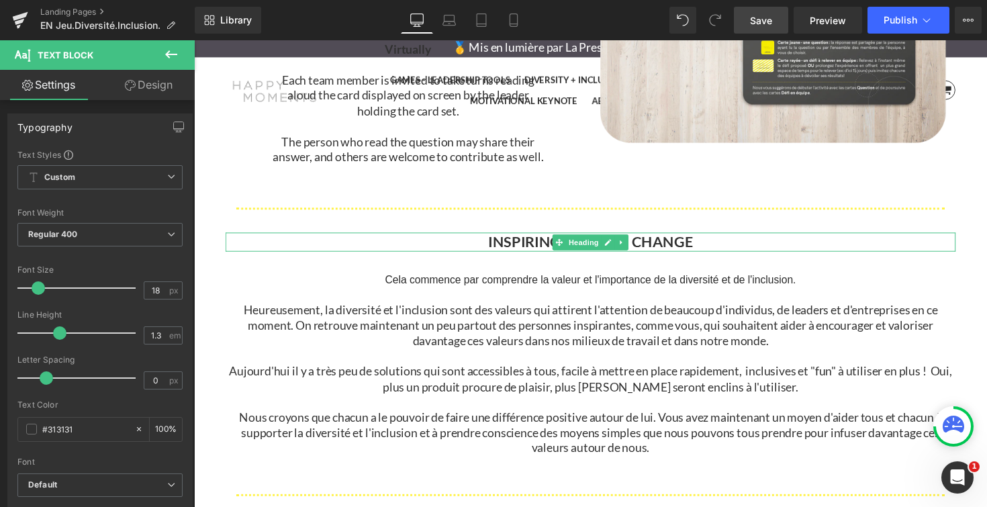
click at [519, 254] on div "INSPIRING POSITIVE CHANGE Heading" at bounding box center [599, 246] width 747 height 19
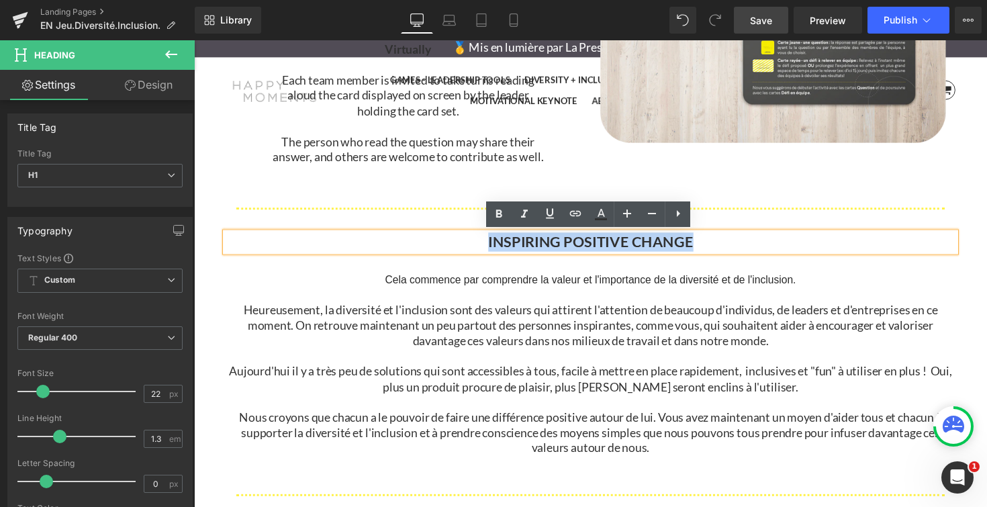
drag, startPoint x: 494, startPoint y: 247, endPoint x: 724, endPoint y: 246, distance: 230.2
click at [724, 246] on h1 "INSPIRING POSITIVE CHANGE" at bounding box center [599, 246] width 747 height 19
copy b "INSPIRING POSITIVE CHANGE"
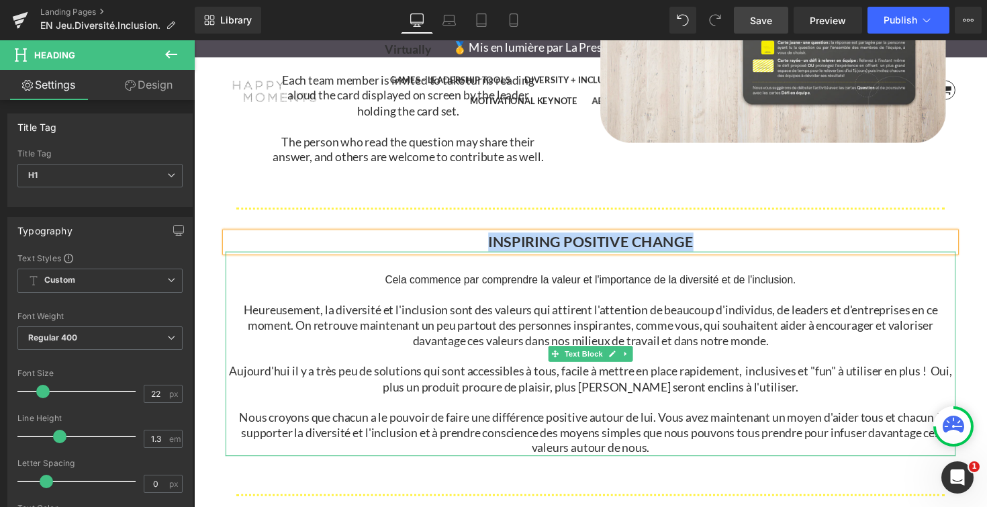
click at [638, 335] on p "Heureusement, la diversité et l'inclusion sont des valeurs qui attirent l'atten…" at bounding box center [599, 332] width 747 height 47
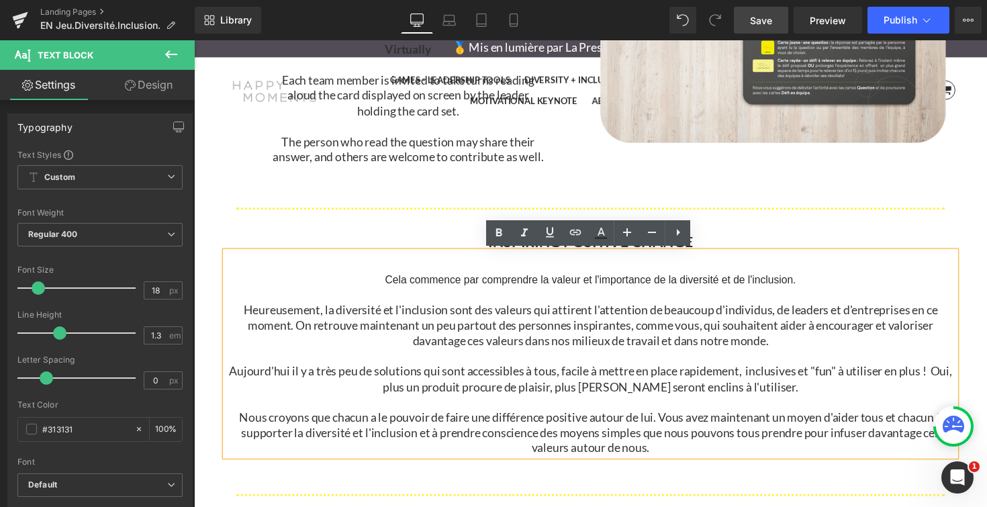
drag, startPoint x: 673, startPoint y: 458, endPoint x: 371, endPoint y: 269, distance: 356.4
click at [371, 270] on div "Cela commence par comprendre la valeur et l'importance de la diversité et de l'…" at bounding box center [599, 360] width 747 height 209
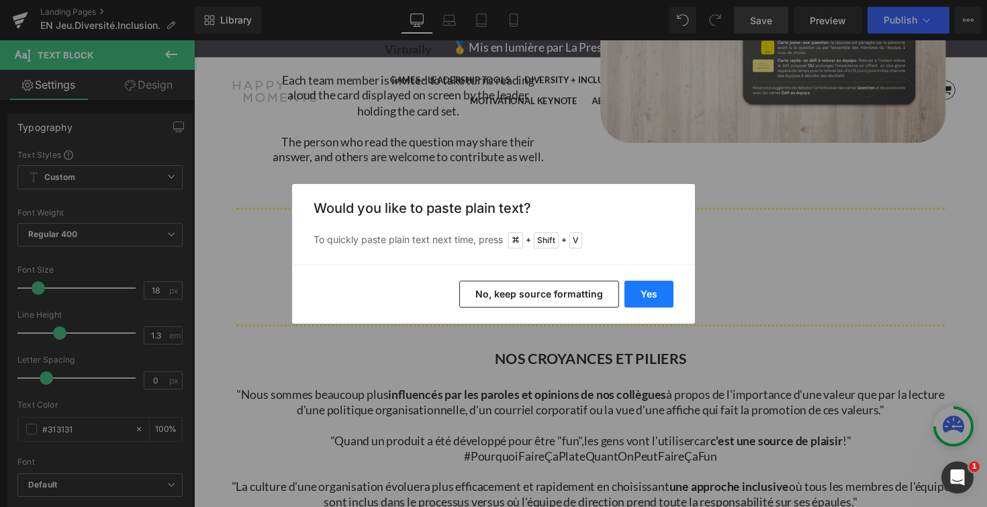
click at [653, 291] on button "Yes" at bounding box center [648, 294] width 49 height 27
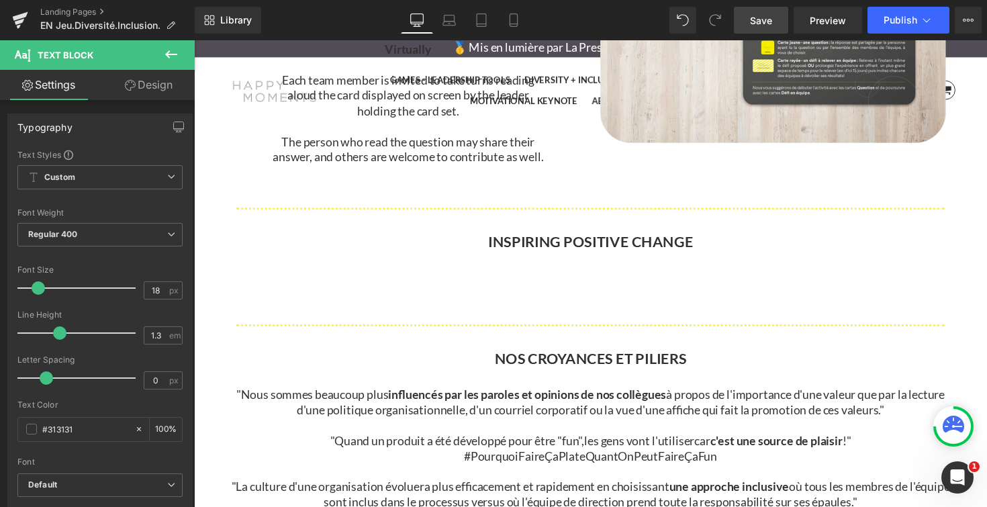
scroll to position [4703, 812]
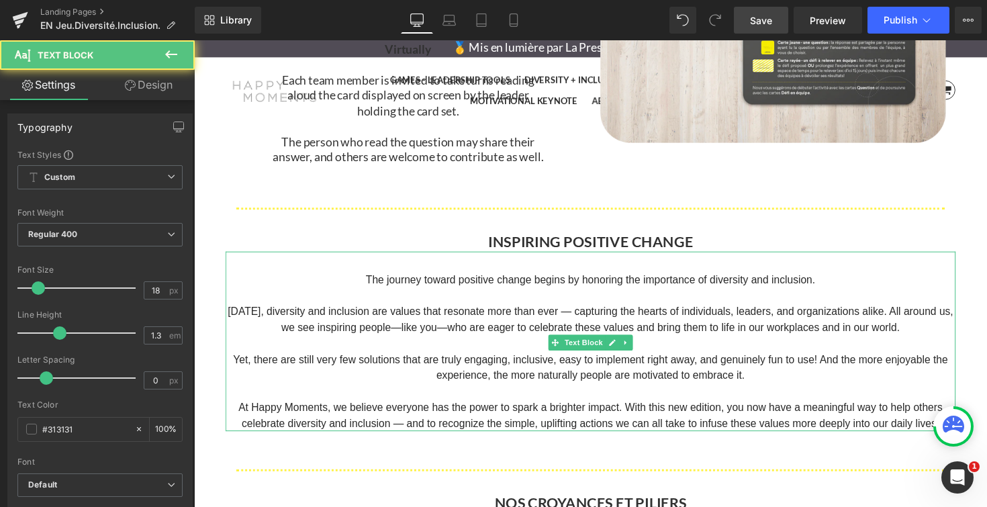
click at [364, 284] on p "The journey toward positive change begins by honoring the importance of diversi…" at bounding box center [599, 285] width 747 height 16
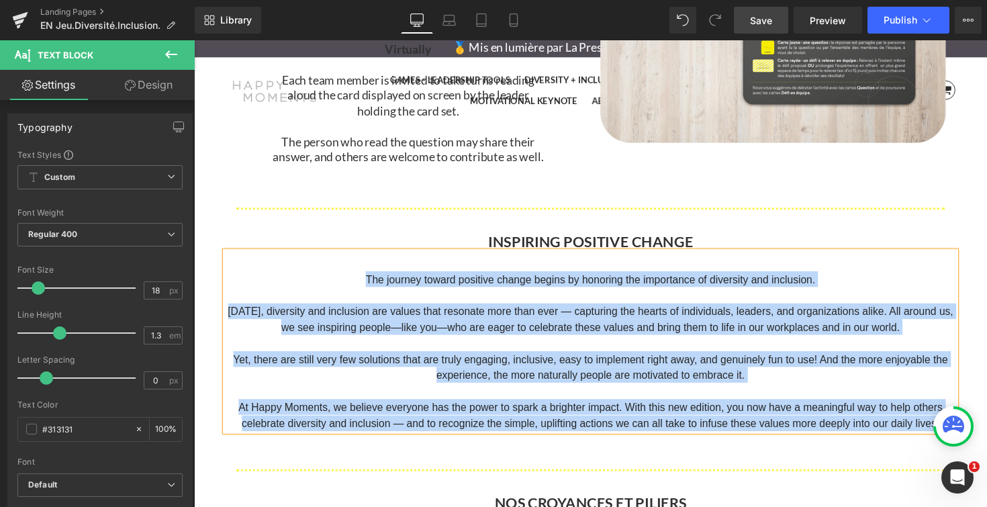
drag, startPoint x: 361, startPoint y: 282, endPoint x: 967, endPoint y: 442, distance: 626.9
click at [967, 440] on div "The journey toward positive change begins by honoring the importance of diversi…" at bounding box center [599, 348] width 747 height 184
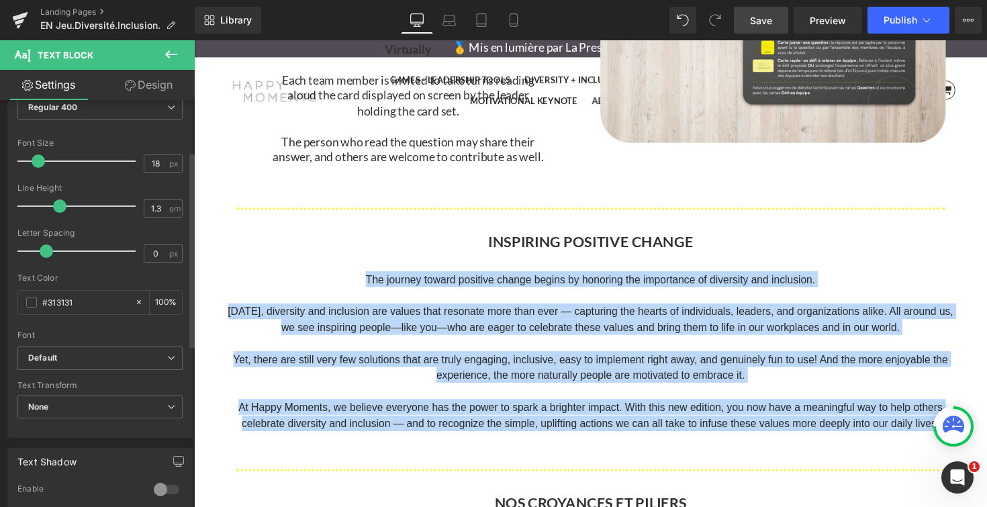
scroll to position [129, 0]
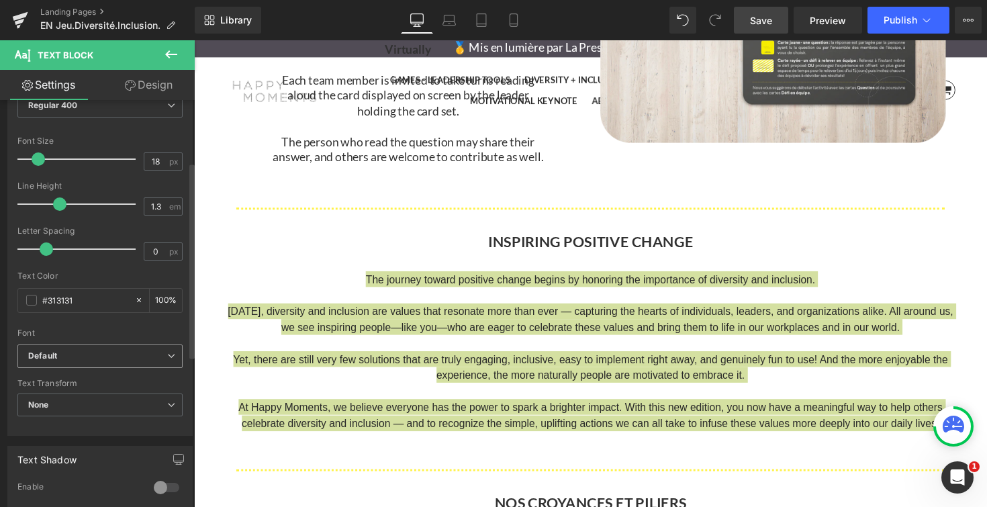
click at [82, 356] on b "Default" at bounding box center [97, 355] width 139 height 11
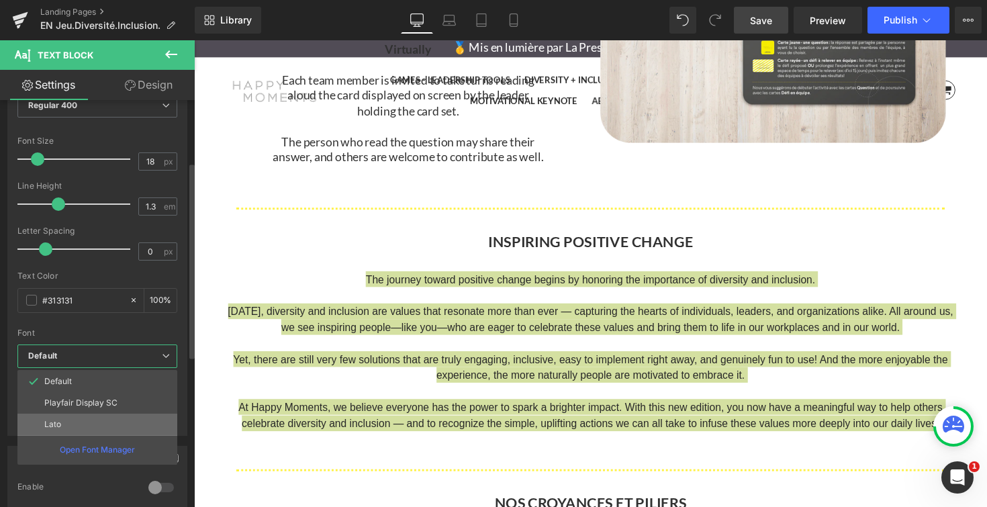
click at [64, 418] on li "Lato" at bounding box center [97, 423] width 160 height 21
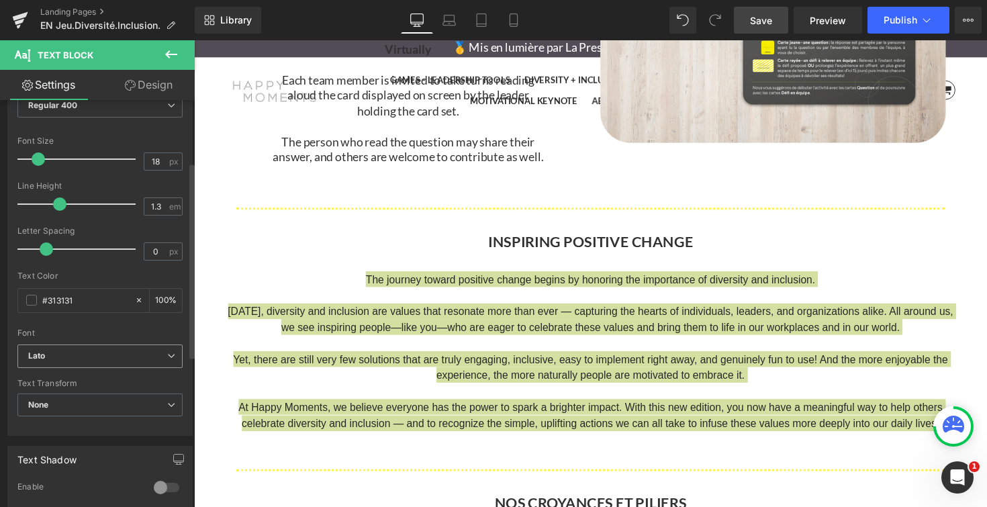
click at [157, 362] on span "Lato" at bounding box center [99, 355] width 165 height 23
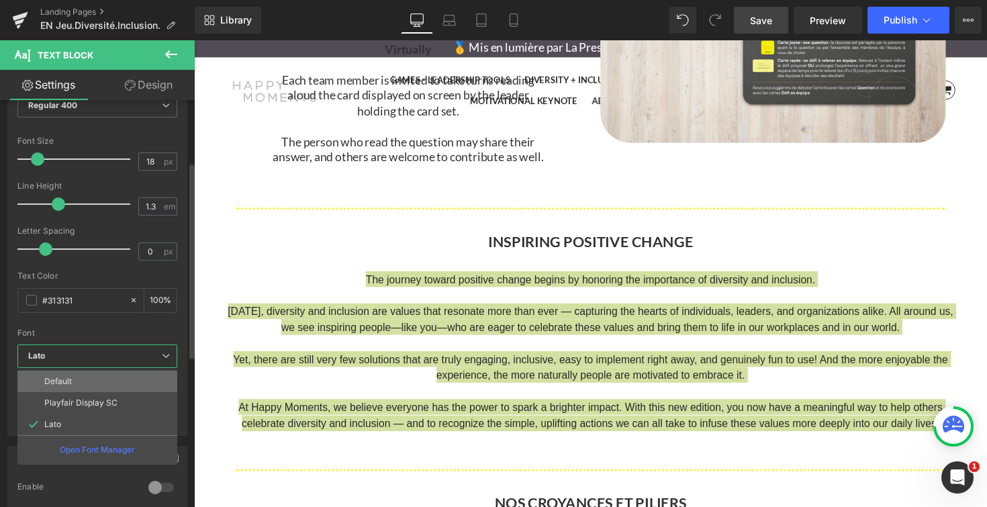
click at [99, 381] on li "Default" at bounding box center [97, 380] width 160 height 21
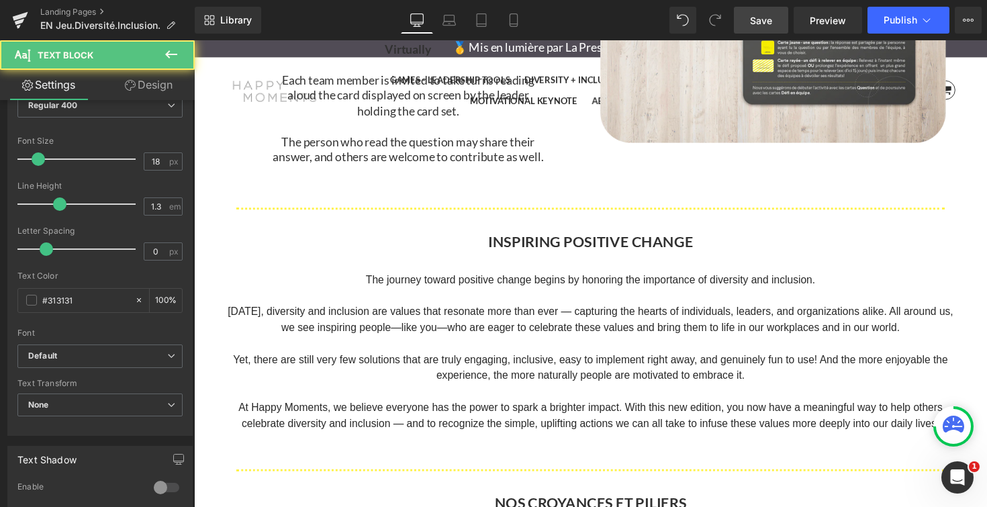
click at [446, 311] on font "[DATE], diversity and inclusion are values that resonate more than ever — captu…" at bounding box center [600, 326] width 743 height 30
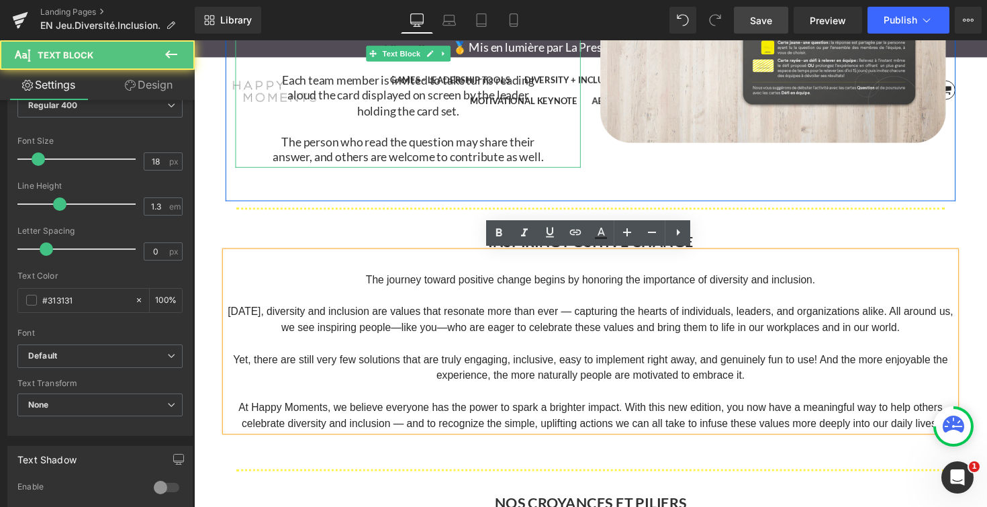
click at [411, 150] on span "The person who read the question may share their answer, and others are welcome…" at bounding box center [412, 151] width 277 height 30
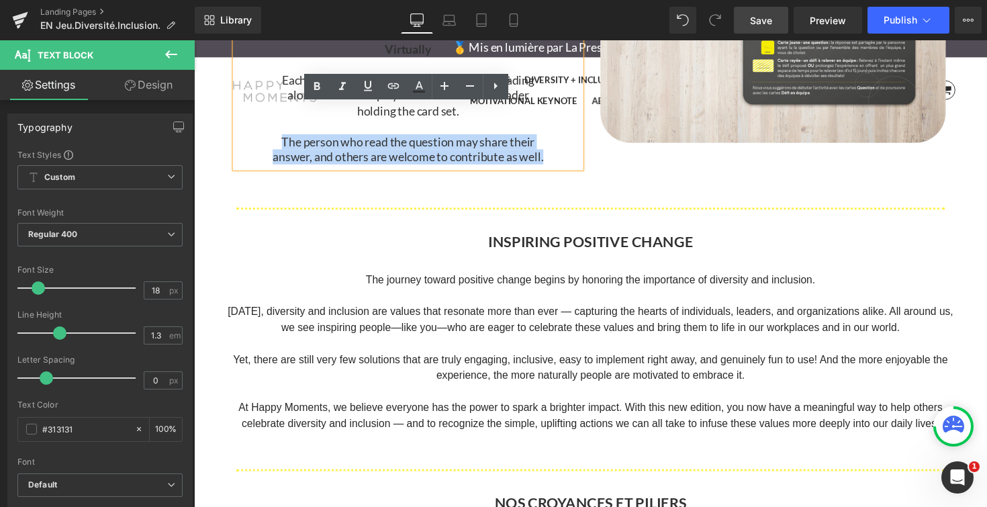
drag, startPoint x: 277, startPoint y: 144, endPoint x: 603, endPoint y: 179, distance: 328.0
copy span "The person who read the question may share their answer, and others are welcome…"
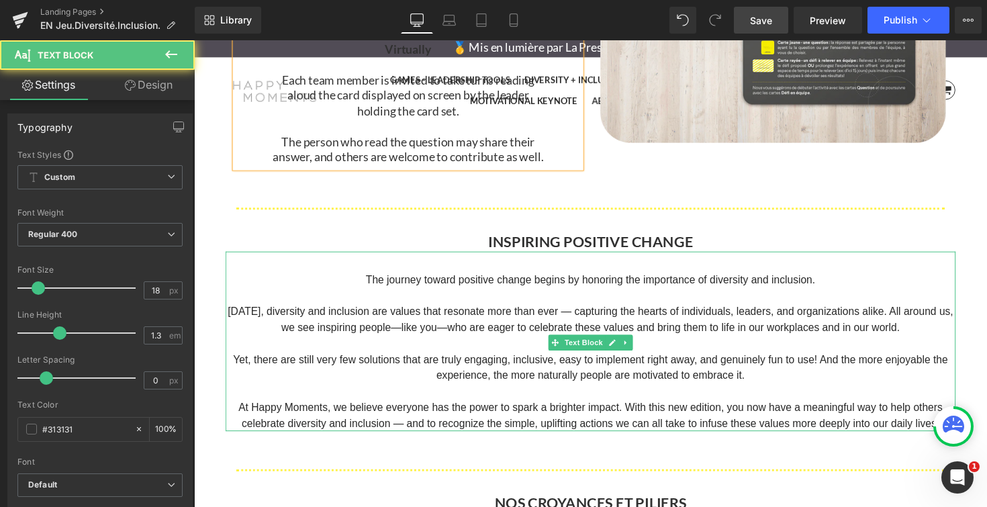
click at [363, 288] on p "The journey toward positive change begins by honoring the importance of diversi…" at bounding box center [599, 285] width 747 height 16
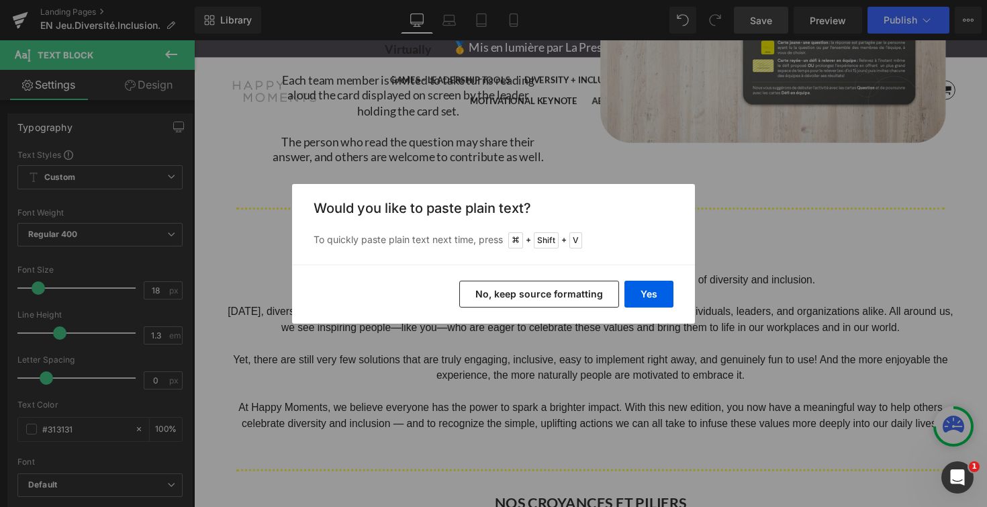
click at [558, 295] on button "No, keep source formatting" at bounding box center [539, 294] width 160 height 27
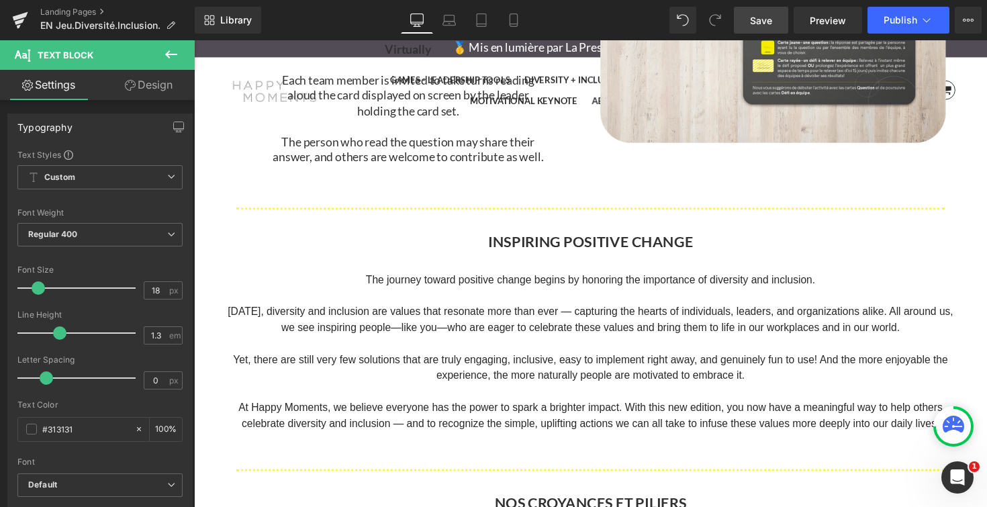
scroll to position [4720, 812]
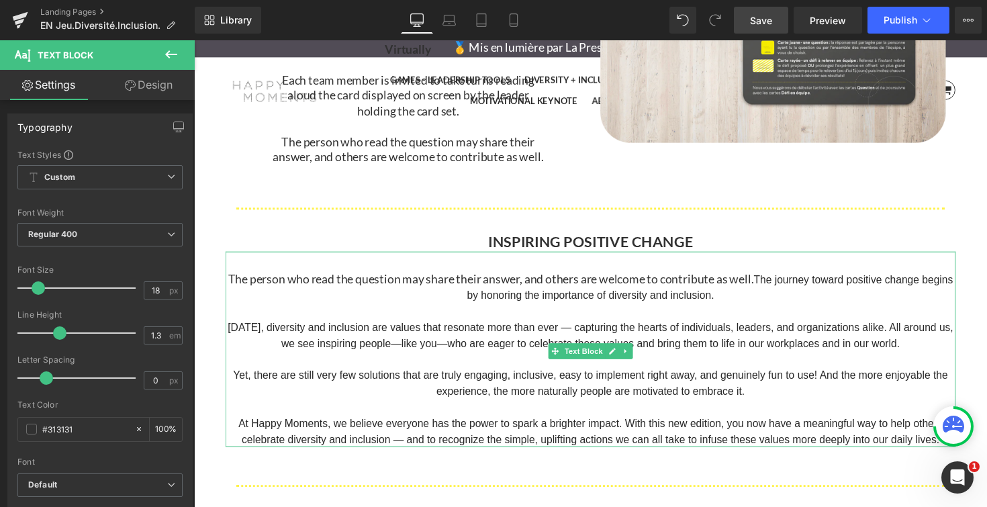
click at [789, 284] on span "The journey toward positive change begins by honoring the importance of diversi…" at bounding box center [722, 293] width 498 height 28
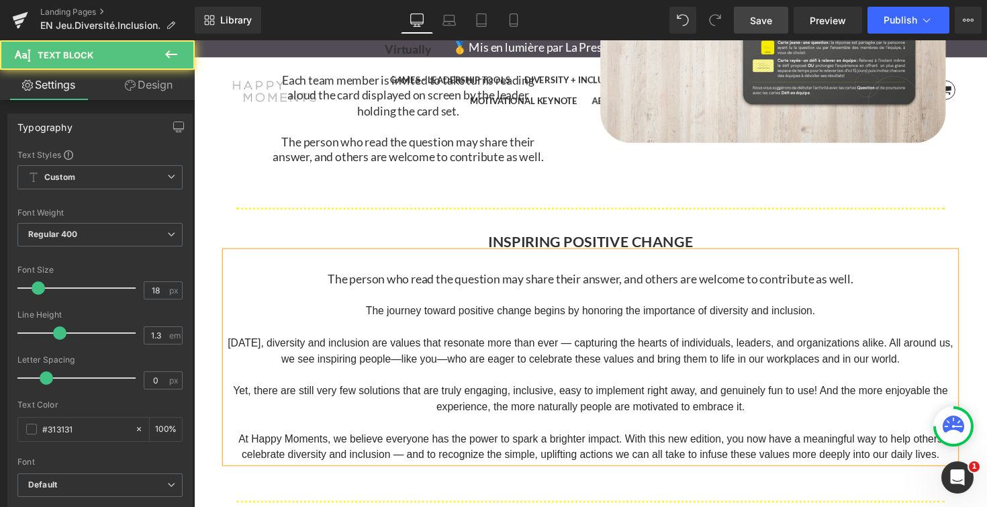
scroll to position [4736, 812]
click at [881, 286] on p "The person who read the question may share their answer, and others are welcome…" at bounding box center [599, 284] width 747 height 15
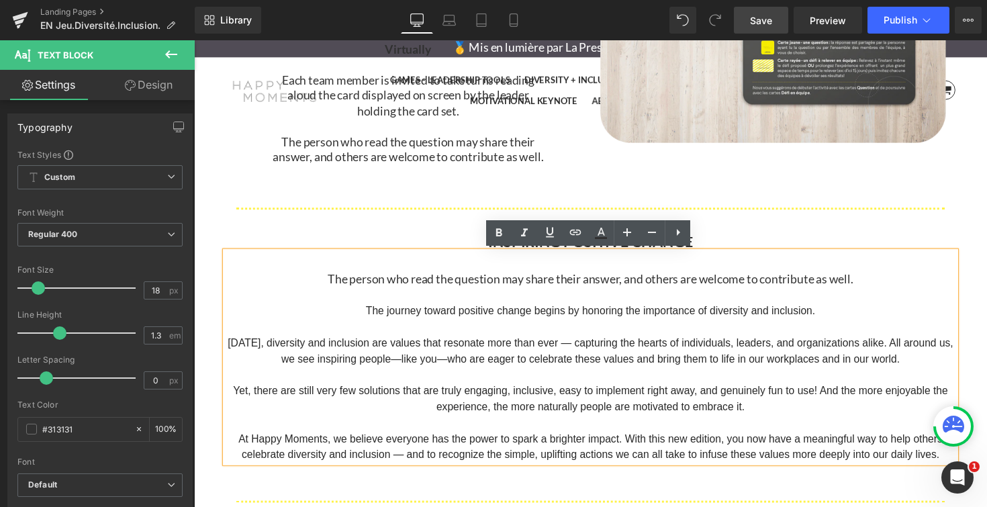
click at [777, 286] on span "The person who read the question may share their answer, and others are welcome…" at bounding box center [600, 284] width 538 height 15
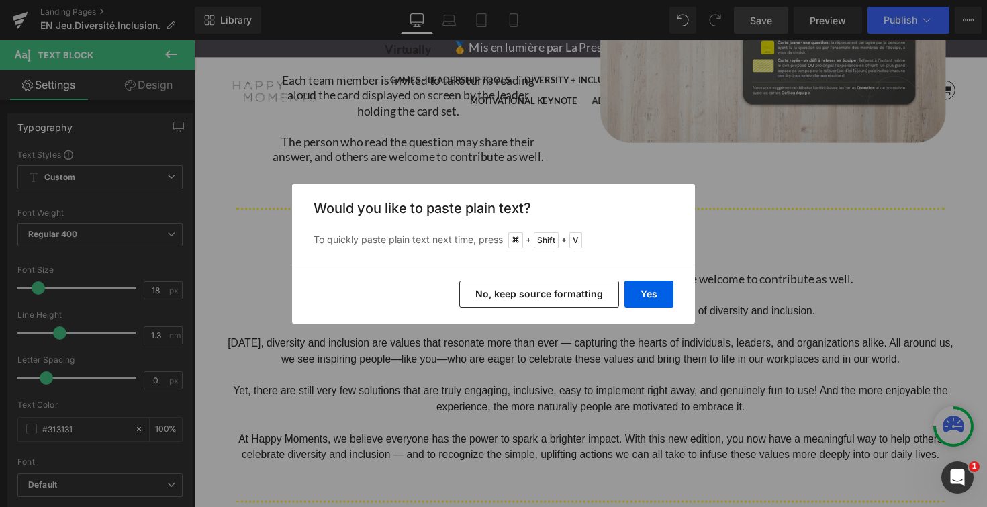
click at [595, 293] on button "No, keep source formatting" at bounding box center [539, 294] width 160 height 27
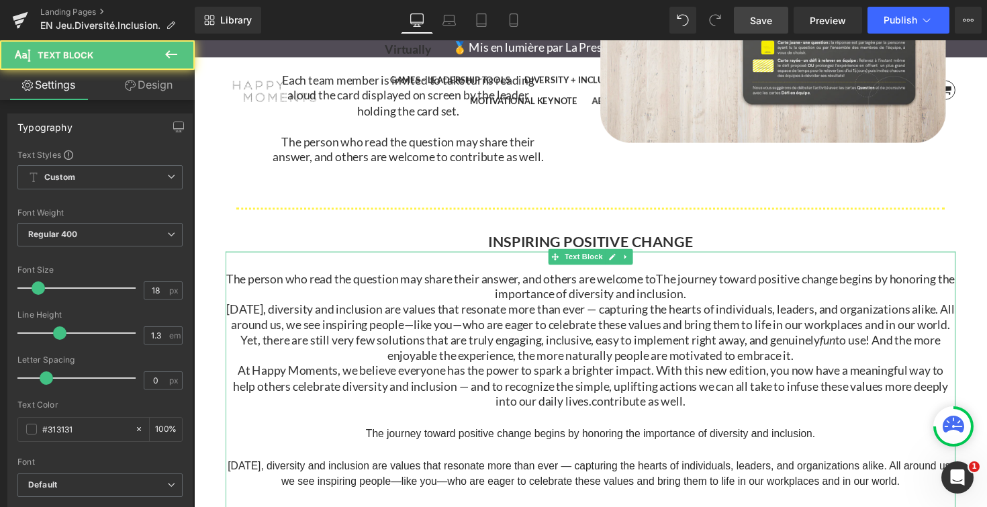
drag, startPoint x: 681, startPoint y: 284, endPoint x: 230, endPoint y: 283, distance: 451.0
click at [230, 283] on p "The person who read the question may share their answer, and others are welcome…" at bounding box center [599, 293] width 747 height 32
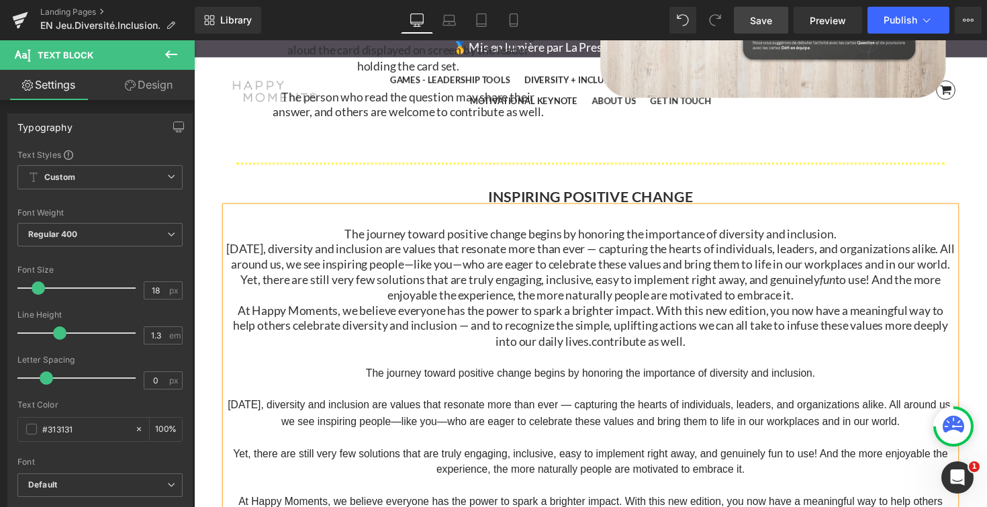
scroll to position [2780, 0]
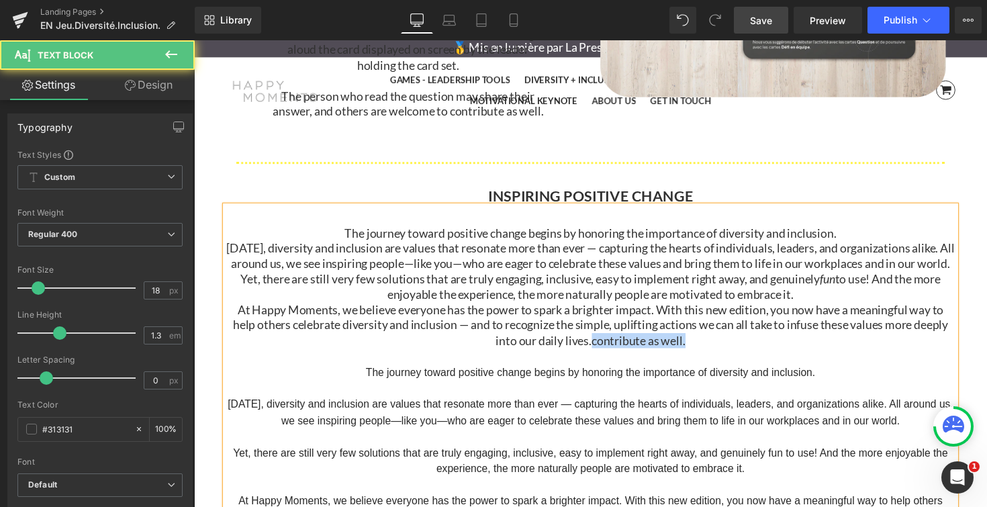
drag, startPoint x: 711, startPoint y: 346, endPoint x: 603, endPoint y: 348, distance: 108.1
click at [603, 348] on p "At Happy Moments, we believe everyone has the power to spark a brighter impact.…" at bounding box center [599, 332] width 747 height 47
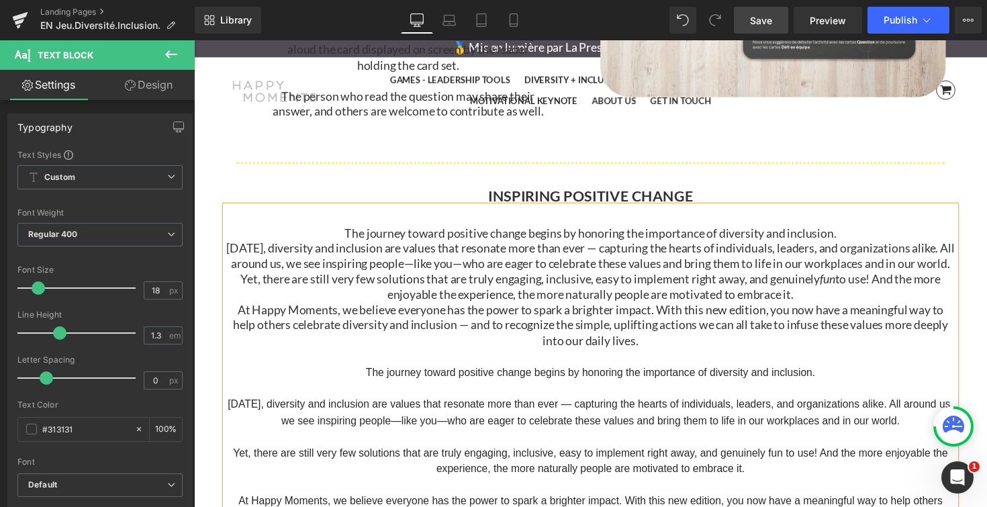
scroll to position [2912, 0]
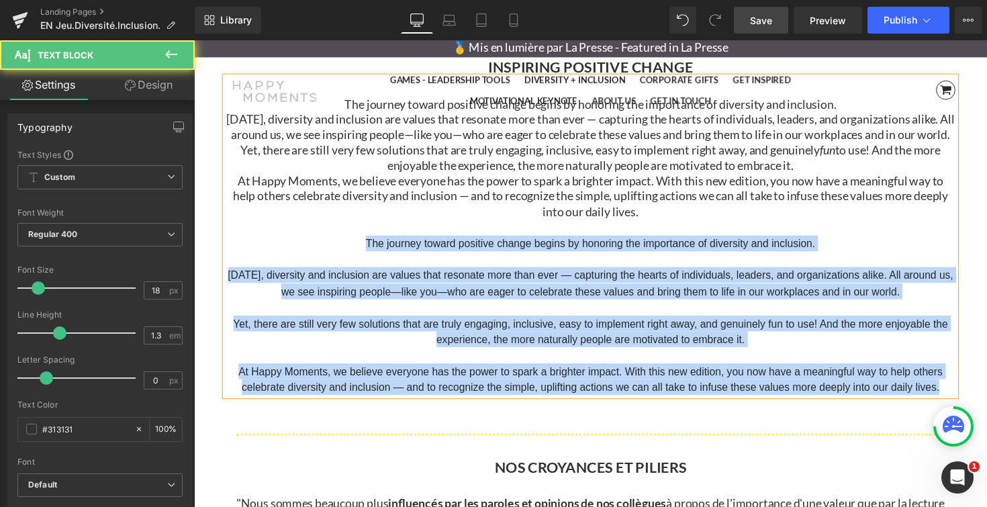
drag, startPoint x: 363, startPoint y: 246, endPoint x: 970, endPoint y: 404, distance: 627.0
click at [970, 404] on div "The journey toward positive change begins by honoring the importance of diversi…" at bounding box center [599, 241] width 747 height 326
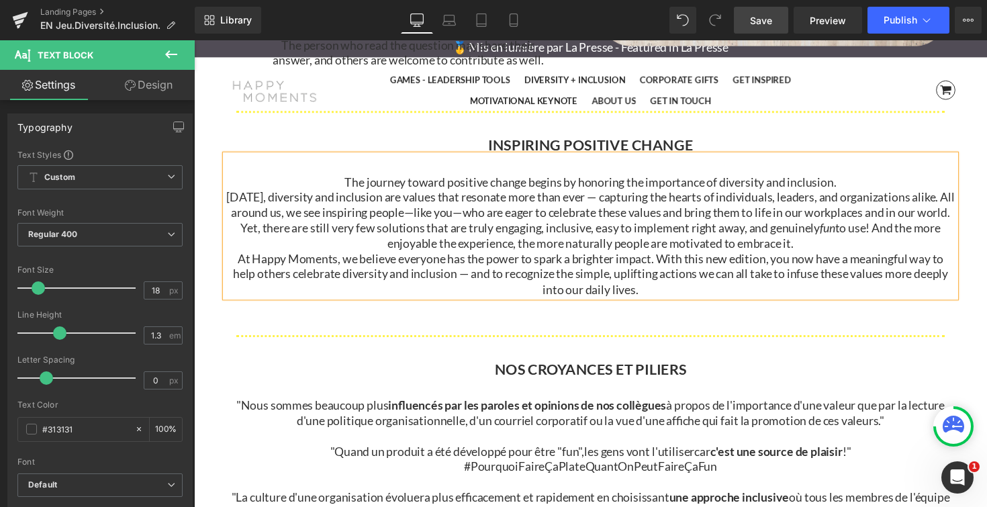
scroll to position [2831, 0]
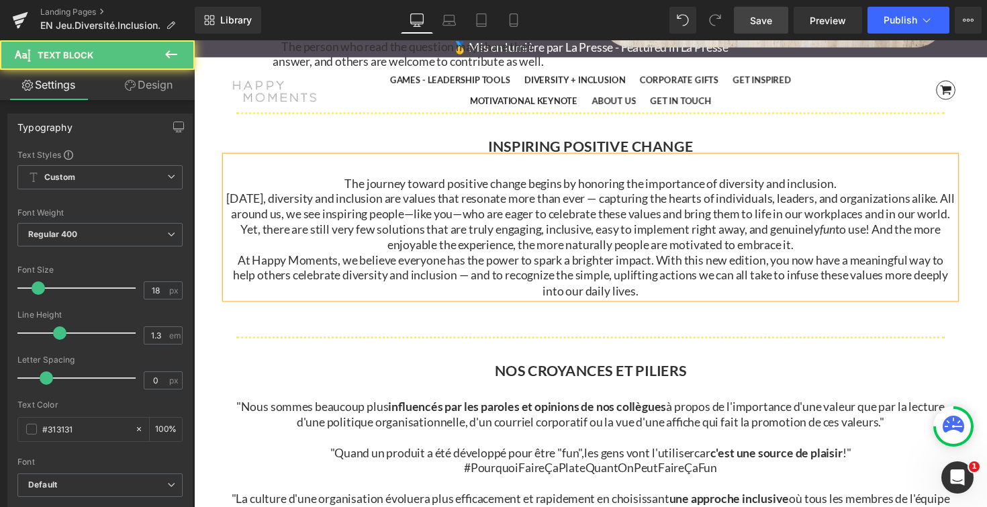
click at [876, 194] on p "The journey toward positive change begins by honoring the importance of diversi…" at bounding box center [599, 186] width 747 height 15
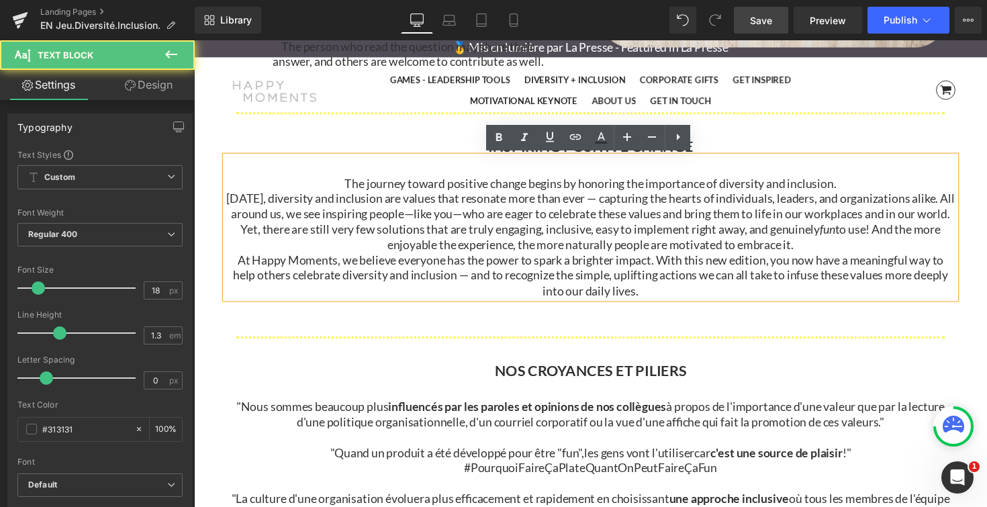
scroll to position [4677, 812]
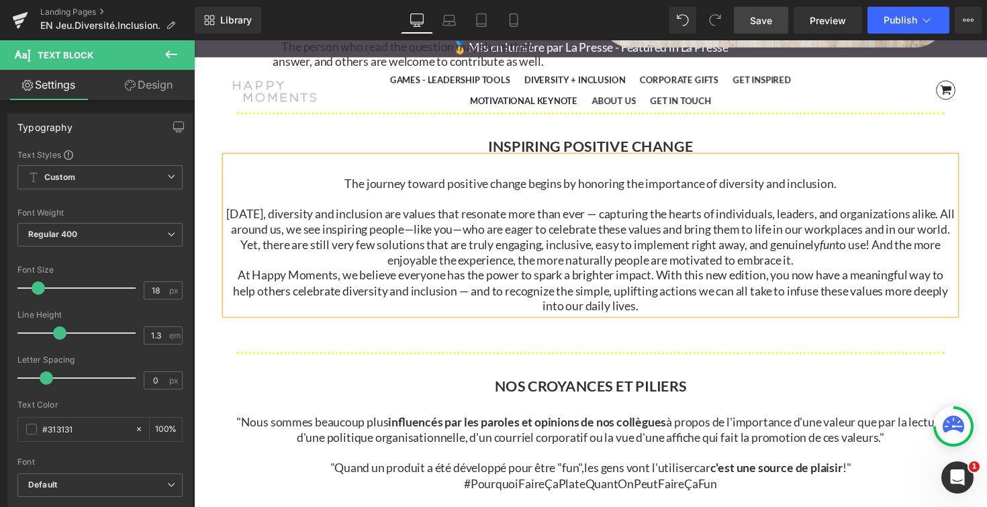
click at [824, 267] on p "Yet, there are still very few solutions that are truly engaging, inclusive, eas…" at bounding box center [599, 258] width 747 height 32
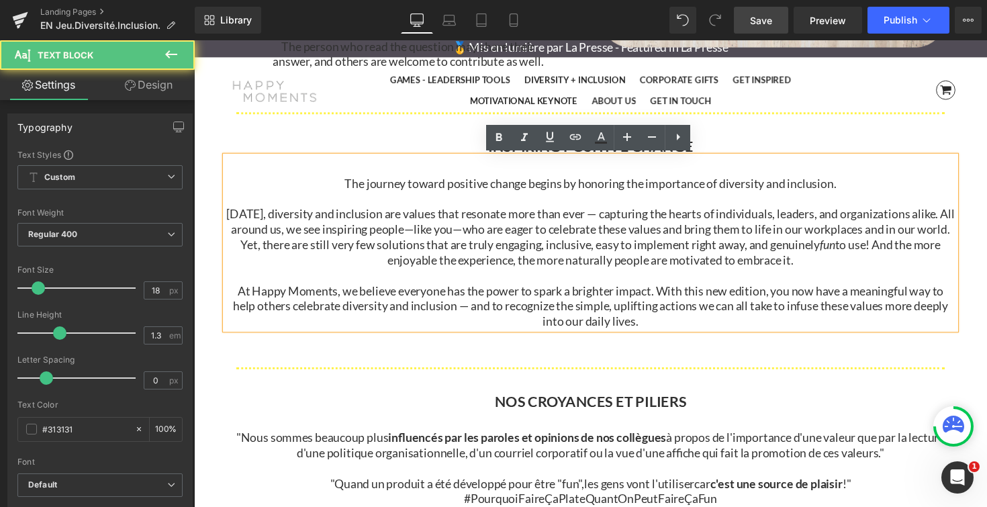
scroll to position [4693, 812]
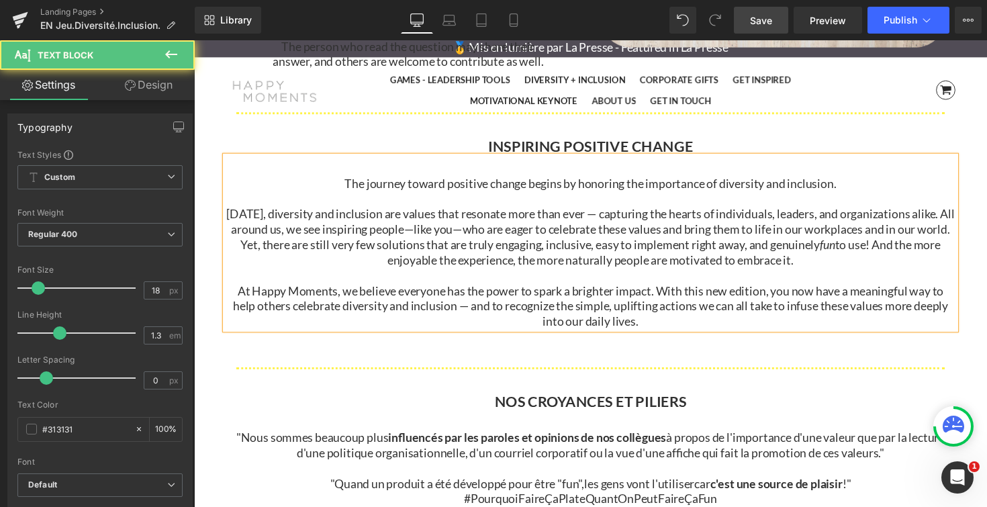
click at [972, 234] on p "[DATE], diversity and inclusion are values that resonate more than ever — captu…" at bounding box center [599, 227] width 747 height 32
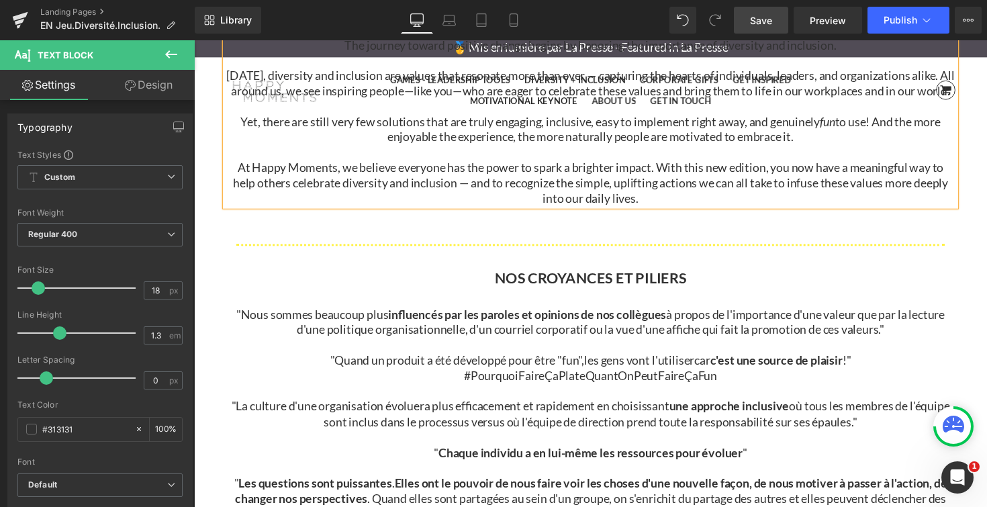
scroll to position [2992, 0]
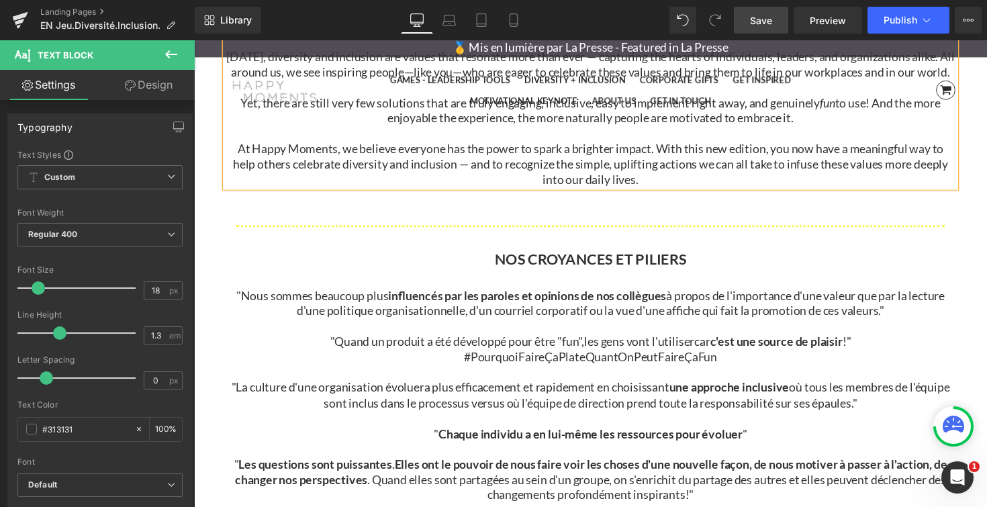
click at [770, 23] on span "Save" at bounding box center [761, 20] width 22 height 14
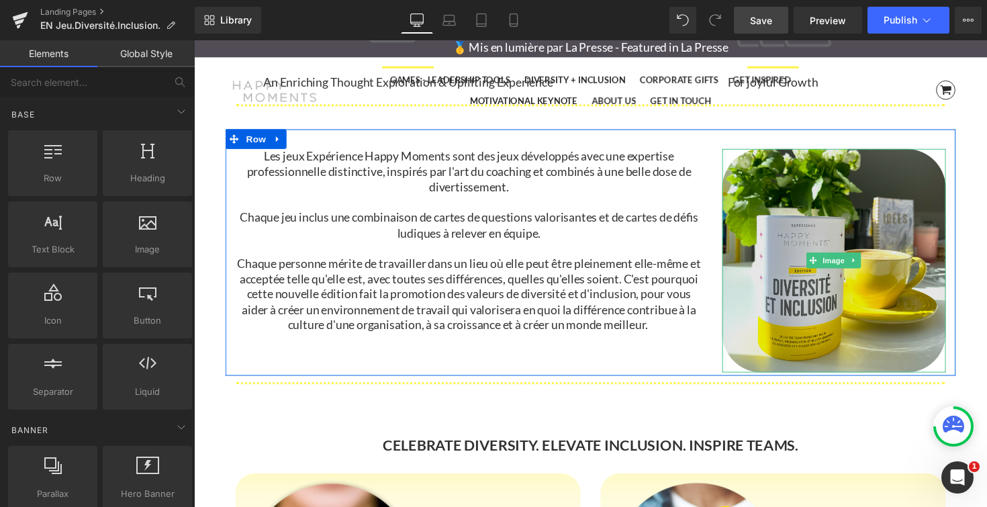
scroll to position [1156, 0]
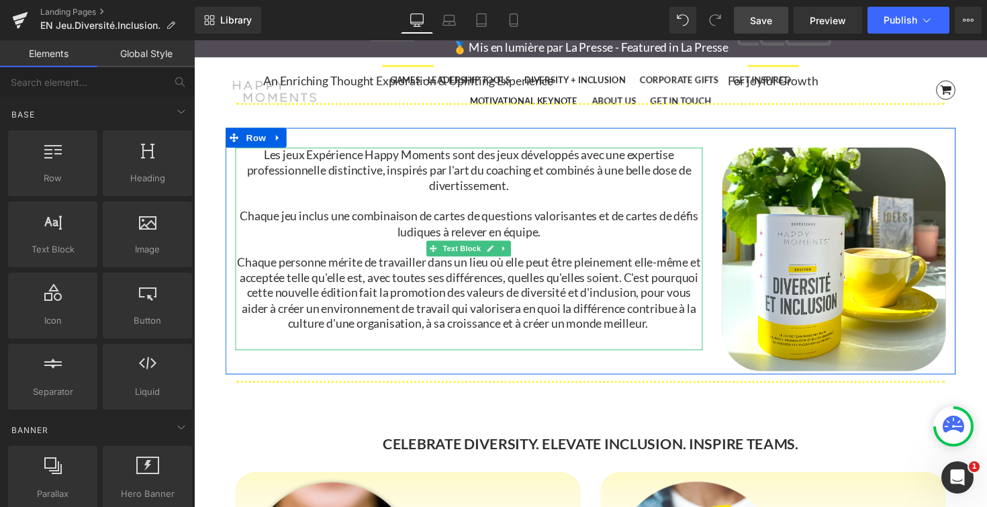
click at [272, 168] on p "Les jeux Expérience Happy Moments sont des jeux développés avec une expertise p…" at bounding box center [475, 173] width 478 height 47
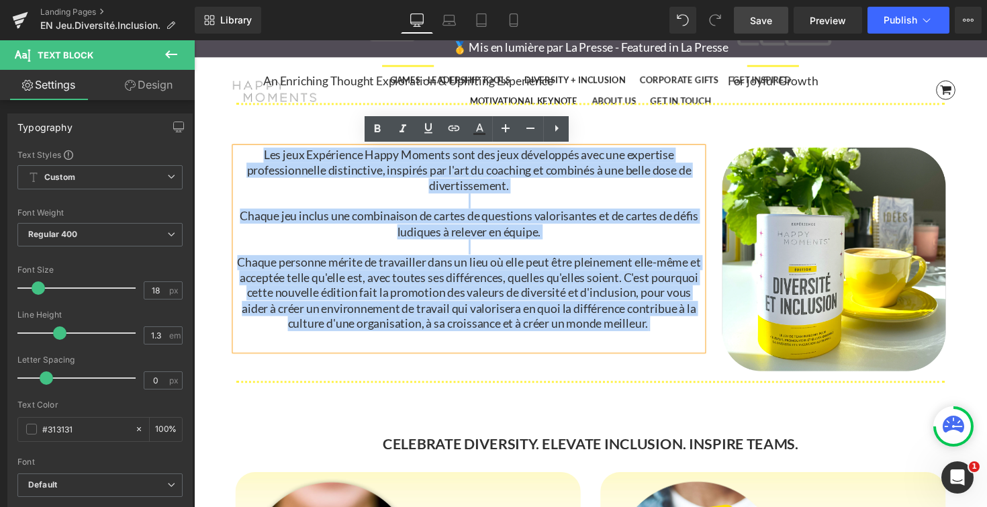
drag, startPoint x: 254, startPoint y: 156, endPoint x: 709, endPoint y: 365, distance: 500.9
click at [709, 365] on div "Les jeux Expérience Happy Moments sont des jeux développés avec une expertise p…" at bounding box center [599, 256] width 747 height 252
copy div "Les jeux Expérience Happy Moments sont des jeux développés avec une expertise p…"
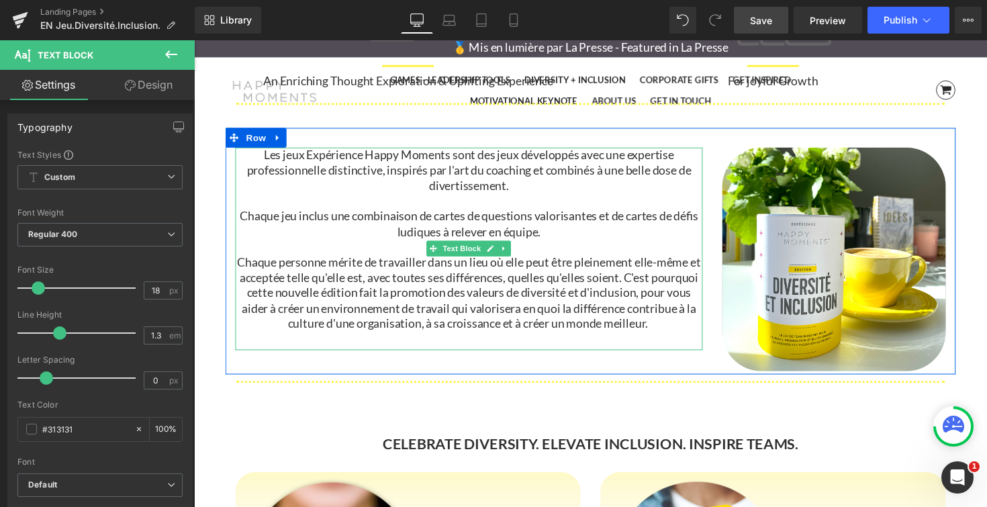
click at [594, 299] on span "Chaque personne mérite de travailler dans un lieu où elle peut être pleinement …" at bounding box center [475, 299] width 474 height 78
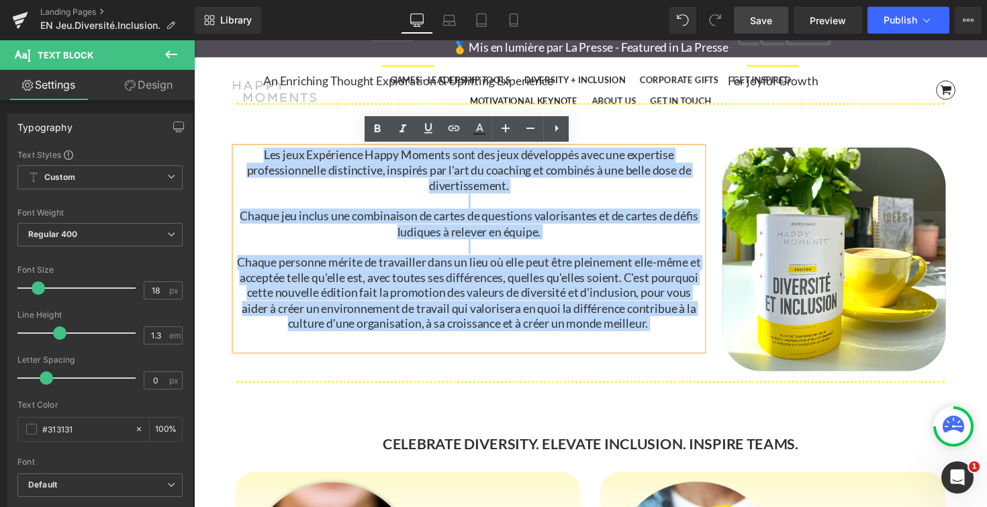
drag, startPoint x: 702, startPoint y: 332, endPoint x: 240, endPoint y: 158, distance: 493.6
click at [240, 158] on div "Les jeux Expérience Happy Moments sont des jeux développés avec une expertise p…" at bounding box center [475, 253] width 478 height 207
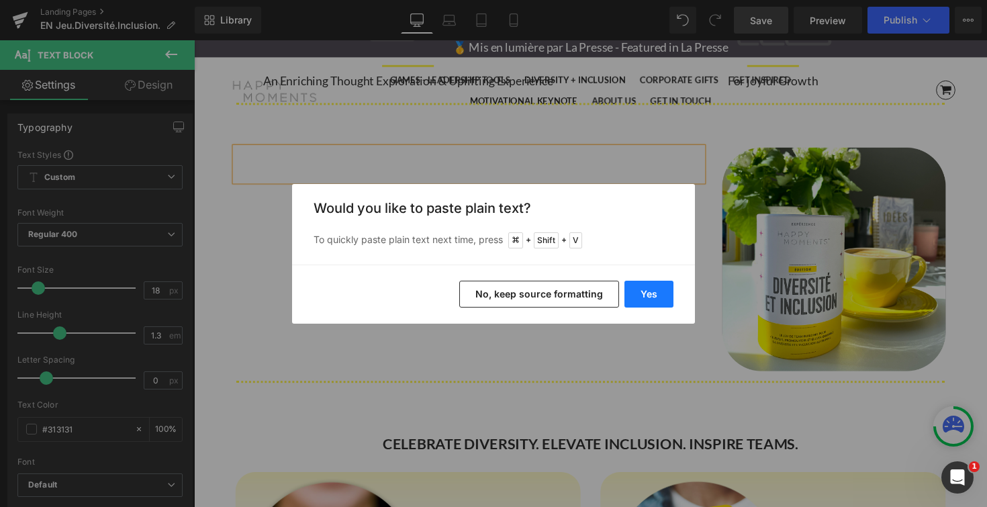
click at [652, 287] on button "Yes" at bounding box center [648, 294] width 49 height 27
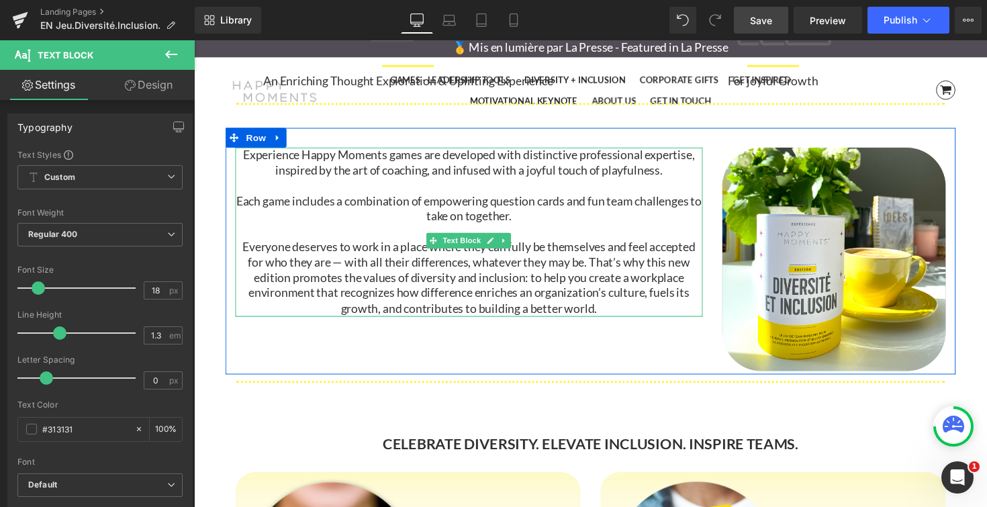
drag, startPoint x: 552, startPoint y: 340, endPoint x: 555, endPoint y: 321, distance: 18.4
click at [555, 321] on div "Experience Happy Moments games are developed with distinctive professional expe…" at bounding box center [475, 236] width 478 height 173
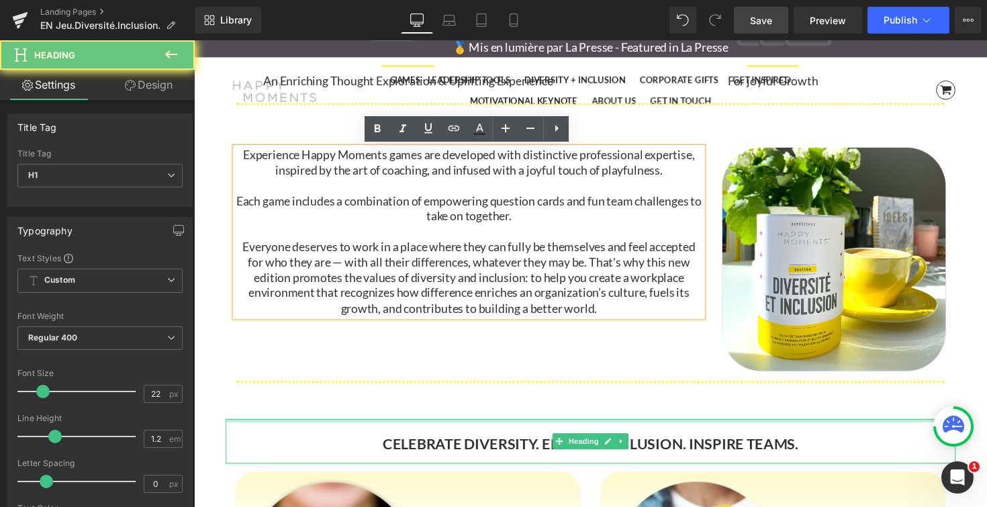
click at [546, 430] on div at bounding box center [599, 429] width 747 height 3
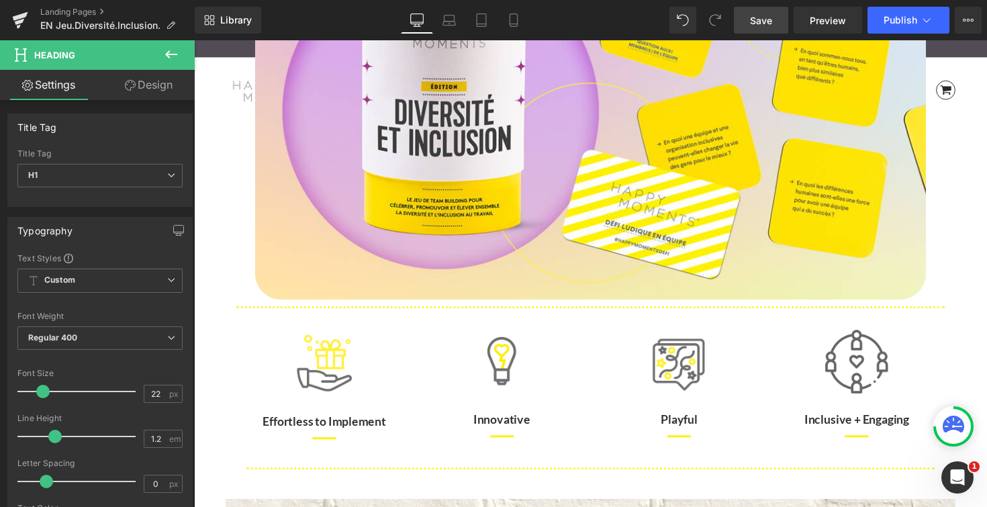
scroll to position [0, 0]
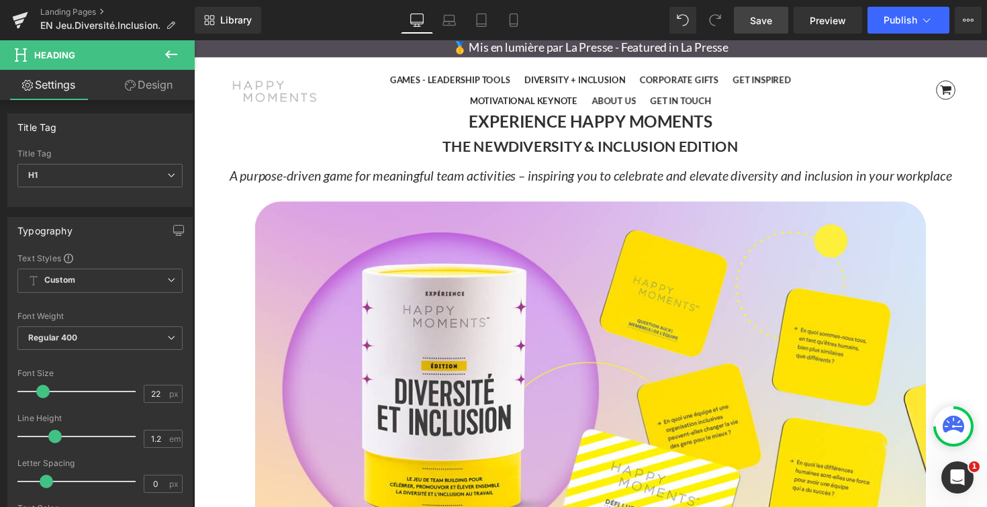
click at [762, 20] on span "Save" at bounding box center [761, 20] width 22 height 14
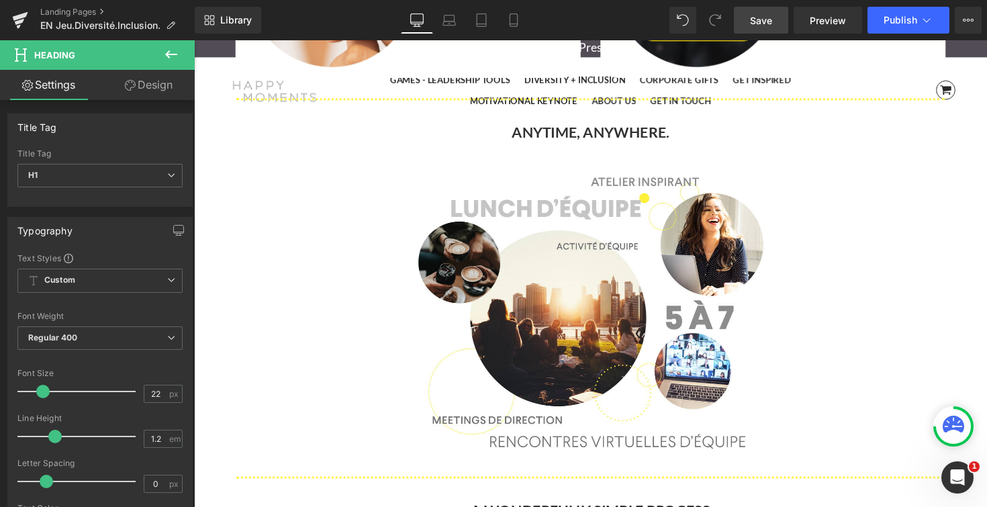
scroll to position [1983, 0]
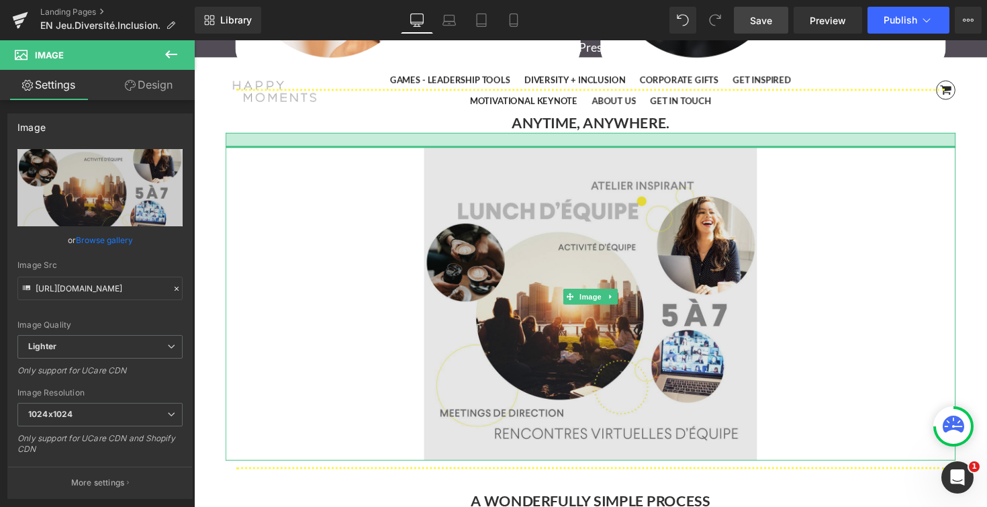
drag, startPoint x: 712, startPoint y: 136, endPoint x: 711, endPoint y: 151, distance: 15.5
click at [711, 151] on div "Image" at bounding box center [599, 303] width 747 height 336
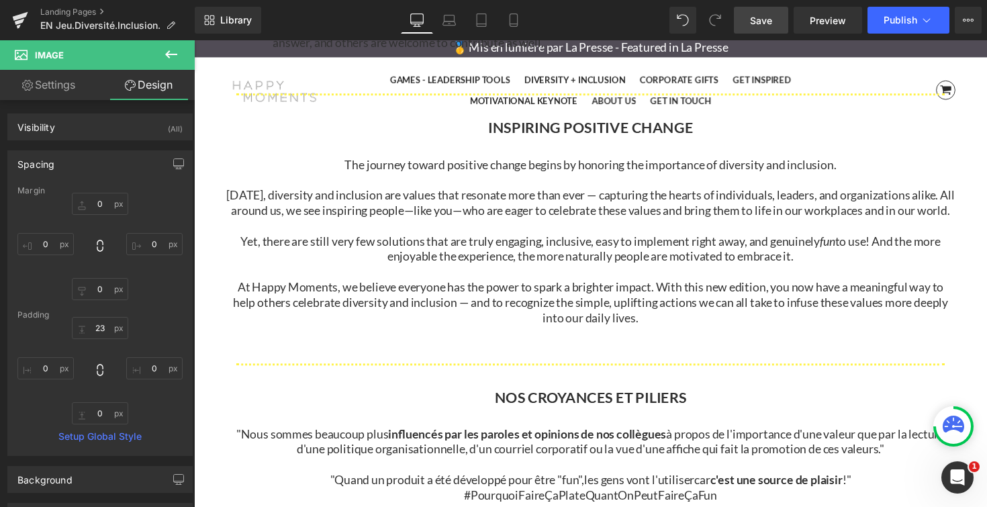
scroll to position [2854, 0]
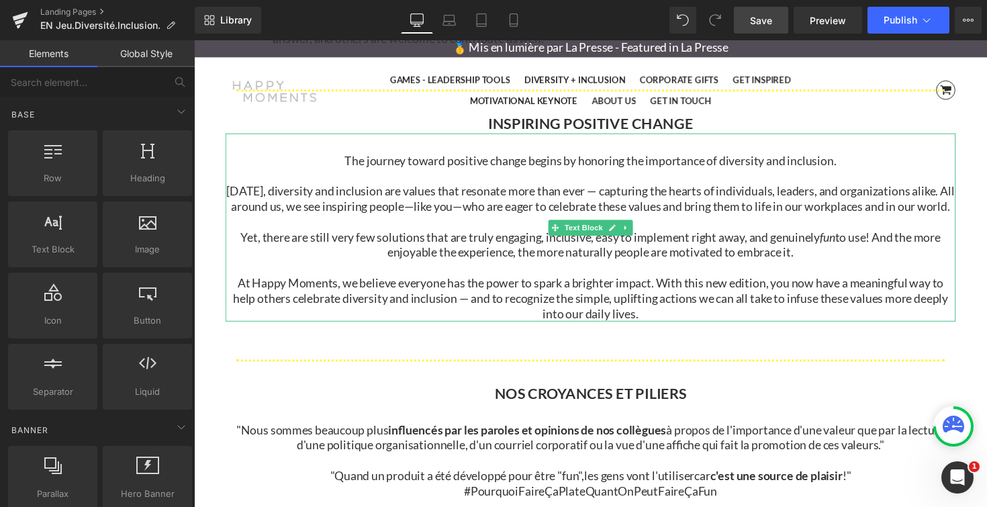
click at [655, 300] on span "At Happy Moments, we believe everyone has the power to spark a brighter impact.…" at bounding box center [600, 304] width 732 height 46
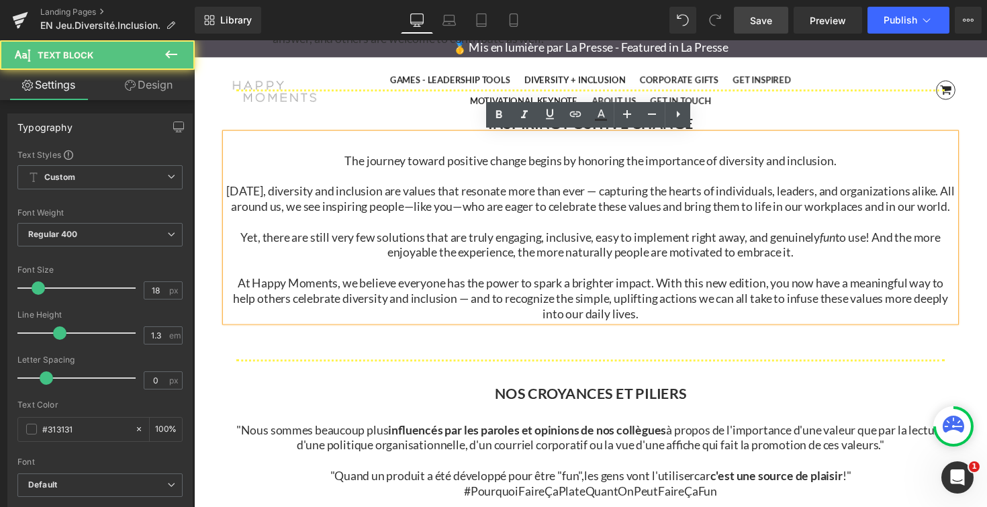
click at [694, 435] on p ""Nous sommes beaucoup plus influencés par les paroles et opinions de nos collèg…" at bounding box center [599, 448] width 747 height 32
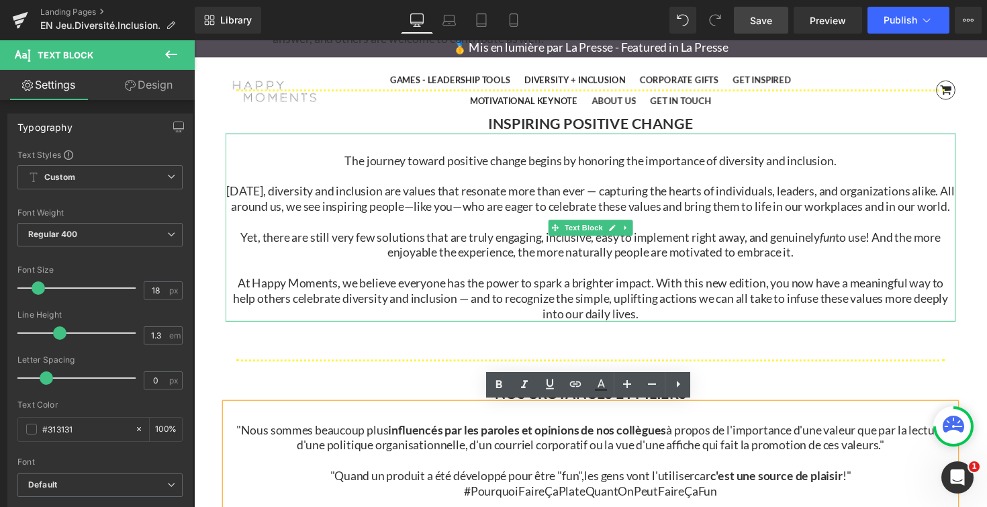
click at [690, 306] on span "At Happy Moments, we believe everyone has the power to spark a brighter impact.…" at bounding box center [600, 304] width 732 height 46
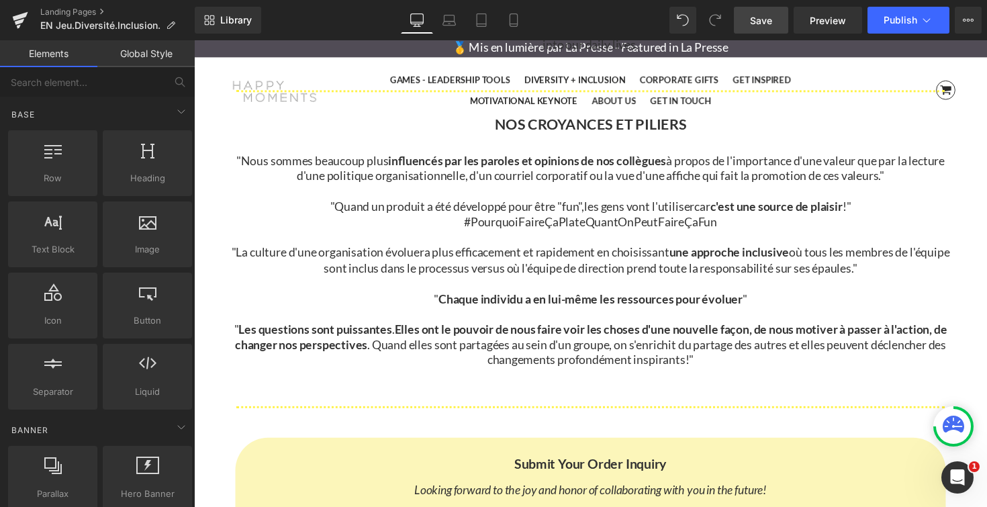
scroll to position [3105, 0]
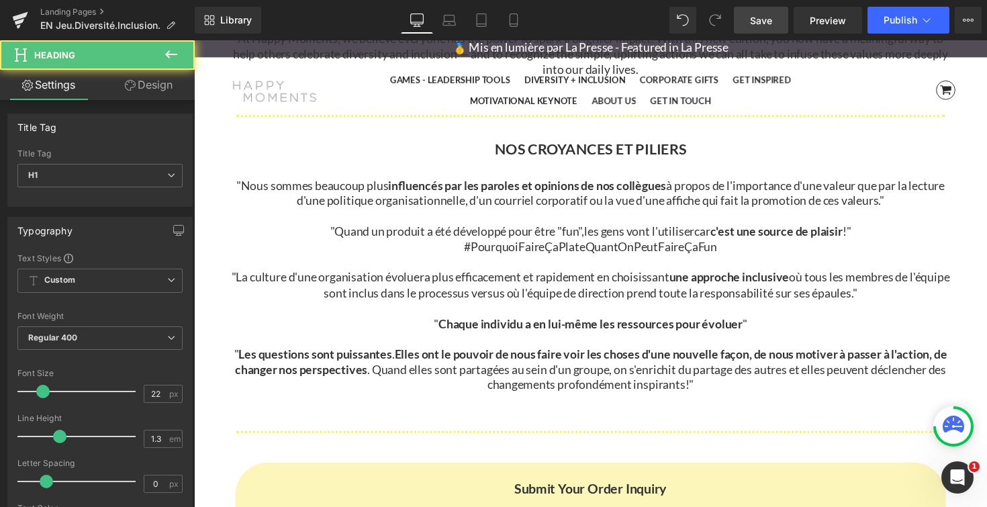
click at [506, 151] on b "NOS CROYANCES ET PILIERS" at bounding box center [600, 151] width 197 height 18
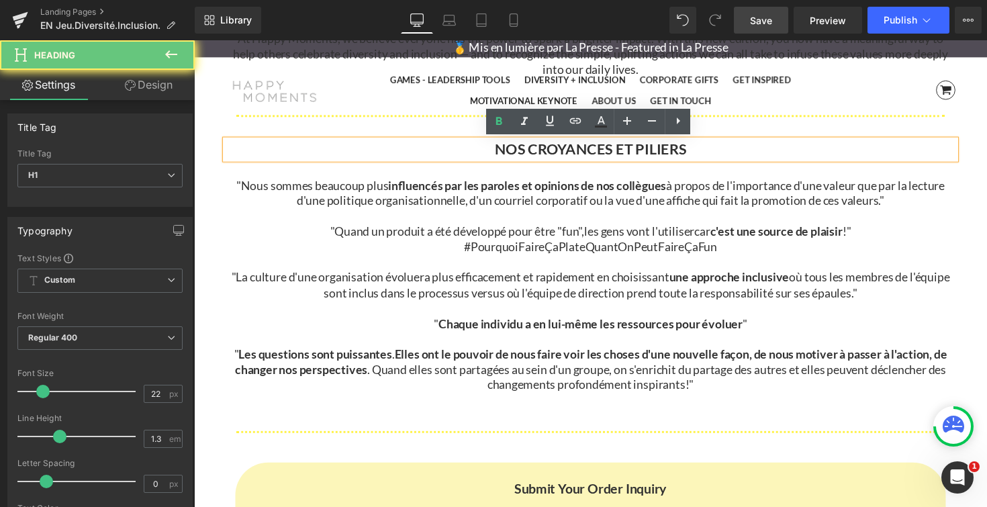
drag, startPoint x: 498, startPoint y: 151, endPoint x: 736, endPoint y: 151, distance: 237.6
click at [736, 151] on h1 "NOS CROYANCES ET PILIERS" at bounding box center [599, 151] width 747 height 19
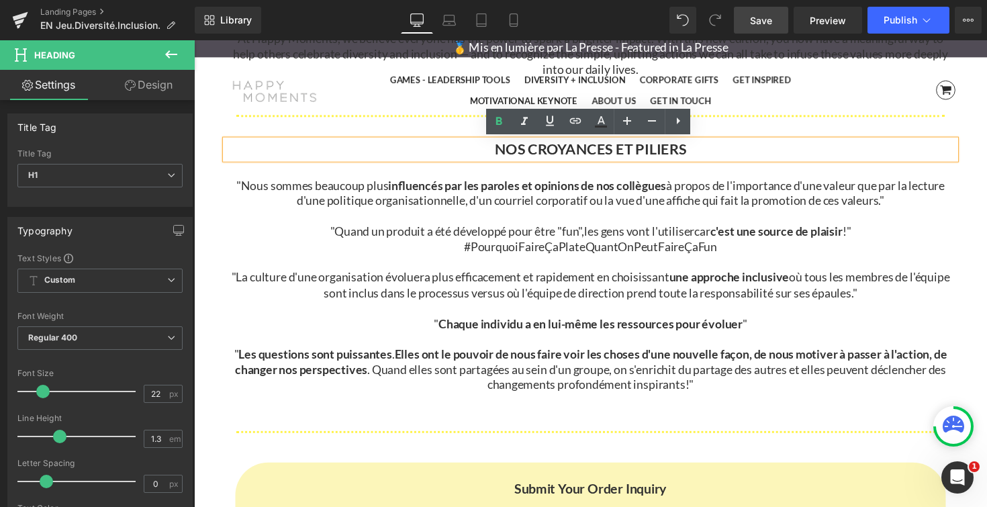
copy b "NOS CROYANCES ET PILIERS"
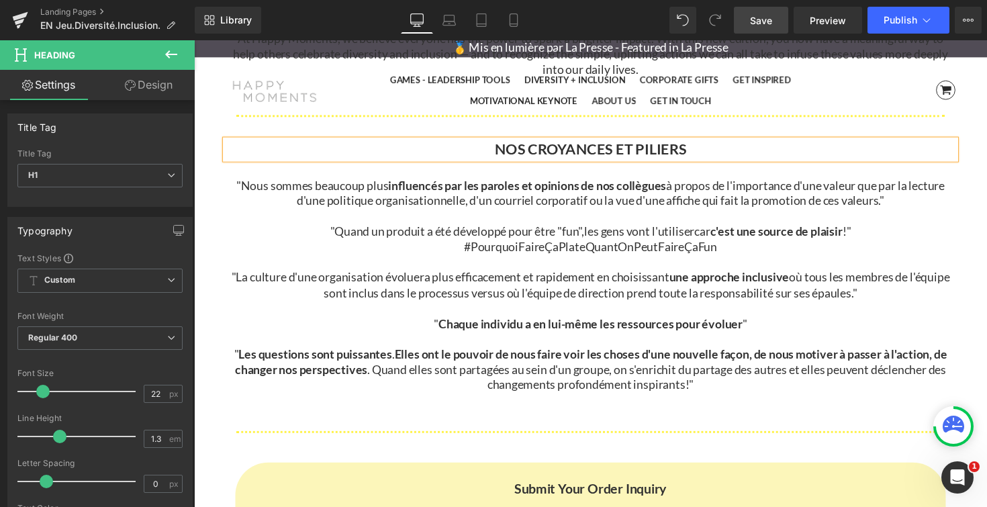
click at [732, 148] on h1 "NOS CROYANCES ET PILIERS" at bounding box center [599, 151] width 747 height 19
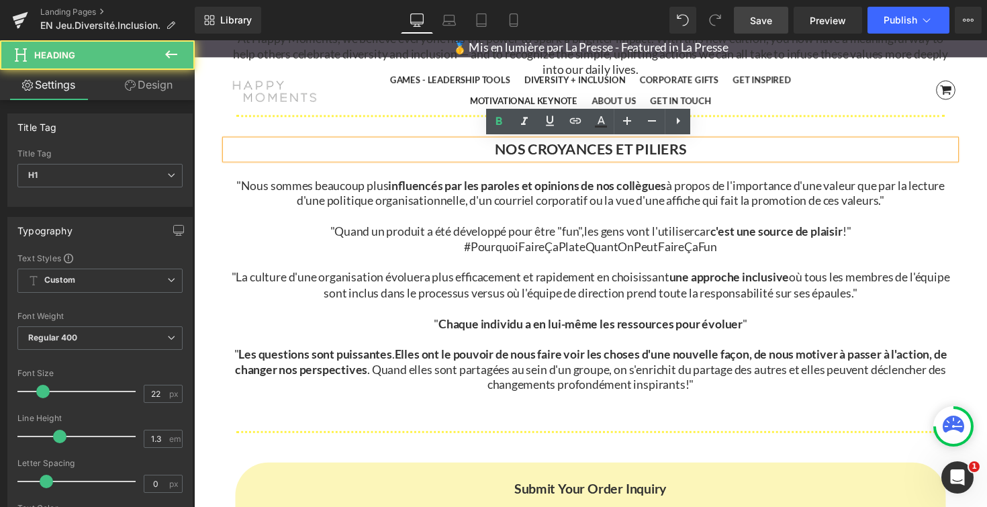
paste div
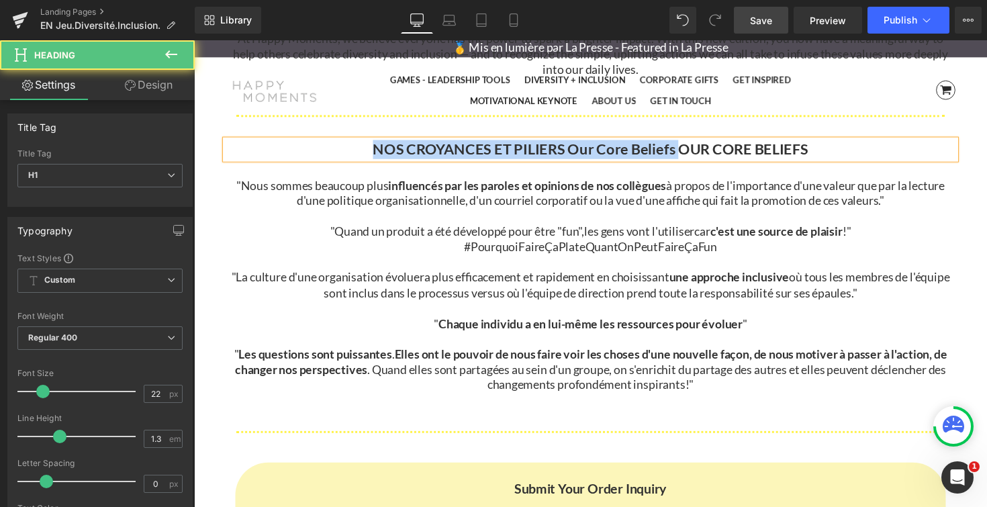
drag, startPoint x: 687, startPoint y: 150, endPoint x: 381, endPoint y: 151, distance: 306.7
click at [381, 151] on b "NOS CROYANCES ET PILIERS Our Core Beliefs OUR CORE BELIEFS" at bounding box center [600, 151] width 446 height 18
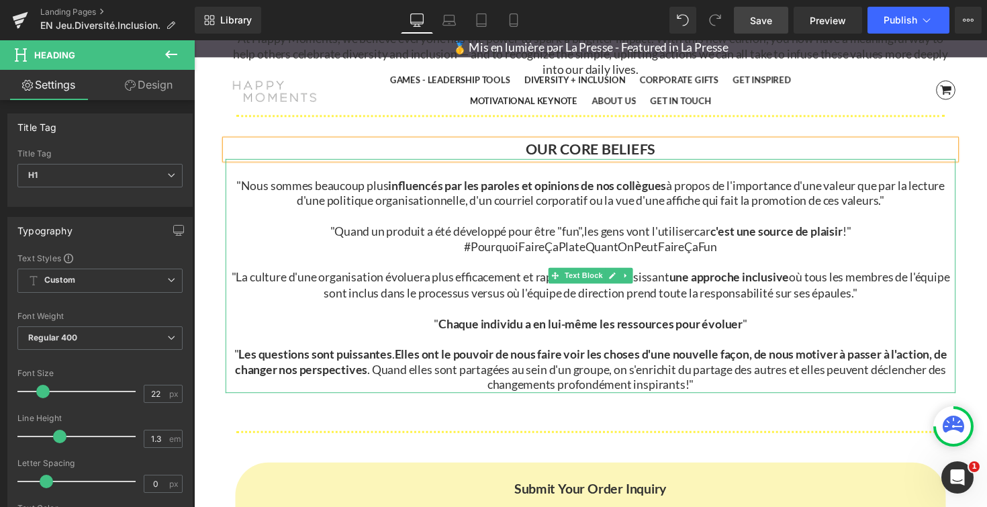
click at [294, 197] on p ""Nous sommes beaucoup plus influencés par les paroles et opinions de nos collèg…" at bounding box center [599, 197] width 747 height 32
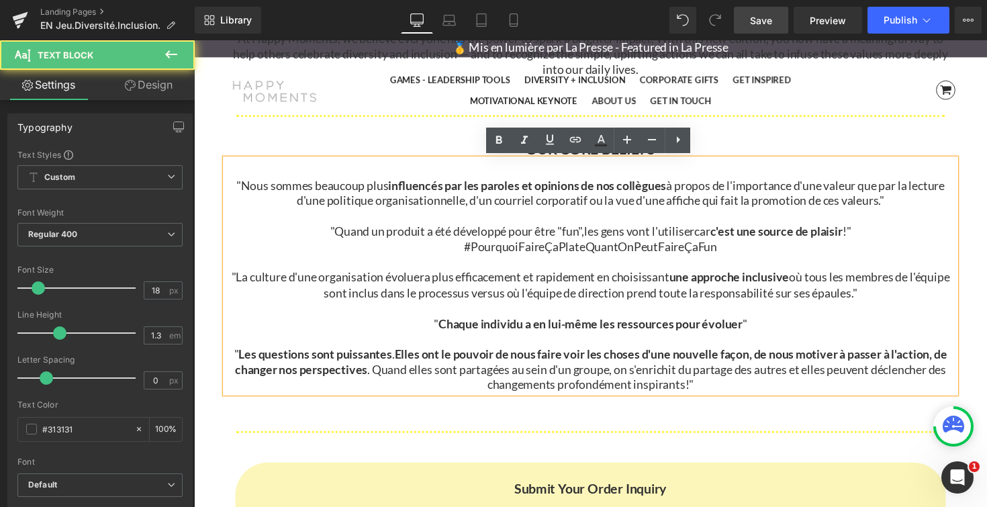
click at [260, 192] on p ""Nous sommes beaucoup plus influencés par les paroles et opinions de nos collèg…" at bounding box center [599, 197] width 747 height 32
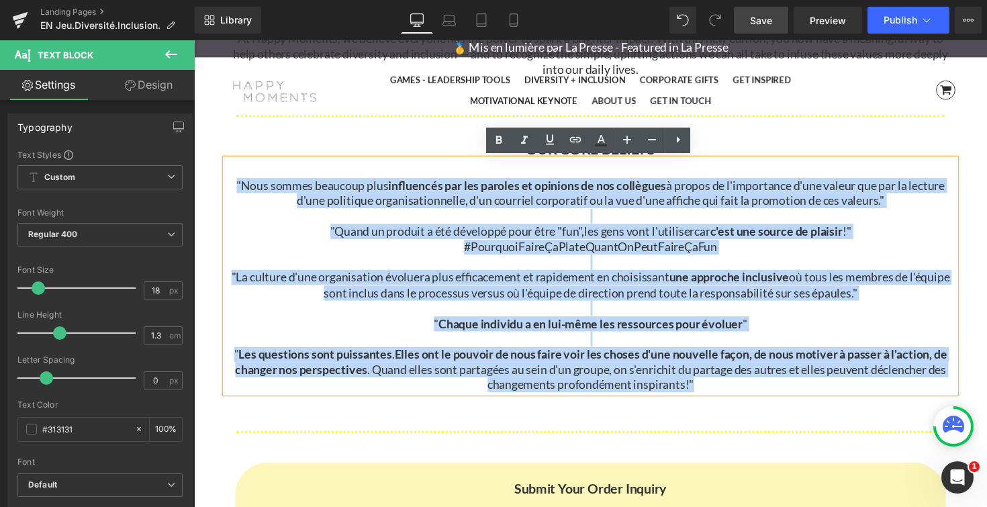
drag, startPoint x: 231, startPoint y: 187, endPoint x: 718, endPoint y: 395, distance: 529.8
click at [718, 395] on div ""Nous sommes beaucoup plus influencés par les paroles et opinions de nos collèg…" at bounding box center [599, 282] width 747 height 240
copy div ""Nous sommes beaucoup plus influencés par les paroles et opinions de nos collèg…"
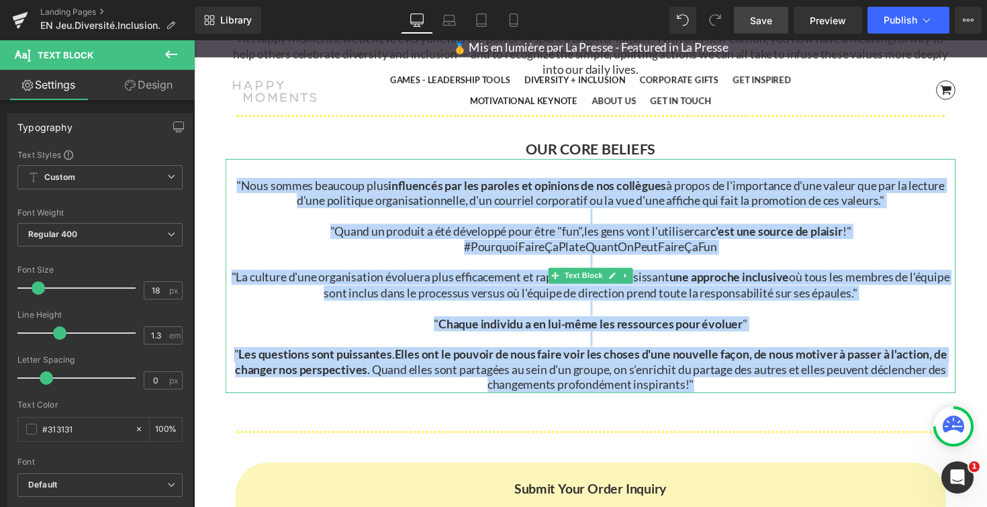
click at [740, 395] on p "" Les questions sont puissantes . Elles ont le pouvoir de nous faire voir les c…" at bounding box center [599, 377] width 747 height 47
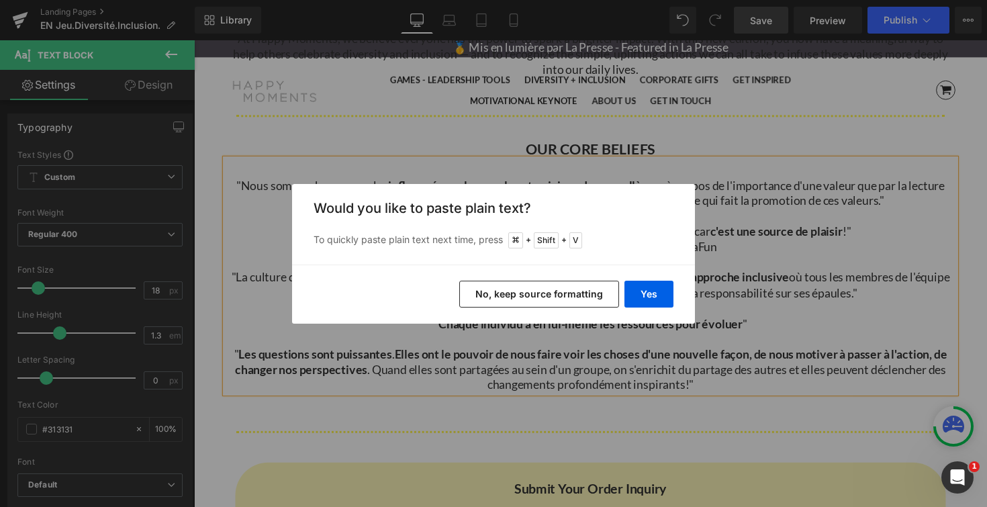
click at [559, 295] on button "No, keep source formatting" at bounding box center [539, 294] width 160 height 27
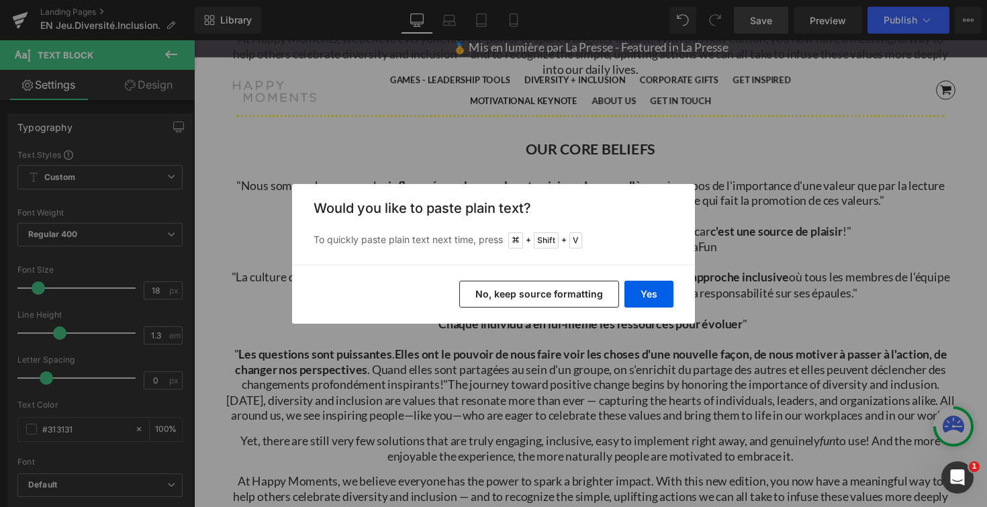
scroll to position [5203, 812]
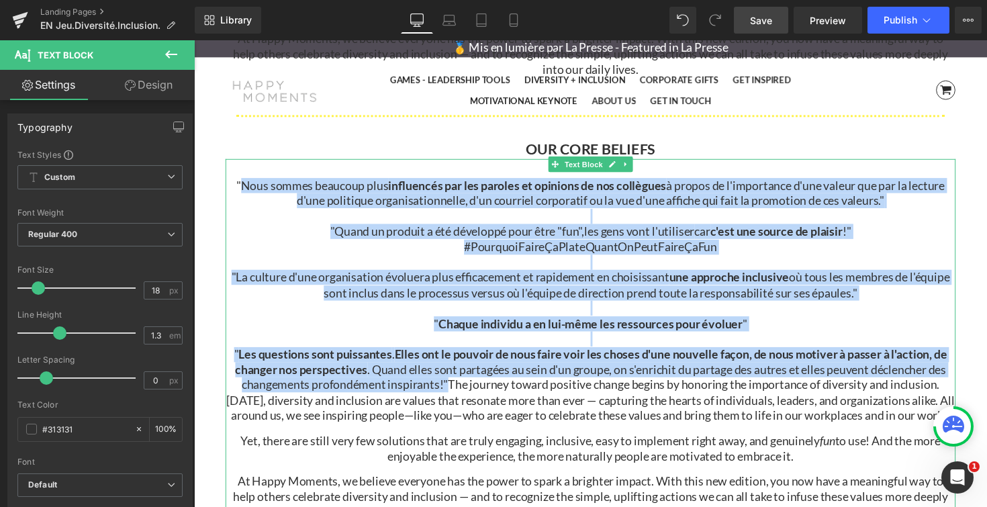
drag, startPoint x: 452, startPoint y: 393, endPoint x: 234, endPoint y: 193, distance: 295.5
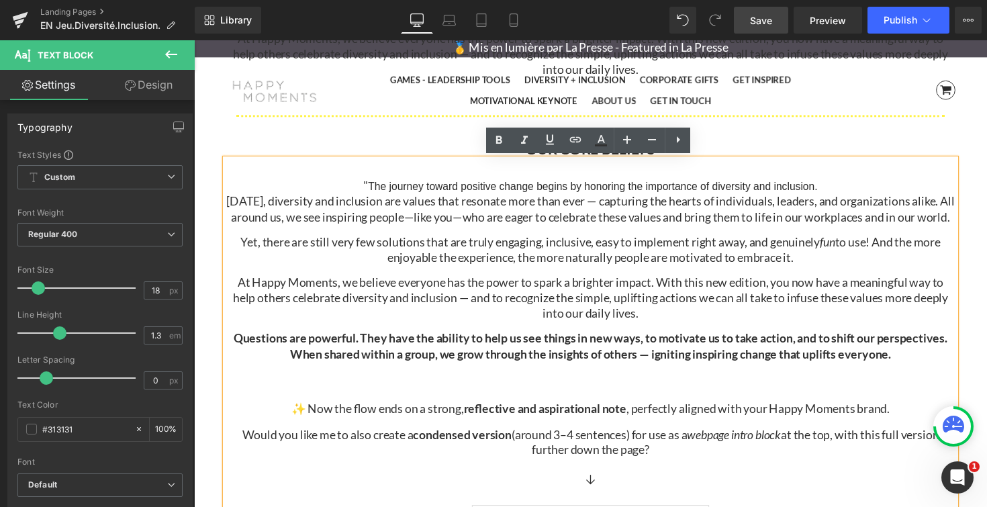
scroll to position [7, 7]
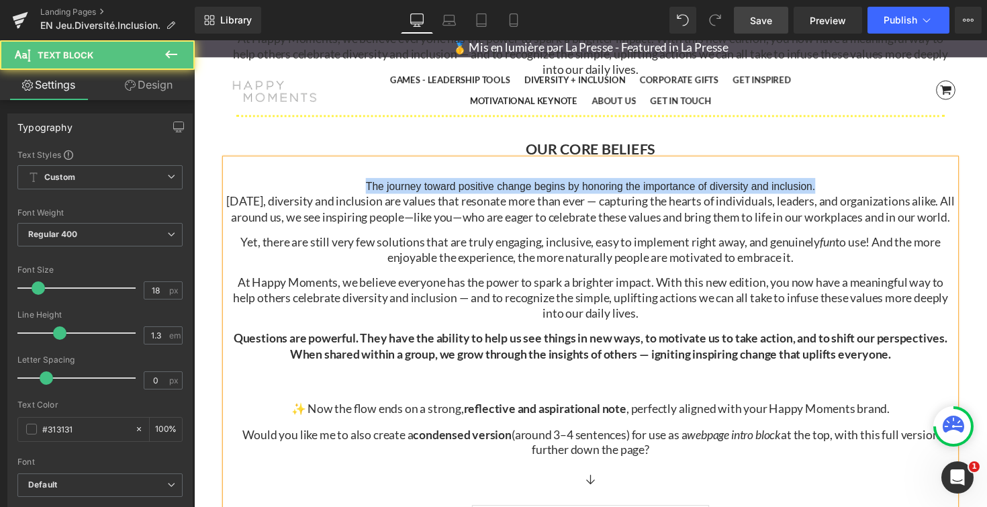
drag, startPoint x: 366, startPoint y: 187, endPoint x: 840, endPoint y: 189, distance: 474.5
click at [840, 189] on p "The journey toward positive change begins by honoring the importance of diversi…" at bounding box center [599, 189] width 747 height 16
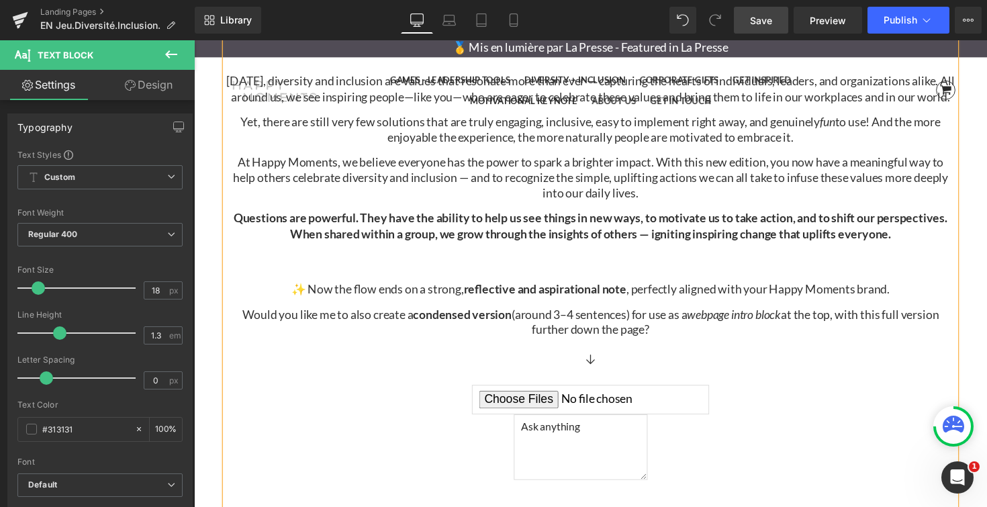
scroll to position [3224, 0]
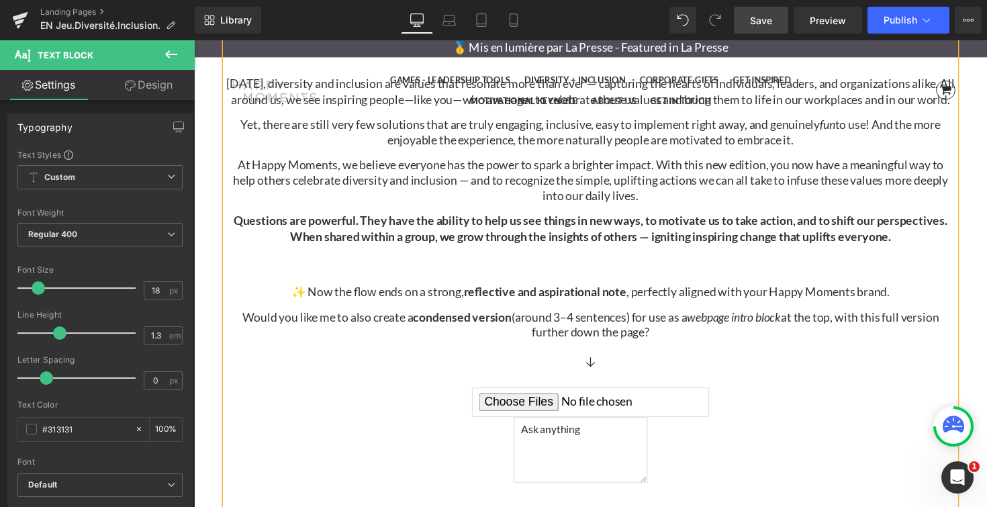
click at [666, 262] on div "Today, diversity and inclusion are values that resonate more than ever — captur…" at bounding box center [599, 212] width 747 height 270
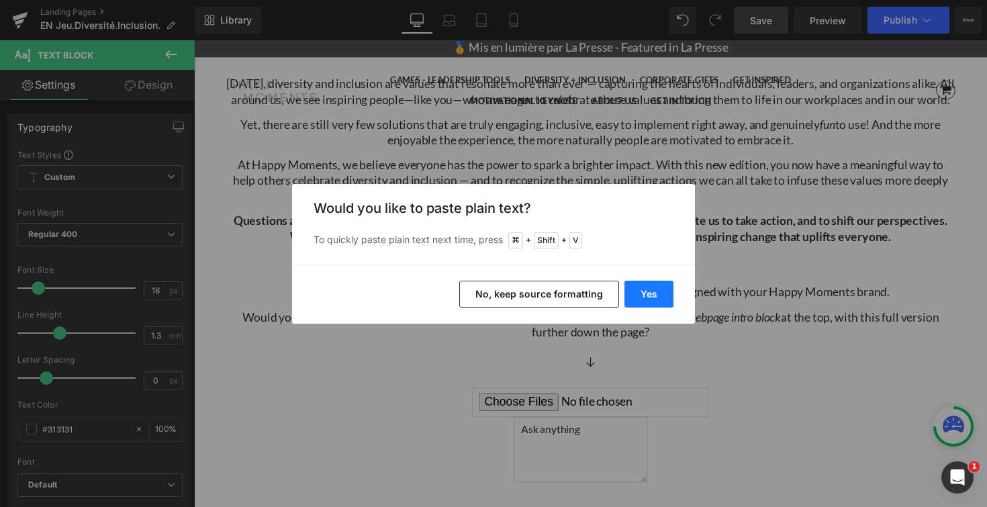
click at [644, 292] on button "Yes" at bounding box center [648, 294] width 49 height 27
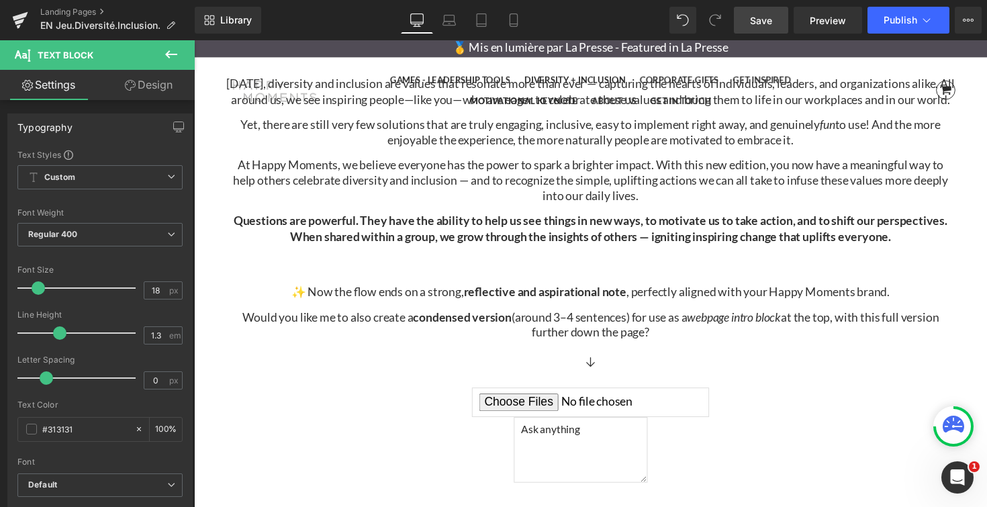
scroll to position [5025, 812]
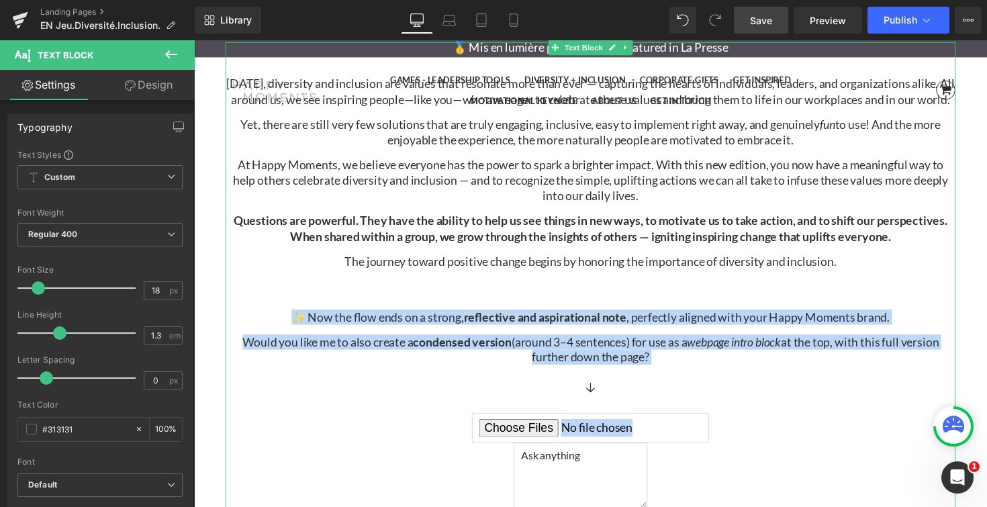
drag, startPoint x: 438, startPoint y: 304, endPoint x: 733, endPoint y: 466, distance: 336.1
click at [733, 466] on div "Today, diversity and inclusion are values that resonate more than ever — captur…" at bounding box center [599, 321] width 747 height 558
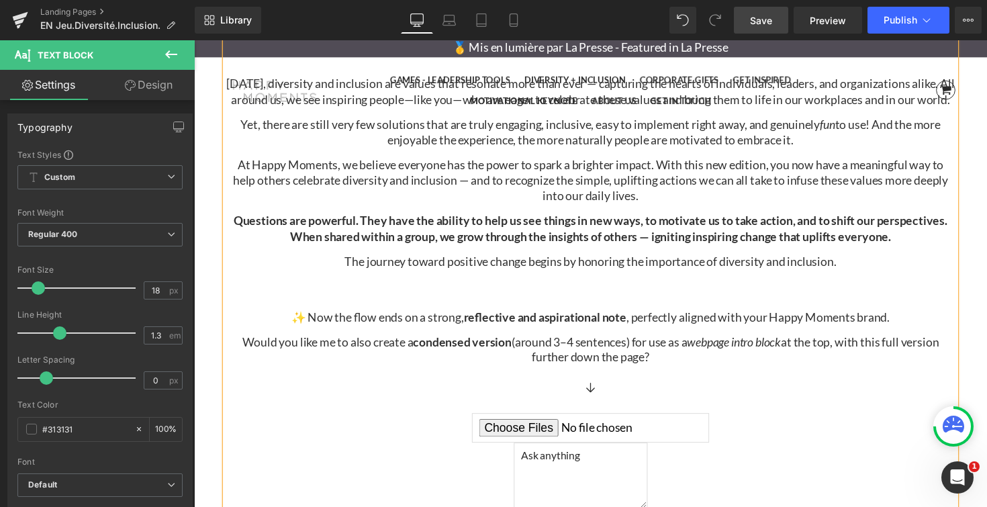
scroll to position [4844, 812]
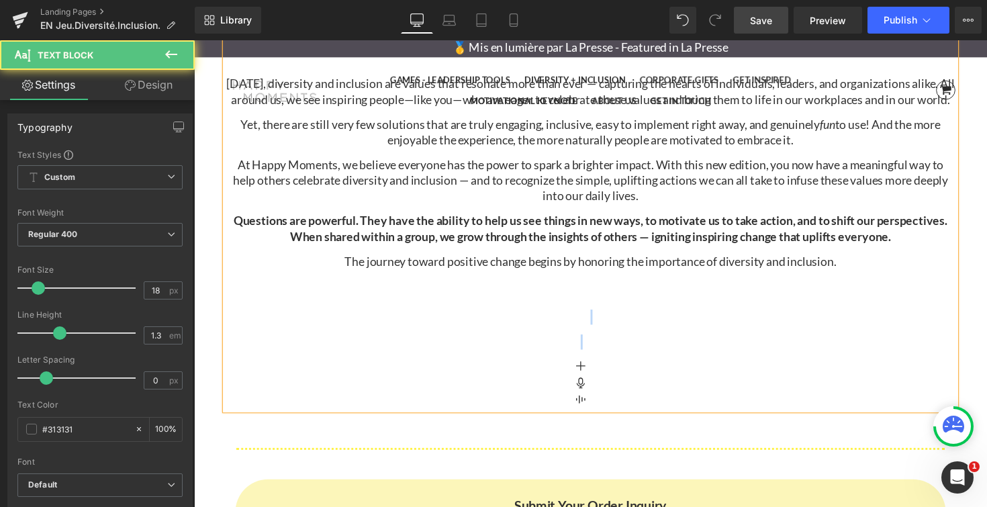
drag, startPoint x: 603, startPoint y: 326, endPoint x: 620, endPoint y: 419, distance: 94.1
click at [620, 419] on div "Today, diversity and inclusion are values that resonate more than ever — captur…" at bounding box center [599, 230] width 747 height 377
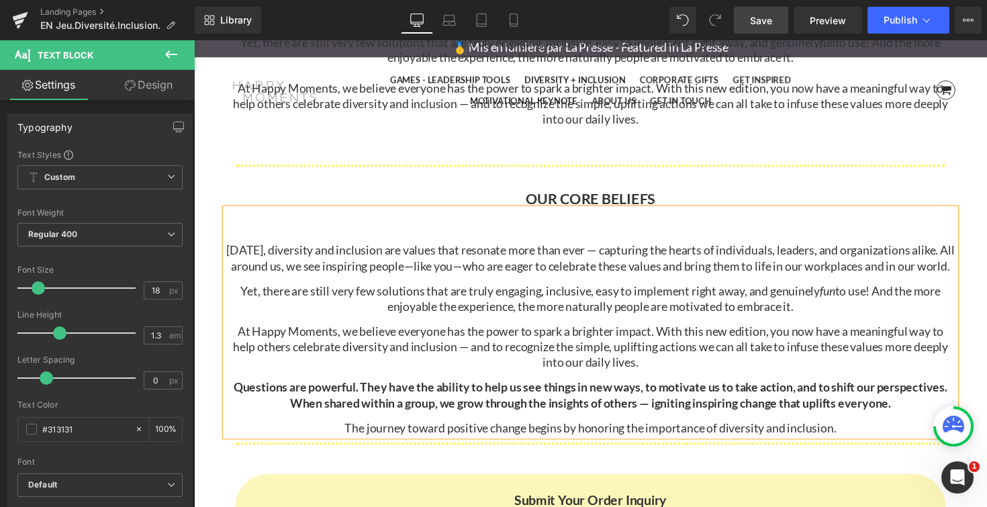
scroll to position [3053, 0]
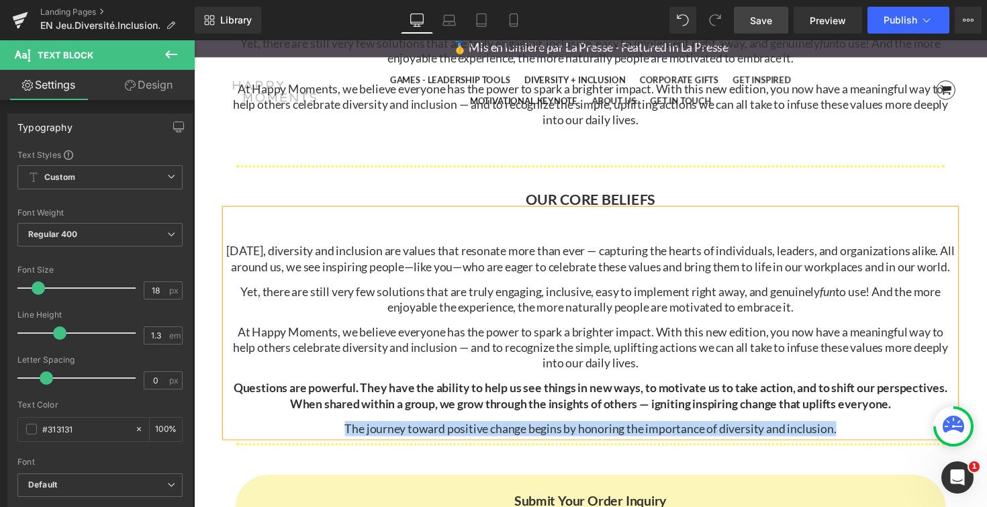
drag, startPoint x: 340, startPoint y: 442, endPoint x: 864, endPoint y: 443, distance: 523.5
click at [864, 443] on div "Today, diversity and inclusion are values that resonate more than ever — captur…" at bounding box center [599, 346] width 747 height 197
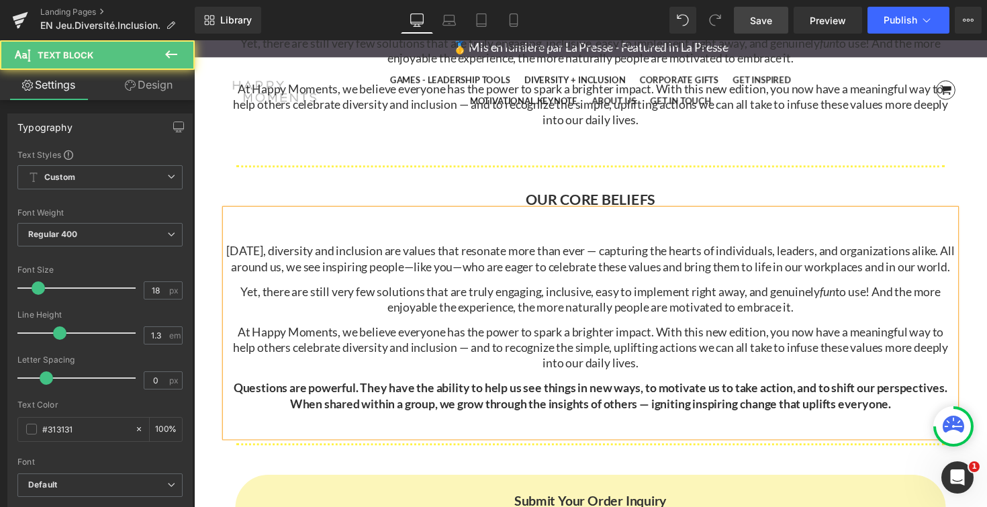
click at [521, 233] on p at bounding box center [599, 240] width 747 height 15
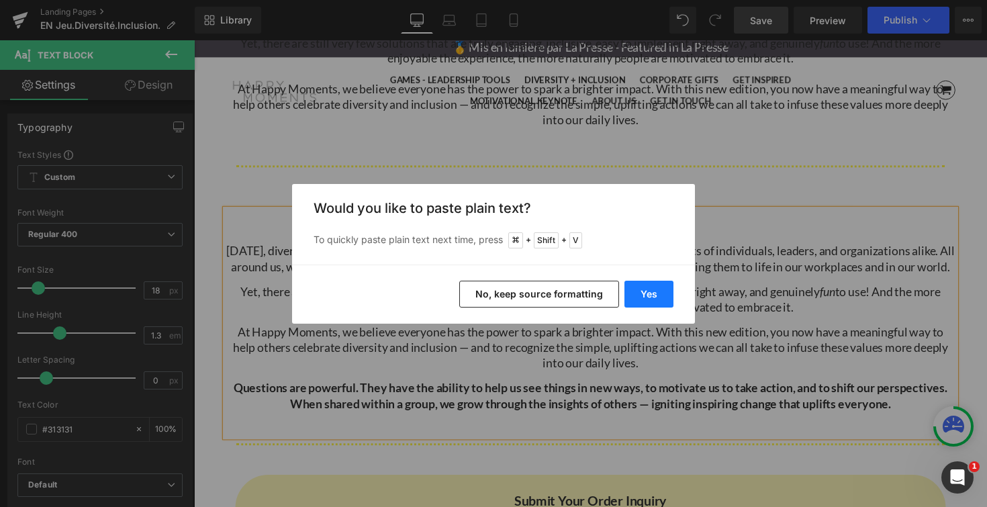
click at [649, 294] on button "Yes" at bounding box center [648, 294] width 49 height 27
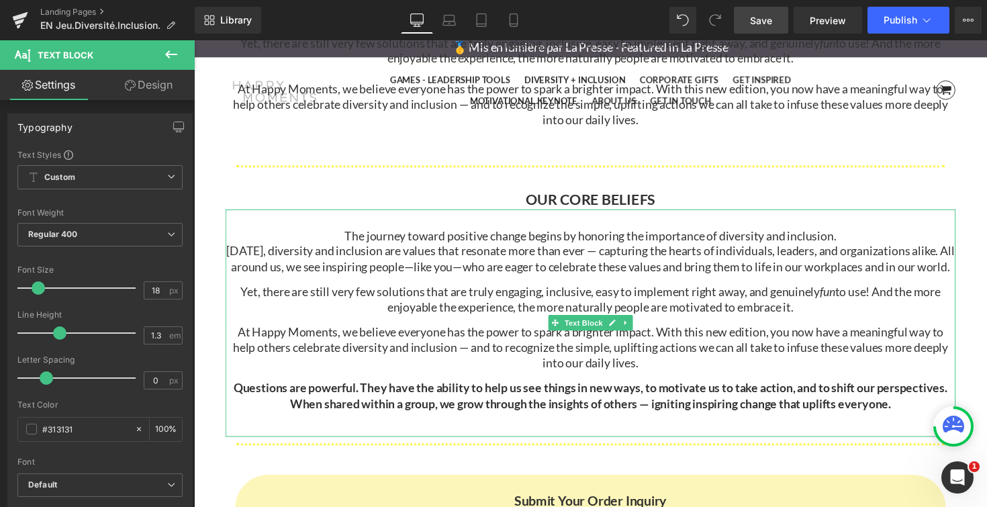
click at [864, 243] on p "The journey toward positive change begins by honoring the importance of diversi…" at bounding box center [599, 240] width 747 height 15
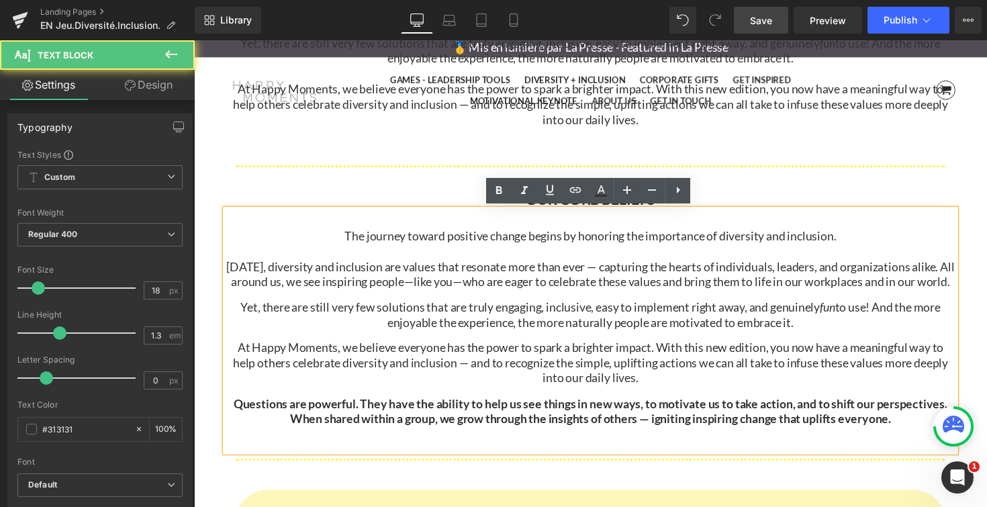
scroll to position [4685, 812]
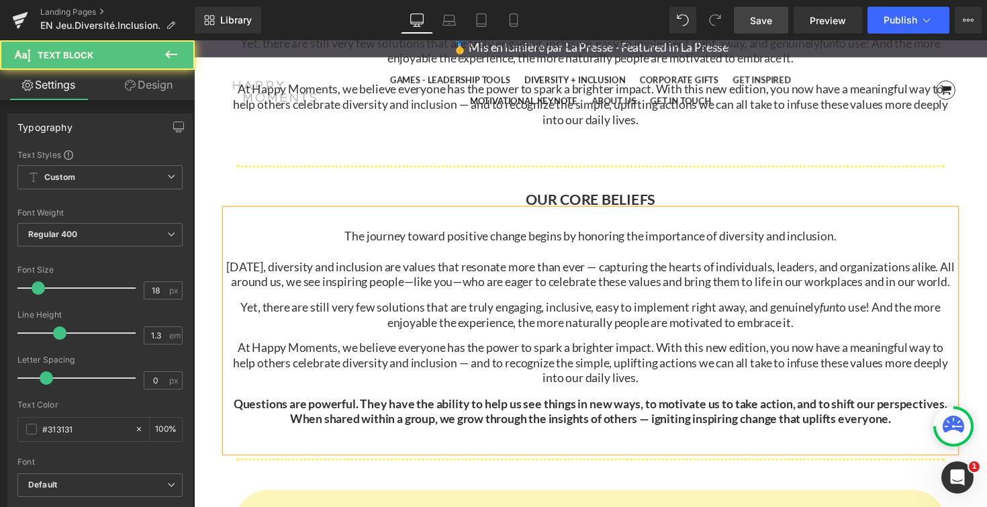
click at [346, 239] on p "The journey toward positive change begins by honoring the importance of diversi…" at bounding box center [599, 240] width 747 height 15
click at [856, 241] on p ""The journey toward positive change begins by honoring the importance of divers…" at bounding box center [599, 240] width 747 height 15
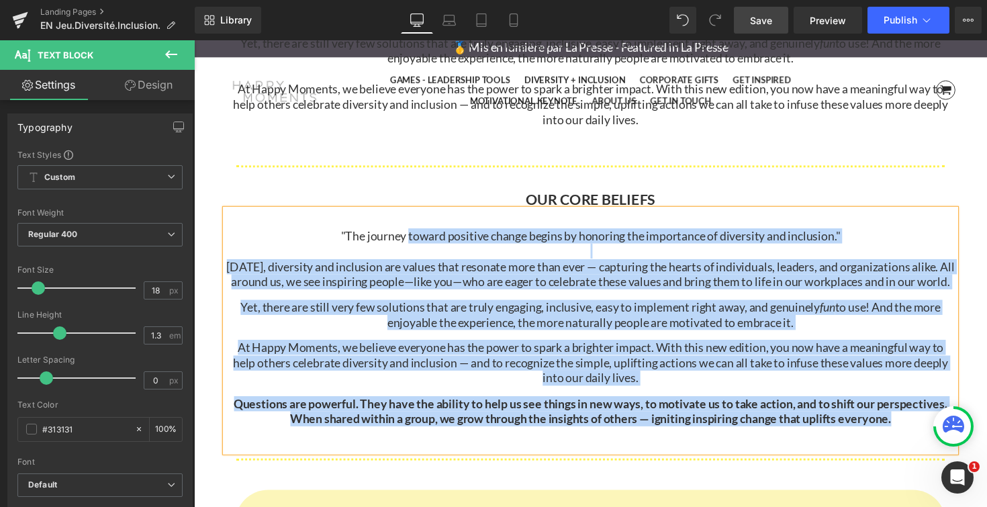
drag, startPoint x: 926, startPoint y: 426, endPoint x: 414, endPoint y: 242, distance: 544.1
click at [414, 242] on div ""The journey toward positive change begins by honoring the importance of divers…" at bounding box center [599, 337] width 747 height 248
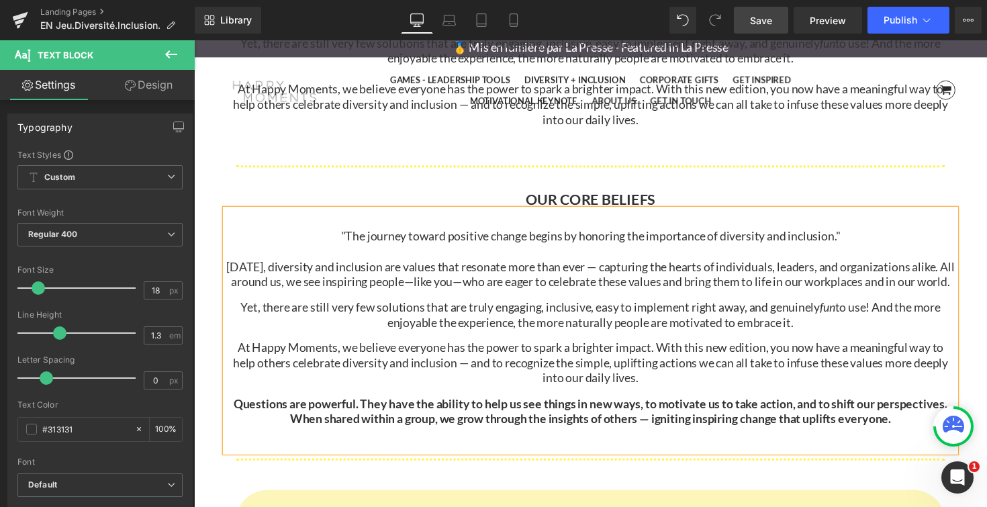
scroll to position [4488, 812]
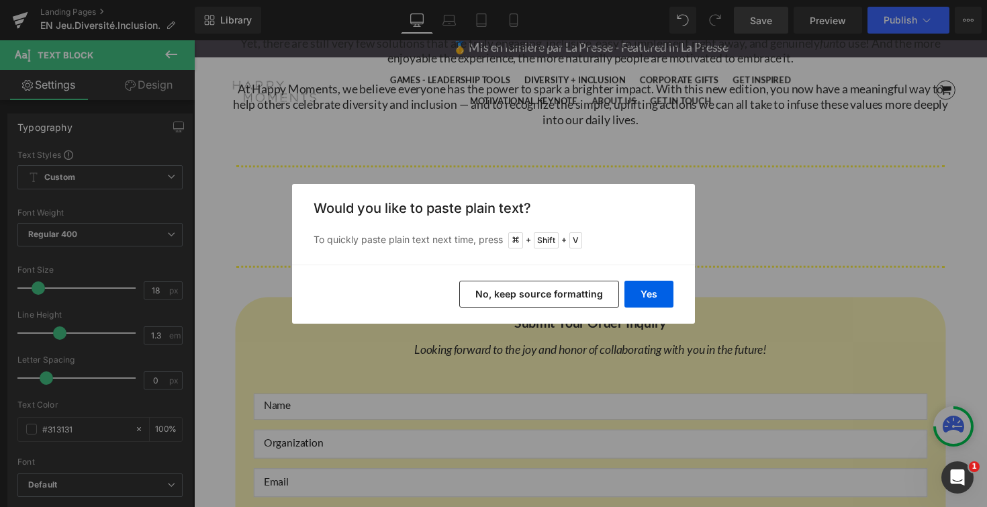
click at [568, 289] on button "No, keep source formatting" at bounding box center [539, 294] width 160 height 27
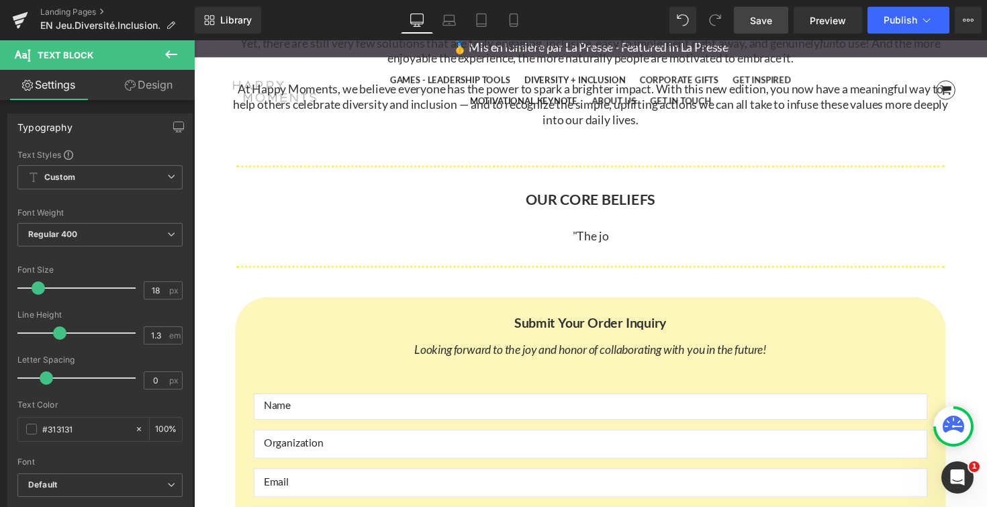
scroll to position [4613, 812]
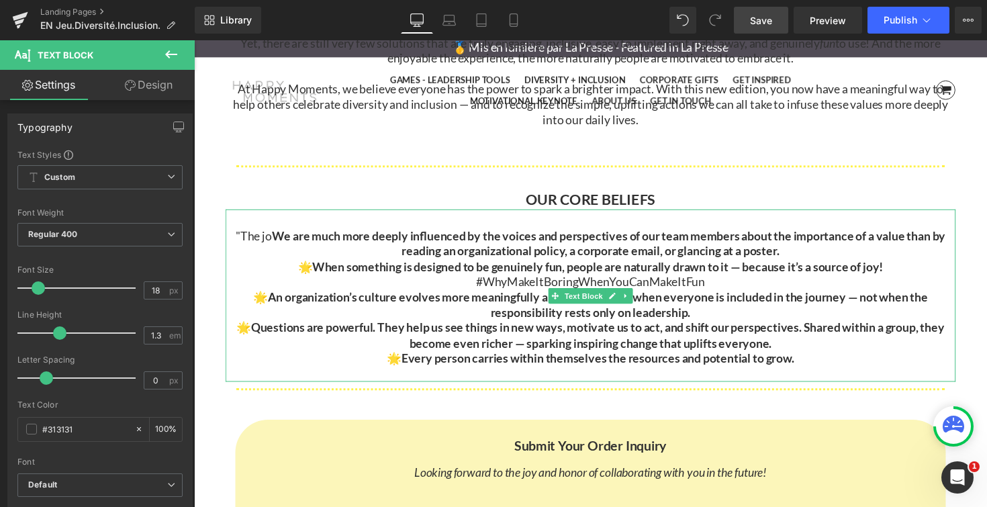
click at [479, 270] on strong "When something is designed to be genuinely fun, people are naturally drawn to i…" at bounding box center [607, 271] width 585 height 15
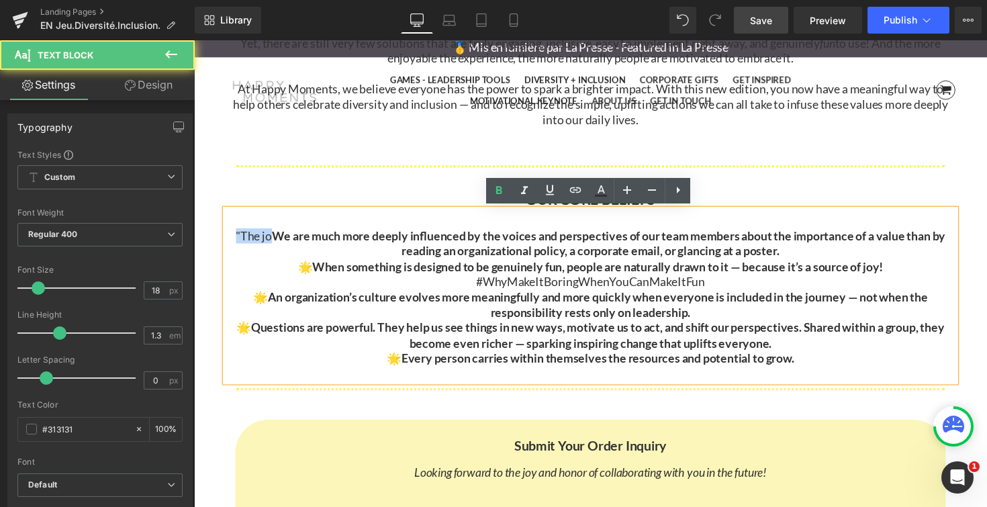
drag, startPoint x: 269, startPoint y: 237, endPoint x: 230, endPoint y: 237, distance: 39.6
click at [229, 237] on p ""The jo We are much more deeply influenced by the voices and perspectives of ou…" at bounding box center [599, 249] width 747 height 32
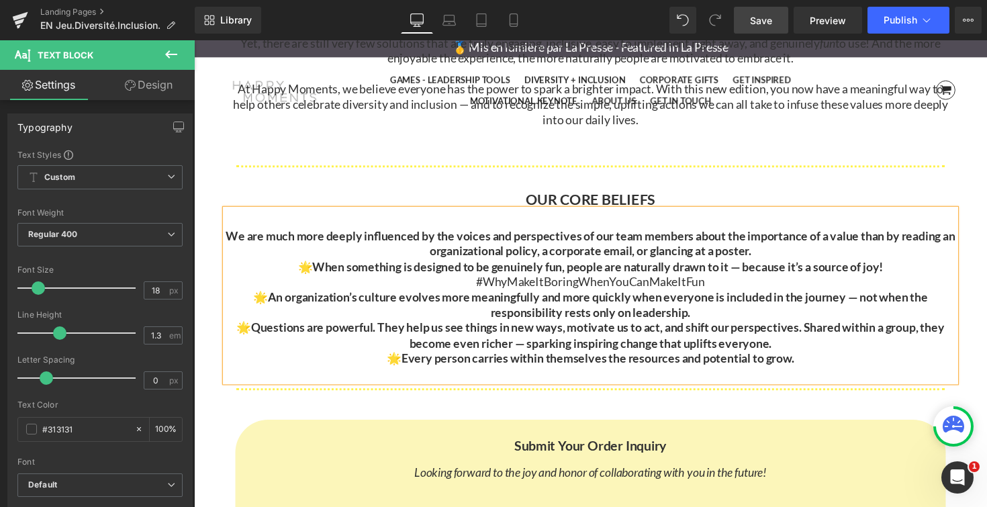
click at [308, 271] on p "🌟 When something is designed to be genuinely fun, people are naturally drawn to…" at bounding box center [599, 280] width 747 height 32
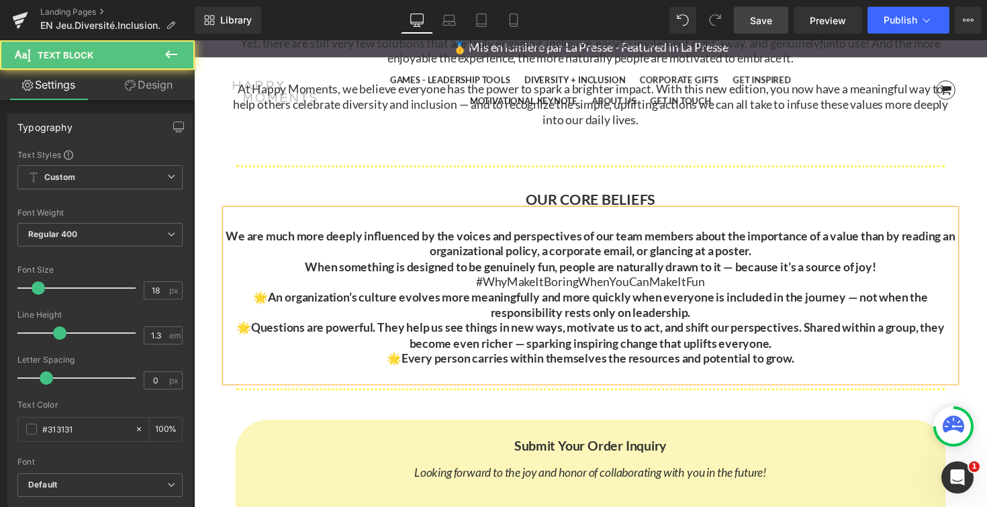
click at [270, 305] on strong "An organization’s culture evolves more meaningfully and more quickly when every…" at bounding box center [608, 311] width 676 height 30
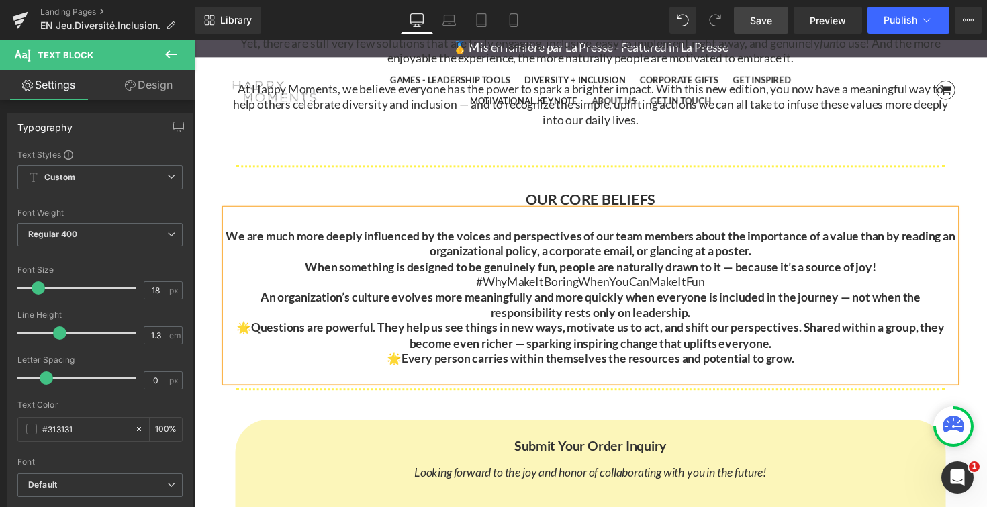
click at [252, 334] on strong "Questions are powerful. They help us see things in new ways, motivate us to act…" at bounding box center [607, 342] width 710 height 30
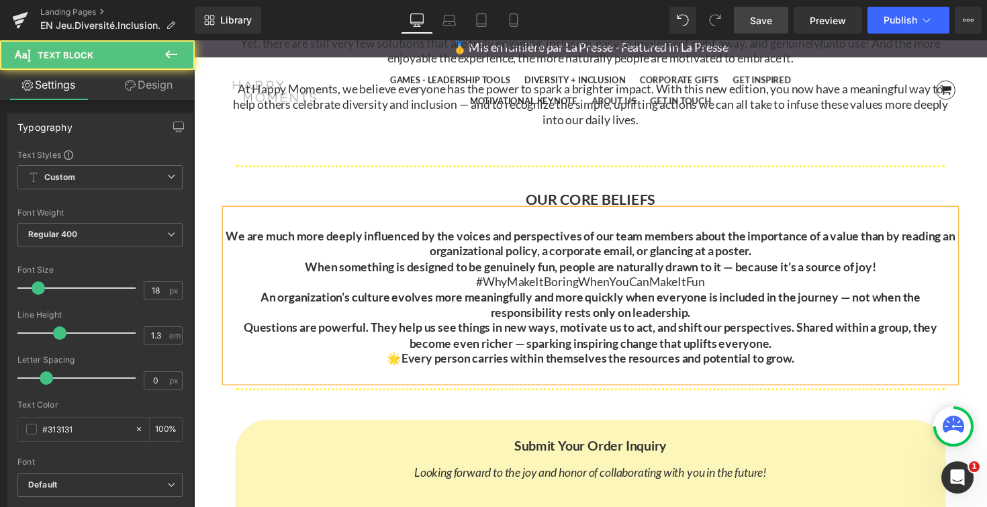
click at [403, 369] on p "🌟 Every person carries within themselves the resources and potential to grow." at bounding box center [599, 365] width 747 height 15
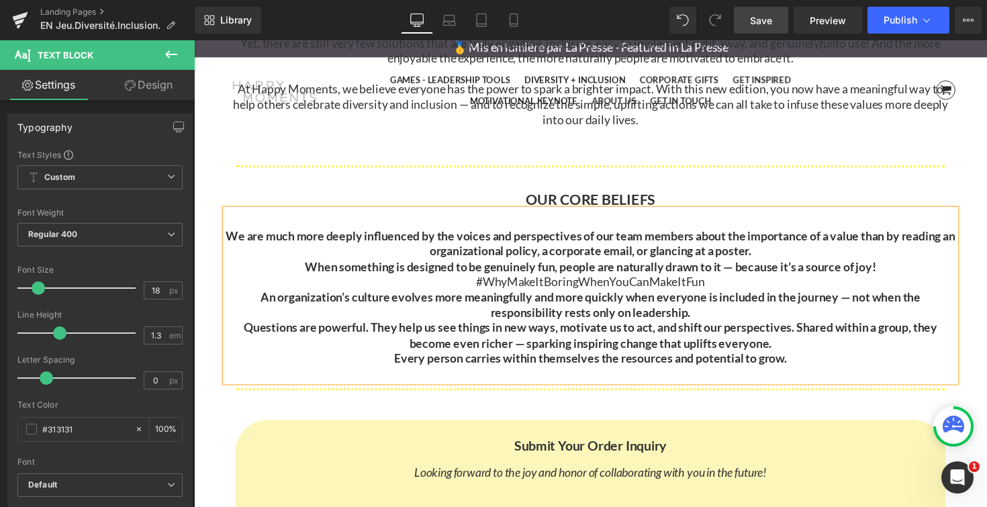
click at [807, 354] on p "Questions are powerful. They help us see things in new ways, motivate us to act…" at bounding box center [599, 343] width 747 height 32
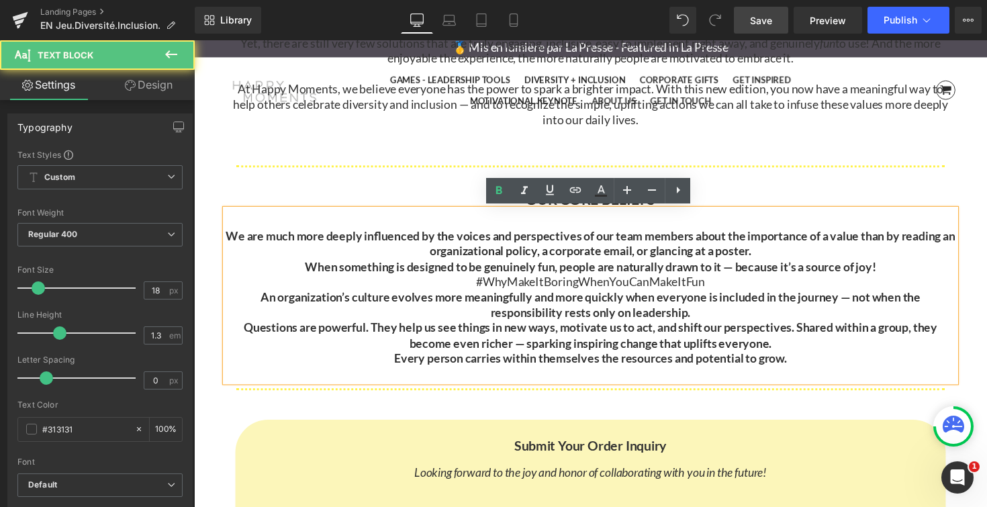
scroll to position [4630, 812]
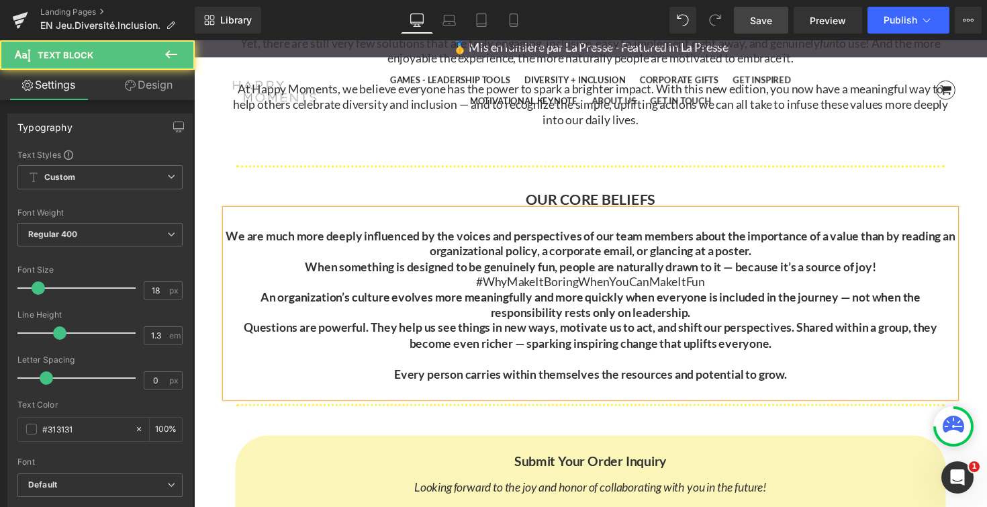
click at [753, 324] on p "An organization’s culture evolves more meaningfully and more quickly when every…" at bounding box center [599, 312] width 747 height 32
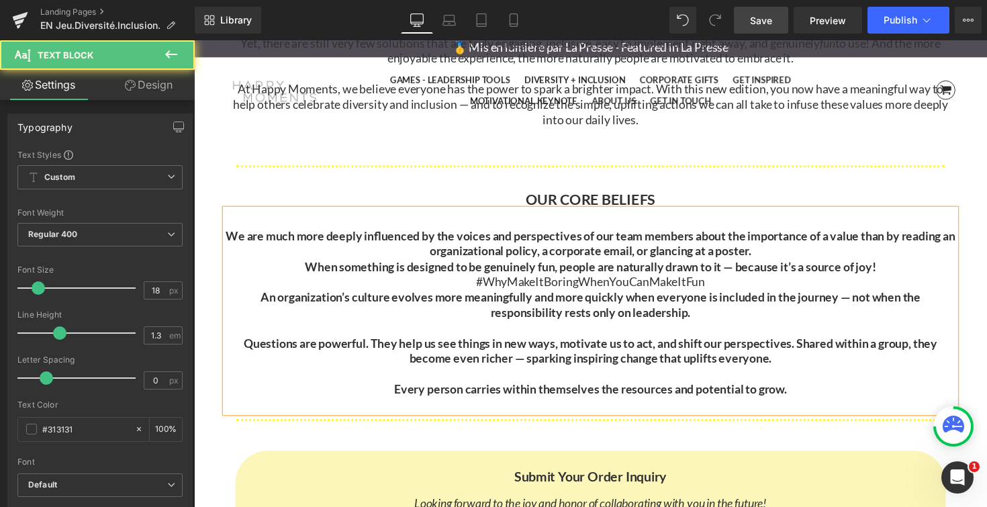
click at [752, 294] on p "When something is designed to be genuinely fun, people are naturally drawn to i…" at bounding box center [599, 280] width 747 height 32
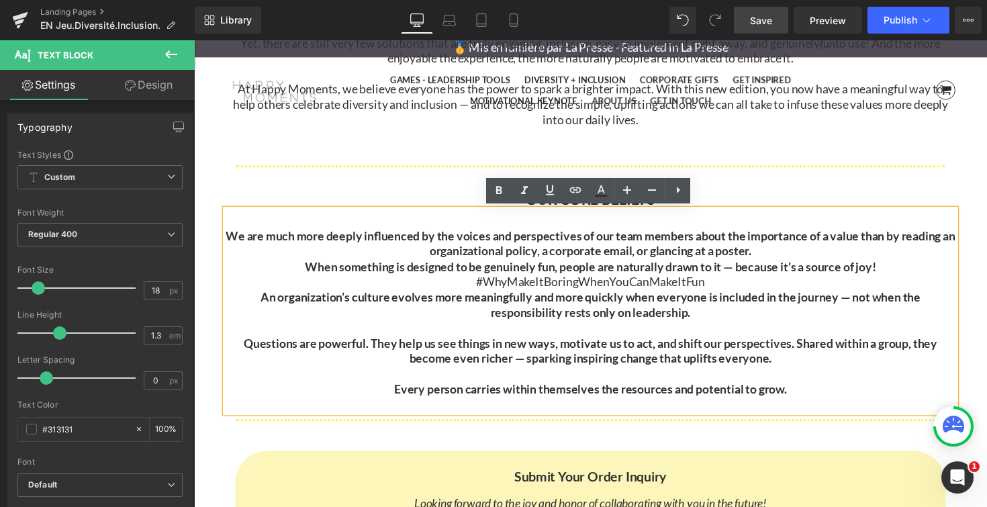
scroll to position [4660, 812]
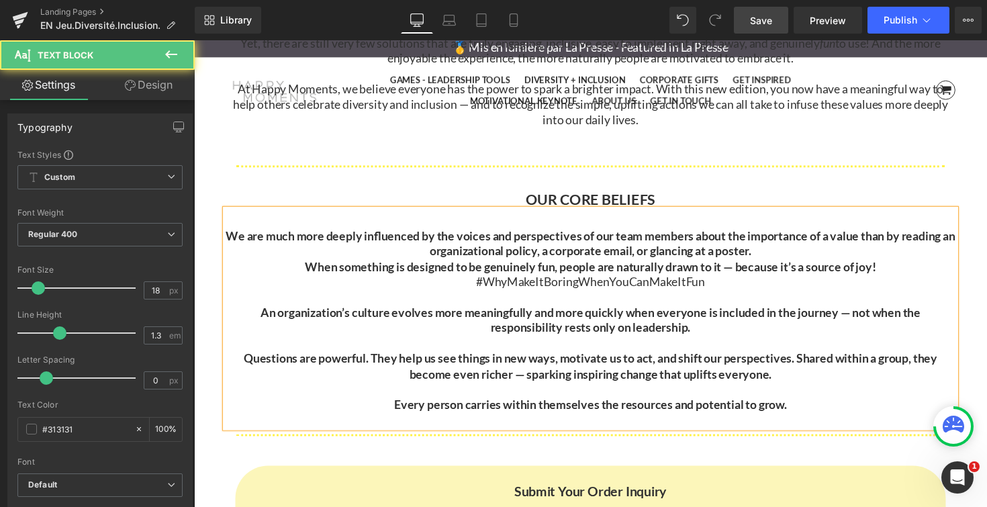
click at [799, 259] on p "We are much more deeply influenced by the voices and perspectives of our team m…" at bounding box center [599, 249] width 747 height 32
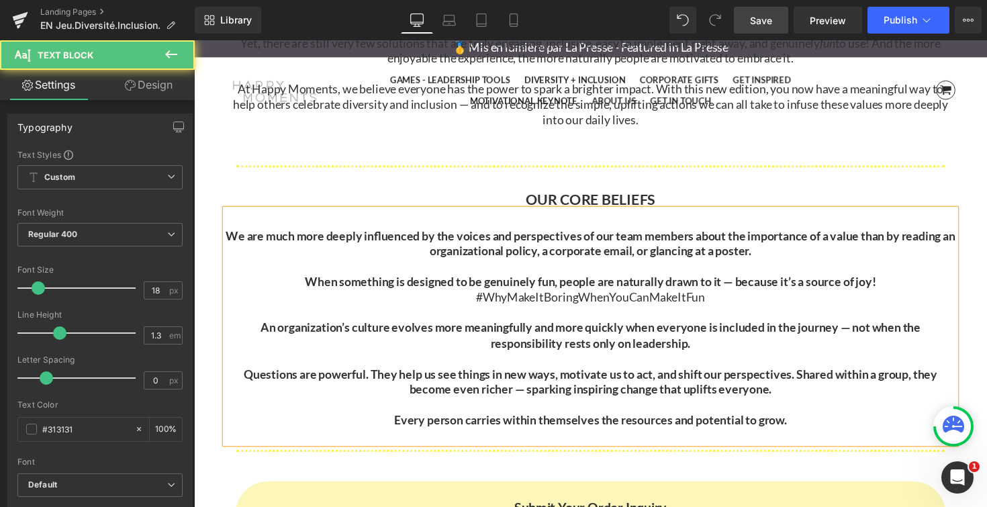
click at [229, 240] on p "We are much more deeply influenced by the voices and perspectives of our team m…" at bounding box center [599, 249] width 747 height 32
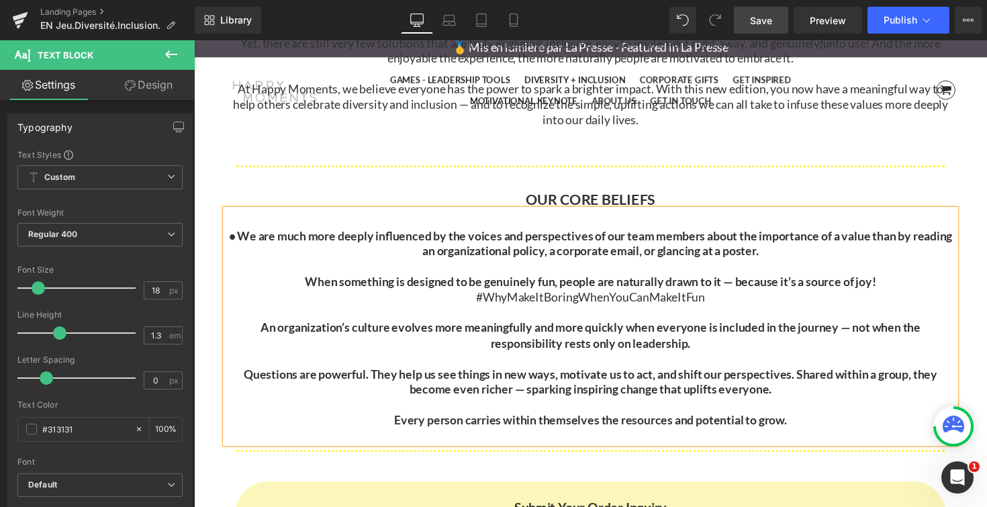
click at [308, 290] on strong "When something is designed to be genuinely fun, people are naturally drawn to i…" at bounding box center [600, 287] width 585 height 15
click at [257, 334] on p "An organization’s culture evolves more meaningfully and more quickly when every…" at bounding box center [599, 343] width 747 height 32
click at [245, 384] on strong "Questions are powerful. They help us see things in new ways, motivate us to act…" at bounding box center [600, 389] width 710 height 30
click at [395, 432] on p "Every person carries within themselves the resources and potential to grow." at bounding box center [599, 428] width 747 height 15
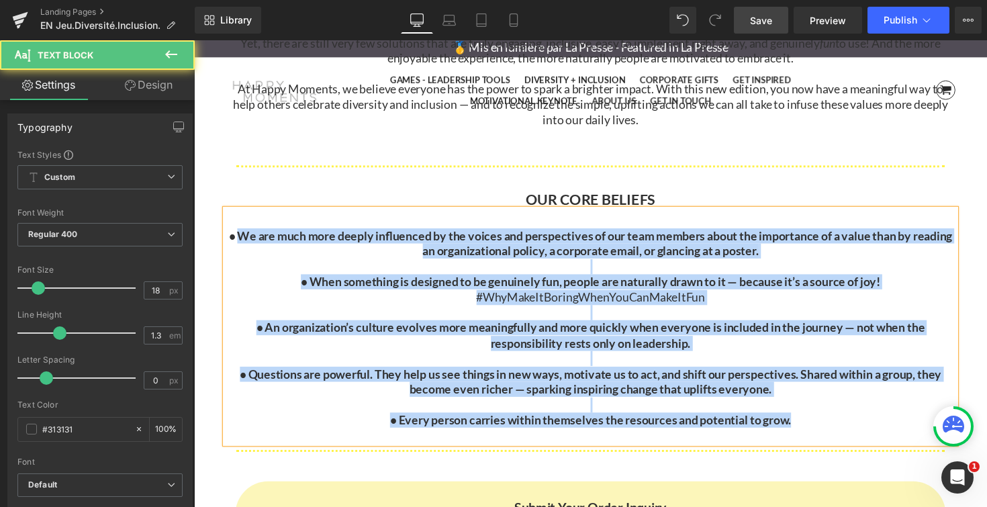
drag, startPoint x: 256, startPoint y: 243, endPoint x: 871, endPoint y: 434, distance: 643.8
click at [871, 434] on div "• We are much more deeply influenced by the voices and perspectives of our team…" at bounding box center [599, 333] width 747 height 240
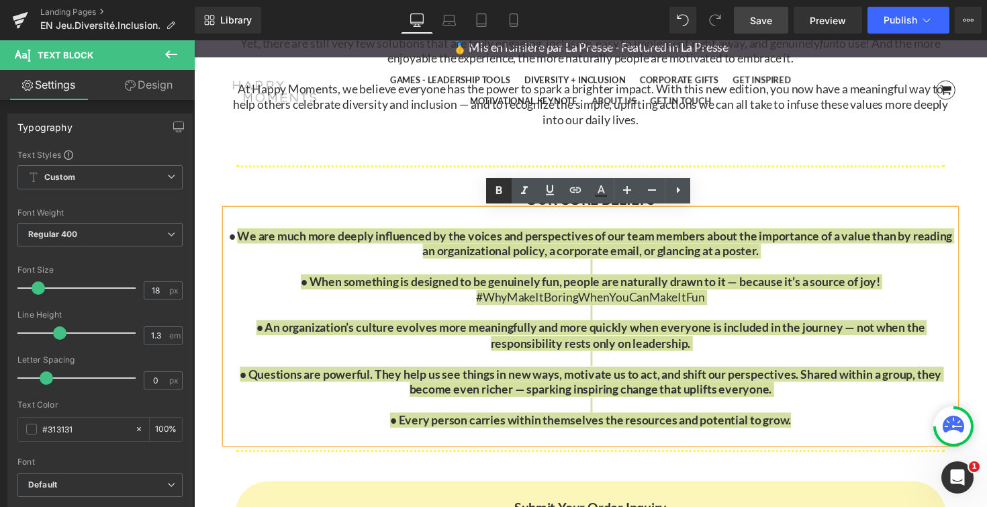
click at [502, 193] on icon at bounding box center [499, 191] width 16 height 16
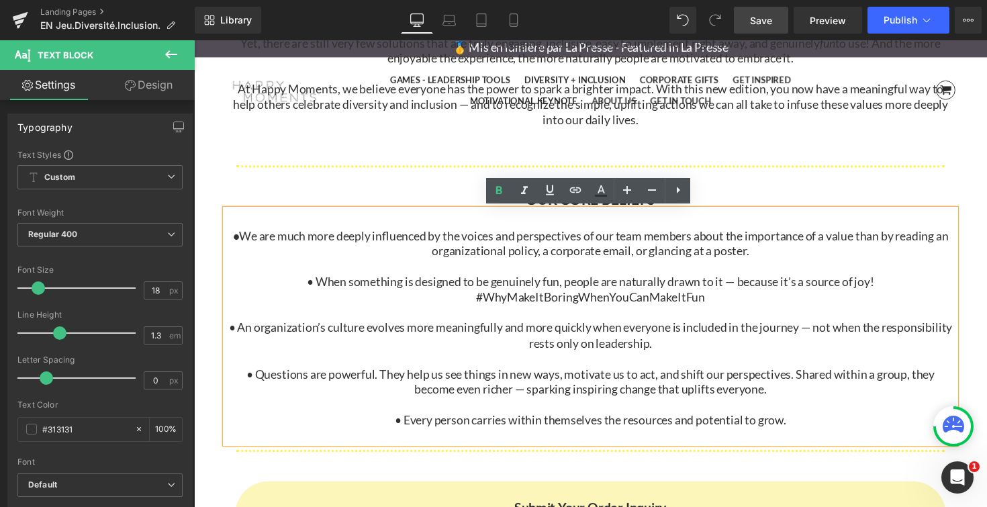
click at [326, 230] on div "• We are much more deeply influenced by the voices and perspectives of our team…" at bounding box center [599, 333] width 747 height 240
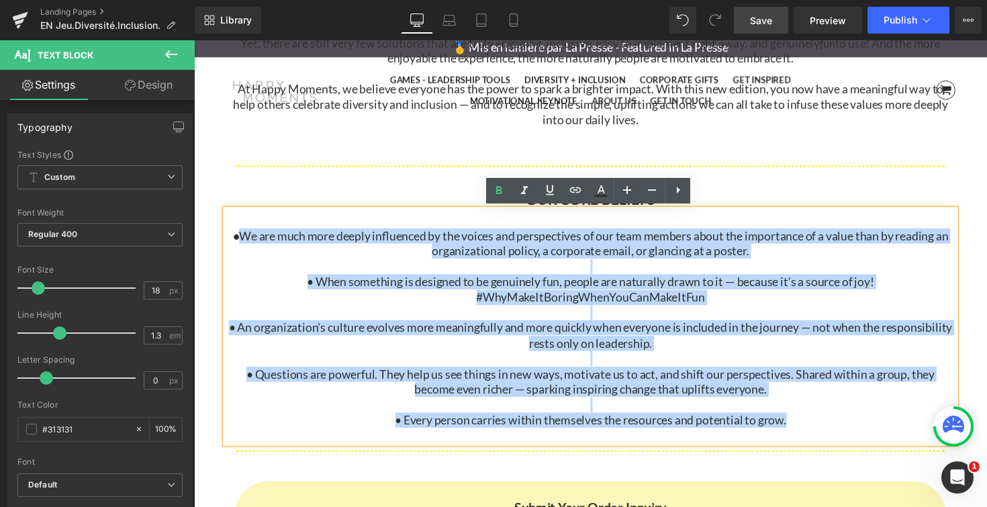
drag, startPoint x: 244, startPoint y: 240, endPoint x: 836, endPoint y: 432, distance: 622.3
click at [836, 432] on div "• We are much more deeply influenced by the voices and perspectives of our team…" at bounding box center [599, 333] width 747 height 240
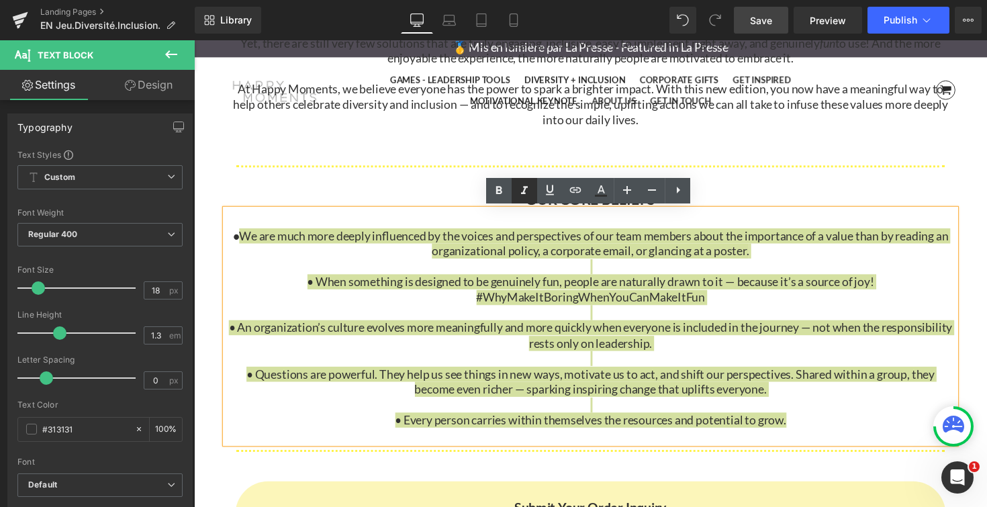
click at [521, 188] on icon at bounding box center [524, 191] width 16 height 16
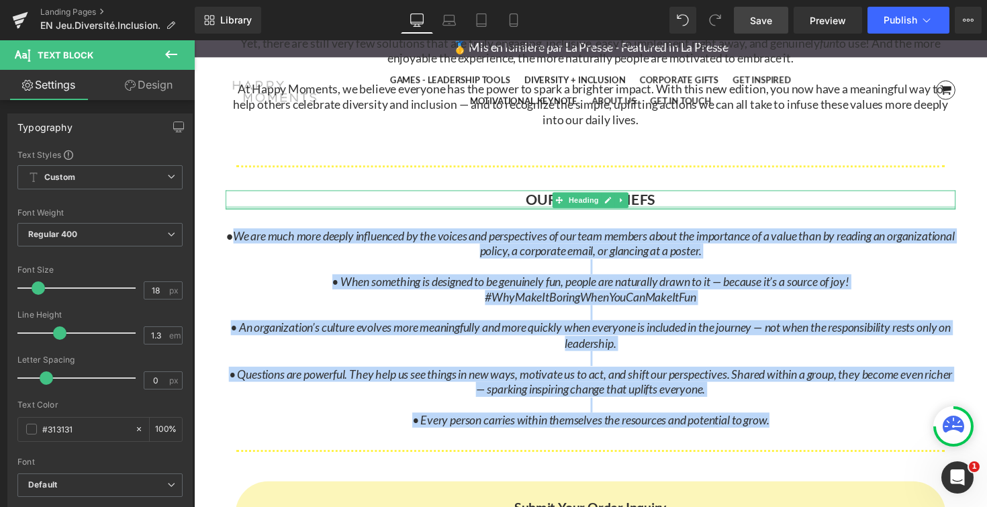
click at [364, 206] on h1 "OUR CORE BELIEFS" at bounding box center [599, 203] width 747 height 19
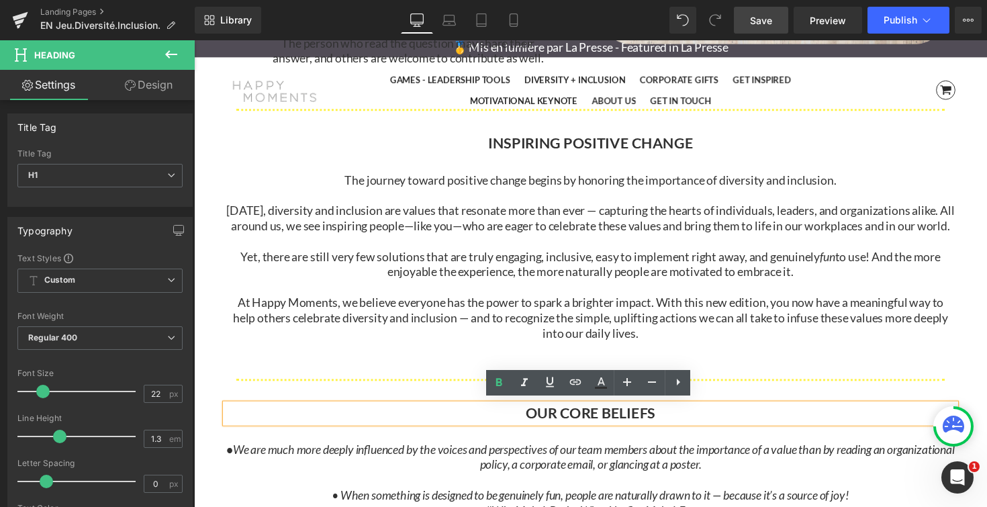
scroll to position [2833, 0]
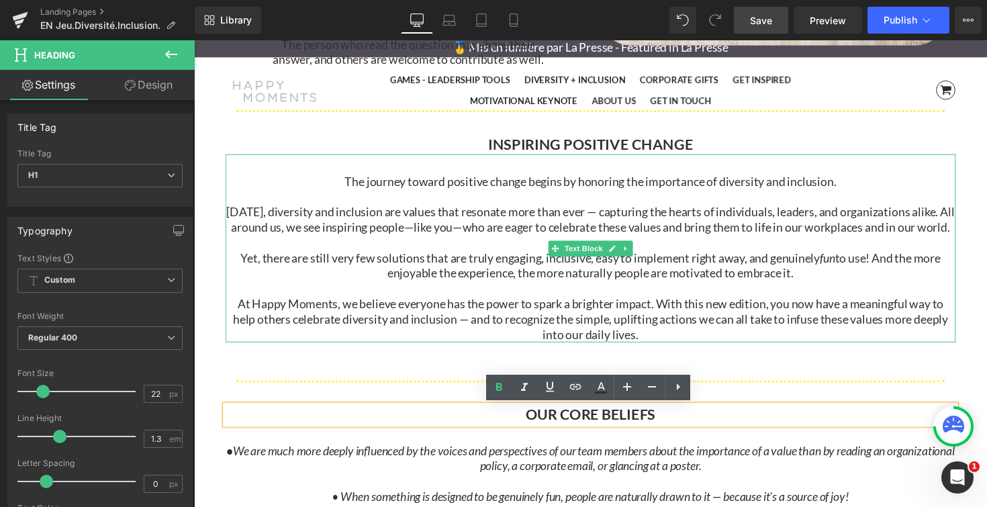
click at [430, 183] on span "The journey toward positive change begins by honoring the importance of diversi…" at bounding box center [599, 184] width 503 height 15
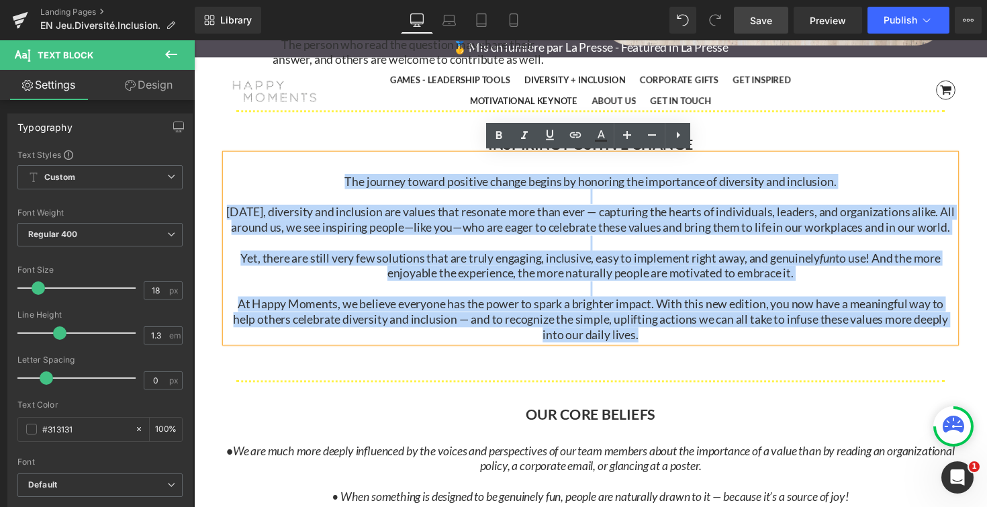
drag, startPoint x: 343, startPoint y: 184, endPoint x: 698, endPoint y: 343, distance: 389.0
click at [698, 343] on div "The journey toward positive change begins by honoring the importance of diversi…" at bounding box center [599, 253] width 747 height 193
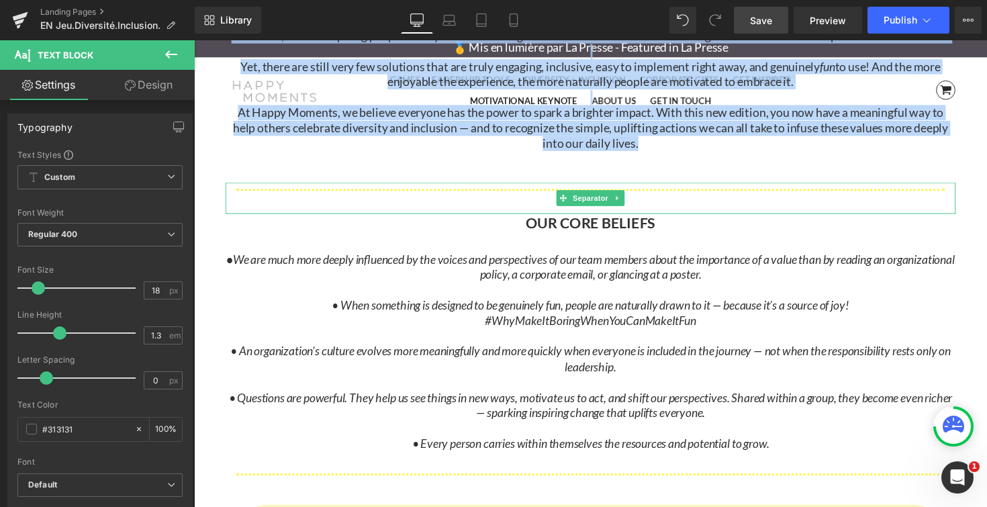
scroll to position [3032, 0]
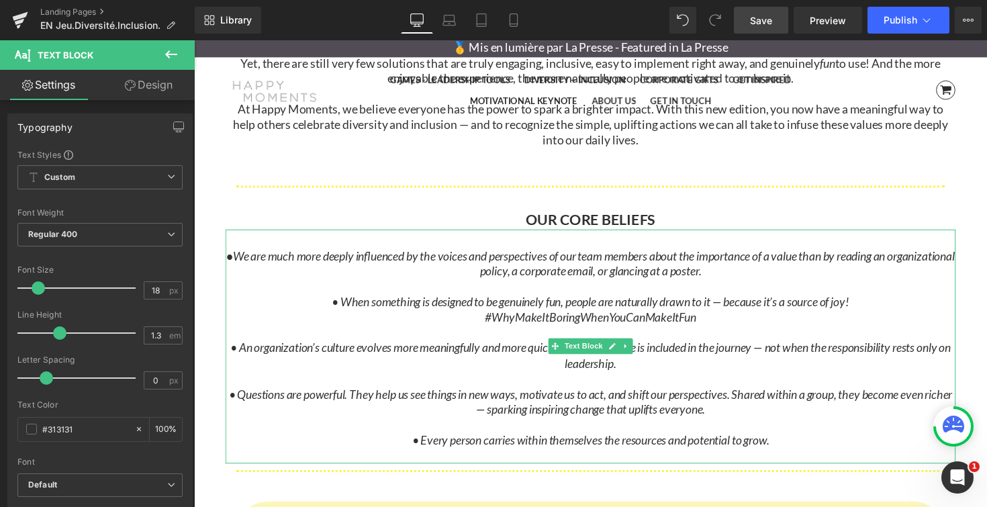
click at [379, 244] on div "• We are much more deeply influenced by the voices and perspectives of our team…" at bounding box center [599, 354] width 747 height 240
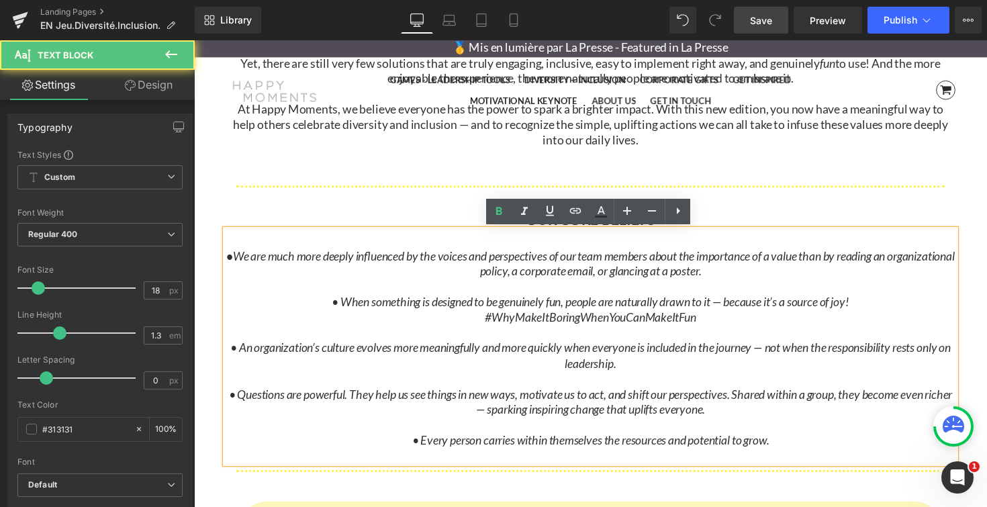
click at [370, 266] on span "We are much more deeply influenced by the voices and perspectives of our team m…" at bounding box center [603, 269] width 739 height 30
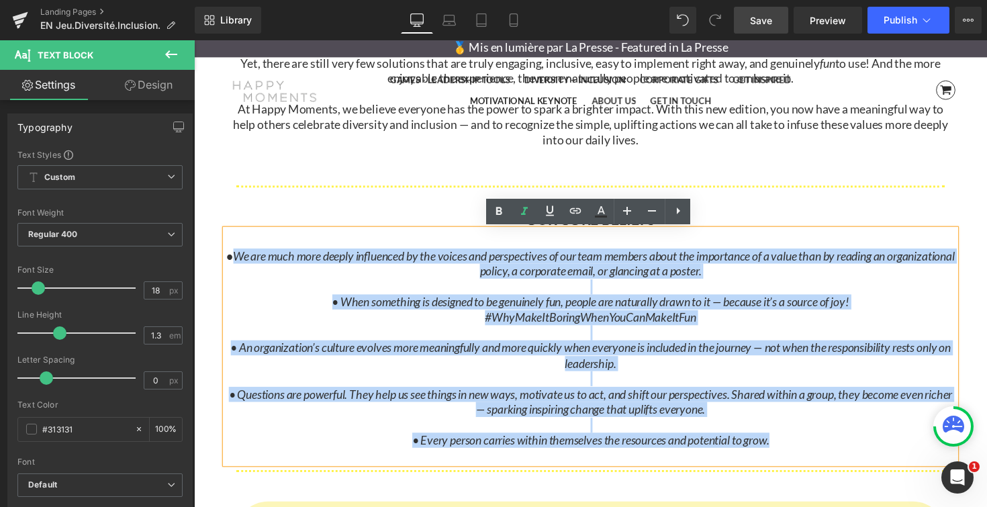
drag, startPoint x: 261, startPoint y: 262, endPoint x: 793, endPoint y: 465, distance: 569.7
click at [793, 465] on div "• We are much more deeply influenced by the voices and perspectives of our team…" at bounding box center [599, 354] width 747 height 240
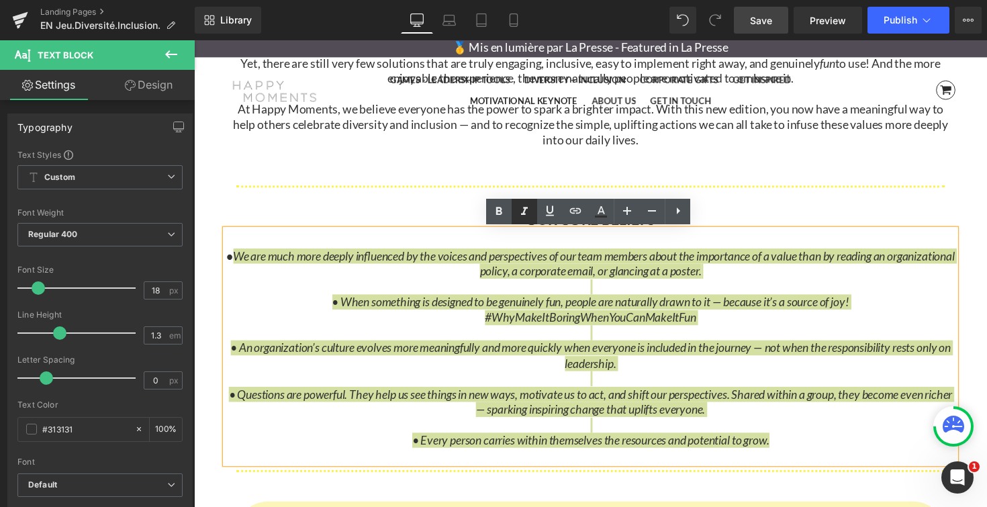
click at [526, 212] on icon at bounding box center [524, 211] width 16 height 16
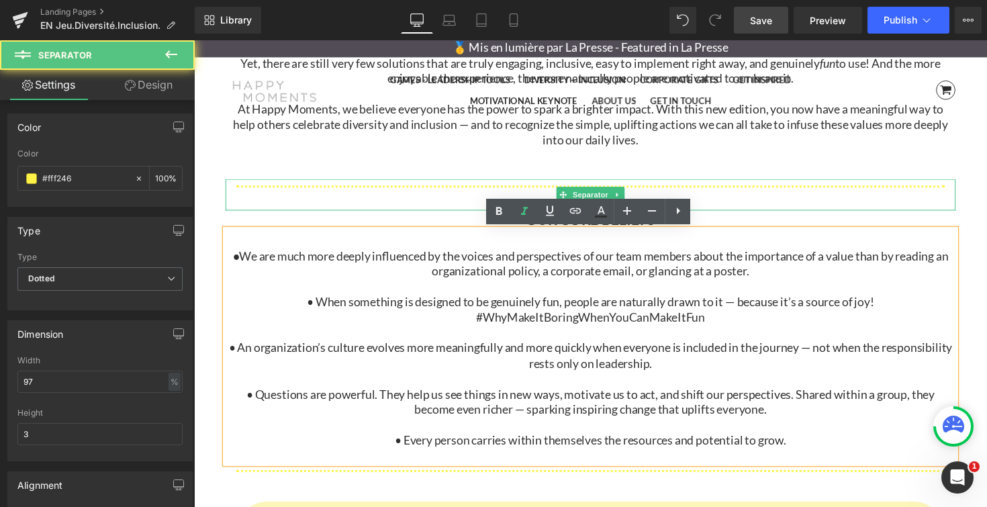
click at [388, 205] on hr at bounding box center [600, 202] width 725 height 26
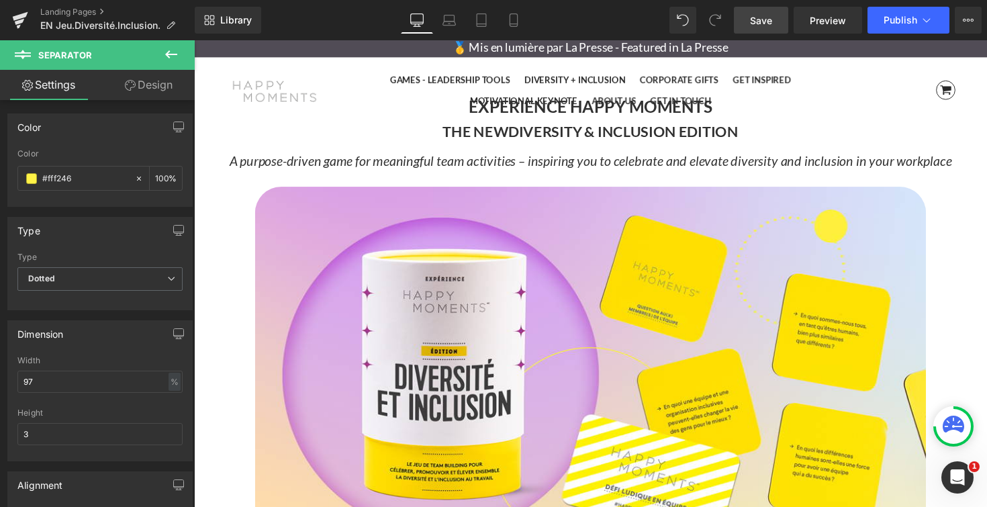
scroll to position [0, 0]
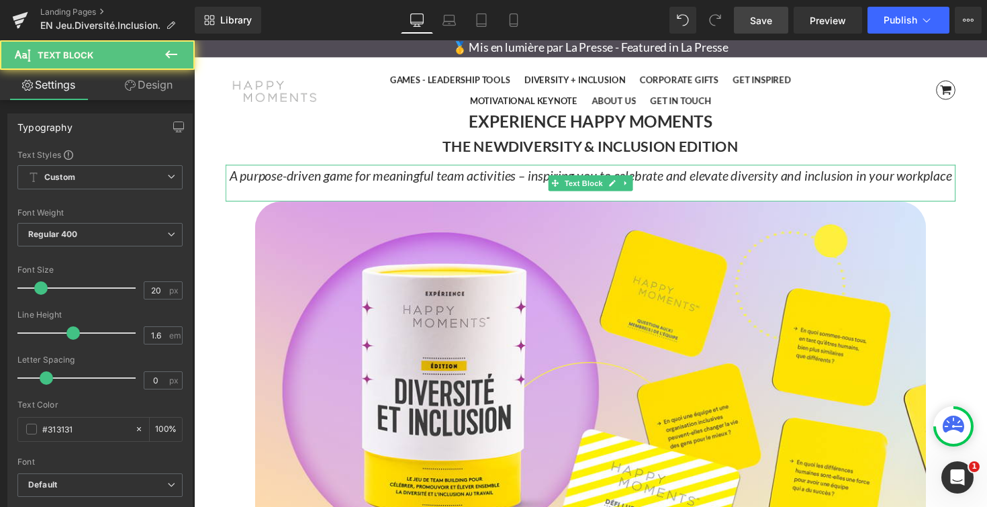
click at [366, 179] on icon "A purpose-driven game for meaningful team activities – inspiring you to celebra…" at bounding box center [600, 178] width 740 height 16
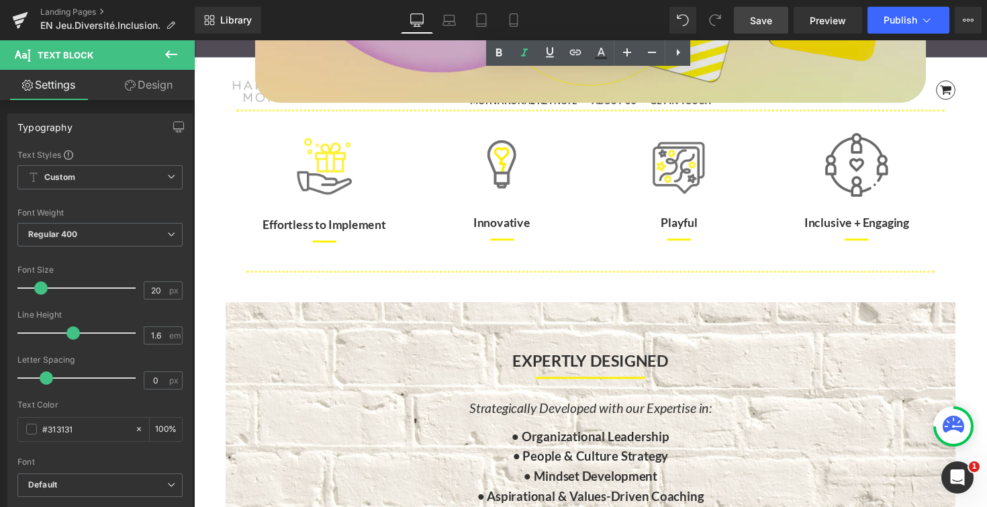
scroll to position [463, 0]
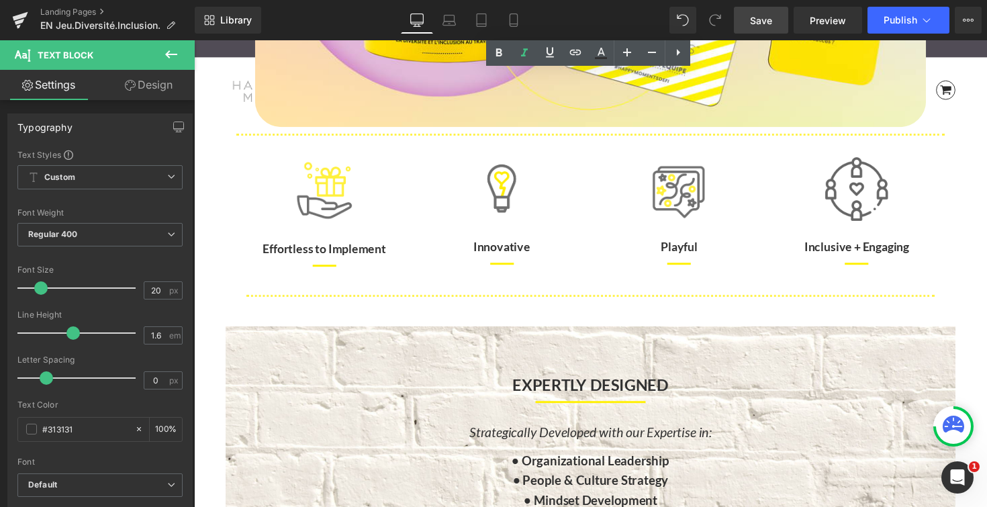
click at [352, 252] on icon at bounding box center [349, 253] width 7 height 8
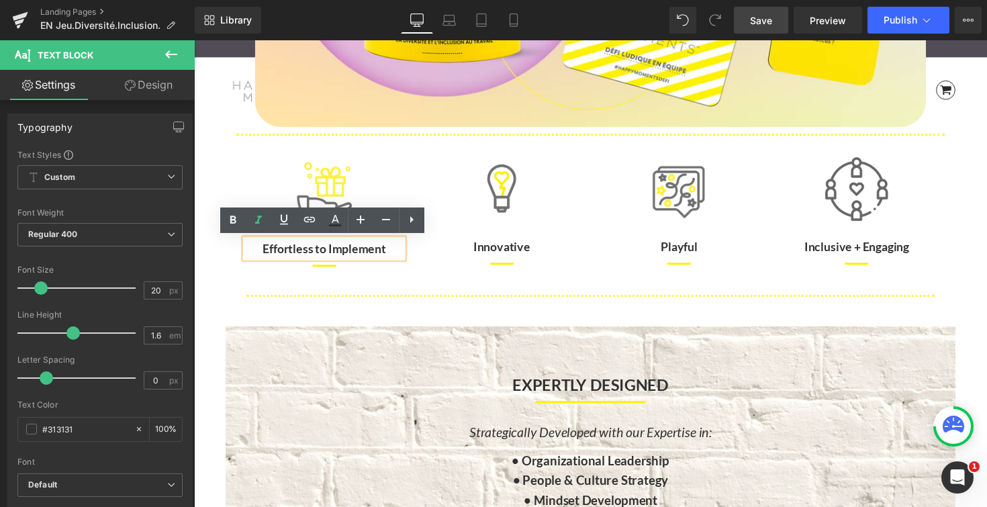
click at [352, 252] on b "Effortless to Implement" at bounding box center [327, 253] width 126 height 15
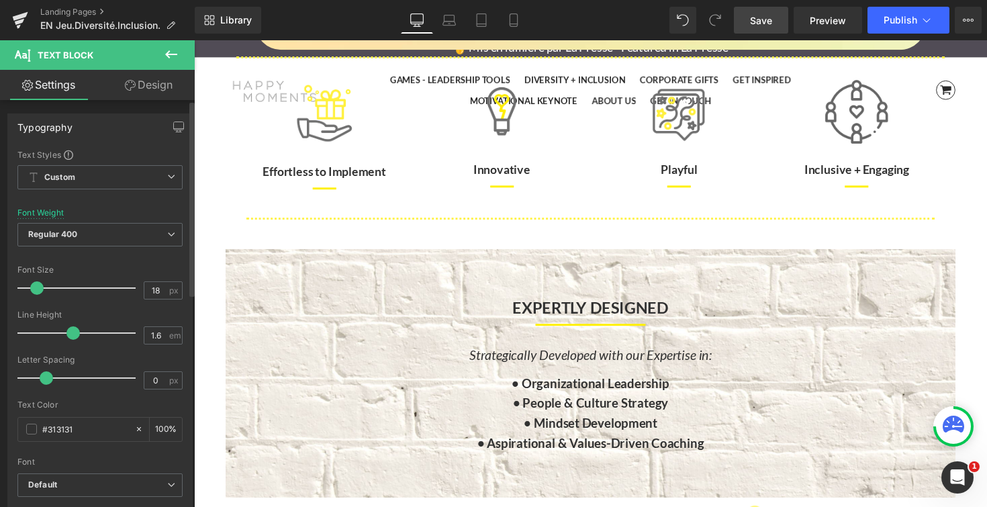
scroll to position [4677, 812]
click at [40, 291] on span at bounding box center [38, 287] width 13 height 13
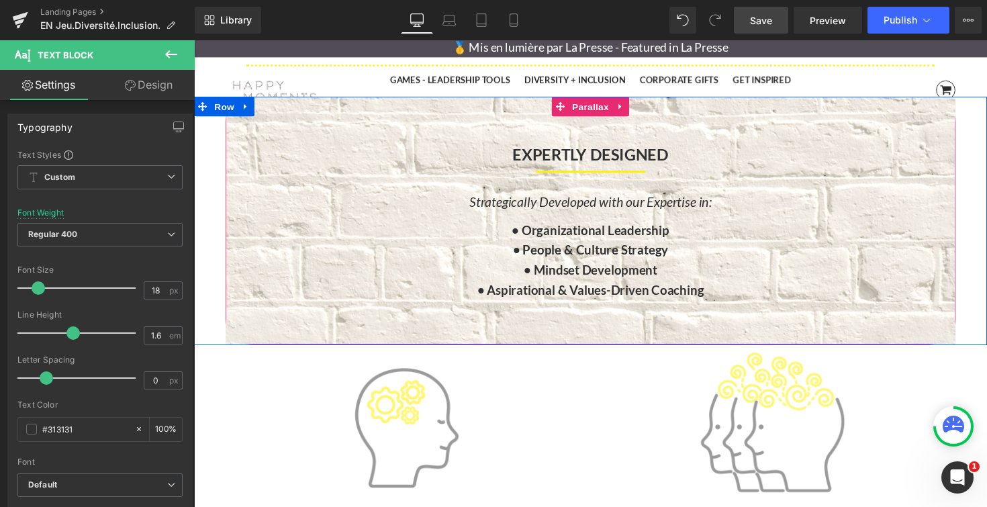
scroll to position [700, 0]
click at [547, 235] on b "• Organizational Leadership" at bounding box center [599, 233] width 161 height 15
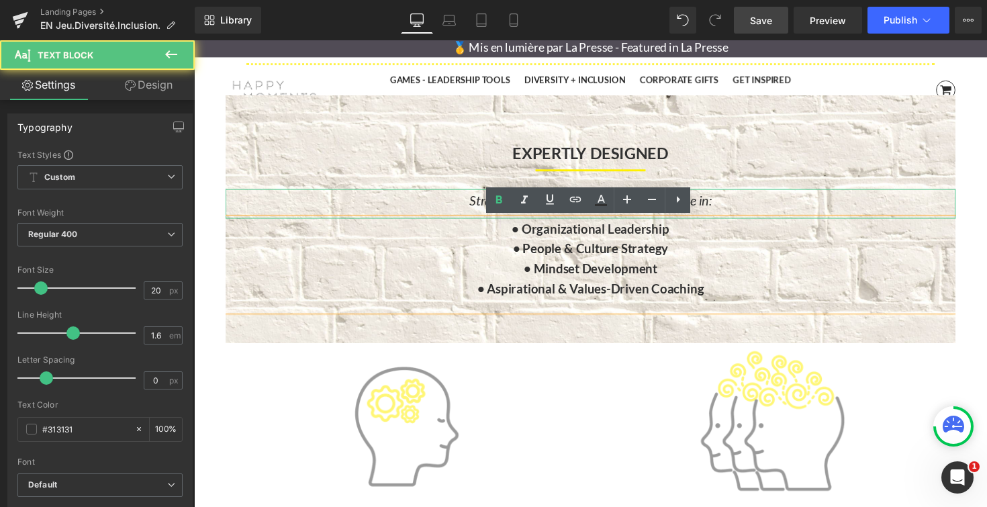
click at [481, 203] on icon "Strategically Developed with our Expertise in:" at bounding box center [600, 204] width 248 height 16
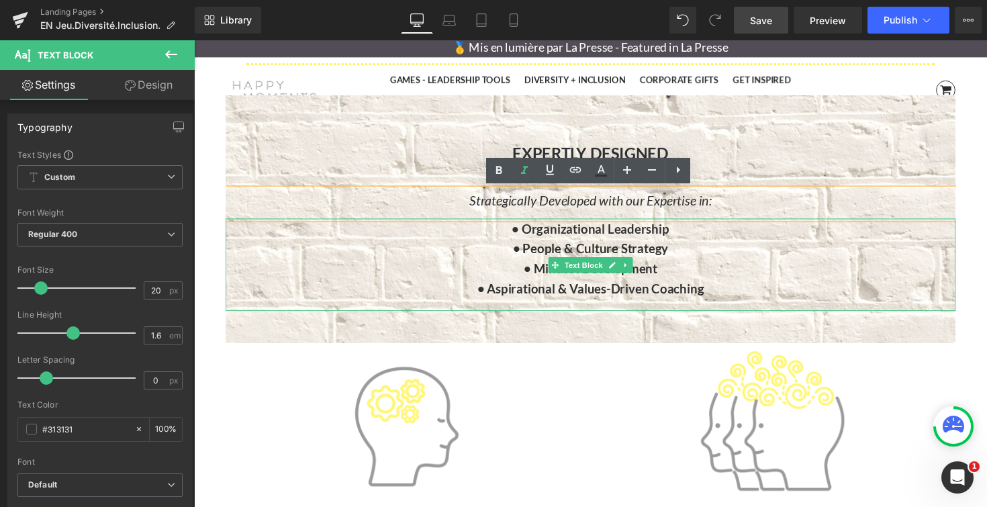
click at [536, 240] on b "• Organizational Leadership" at bounding box center [599, 233] width 161 height 15
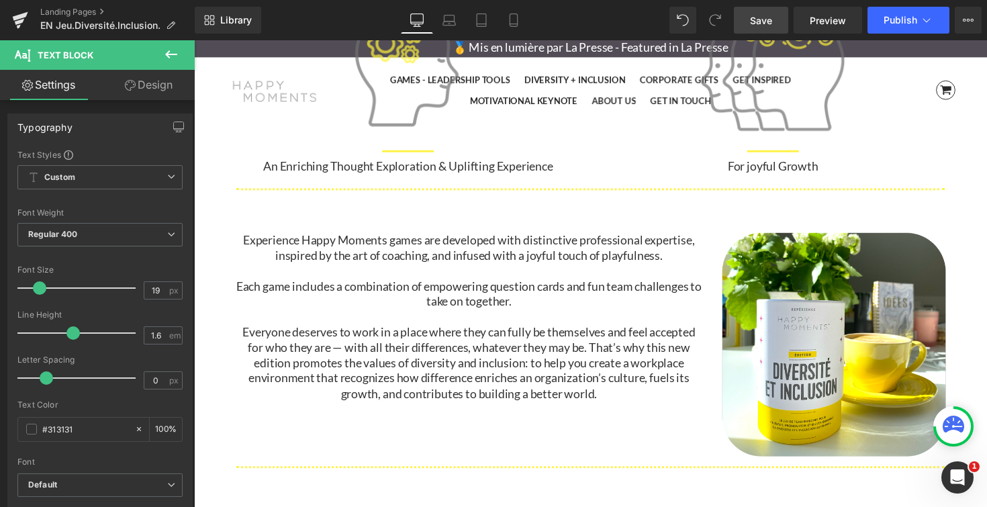
scroll to position [1089, 0]
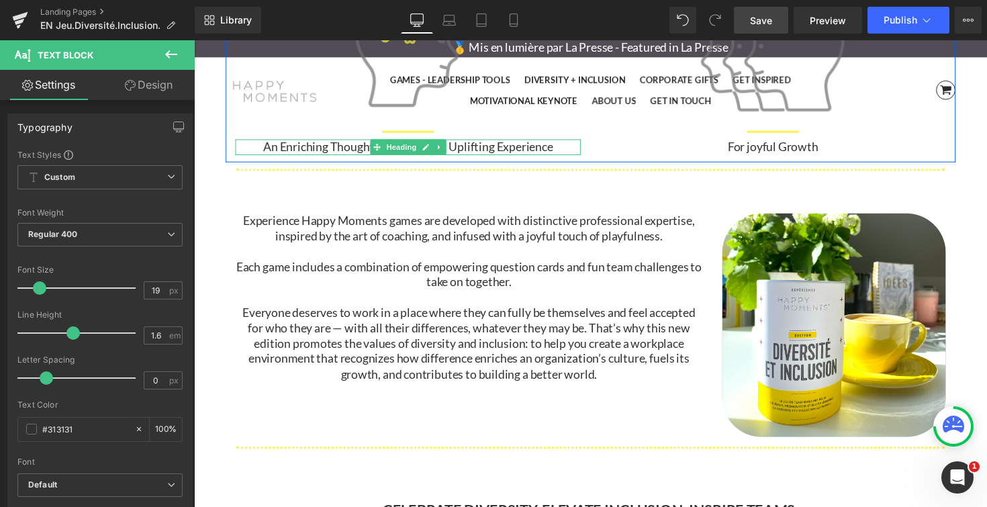
click at [373, 148] on span "An Enriching Thought Exploration & Uplifting Experience" at bounding box center [413, 149] width 297 height 15
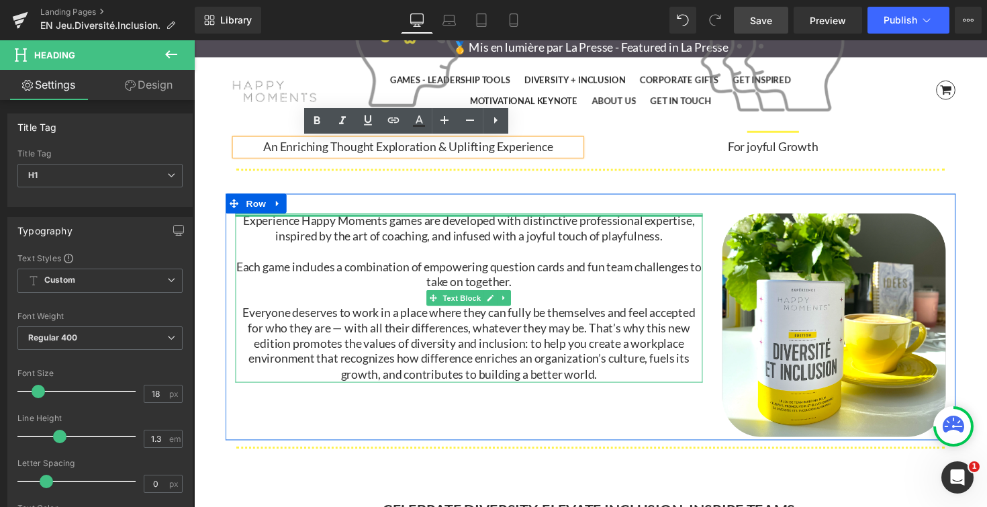
click at [369, 219] on div at bounding box center [475, 218] width 478 height 3
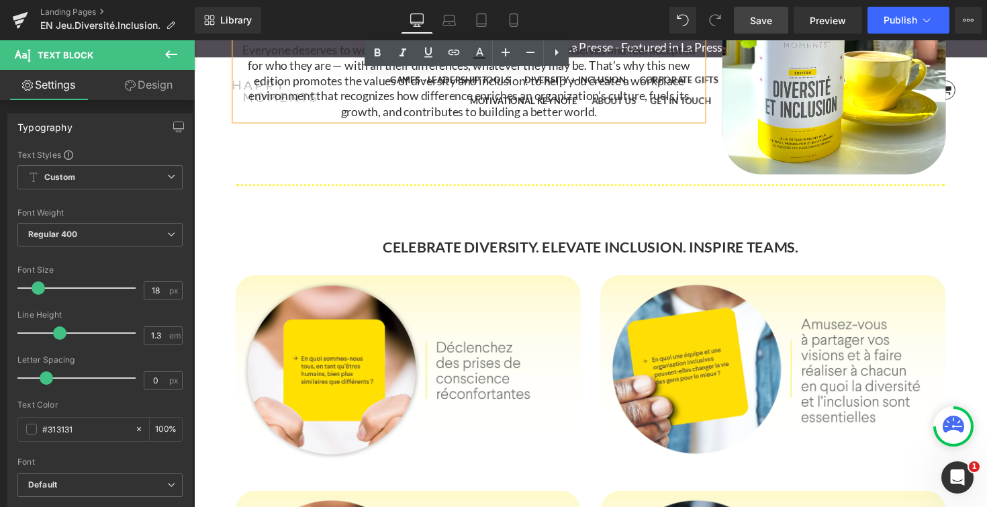
scroll to position [1374, 0]
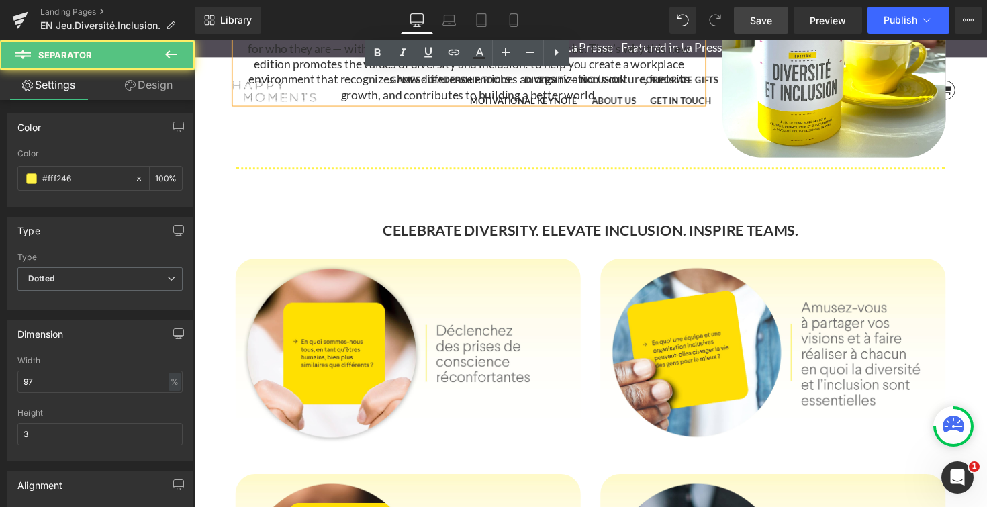
click at [449, 199] on hr at bounding box center [600, 189] width 725 height 39
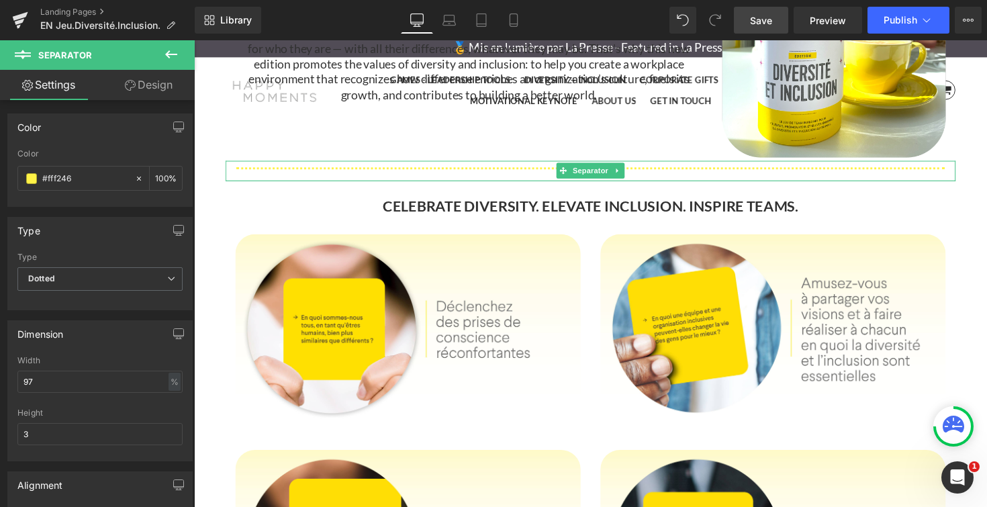
scroll to position [4651, 812]
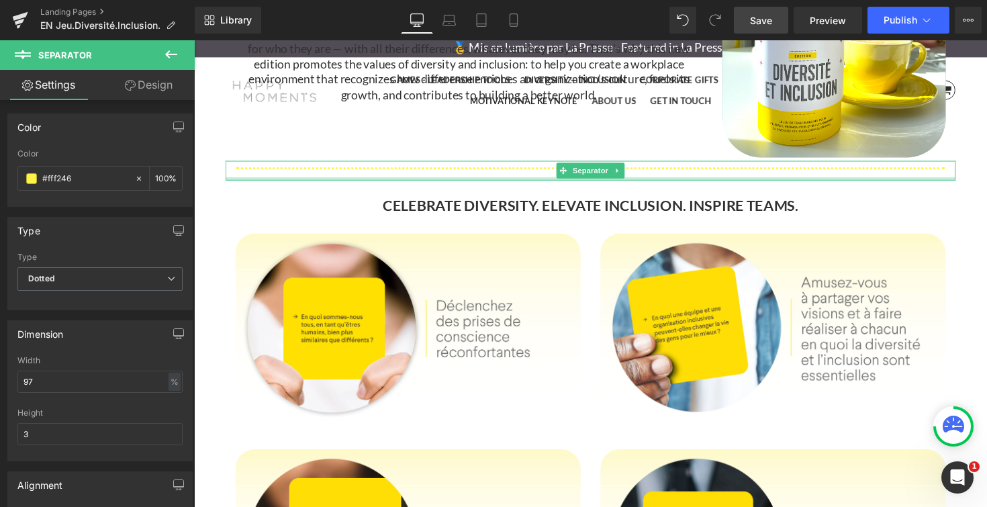
drag, startPoint x: 452, startPoint y: 207, endPoint x: 456, endPoint y: 181, distance: 26.5
click at [456, 181] on div at bounding box center [599, 182] width 747 height 3
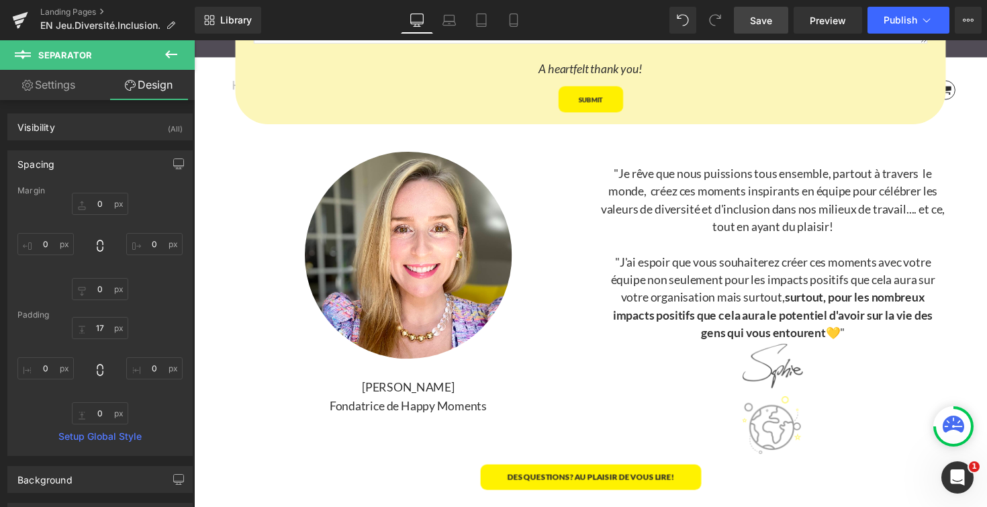
scroll to position [3838, 0]
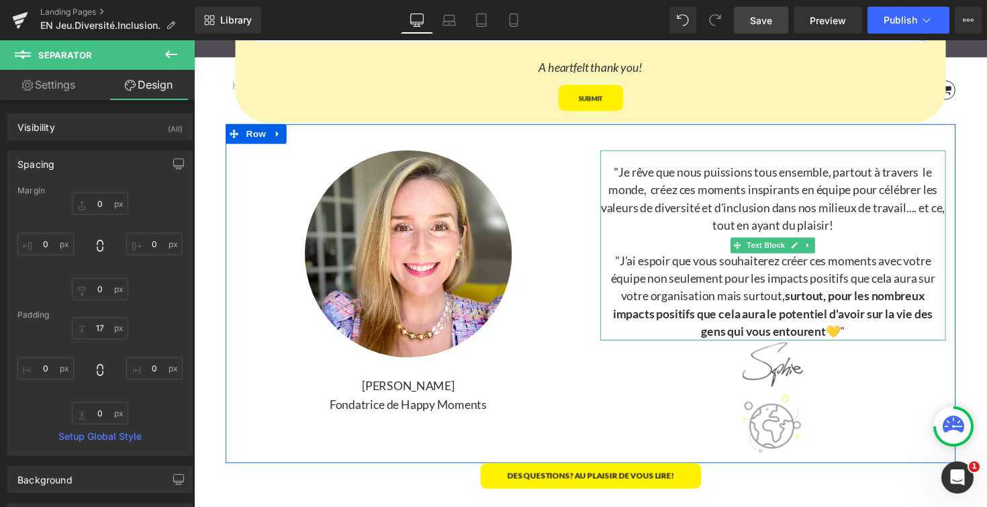
click at [645, 184] on p ""Je rêve que nous puissions tous ensemble, partout à travers le monde, créez ce…" at bounding box center [787, 202] width 354 height 72
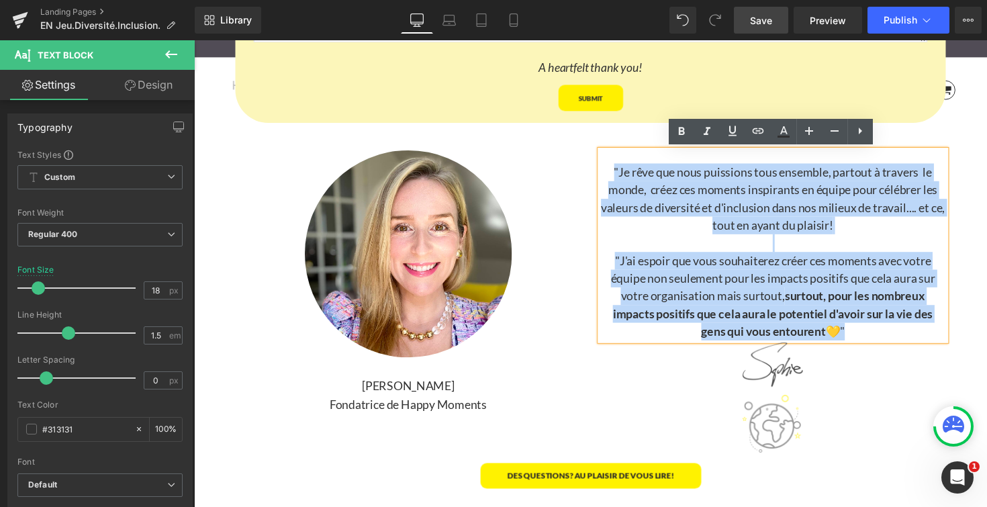
drag, startPoint x: 624, startPoint y: 176, endPoint x: 870, endPoint y: 336, distance: 293.6
click at [870, 336] on div ""Je rêve que nous puissions tous ensemble, partout à travers le monde, créez ce…" at bounding box center [787, 250] width 354 height 195
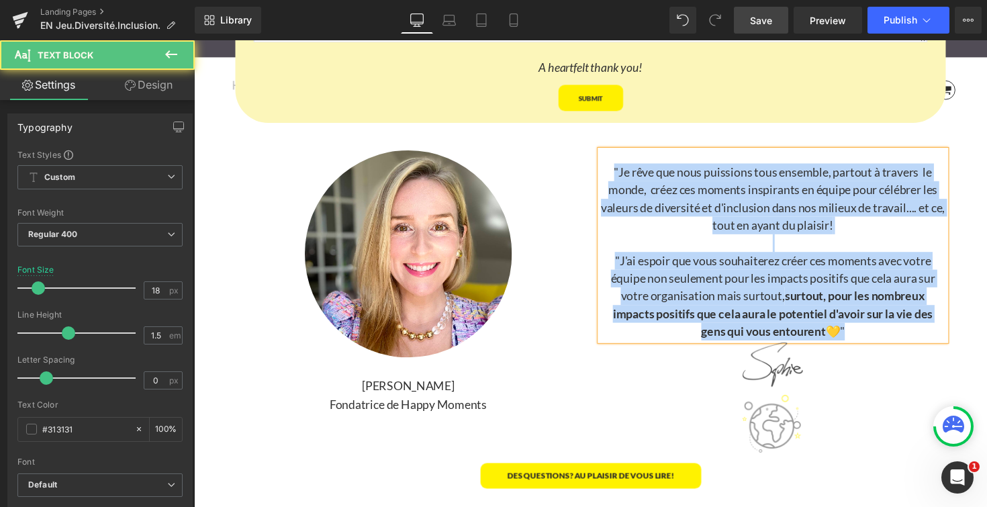
click at [883, 342] on p ""J'ai espoir que vous souhaiterez créer ces moments avec votre équipe non seule…" at bounding box center [787, 302] width 354 height 91
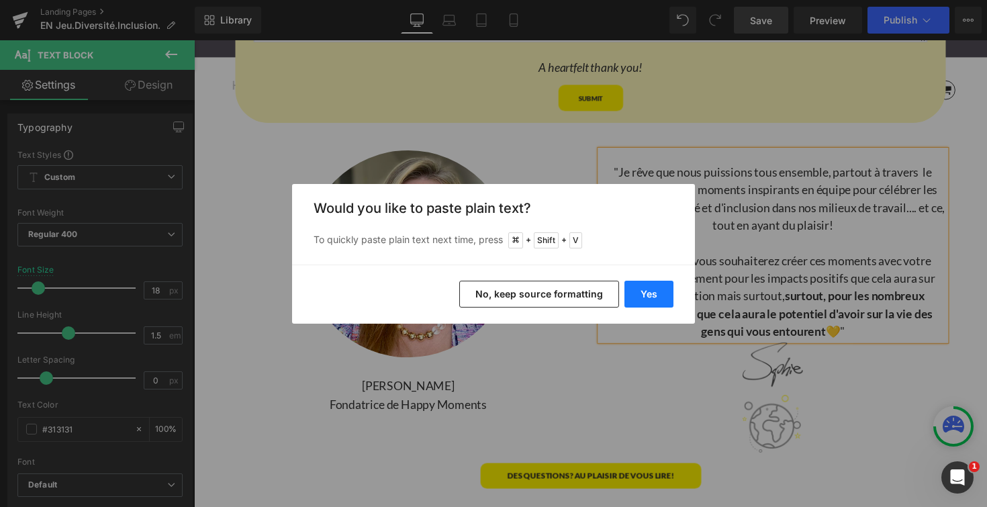
click at [654, 294] on button "Yes" at bounding box center [648, 294] width 49 height 27
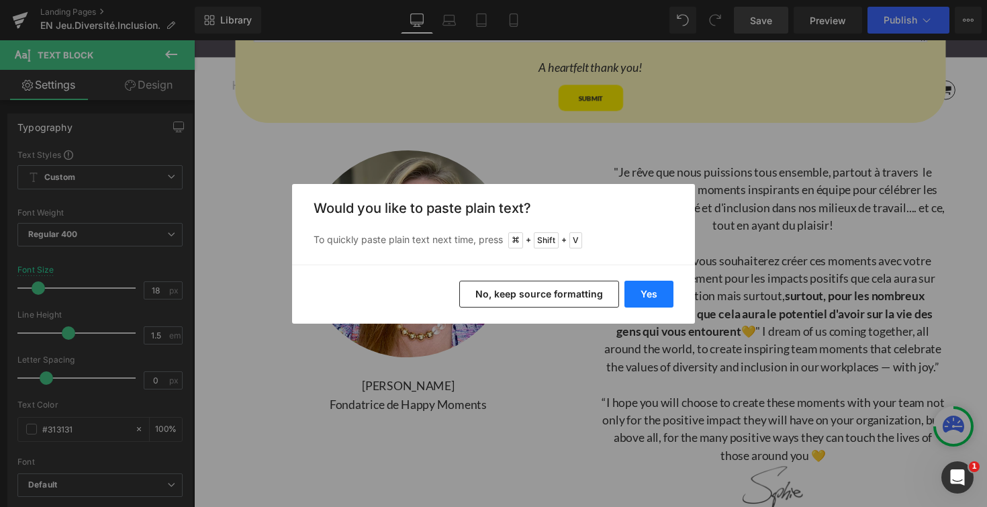
scroll to position [4778, 812]
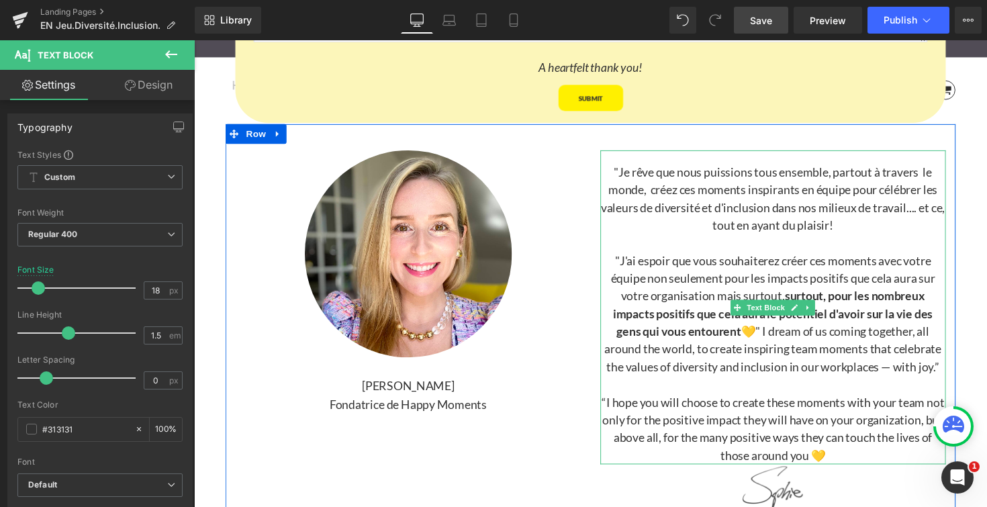
click at [775, 340] on span ""J'ai espoir que vous souhaiterez créer ces moments avec votre équipe non seule…" at bounding box center [786, 319] width 345 height 123
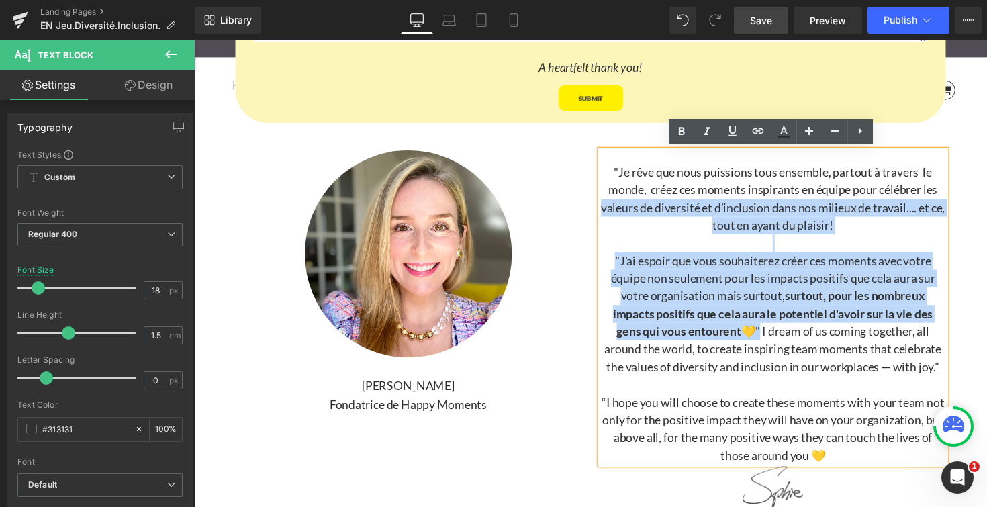
drag, startPoint x: 772, startPoint y: 338, endPoint x: 619, endPoint y: 204, distance: 203.5
click at [619, 205] on div ""Je rêve que nous puissions tous ensemble, partout à travers le monde, créez ce…" at bounding box center [787, 313] width 354 height 321
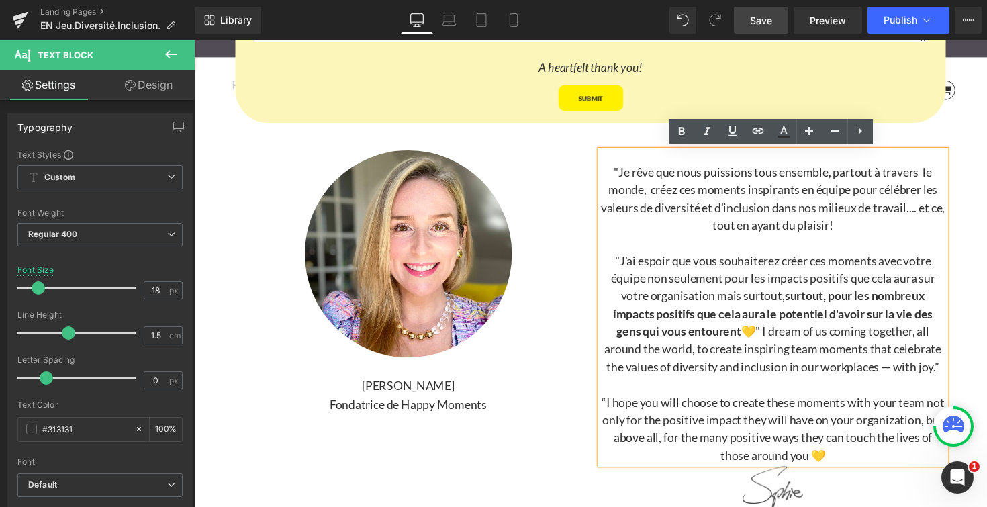
scroll to position [4651, 812]
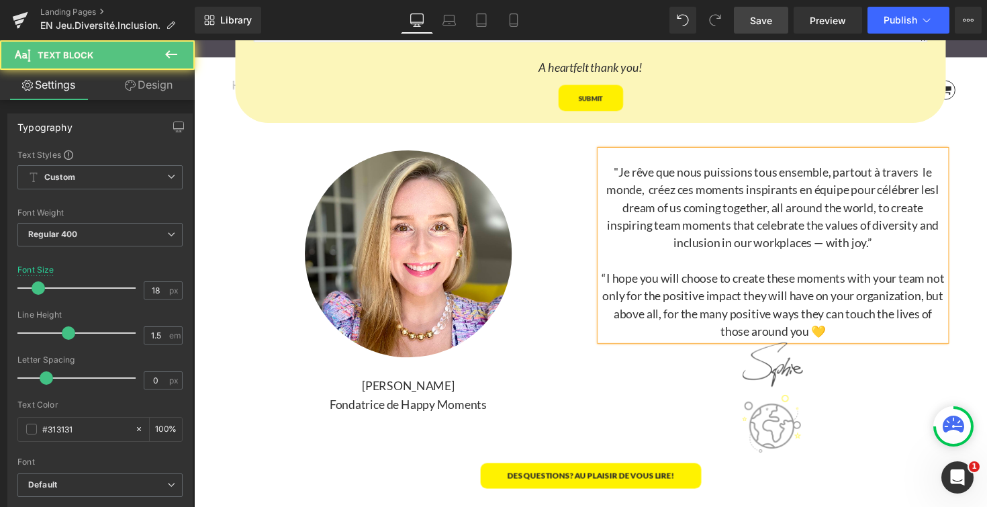
drag, startPoint x: 956, startPoint y: 193, endPoint x: 619, endPoint y: 174, distance: 337.4
click at [619, 174] on p ""Je rêve que nous puissions tous ensemble, partout à travers le monde, créez ce…" at bounding box center [787, 211] width 354 height 91
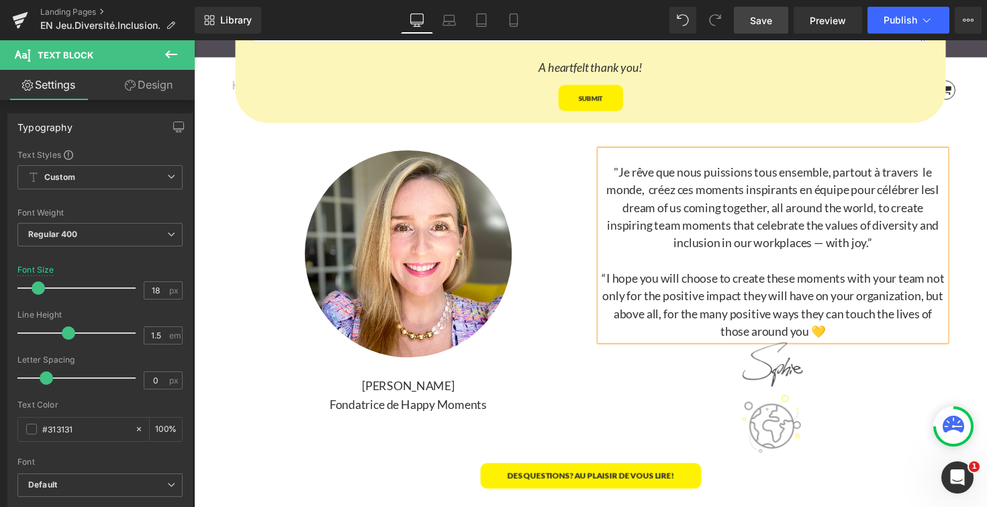
scroll to position [4615, 812]
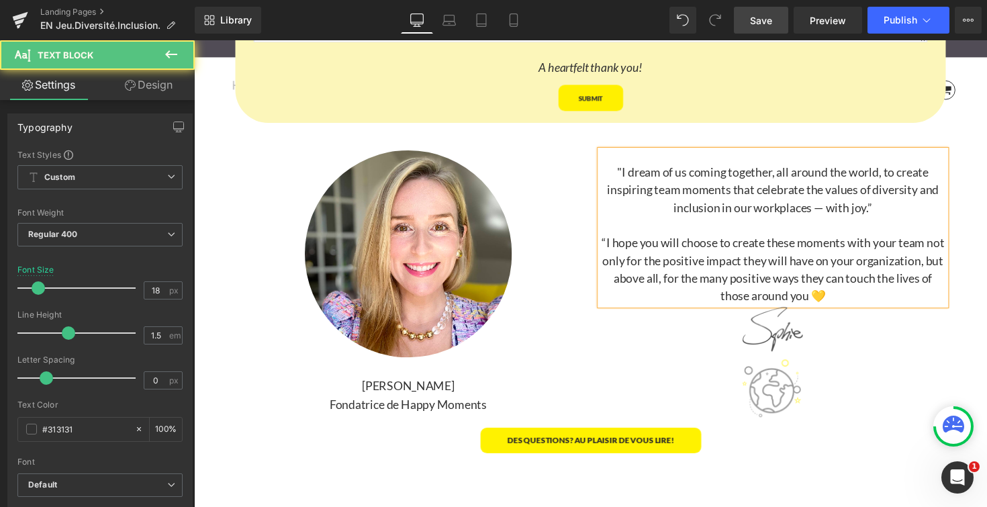
click at [900, 213] on p ""I dream of us coming together, all around the world, to create inspiring team …" at bounding box center [787, 193] width 354 height 54
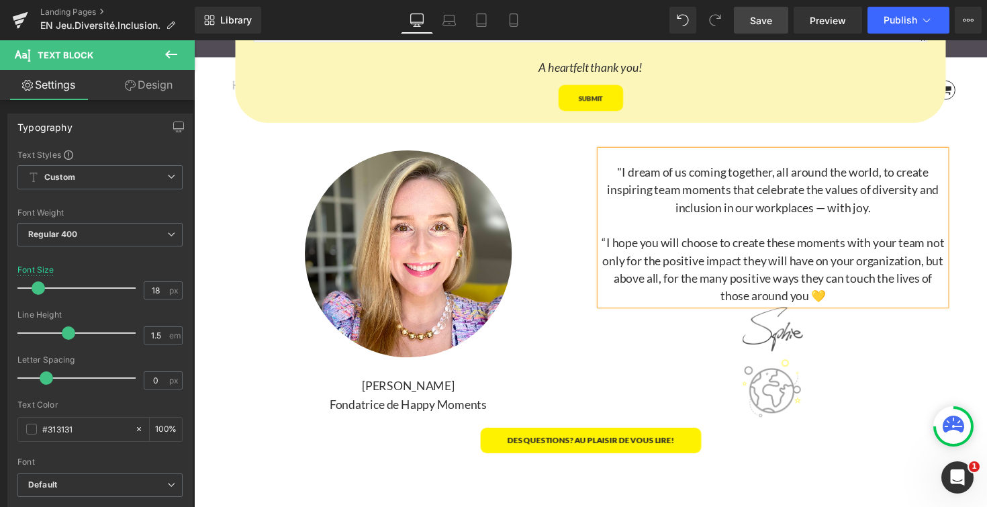
click at [883, 231] on p at bounding box center [787, 230] width 354 height 18
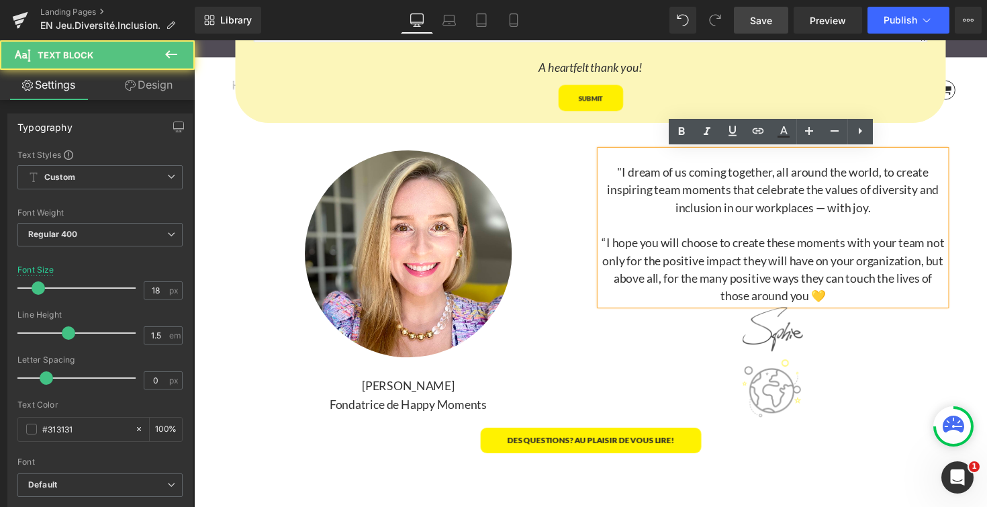
click at [951, 248] on span "“I hope you will choose to create these moments with your team not only for the…" at bounding box center [786, 274] width 351 height 69
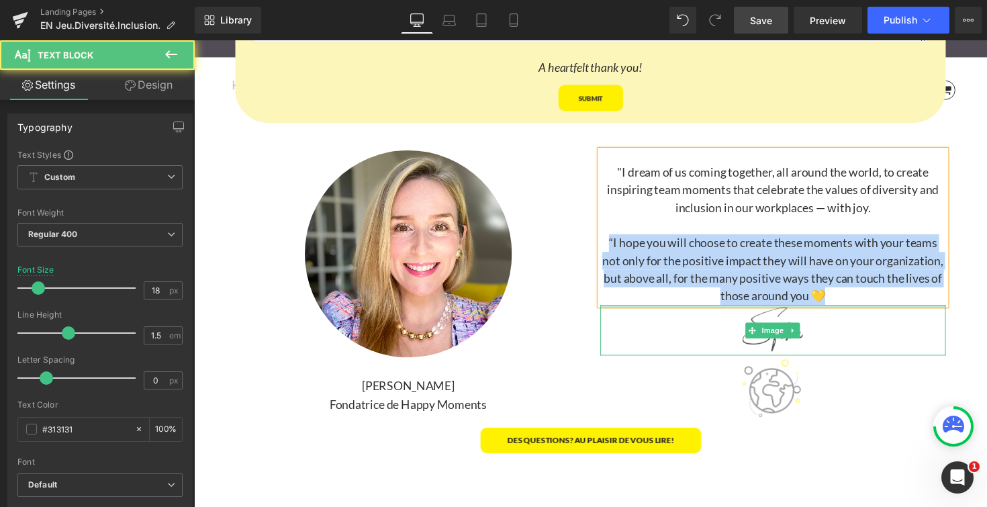
drag, startPoint x: 619, startPoint y: 248, endPoint x: 823, endPoint y: 311, distance: 213.4
click at [823, 311] on div ""I dream of us coming together, all around the world, to create inspiring team …" at bounding box center [787, 291] width 374 height 277
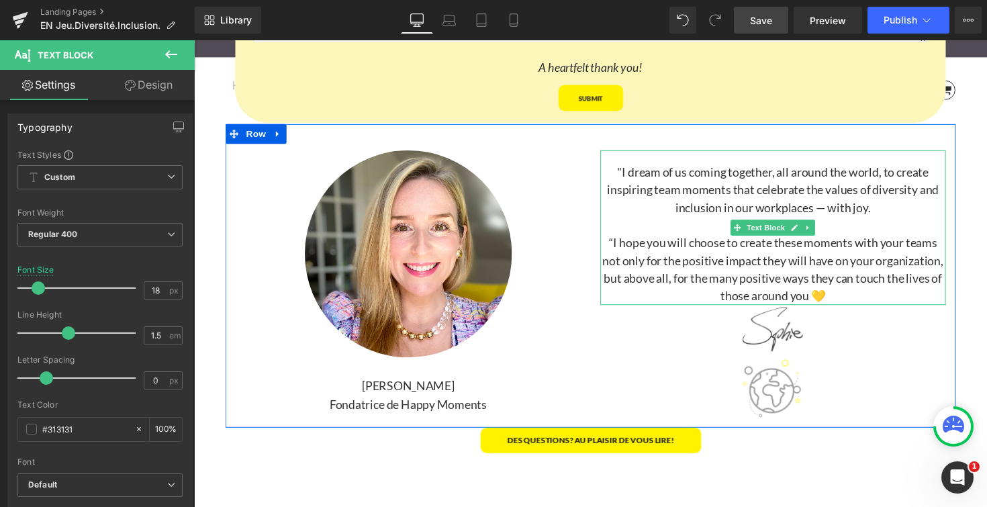
click at [649, 208] on p ""I dream of us coming together, all around the world, to create inspiring team …" at bounding box center [787, 193] width 354 height 54
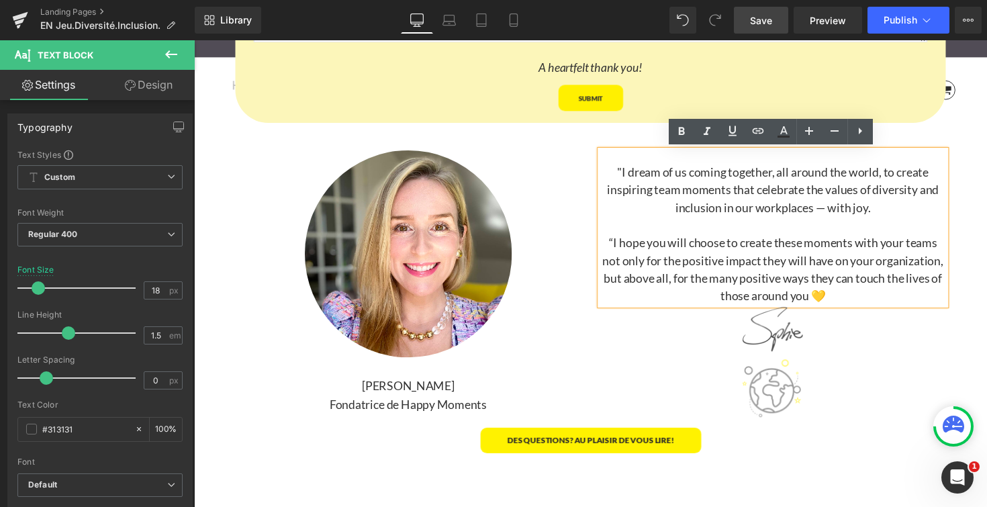
click at [397, 414] on p "Fondatrice de Happy Moments" at bounding box center [413, 413] width 354 height 19
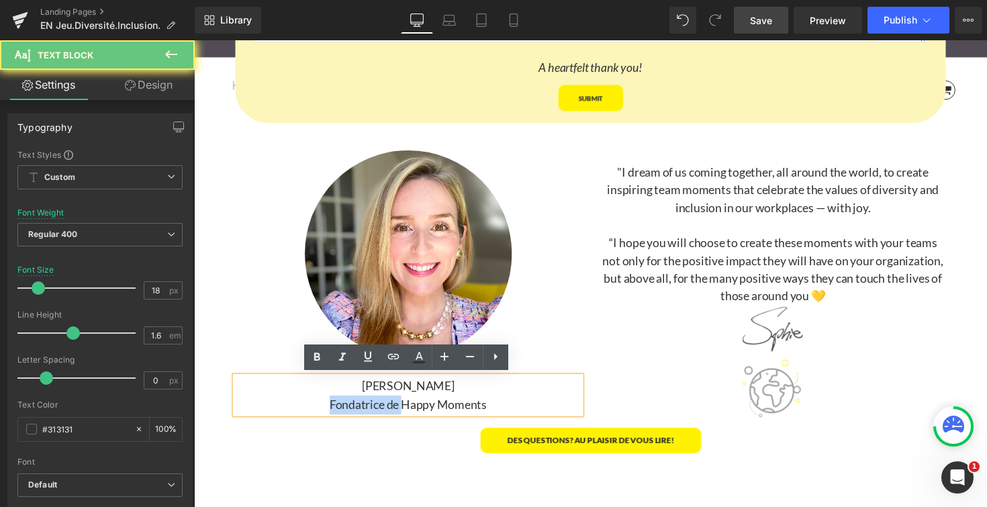
drag, startPoint x: 408, startPoint y: 411, endPoint x: 329, endPoint y: 410, distance: 79.2
click at [329, 410] on p "Fondatrice de Happy Moments" at bounding box center [413, 413] width 354 height 19
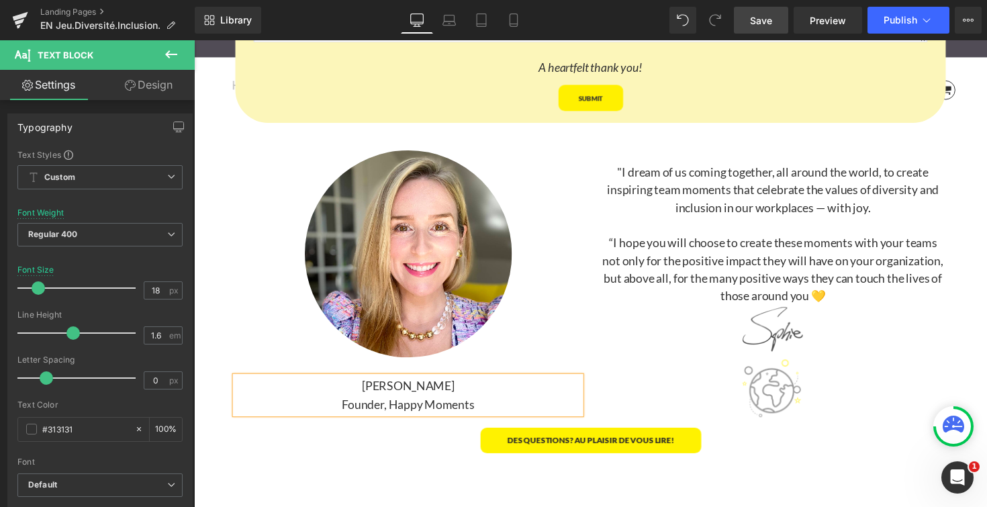
click at [624, 342] on div at bounding box center [787, 337] width 354 height 52
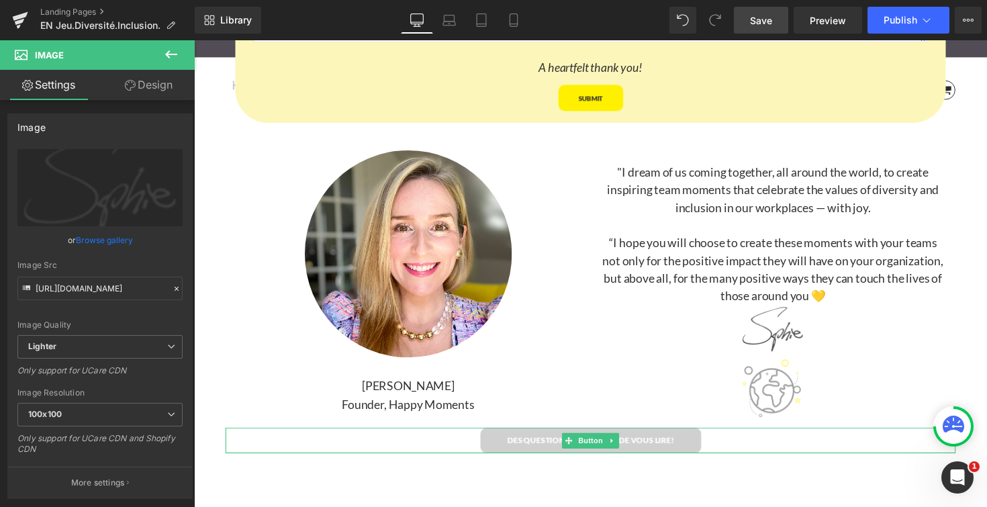
click at [552, 450] on span "des questions? Au plaisir de vous lire!" at bounding box center [600, 450] width 171 height 10
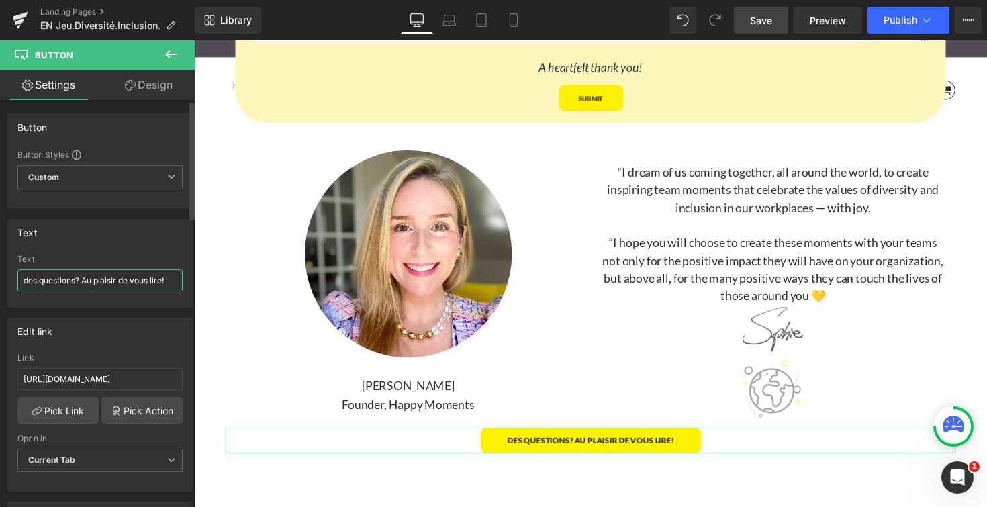
click at [107, 277] on input "des questions? Au plaisir de vous lire!" at bounding box center [99, 280] width 165 height 22
drag, startPoint x: 168, startPoint y: 281, endPoint x: 9, endPoint y: 281, distance: 159.1
click at [9, 281] on div "des questions? Au plaisir de vous lire! Text des questions? Au plaisir de vous …" at bounding box center [100, 280] width 184 height 52
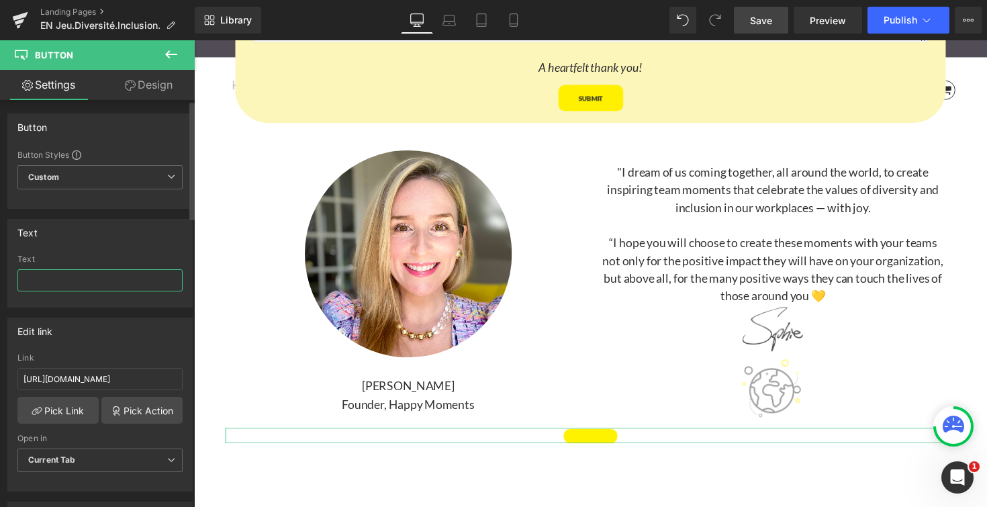
scroll to position [4605, 812]
paste input "Questions? I look forward to hearing from you!"
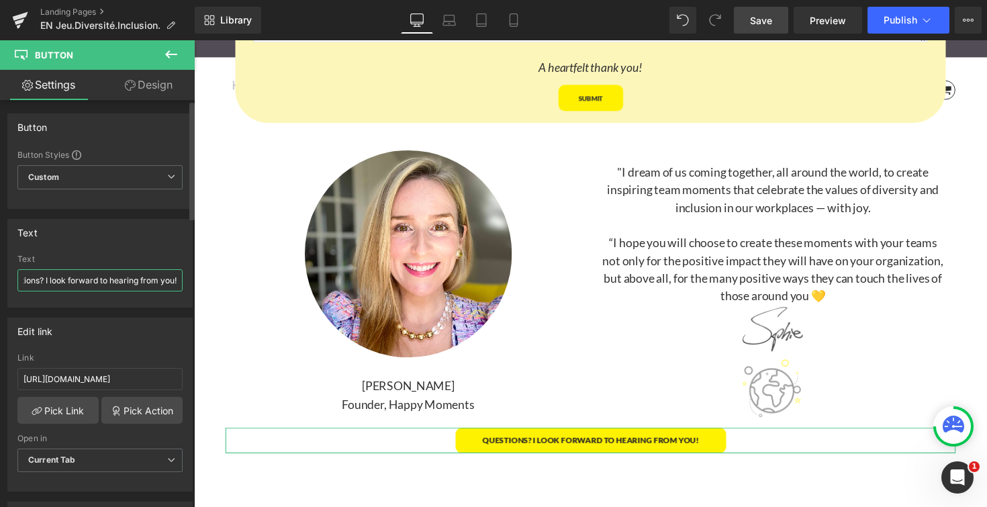
scroll to position [4615, 812]
type input "Questions? I look forward to hearing from you!"
click at [166, 250] on div "Text des questions? Au plaisir de vous lire! Text Questions? I look forward to …" at bounding box center [99, 263] width 185 height 89
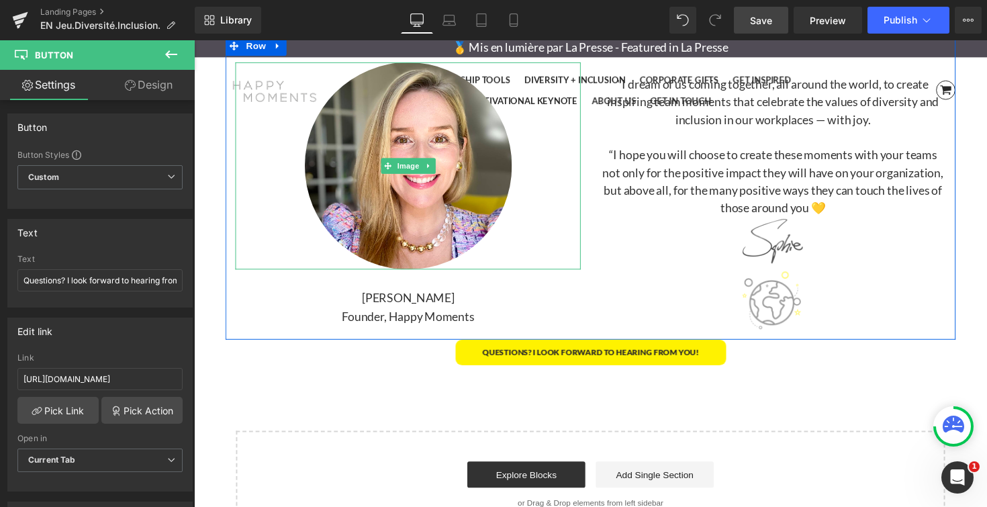
scroll to position [3939, 0]
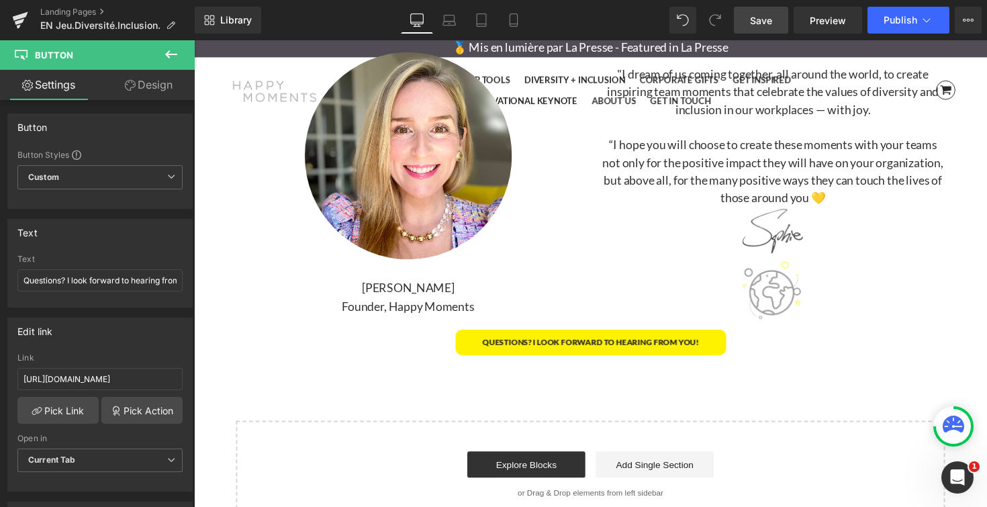
click at [759, 19] on span "Save" at bounding box center [761, 20] width 22 height 14
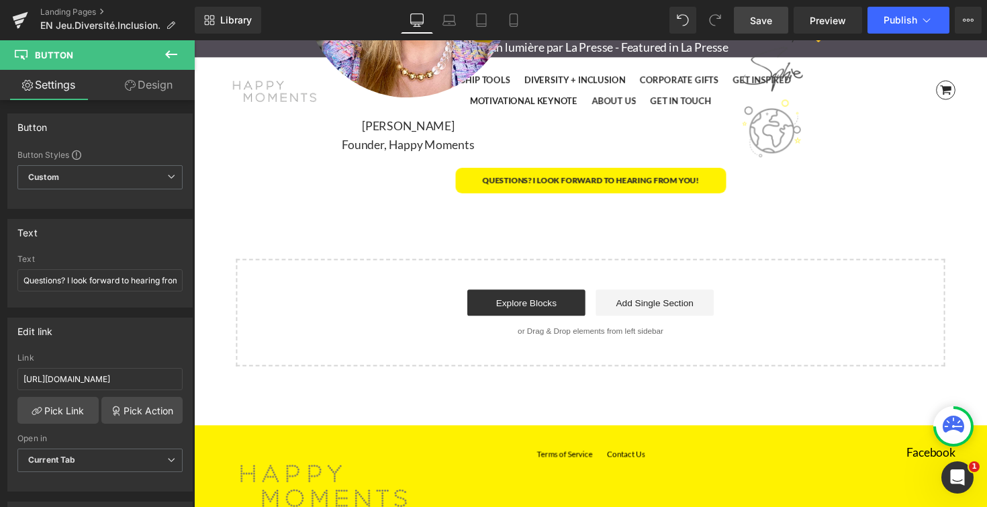
scroll to position [4137, 0]
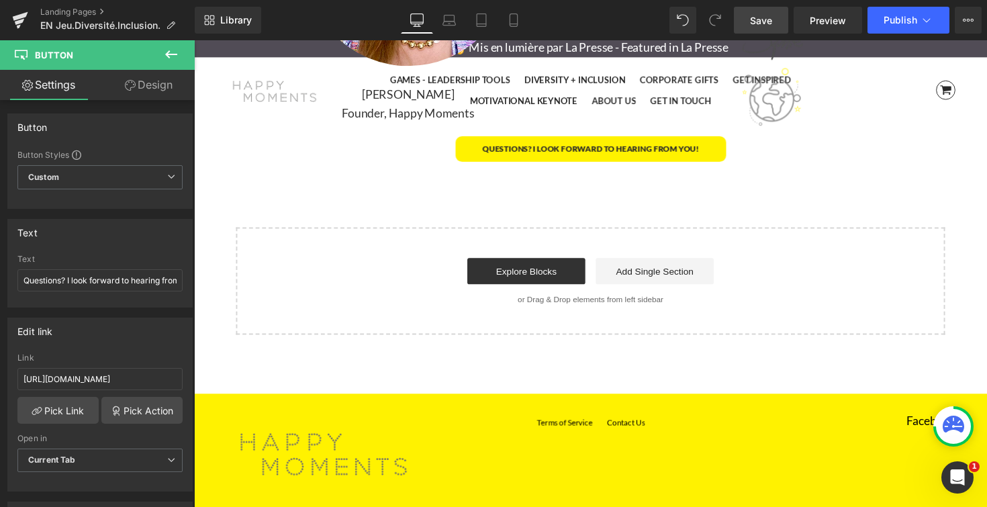
click at [766, 19] on span "Save" at bounding box center [761, 20] width 22 height 14
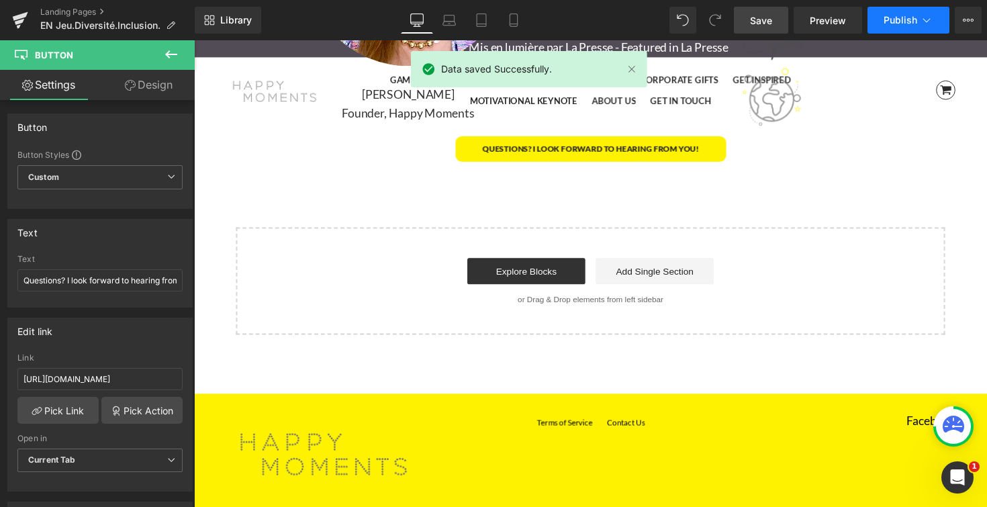
click at [919, 16] on icon at bounding box center [925, 19] width 13 height 13
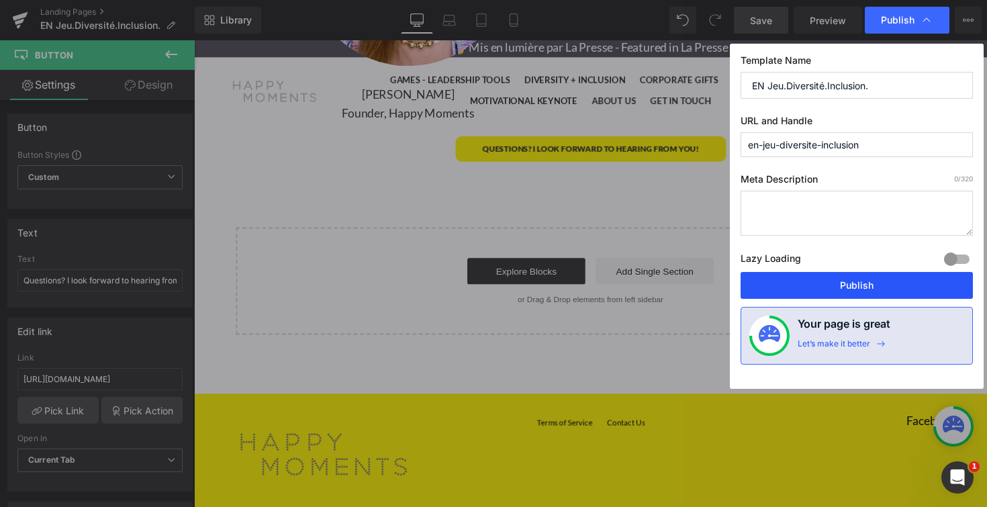
click at [872, 289] on button "Publish" at bounding box center [856, 285] width 232 height 27
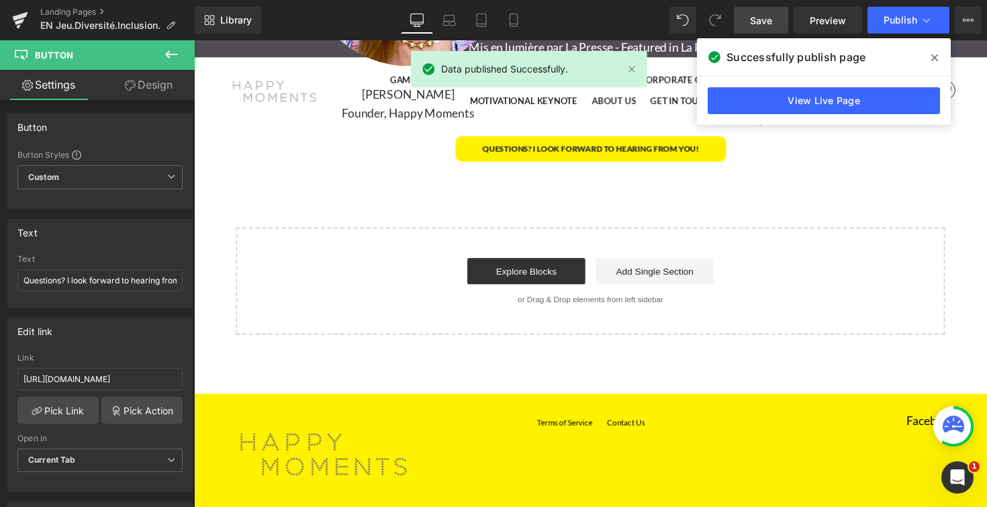
click at [936, 54] on icon at bounding box center [934, 57] width 7 height 11
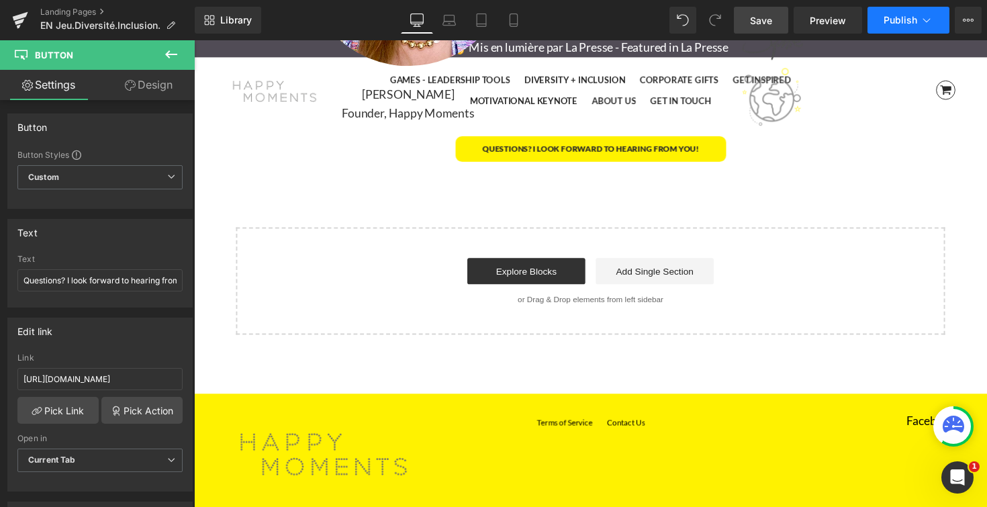
click at [918, 19] on button "Publish" at bounding box center [908, 20] width 82 height 27
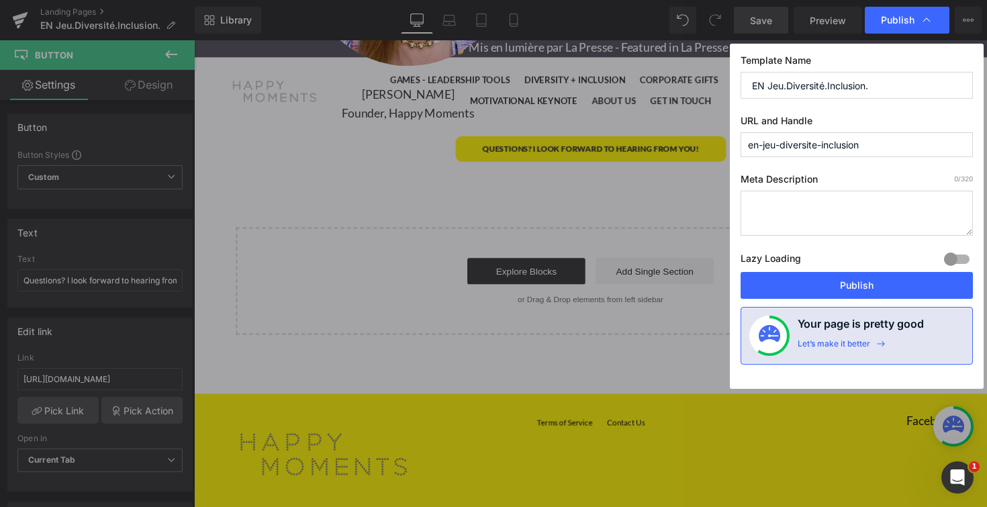
drag, startPoint x: 881, startPoint y: 145, endPoint x: 734, endPoint y: 146, distance: 147.7
click at [734, 146] on div "Template Name EN Jeu.Diversité.Inclusion. URL and Handle en-jeu-diversite-inclu…" at bounding box center [857, 216] width 254 height 345
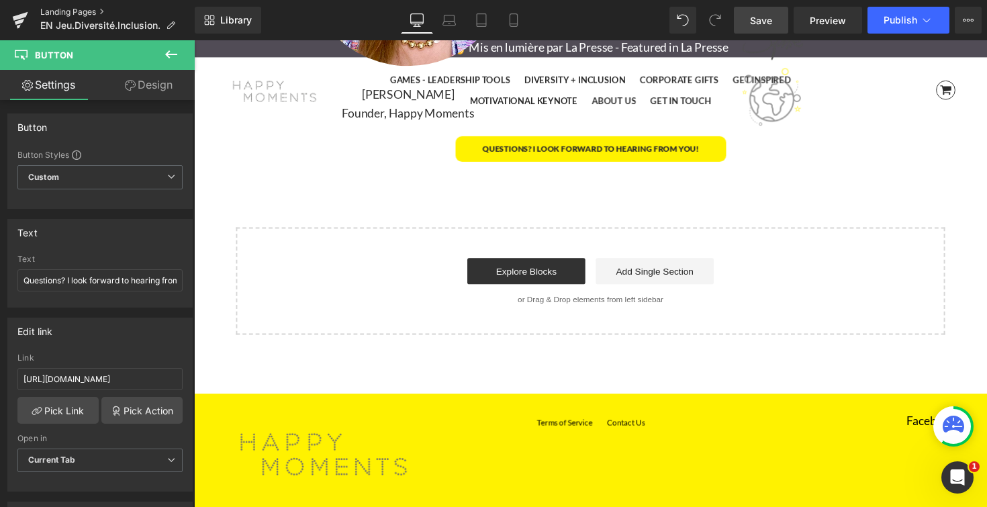
click at [83, 11] on link "Landing Pages" at bounding box center [117, 12] width 154 height 11
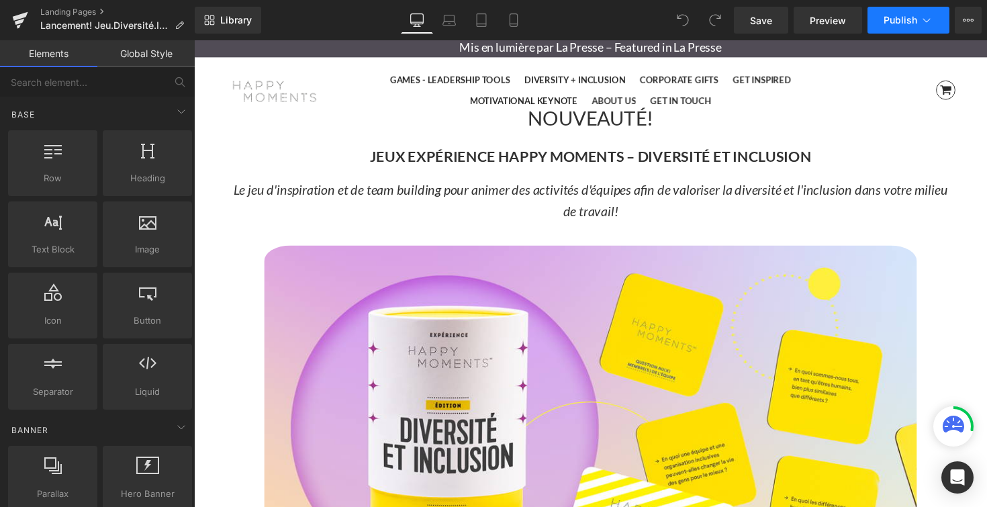
click at [923, 23] on icon at bounding box center [925, 19] width 13 height 13
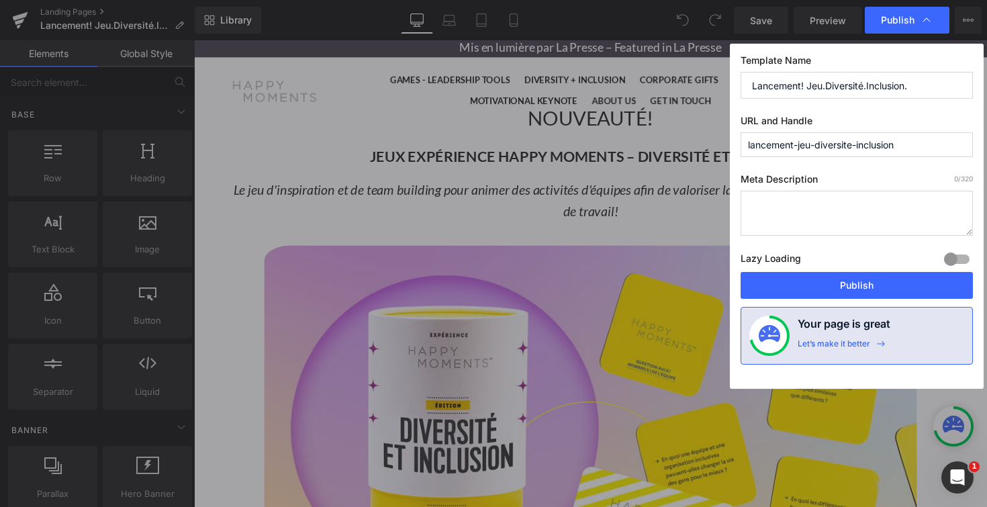
click at [892, 146] on input "lancement-jeu-diversite-inclusion" at bounding box center [856, 144] width 232 height 25
click at [901, 146] on input "lancement-jeu-diversite-inclusion" at bounding box center [856, 144] width 232 height 25
click at [748, 146] on input "lancement-jeu-diversite-inclusion" at bounding box center [856, 144] width 232 height 25
click at [906, 152] on input "lancement-jeu-diversite-inclusion" at bounding box center [856, 144] width 232 height 25
click at [748, 145] on input "lancement-jeu-diversite-inclusion" at bounding box center [856, 144] width 232 height 25
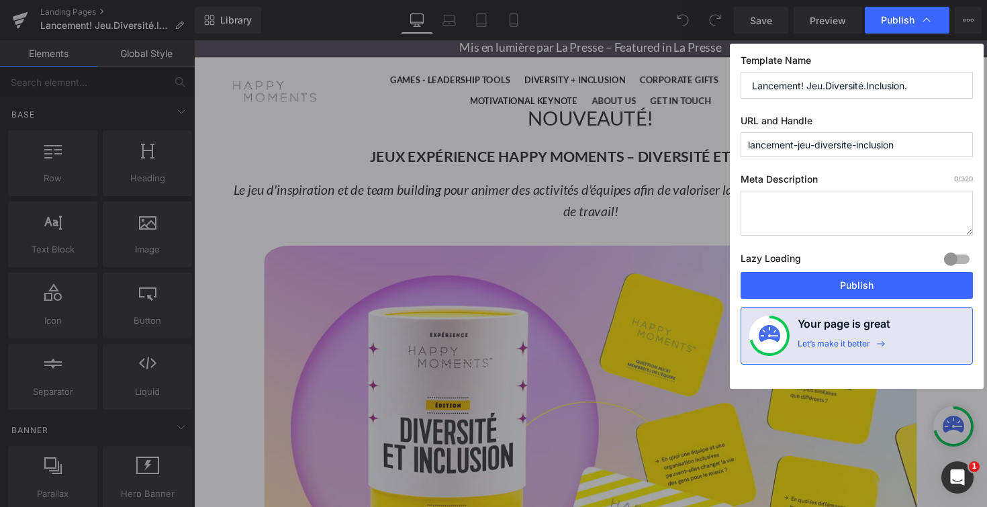
click at [905, 147] on input "lancement-jeu-diversite-inclusion" at bounding box center [856, 144] width 232 height 25
drag, startPoint x: 897, startPoint y: 146, endPoint x: 746, endPoint y: 146, distance: 151.0
click at [746, 146] on input "lancement-jeu-diversite-inclusion-fr" at bounding box center [856, 144] width 232 height 25
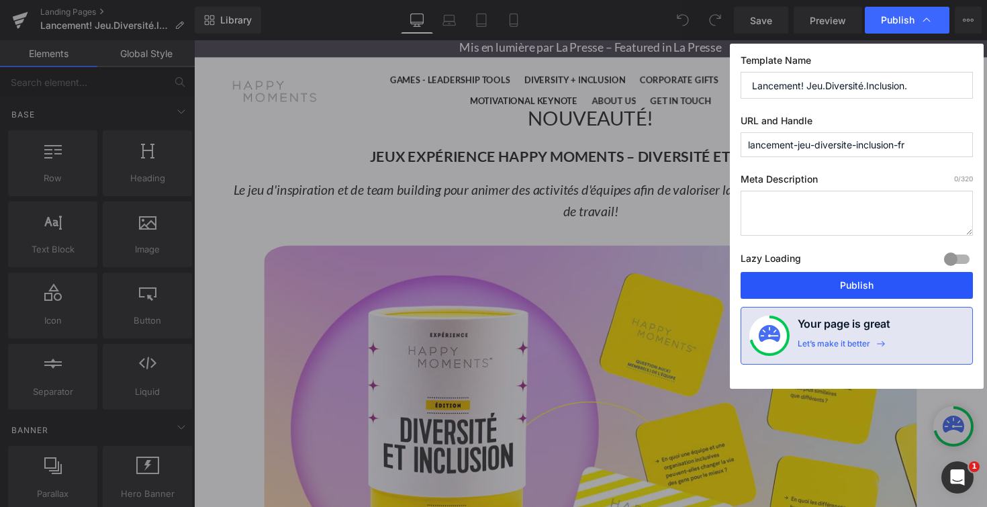
type input "lancement-jeu-diversite-inclusion-fr"
click at [864, 285] on button "Publish" at bounding box center [856, 285] width 232 height 27
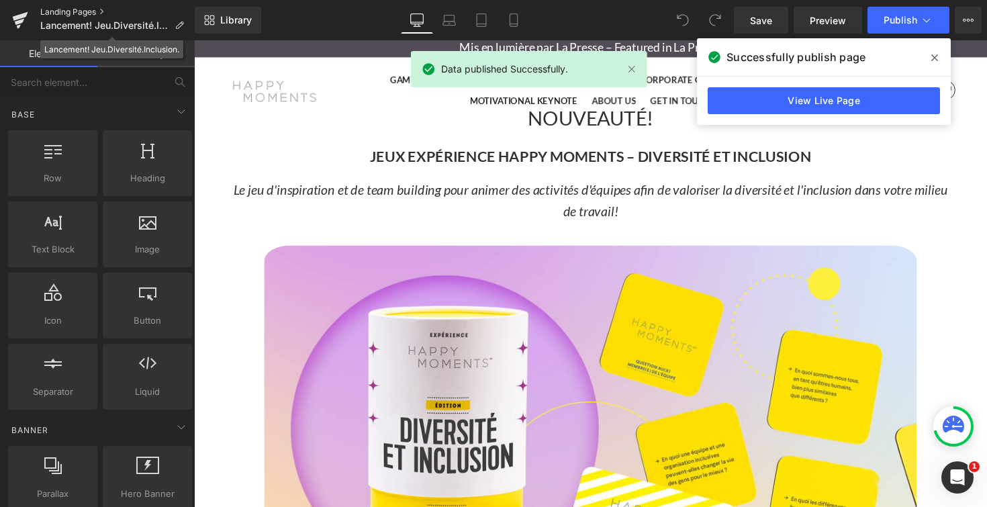
click at [76, 11] on link "Landing Pages" at bounding box center [117, 12] width 154 height 11
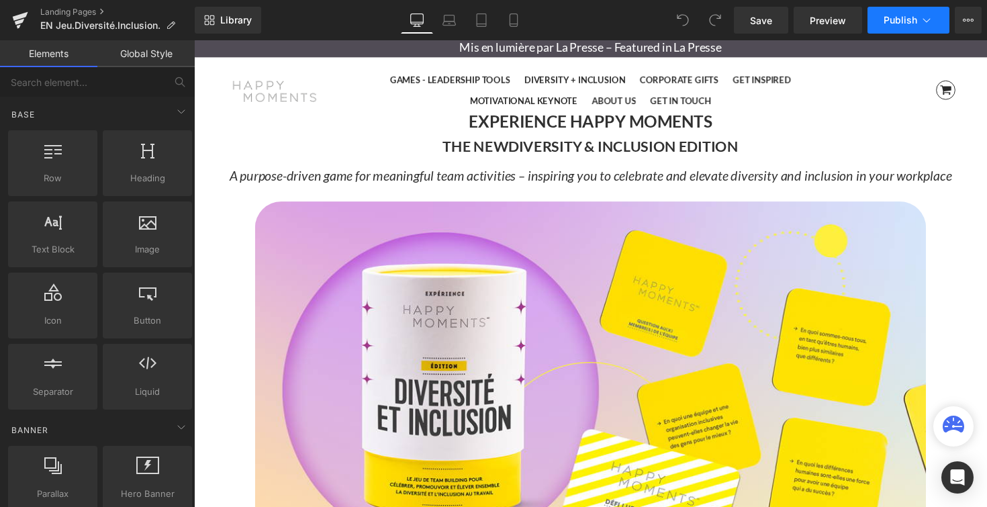
scroll to position [4615, 812]
click at [928, 24] on icon at bounding box center [925, 19] width 13 height 13
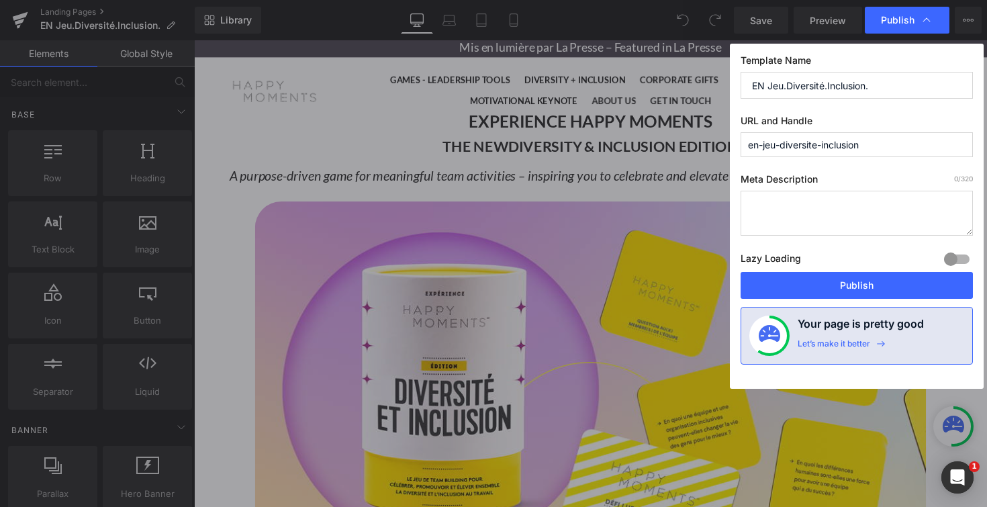
scroll to position [0, 0]
drag, startPoint x: 882, startPoint y: 141, endPoint x: 733, endPoint y: 150, distance: 149.3
click at [733, 150] on div "Template Name EN Jeu.Diversité.Inclusion. URL and Handle en-jeu-diversite-inclu…" at bounding box center [857, 216] width 254 height 345
paste input "lancement-jeu-diversite-inclusion"
type input "lancement-jeu-diversite-inclusion"
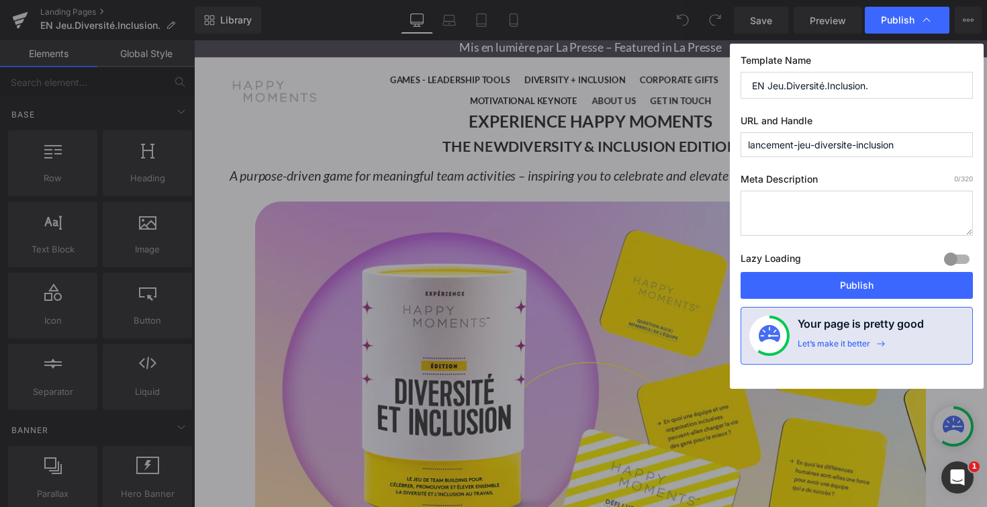
click at [792, 205] on textarea at bounding box center [856, 213] width 232 height 45
click at [850, 288] on button "Publish" at bounding box center [856, 285] width 232 height 27
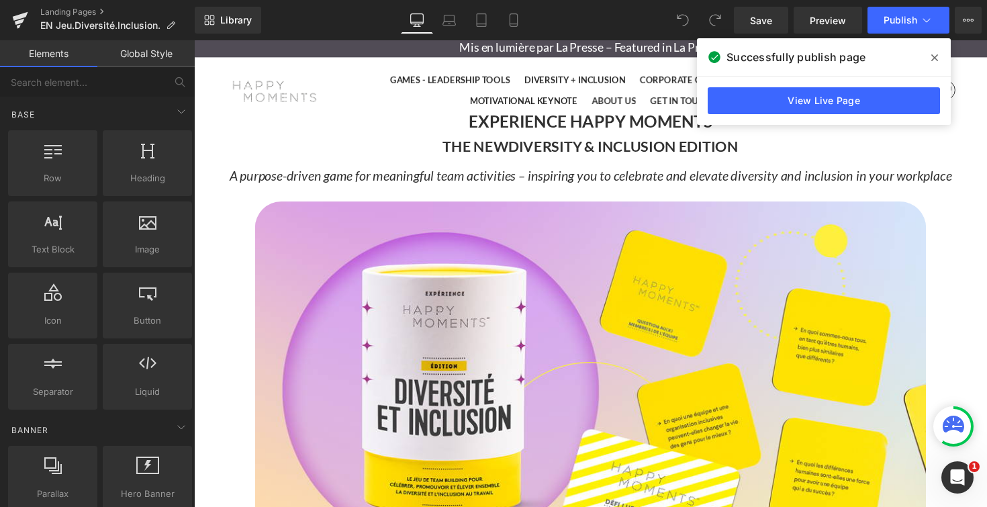
click at [933, 58] on icon at bounding box center [934, 57] width 7 height 11
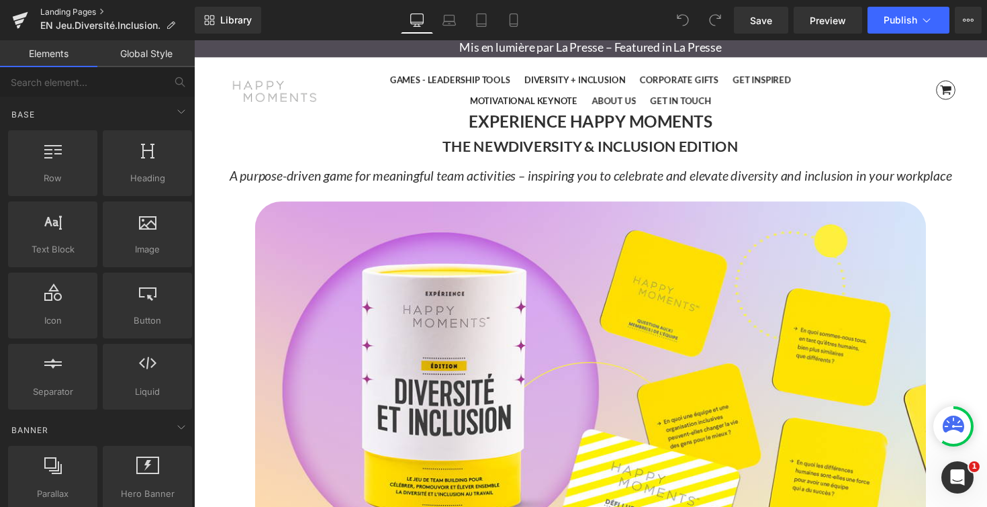
click at [47, 13] on link "Landing Pages" at bounding box center [117, 12] width 154 height 11
